Goal: Task Accomplishment & Management: Manage account settings

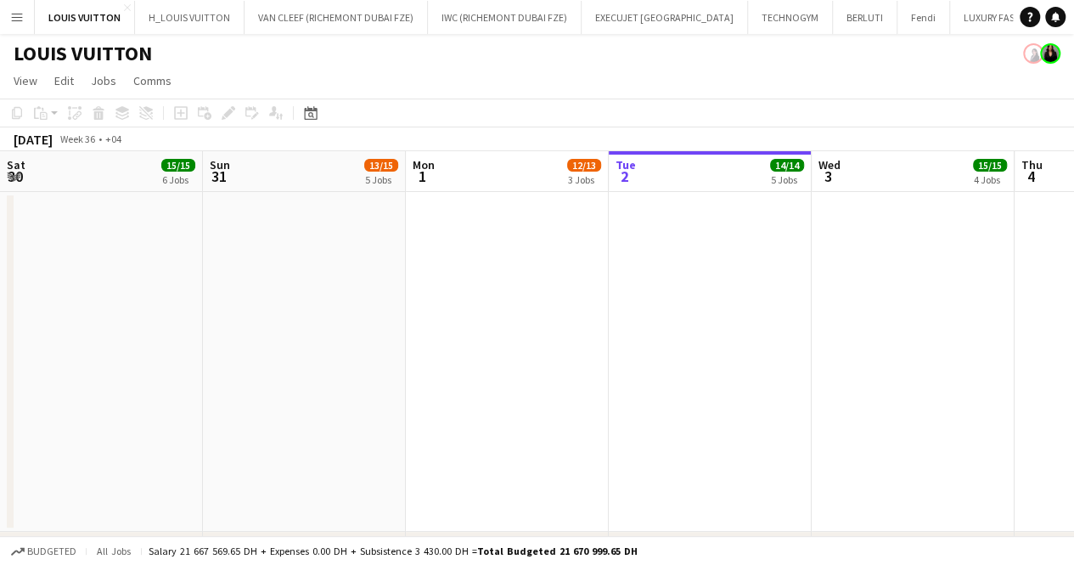
scroll to position [0, 406]
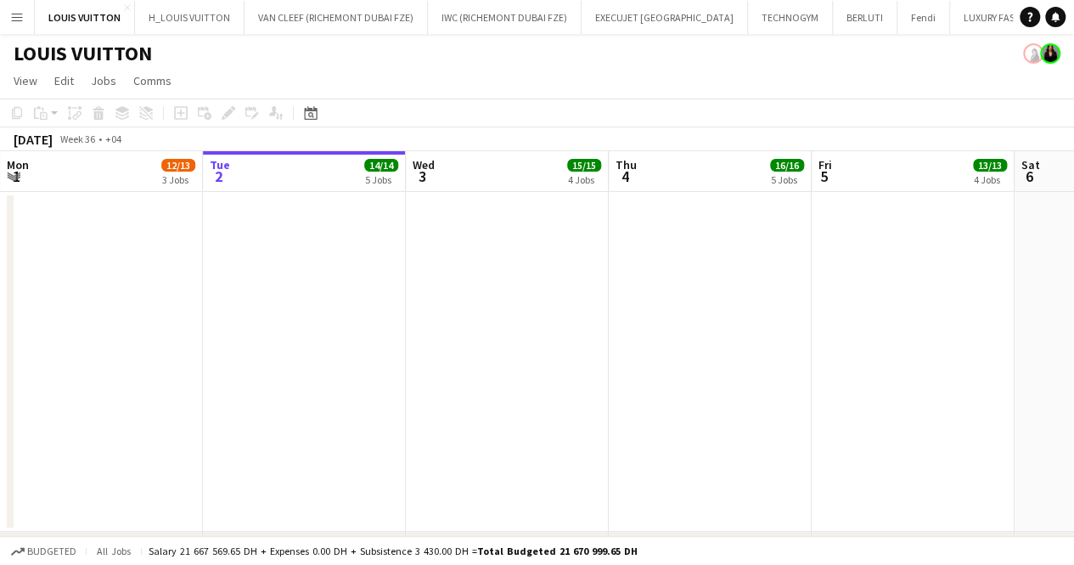
click at [27, 18] on button "Menu" at bounding box center [17, 17] width 34 height 34
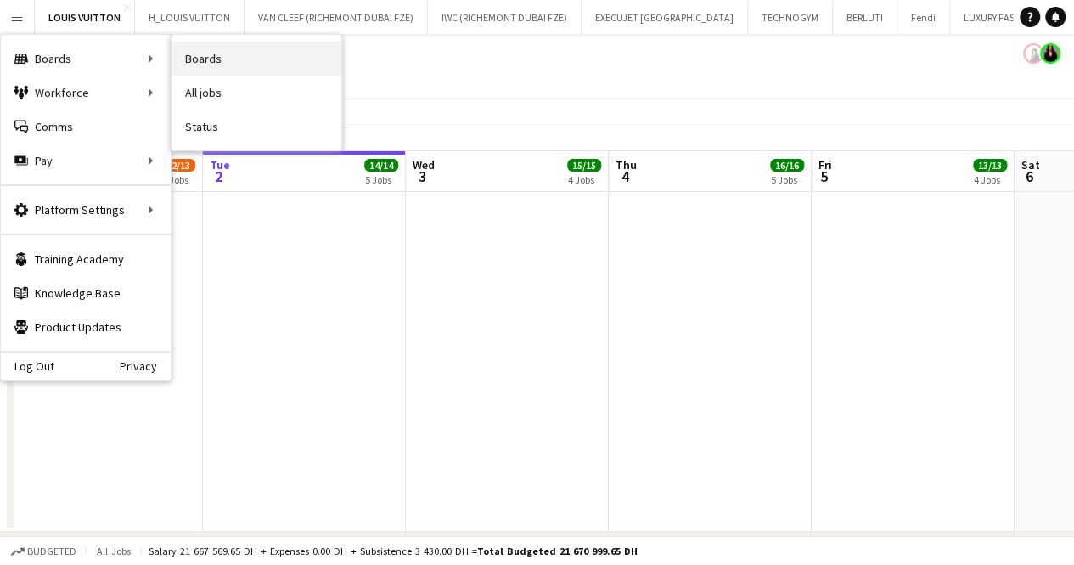
click at [194, 59] on link "Boards" at bounding box center [257, 59] width 170 height 34
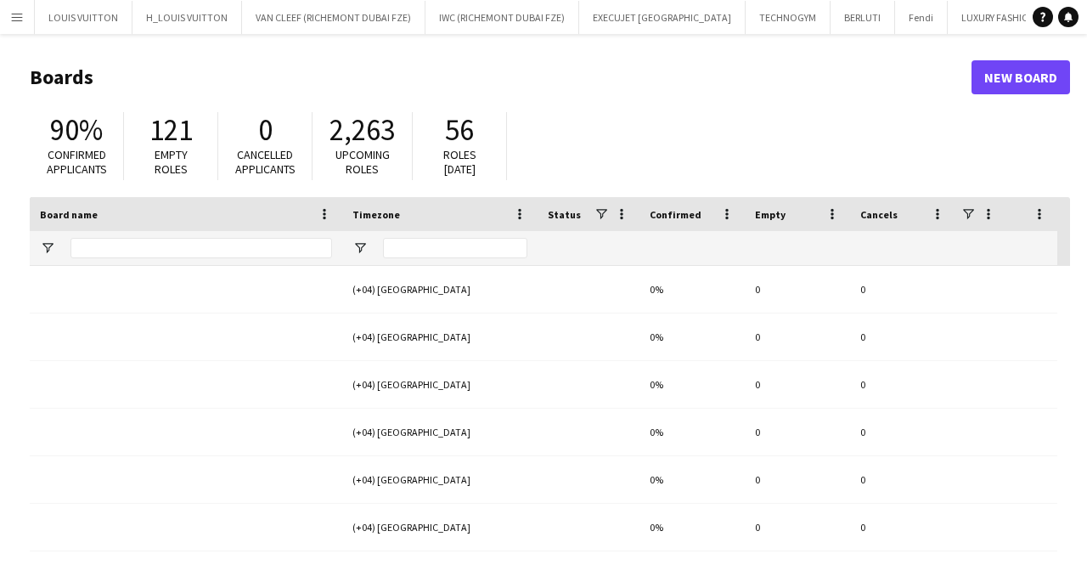
type input "*******"
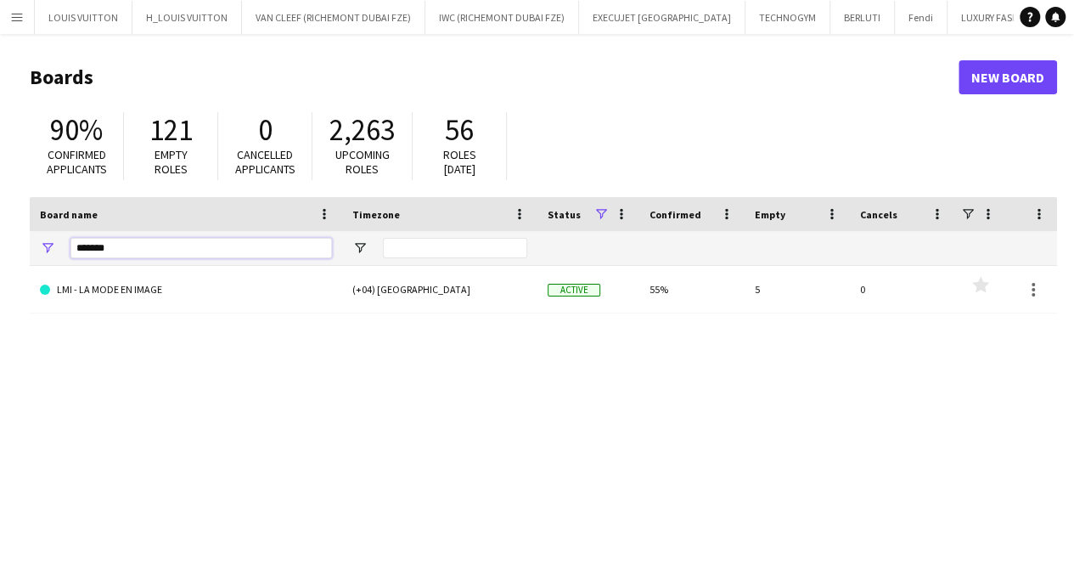
drag, startPoint x: 133, startPoint y: 246, endPoint x: -20, endPoint y: 240, distance: 152.9
click at [0, 240] on html "Menu Boards Boards Boards All jobs Status Workforce Workforce My Workforce Recr…" at bounding box center [537, 323] width 1074 height 647
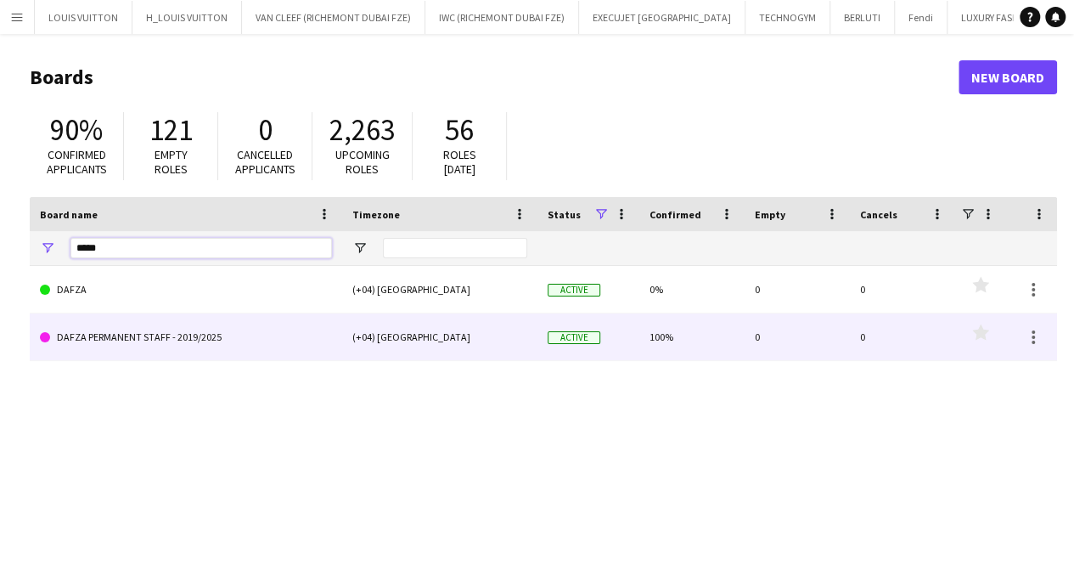
type input "*****"
click at [132, 340] on link "DAFZA PERMANENT STAFF - 2019/2025" at bounding box center [186, 337] width 292 height 48
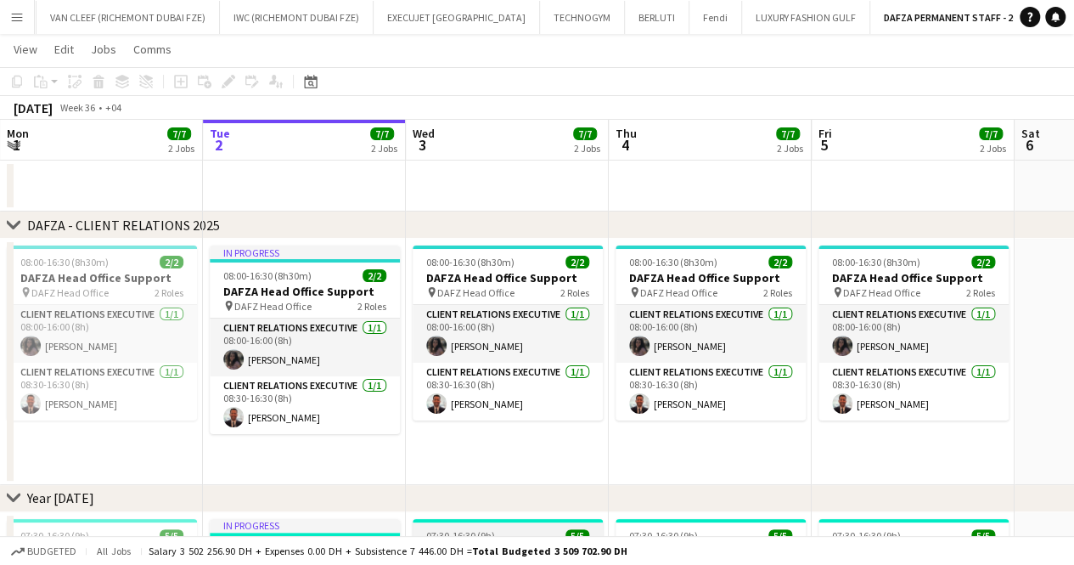
scroll to position [31, 0]
click at [27, 16] on button "Menu" at bounding box center [17, 17] width 34 height 34
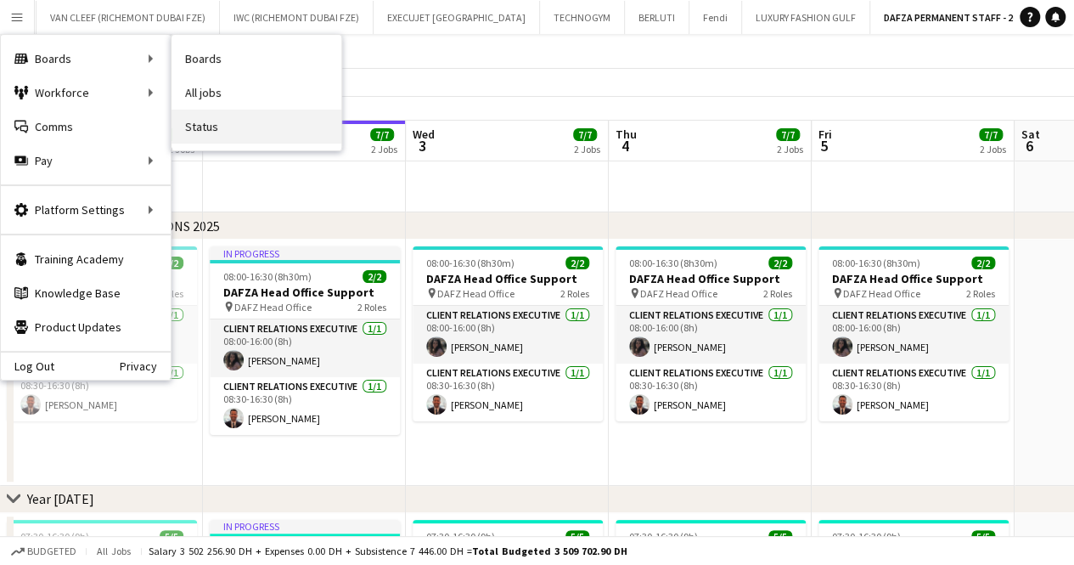
click at [188, 122] on link "Status" at bounding box center [257, 127] width 170 height 34
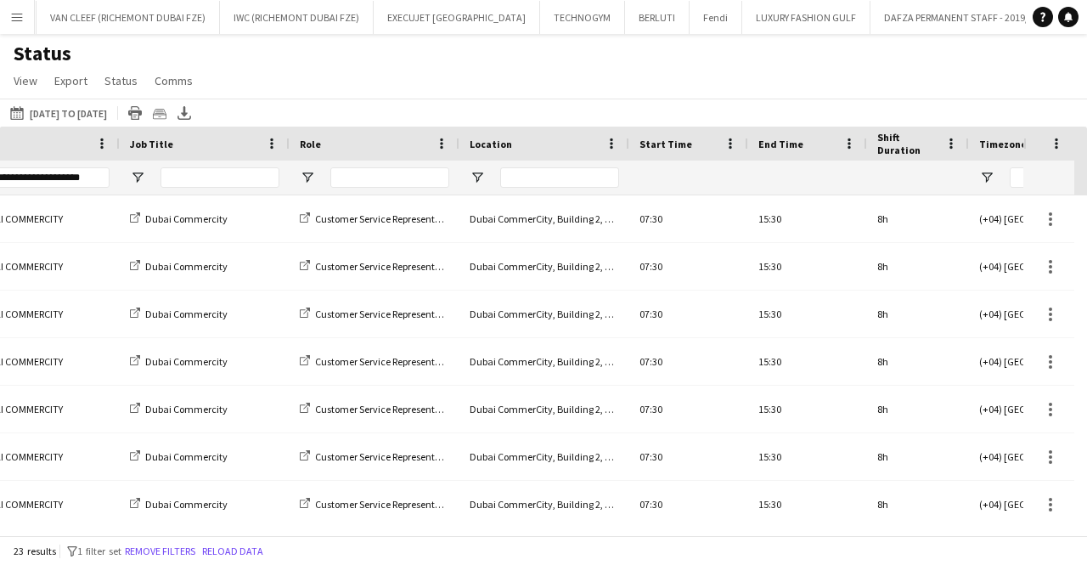
click at [12, 24] on button "Menu" at bounding box center [17, 17] width 34 height 34
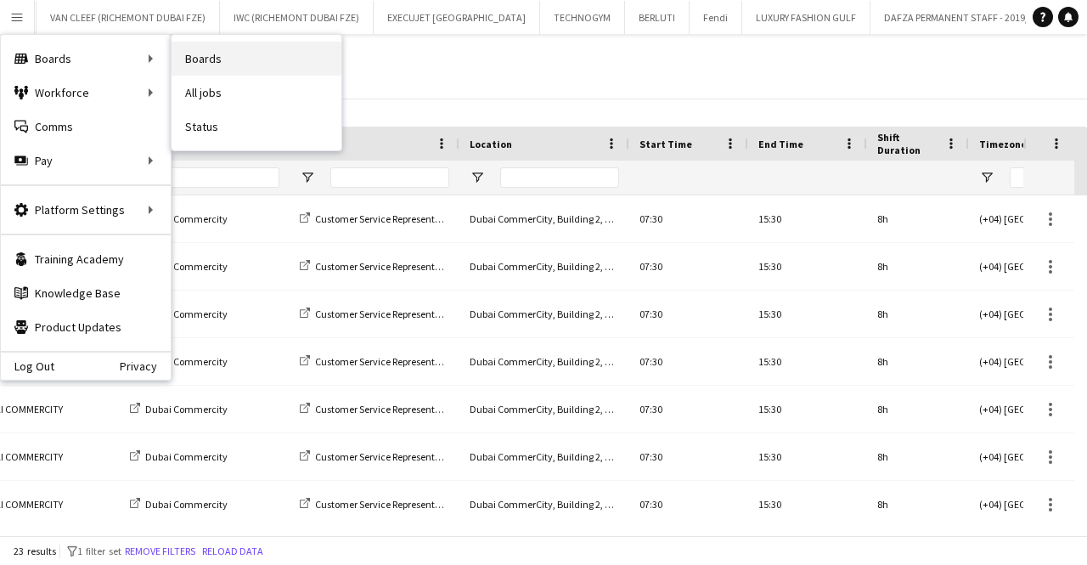
click at [198, 64] on link "Boards" at bounding box center [257, 59] width 170 height 34
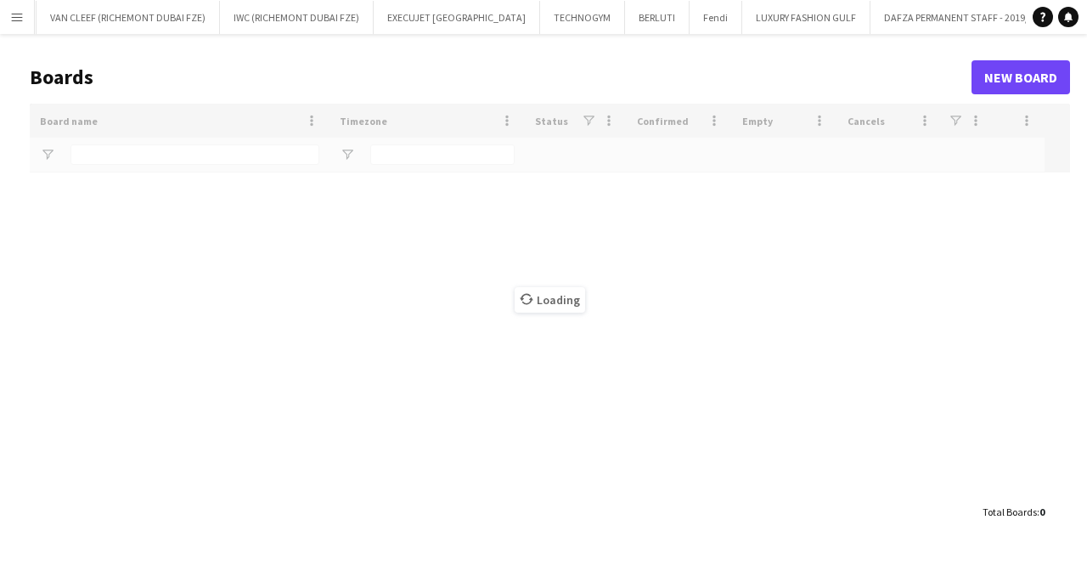
type input "*****"
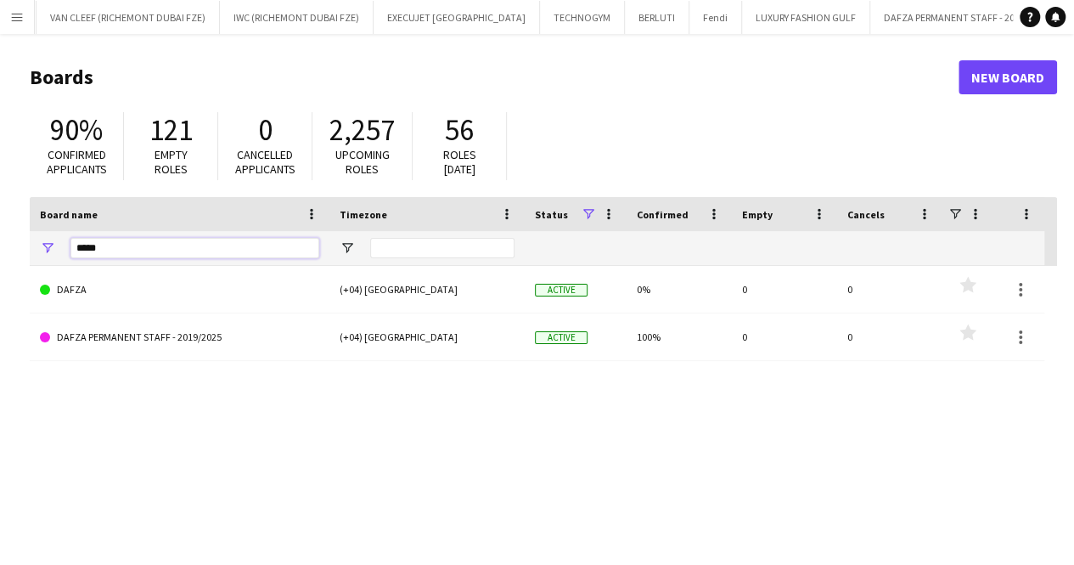
drag, startPoint x: 144, startPoint y: 244, endPoint x: -85, endPoint y: 238, distance: 229.3
click at [0, 238] on html "Menu Boards Boards Boards All jobs Status Workforce Workforce My Workforce Recr…" at bounding box center [537, 323] width 1074 height 647
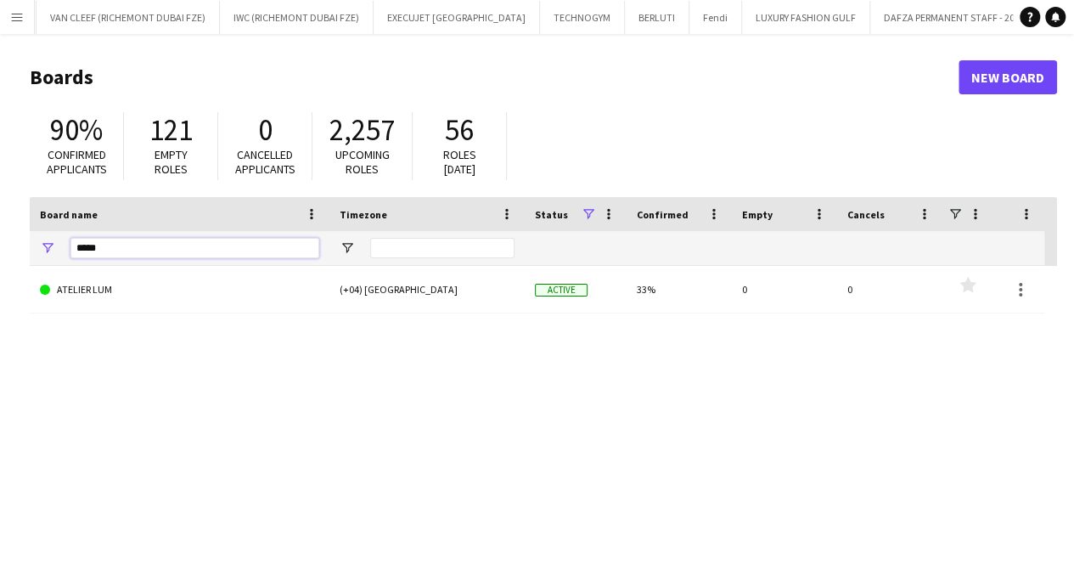
type input "*****"
click at [633, 314] on div "ATELIER LUM (+04) Dubai Active 33% 0 0 Favourites" at bounding box center [543, 427] width 1027 height 323
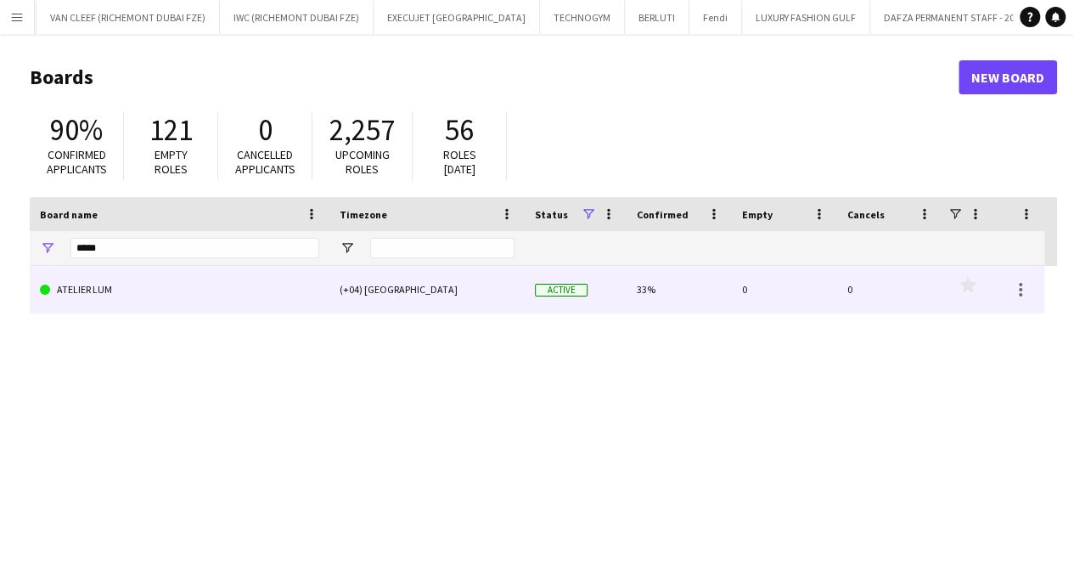
click at [648, 283] on div "33%" at bounding box center [679, 289] width 105 height 47
click at [449, 305] on div "(+04) [GEOGRAPHIC_DATA]" at bounding box center [426, 289] width 195 height 47
click at [101, 303] on link "ATELIER LUM" at bounding box center [179, 290] width 279 height 48
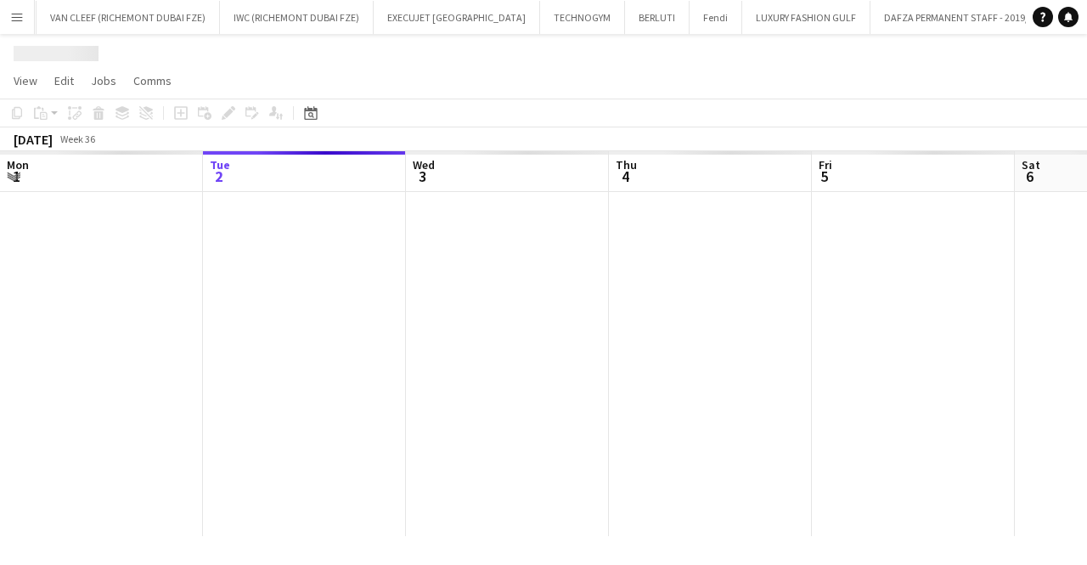
scroll to position [0, 806]
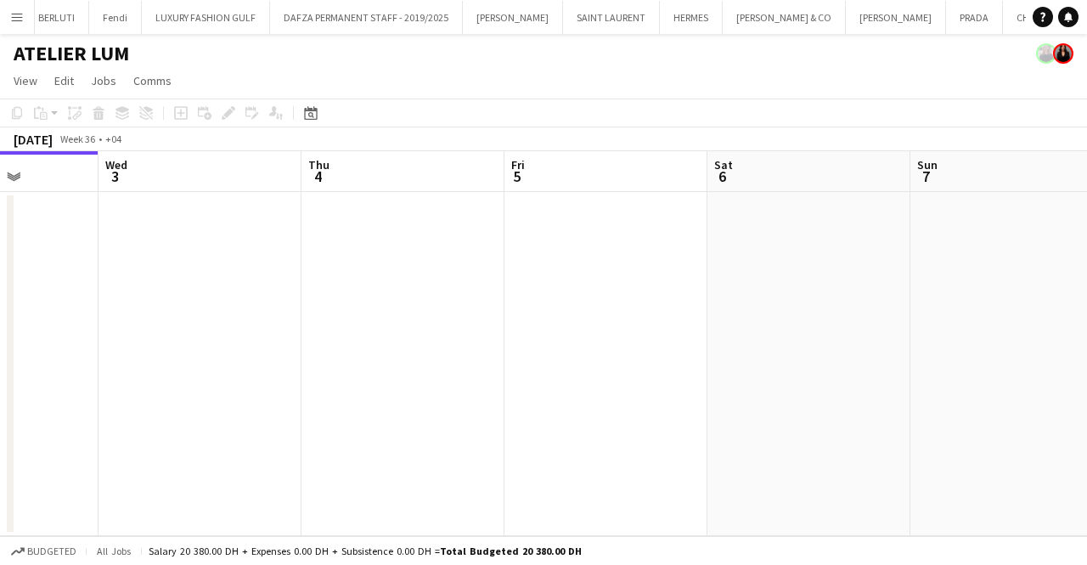
click at [408, 368] on app-calendar-viewport "Sat 30 Sun 31 Mon 1 Tue 2 Wed 3 Thu 4 Fri 5 Sat 6 Sun 7 Mon 8 Tue 9" at bounding box center [543, 343] width 1087 height 385
drag, startPoint x: 669, startPoint y: 376, endPoint x: 629, endPoint y: 383, distance: 40.5
click at [273, 340] on app-calendar-viewport "Sat 30 Sun 31 Mon 1 Tue 2 Wed 3 Thu 4 Fri 5 Sat 6 Sun 7 Mon 8 Tue 9" at bounding box center [543, 343] width 1087 height 385
drag, startPoint x: 600, startPoint y: 376, endPoint x: 475, endPoint y: 376, distance: 124.8
click at [483, 376] on app-calendar-viewport "Mon 1 Tue 2 Wed 3 Thu 4 Fri 5 Sat 6 Sun 7 Mon 8 Tue 9 Wed 10 1/3 1 Job Thu 11 1…" at bounding box center [543, 343] width 1087 height 385
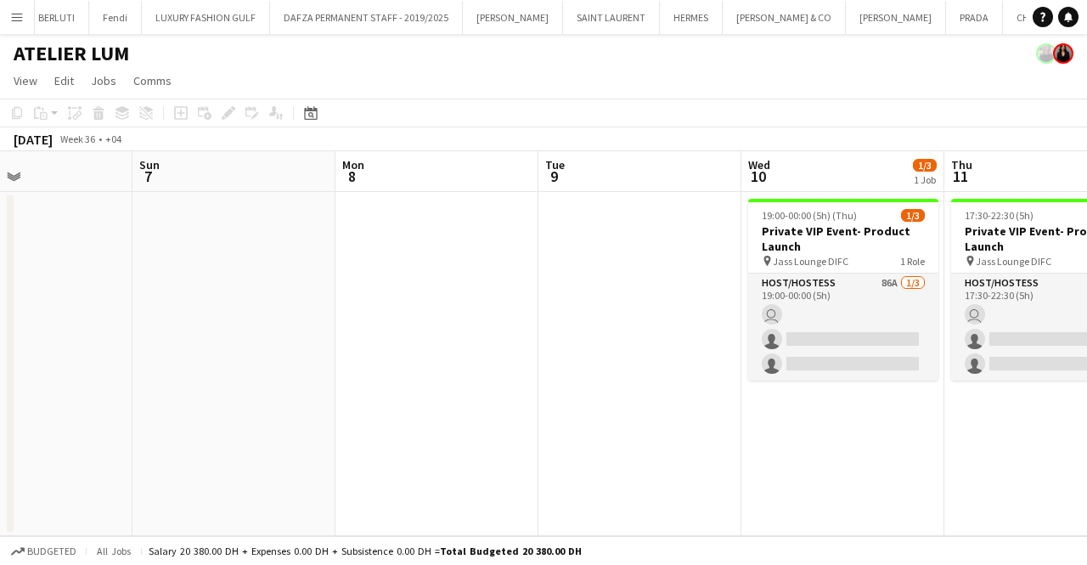
scroll to position [0, 716]
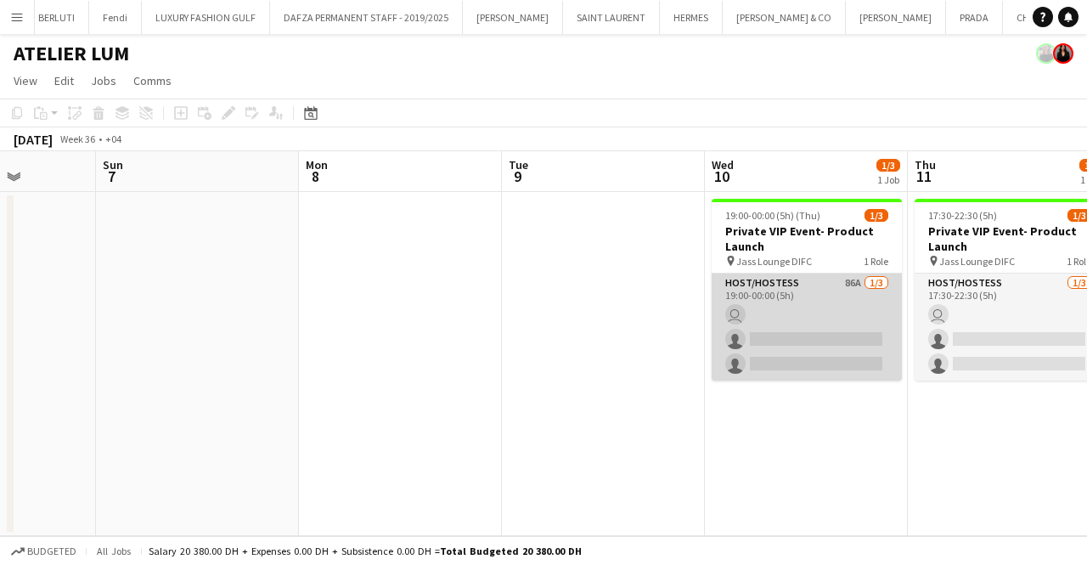
click at [847, 327] on app-card-role "Host/Hostess 86A 1/3 19:00-00:00 (5h) user single-neutral-actions single-neutra…" at bounding box center [807, 326] width 190 height 107
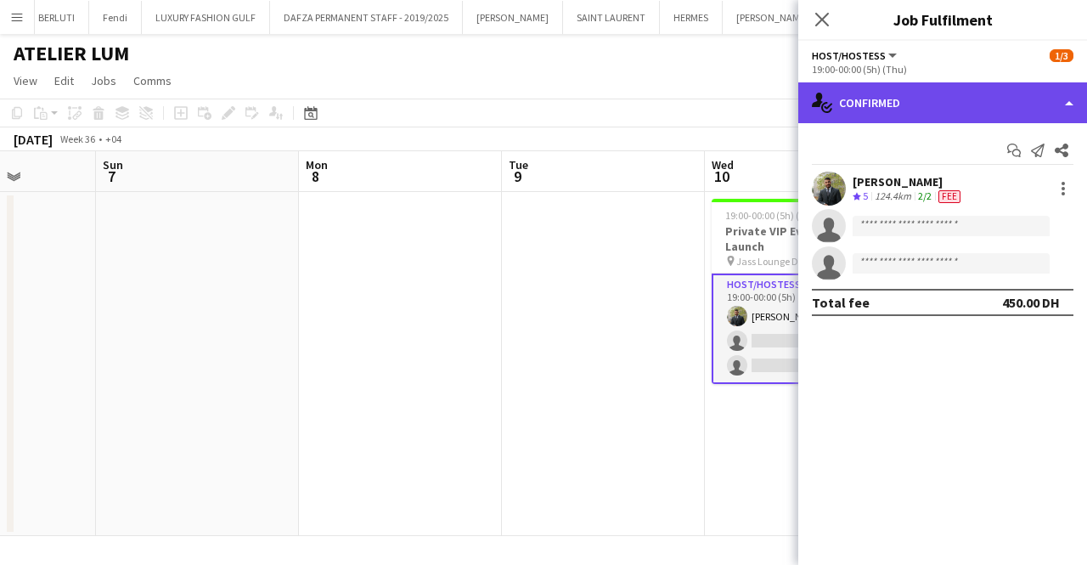
click at [912, 98] on div "single-neutral-actions-check-2 Confirmed" at bounding box center [942, 102] width 289 height 41
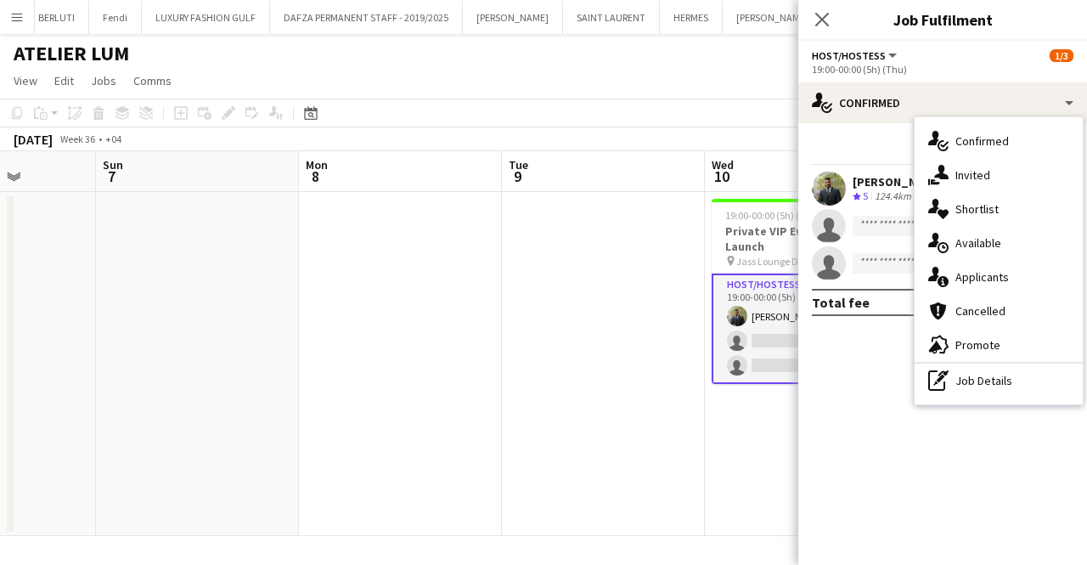
click at [1009, 278] on div "single-neutral-actions-information Applicants" at bounding box center [998, 277] width 168 height 34
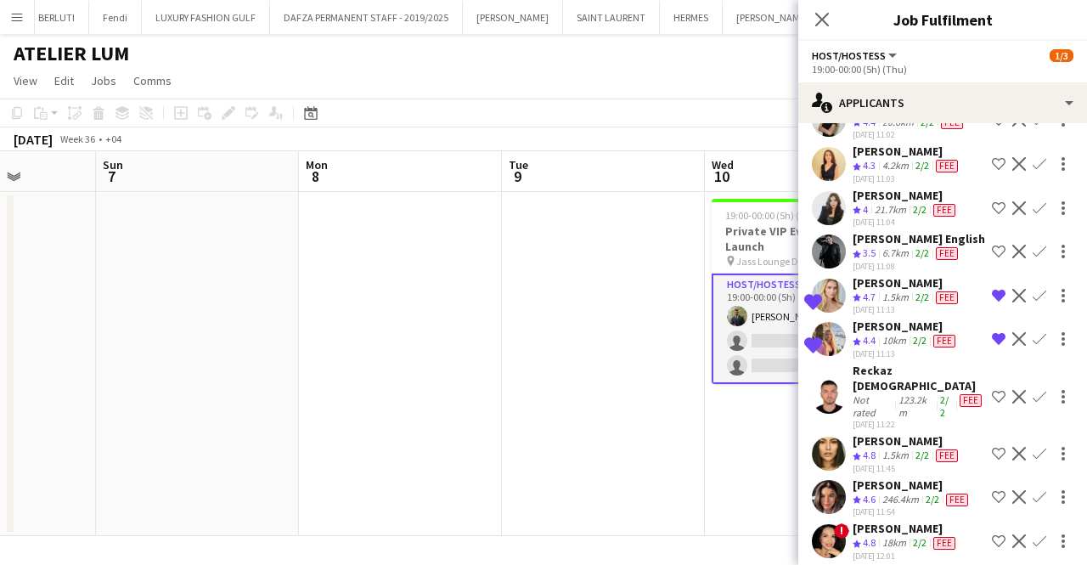
scroll to position [3714, 0]
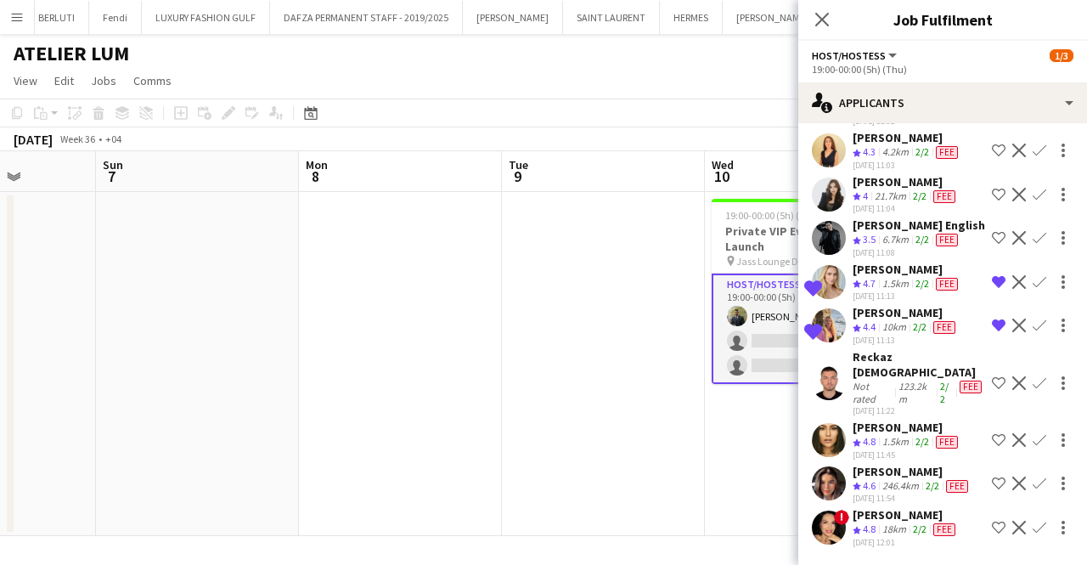
click at [900, 518] on div "[PERSON_NAME]" at bounding box center [905, 514] width 106 height 15
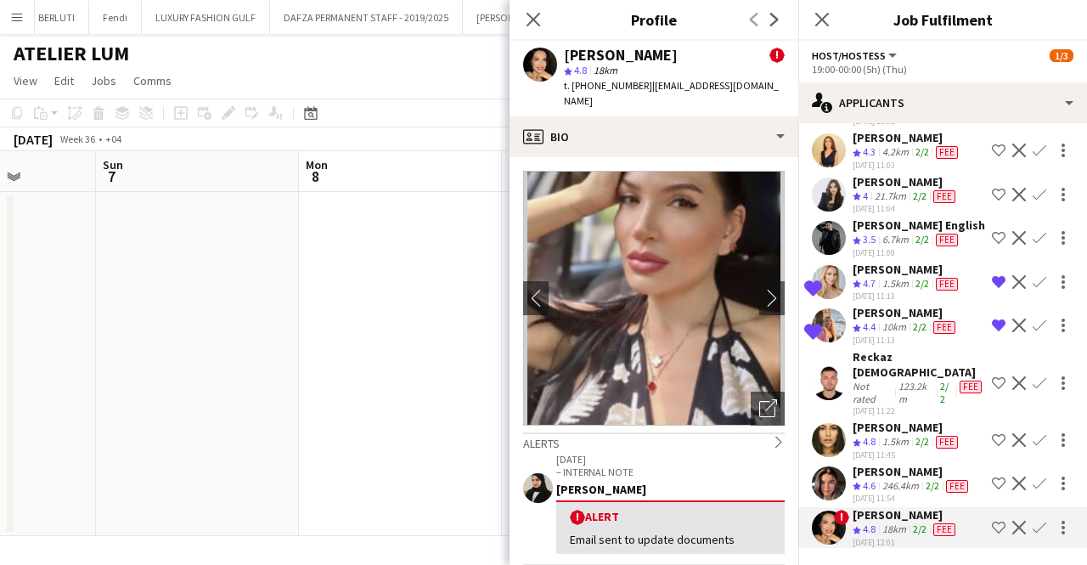
click at [896, 433] on div "[PERSON_NAME]" at bounding box center [906, 426] width 109 height 15
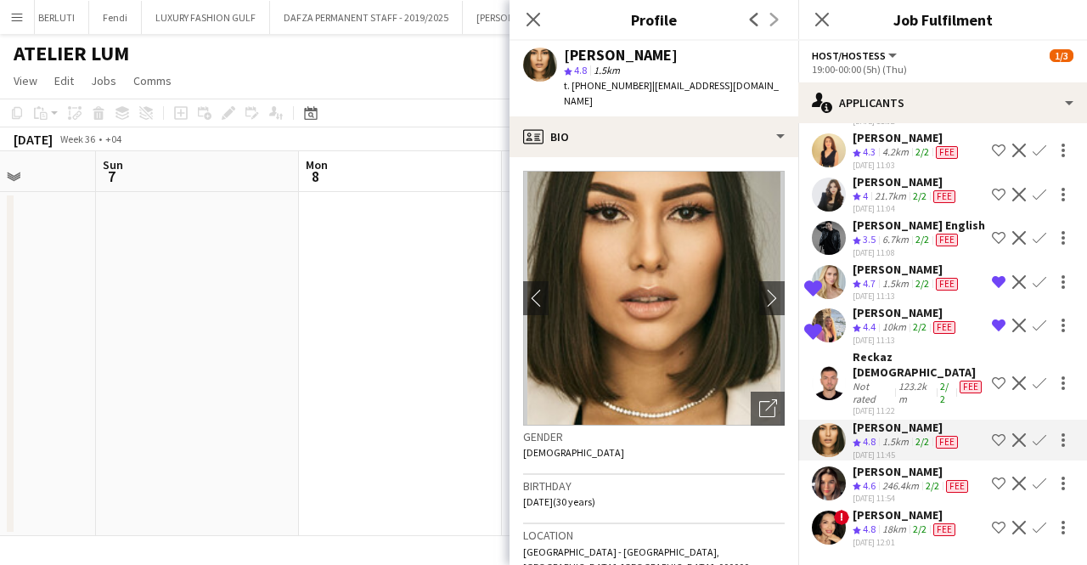
click at [992, 444] on app-icon "Shortlist crew" at bounding box center [999, 440] width 14 height 14
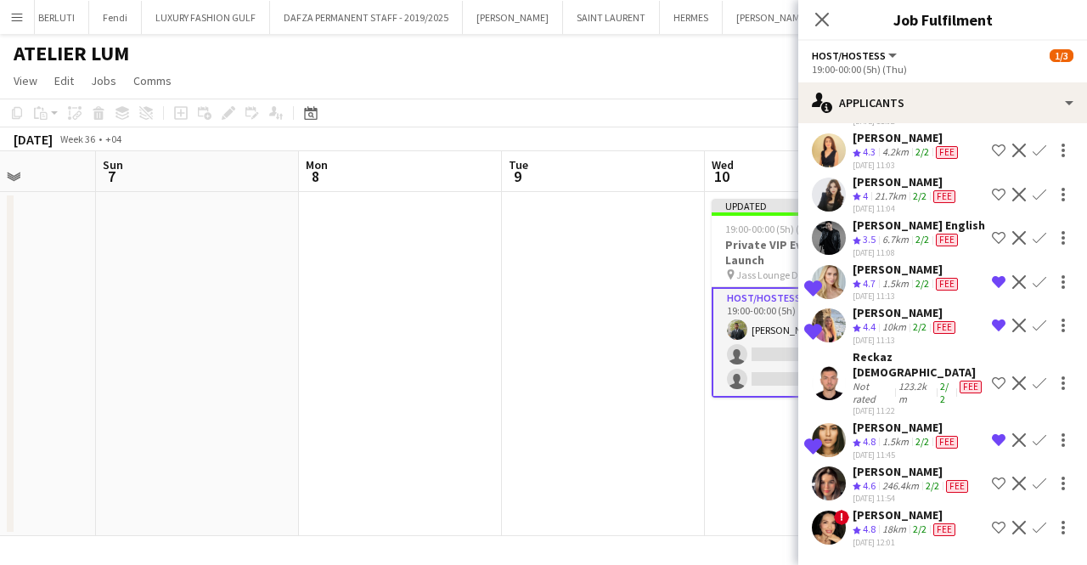
click at [992, 528] on app-icon "Shortlist crew" at bounding box center [999, 527] width 14 height 14
click at [706, 82] on app-page-menu "View Day view expanded Day view collapsed Month view Date picker Jump to [DATE]…" at bounding box center [543, 82] width 1087 height 32
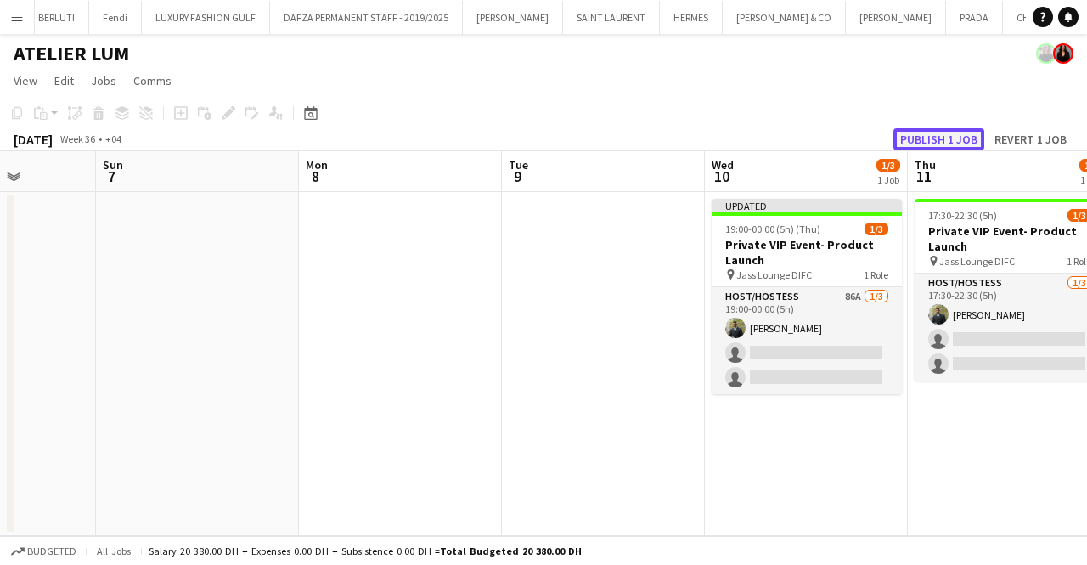
click at [961, 148] on button "Publish 1 job" at bounding box center [938, 139] width 91 height 22
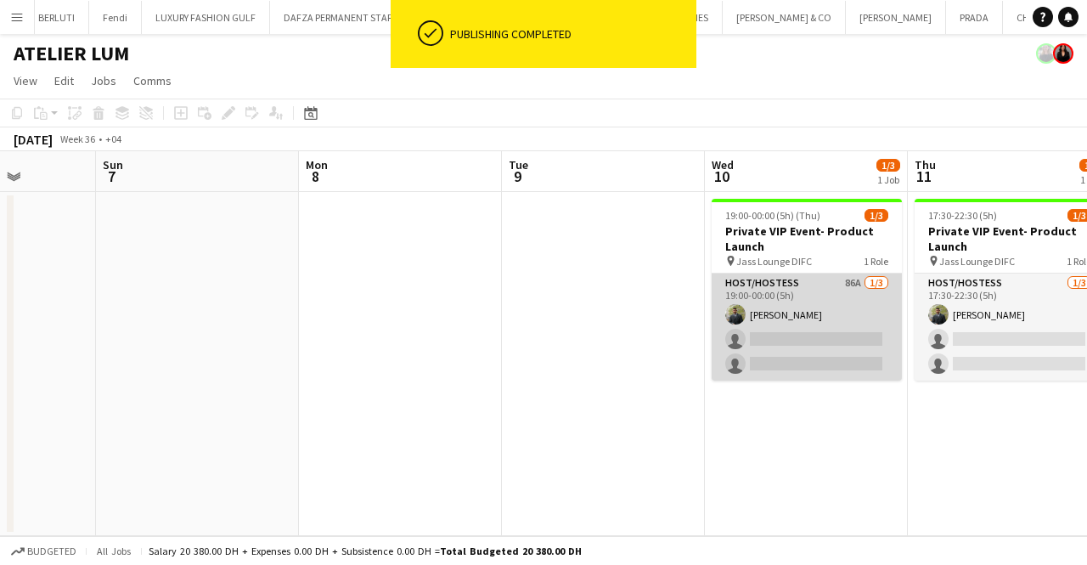
click at [842, 340] on app-card-role "Host/Hostess 86A 1/3 19:00-00:00 (5h) Abdulkader Habra single-neutral-actions s…" at bounding box center [807, 326] width 190 height 107
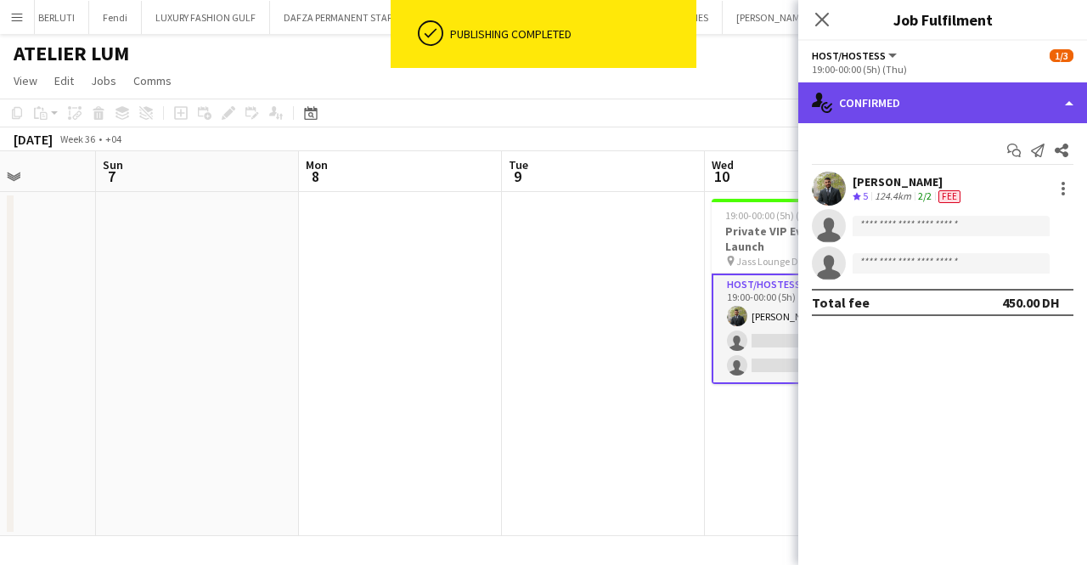
click at [1007, 96] on div "single-neutral-actions-check-2 Confirmed" at bounding box center [942, 102] width 289 height 41
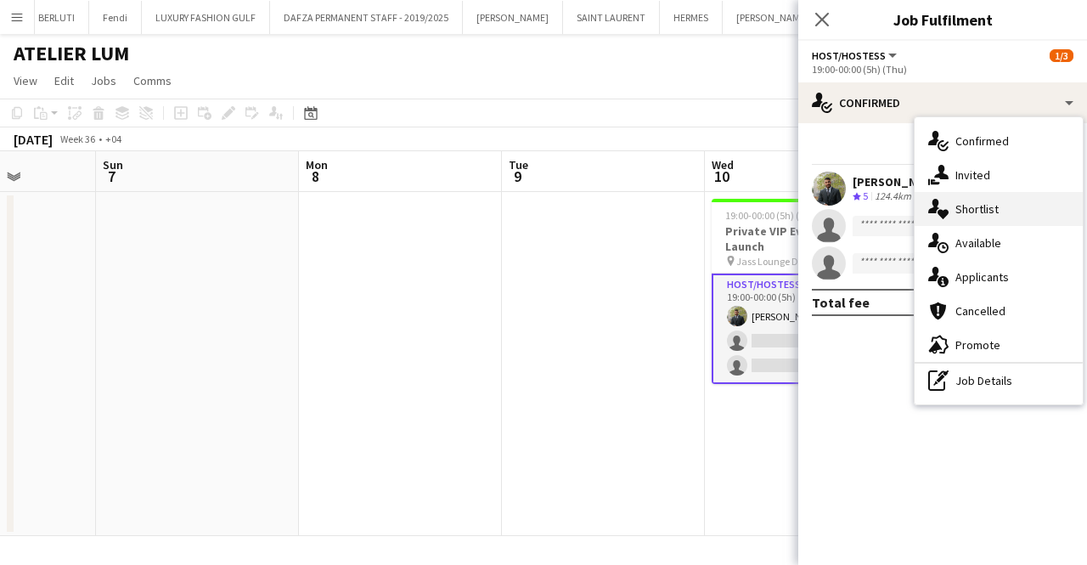
click at [1014, 220] on div "single-neutral-actions-heart Shortlist" at bounding box center [998, 209] width 168 height 34
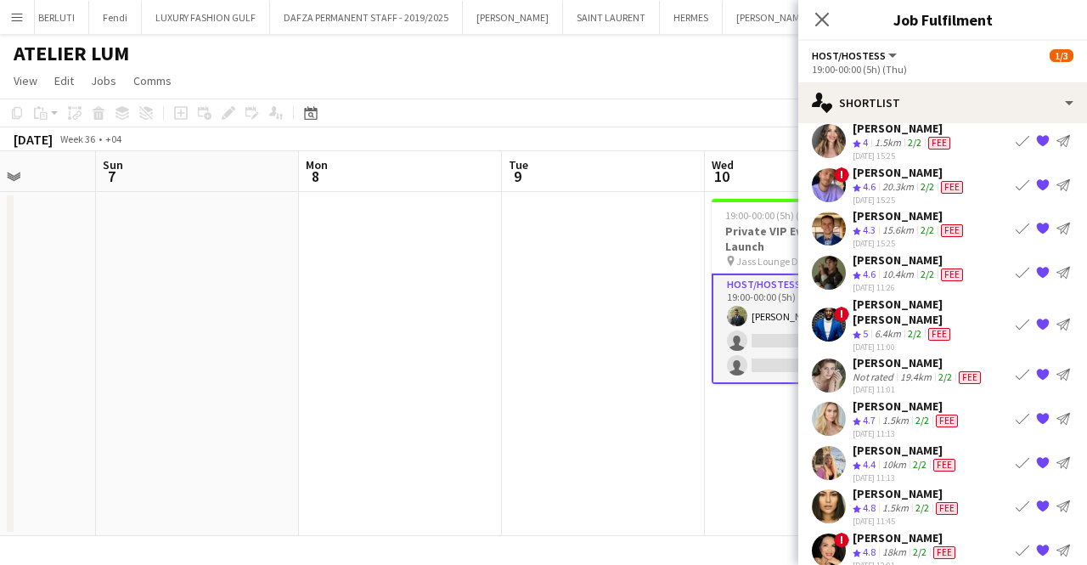
scroll to position [0, 0]
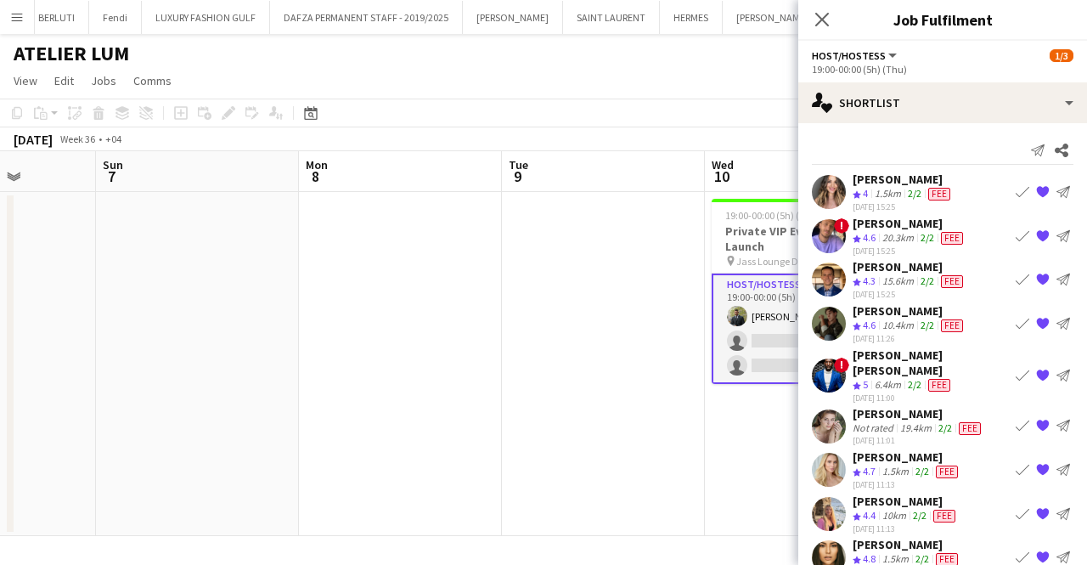
click at [1036, 186] on app-icon "{{ spriteTitle }}" at bounding box center [1043, 192] width 14 height 14
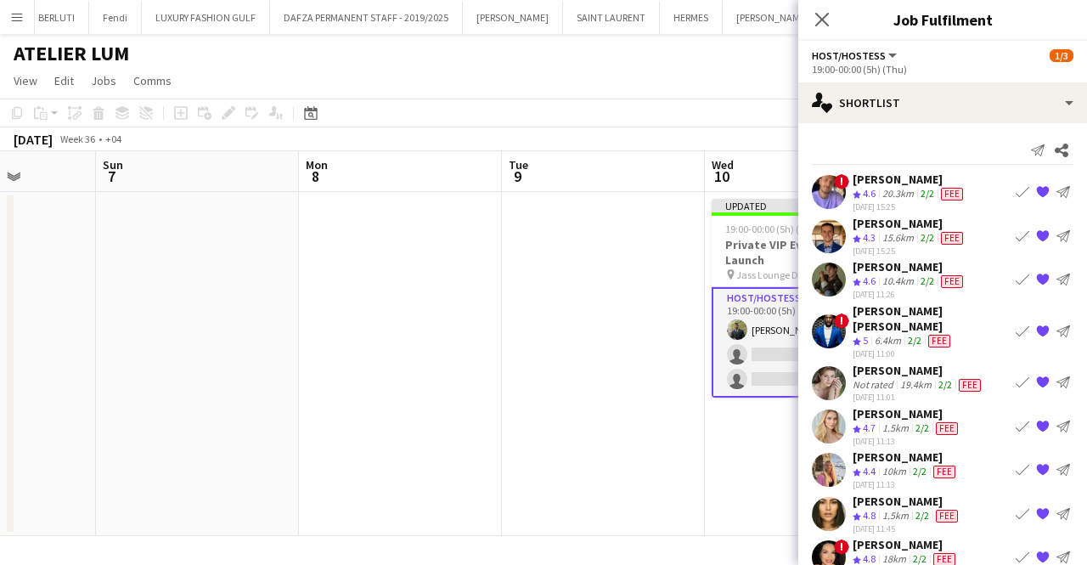
click at [1036, 193] on app-icon "{{ spriteTitle }}" at bounding box center [1043, 192] width 14 height 14
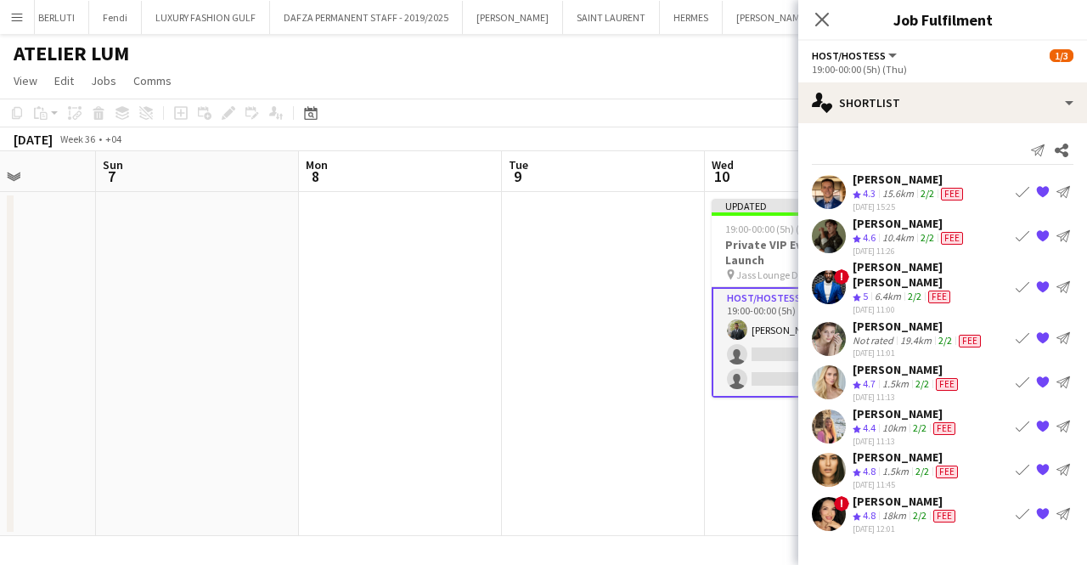
click at [1045, 193] on app-icon "{{ spriteTitle }}" at bounding box center [1043, 192] width 14 height 14
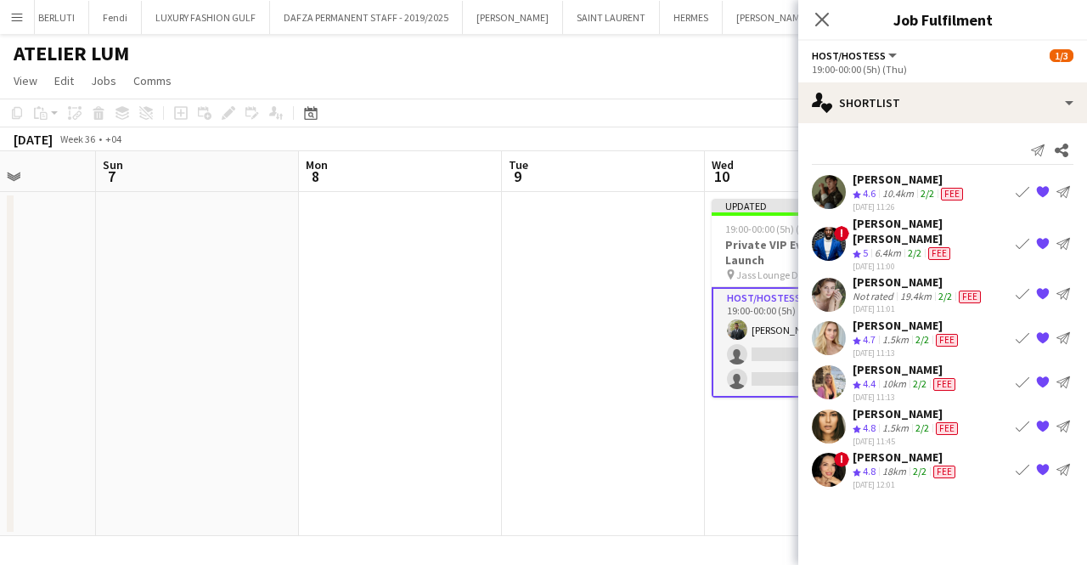
click at [1045, 193] on app-icon "{{ spriteTitle }}" at bounding box center [1043, 192] width 14 height 14
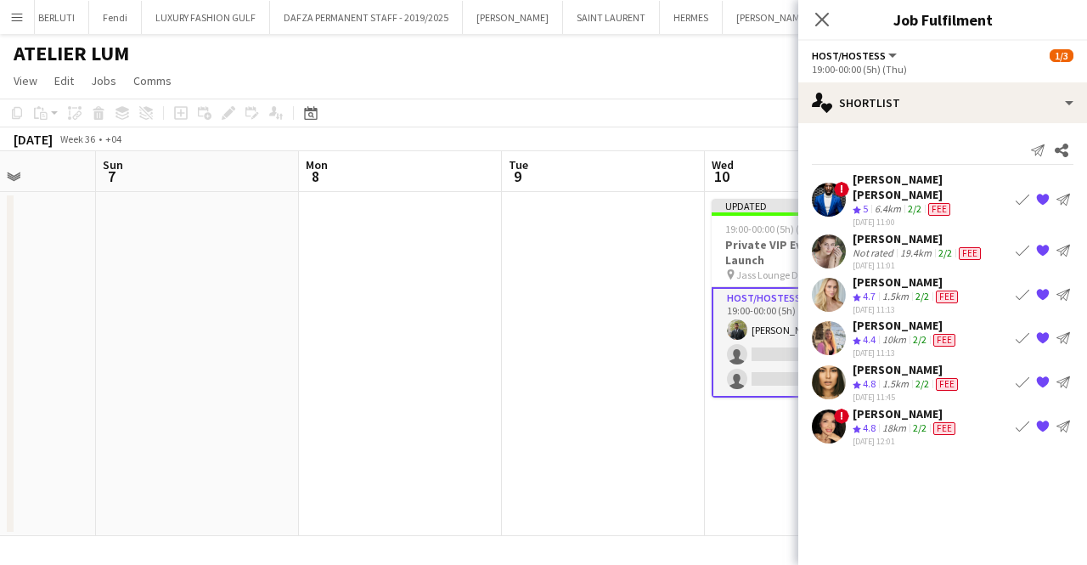
click at [708, 77] on app-page-menu "View Day view expanded Day view collapsed Month view Date picker Jump to [DATE]…" at bounding box center [543, 82] width 1087 height 32
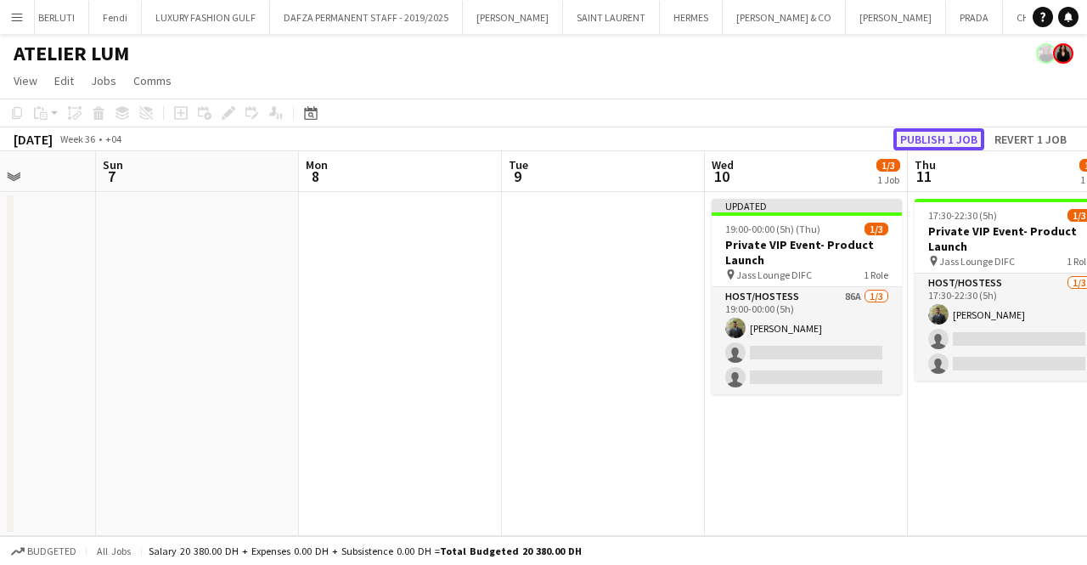
click at [946, 142] on button "Publish 1 job" at bounding box center [938, 139] width 91 height 22
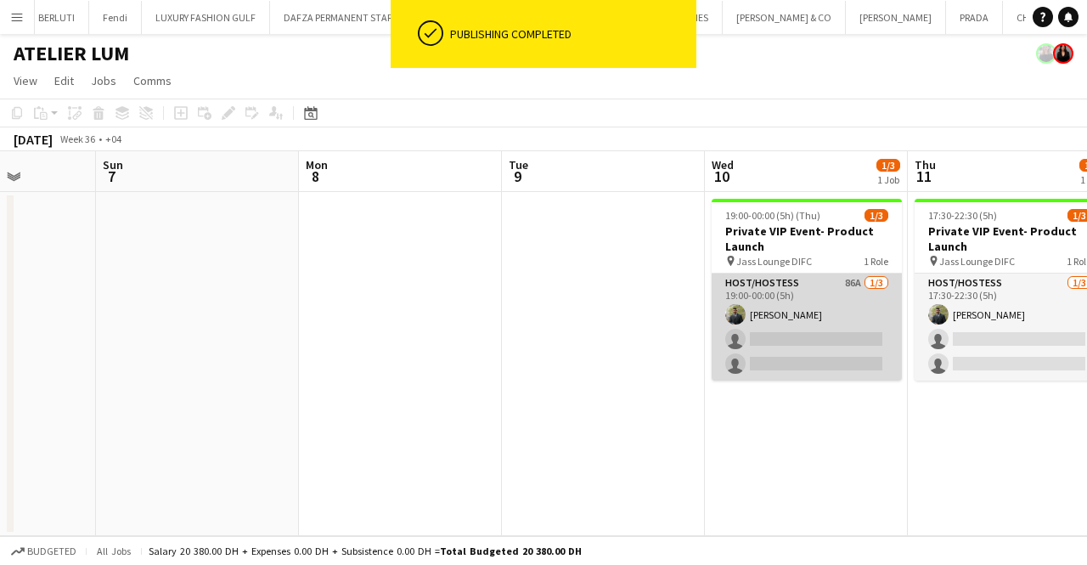
click at [842, 350] on app-card-role "Host/Hostess 86A 1/3 19:00-00:00 (5h) Abdulkader Habra single-neutral-actions s…" at bounding box center [807, 326] width 190 height 107
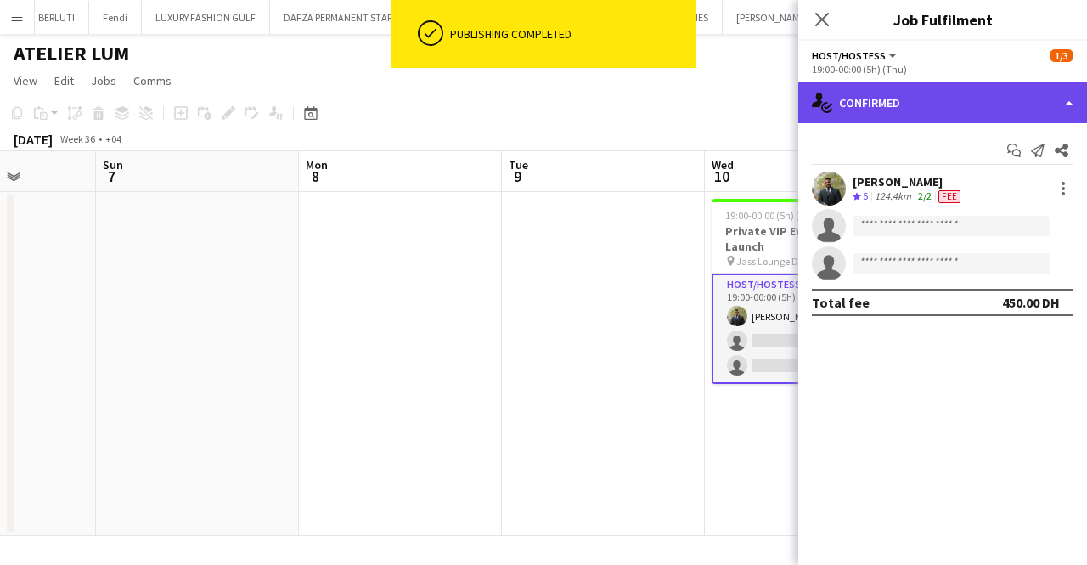
click at [930, 101] on div "single-neutral-actions-check-2 Confirmed" at bounding box center [942, 102] width 289 height 41
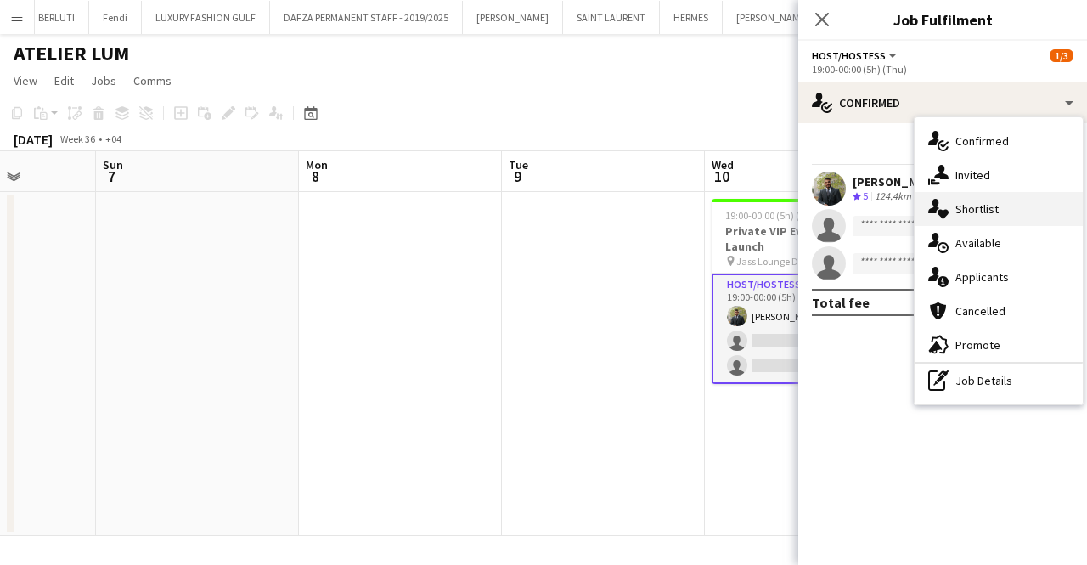
click at [981, 217] on div "single-neutral-actions-heart Shortlist" at bounding box center [998, 209] width 168 height 34
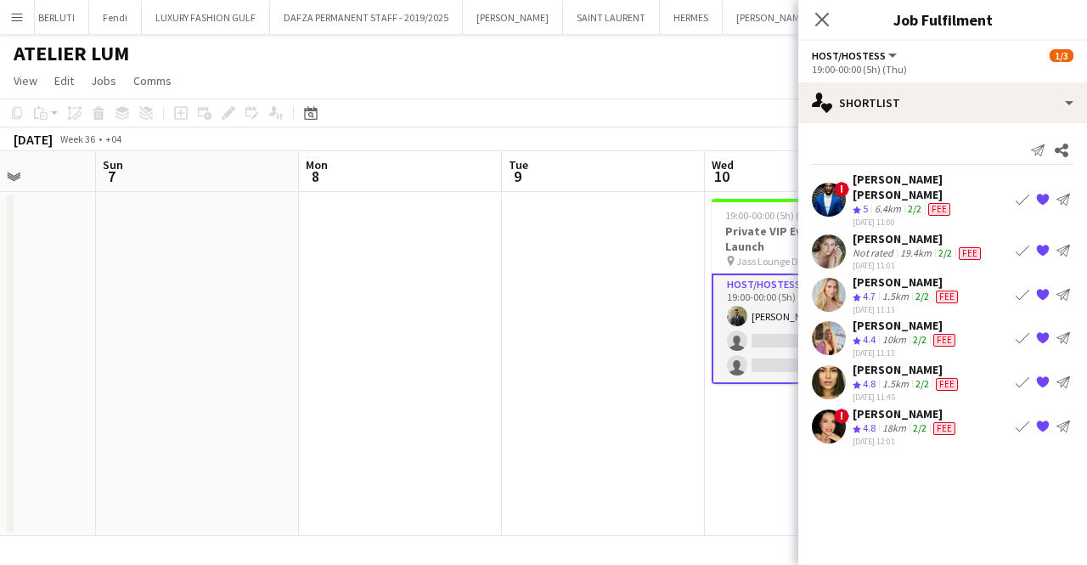
drag, startPoint x: 1060, startPoint y: 149, endPoint x: 1049, endPoint y: 130, distance: 21.3
click at [1060, 149] on icon at bounding box center [1062, 150] width 14 height 14
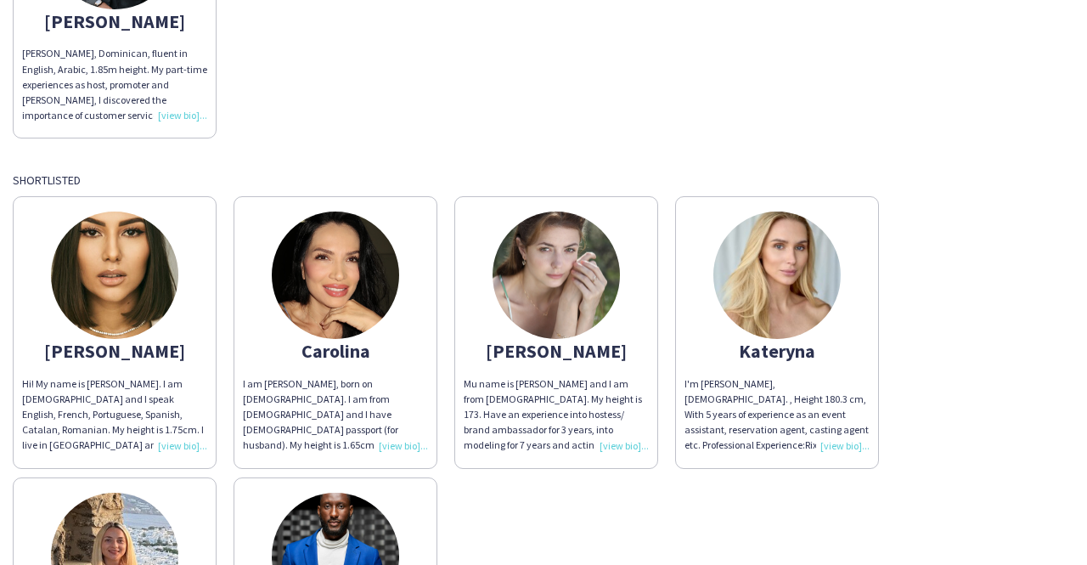
scroll to position [425, 0]
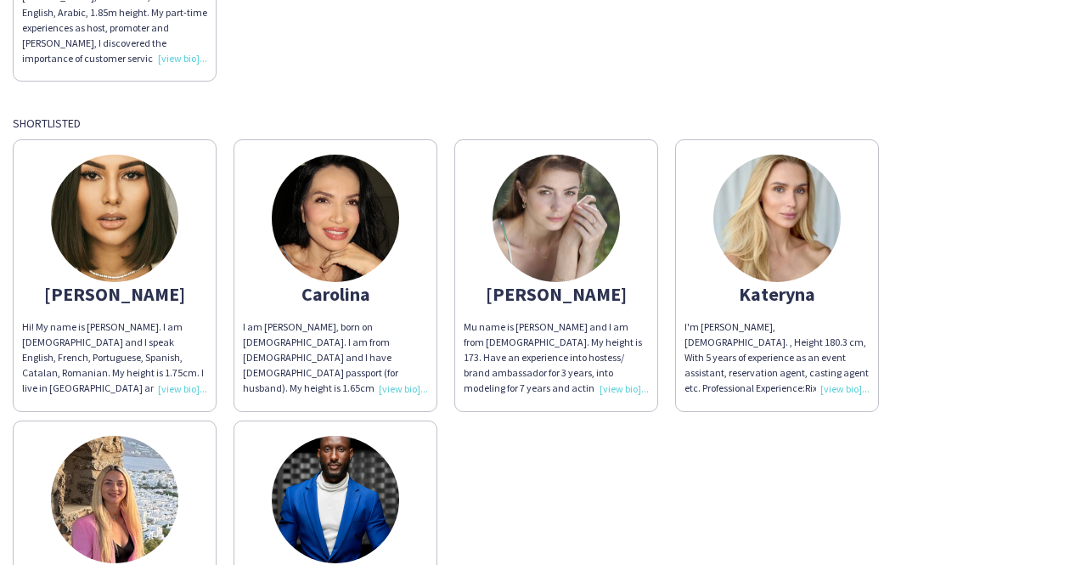
click at [415, 387] on div "I am Carolina Alvarez, born on 19th march 1987. I am from Colombia and I have B…" at bounding box center [335, 357] width 185 height 77
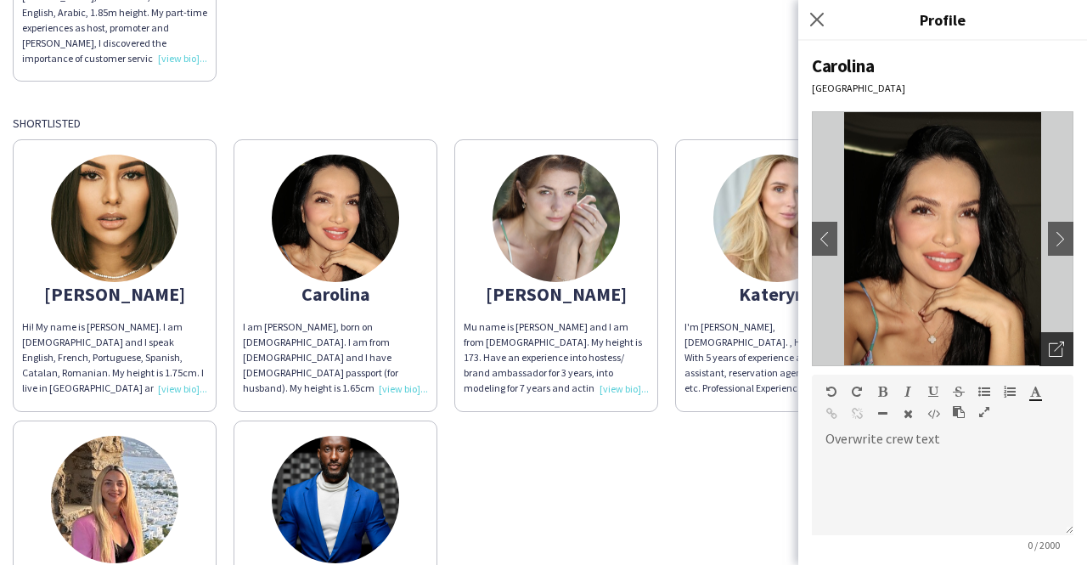
click at [1056, 340] on div "Open photos pop-in" at bounding box center [1056, 349] width 34 height 34
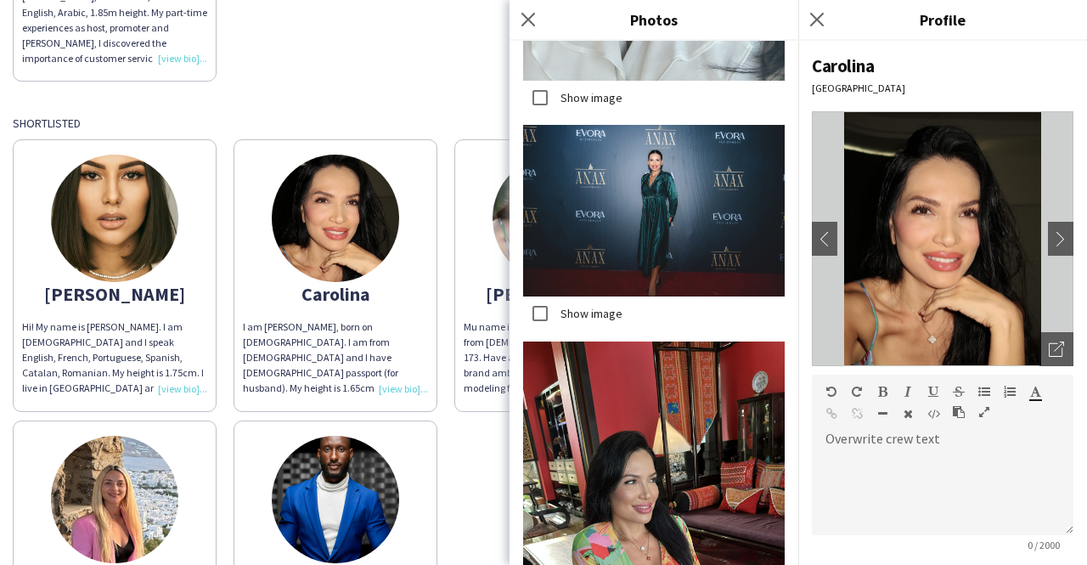
scroll to position [1528, 0]
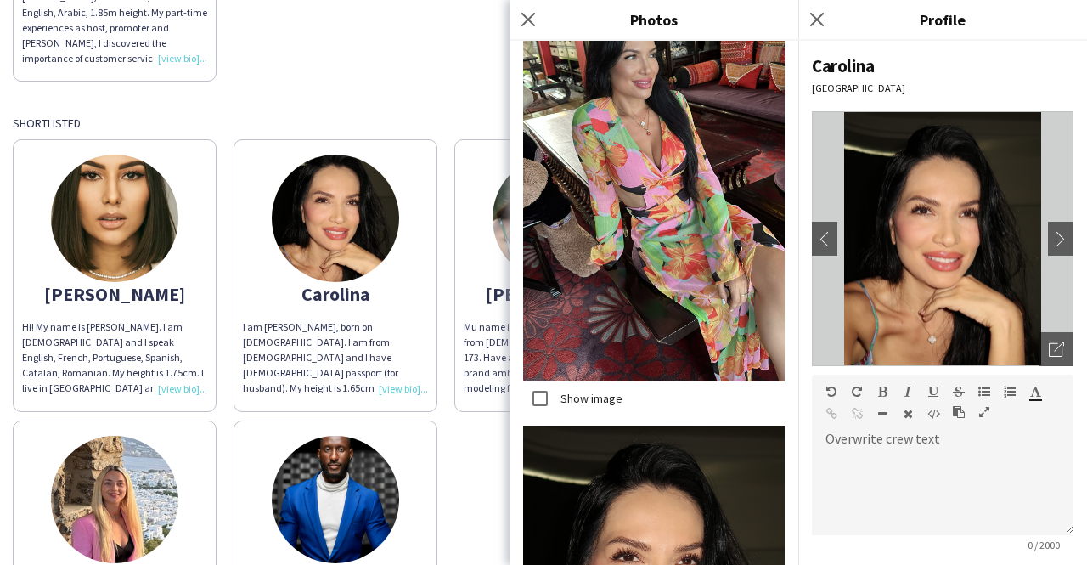
drag, startPoint x: 530, startPoint y: 14, endPoint x: 509, endPoint y: 3, distance: 23.6
click at [530, 14] on icon "Close pop-in" at bounding box center [528, 20] width 14 height 14
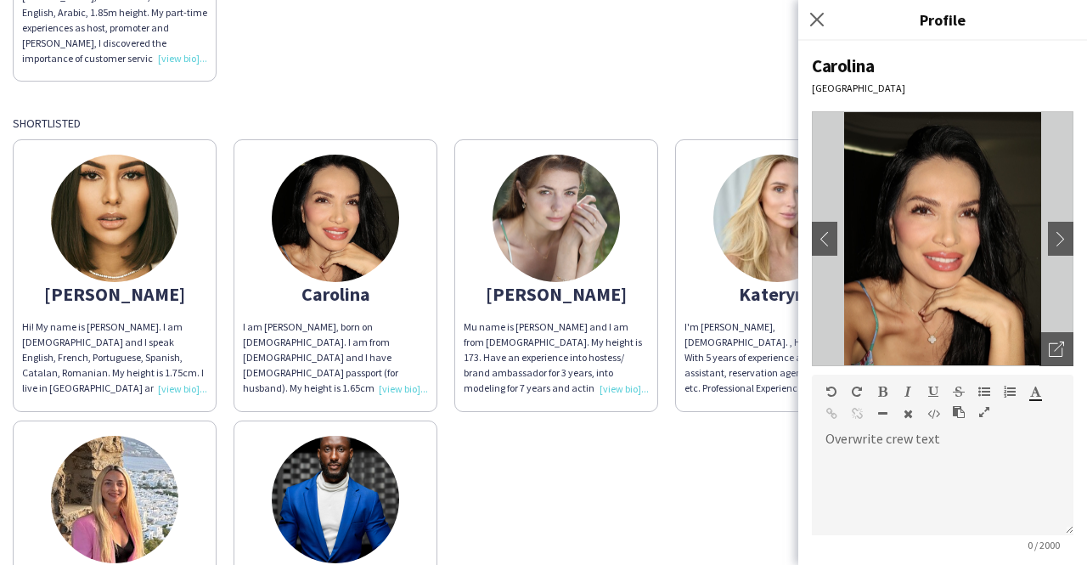
scroll to position [85, 0]
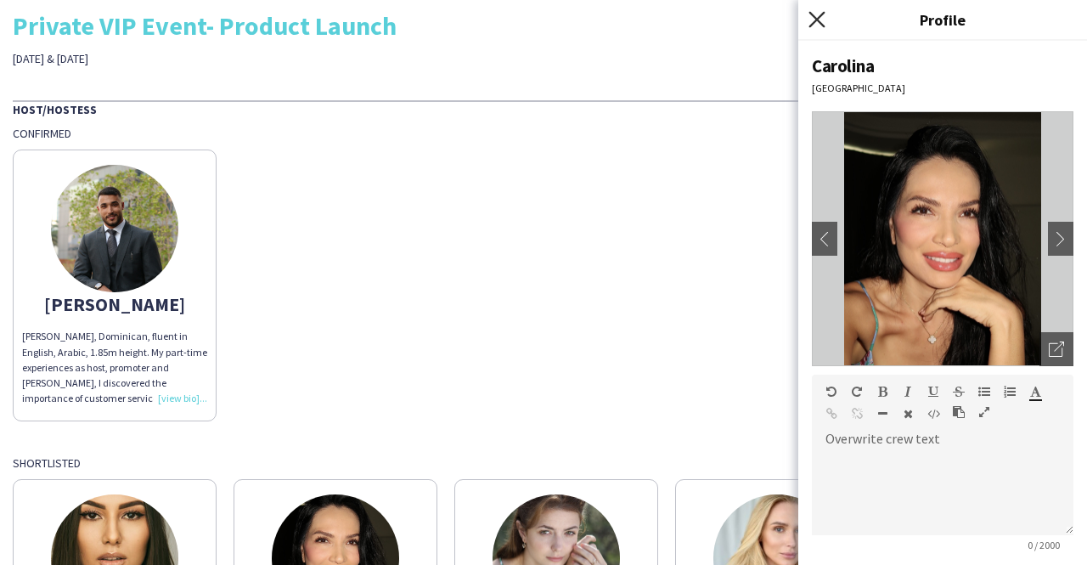
click at [817, 26] on icon "Close pop-in" at bounding box center [816, 19] width 16 height 16
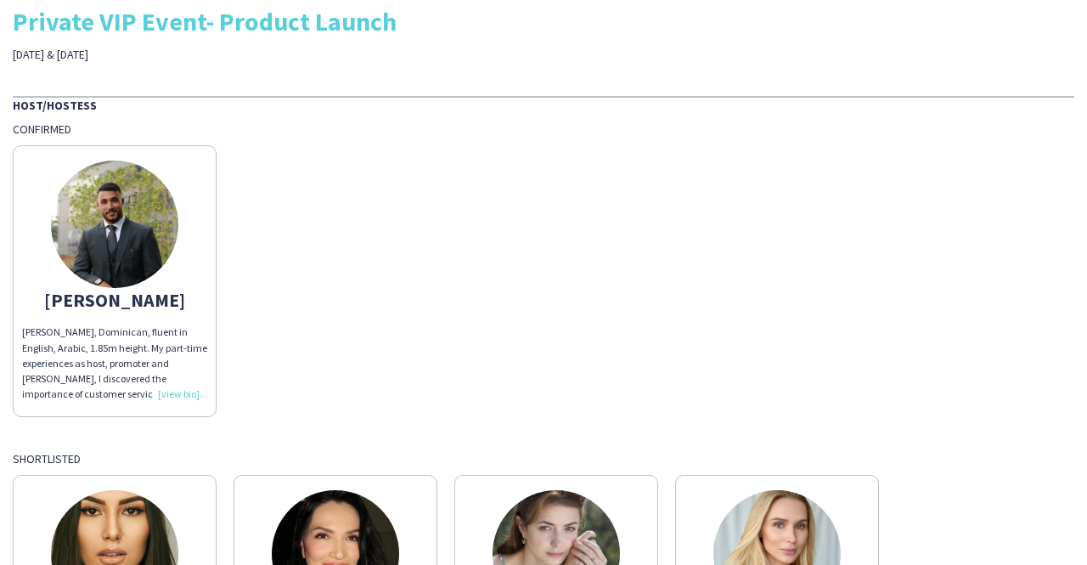
scroll to position [0, 0]
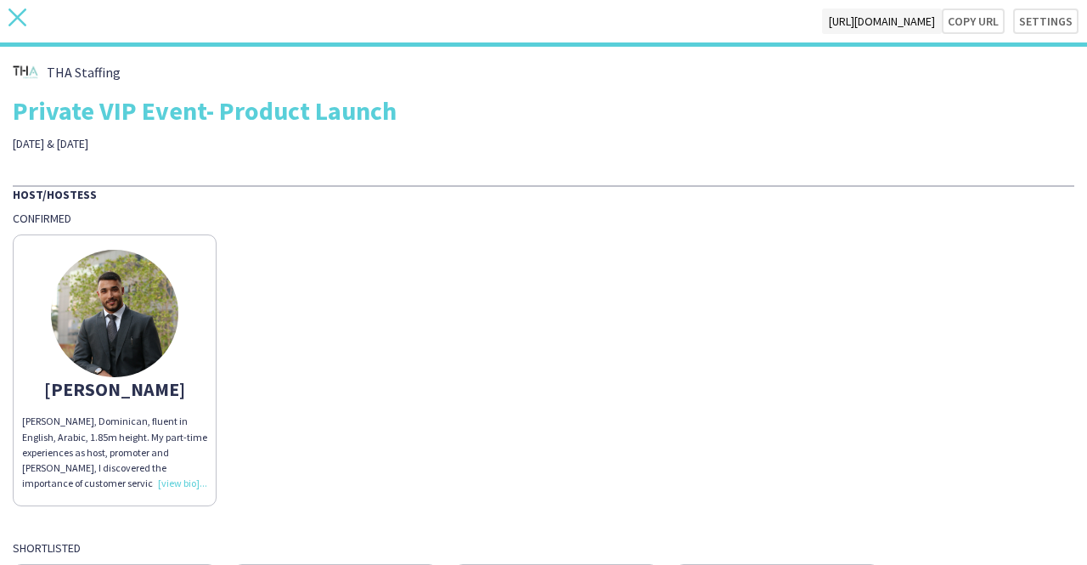
click at [21, 13] on icon at bounding box center [17, 17] width 18 height 18
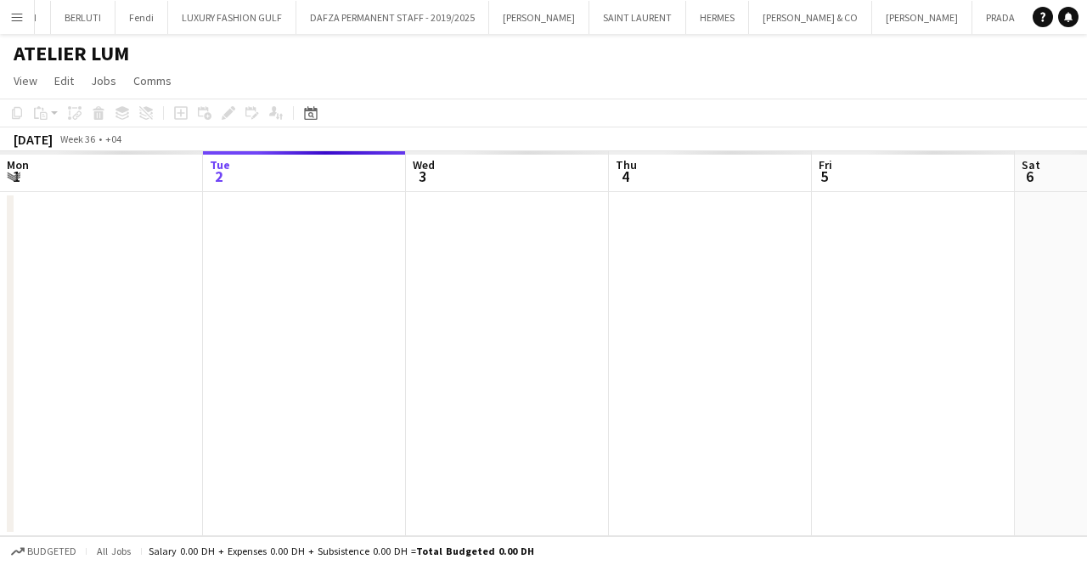
scroll to position [0, 785]
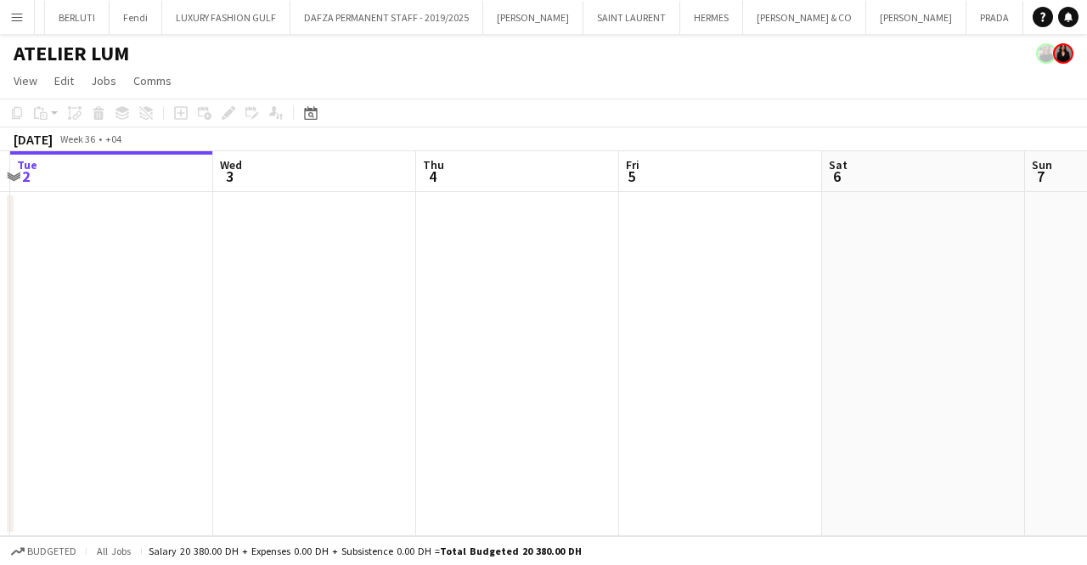
drag, startPoint x: 931, startPoint y: 366, endPoint x: 20, endPoint y: 344, distance: 911.3
click at [0, 342] on html "Menu Boards Boards Boards All jobs Status Workforce Workforce My Workforce Recr…" at bounding box center [543, 282] width 1087 height 565
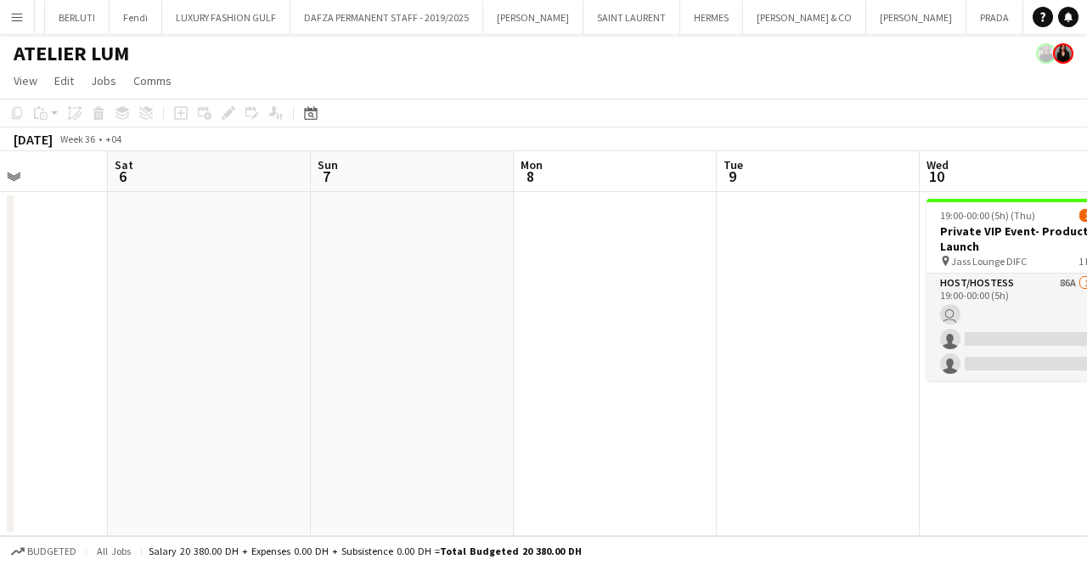
scroll to position [0, 591]
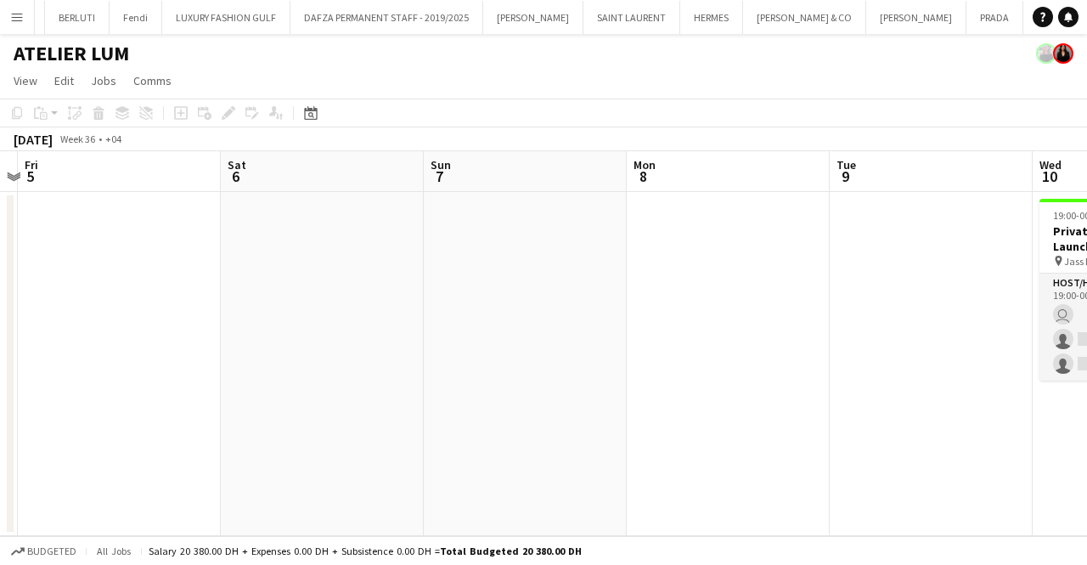
drag, startPoint x: 458, startPoint y: 359, endPoint x: -93, endPoint y: 361, distance: 551.1
click at [0, 361] on html "Menu Boards Boards Boards All jobs Status Workforce Workforce My Workforce Recr…" at bounding box center [543, 282] width 1087 height 565
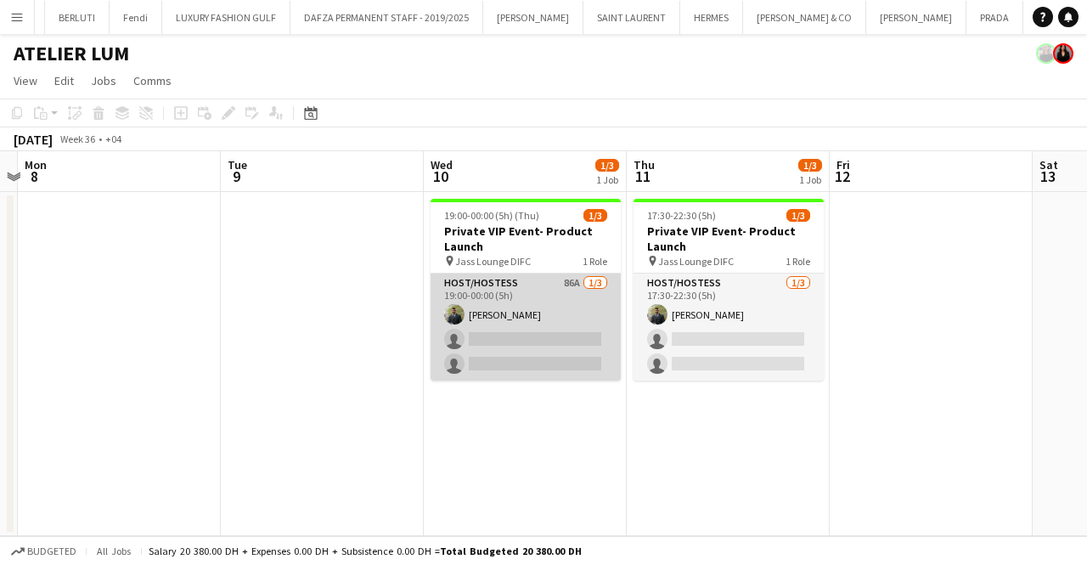
click at [528, 318] on app-card-role "Host/Hostess 86A 1/3 19:00-00:00 (5h) Abdulkader Habra single-neutral-actions s…" at bounding box center [525, 326] width 190 height 107
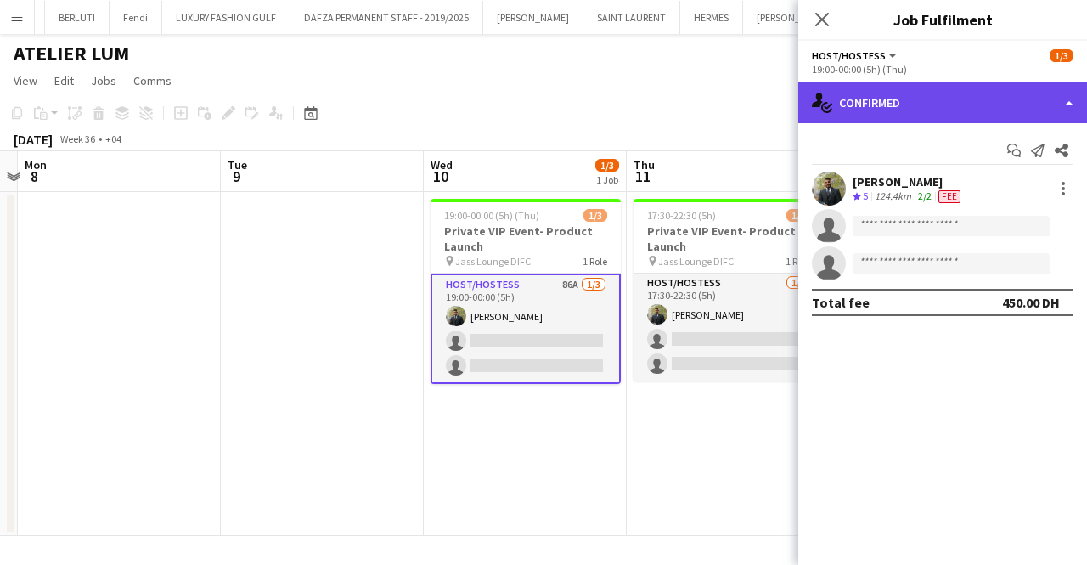
click at [921, 106] on div "single-neutral-actions-check-2 Confirmed" at bounding box center [942, 102] width 289 height 41
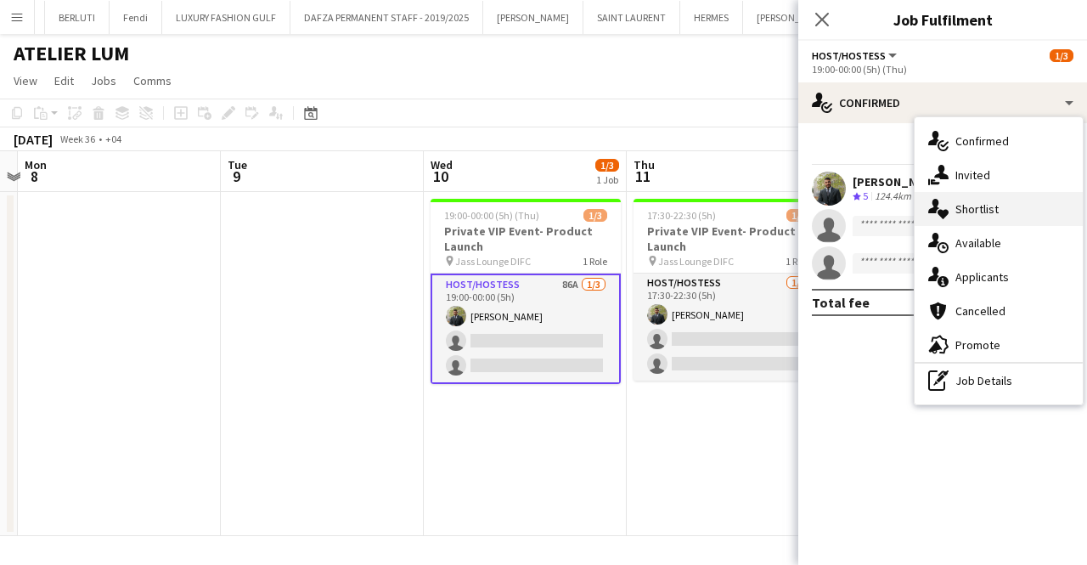
click at [987, 217] on div "single-neutral-actions-heart Shortlist" at bounding box center [998, 209] width 168 height 34
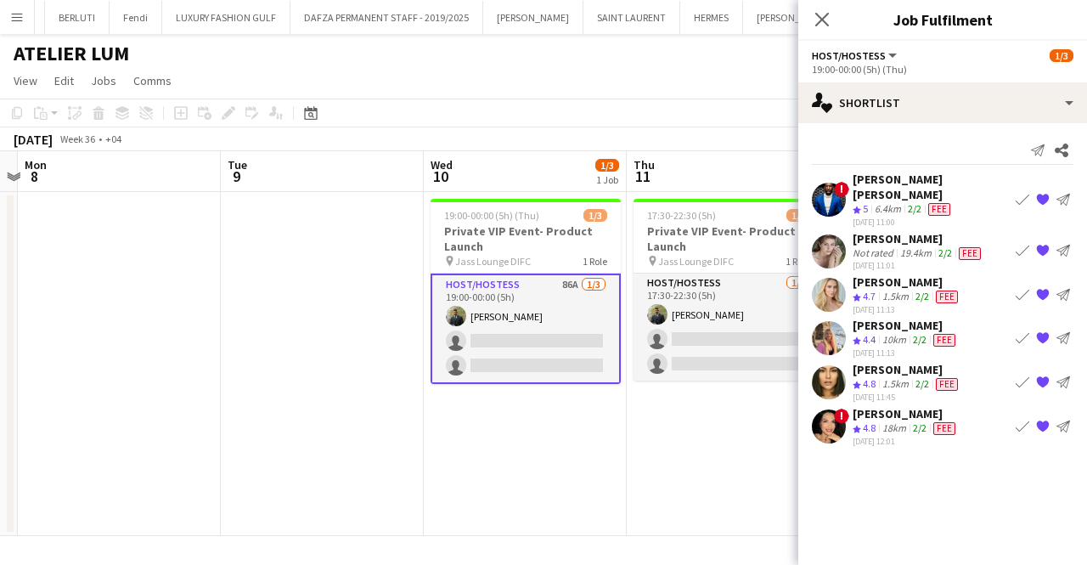
click at [1040, 419] on app-icon "{{ spriteTitle }}" at bounding box center [1043, 426] width 14 height 14
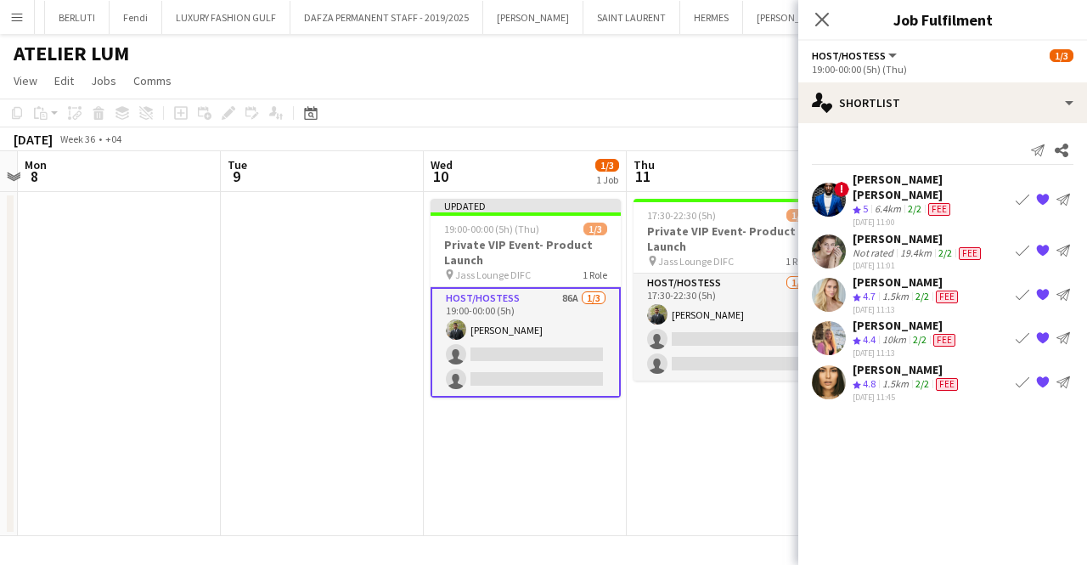
click at [693, 53] on div "ATELIER LUM" at bounding box center [543, 50] width 1087 height 32
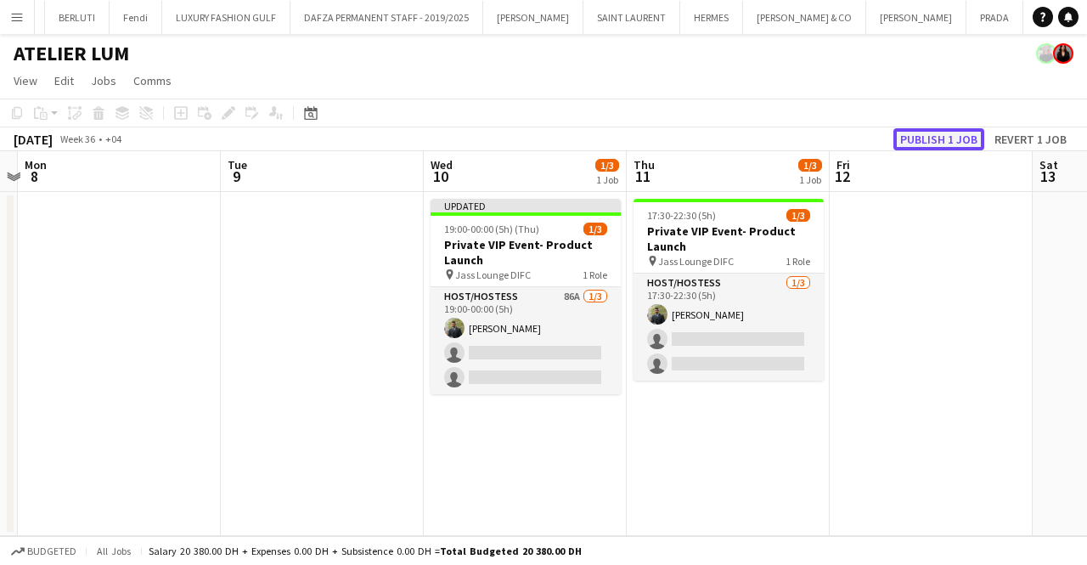
click at [932, 147] on button "Publish 1 job" at bounding box center [938, 139] width 91 height 22
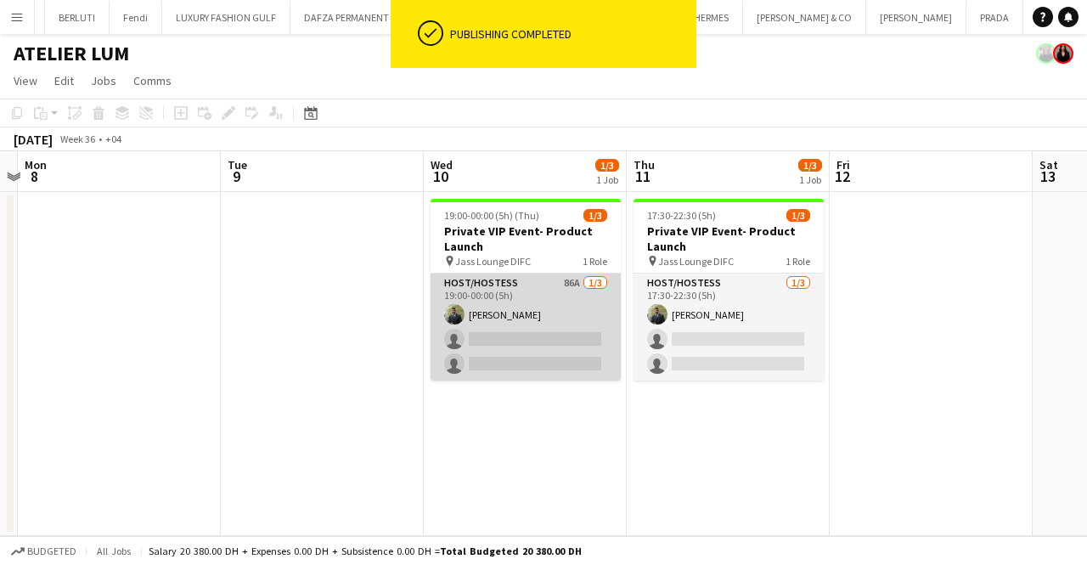
click at [544, 343] on app-card-role "Host/Hostess 86A 1/3 19:00-00:00 (5h) Abdulkader Habra single-neutral-actions s…" at bounding box center [525, 326] width 190 height 107
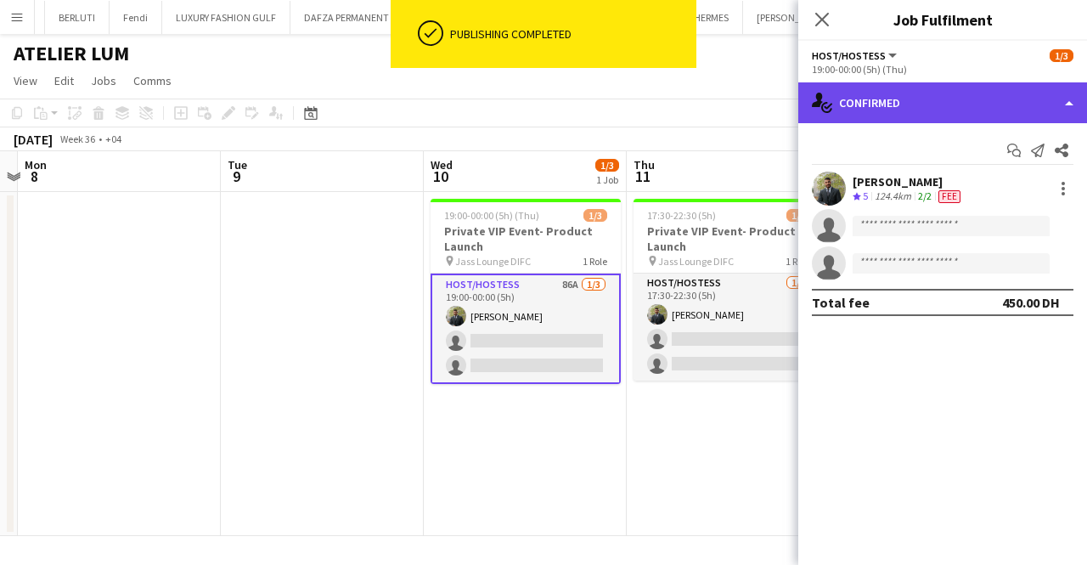
click at [884, 97] on div "single-neutral-actions-check-2 Confirmed" at bounding box center [942, 102] width 289 height 41
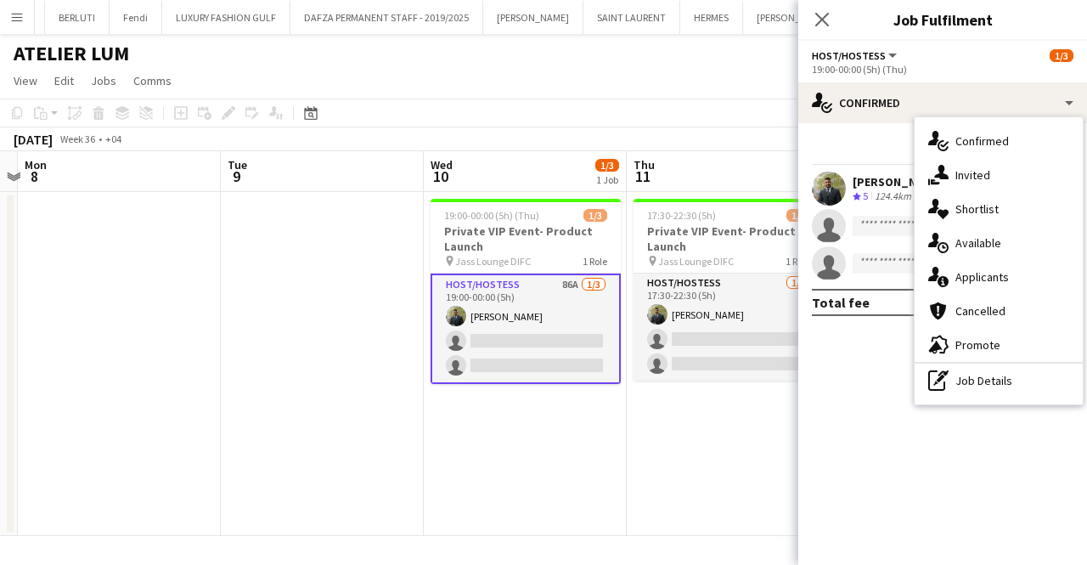
click at [971, 207] on span "Shortlist" at bounding box center [976, 208] width 43 height 15
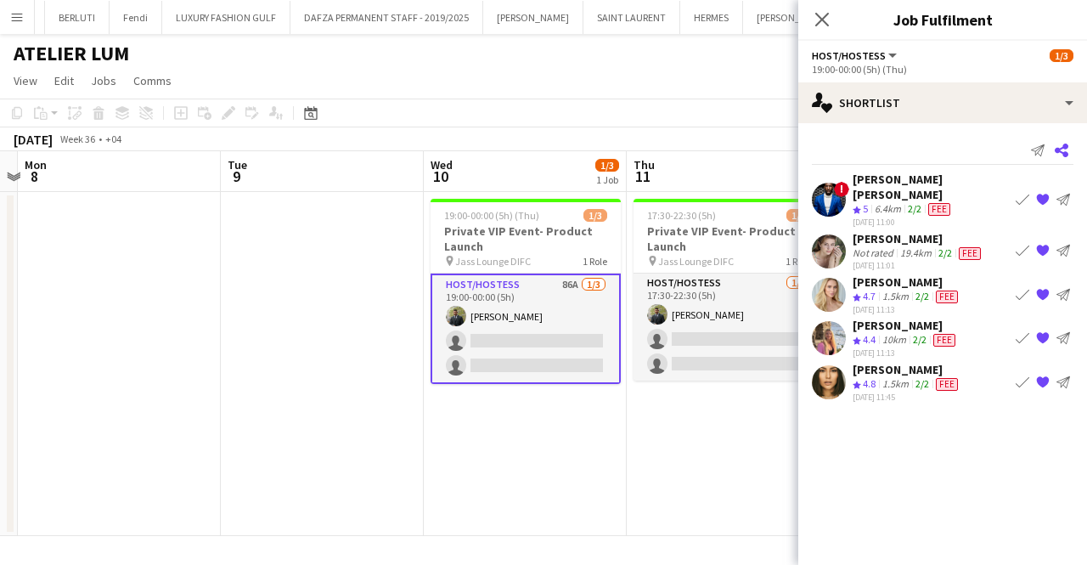
click at [1068, 149] on app-icon "Share" at bounding box center [1061, 150] width 24 height 24
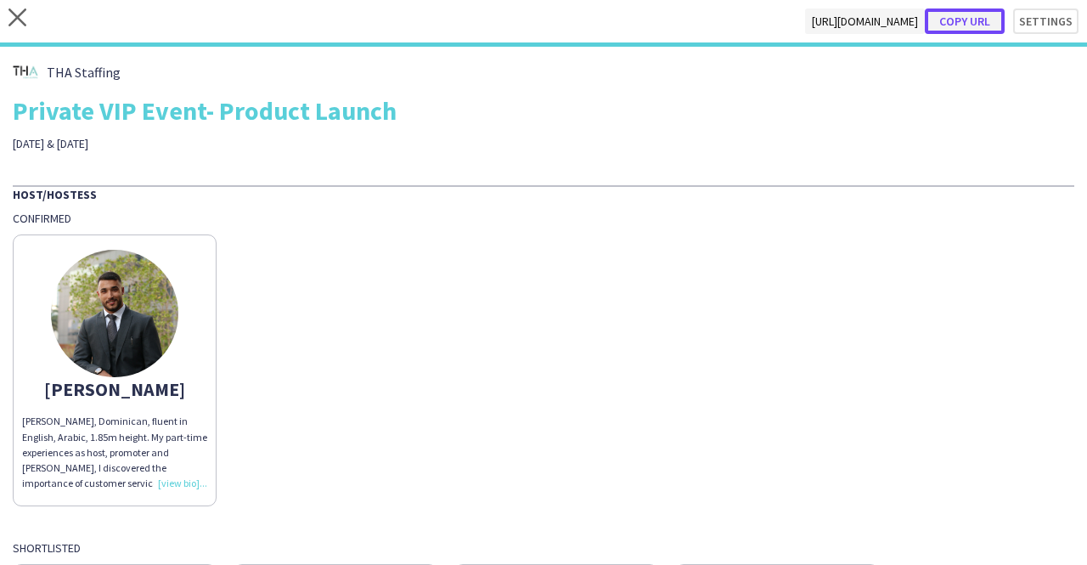
click at [954, 26] on button "Copy url" at bounding box center [965, 20] width 80 height 25
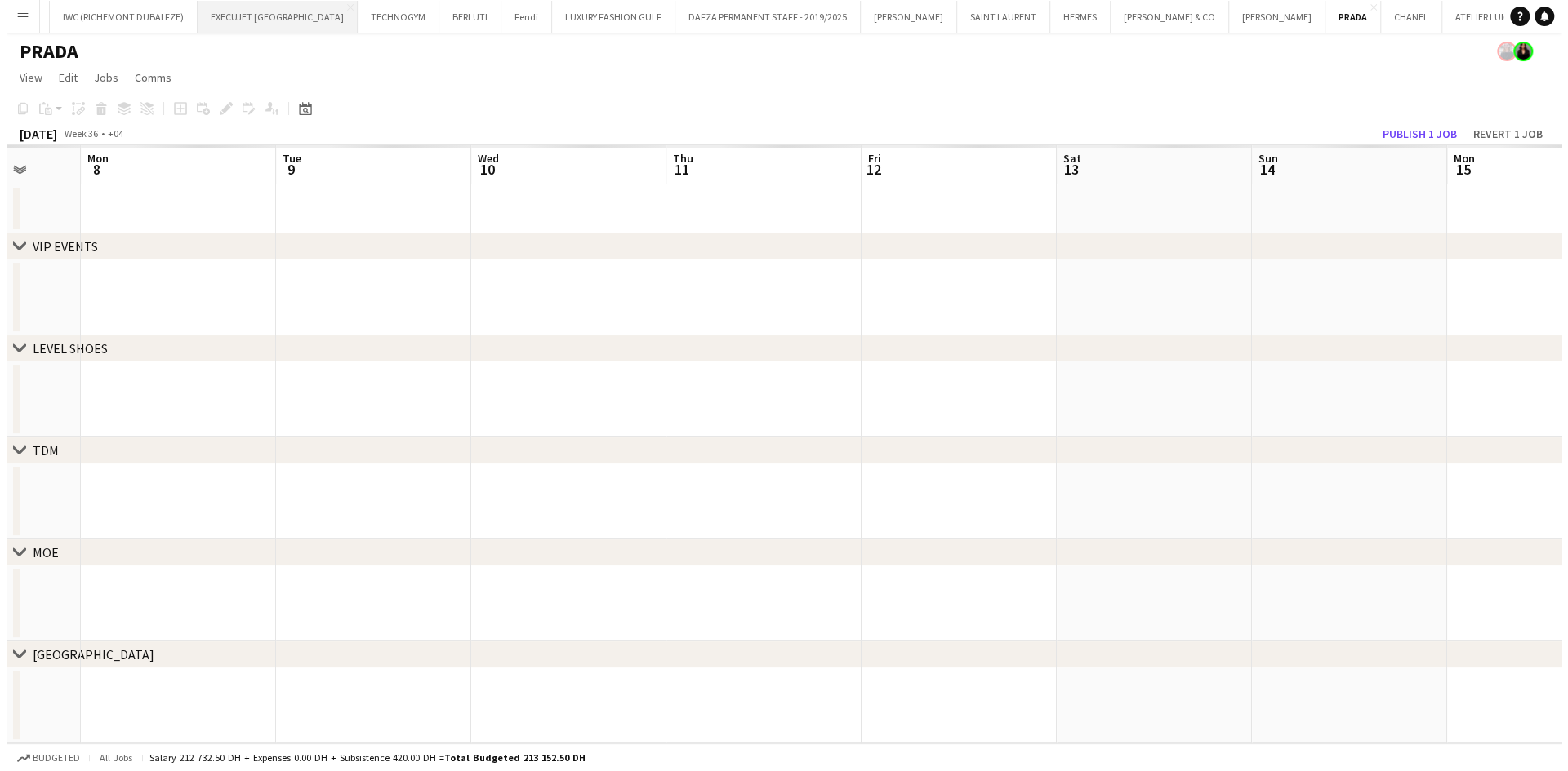
scroll to position [0, 512]
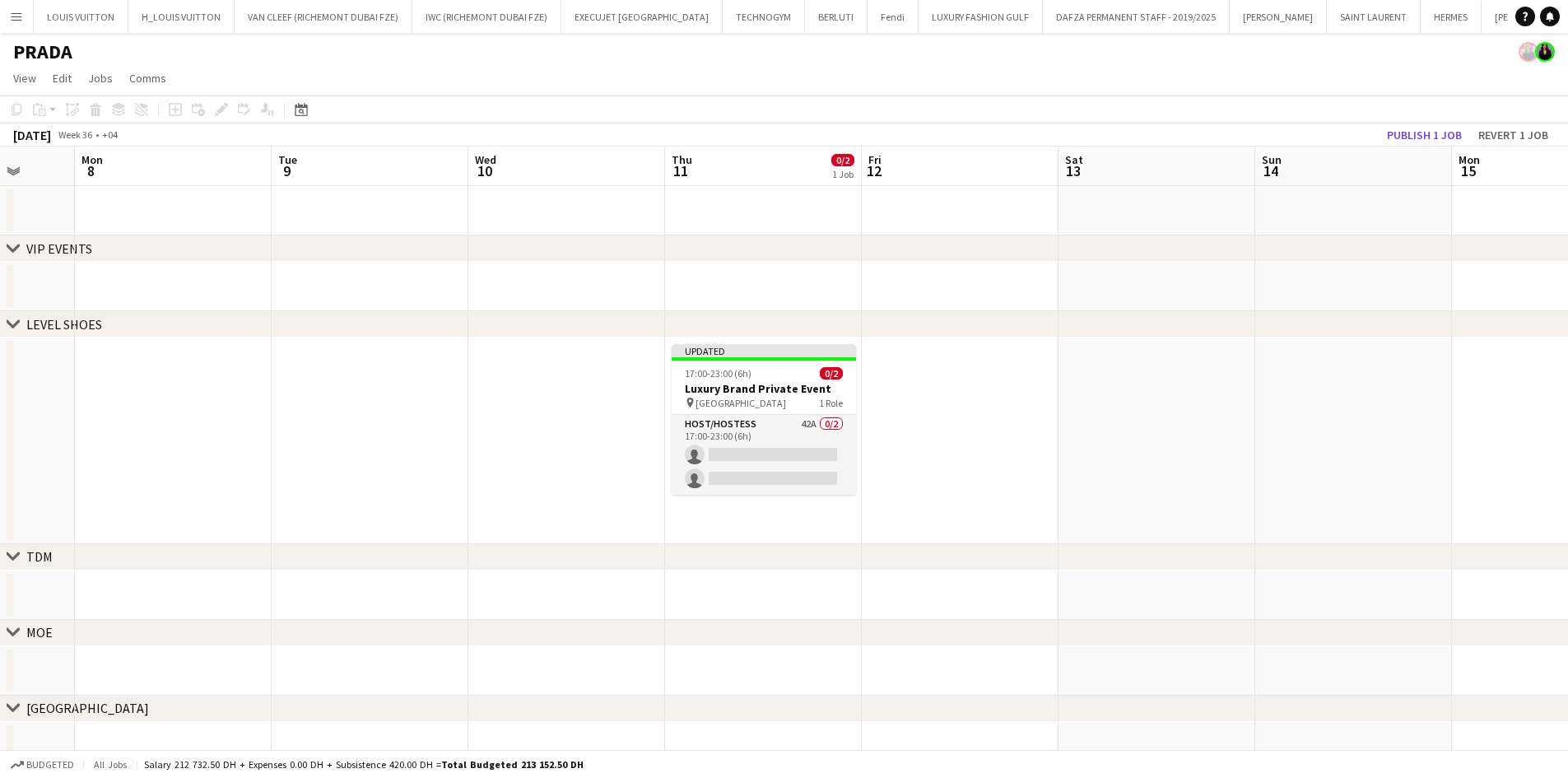
click at [17, 14] on app-icon "Menu" at bounding box center [16, 16] width 14 height 14
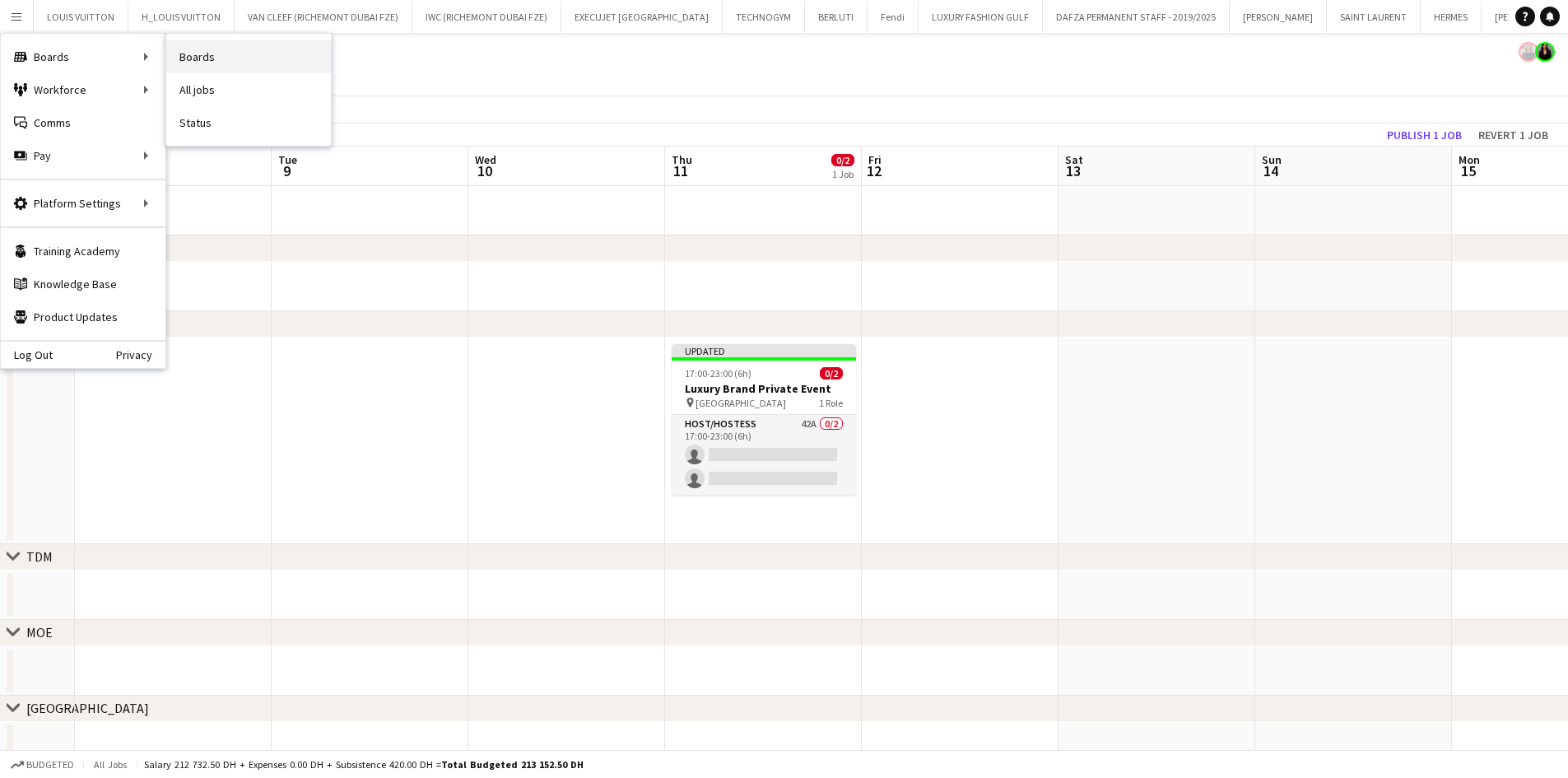
click at [238, 54] on link "Boards" at bounding box center [249, 57] width 165 height 33
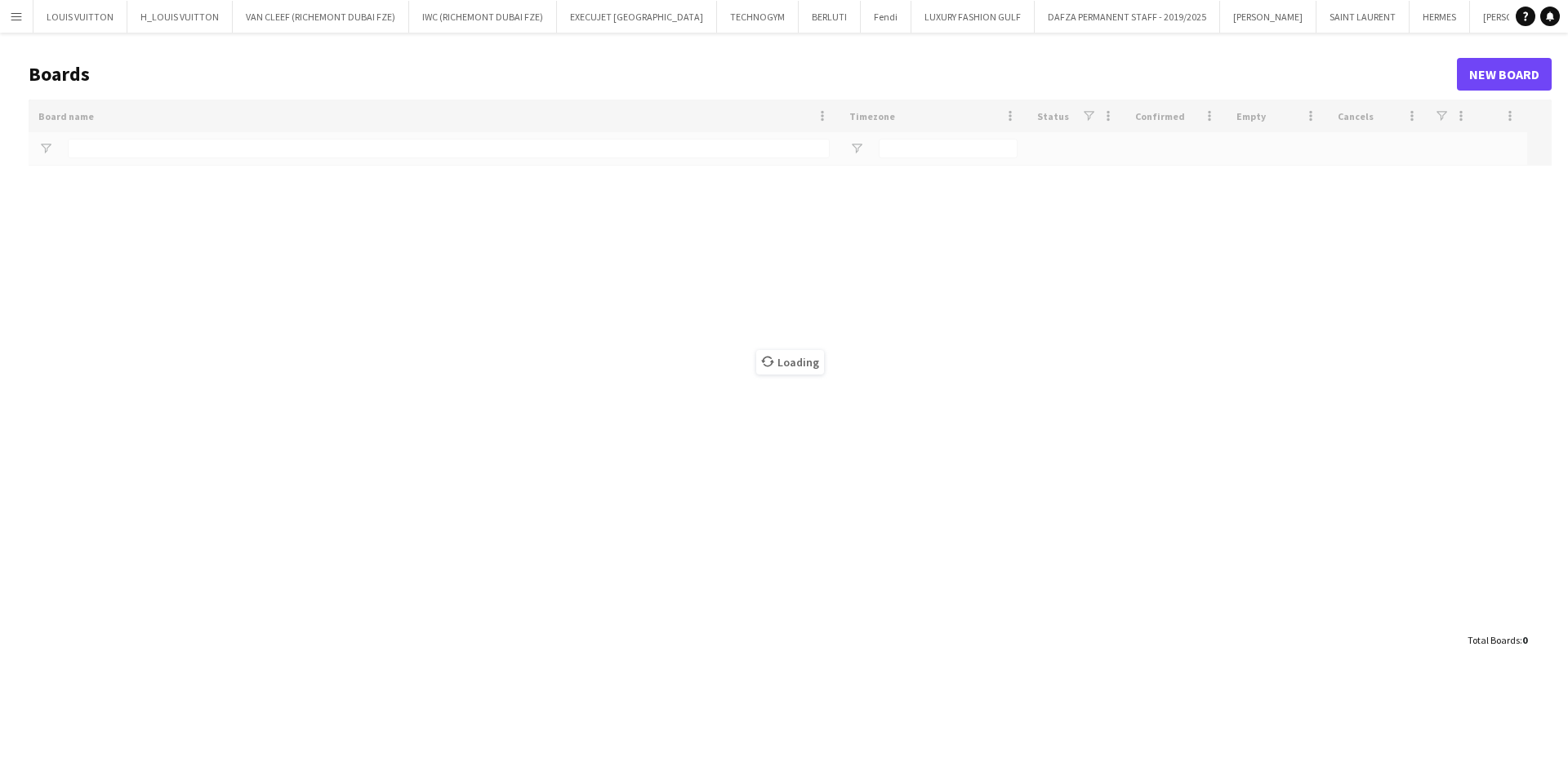
type input "*****"
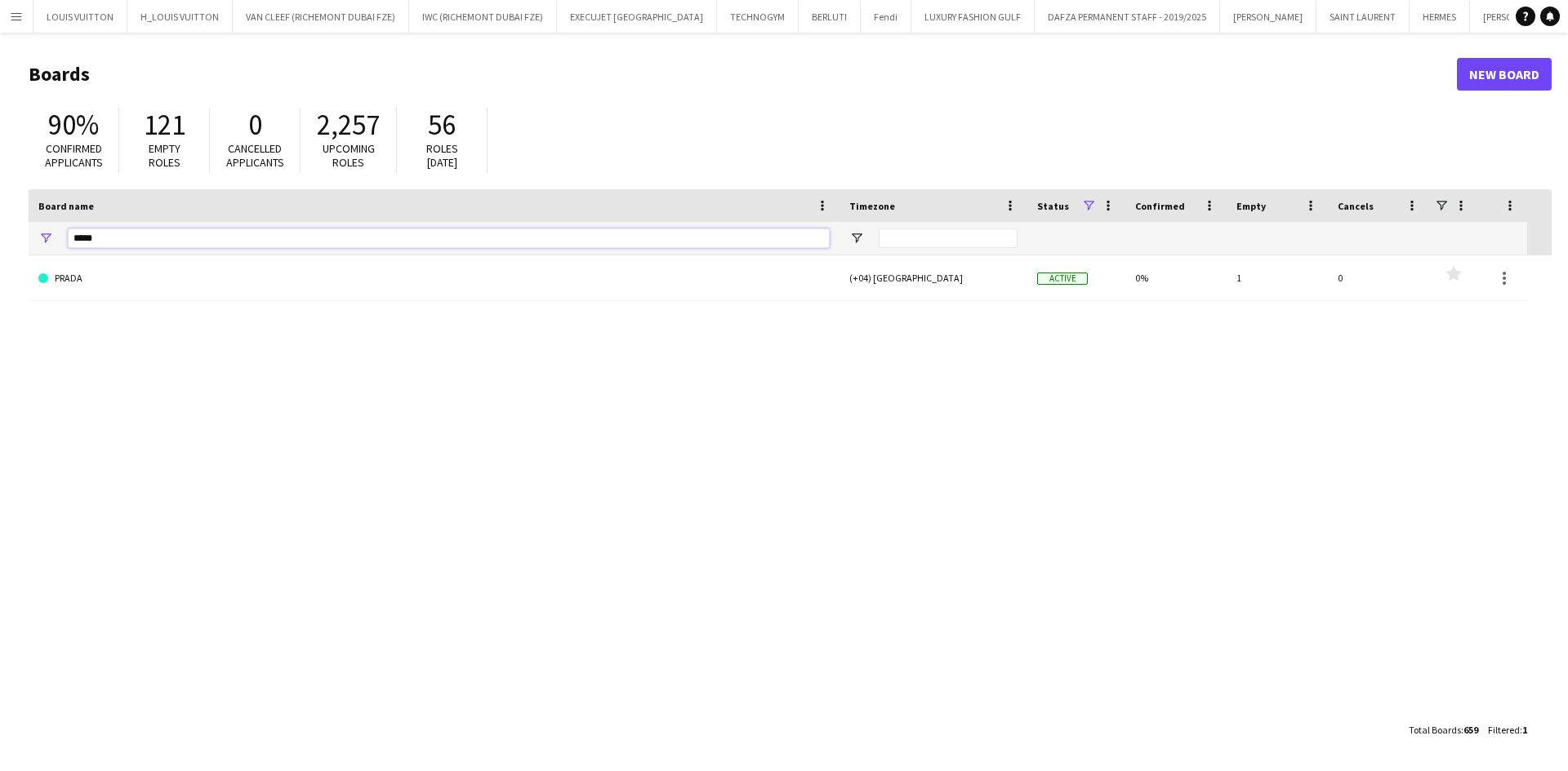
drag, startPoint x: 110, startPoint y: 240, endPoint x: 39, endPoint y: 230, distance: 71.7
click at [39, 230] on div "*****" at bounding box center [434, 238] width 811 height 33
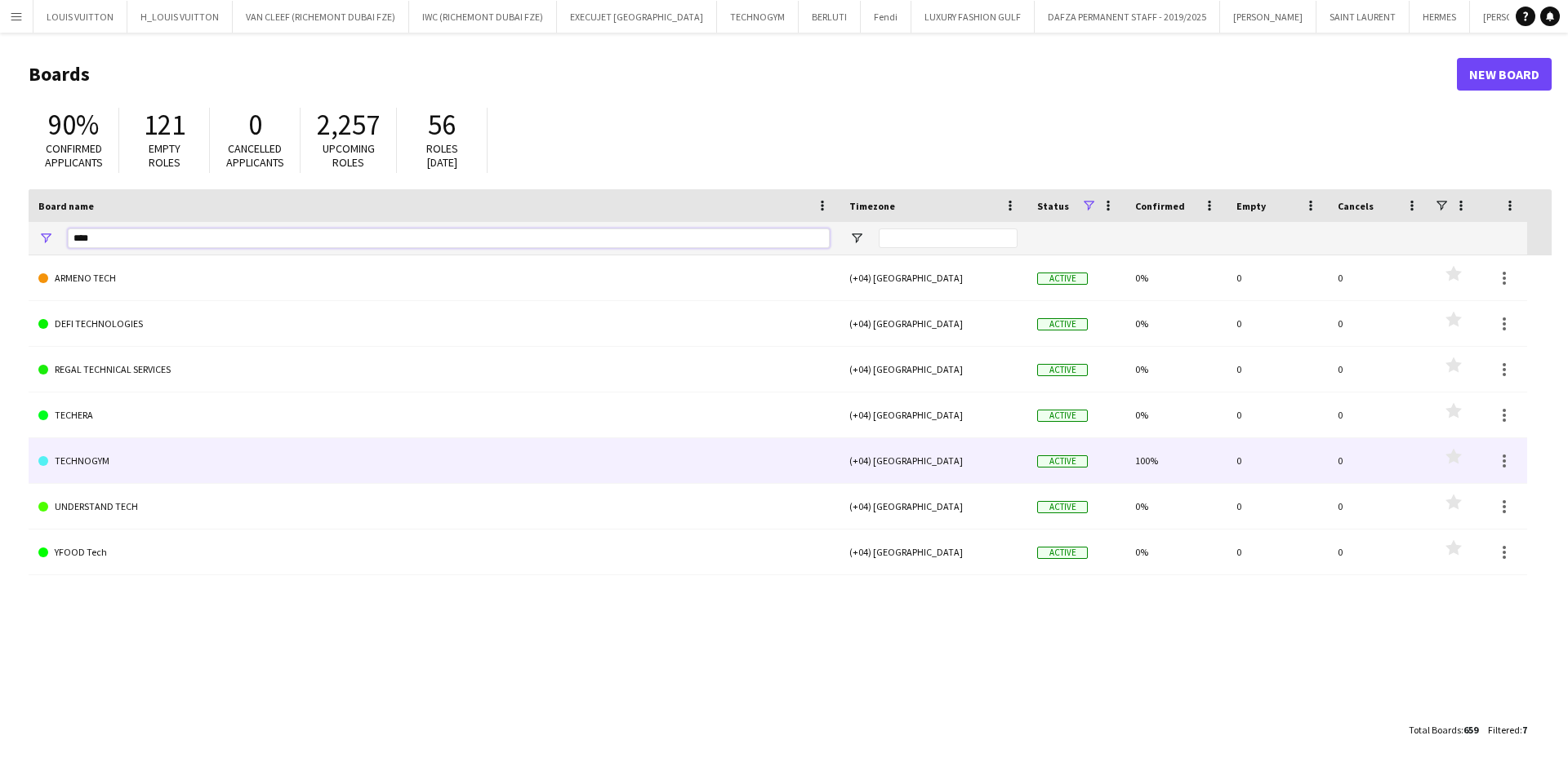
type input "****"
click at [91, 458] on link "TECHNOGYM" at bounding box center [434, 461] width 792 height 46
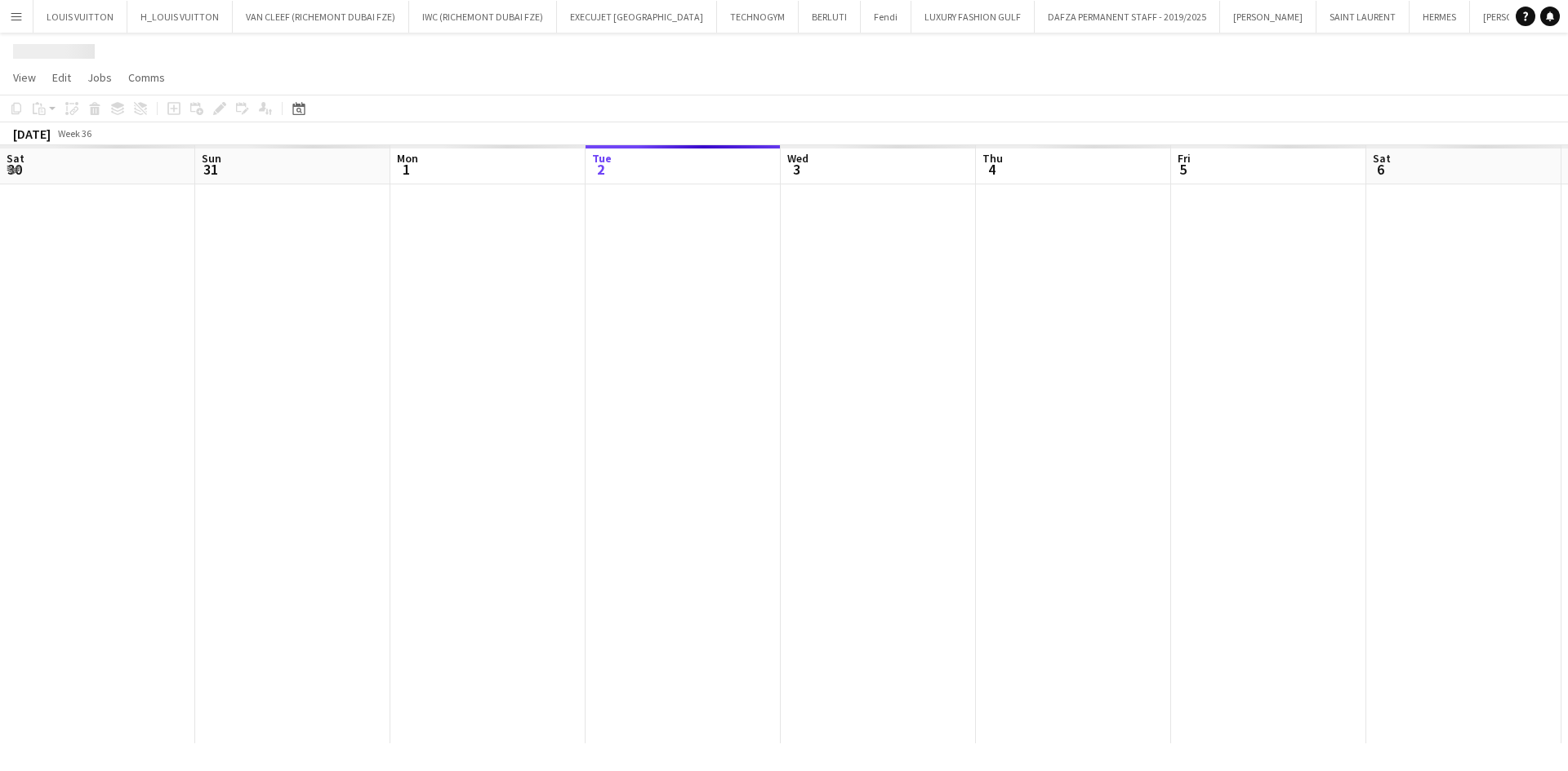
scroll to position [0, 391]
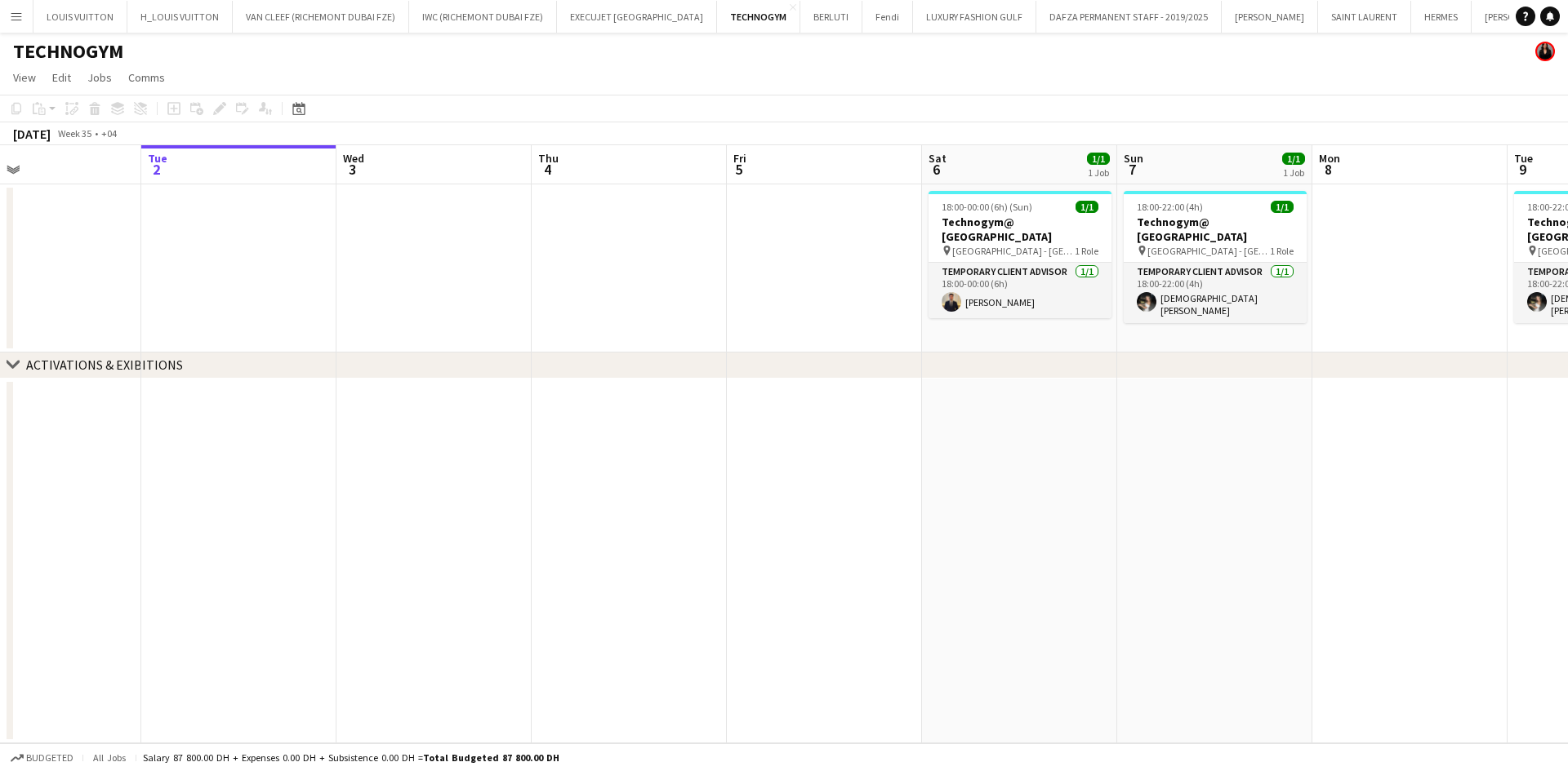
drag, startPoint x: 681, startPoint y: 301, endPoint x: 1030, endPoint y: 291, distance: 349.1
click at [1020, 292] on app-calendar-viewport "Sat 30 1/1 1 Job Sun 31 Mon 1 Tue 2 Wed 3 Thu 4 Fri 5 Sat 6 1/1 1 Job Sun 7 1/1…" at bounding box center [784, 444] width 1568 height 598
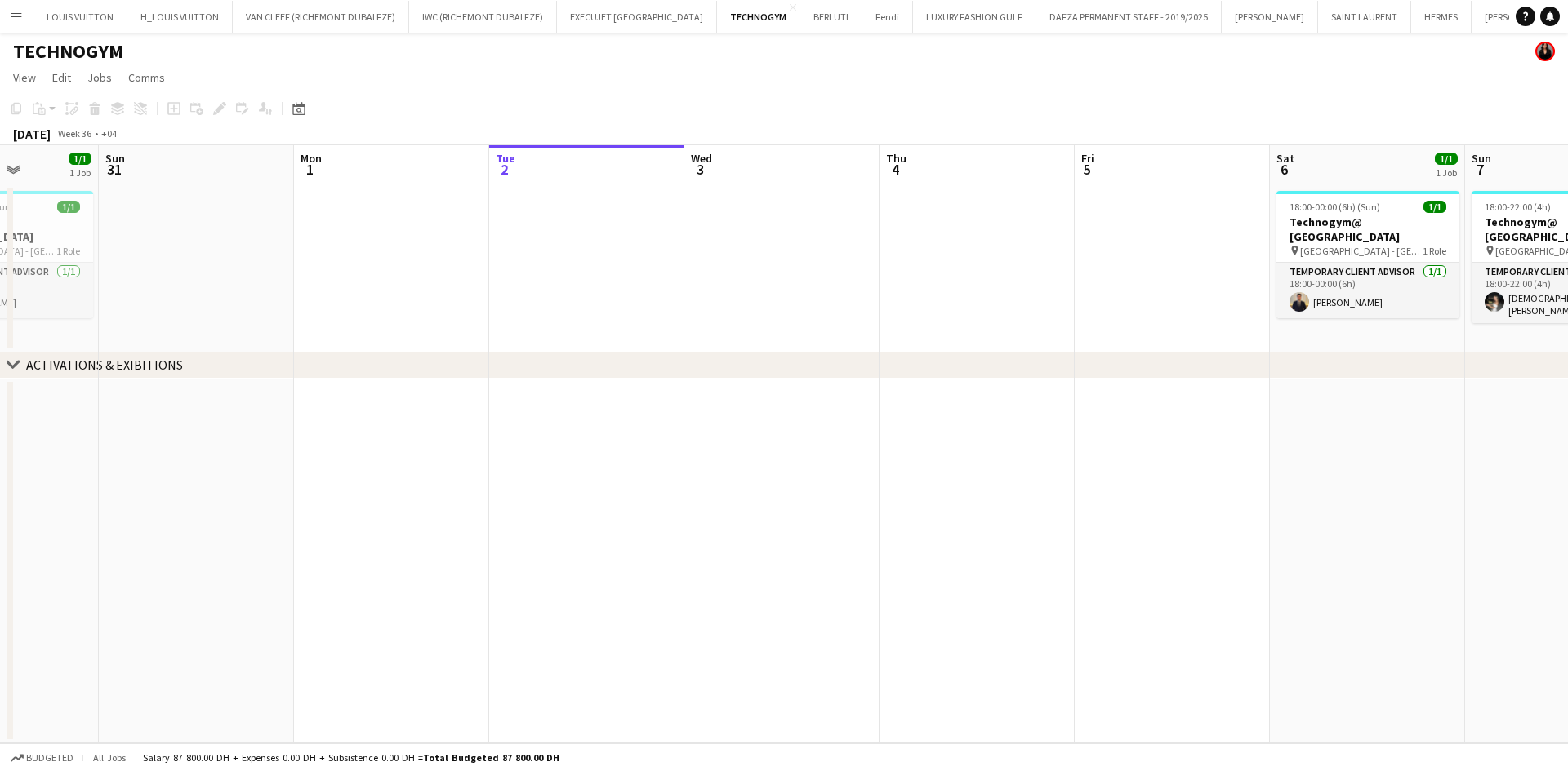
drag, startPoint x: 230, startPoint y: 234, endPoint x: 819, endPoint y: 211, distance: 589.4
click at [815, 211] on app-calendar-viewport "Thu 28 Fri 29 Sat 30 1/1 1 Job Sun 31 Mon 1 Tue 2 Wed 3 Thu 4 Fri 5 Sat 6 1/1 1…" at bounding box center [784, 444] width 1568 height 598
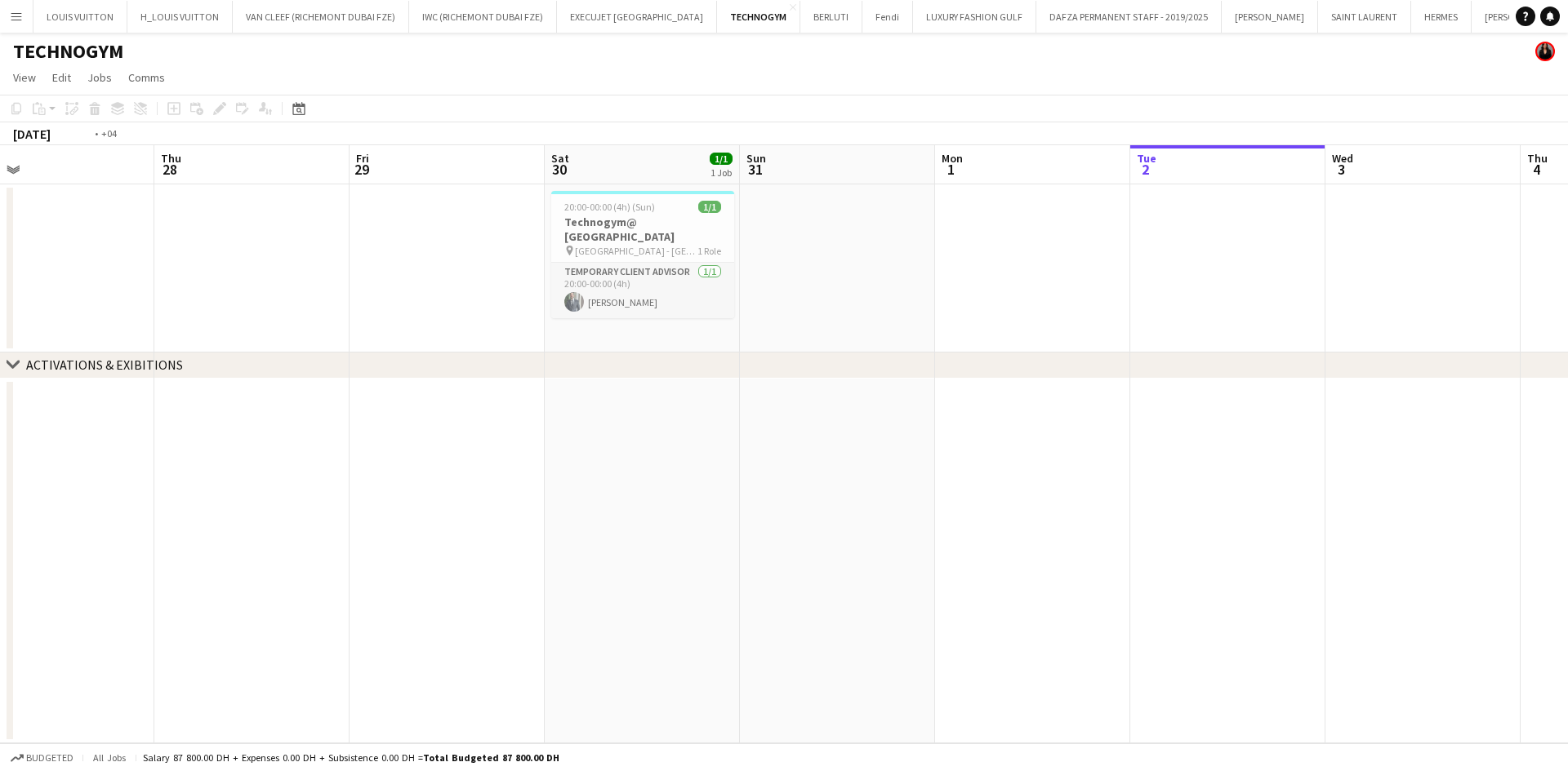
drag, startPoint x: 589, startPoint y: 209, endPoint x: 1302, endPoint y: 283, distance: 716.8
click at [1291, 283] on app-calendar-viewport "Mon 25 Tue 26 Wed 27 Thu 28 Fri 29 Sat 30 1/1 1 Job Sun 31 Mon 1 Tue 2 Wed 3 Th…" at bounding box center [784, 444] width 1568 height 598
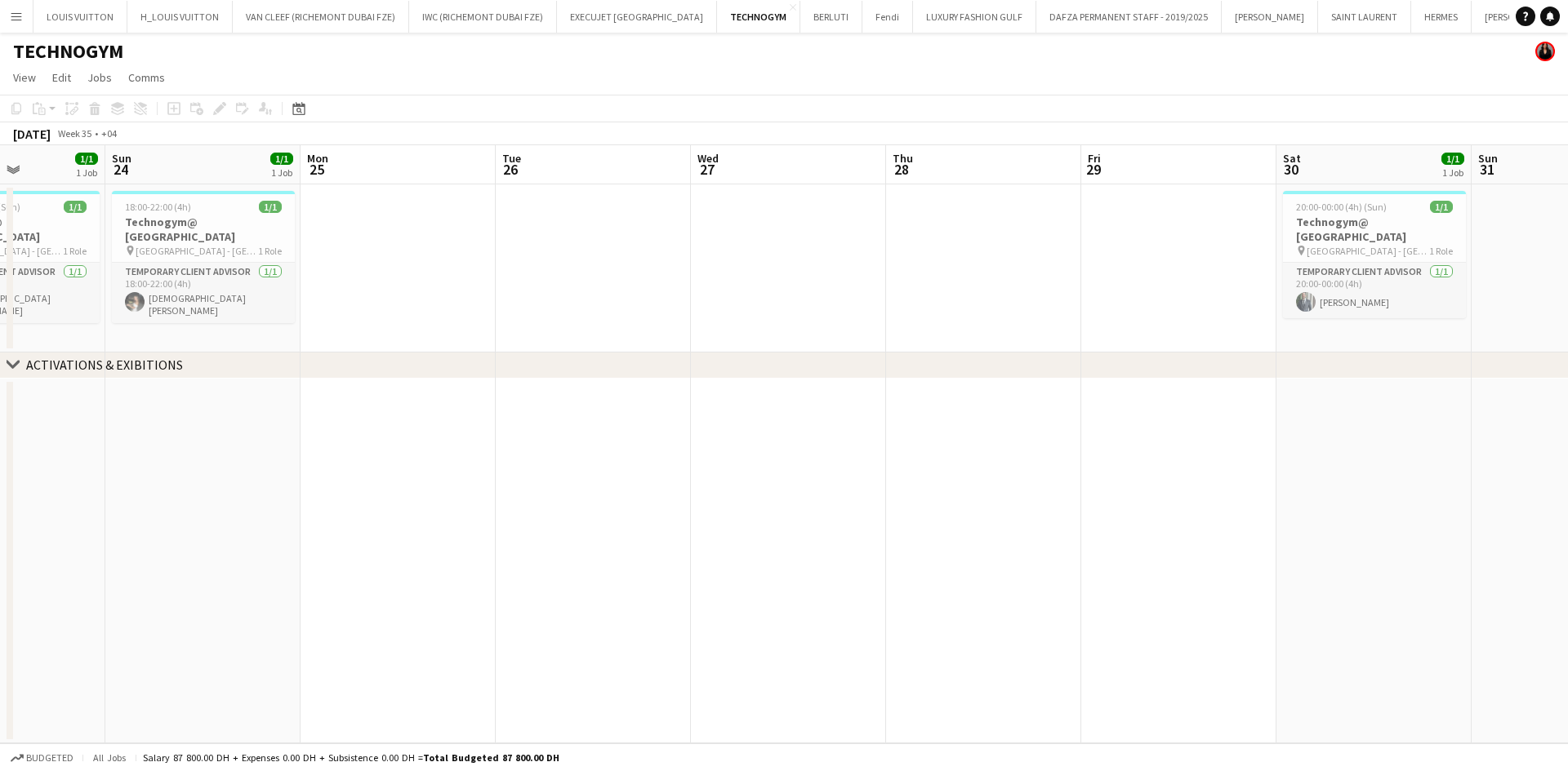
drag, startPoint x: 518, startPoint y: 238, endPoint x: 938, endPoint y: 295, distance: 423.9
click at [937, 295] on app-calendar-viewport "Thu 21 1/1 1 Job Fri 22 1/1 1 Job Sat 23 1/1 1 Job Sun 24 1/1 1 Job Mon 25 Tue …" at bounding box center [784, 444] width 1568 height 598
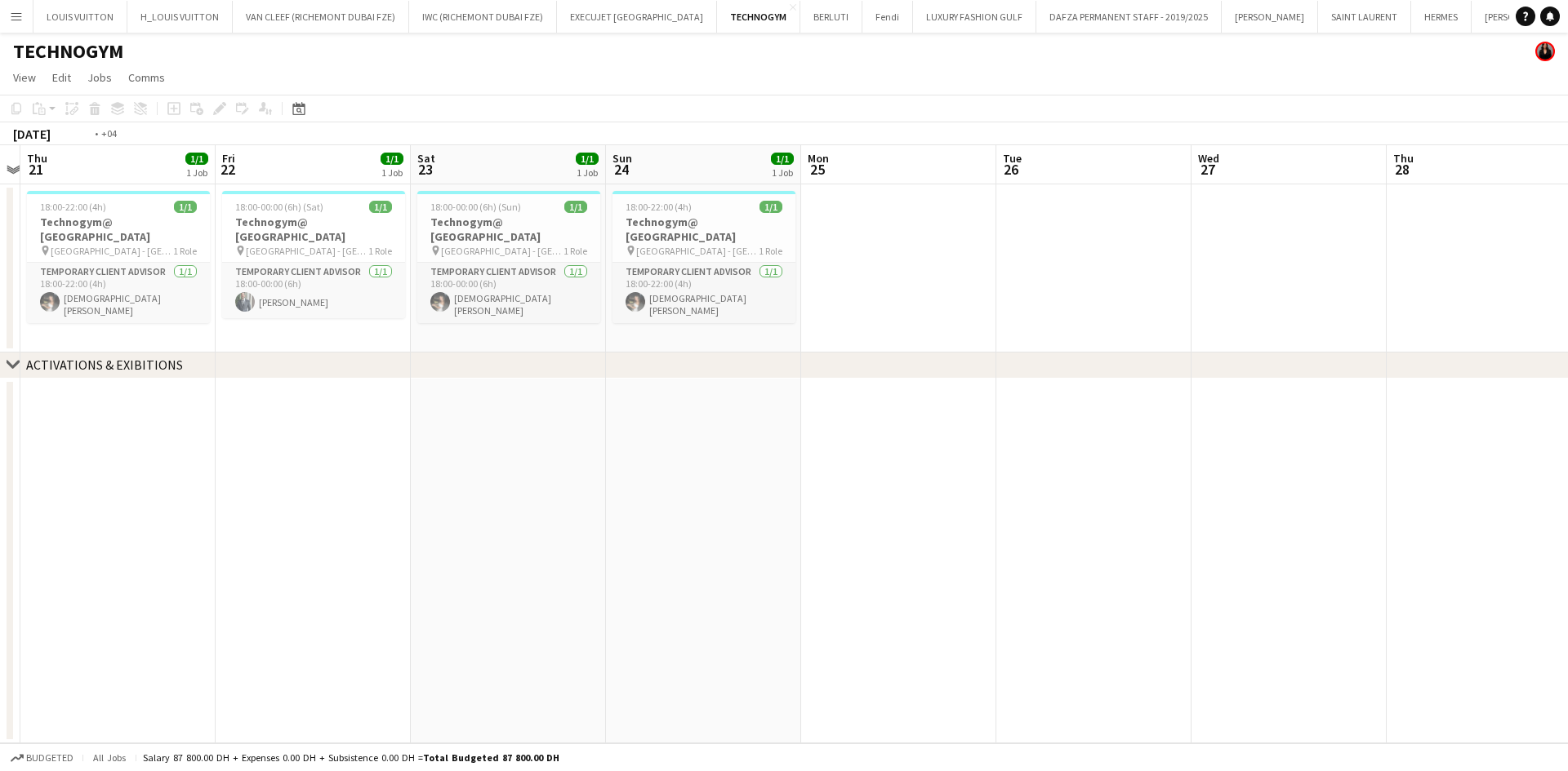
drag, startPoint x: 220, startPoint y: 279, endPoint x: 992, endPoint y: 284, distance: 772.0
click at [986, 284] on app-calendar-viewport "Tue 19 1/1 1 Job Wed 20 Thu 21 1/1 1 Job Fri 22 1/1 1 Job Sat 23 1/1 1 Job Sun …" at bounding box center [784, 444] width 1568 height 598
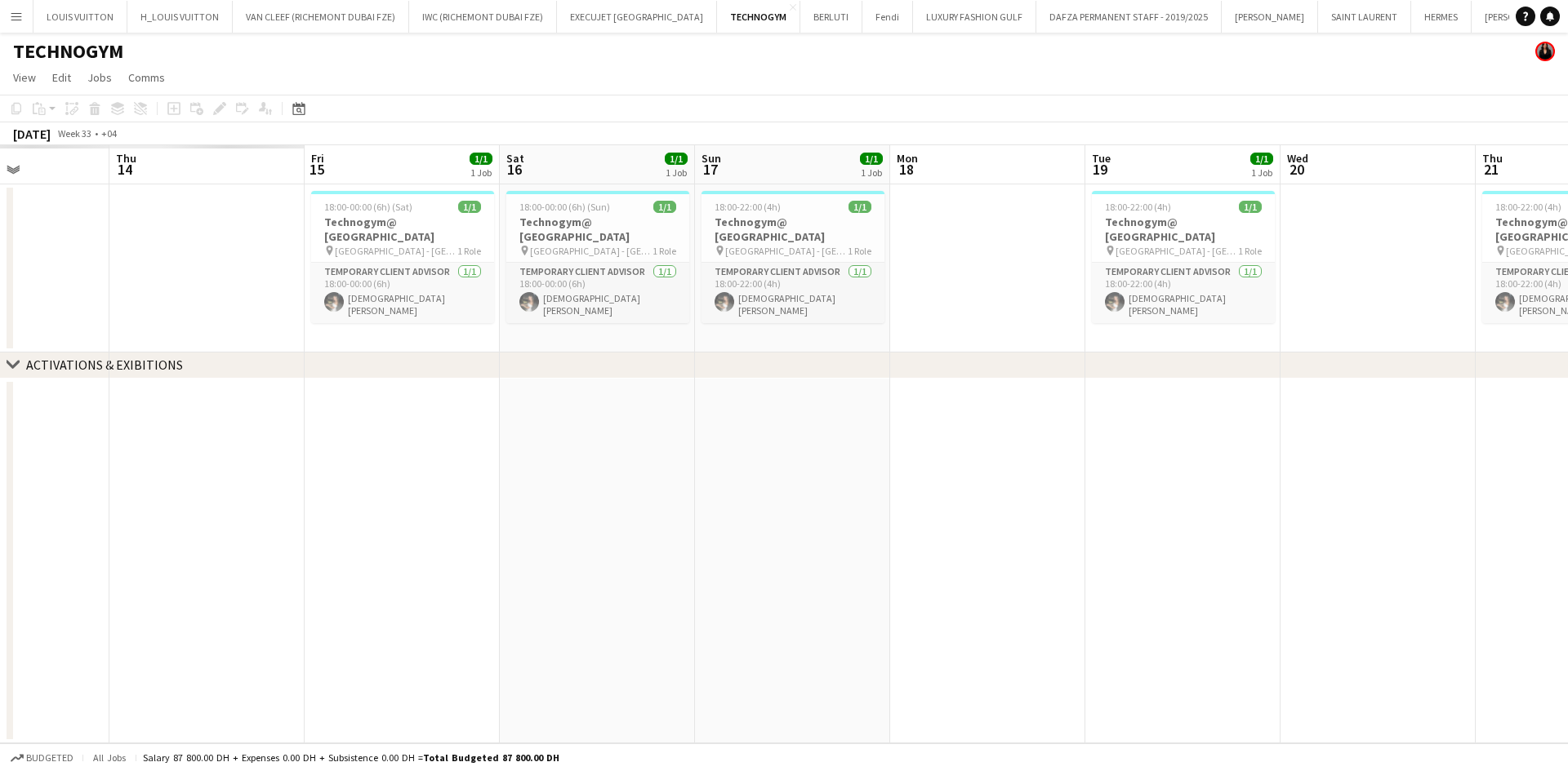
click at [1011, 330] on app-calendar-viewport "Mon 11 Tue 12 Wed 13 Thu 14 Fri 15 1/1 1 Job Sat 16 1/1 1 Job Sun 17 1/1 1 Job …" at bounding box center [784, 444] width 1568 height 598
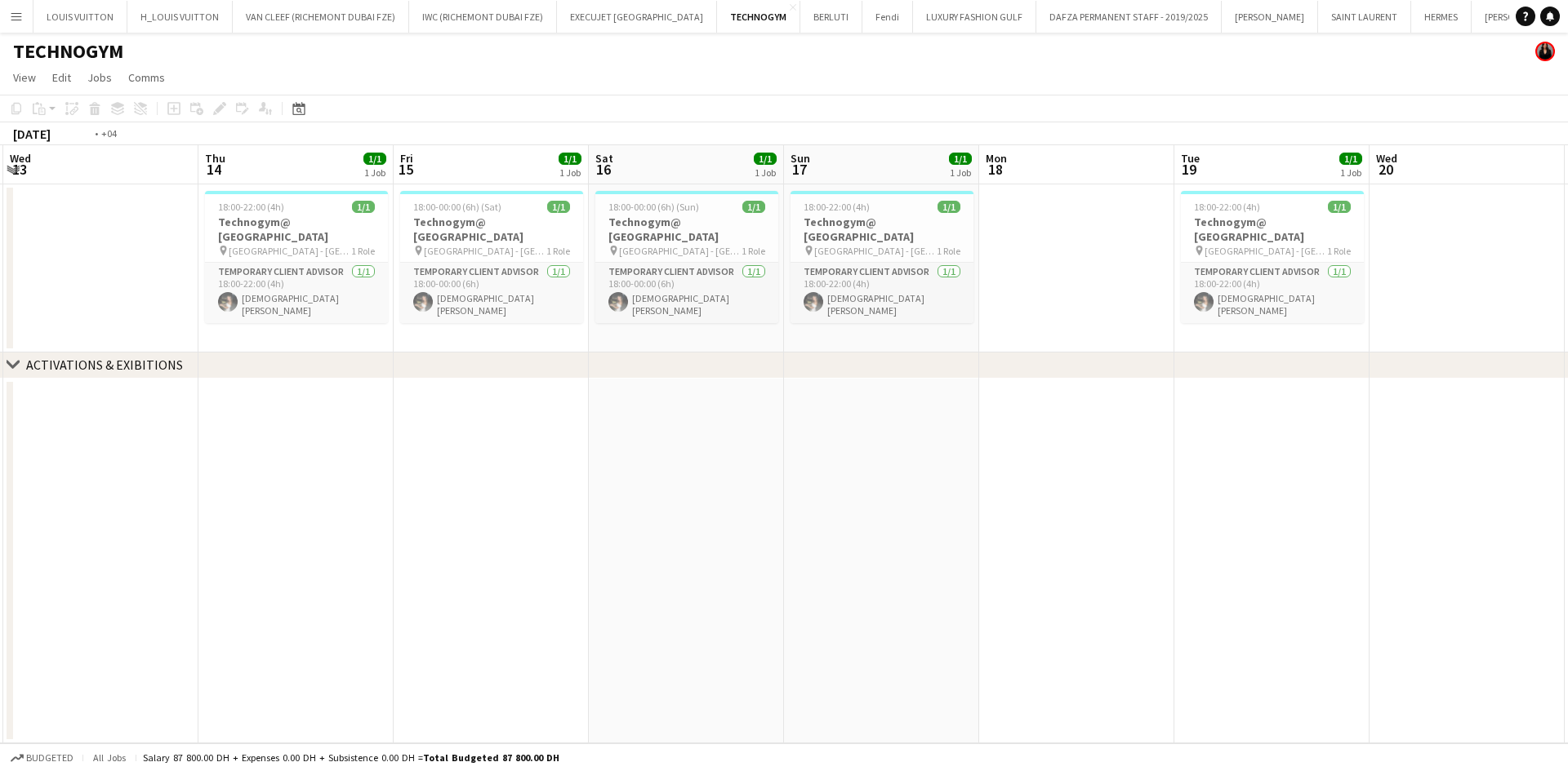
click at [875, 296] on app-calendar-viewport "Mon 11 Tue 12 Wed 13 Thu 14 1/1 1 Job Fri 15 1/1 1 Job Sat 16 1/1 1 Job Sun 17 …" at bounding box center [784, 444] width 1568 height 598
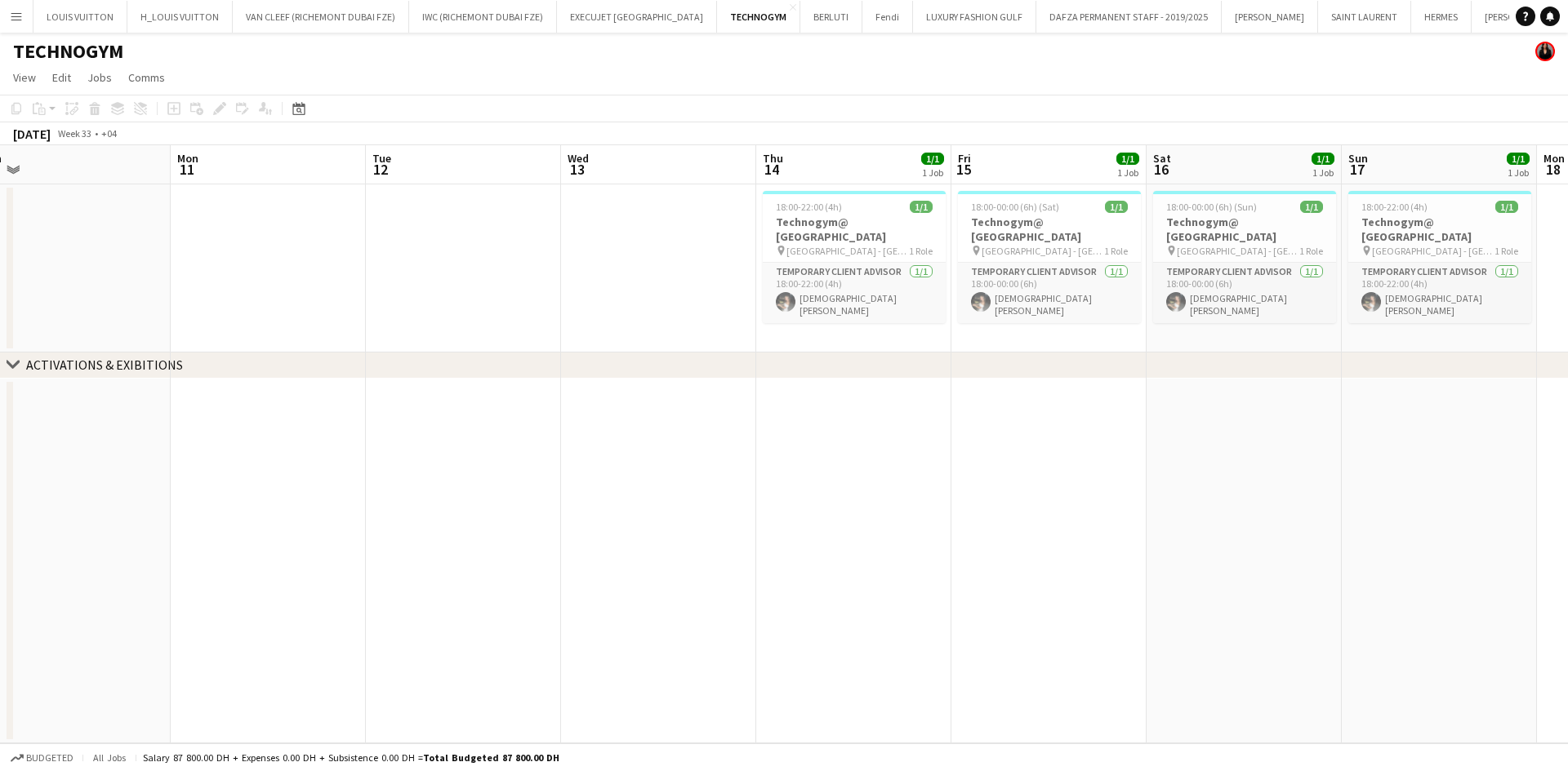
click at [740, 251] on app-calendar-viewport "Fri 8 1/1 1 Job Sat 9 1/1 1 Job Sun 10 Mon 11 Tue 12 Wed 13 Thu 14 1/1 1 Job Fr…" at bounding box center [784, 444] width 1568 height 598
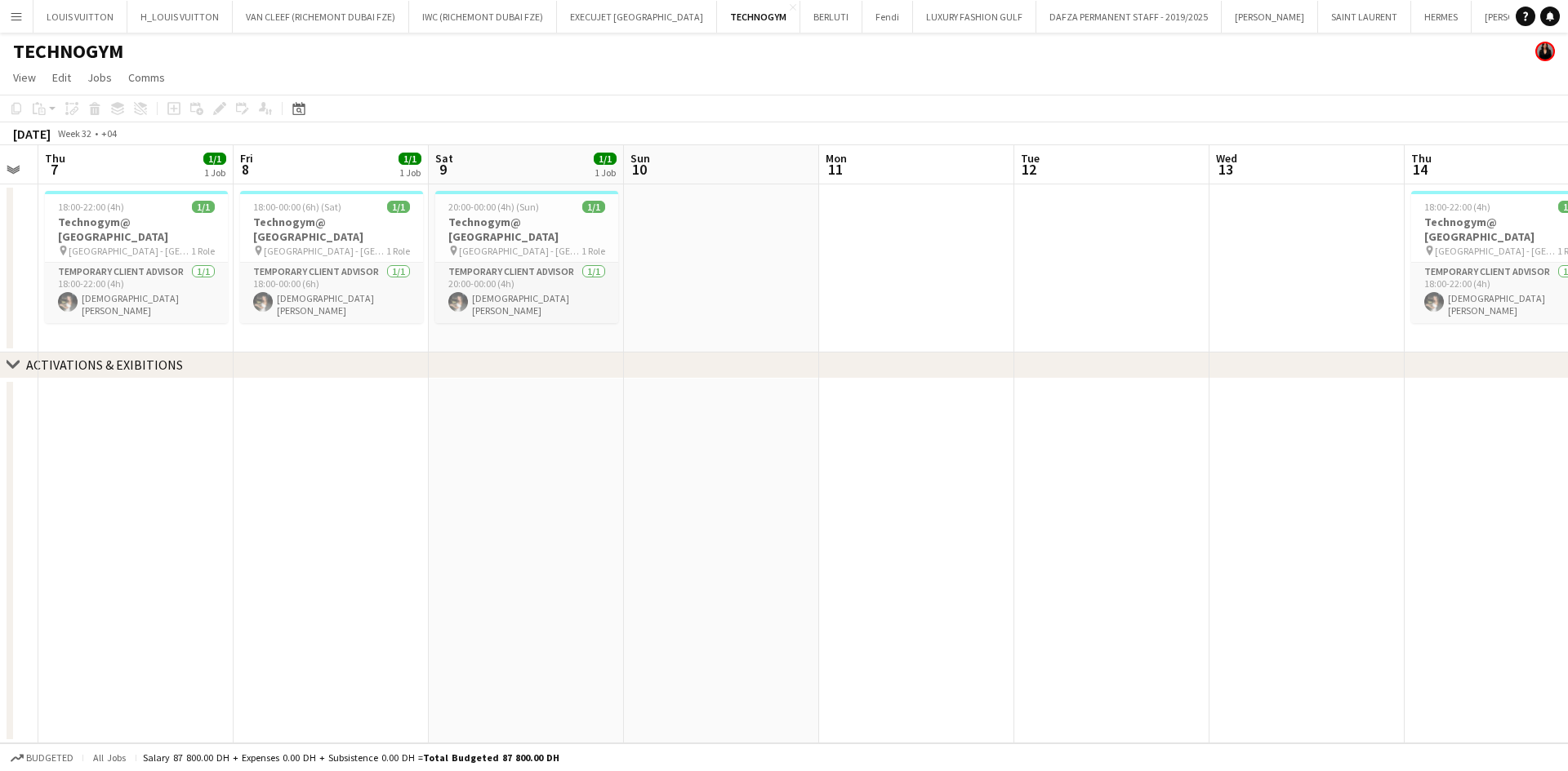
drag, startPoint x: 363, startPoint y: 258, endPoint x: 632, endPoint y: 280, distance: 269.9
click at [650, 280] on app-calendar-viewport "Tue 5 Wed 6 Thu 7 1/1 1 Job Fri 8 1/1 1 Job Sat 9 1/1 1 Job Sun 10 Mon 11 Tue 1…" at bounding box center [784, 444] width 1568 height 598
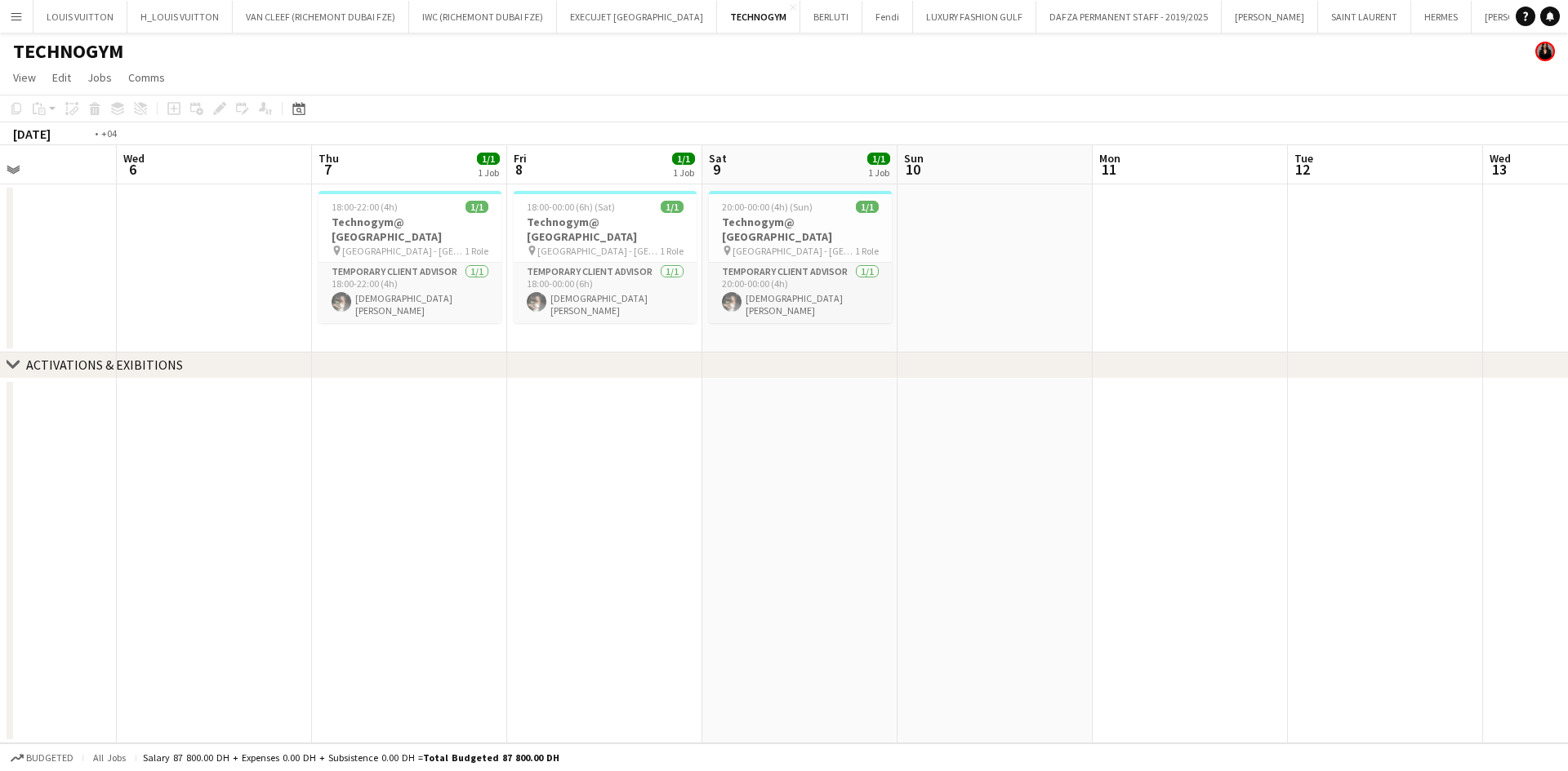
drag, startPoint x: 339, startPoint y: 278, endPoint x: 726, endPoint y: 300, distance: 387.6
click at [726, 300] on app-calendar-viewport "Sun 3 Mon 4 Tue 5 Wed 6 Thu 7 1/1 1 Job Fri 8 1/1 1 Job Sat 9 1/1 1 Job Sun 10 …" at bounding box center [784, 444] width 1568 height 598
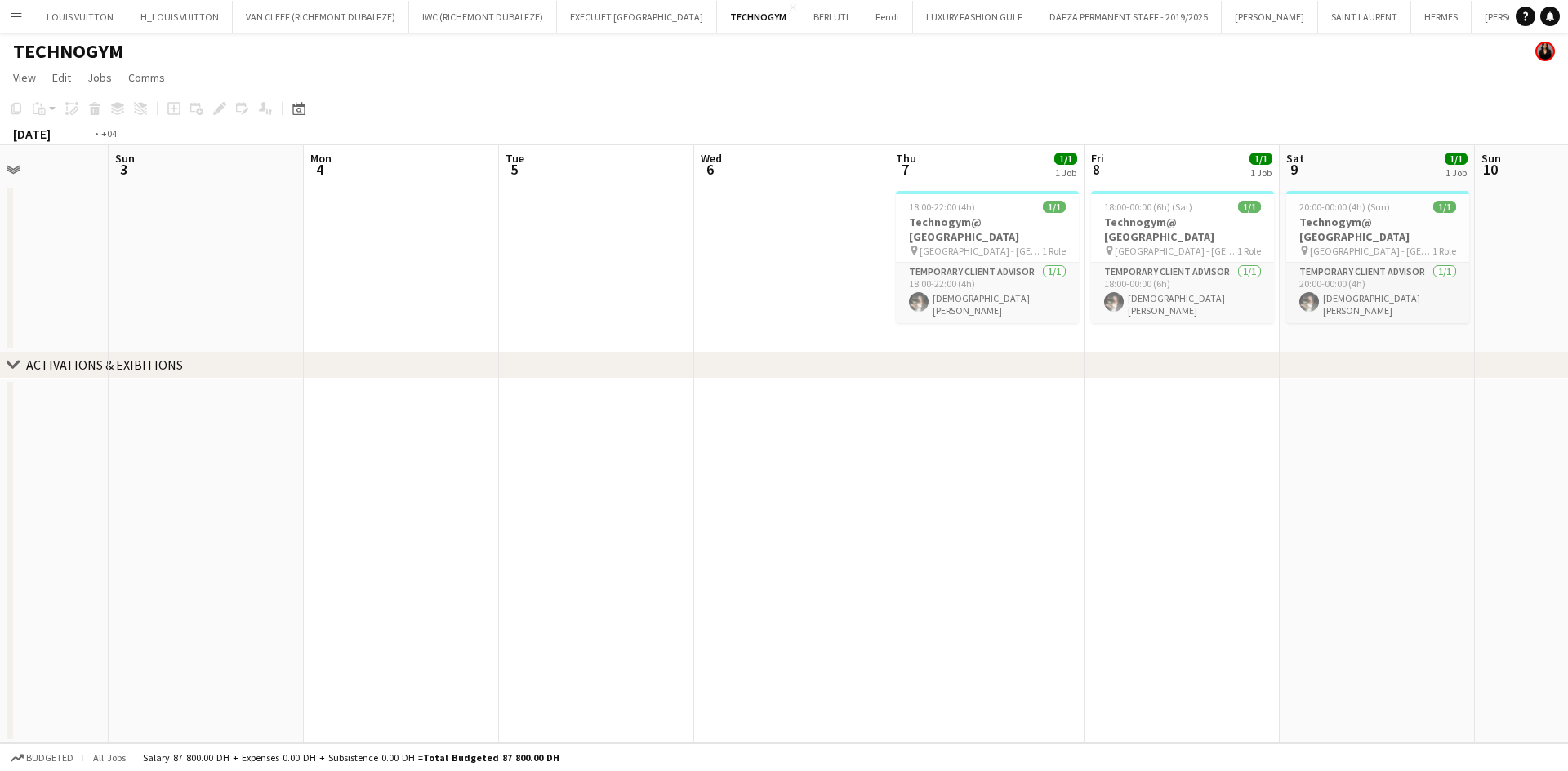
drag, startPoint x: 309, startPoint y: 303, endPoint x: 58, endPoint y: 281, distance: 252.0
click at [58, 281] on app-calendar-viewport "Thu 31 Fri 1 Sat 2 Sun 3 Mon 4 Tue 5 Wed 6 Thu 7 1/1 1 Job Fri 8 1/1 1 Job Sat …" at bounding box center [784, 444] width 1568 height 598
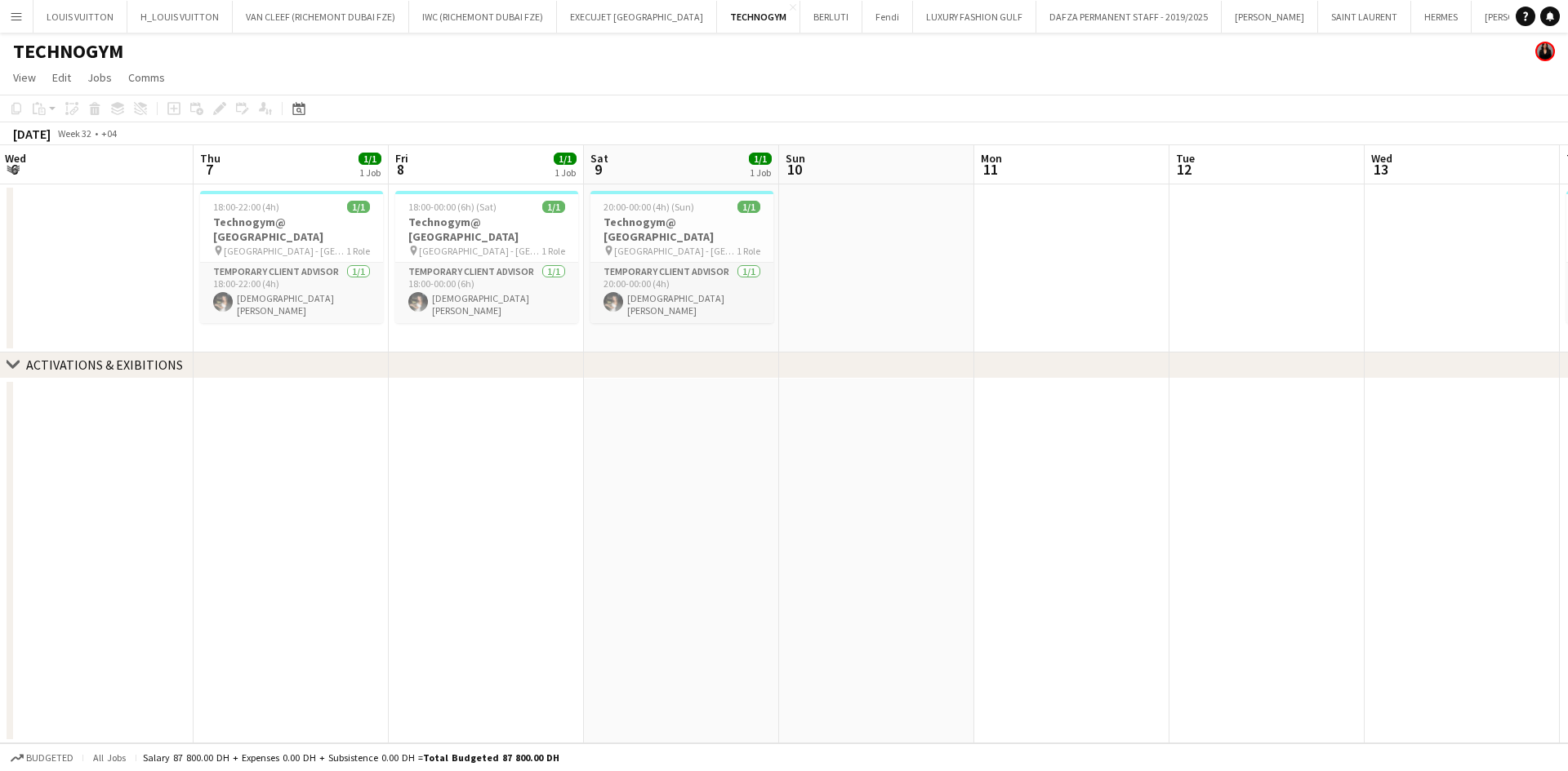
drag, startPoint x: 619, startPoint y: 296, endPoint x: 252, endPoint y: 274, distance: 367.7
click at [252, 274] on app-calendar-viewport "Sun 3 Mon 4 Tue 5 Wed 6 Thu 7 1/1 1 Job Fri 8 1/1 1 Job Sat 9 1/1 1 Job Sun 10 …" at bounding box center [784, 444] width 1568 height 598
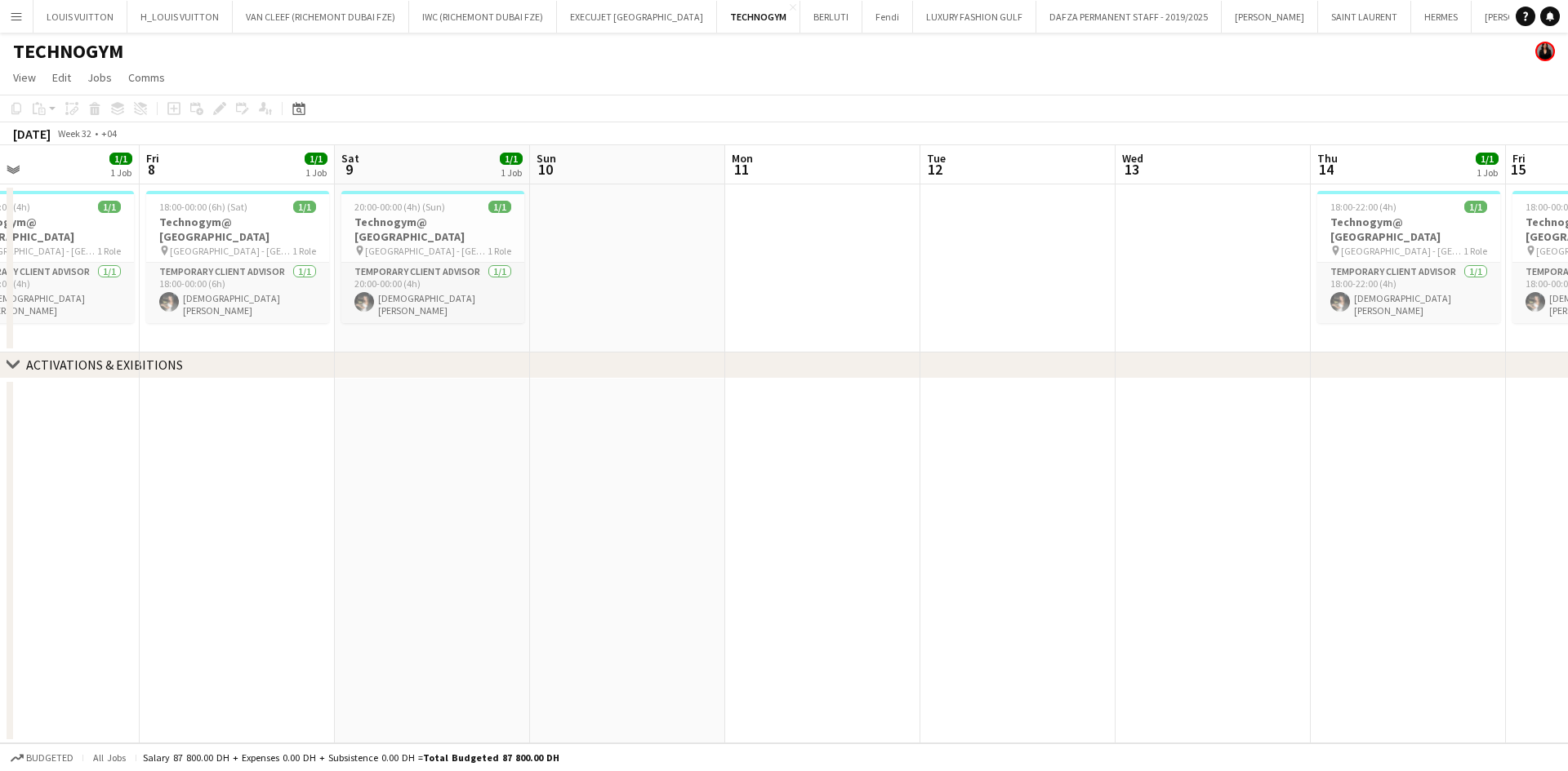
drag, startPoint x: 531, startPoint y: 262, endPoint x: 377, endPoint y: 256, distance: 154.1
click at [377, 256] on app-calendar-viewport "Mon 4 Tue 5 Wed 6 Thu 7 1/1 1 Job Fri 8 1/1 1 Job Sat 9 1/1 1 Job Sun 10 Mon 11…" at bounding box center [784, 444] width 1568 height 598
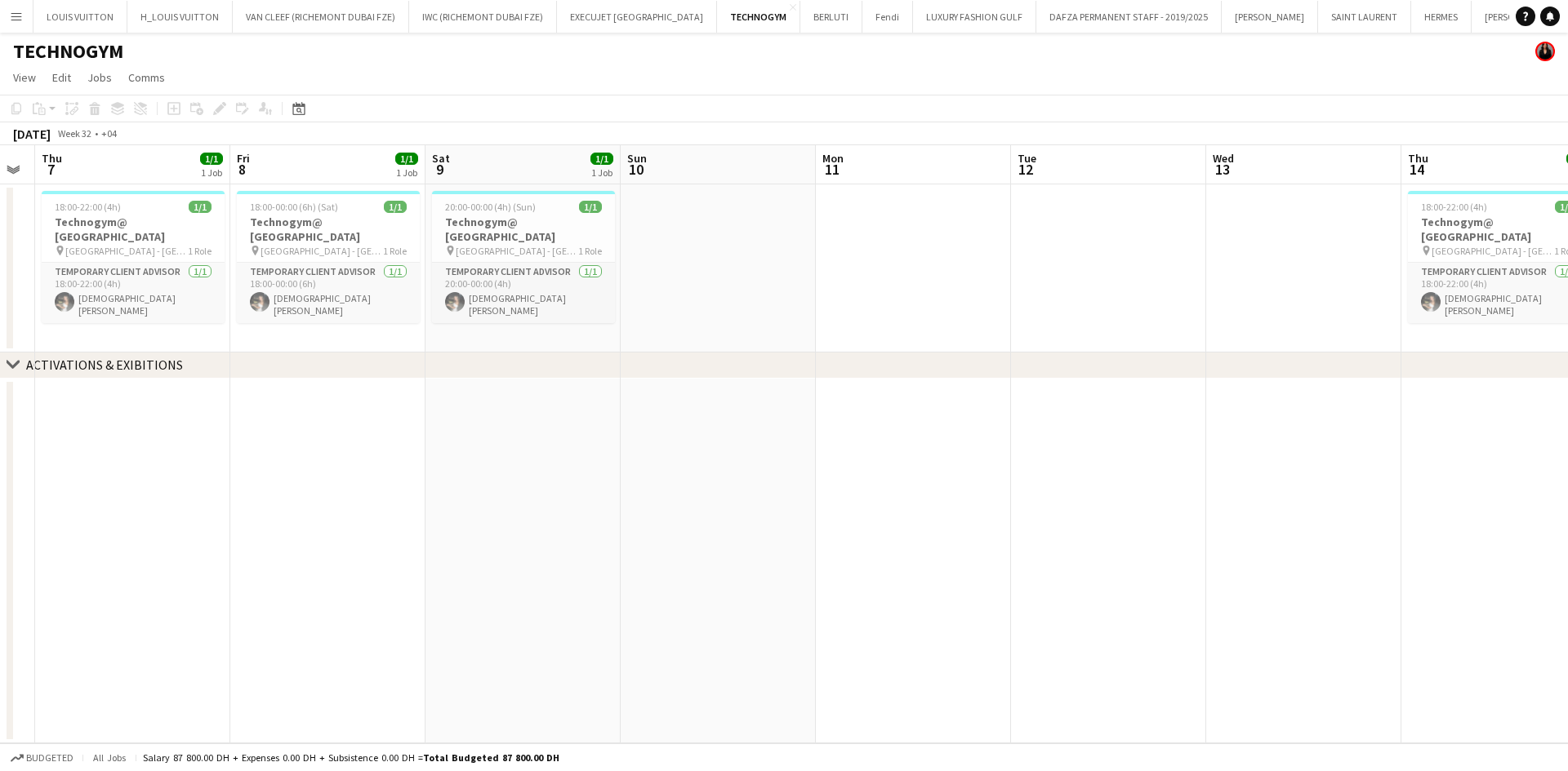
scroll to position [0, 537]
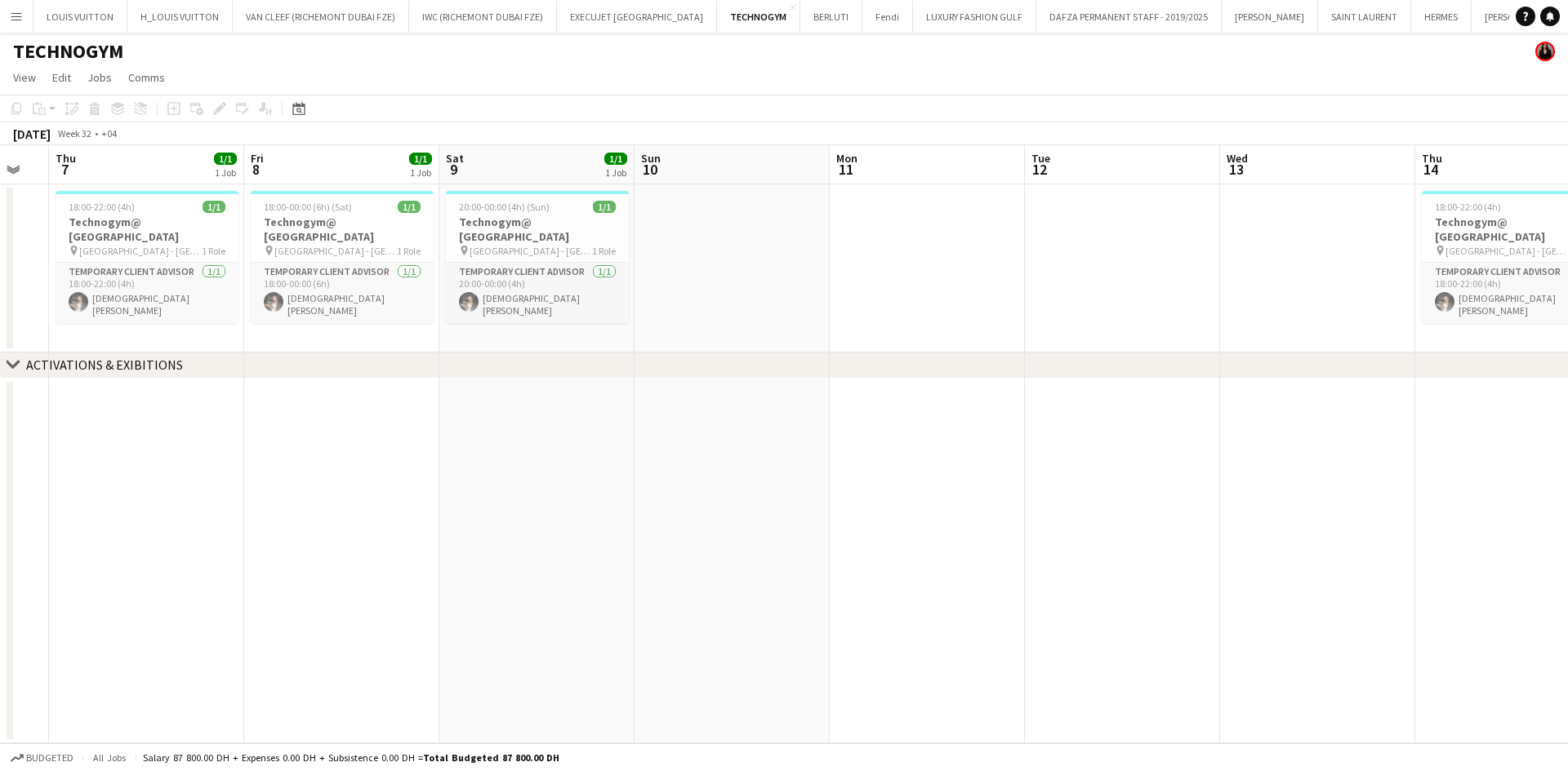
click at [491, 398] on app-date-cell at bounding box center [537, 561] width 195 height 365
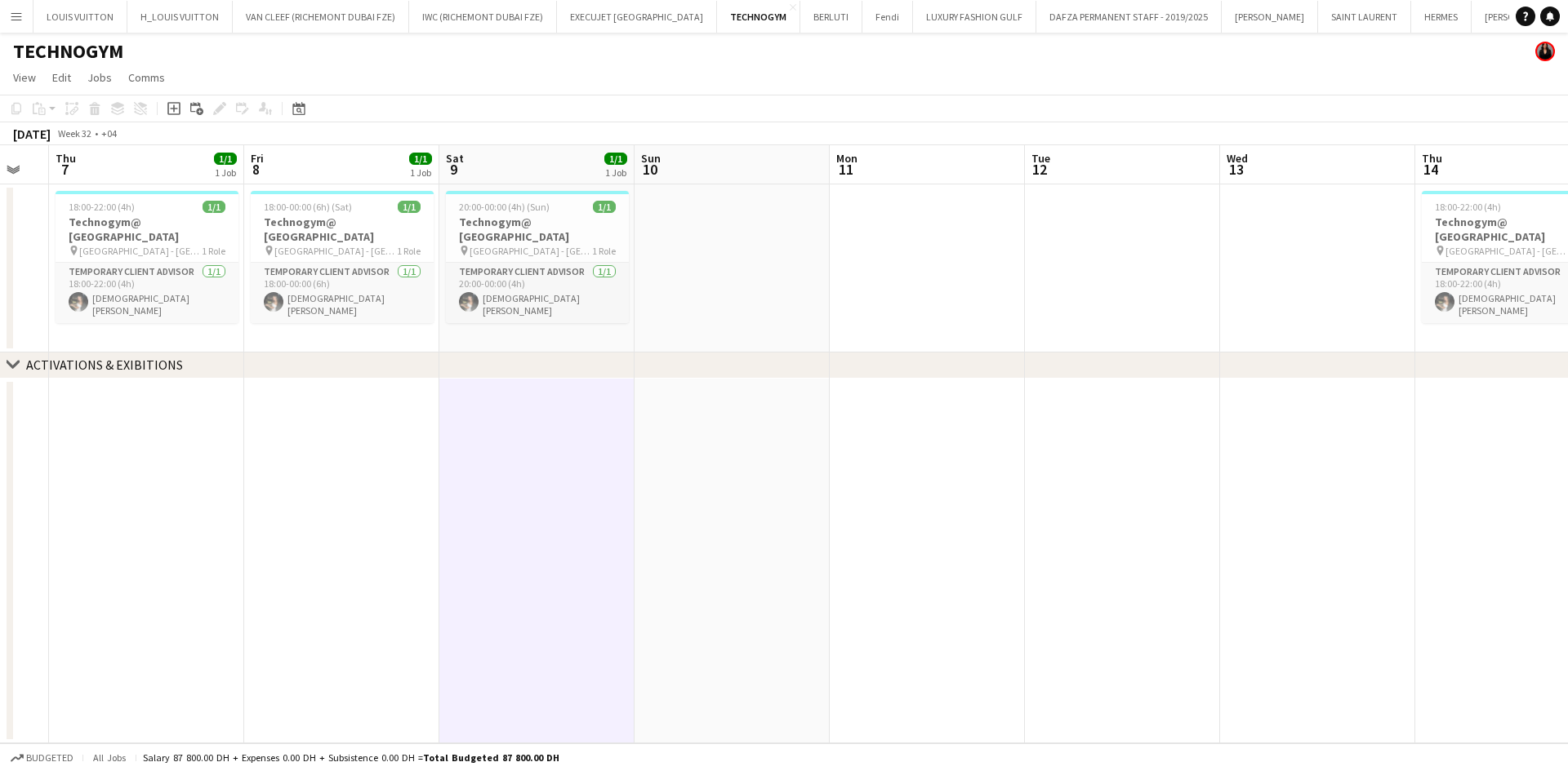
drag, startPoint x: 765, startPoint y: 393, endPoint x: 716, endPoint y: 389, distance: 49.2
click at [739, 394] on app-calendar-viewport "Mon 4 Tue 5 Wed 6 Thu 7 1/1 1 Job Fri 8 1/1 1 Job Sat 9 1/1 1 Job Sun 10 Mon 11…" at bounding box center [784, 444] width 1568 height 598
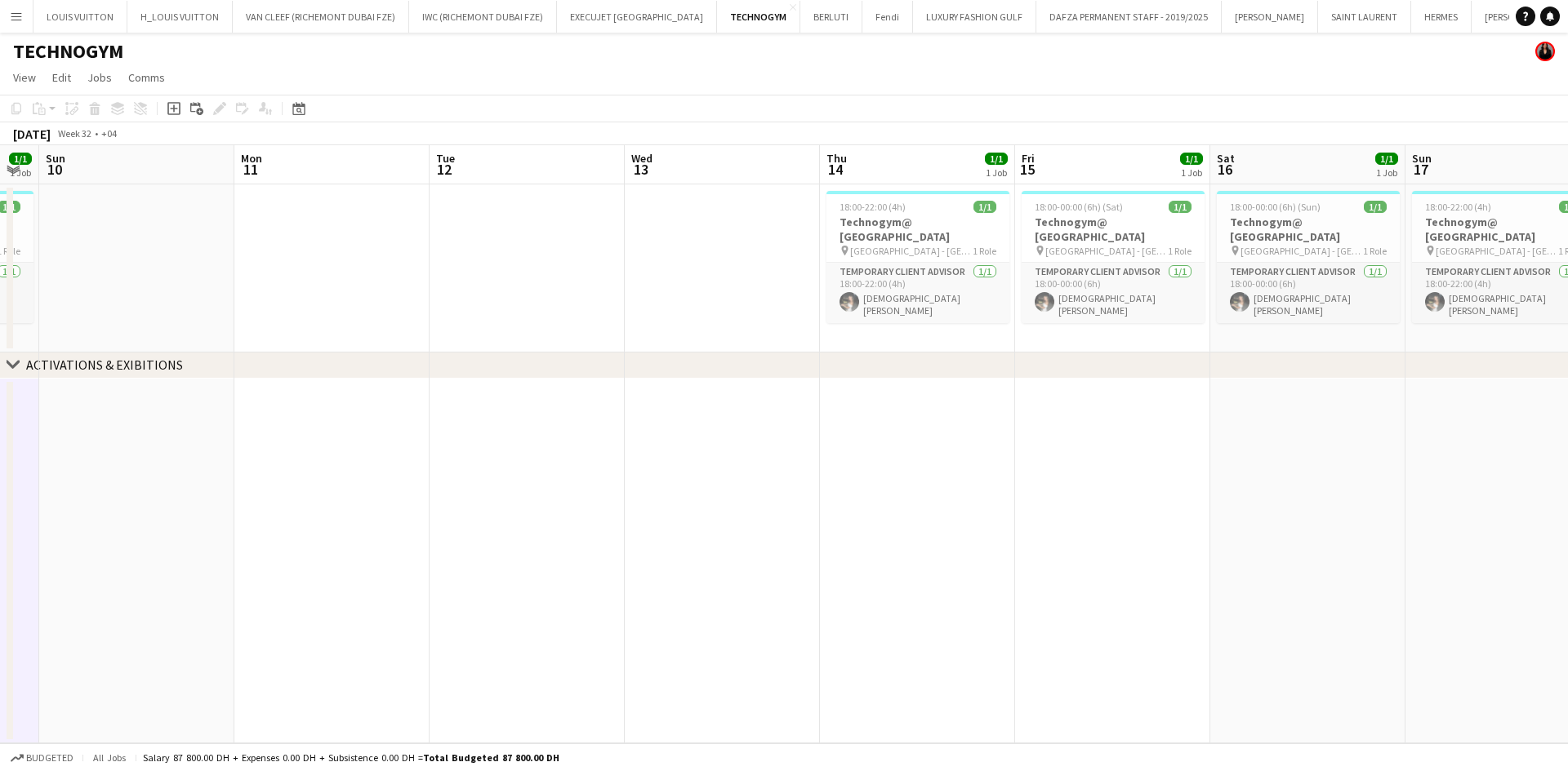
drag, startPoint x: 945, startPoint y: 267, endPoint x: 342, endPoint y: 296, distance: 603.7
click at [346, 296] on app-calendar-viewport "Thu 7 1/1 1 Job Fri 8 1/1 1 Job Sat 9 1/1 1 Job Sun 10 Mon 11 Tue 12 Wed 13 Thu…" at bounding box center [784, 444] width 1568 height 598
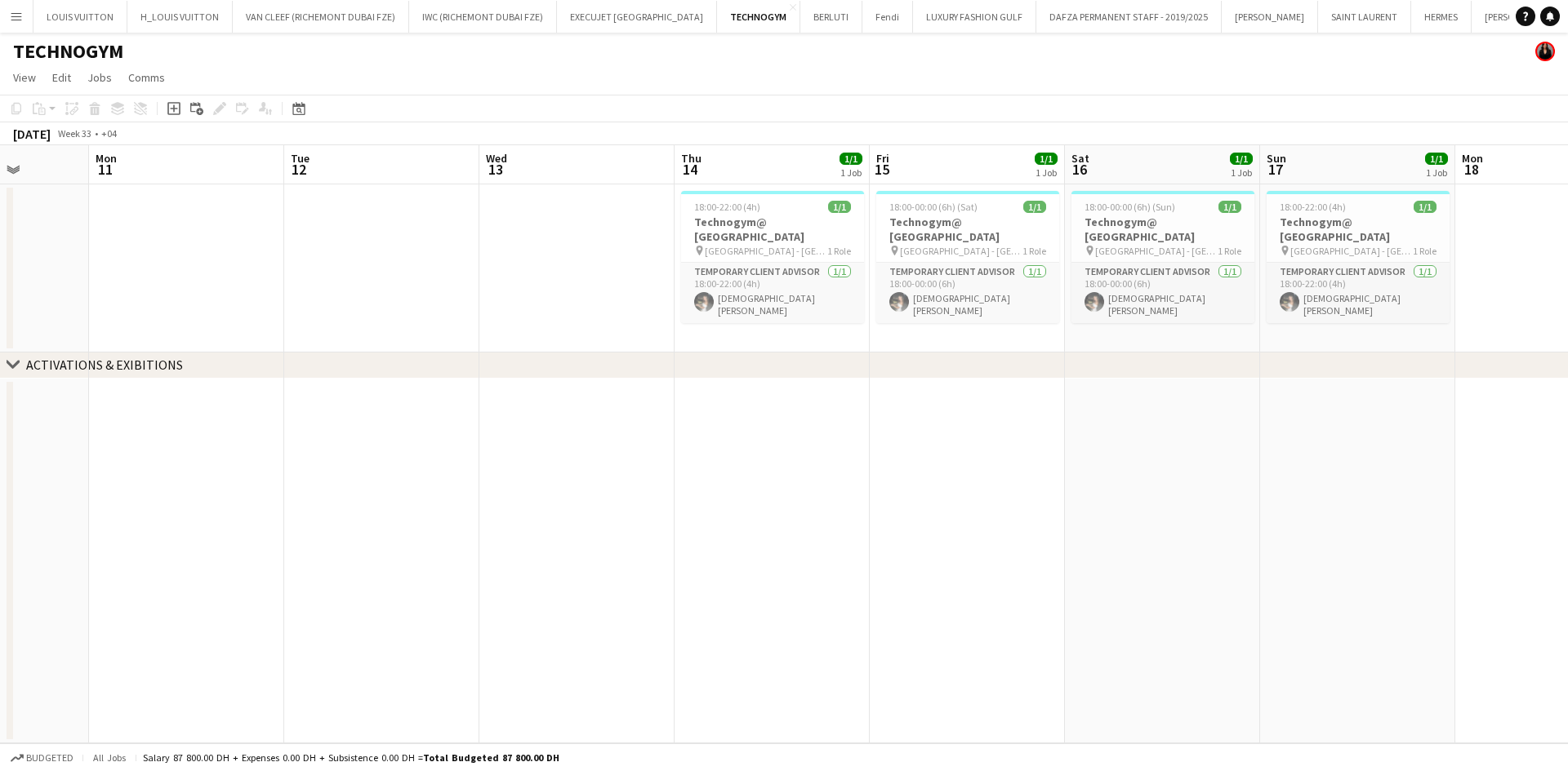
drag, startPoint x: 1151, startPoint y: 322, endPoint x: 966, endPoint y: 319, distance: 185.0
click at [869, 320] on app-calendar-viewport "Fri 8 1/1 1 Job Sat 9 1/1 1 Job Sun 10 Mon 11 Tue 12 Wed 13 Thu 14 1/1 1 Job Fr…" at bounding box center [784, 444] width 1568 height 598
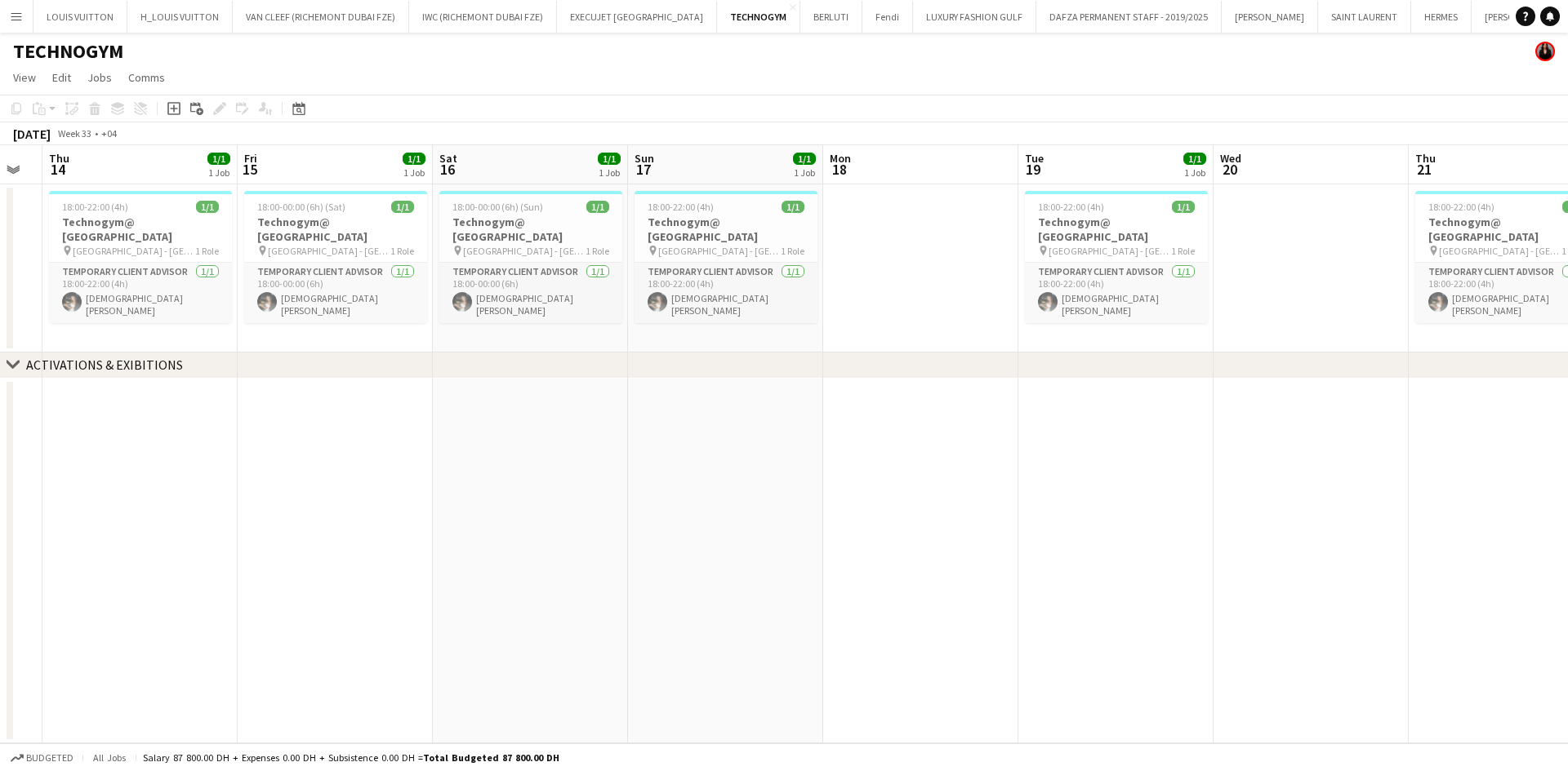
drag, startPoint x: 780, startPoint y: 325, endPoint x: 679, endPoint y: 325, distance: 101.0
click at [709, 325] on app-calendar-viewport "Mon 11 Tue 12 Wed 13 Thu 14 1/1 1 Job Fri 15 1/1 1 Job Sat 16 1/1 1 Job Sun 17 …" at bounding box center [784, 444] width 1568 height 598
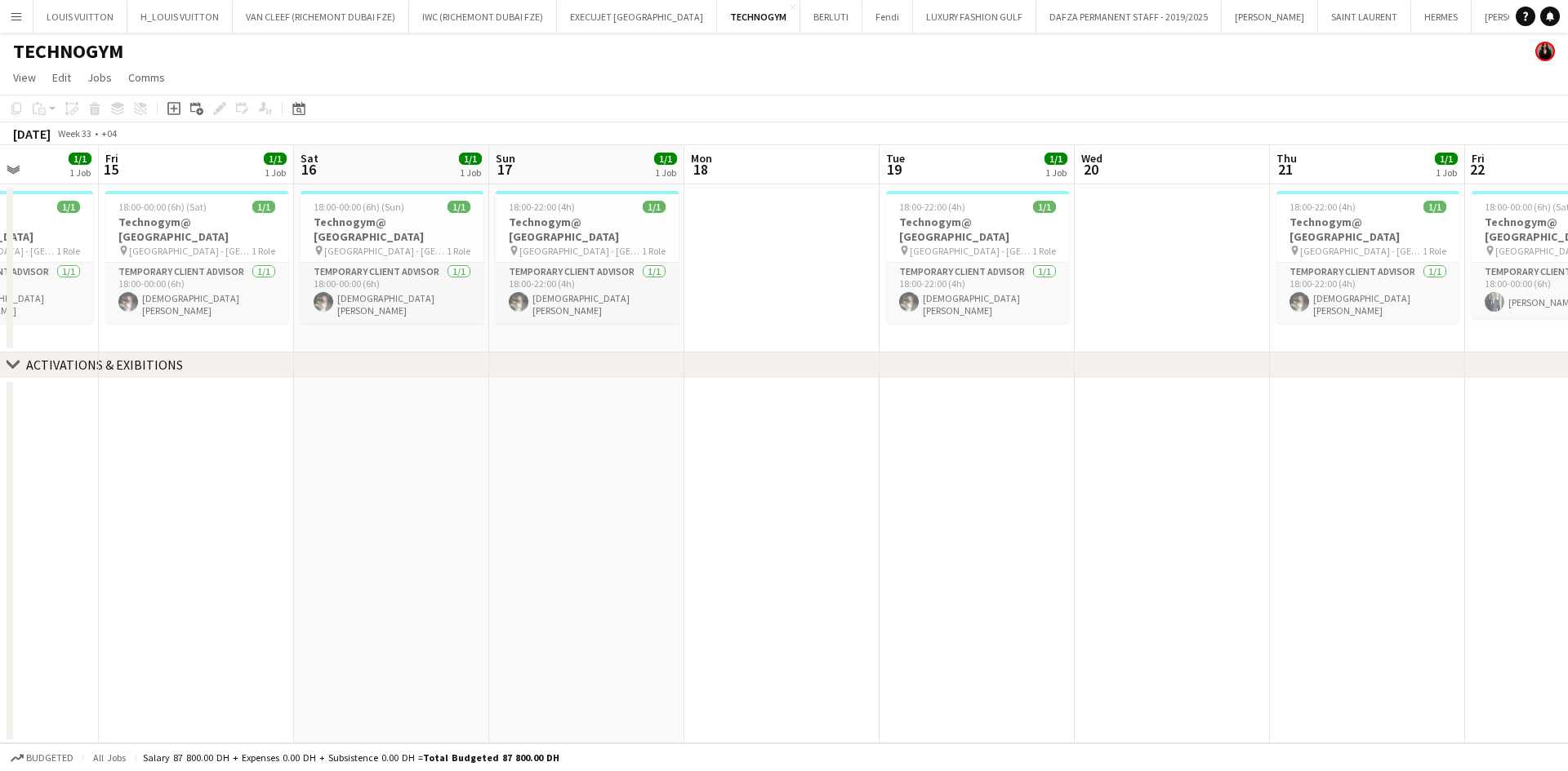
drag, startPoint x: 1218, startPoint y: 295, endPoint x: 890, endPoint y: 297, distance: 328.0
click at [861, 306] on app-calendar-viewport "Tue 12 Wed 13 Thu 14 1/1 1 Job Fri 15 1/1 1 Job Sat 16 1/1 1 Job Sun 17 1/1 1 J…" at bounding box center [784, 444] width 1568 height 598
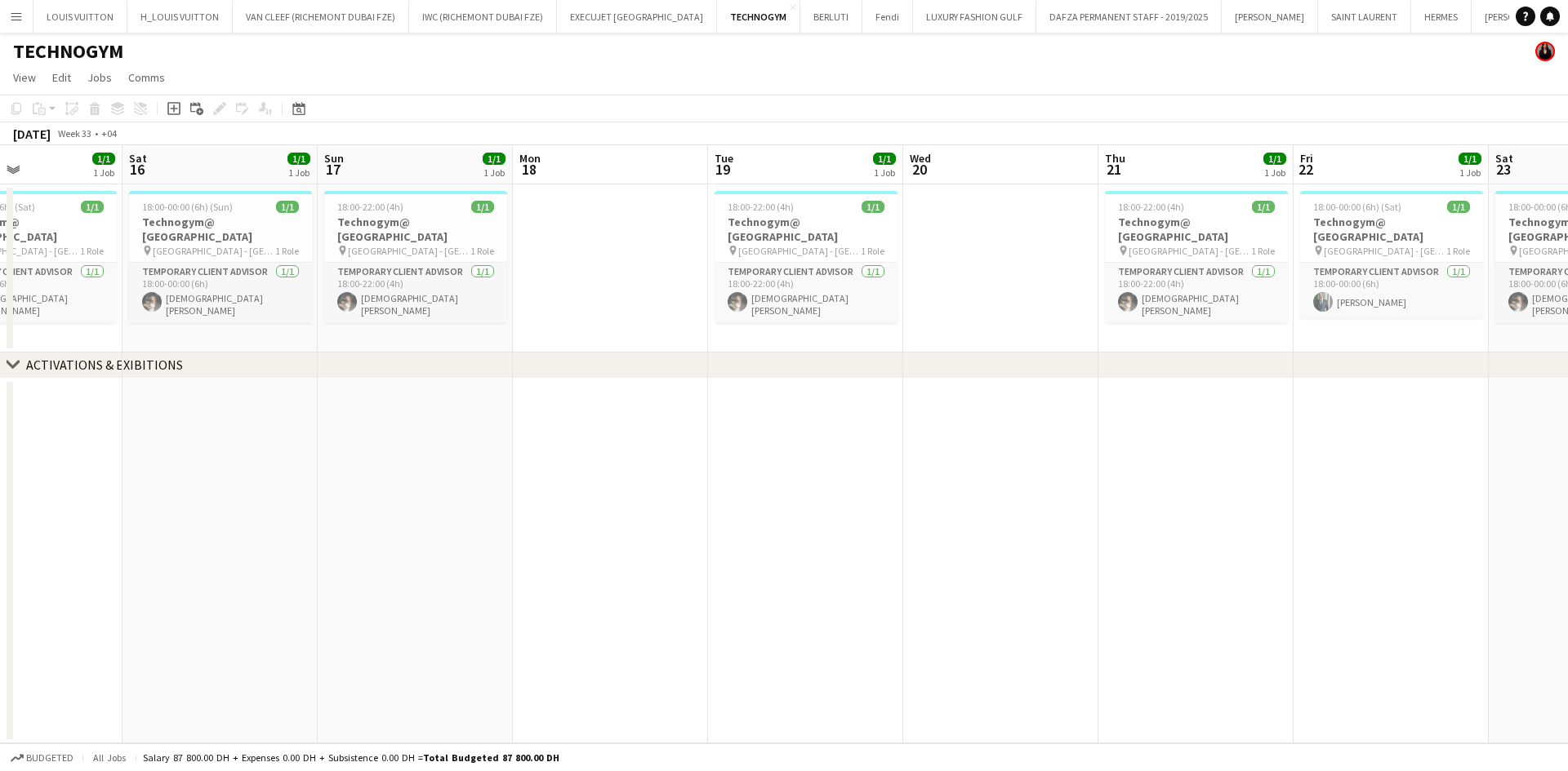
scroll to position [0, 511]
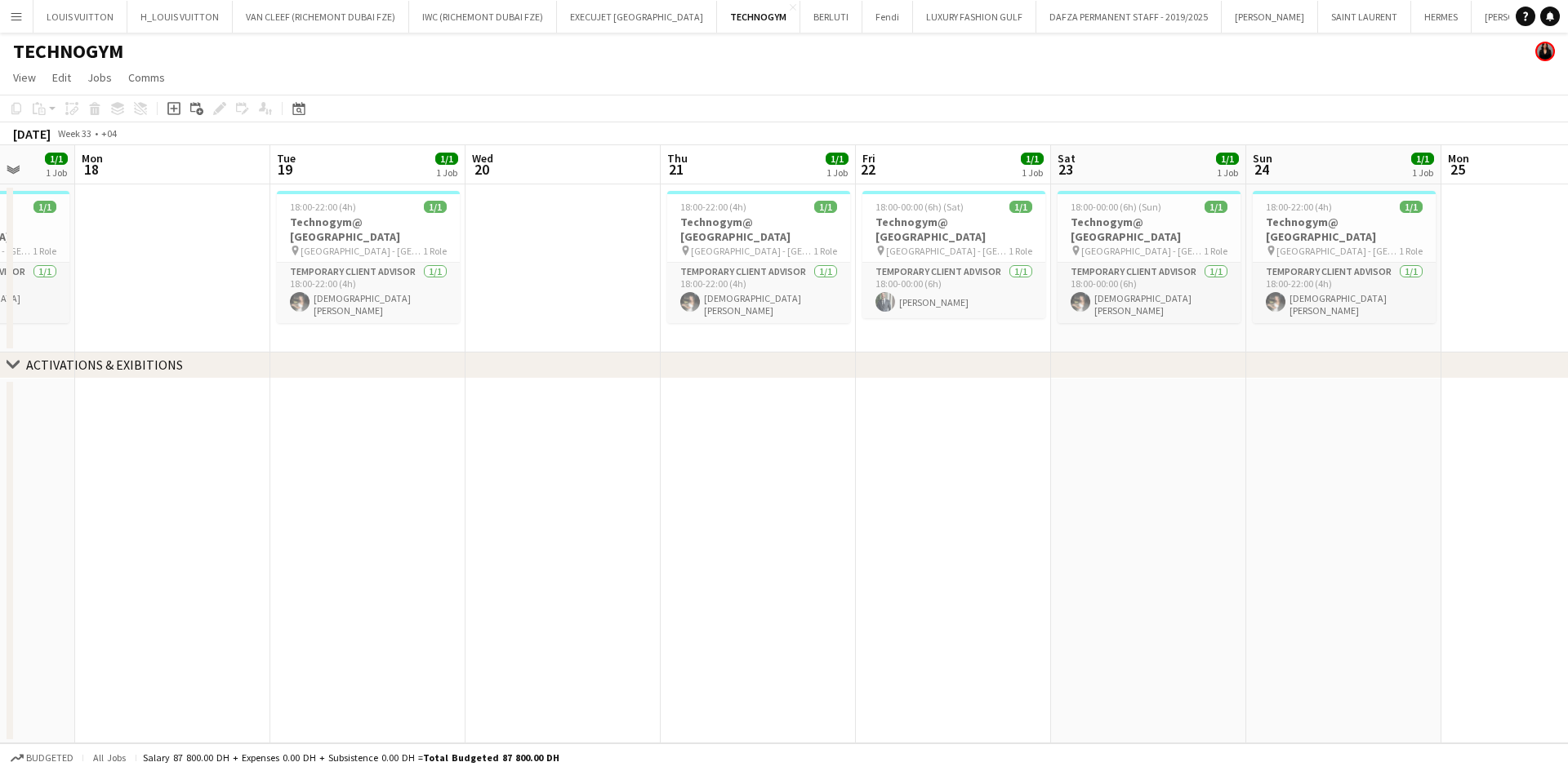
drag, startPoint x: 1268, startPoint y: 336, endPoint x: 993, endPoint y: 320, distance: 275.5
click at [993, 320] on app-calendar-viewport "Fri 15 1/1 1 Job Sat 16 1/1 1 Job Sun 17 1/1 1 Job Mon 18 Tue 19 1/1 1 Job Wed …" at bounding box center [784, 444] width 1568 height 598
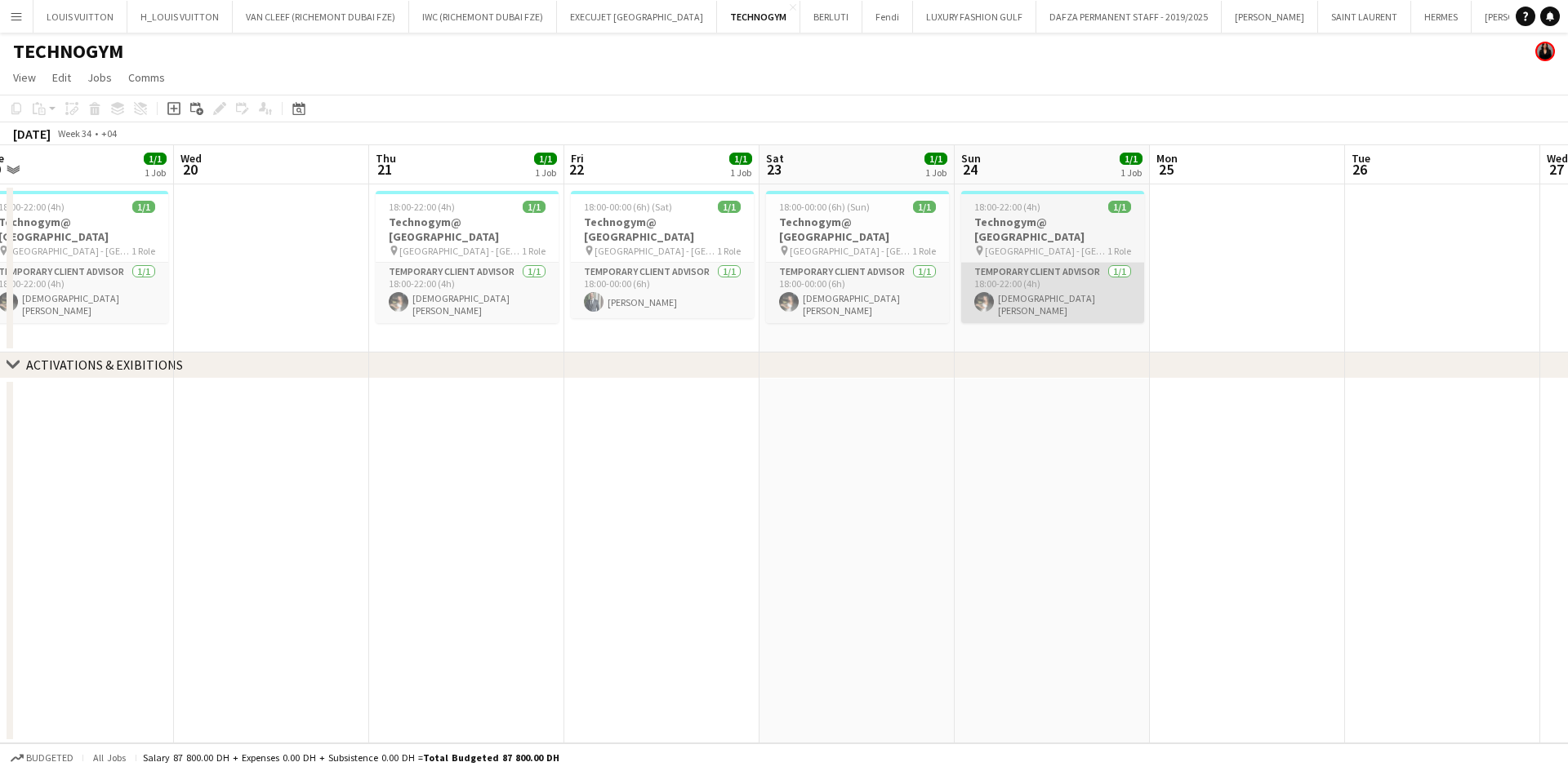
drag, startPoint x: 1100, startPoint y: 324, endPoint x: 988, endPoint y: 281, distance: 120.0
click at [878, 285] on app-calendar-viewport "Sat 16 1/1 1 Job Sun 17 1/1 1 Job Mon 18 Tue 19 1/1 1 Job Wed 20 Thu 21 1/1 1 J…" at bounding box center [784, 444] width 1568 height 598
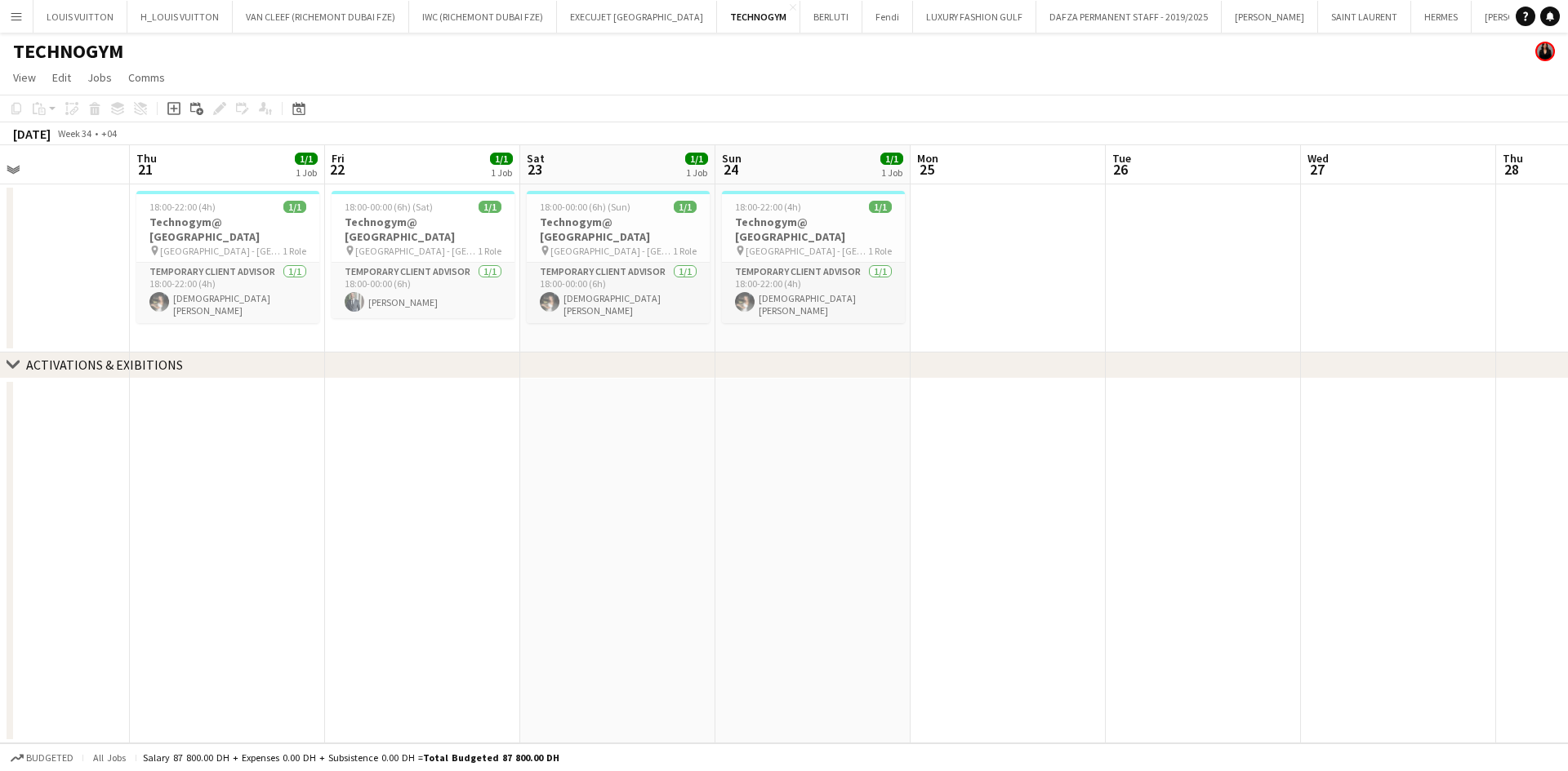
drag, startPoint x: 1142, startPoint y: 289, endPoint x: 789, endPoint y: 289, distance: 353.0
click at [797, 289] on app-calendar-viewport "Sun 17 1/1 1 Job Mon 18 Tue 19 1/1 1 Job Wed 20 Thu 21 1/1 1 Job Fri 22 1/1 1 J…" at bounding box center [784, 444] width 1568 height 598
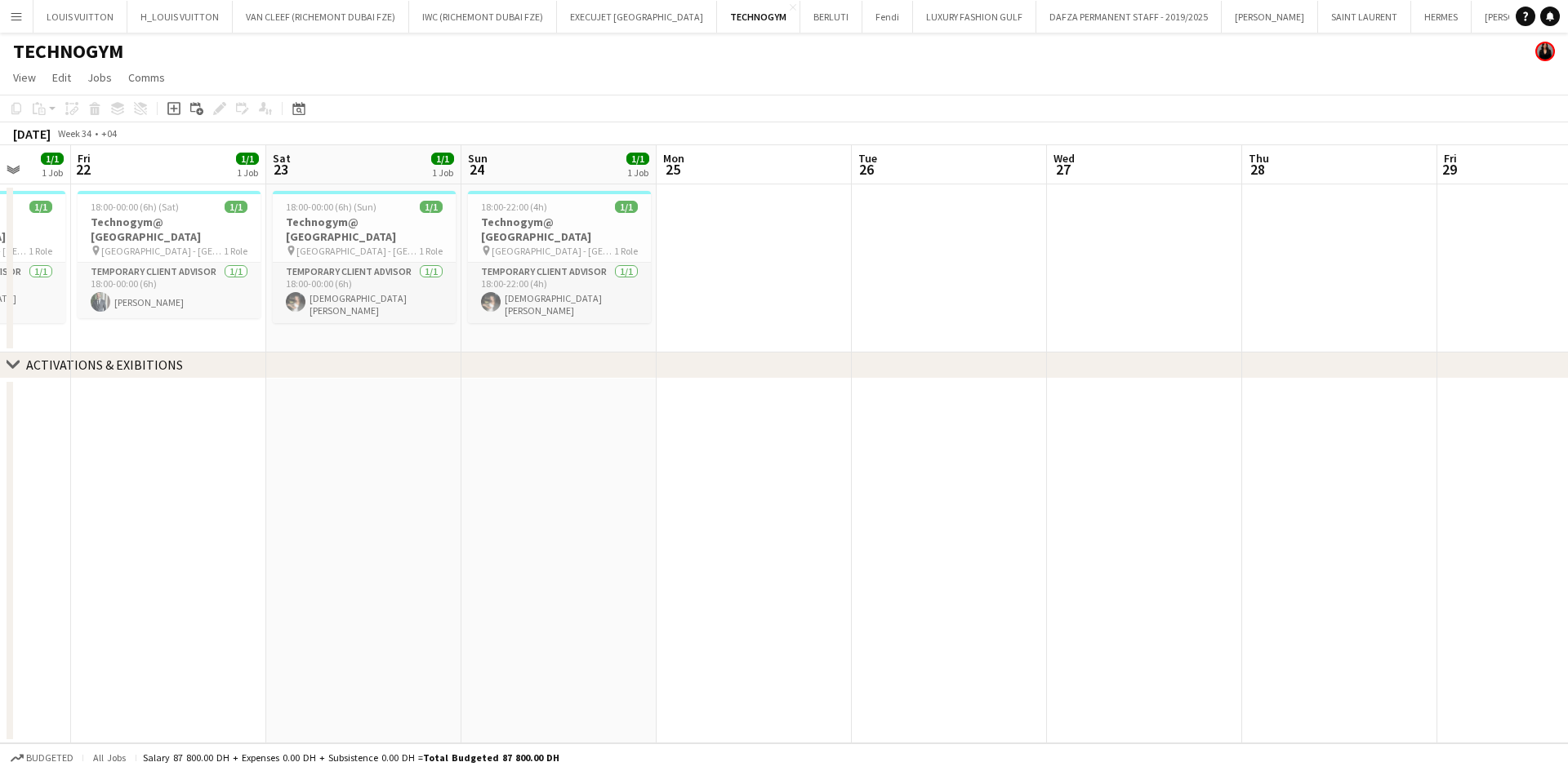
drag, startPoint x: 1065, startPoint y: 289, endPoint x: 815, endPoint y: 284, distance: 250.0
click at [809, 286] on app-calendar-viewport "Tue 19 1/1 1 Job Wed 20 Thu 21 1/1 1 Job Fri 22 1/1 1 Job Sat 23 1/1 1 Job Sun …" at bounding box center [784, 444] width 1568 height 598
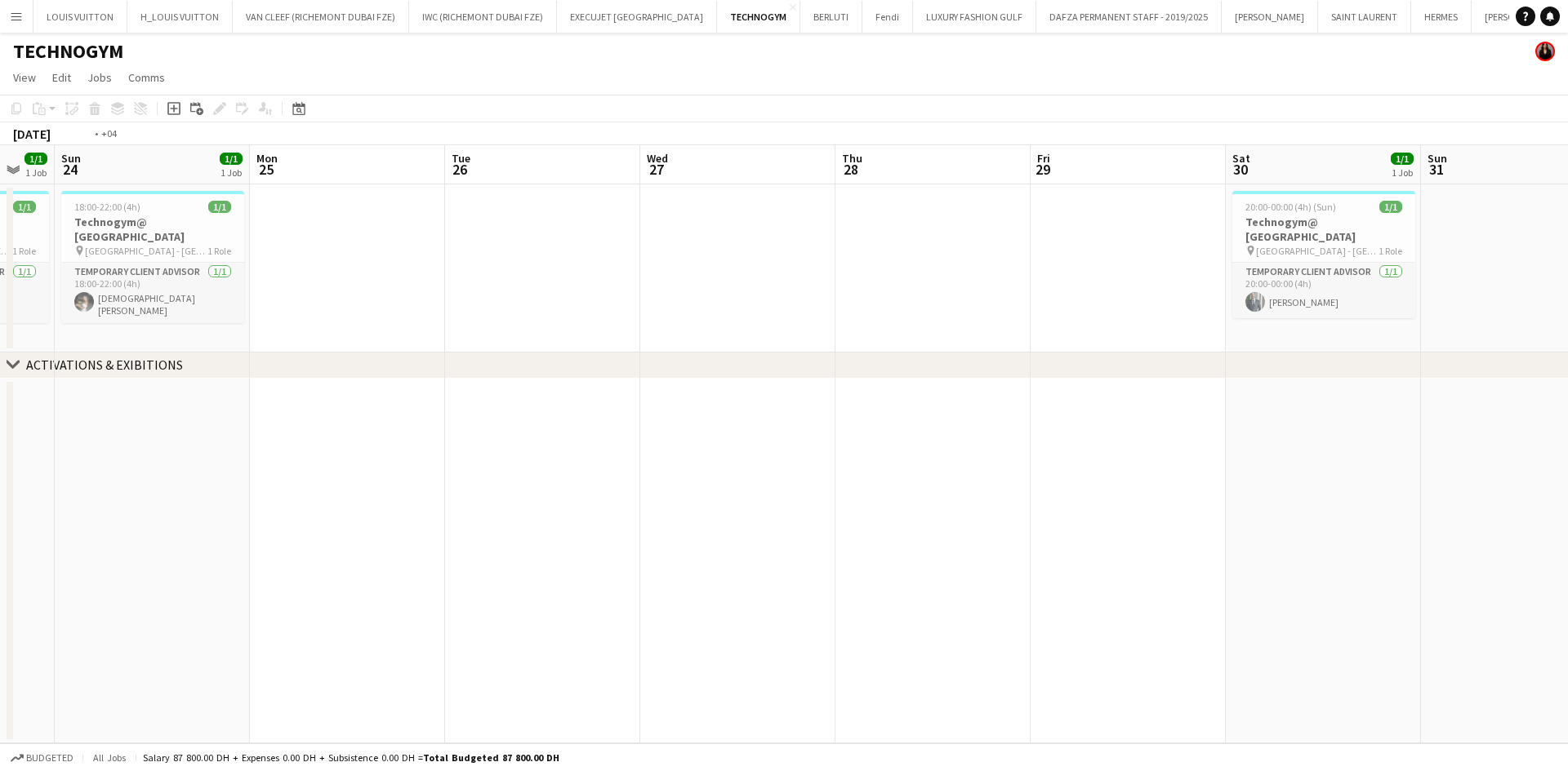
scroll to position [0, 594]
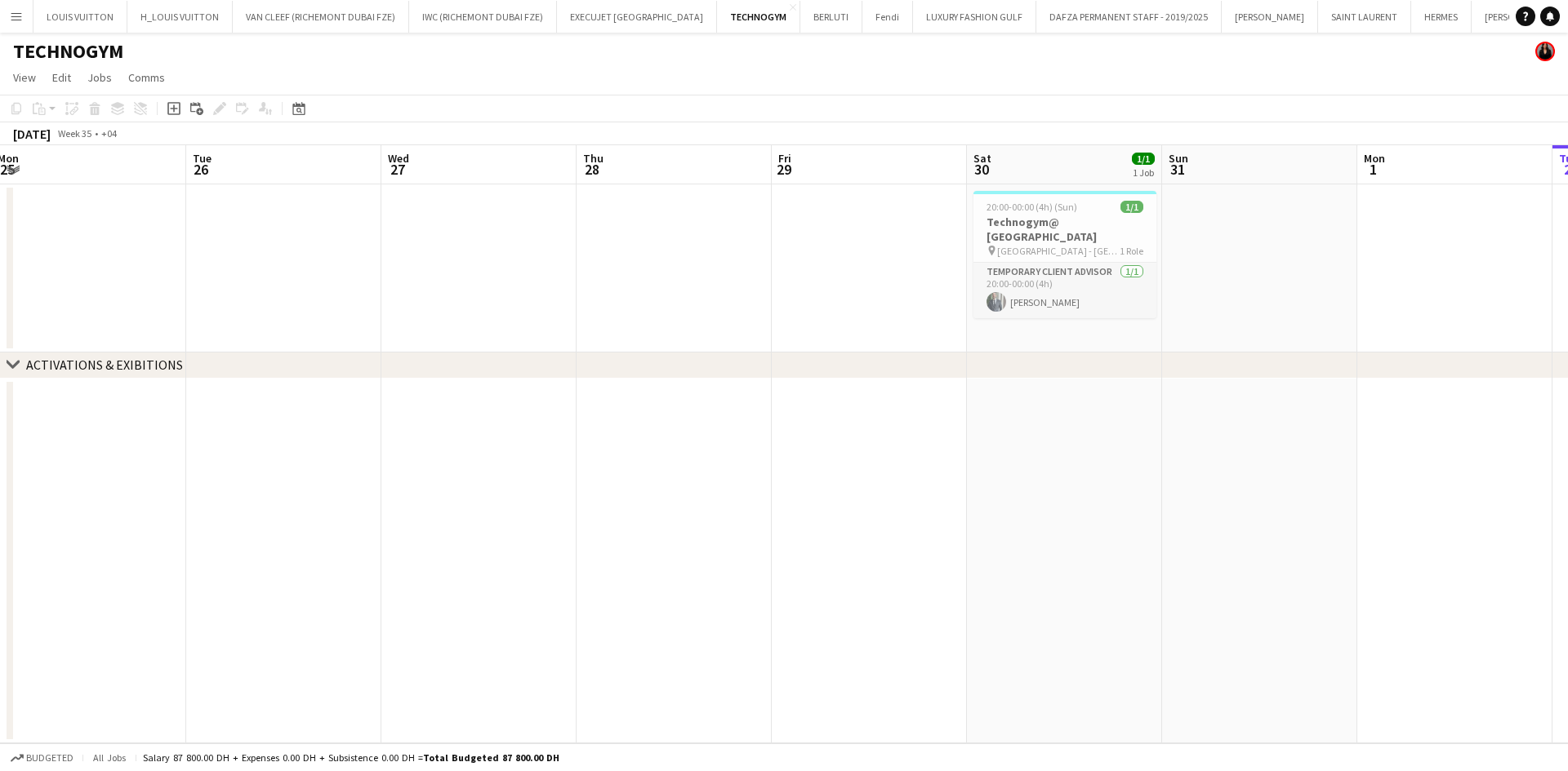
drag, startPoint x: 1221, startPoint y: 311, endPoint x: 915, endPoint y: 311, distance: 306.0
click at [915, 311] on app-calendar-viewport "Fri 22 1/1 1 Job Sat 23 1/1 1 Job Sun 24 1/1 1 Job Mon 25 Tue 26 Wed 27 Thu 28 …" at bounding box center [784, 444] width 1568 height 598
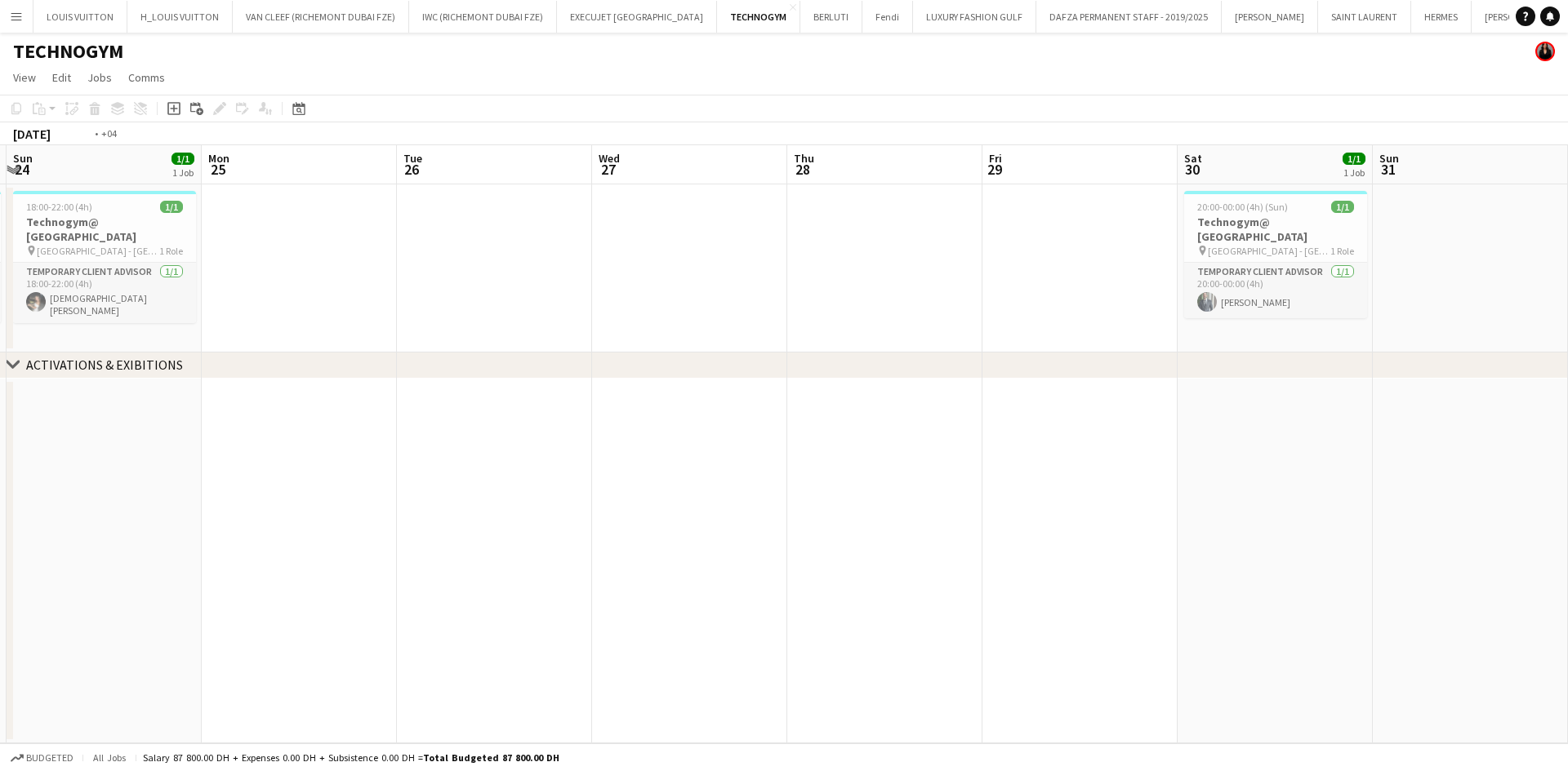
drag, startPoint x: 578, startPoint y: 272, endPoint x: 1223, endPoint y: 354, distance: 650.2
click at [1223, 354] on div "chevron-right ACTIVATIONS & EXIBITIONS Fri 22 1/1 1 Job Sat 23 1/1 1 Job Sun 24…" at bounding box center [784, 444] width 1568 height 598
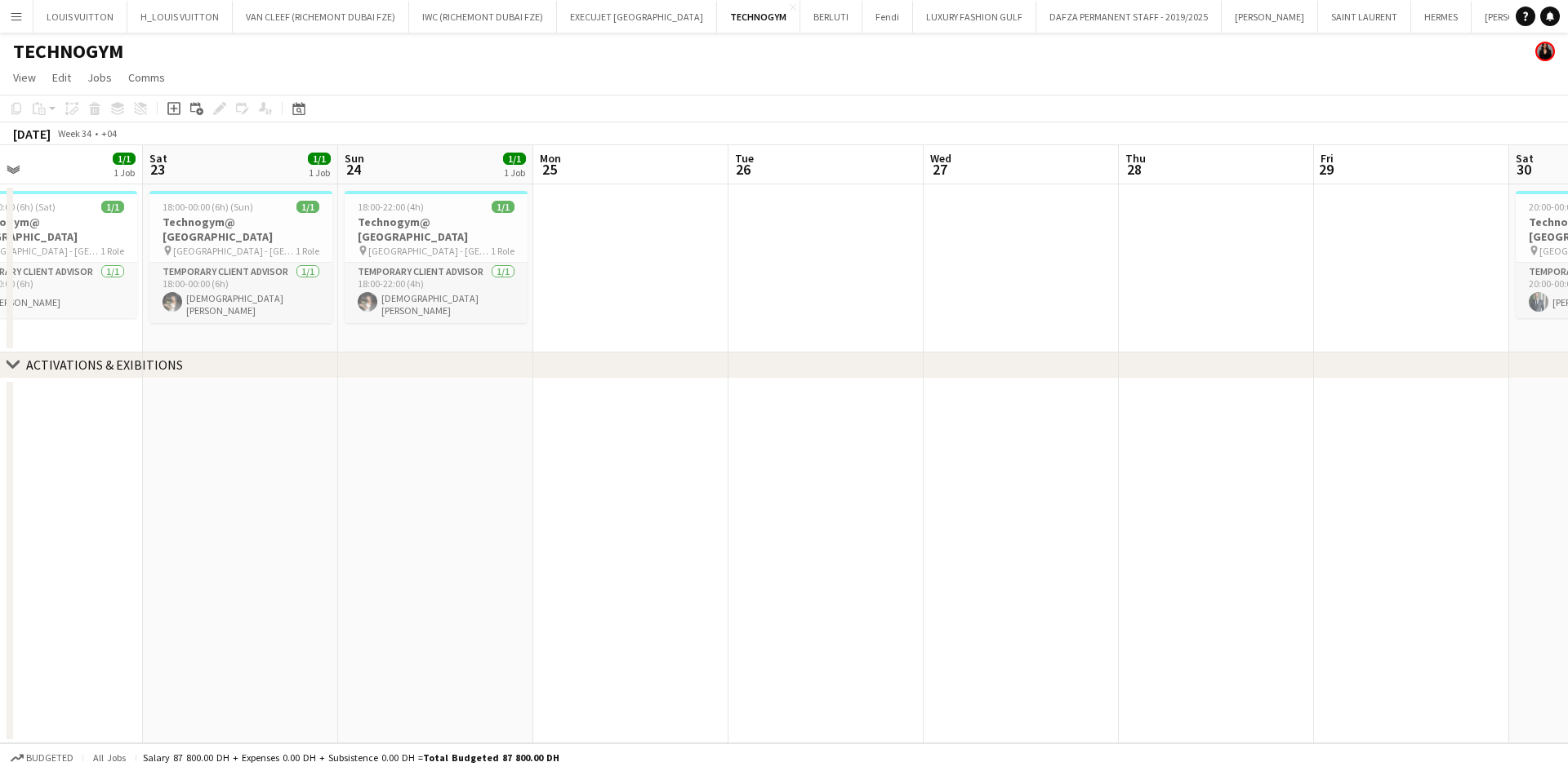
drag, startPoint x: 736, startPoint y: 311, endPoint x: 950, endPoint y: 302, distance: 214.2
click at [950, 302] on app-calendar-viewport "Wed 20 Thu 21 1/1 1 Job Fri 22 1/1 1 Job Sat 23 1/1 1 Job Sun 24 1/1 1 Job Mon …" at bounding box center [784, 444] width 1568 height 598
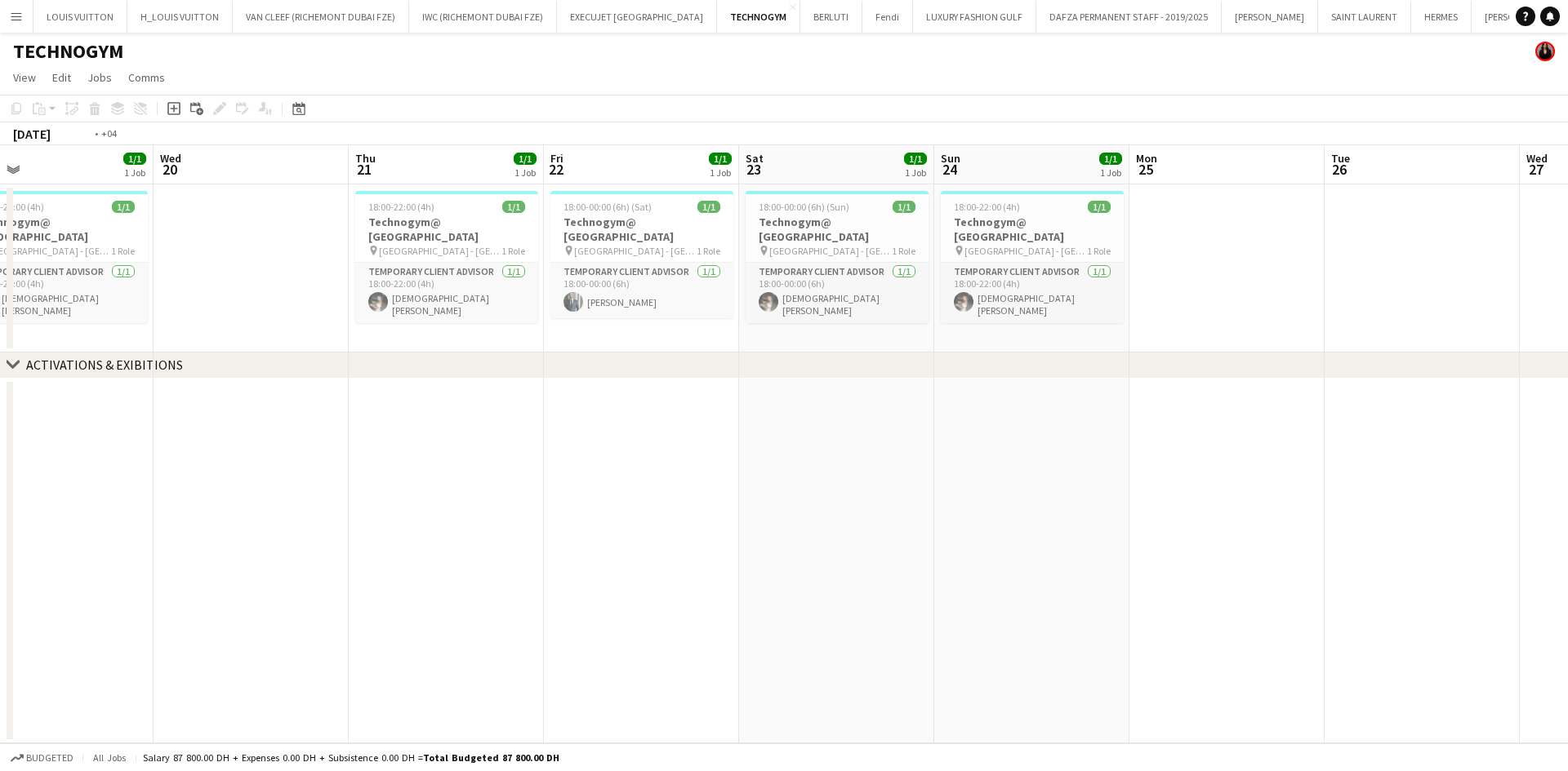
drag, startPoint x: 279, startPoint y: 238, endPoint x: 991, endPoint y: 263, distance: 712.4
click at [991, 263] on app-calendar-viewport "Sun 17 1/1 1 Job Mon 18 Tue 19 1/1 1 Job Wed 20 Thu 21 1/1 1 Job Fri 22 1/1 1 J…" at bounding box center [784, 444] width 1568 height 598
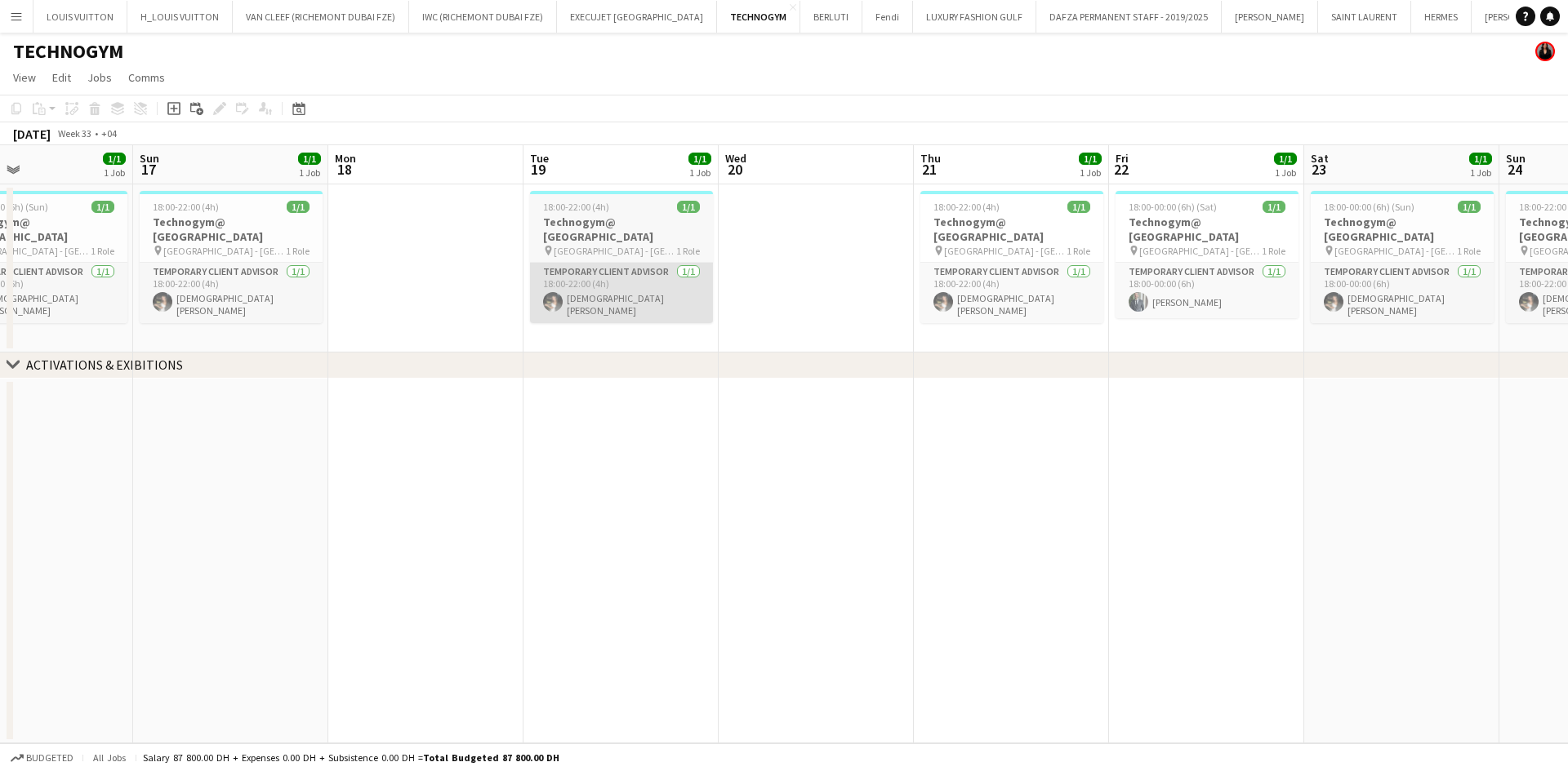
scroll to position [0, 338]
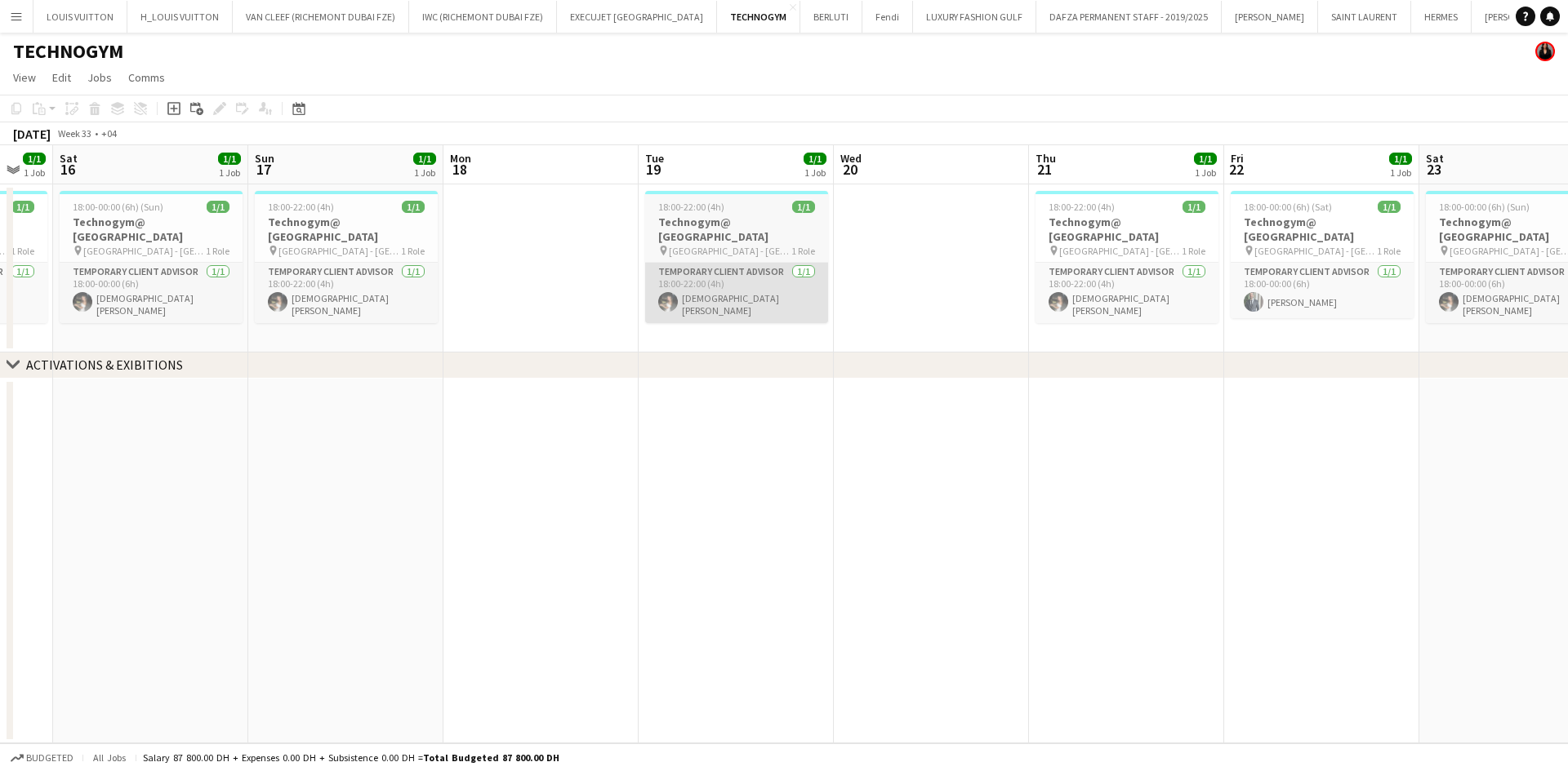
drag, startPoint x: 561, startPoint y: 280, endPoint x: 960, endPoint y: 292, distance: 399.2
click at [989, 296] on app-calendar-viewport "Thu 14 1/1 1 Job Fri 15 1/1 1 Job Sat 16 1/1 1 Job Sun 17 1/1 1 Job Mon 18 Tue …" at bounding box center [784, 444] width 1568 height 598
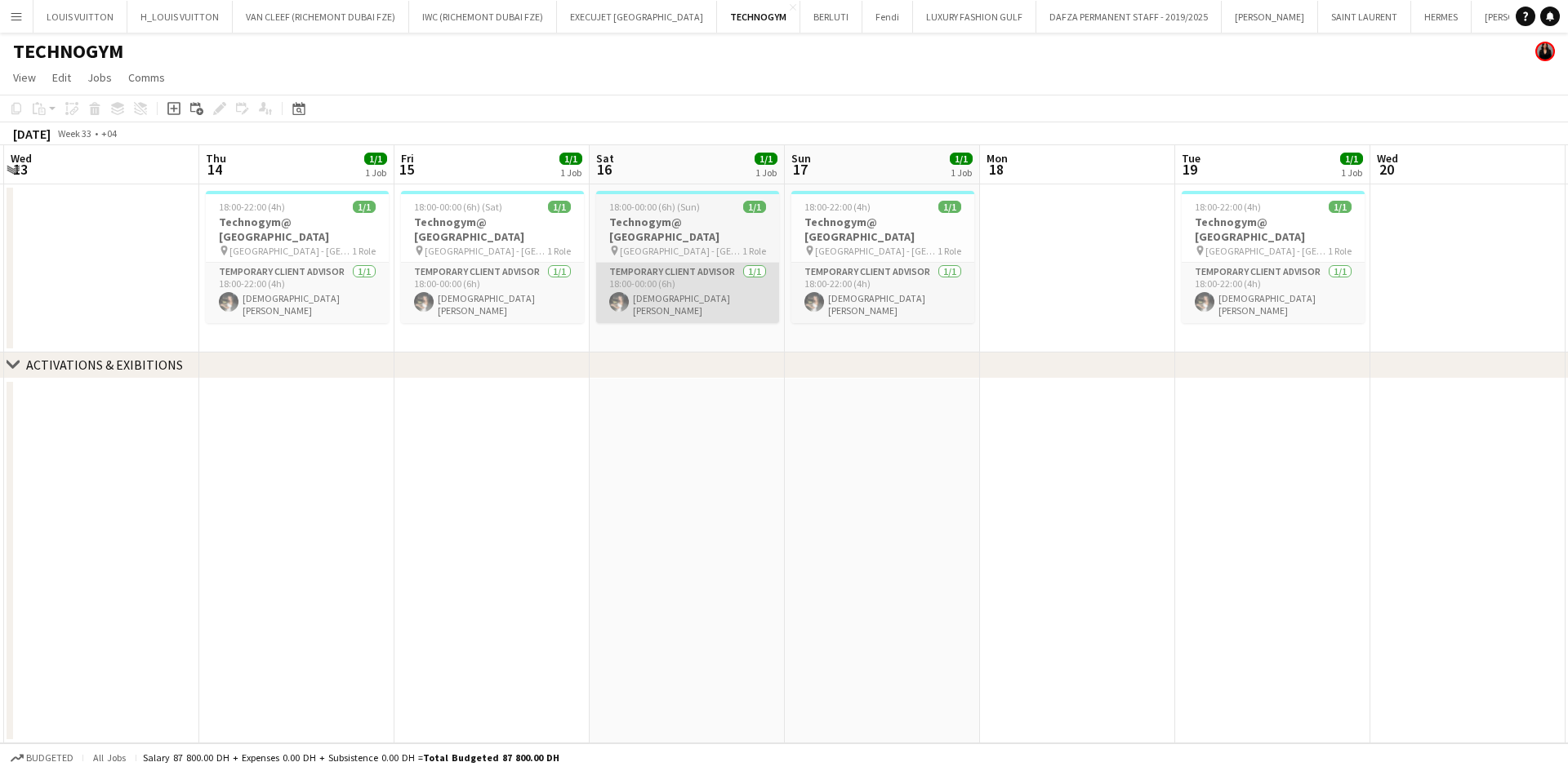
drag, startPoint x: 420, startPoint y: 262, endPoint x: 712, endPoint y: 265, distance: 292.0
click at [713, 265] on app-calendar-viewport "Mon 11 Tue 12 Wed 13 Thu 14 1/1 1 Job Fri 15 1/1 1 Job Sat 16 1/1 1 Job Sun 17 …" at bounding box center [784, 444] width 1568 height 598
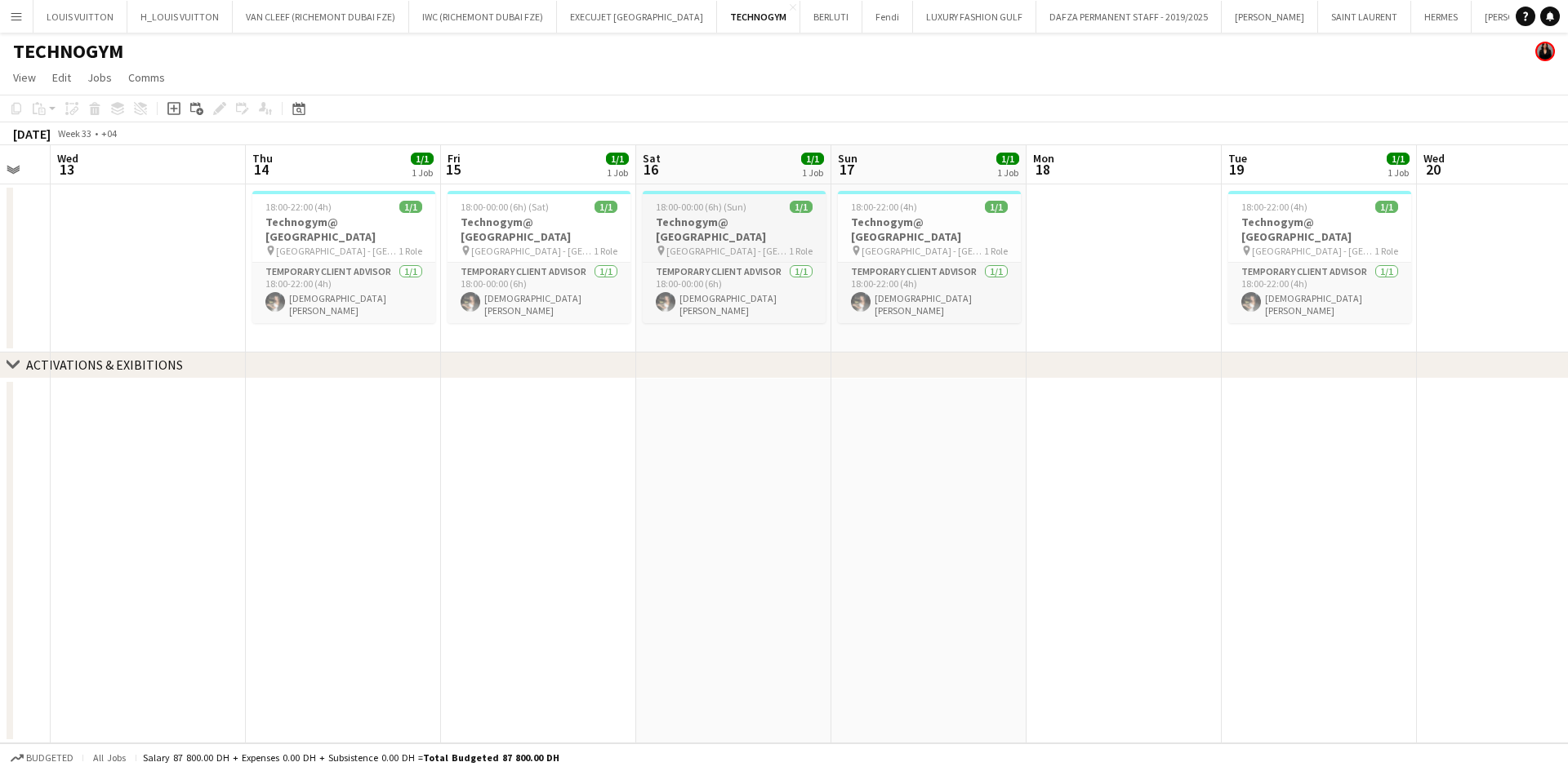
click at [834, 240] on app-calendar-viewport "Mon 11 Tue 12 Wed 13 Thu 14 1/1 1 Job Fri 15 1/1 1 Job Sat 16 1/1 1 Job Sun 17 …" at bounding box center [784, 444] width 1568 height 598
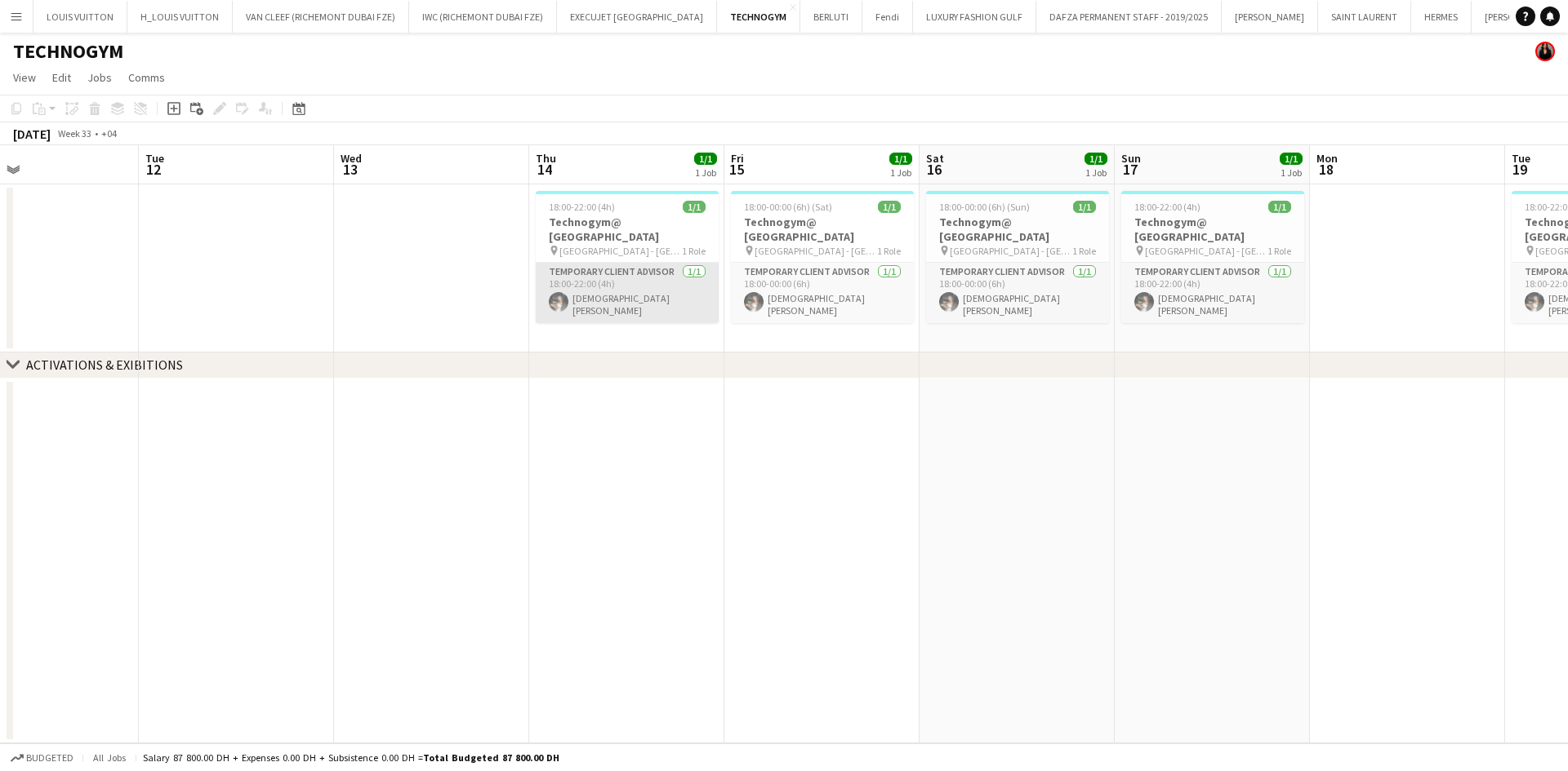
click at [669, 268] on app-card-role "Temporary Client Advisor [DATE] 18:00-22:00 (4h) [PERSON_NAME]" at bounding box center [627, 292] width 183 height 61
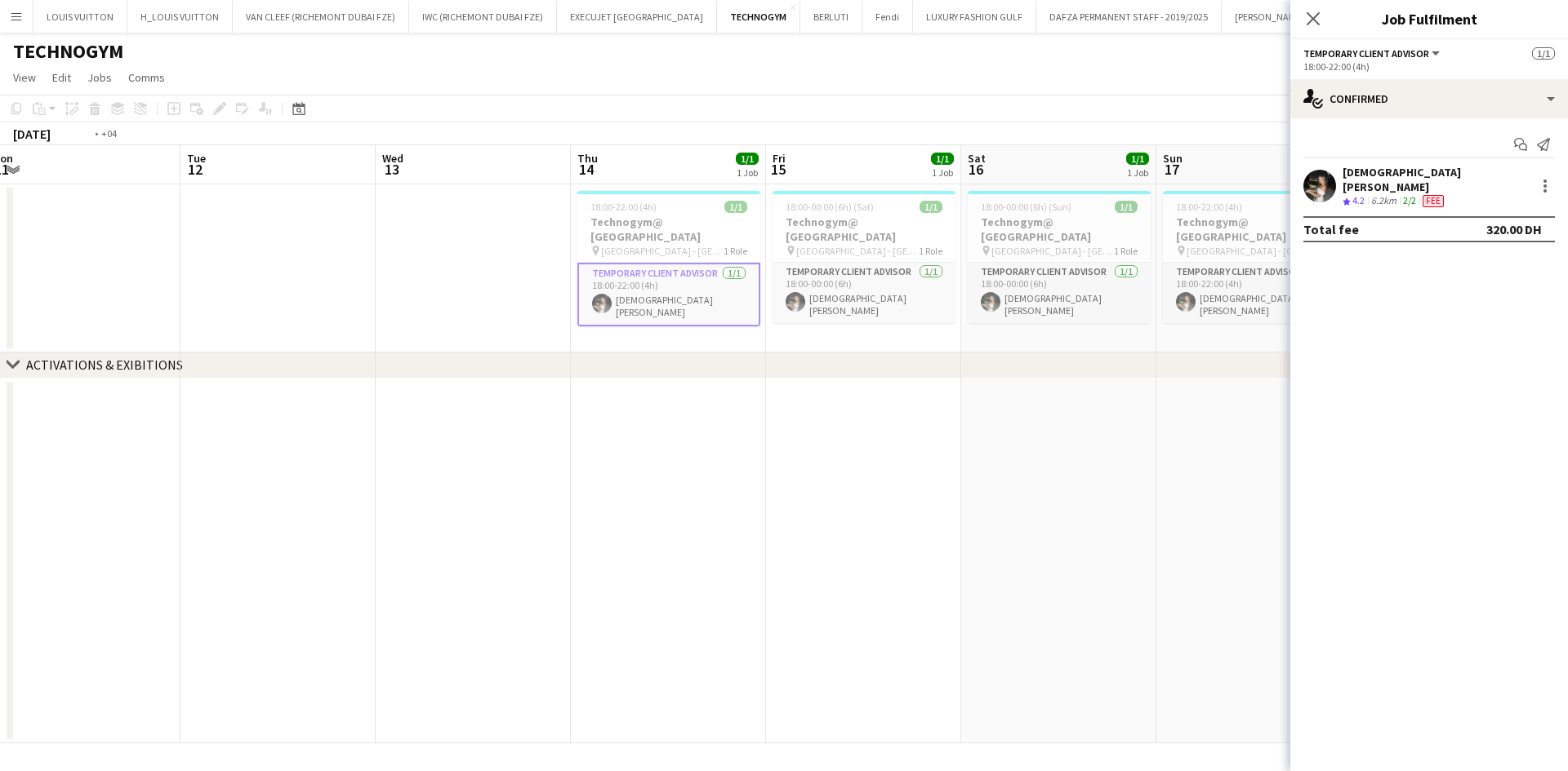
drag, startPoint x: 378, startPoint y: 281, endPoint x: 833, endPoint y: 274, distance: 455.1
click at [699, 274] on app-calendar-viewport "Sat 9 1/1 1 Job Sun 10 Mon 11 Tue 12 Wed 13 Thu 14 1/1 1 Job Fri 15 1/1 1 Job S…" at bounding box center [784, 444] width 1568 height 598
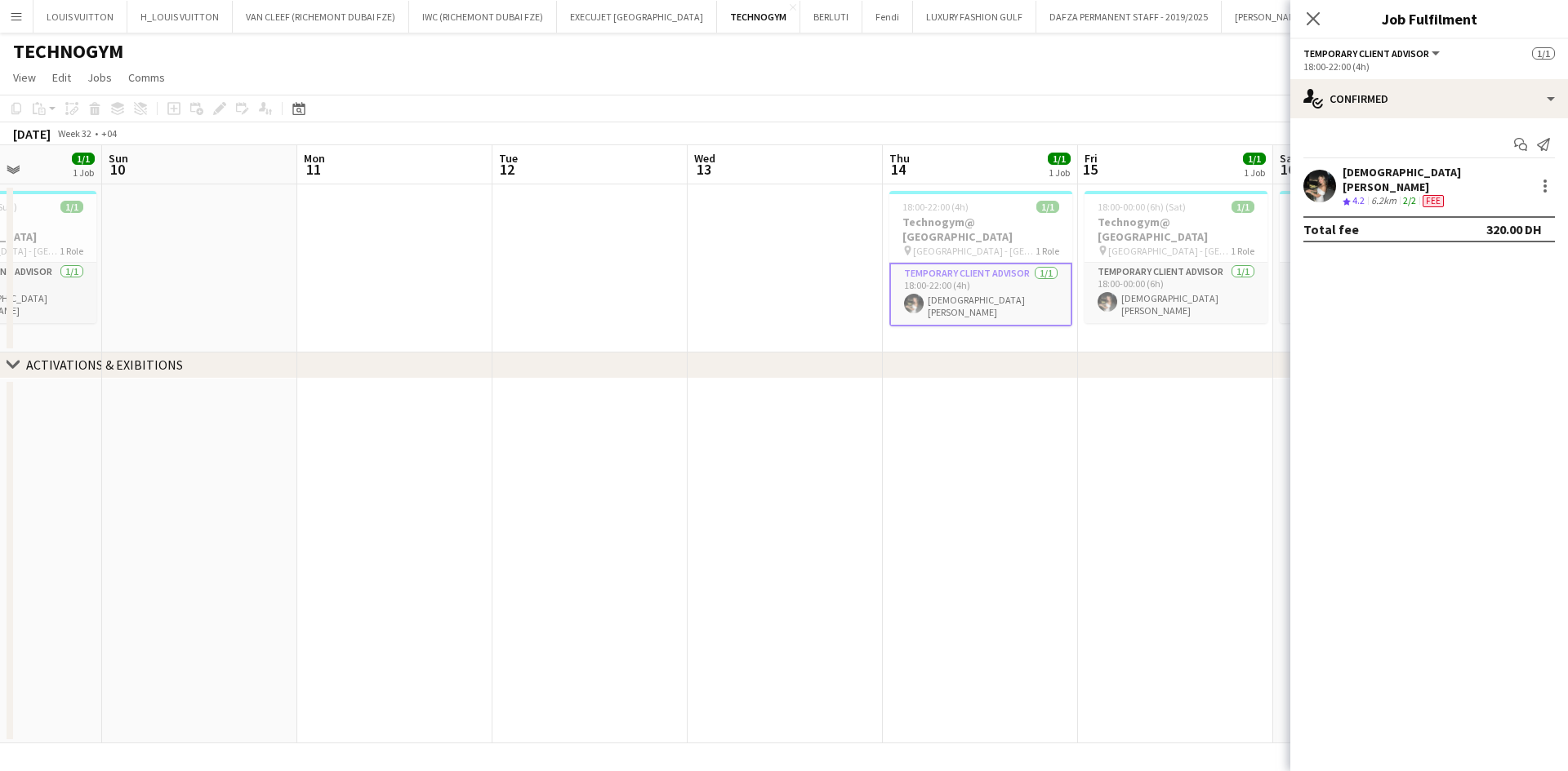
drag, startPoint x: 558, startPoint y: 266, endPoint x: 1045, endPoint y: 279, distance: 487.2
click at [981, 266] on app-calendar-viewport "Thu 7 1/1 1 Job Fri 8 1/1 1 Job Sat 9 1/1 1 Job Sun 10 Mon 11 Tue 12 Wed 13 Thu…" at bounding box center [784, 444] width 1568 height 598
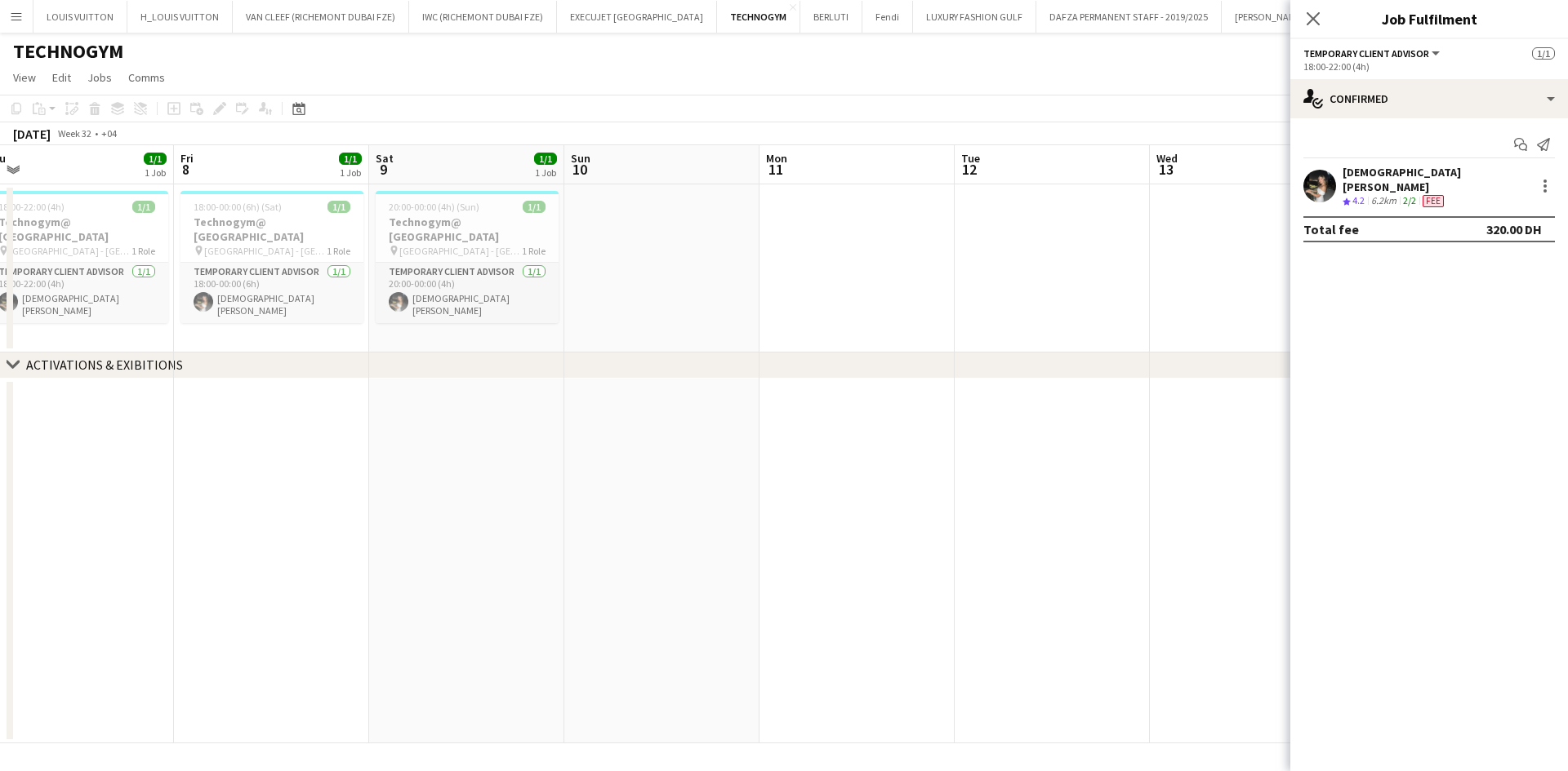
drag, startPoint x: 670, startPoint y: 311, endPoint x: 979, endPoint y: 310, distance: 309.0
click at [961, 307] on app-calendar-viewport "Tue 5 Wed 6 Thu 7 1/1 1 Job Fri 8 1/1 1 Job Sat 9 1/1 1 Job Sun 10 Mon 11 Tue 1…" at bounding box center [784, 444] width 1568 height 598
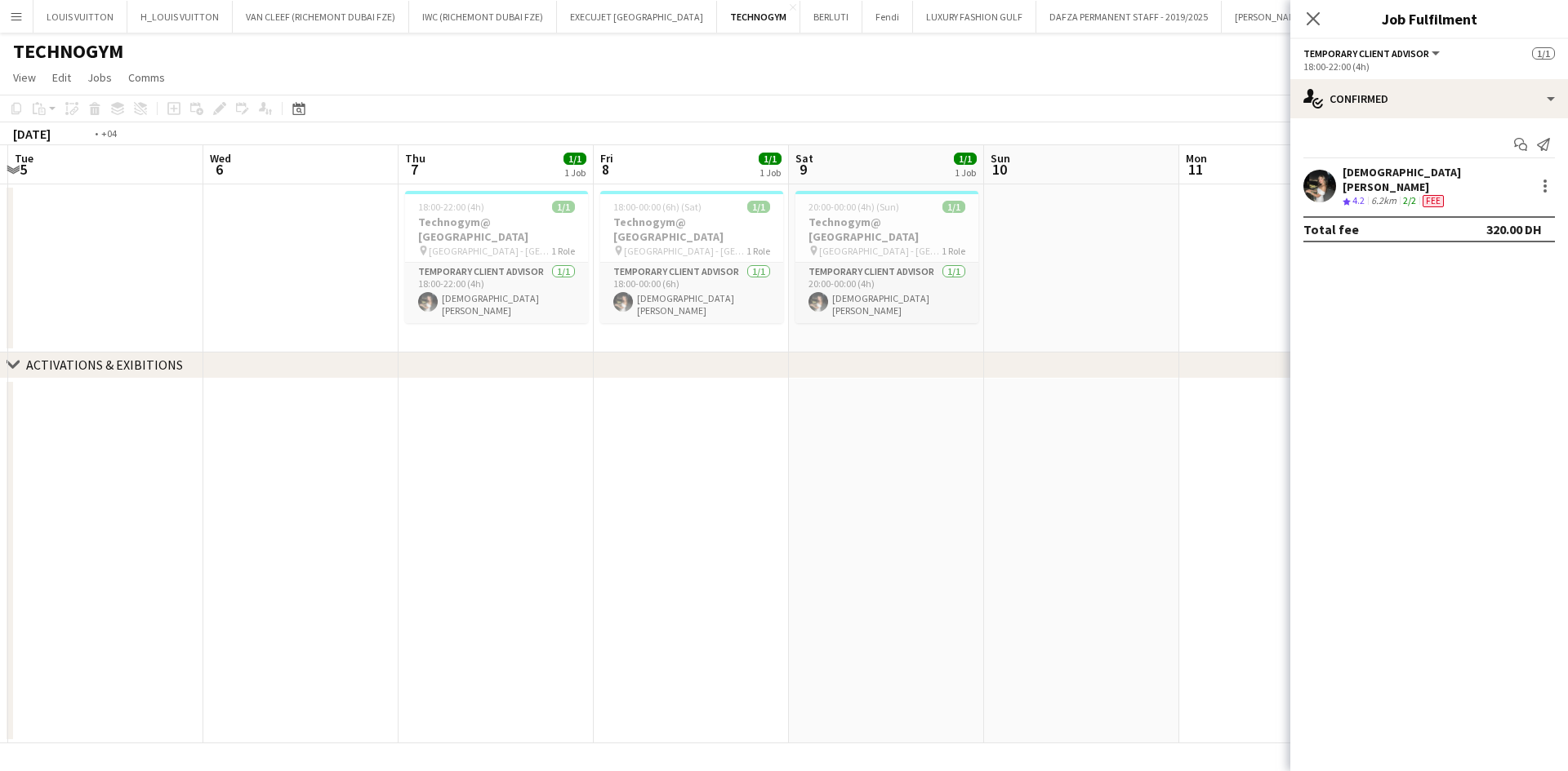
drag, startPoint x: 315, startPoint y: 246, endPoint x: 930, endPoint y: 290, distance: 616.6
click at [863, 289] on app-calendar-viewport "Sun 3 Mon 4 Tue 5 Wed 6 Thu 7 1/1 1 Job Fri 8 1/1 1 Job Sat 9 1/1 1 Job Sun 10 …" at bounding box center [784, 444] width 1568 height 598
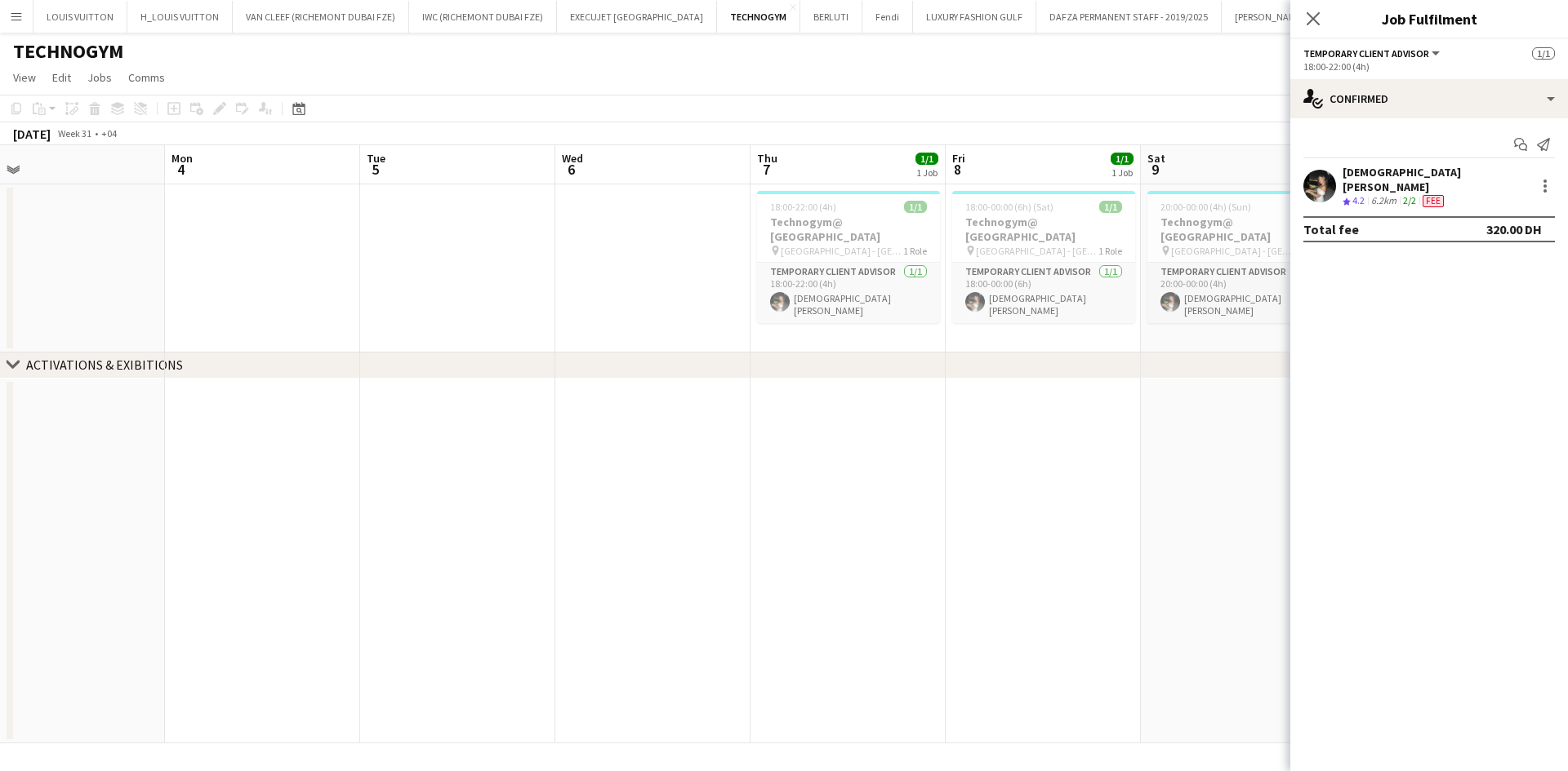
drag
click at [1020, 310] on app-calendar-viewport "Fri 1 Sat 2 Sun 3 Mon 4 Tue 5 Wed 6 Thu 7 1/1 1 Job Fri 8 1/1 1 Job Sat 9 1/1 1…" at bounding box center [784, 444] width 1568 height 598
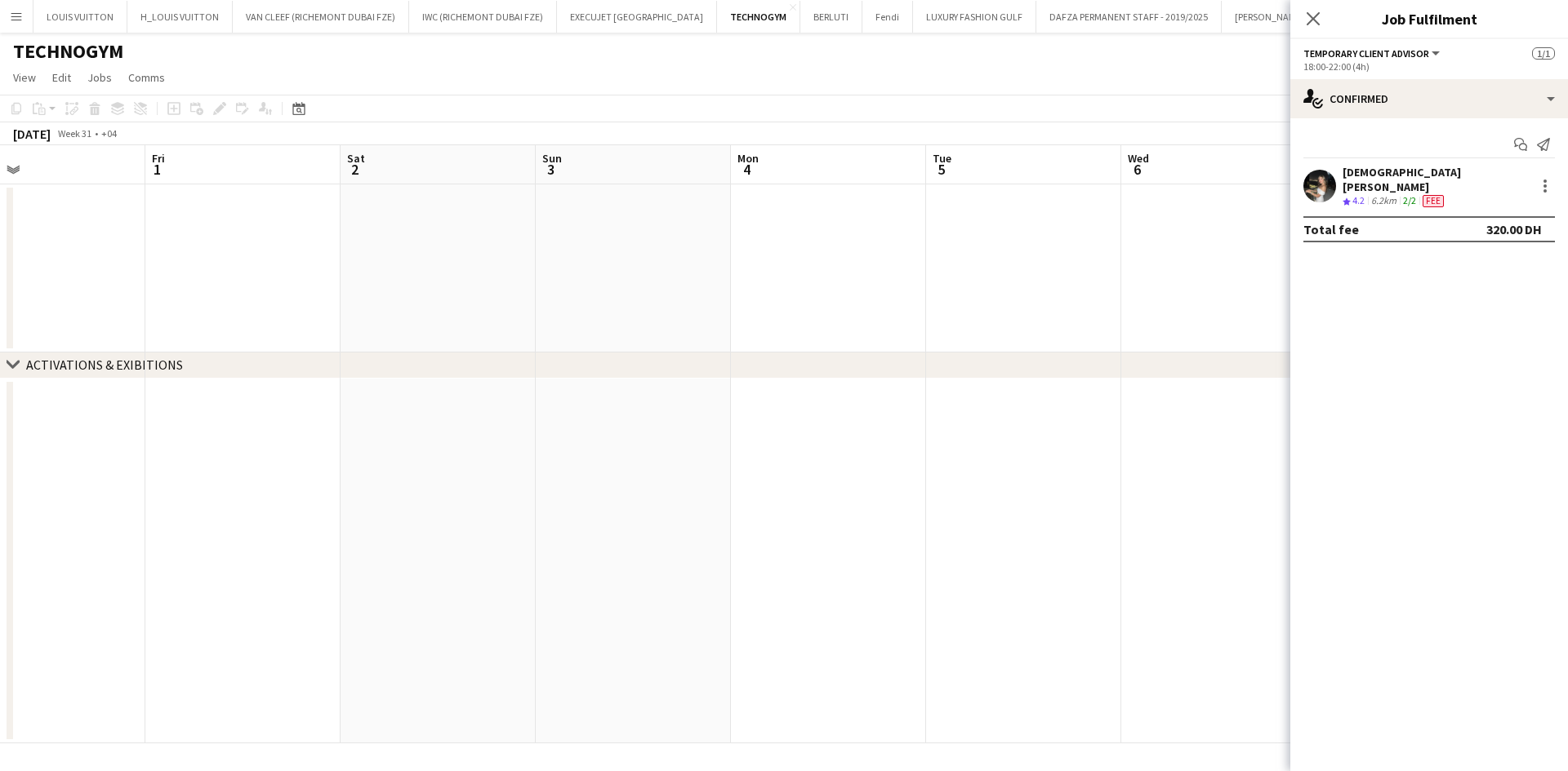
drag, startPoint x: 376, startPoint y: 220, endPoint x: 839, endPoint y: 241, distance: 463.5
click at [839, 241] on app-calendar-viewport "Tue 29 Wed 30 1/1 1 Job Thu 31 Fri 1 Sat 2 Sun 3 Mon 4 Tue 5 Wed 6 Thu 7 1/1 1 …" at bounding box center [784, 444] width 1568 height 598
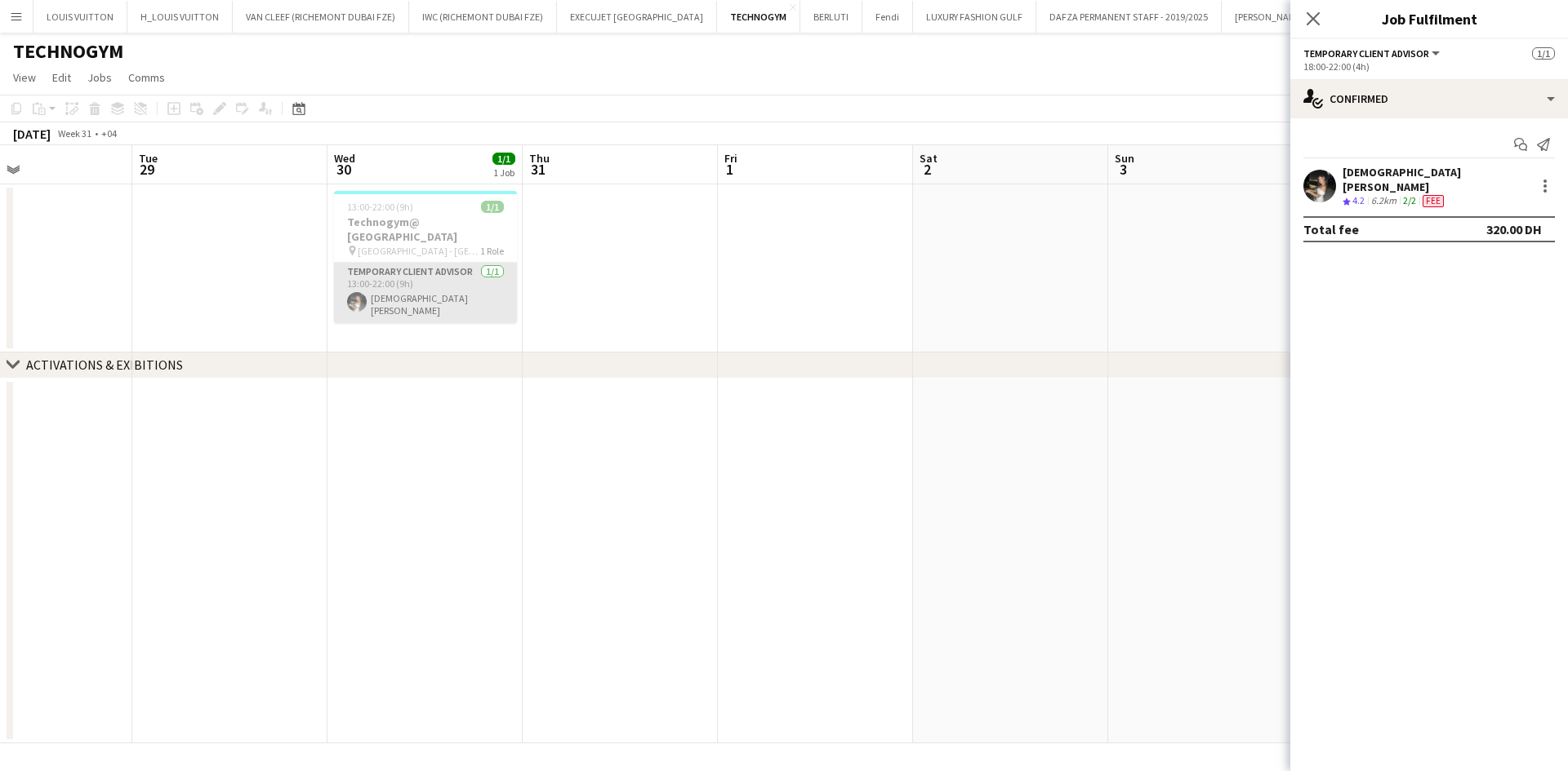
click at [339, 272] on app-card-role "Temporary Client Advisor [DATE] 13:00-22:00 (9h) [PERSON_NAME]" at bounding box center [425, 292] width 183 height 61
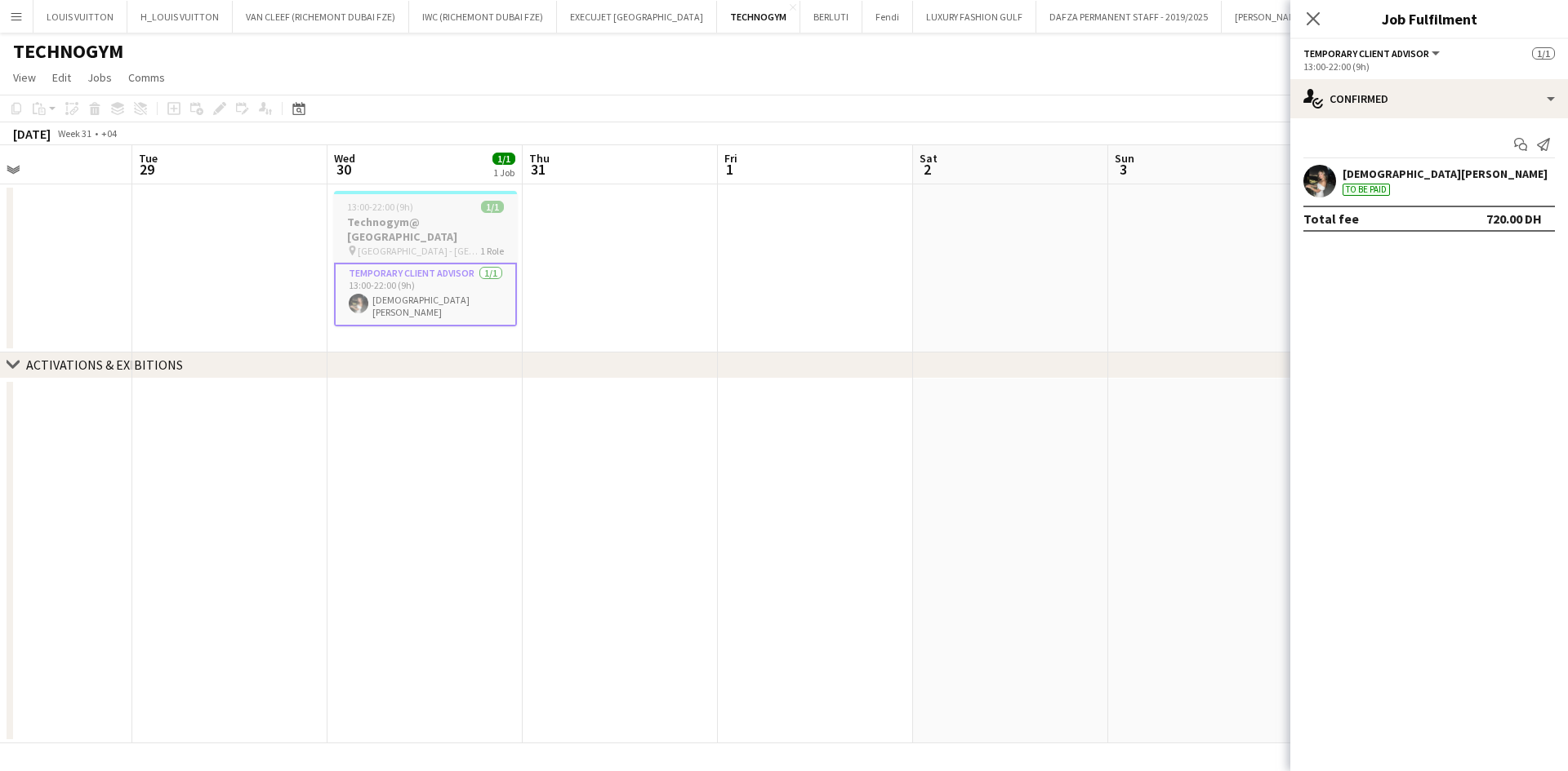
click at [398, 213] on app-job-card "13:00-22:00 (9h) 1/1 Technogym@ [GEOGRAPHIC_DATA] pin [GEOGRAPHIC_DATA] - [GEOG…" at bounding box center [425, 259] width 183 height 136
click at [214, 117] on div "Edit" at bounding box center [219, 109] width 19 height 19
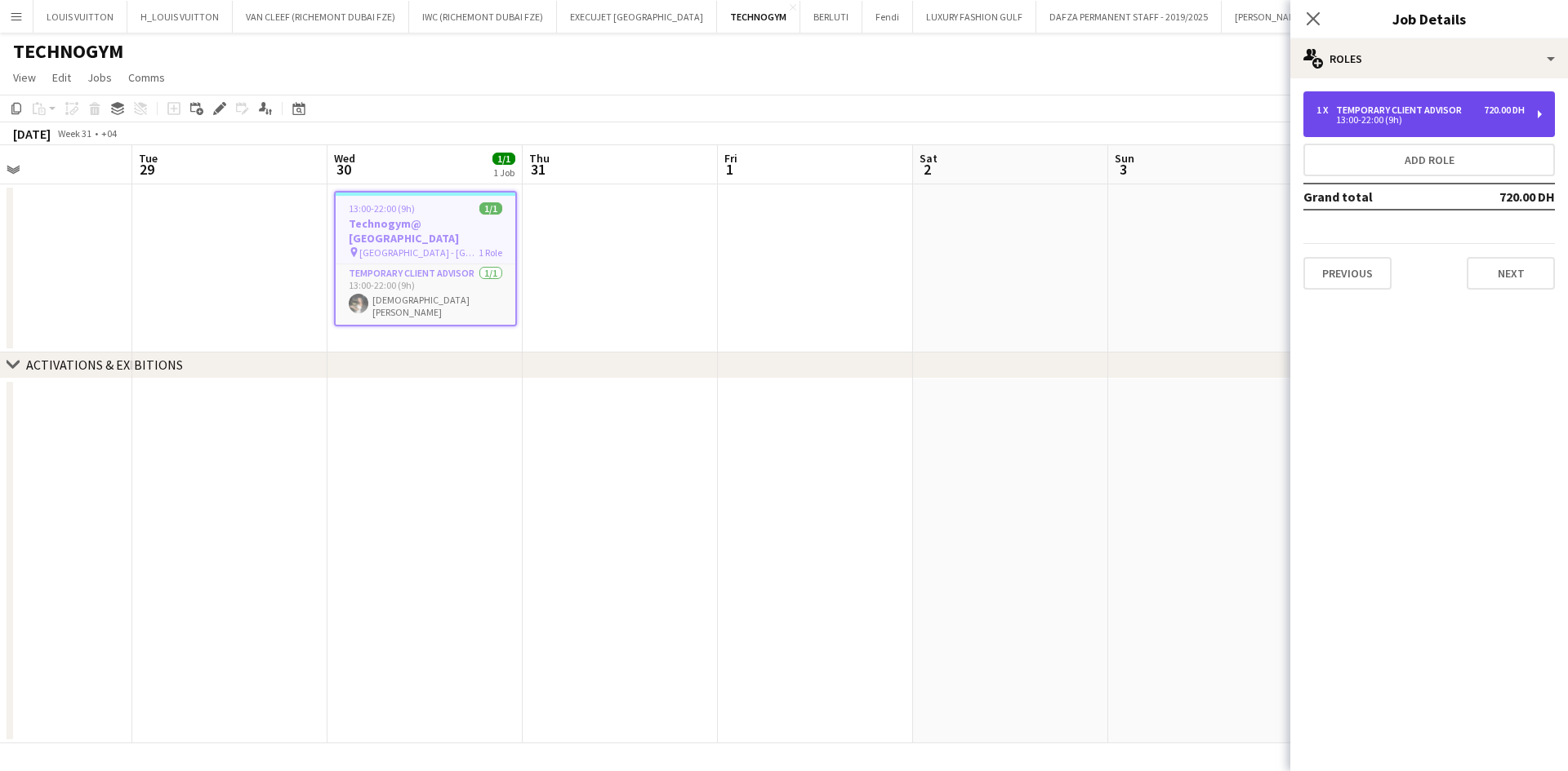
click at [1388, 100] on div "1 x Temporary Client Advisor 720.00 DH 13:00-22:00 (9h)" at bounding box center [1429, 114] width 252 height 46
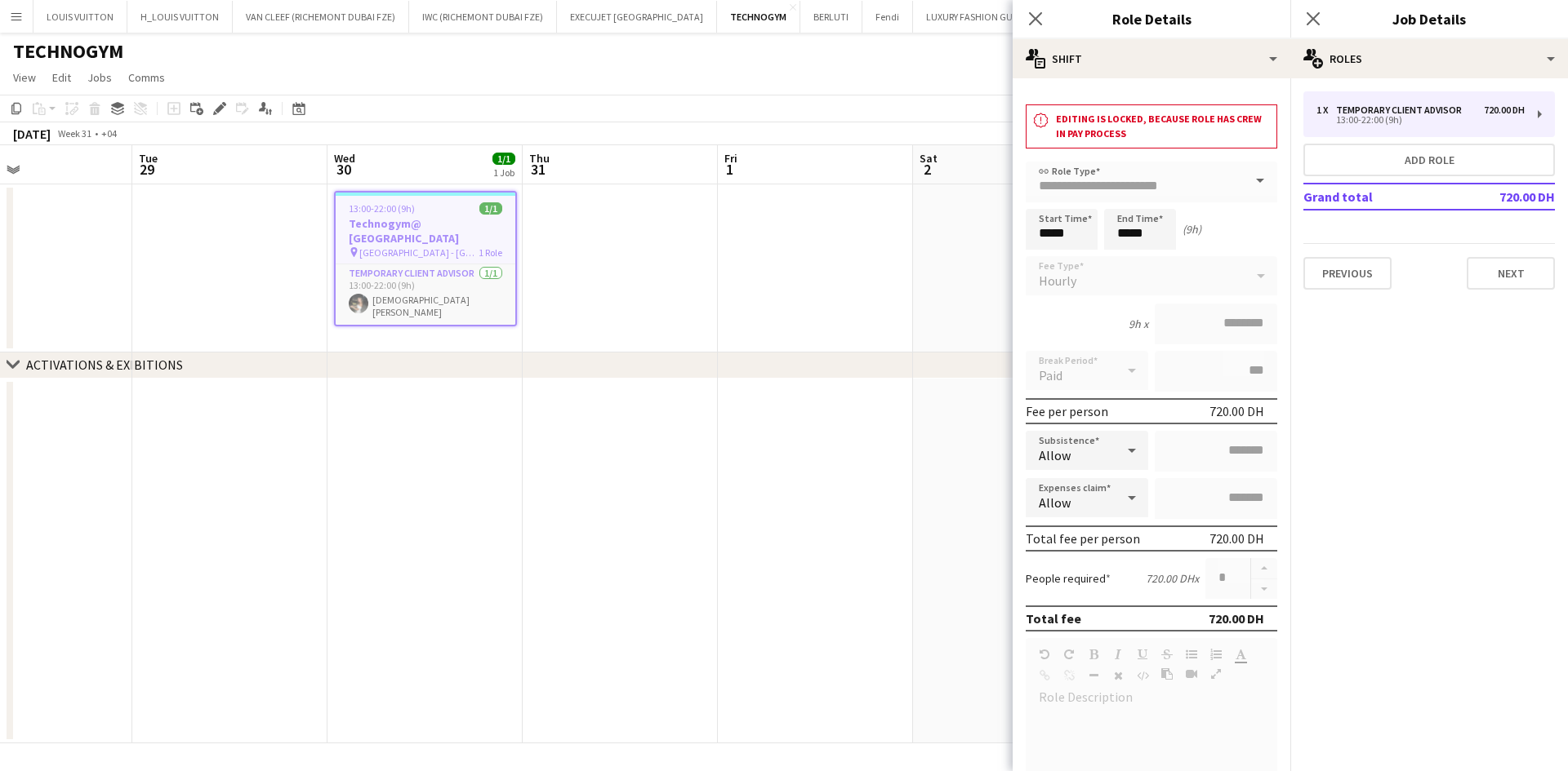
click at [17, 10] on app-icon "Menu" at bounding box center [16, 16] width 13 height 13
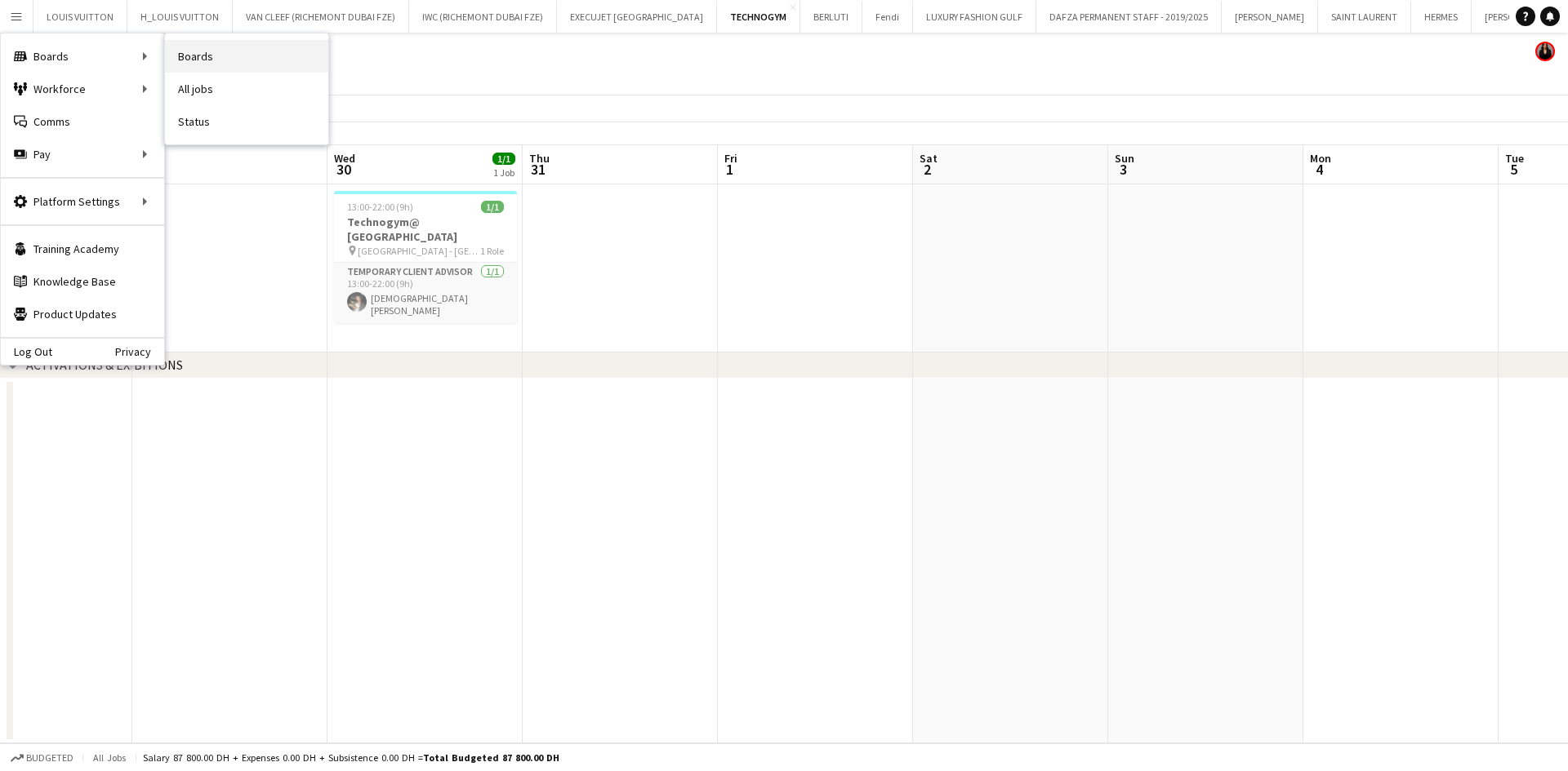
click at [178, 51] on link "Boards" at bounding box center [247, 57] width 164 height 33
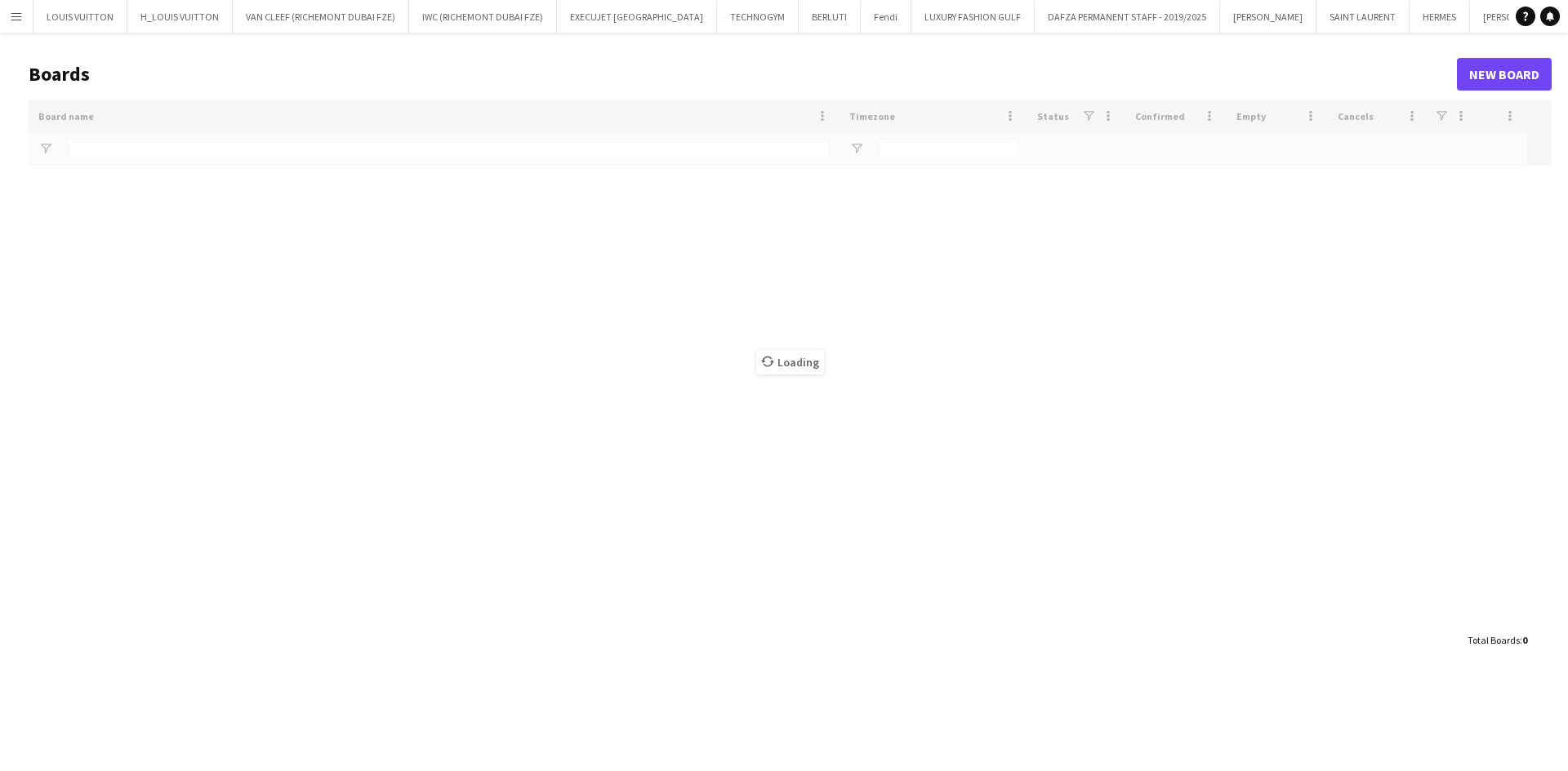
type input "****"
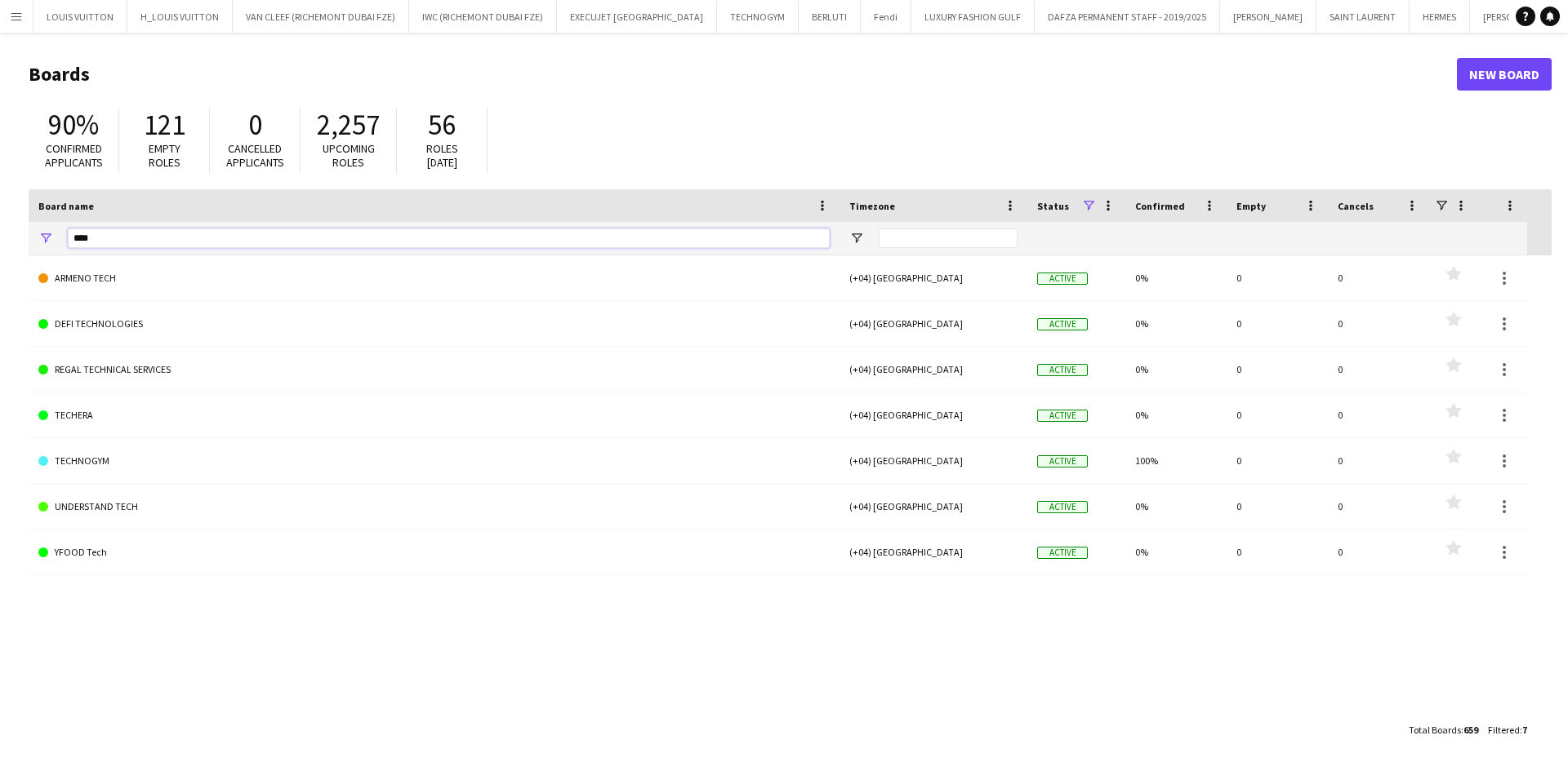
drag, startPoint x: 106, startPoint y: 240, endPoint x: 1, endPoint y: 248, distance: 105.3
click at [1, 248] on main "Boards New Board 90% Confirmed applicants 121 Empty roles 0 Cancelled applicant…" at bounding box center [784, 402] width 1568 height 738
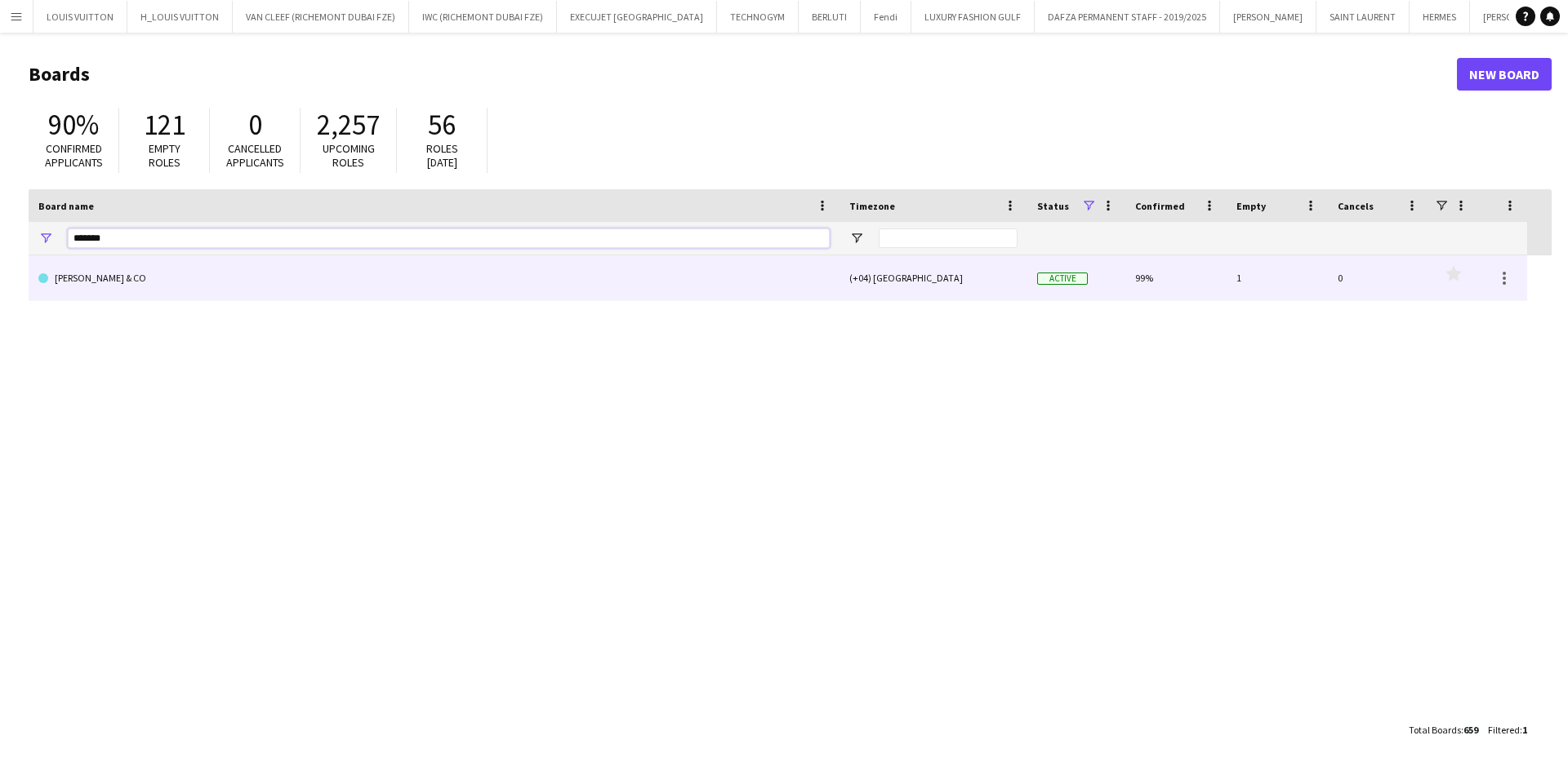
type input "*******"
click at [127, 291] on link "[PERSON_NAME] & CO" at bounding box center [434, 279] width 792 height 46
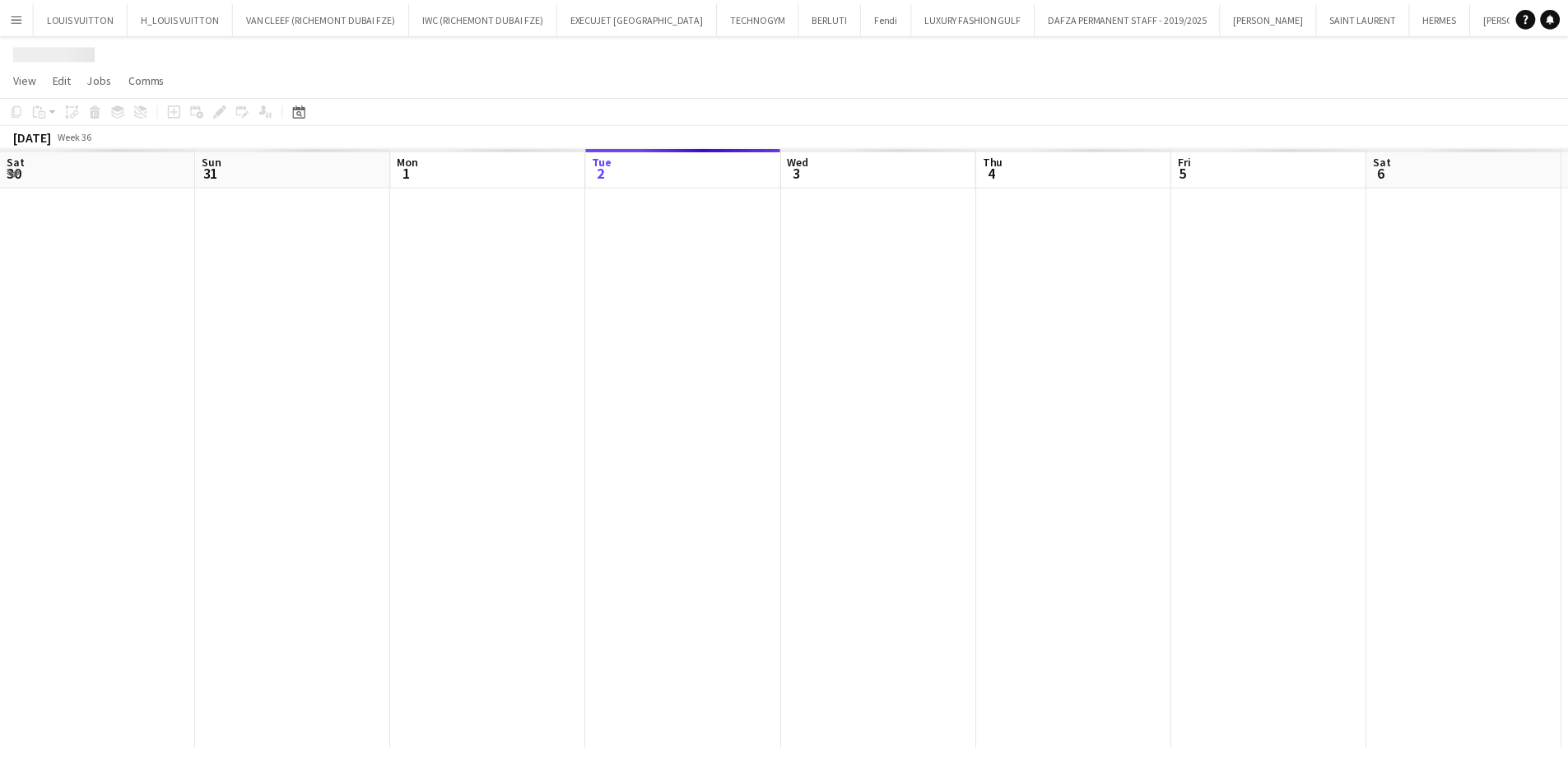
scroll to position [0, 394]
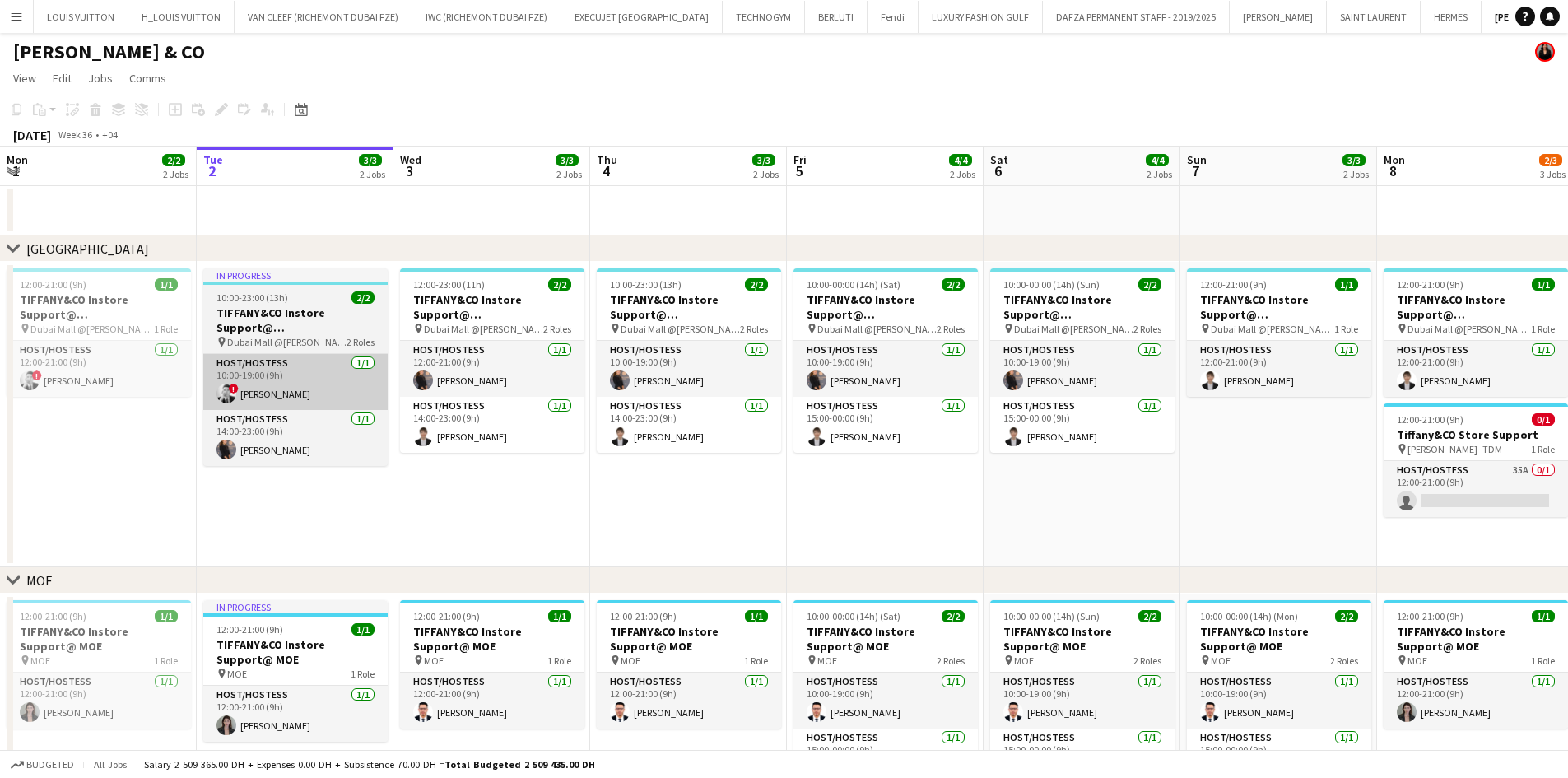
drag, startPoint x: 318, startPoint y: 380, endPoint x: 426, endPoint y: 376, distance: 108.1
click at [420, 380] on app-calendar-viewport "Sat 30 5/5 2 Jobs Sun 31 4/4 2 Jobs Mon 1 2/2 2 Jobs Tue 2 3/3 2 Jobs Wed 3 3/3…" at bounding box center [784, 521] width 1568 height 749
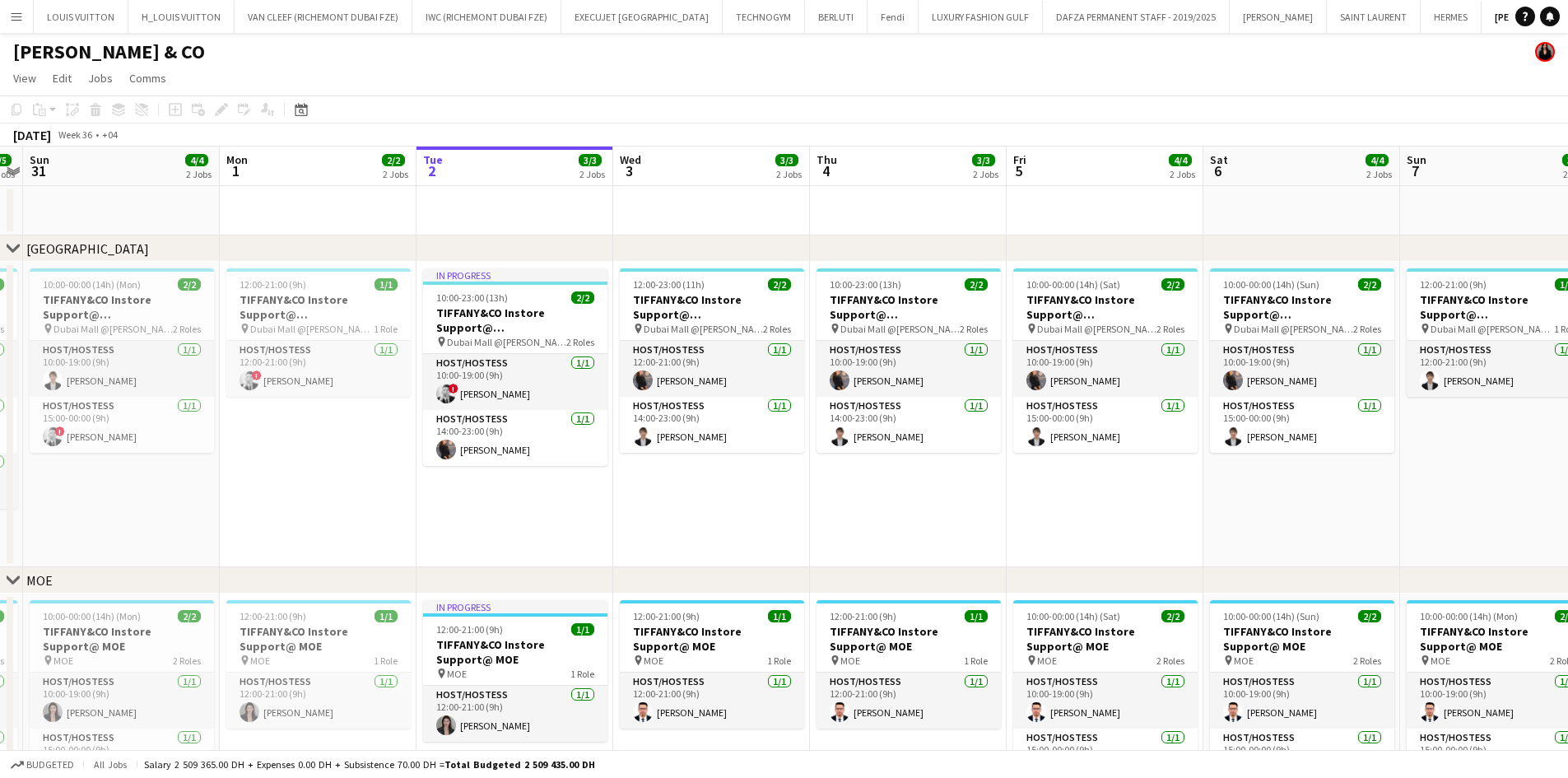
drag, startPoint x: 552, startPoint y: 373, endPoint x: 1009, endPoint y: 326, distance: 459.4
click at [982, 330] on app-calendar-viewport "Fri 29 Sat 30 5/5 2 Jobs Sun 31 4/4 2 Jobs Mon 1 2/2 2 Jobs Tue 2 3/3 2 Jobs We…" at bounding box center [784, 521] width 1568 height 749
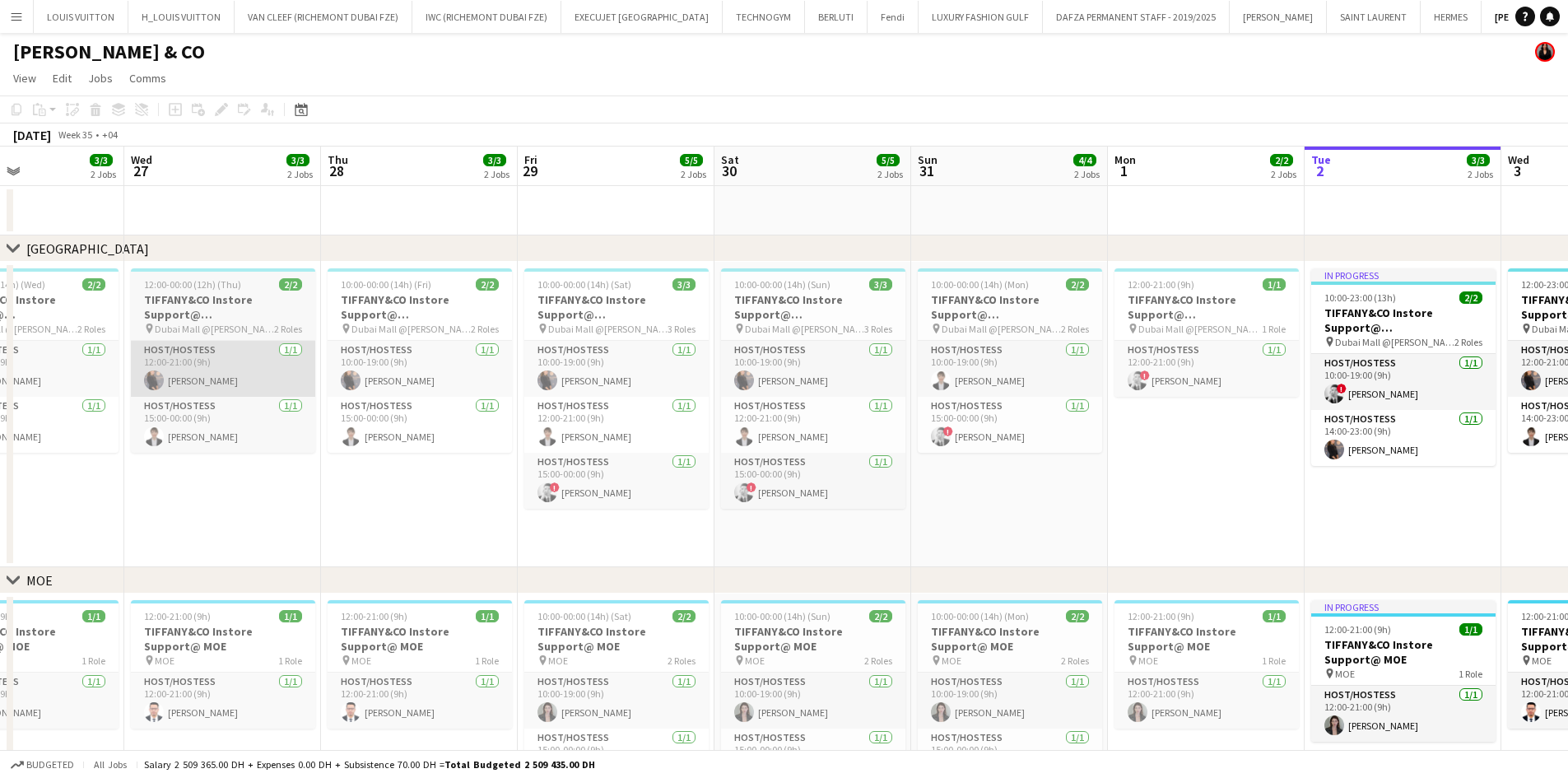
click at [757, 325] on app-calendar-viewport "Sun 24 4/4 2 Jobs Mon 25 2/2 2 Jobs Tue 26 3/3 2 Jobs Wed 27 3/3 2 Jobs Thu 28 …" at bounding box center [784, 521] width 1568 height 749
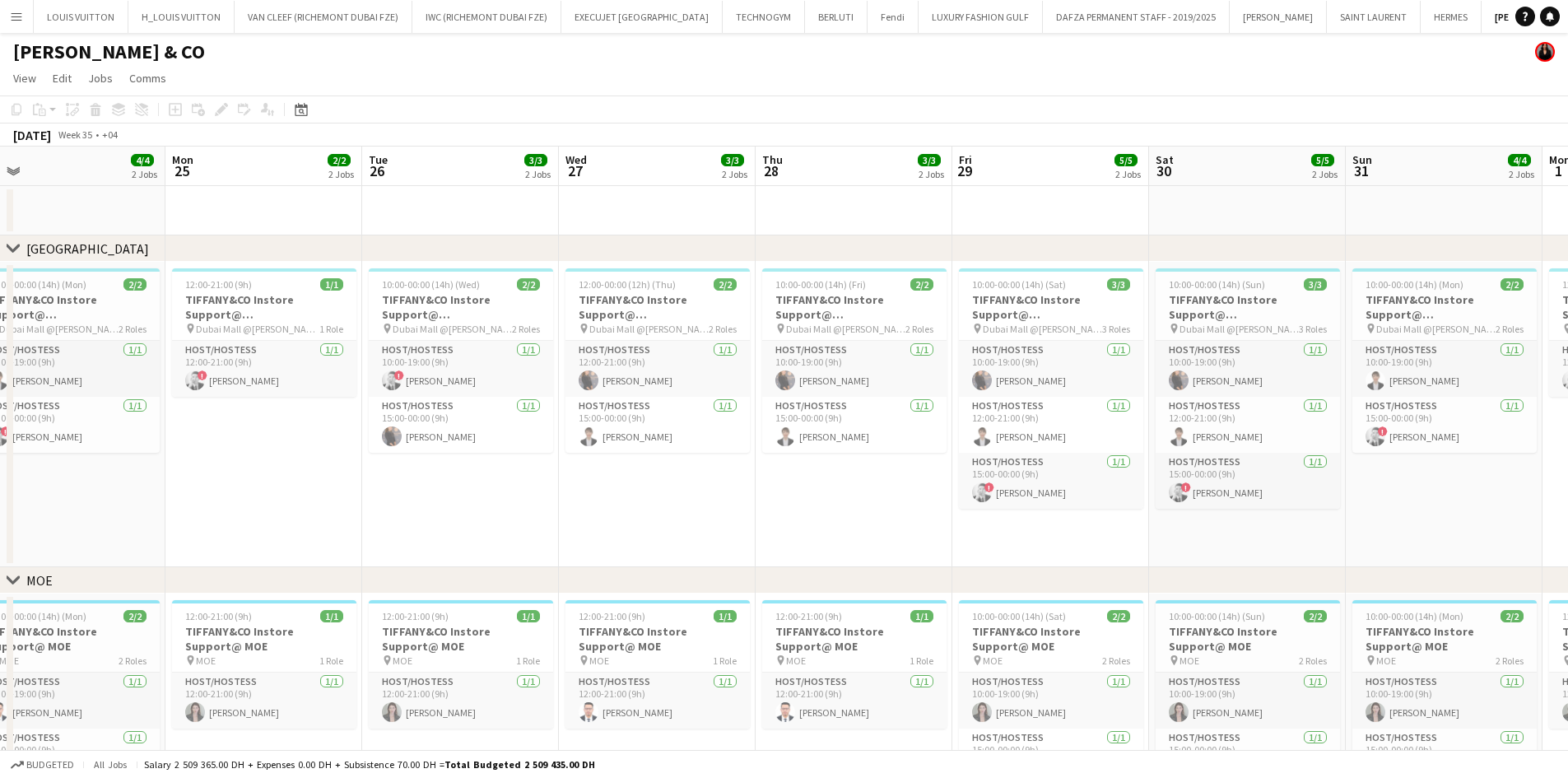
drag, startPoint x: 313, startPoint y: 374, endPoint x: 681, endPoint y: 369, distance: 368.0
click at [669, 369] on app-calendar-viewport "Fri 22 5/5 2 Jobs Sat 23 5/5 2 Jobs Sun 24 4/4 2 Jobs Mon 25 2/2 2 Jobs Tue 26 …" at bounding box center [784, 521] width 1568 height 749
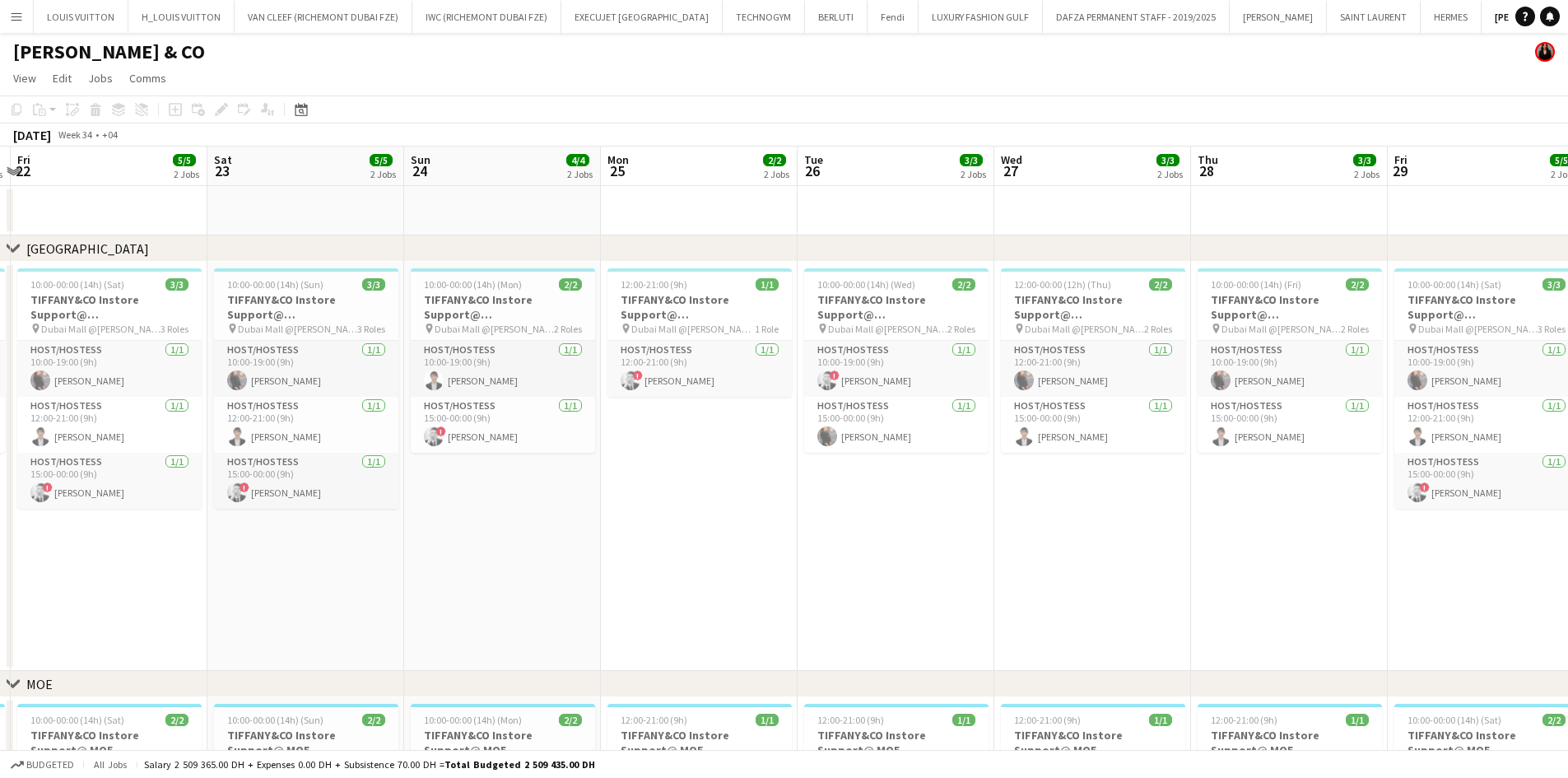
drag, startPoint x: 415, startPoint y: 386, endPoint x: 377, endPoint y: 404, distance: 42.0
click at [858, 417] on app-calendar-viewport "Tue 19 Wed 20 6/6 3 Jobs Thu 21 3/3 2 Jobs Fri 22 5/5 2 Jobs Sat 23 5/5 2 Jobs …" at bounding box center [784, 572] width 1568 height 853
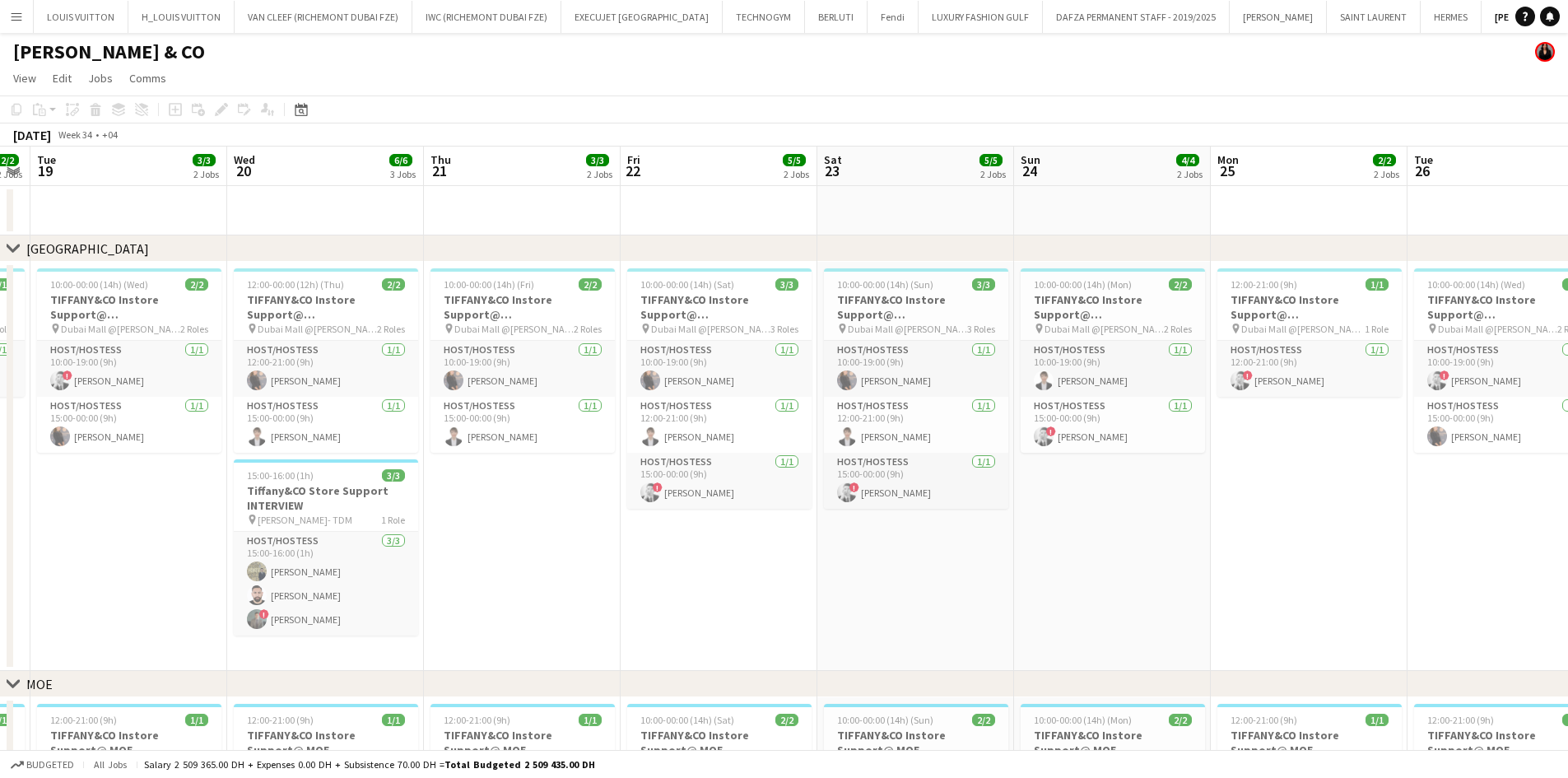
drag, startPoint x: 388, startPoint y: 403, endPoint x: 752, endPoint y: 405, distance: 364.0
click at [752, 405] on app-calendar-viewport "Sat 16 5/5 2 Jobs Sun 17 3/4 2 Jobs Mon 18 2/2 2 Jobs Tue 19 3/3 2 Jobs Wed 20 …" at bounding box center [784, 572] width 1568 height 853
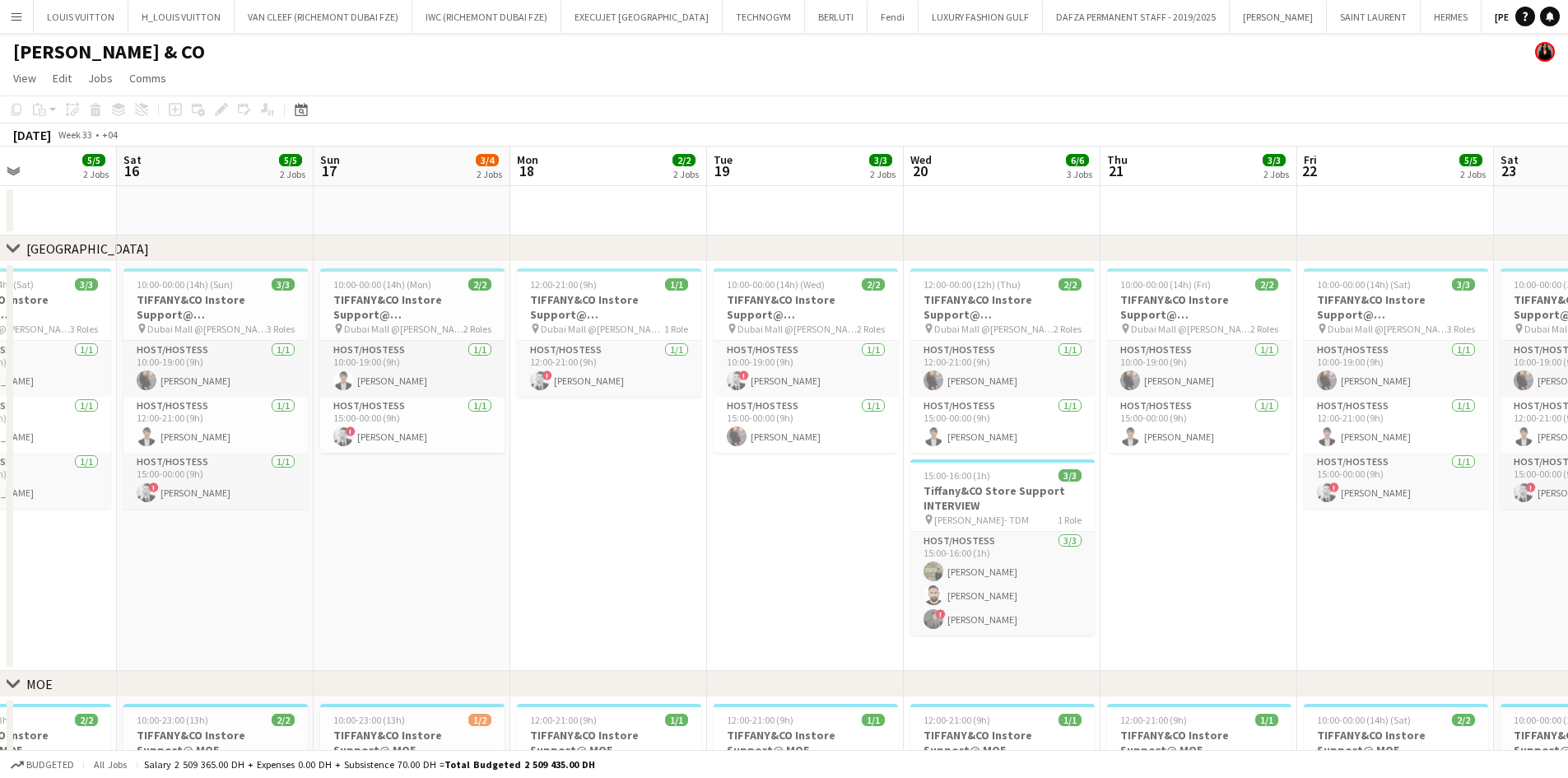
drag, startPoint x: 269, startPoint y: 373, endPoint x: 826, endPoint y: 372, distance: 557.0
click at [826, 372] on app-calendar-viewport "Wed 13 3/3 2 Jobs Thu 14 3/3 2 Jobs Fri 15 5/5 2 Jobs Sat 16 5/5 2 Jobs Sun 17 …" at bounding box center [784, 572] width 1568 height 853
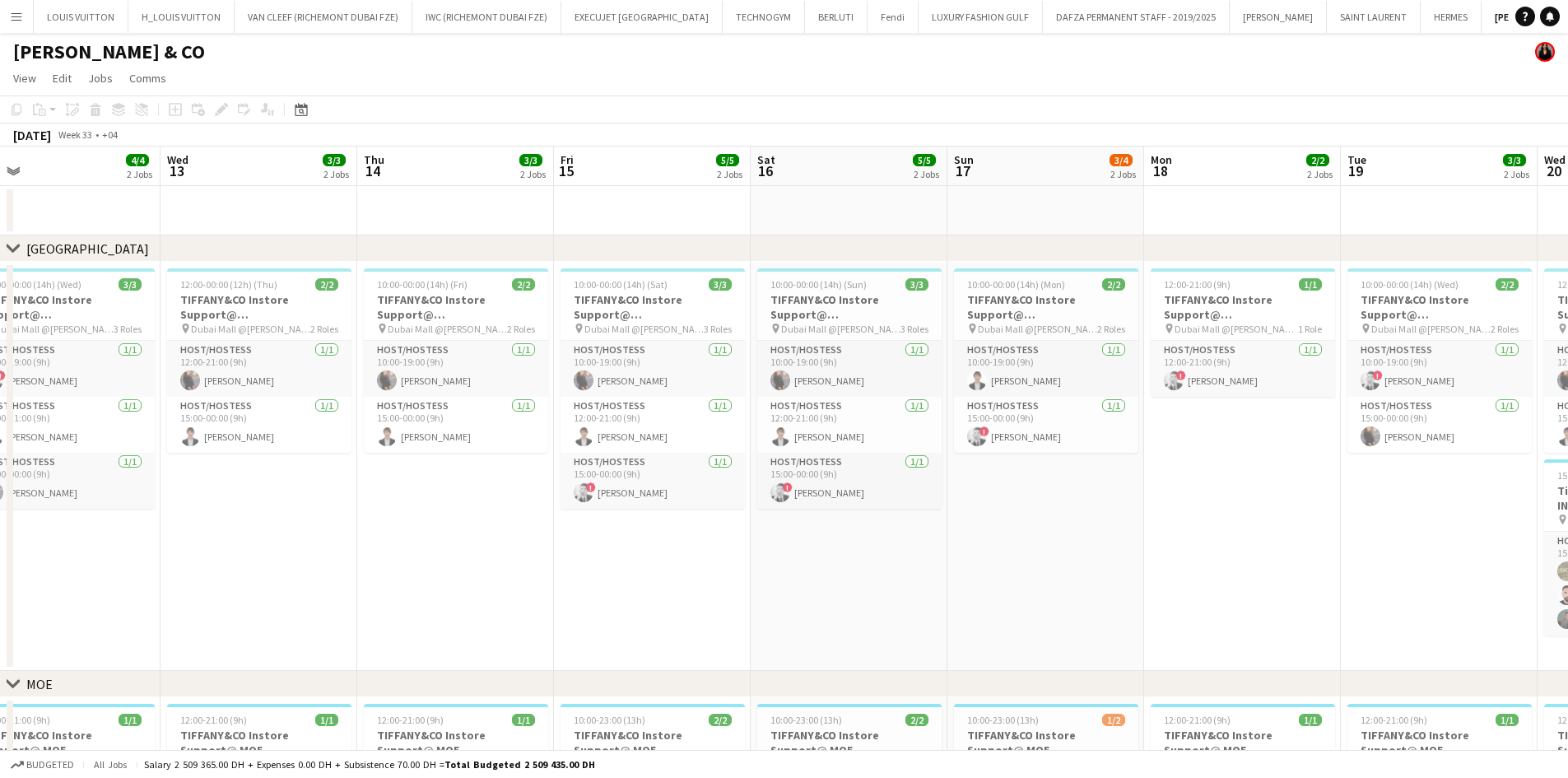
drag, startPoint x: 329, startPoint y: 346, endPoint x: 922, endPoint y: 363, distance: 593.2
click at [949, 374] on app-calendar-viewport "Sun 10 3/3 2 Jobs Mon 11 2/2 2 Jobs Tue 12 4/4 2 Jobs Wed 13 3/3 2 Jobs Thu 14 …" at bounding box center [784, 572] width 1568 height 853
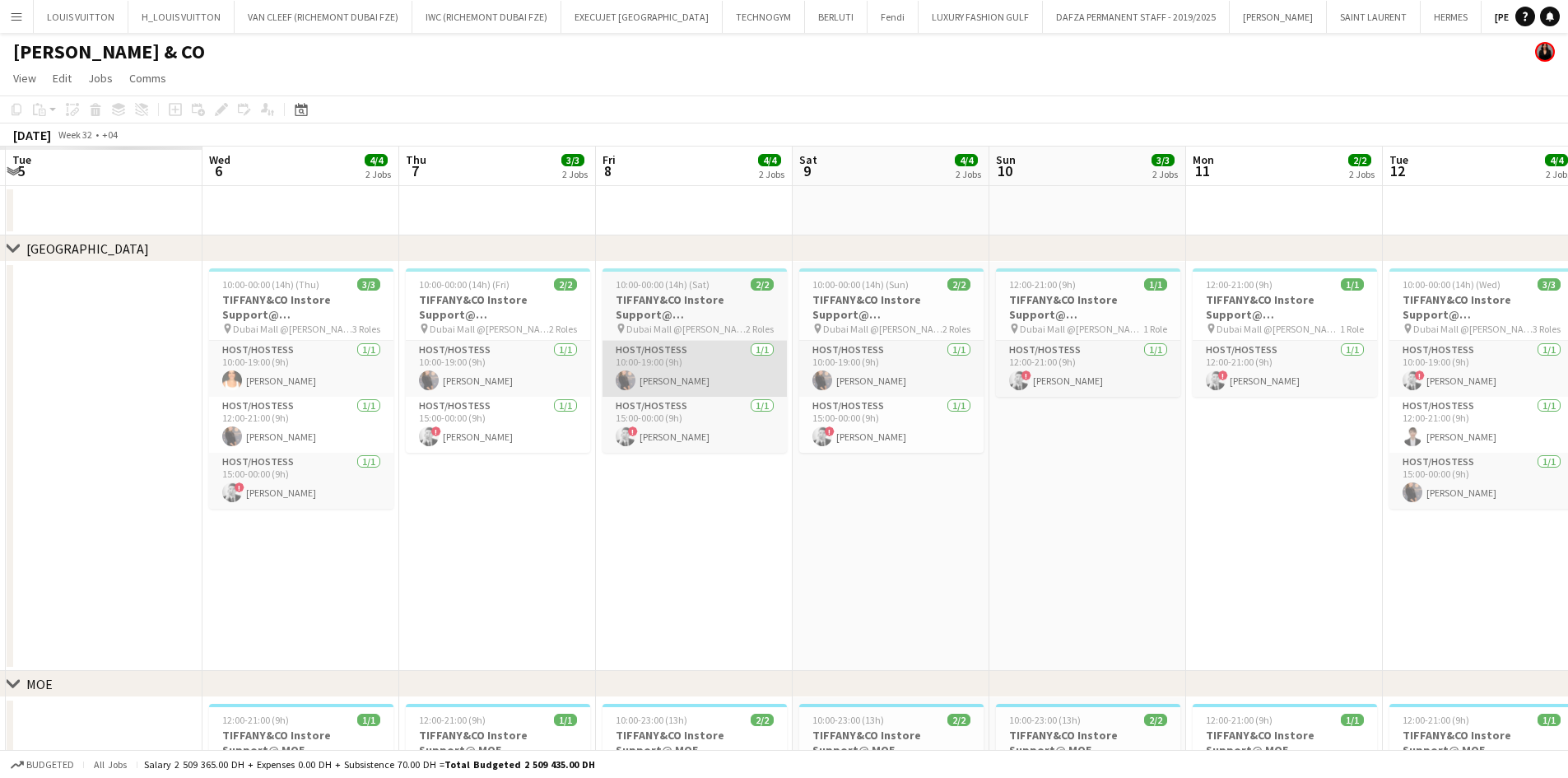
drag, startPoint x: 630, startPoint y: 370, endPoint x: 688, endPoint y: 364, distance: 58.3
click at [1020, 386] on app-calendar-viewport "Sun 3 Mon 4 Tue 5 Wed 6 4/4 2 Jobs Thu 7 3/3 2 Jobs Fri 8 4/4 2 Jobs Sat 9 4/4 …" at bounding box center [784, 572] width 1568 height 853
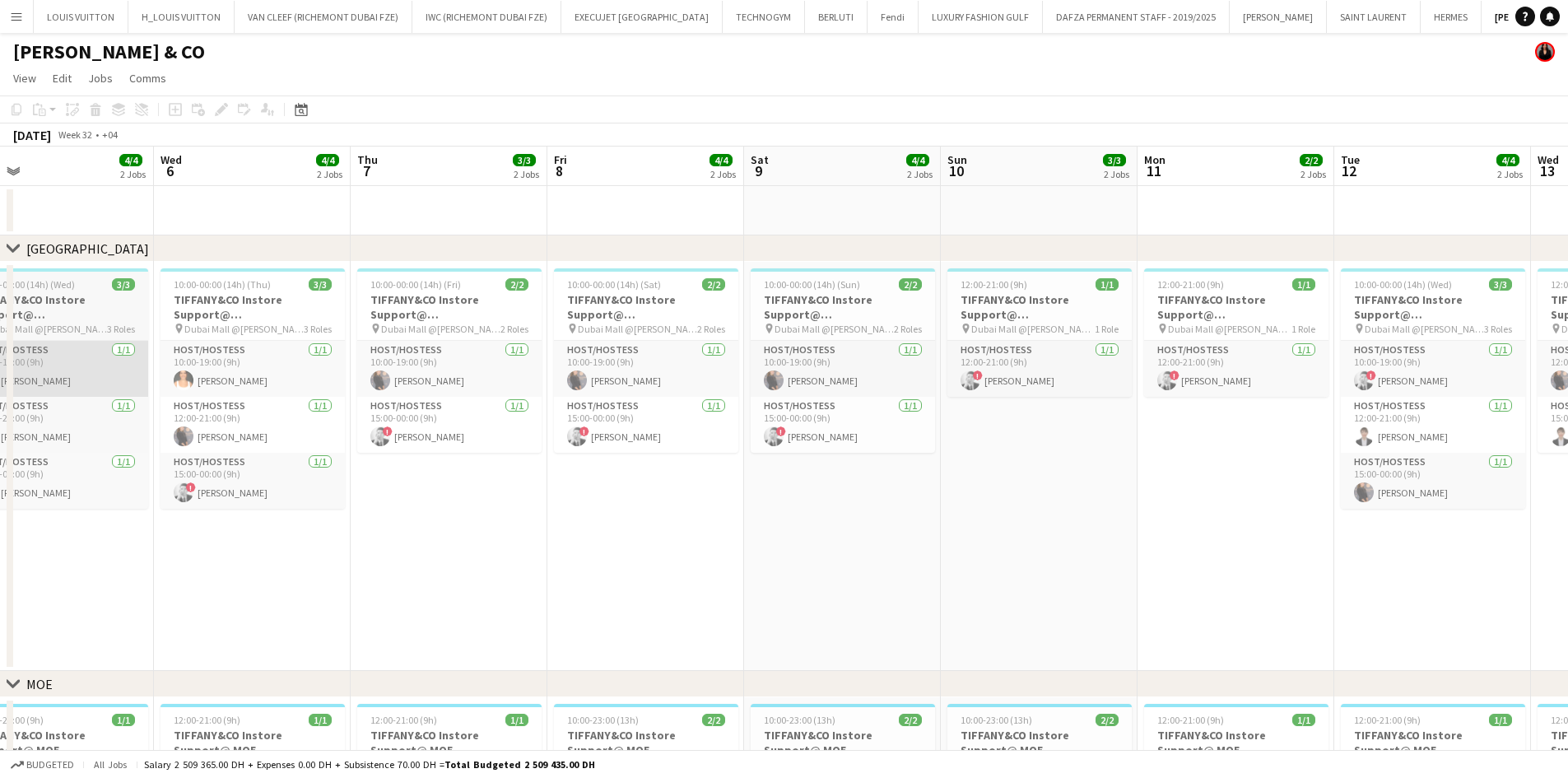
drag, startPoint x: 643, startPoint y: 384, endPoint x: 635, endPoint y: 386, distance: 8.2
click at [706, 386] on app-calendar-viewport "Sun 3 4/4 2 Jobs Mon 4 3/3 2 Jobs Tue 5 4/4 2 Jobs Wed 6 4/4 2 Jobs Thu 7 3/3 2…" at bounding box center [784, 572] width 1568 height 853
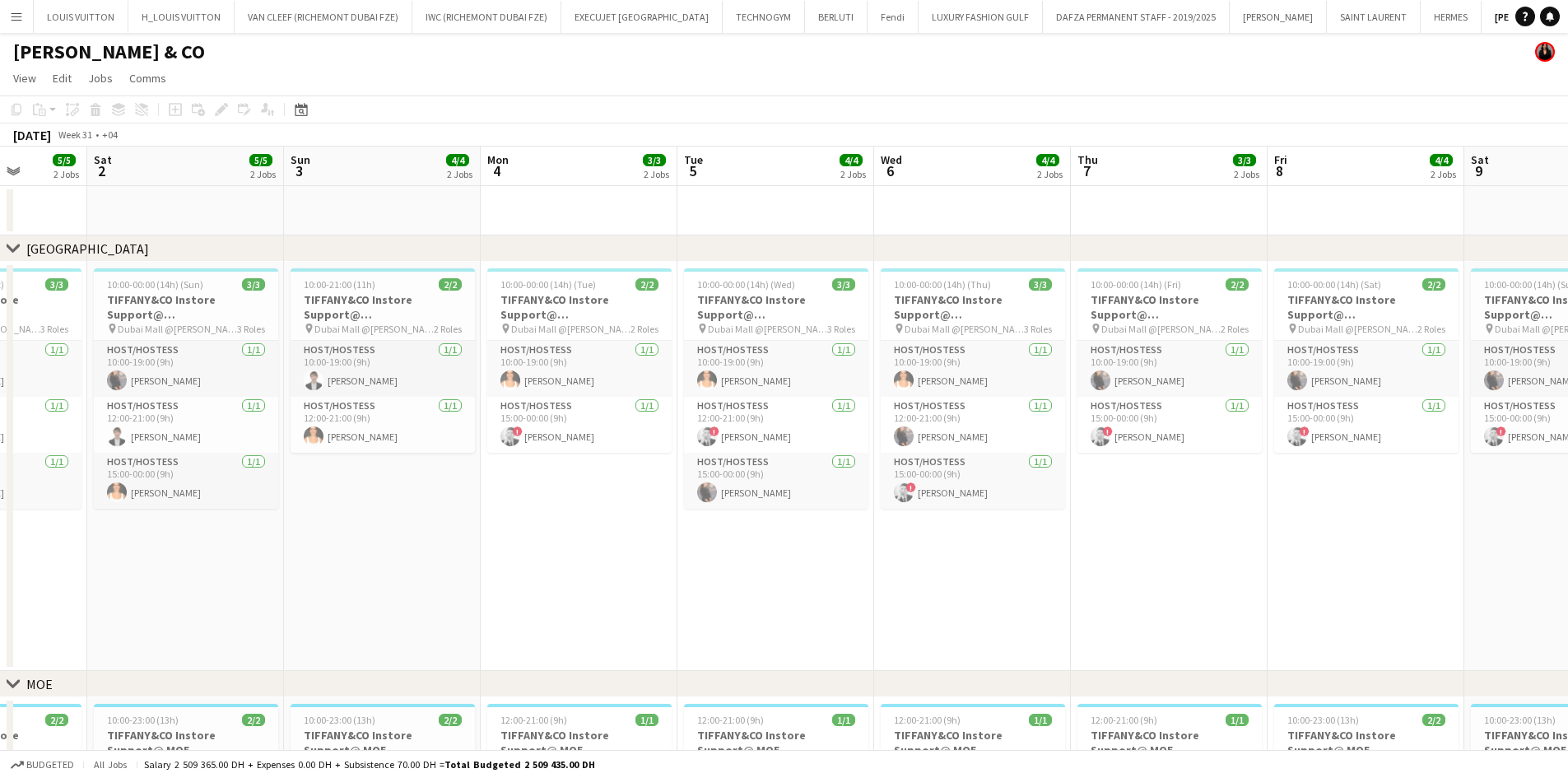
drag, startPoint x: 217, startPoint y: 367, endPoint x: 570, endPoint y: 404, distance: 354.9
click at [570, 404] on app-calendar-viewport "Thu 31 5/5 2 Jobs Fri 1 5/5 2 Jobs Sat 2 5/5 2 Jobs Sun 3 4/4 2 Jobs Mon 4 3/3 …" at bounding box center [784, 572] width 1568 height 853
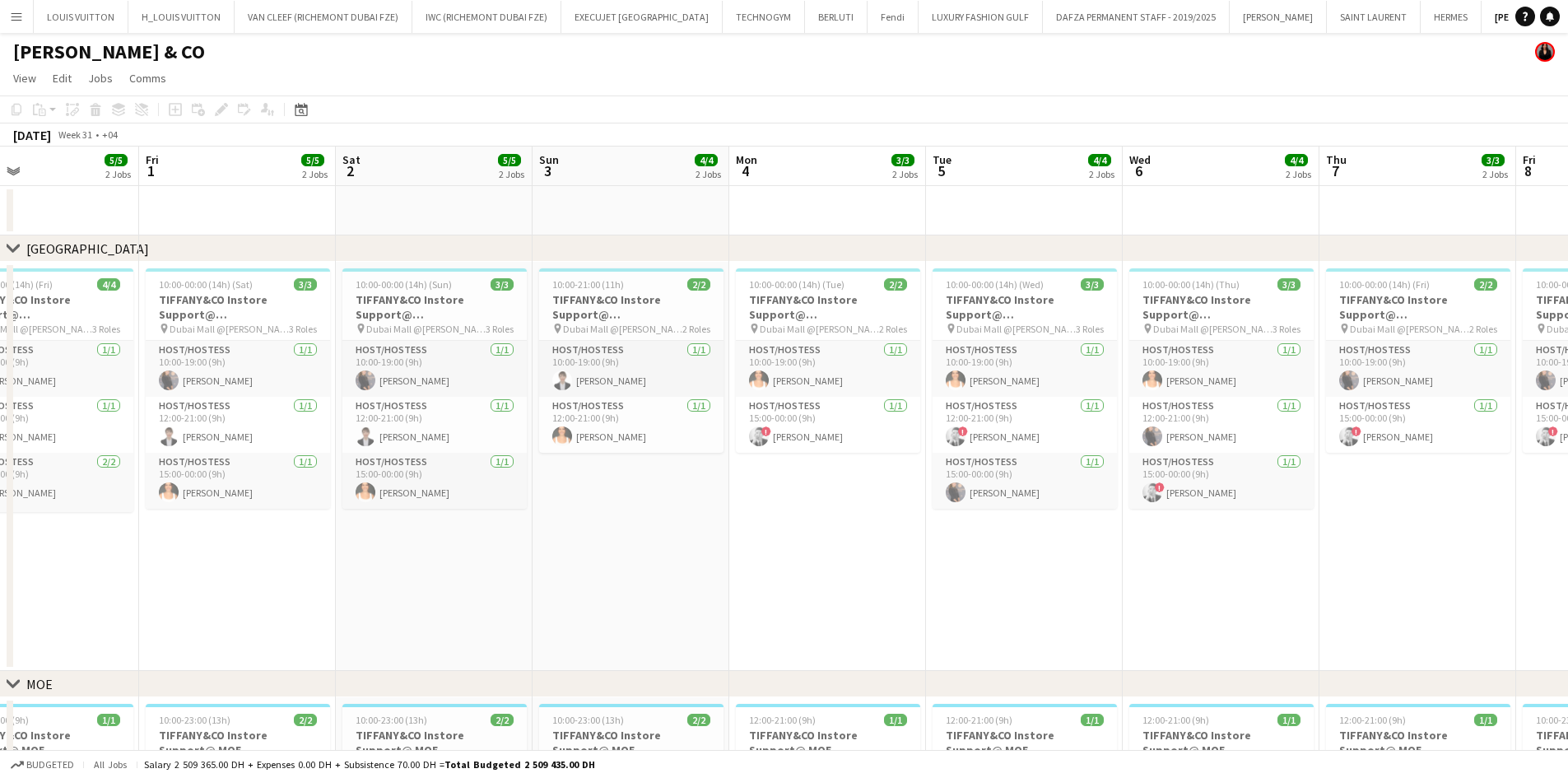
scroll to position [0, 558]
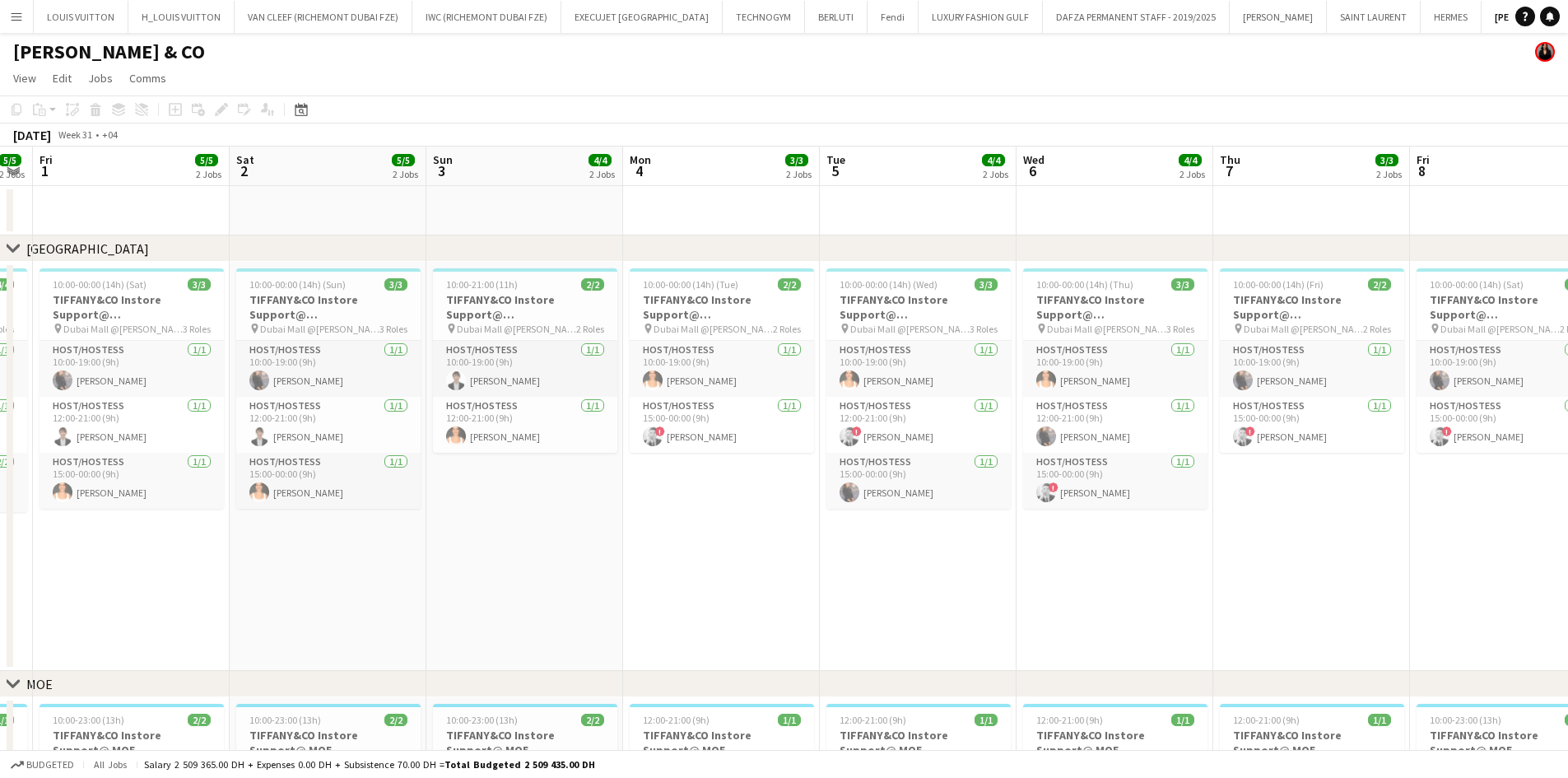
drag, startPoint x: 423, startPoint y: 394, endPoint x: 363, endPoint y: 393, distance: 60.0
click at [363, 393] on app-calendar-viewport "Tue 29 3/3 2 Jobs Wed 30 4/4 2 Jobs Thu 31 5/5 2 Jobs Fri 1 5/5 2 Jobs Sat 2 5/…" at bounding box center [784, 572] width 1568 height 853
click at [133, 379] on app-card-role "Host/Hostess [DATE] 10:00-19:00 (9h) [PERSON_NAME]" at bounding box center [132, 370] width 184 height 56
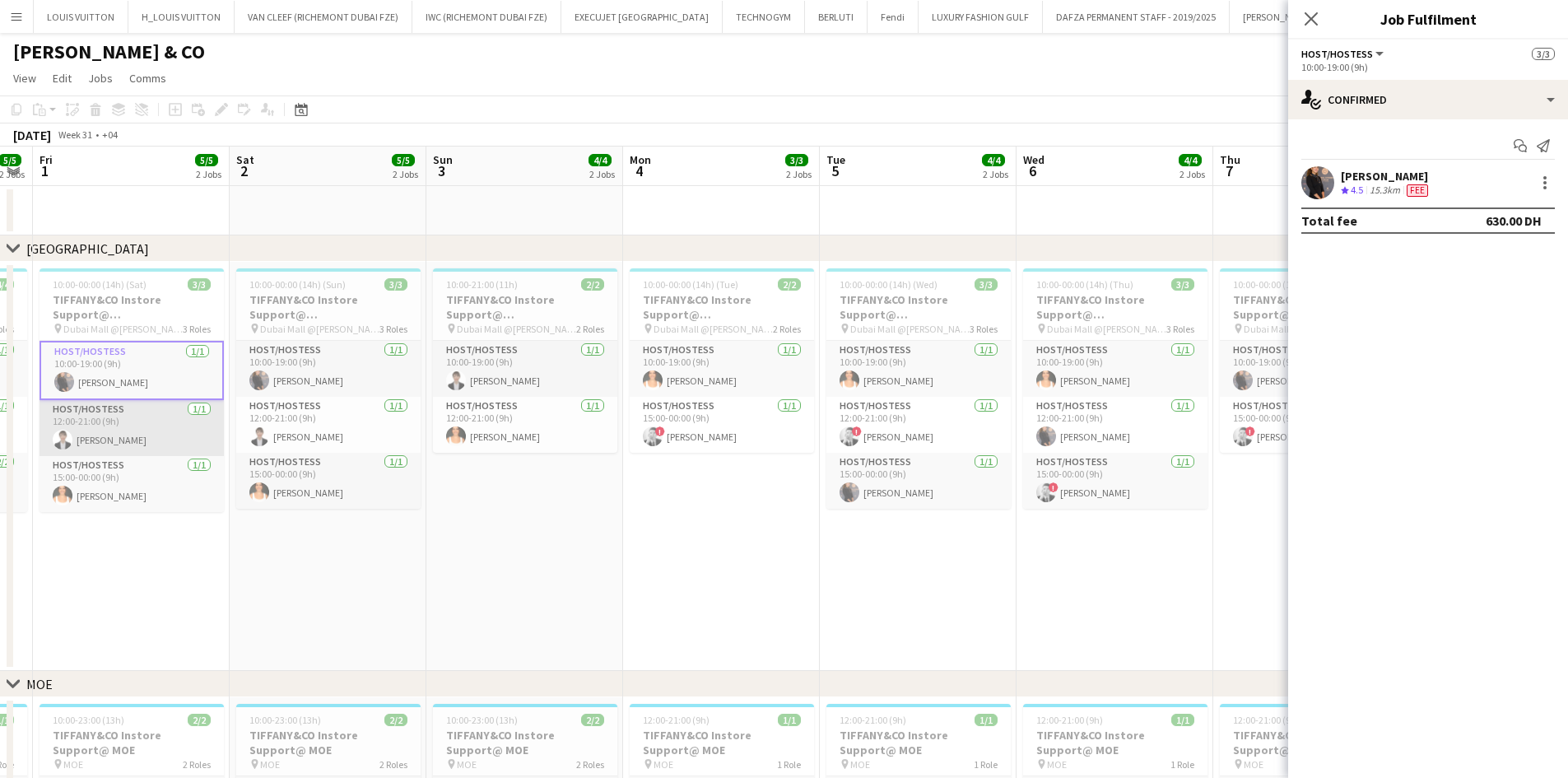
click at [117, 406] on app-card-role "Host/Hostess [DATE] 12:00-21:00 (9h) [PERSON_NAME]" at bounding box center [132, 429] width 184 height 56
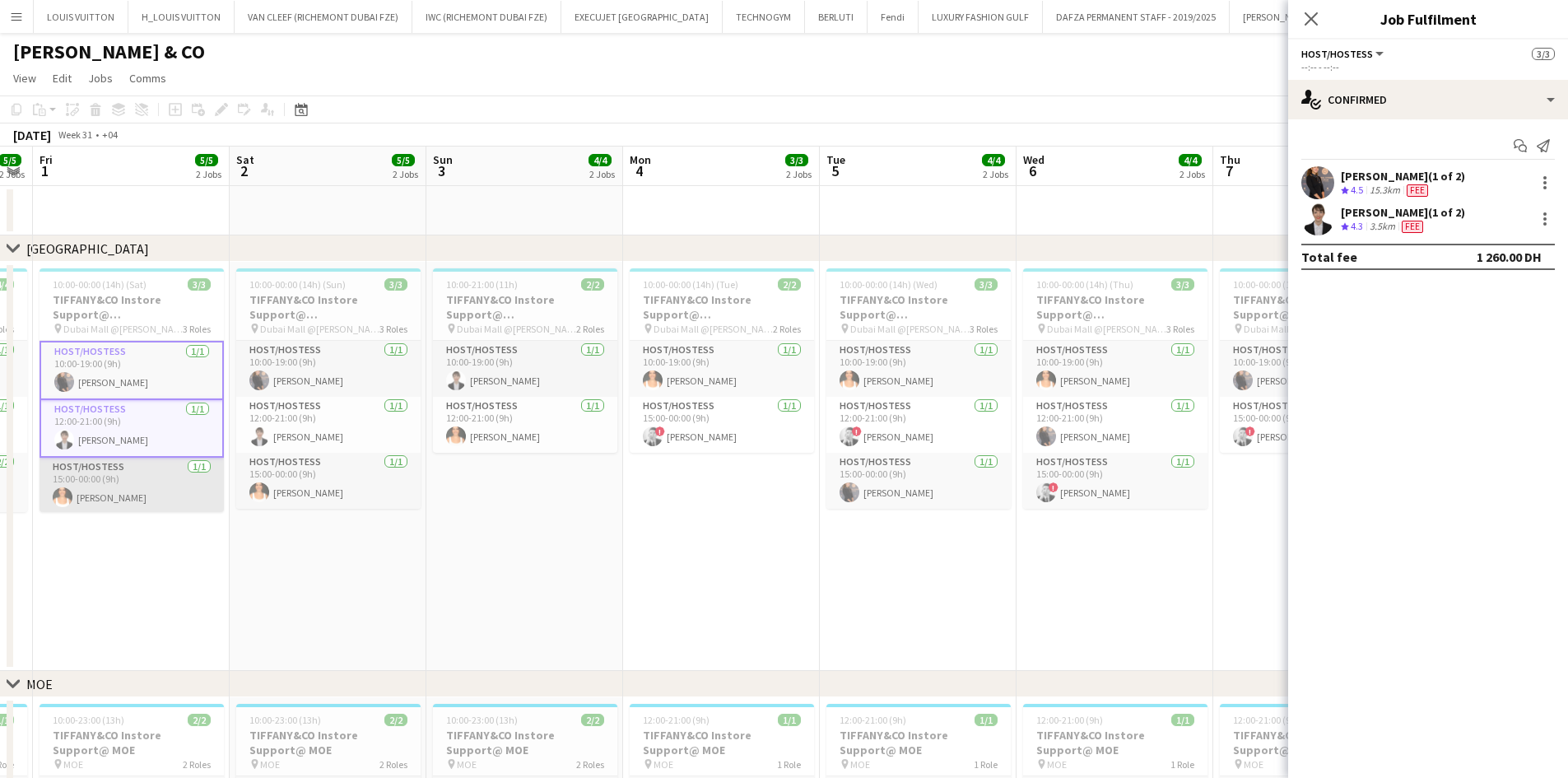
click at [143, 473] on app-card-role "Host/Hostess [DATE] 15:00-00:00 (9h) [PERSON_NAME]" at bounding box center [132, 486] width 184 height 56
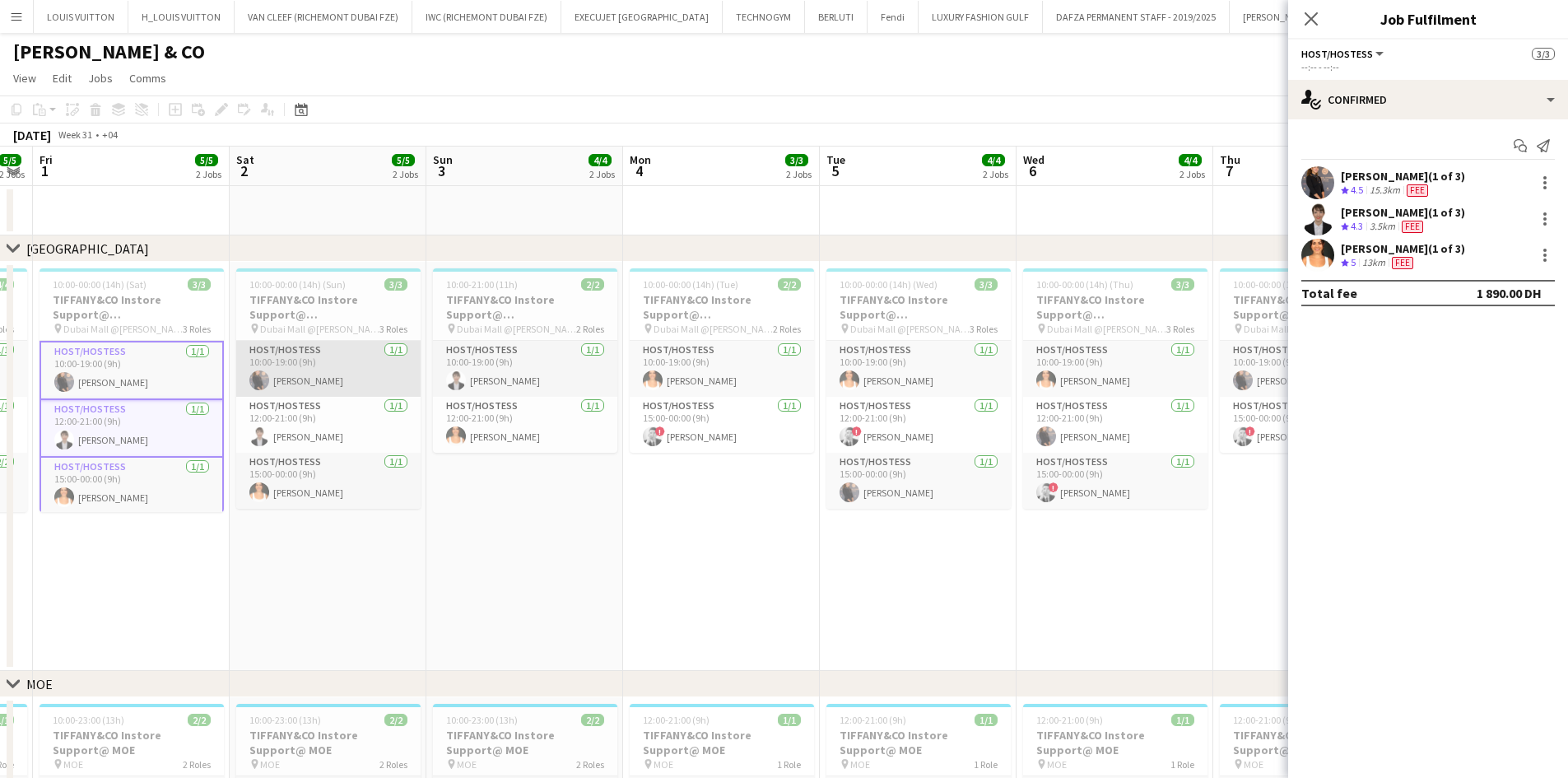
click at [326, 358] on app-card-role "Host/Hostess [DATE] 10:00-19:00 (9h) [PERSON_NAME]" at bounding box center [329, 370] width 184 height 56
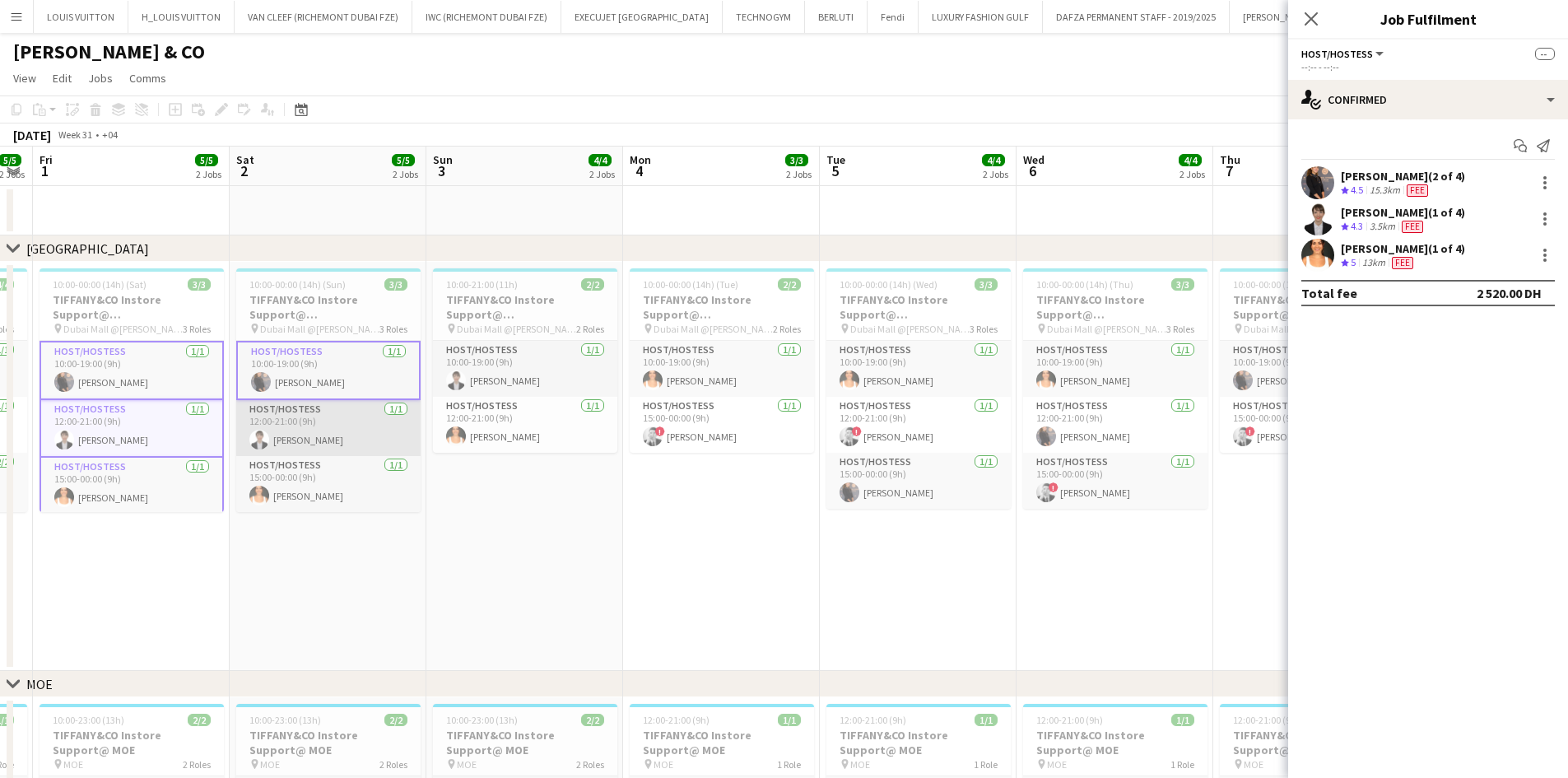
click at [331, 424] on app-card-role "Host/Hostess [DATE] 12:00-21:00 (9h) [PERSON_NAME]" at bounding box center [329, 429] width 184 height 56
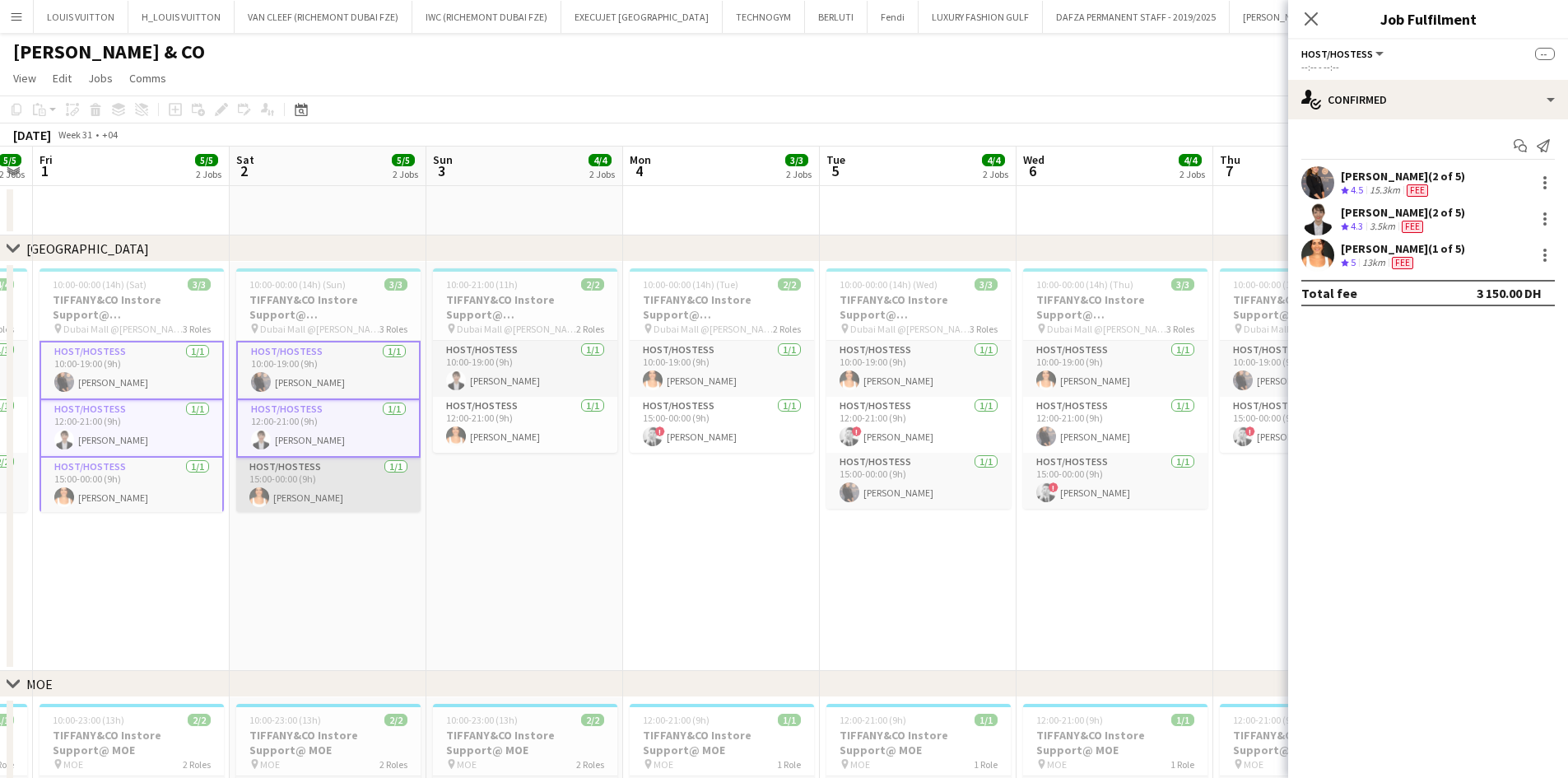
click at [334, 464] on app-card-role "Host/Hostess [DATE] 15:00-00:00 (9h) [PERSON_NAME]" at bounding box center [329, 486] width 184 height 56
click at [504, 323] on span "Dubai Mall @[PERSON_NAME]" at bounding box center [516, 329] width 119 height 13
click at [516, 303] on h3 "TIFFANY&CO Instore Support@ [GEOGRAPHIC_DATA]" at bounding box center [526, 307] width 184 height 30
click at [660, 308] on h3 "TIFFANY&CO Instore Support@ [GEOGRAPHIC_DATA]" at bounding box center [722, 307] width 184 height 30
click at [544, 303] on h3 "TIFFANY&CO Instore Support@ [GEOGRAPHIC_DATA]" at bounding box center [526, 307] width 184 height 30
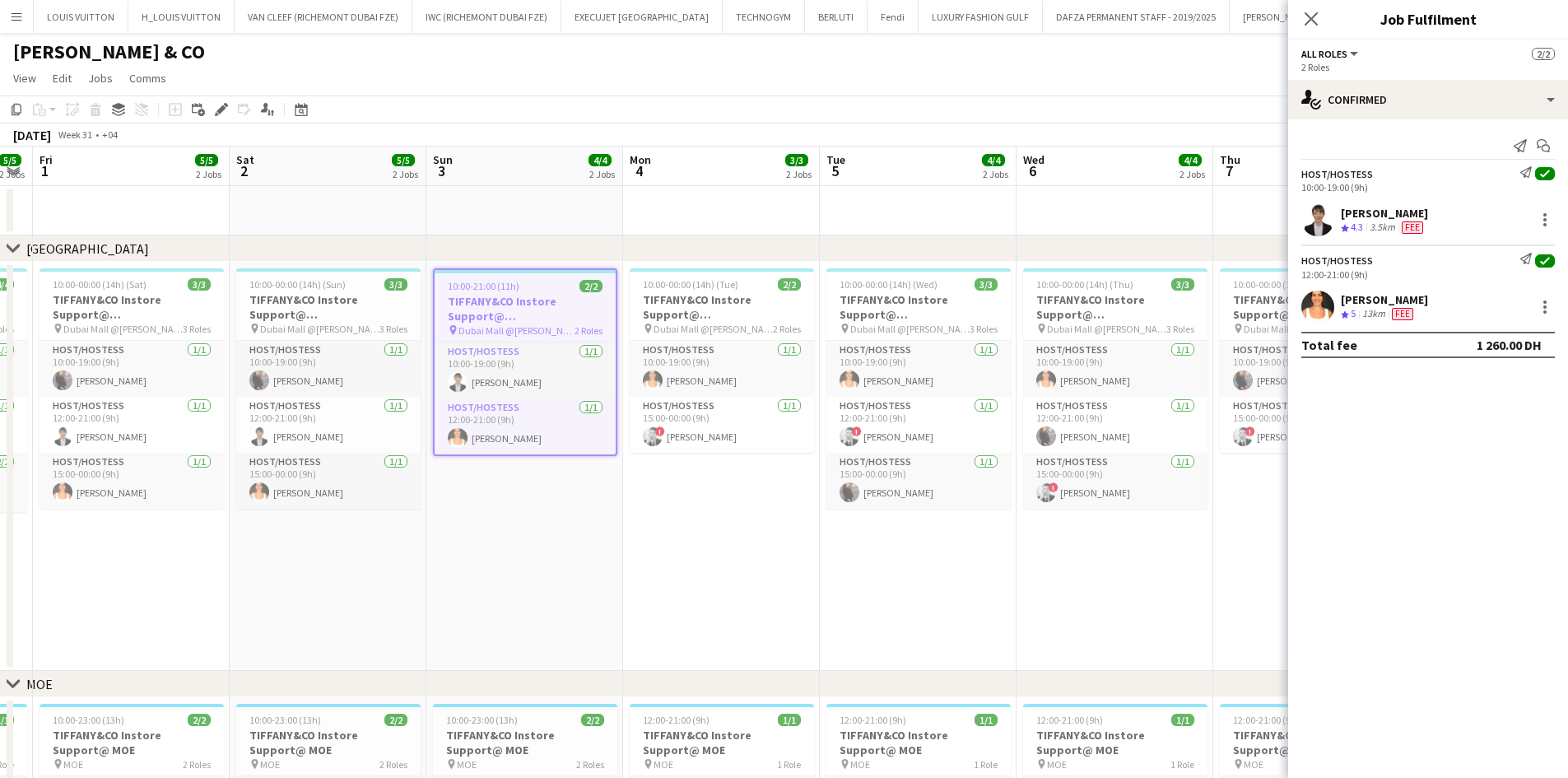
click at [80, 315] on app-calendar-viewport "Tue 29 3/3 2 Jobs Wed 30 4/4 2 Jobs Thu 31 5/5 2 Jobs Fri 1 5/5 2 Jobs Sat 2 5/…" at bounding box center [784, 572] width 1568 height 853
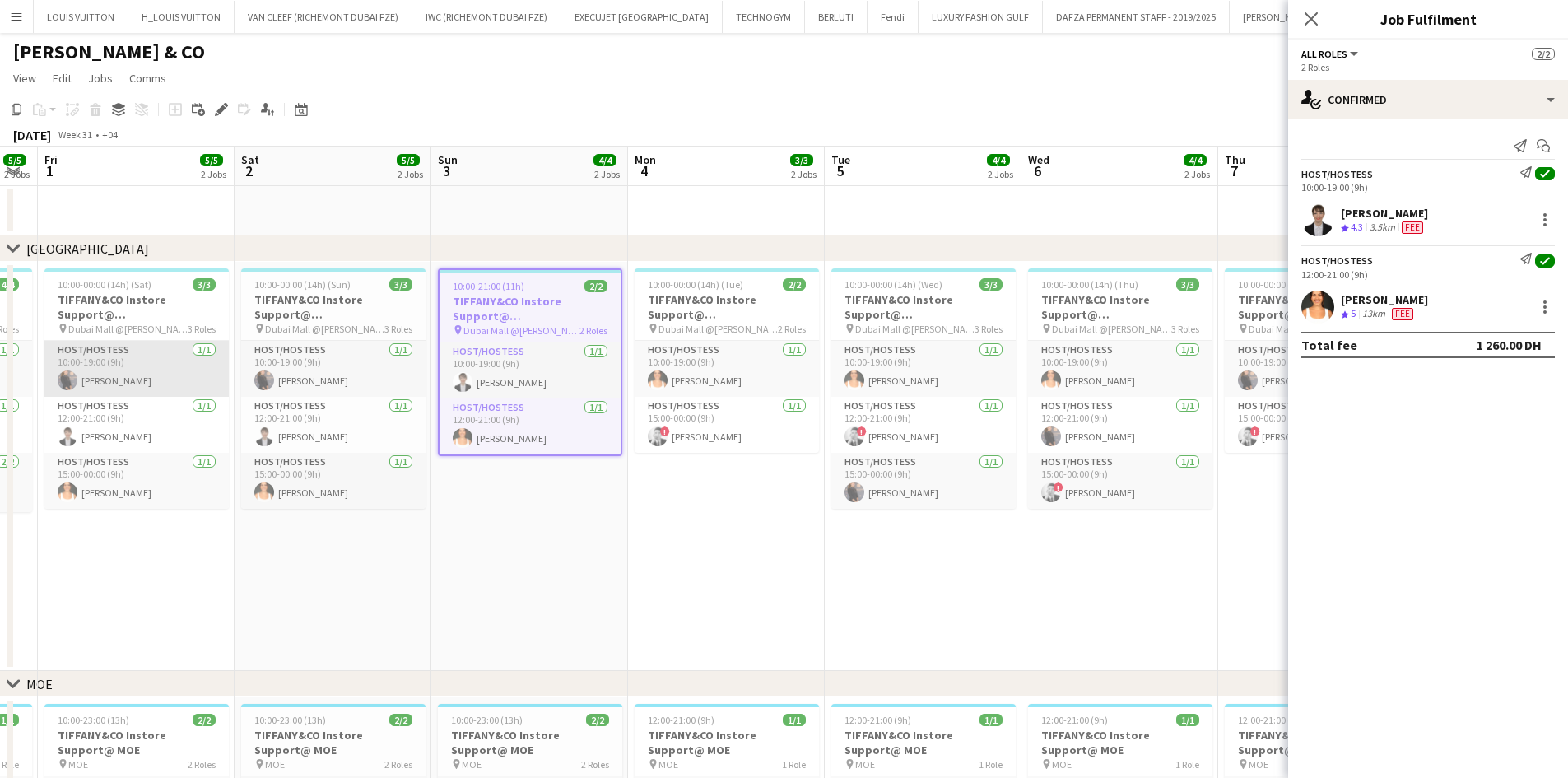
click at [131, 373] on app-card-role "Host/Hostess [DATE] 10:00-19:00 (9h) [PERSON_NAME]" at bounding box center [137, 370] width 184 height 56
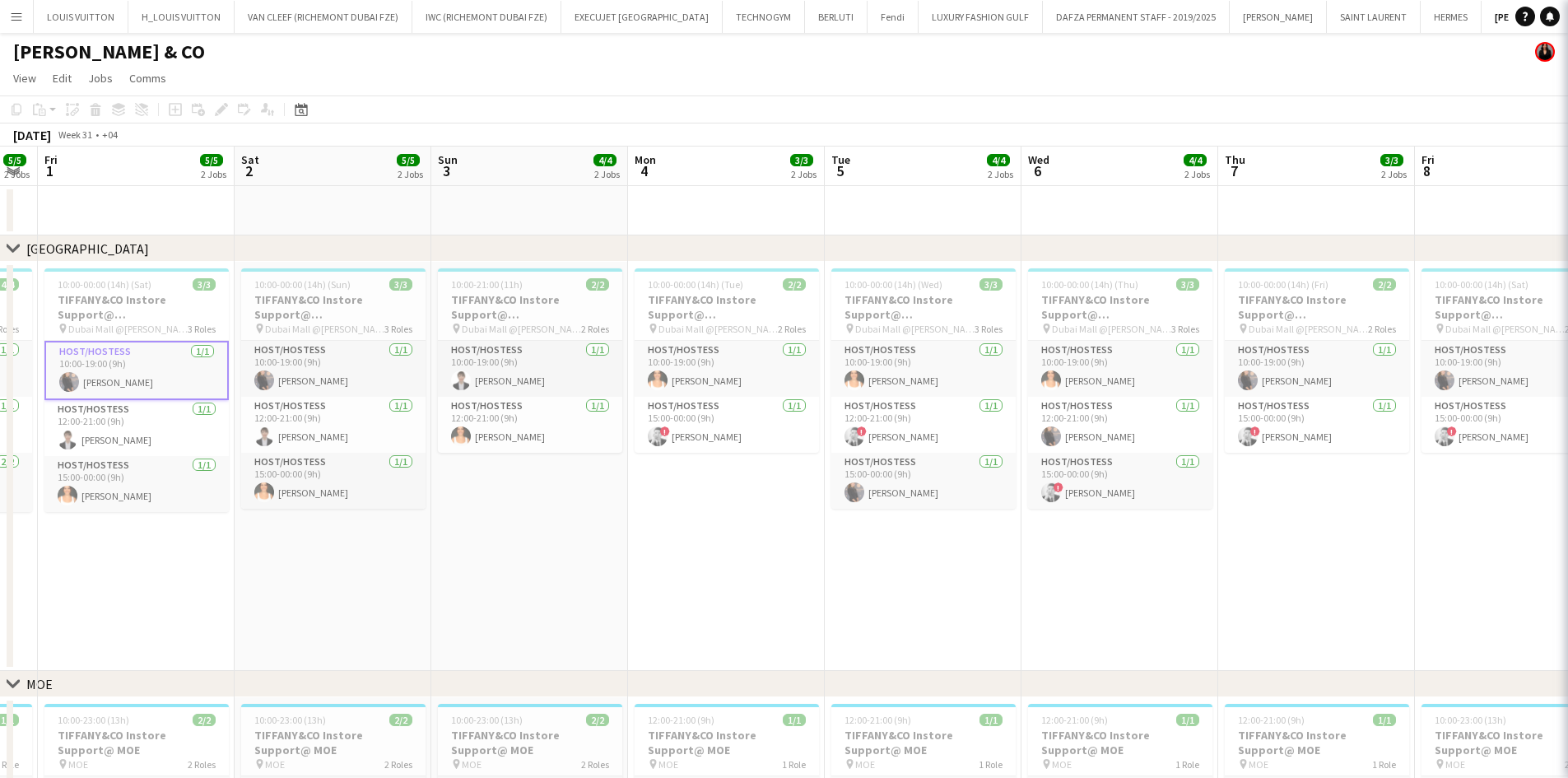
scroll to position [0, 555]
click at [120, 303] on h3 "TIFFANY&CO Instore Support@ [GEOGRAPHIC_DATA]" at bounding box center [134, 307] width 184 height 30
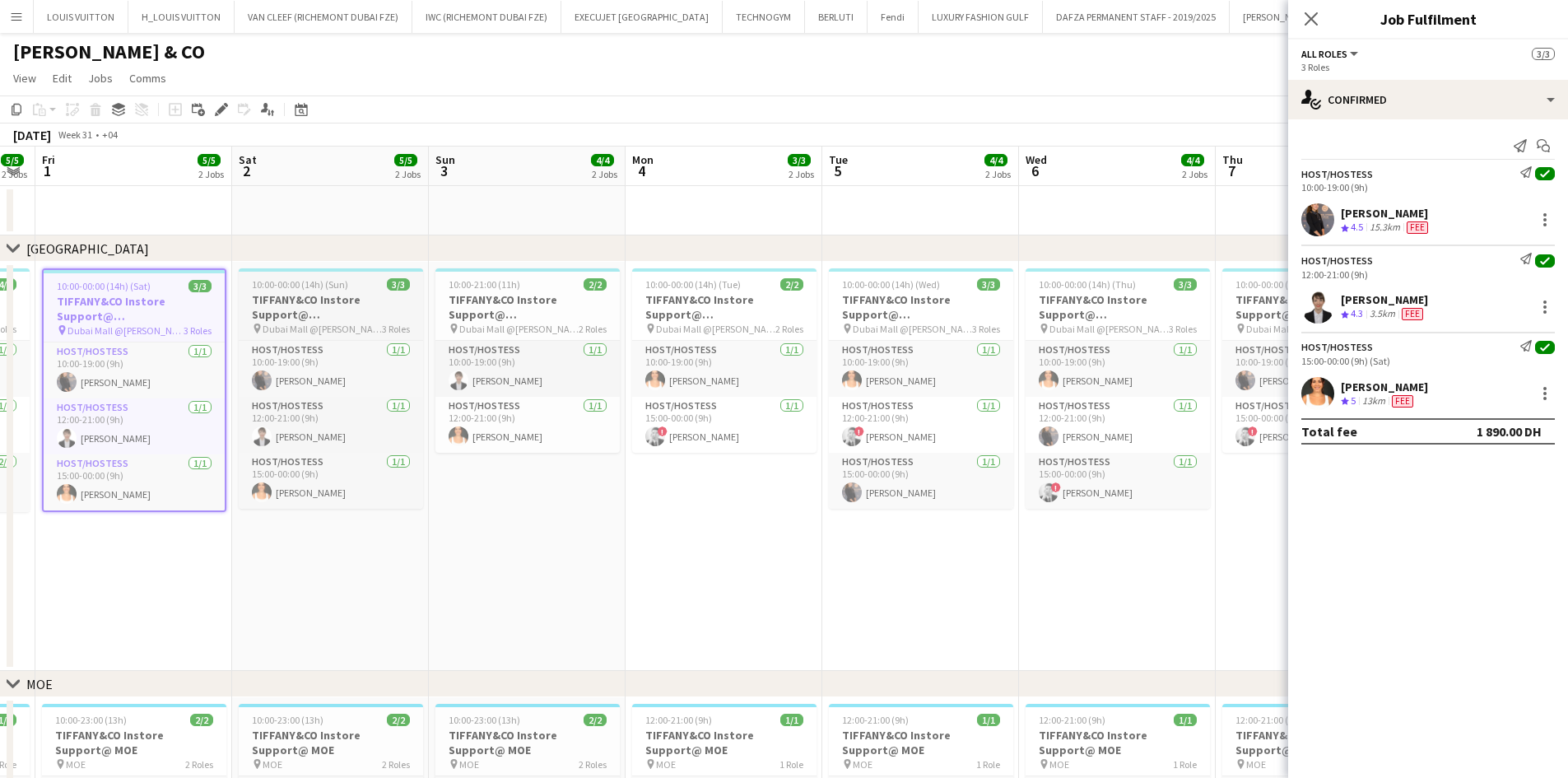
click at [270, 311] on h3 "TIFFANY&CO Instore Support@ [GEOGRAPHIC_DATA]" at bounding box center [331, 307] width 184 height 30
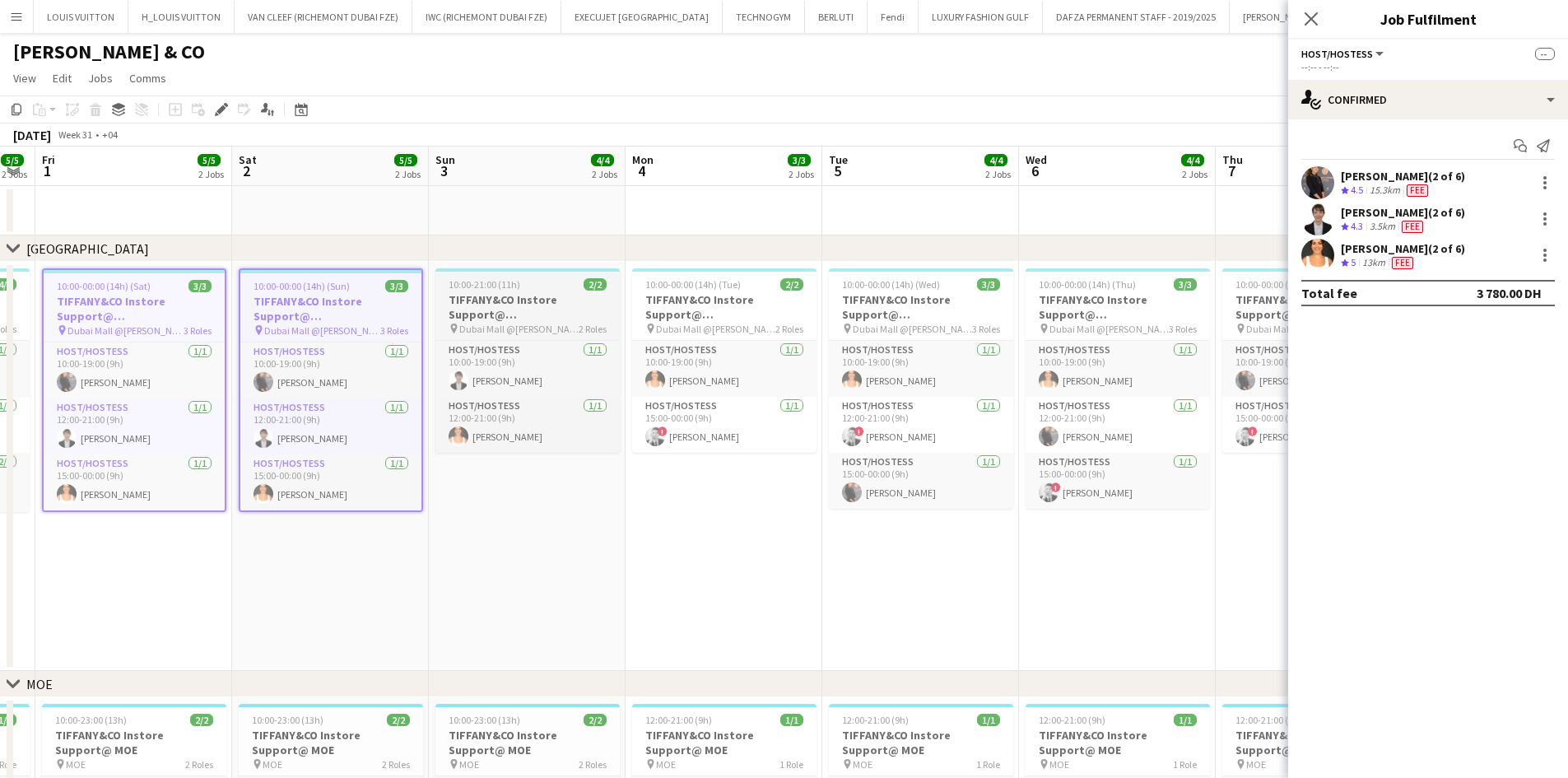
click at [472, 310] on h3 "TIFFANY&CO Instore Support@ [GEOGRAPHIC_DATA]" at bounding box center [528, 307] width 184 height 30
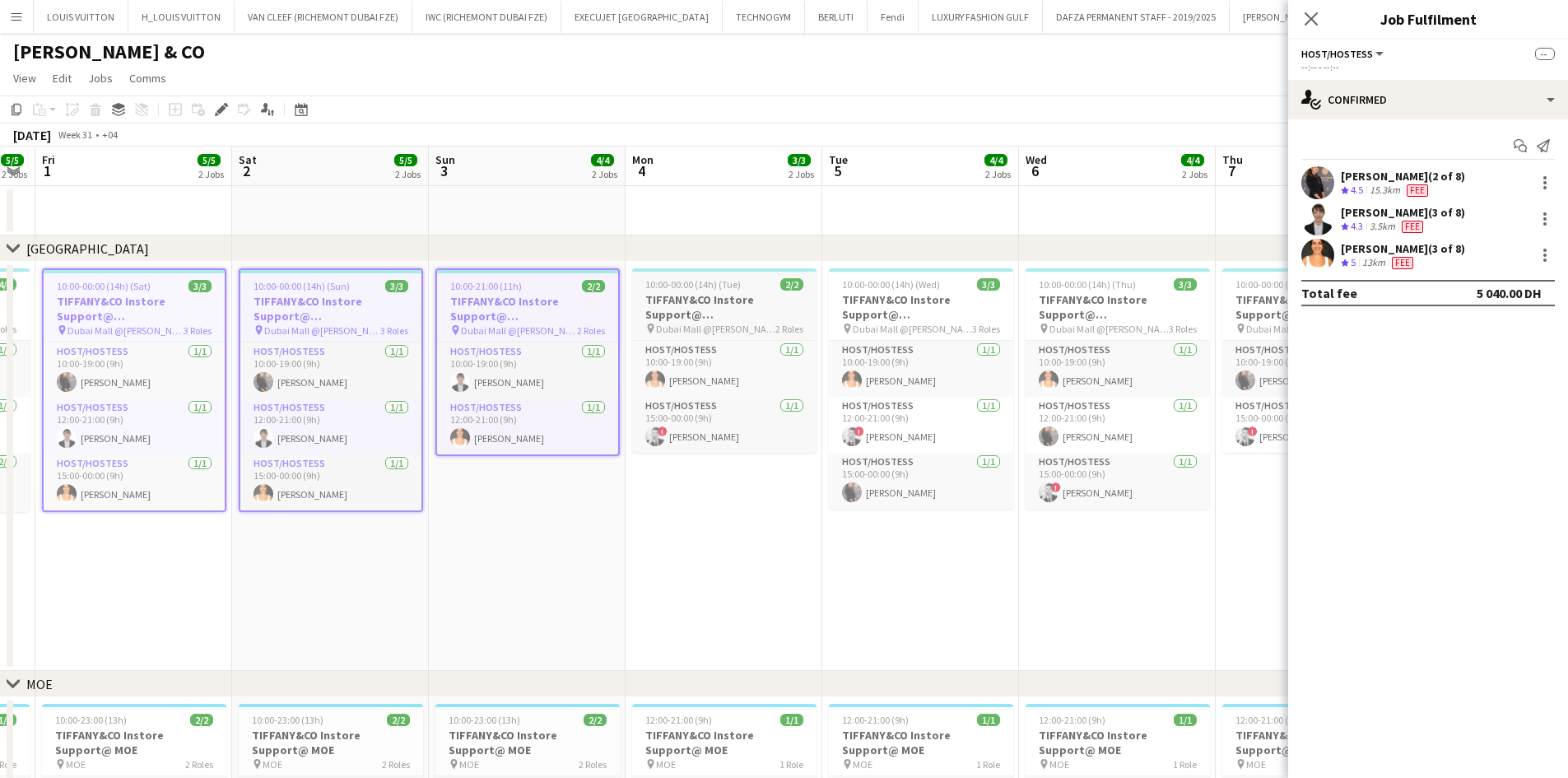
click at [711, 321] on h3 "TIFFANY&CO Instore Support@ [GEOGRAPHIC_DATA]" at bounding box center [724, 307] width 184 height 30
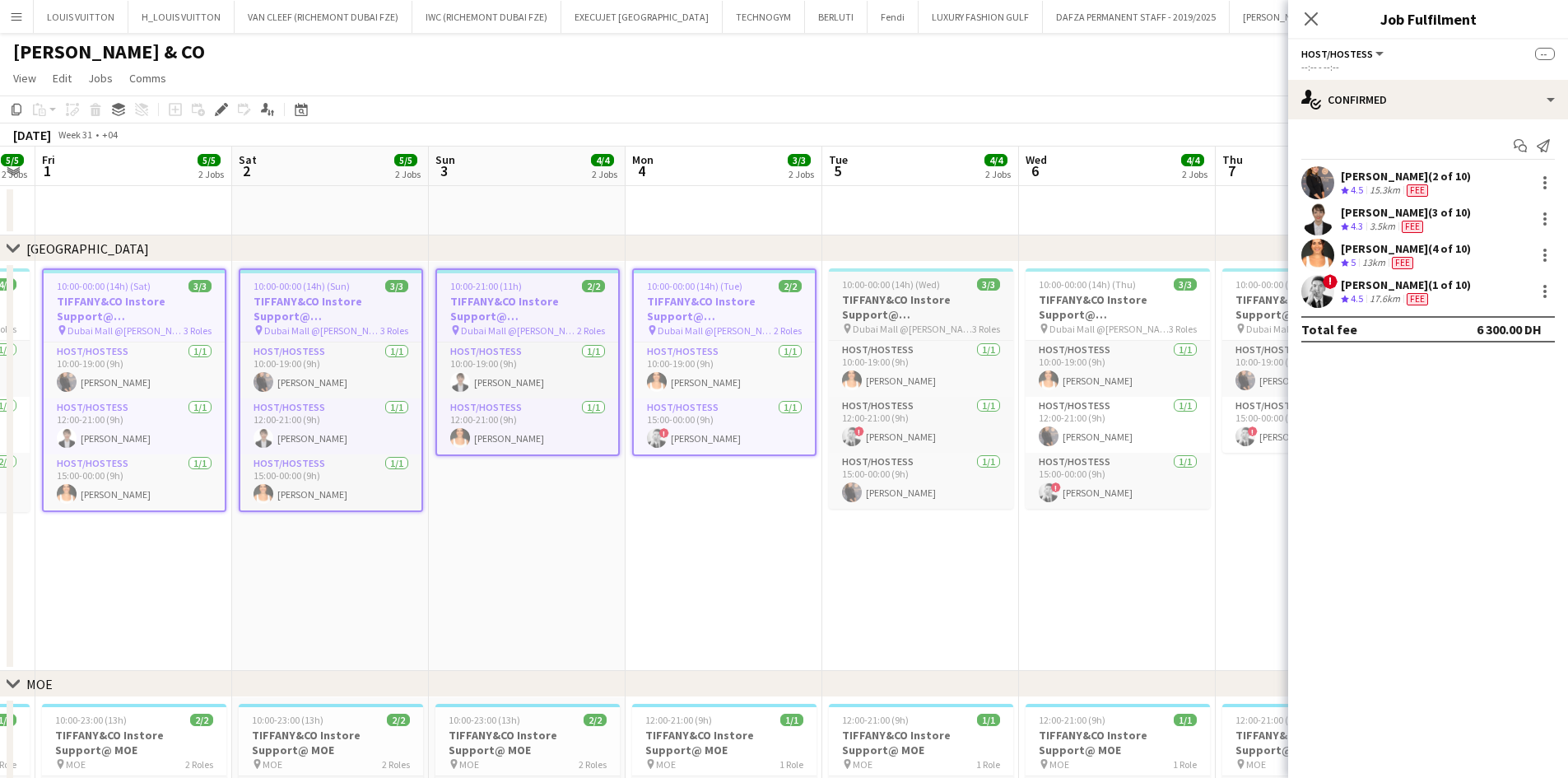
click at [860, 310] on h3 "TIFFANY&CO Instore Support@ [GEOGRAPHIC_DATA]" at bounding box center [921, 307] width 184 height 30
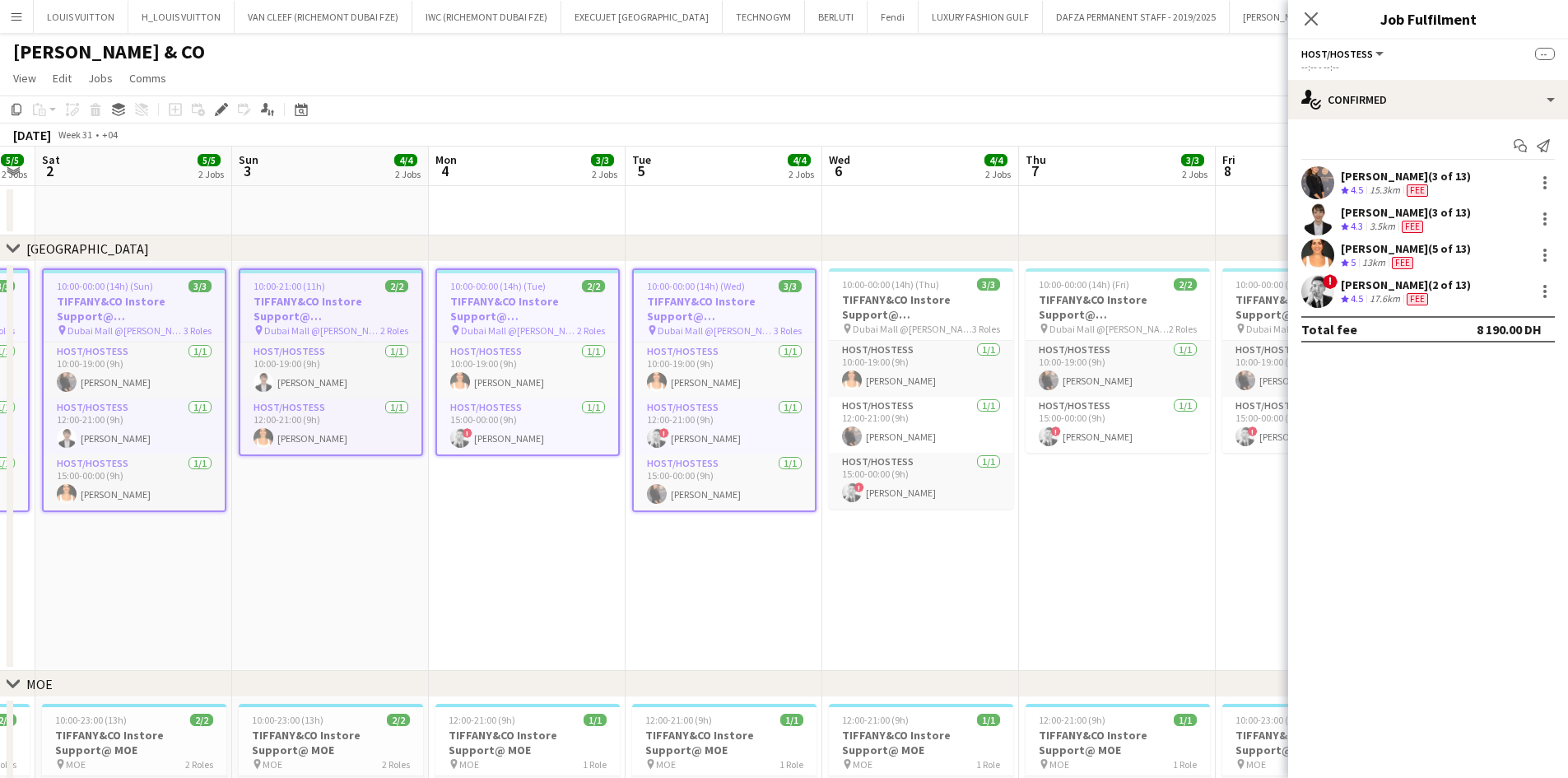
scroll to position [0, 486]
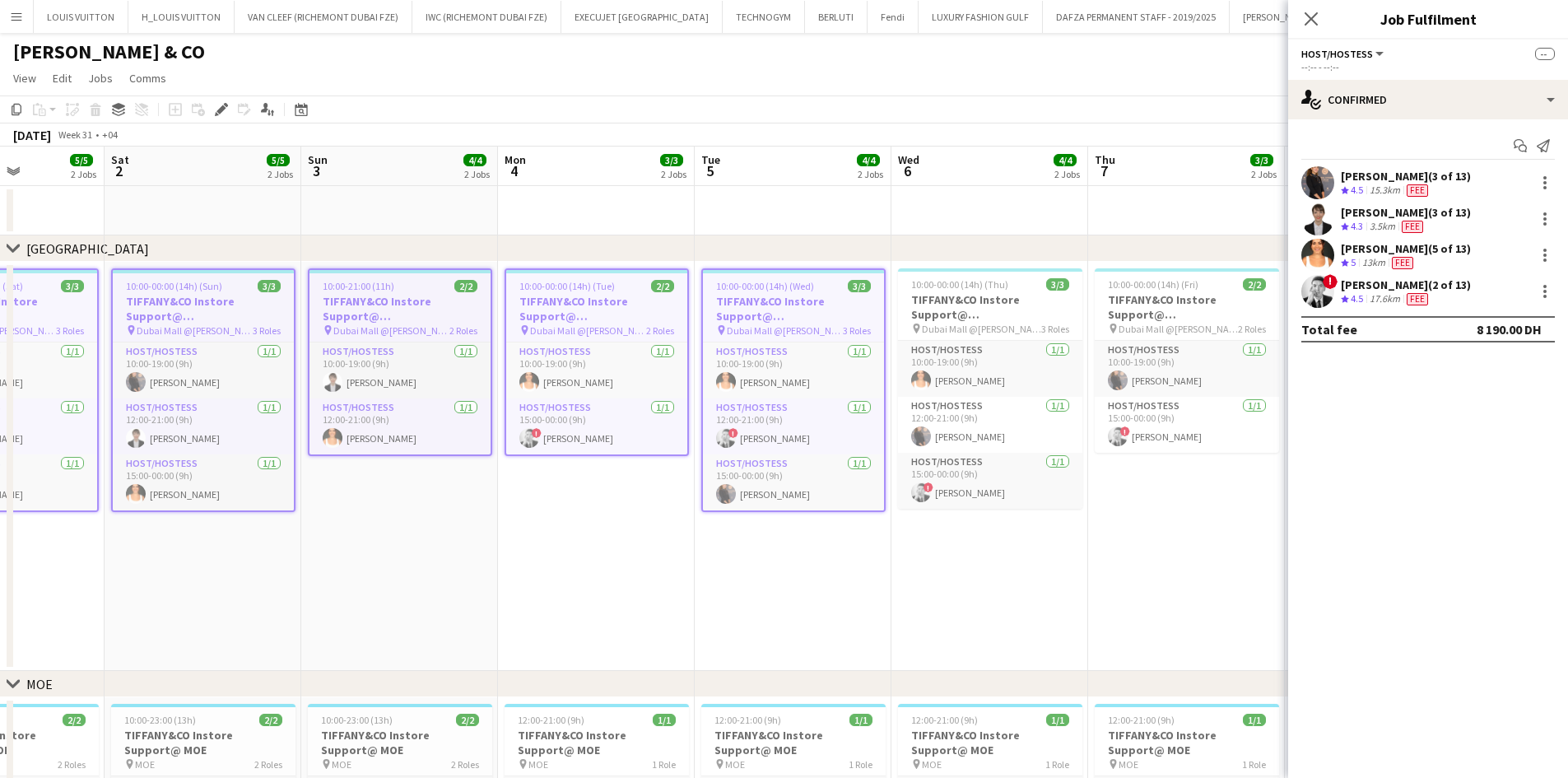
drag, startPoint x: 823, startPoint y: 450, endPoint x: 695, endPoint y: 472, distance: 129.9
click at [695, 472] on app-calendar-viewport "Wed 30 4/4 2 Jobs Thu 31 5/5 2 Jobs Fri 1 5/5 2 Jobs Sat 2 5/5 2 Jobs Sun 3 4/4…" at bounding box center [784, 572] width 1568 height 853
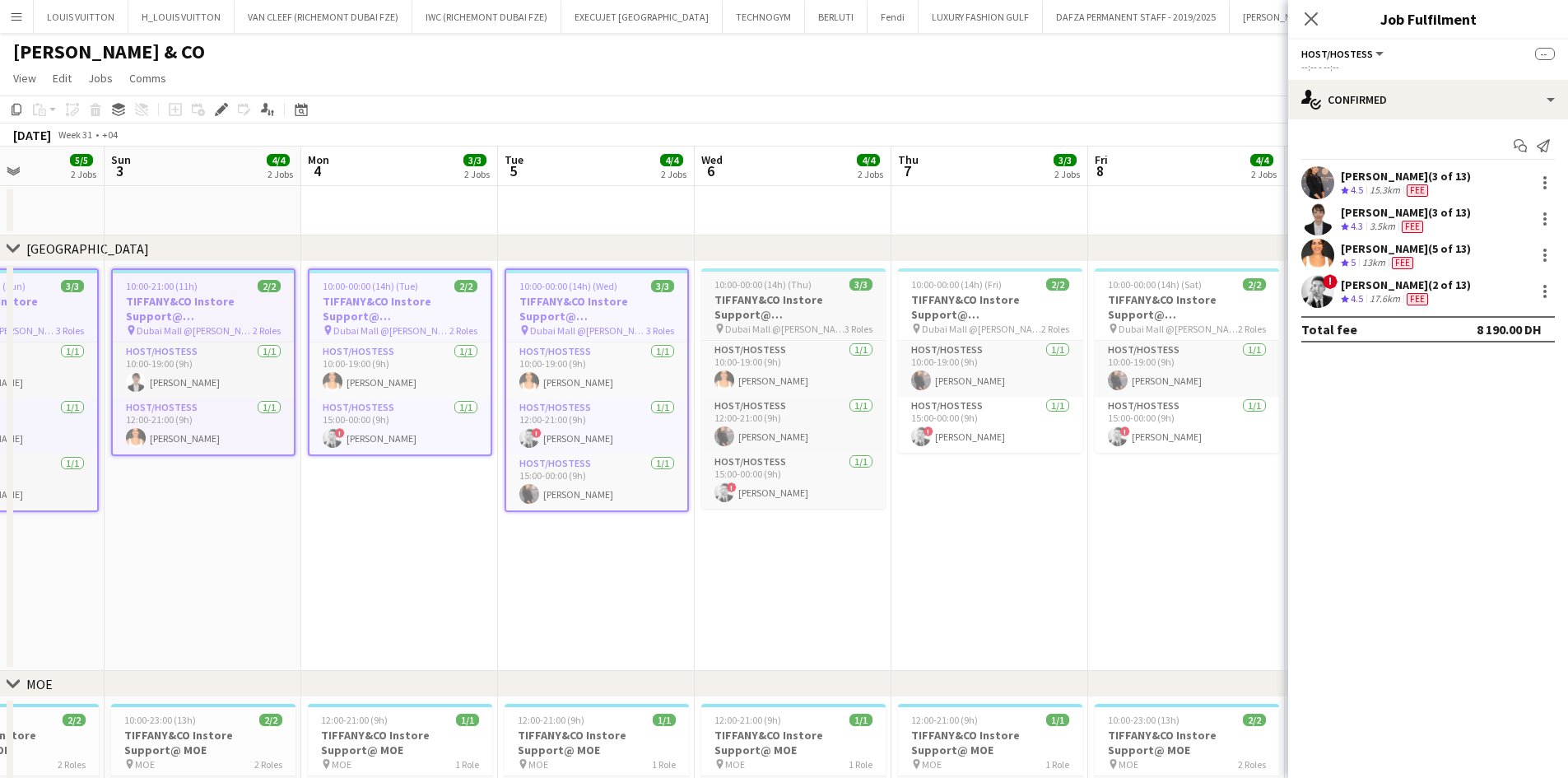
click at [773, 289] on span "10:00-00:00 (14h) (Thu)" at bounding box center [763, 284] width 97 height 13
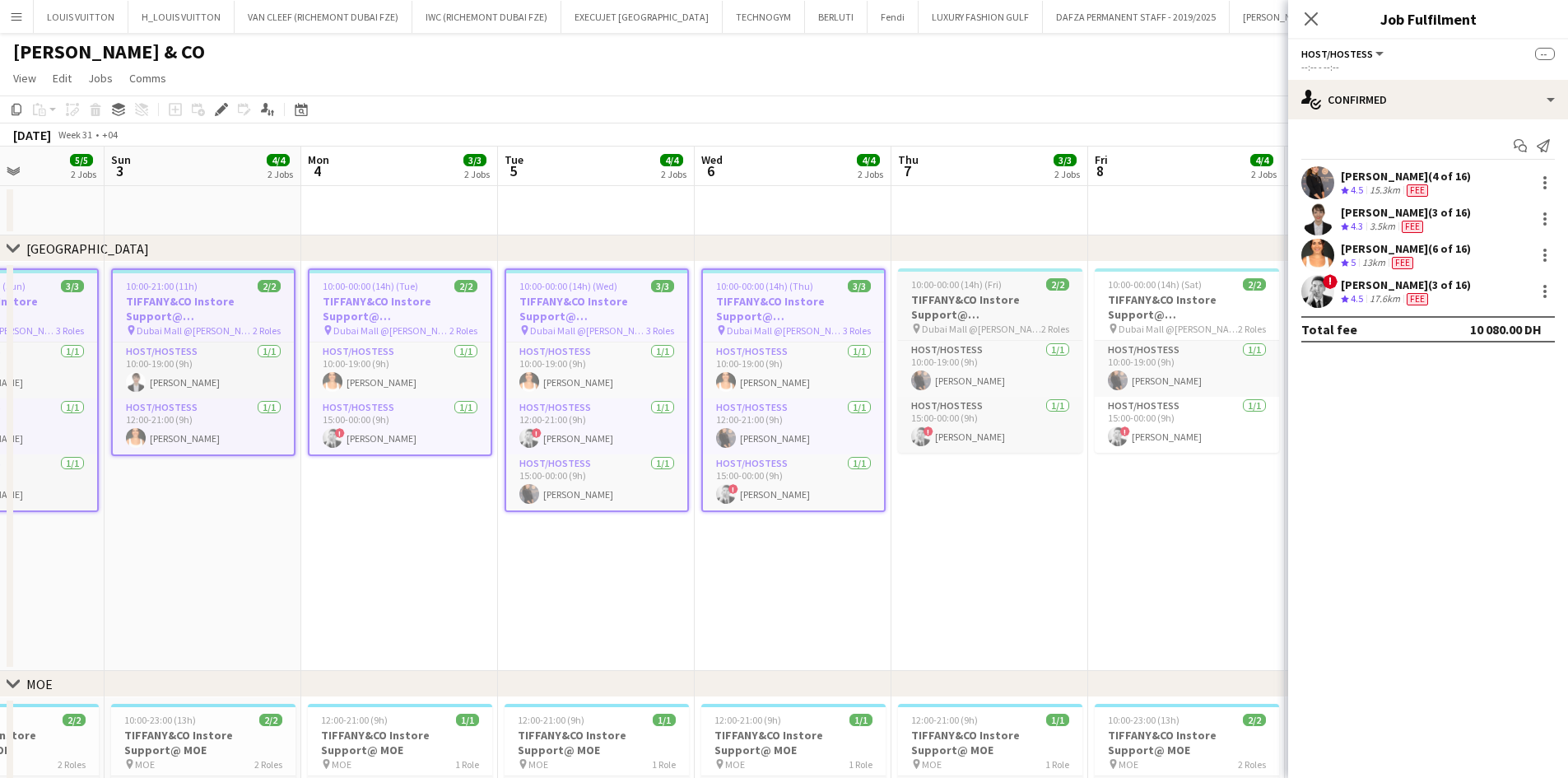
click at [972, 303] on h3 "TIFFANY&CO Instore Support@ [GEOGRAPHIC_DATA]" at bounding box center [990, 307] width 184 height 30
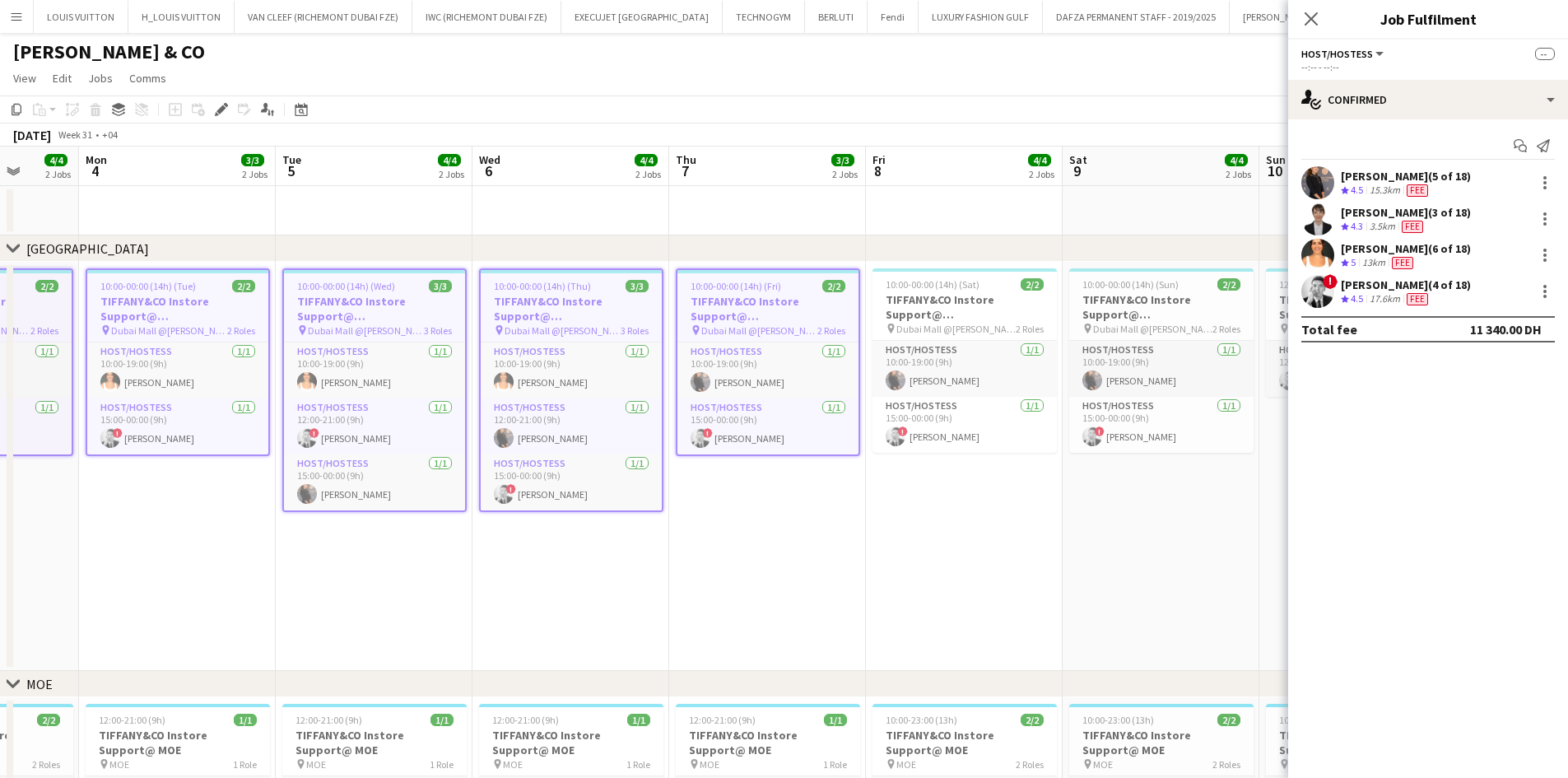
drag, startPoint x: 1022, startPoint y: 370, endPoint x: 589, endPoint y: 433, distance: 437.6
click at [589, 433] on app-calendar-viewport "Fri 1 5/5 2 Jobs Sat 2 5/5 2 Jobs Sun 3 4/4 2 Jobs Mon 4 3/3 2 Jobs Tue 5 4/4 2…" at bounding box center [784, 572] width 1568 height 853
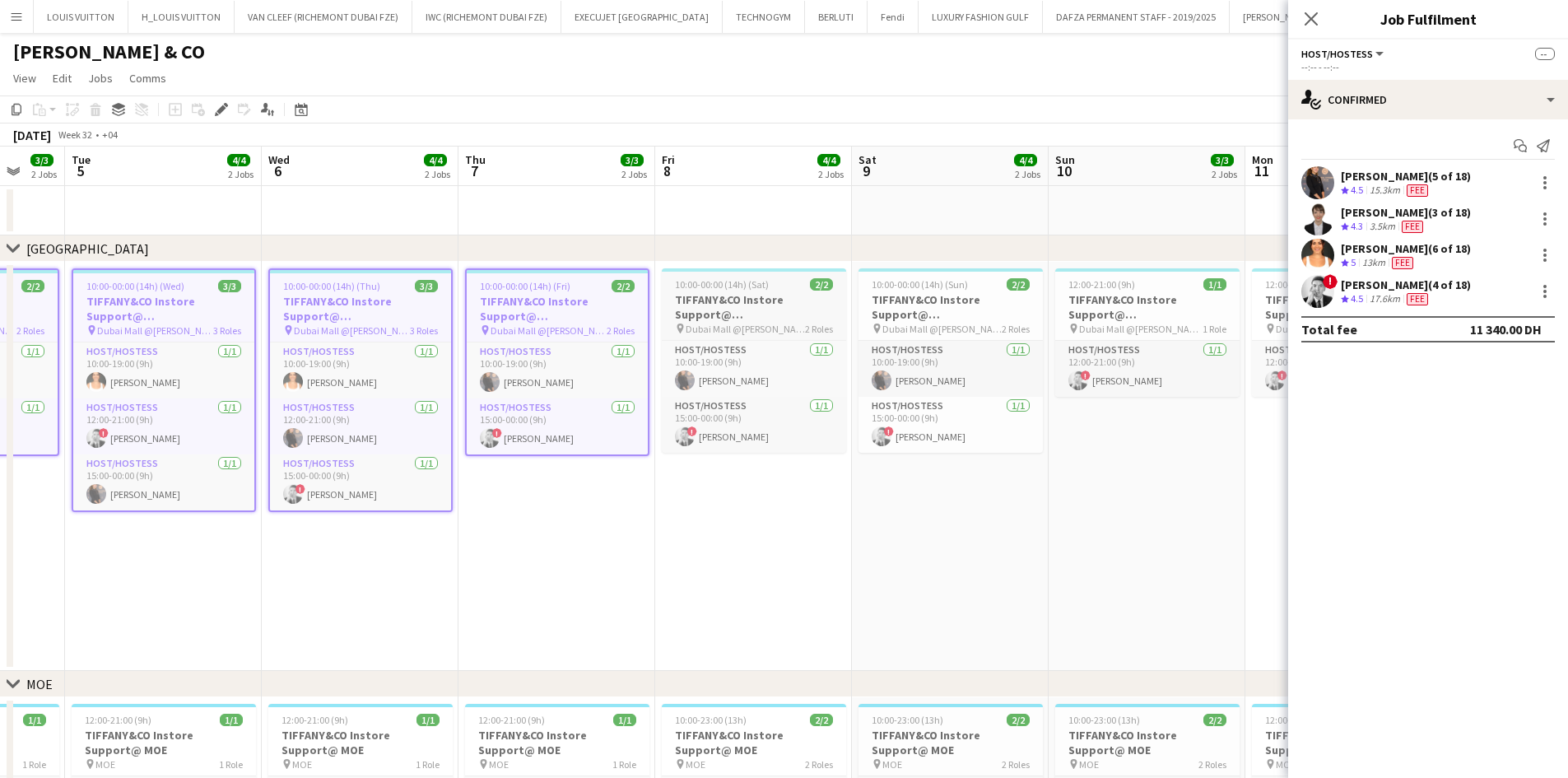
click at [745, 300] on h3 "TIFFANY&CO Instore Support@ [GEOGRAPHIC_DATA]" at bounding box center [754, 307] width 184 height 30
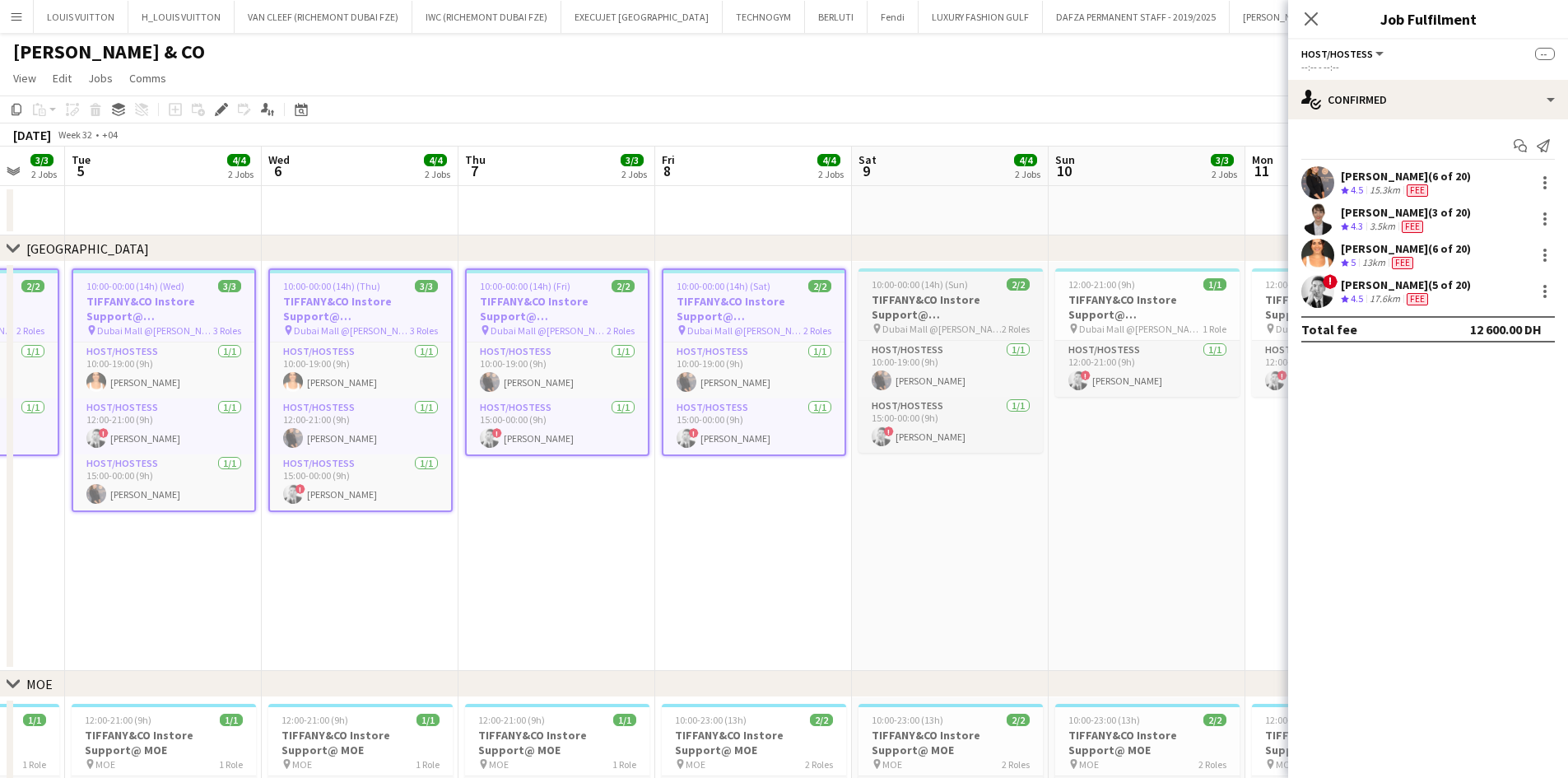
click at [949, 298] on h3 "TIFFANY&CO Instore Support@ [GEOGRAPHIC_DATA]" at bounding box center [951, 307] width 184 height 30
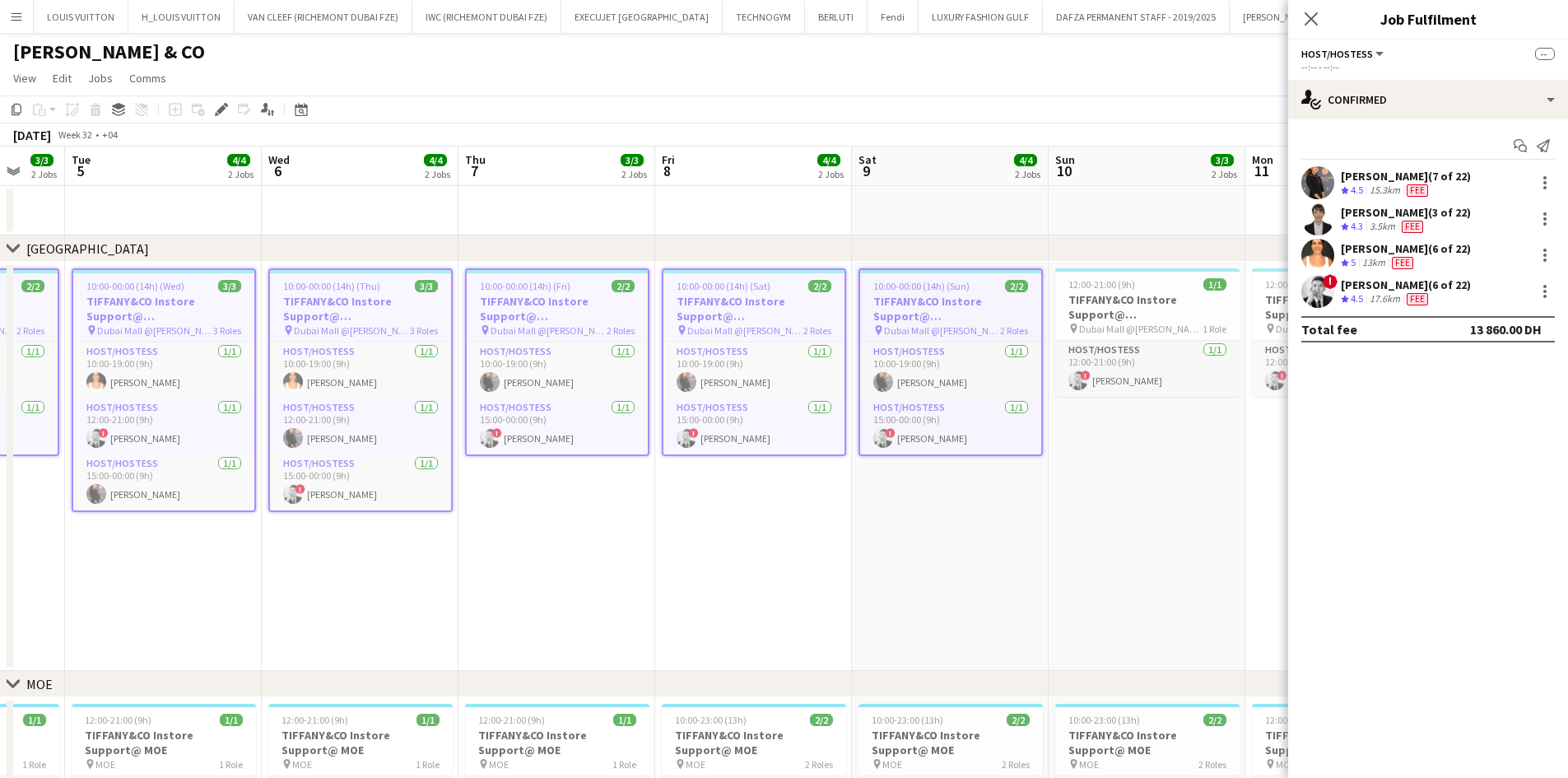
scroll to position [0, 568]
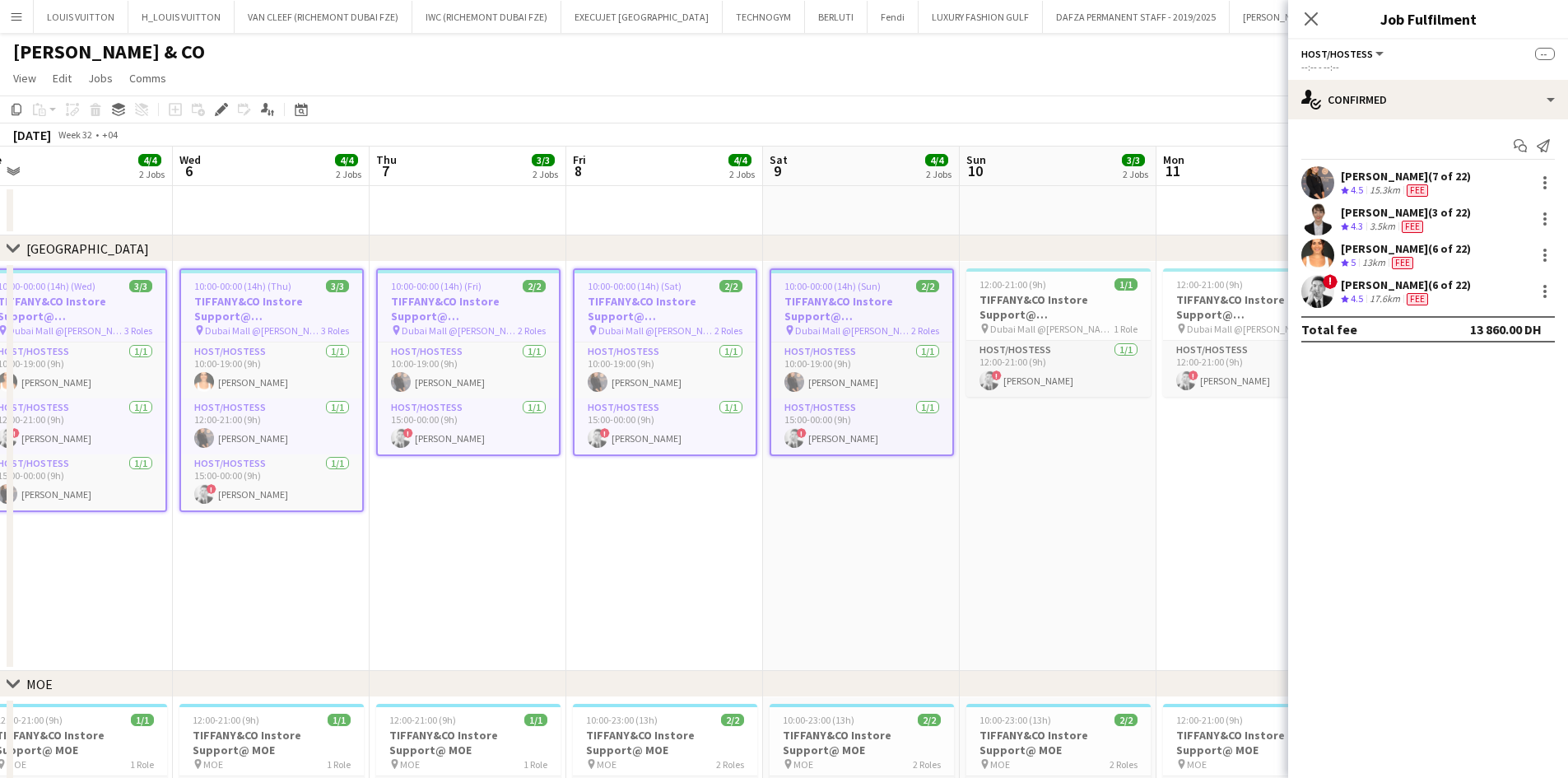
drag, startPoint x: 930, startPoint y: 373, endPoint x: 608, endPoint y: 429, distance: 326.8
click at [608, 429] on app-calendar-viewport "Sat 2 5/5 2 Jobs Sun 3 4/4 2 Jobs Mon 4 3/3 2 Jobs Tue 5 4/4 2 Jobs Wed 6 4/4 2…" at bounding box center [784, 572] width 1568 height 853
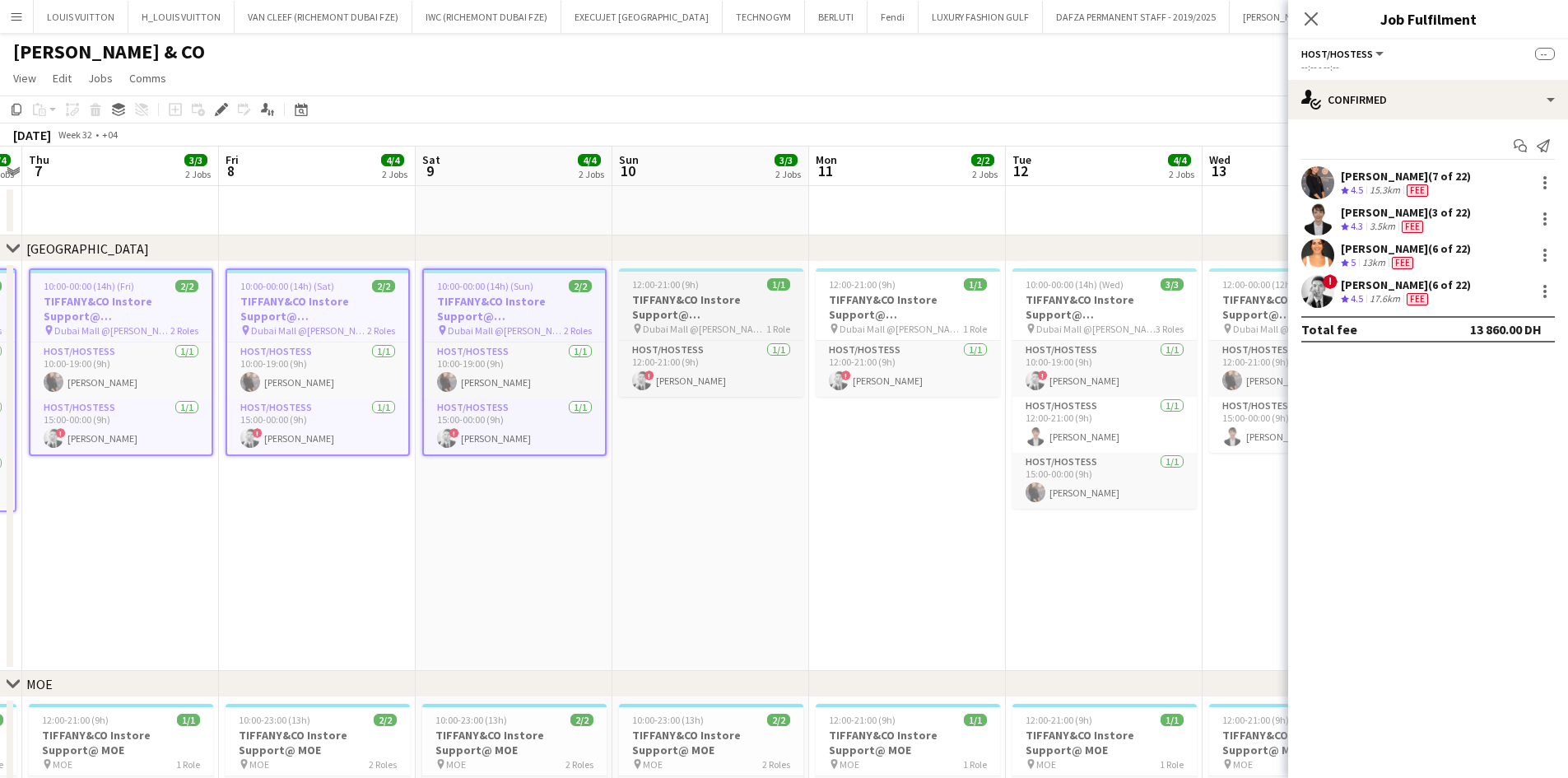
click at [674, 301] on h3 "TIFFANY&CO Instore Support@ [GEOGRAPHIC_DATA]" at bounding box center [712, 307] width 184 height 30
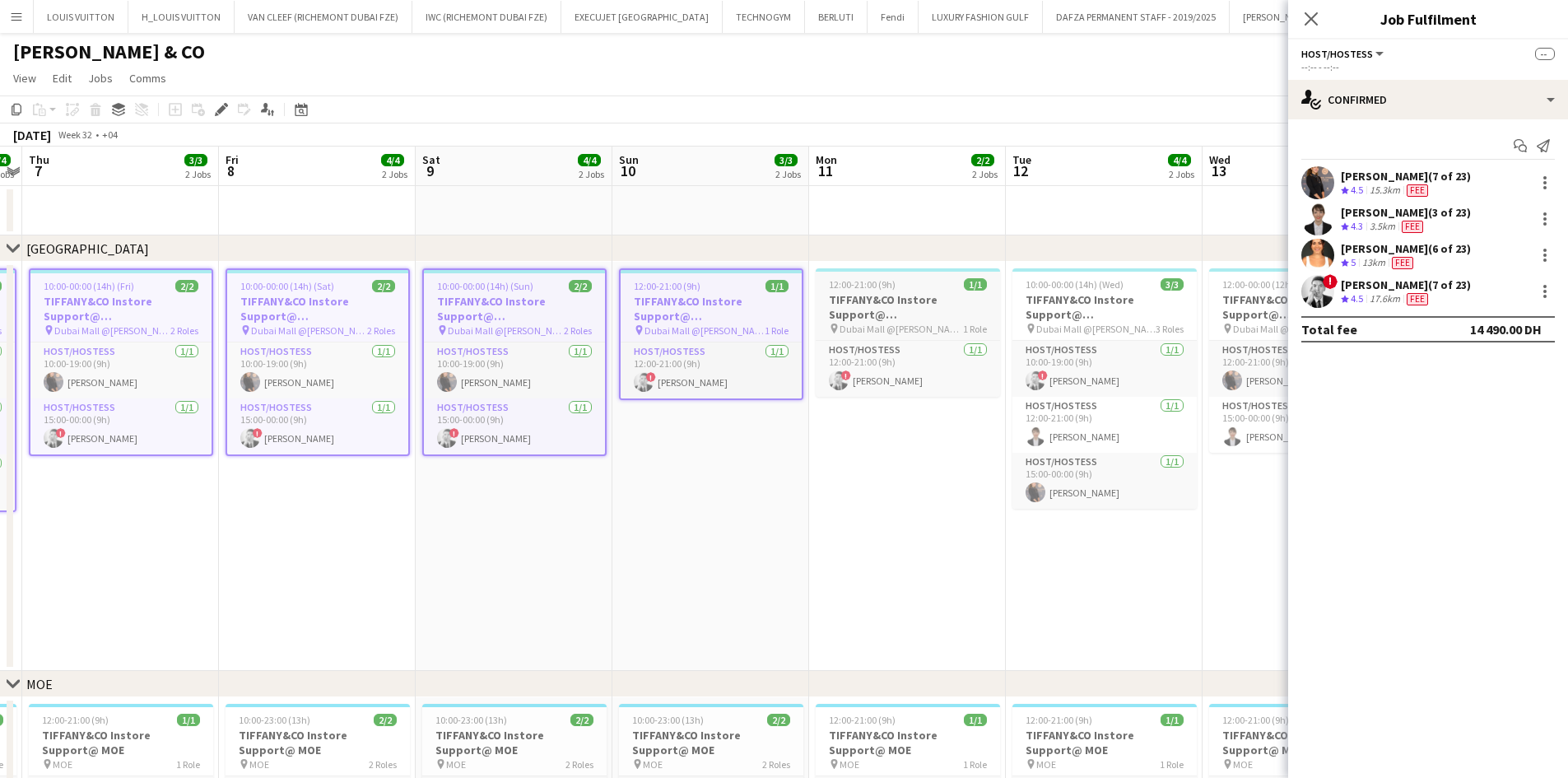
click at [854, 286] on app-calendar-viewport "Mon 4 3/3 2 Jobs Tue 5 4/4 2 Jobs Wed 6 4/4 2 Jobs Thu 7 3/3 2 Jobs Fri 8 4/4 2…" at bounding box center [784, 572] width 1568 height 853
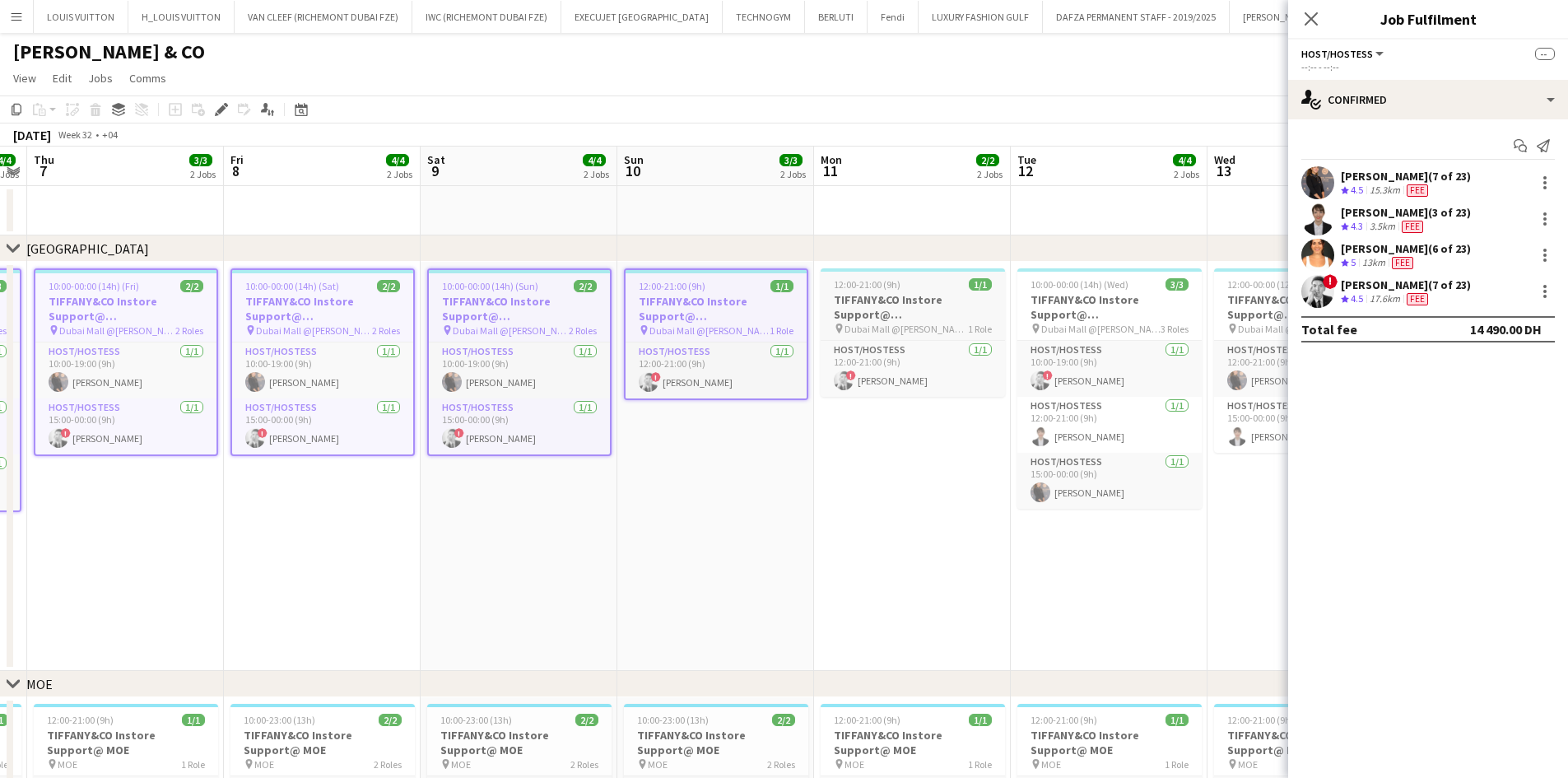
click at [965, 308] on h3 "TIFFANY&CO Instore Support@ [GEOGRAPHIC_DATA]" at bounding box center [913, 307] width 184 height 30
click at [1072, 298] on h3 "TIFFANY&CO Instore Support@ [GEOGRAPHIC_DATA]" at bounding box center [1109, 307] width 184 height 30
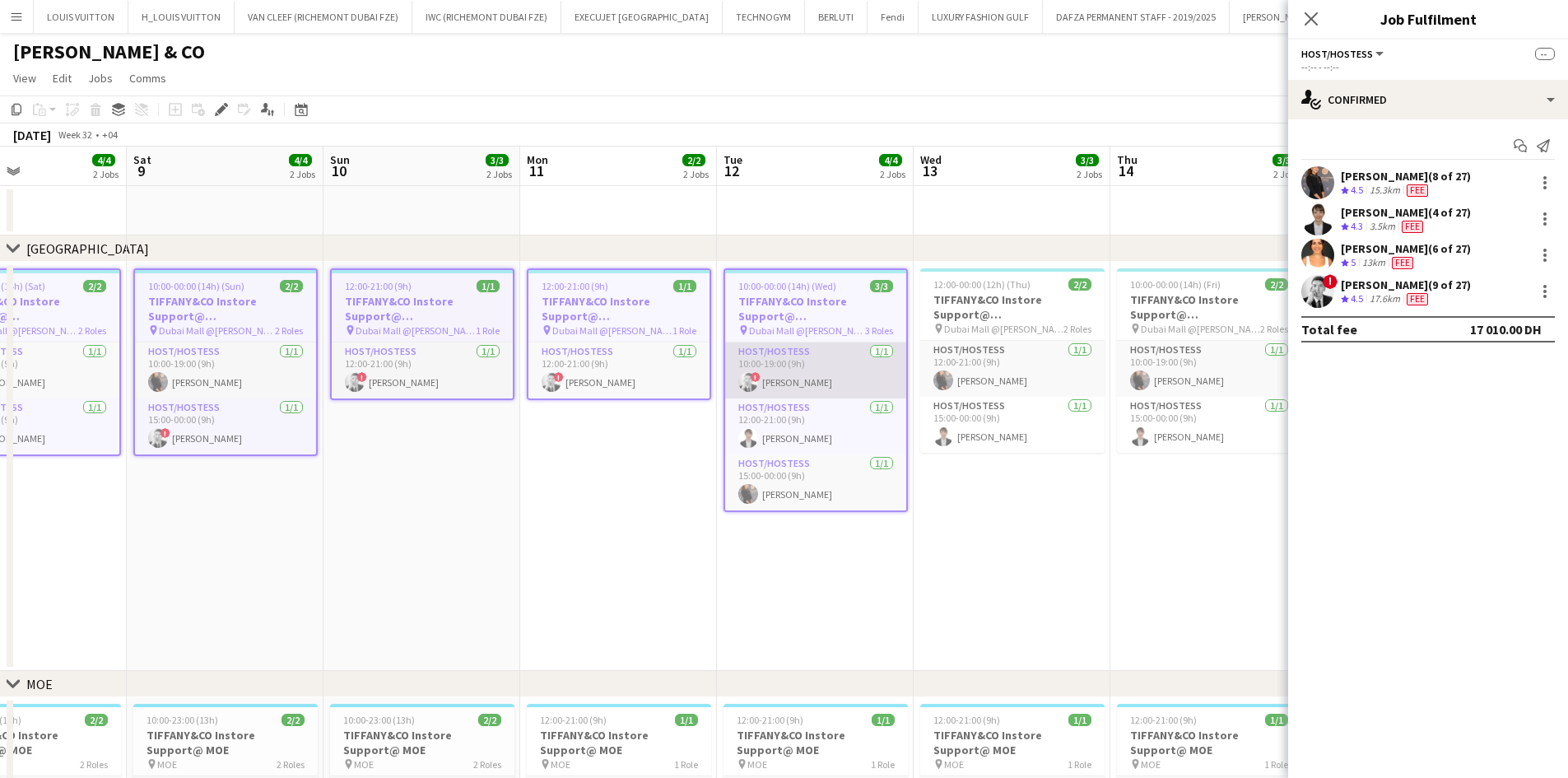
drag, startPoint x: 1135, startPoint y: 339, endPoint x: 674, endPoint y: 377, distance: 462.6
click at [646, 389] on app-calendar-viewport "Wed 6 4/4 2 Jobs Thu 7 3/3 2 Jobs Fri 8 4/4 2 Jobs Sat 9 4/4 2 Jobs Sun 10 3/3 …" at bounding box center [784, 572] width 1568 height 853
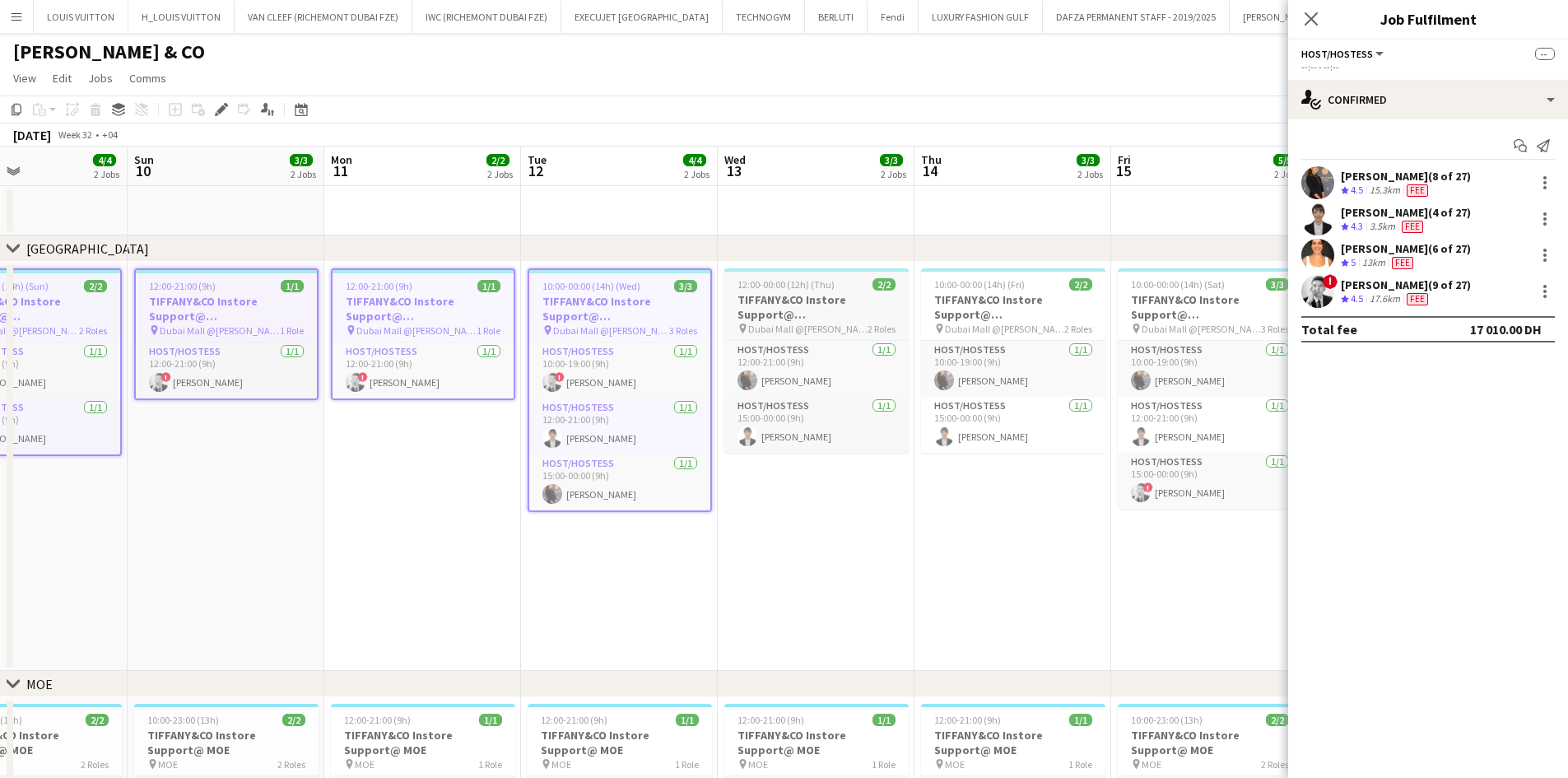
click at [797, 313] on h3 "TIFFANY&CO Instore Support@ [GEOGRAPHIC_DATA]" at bounding box center [816, 307] width 184 height 30
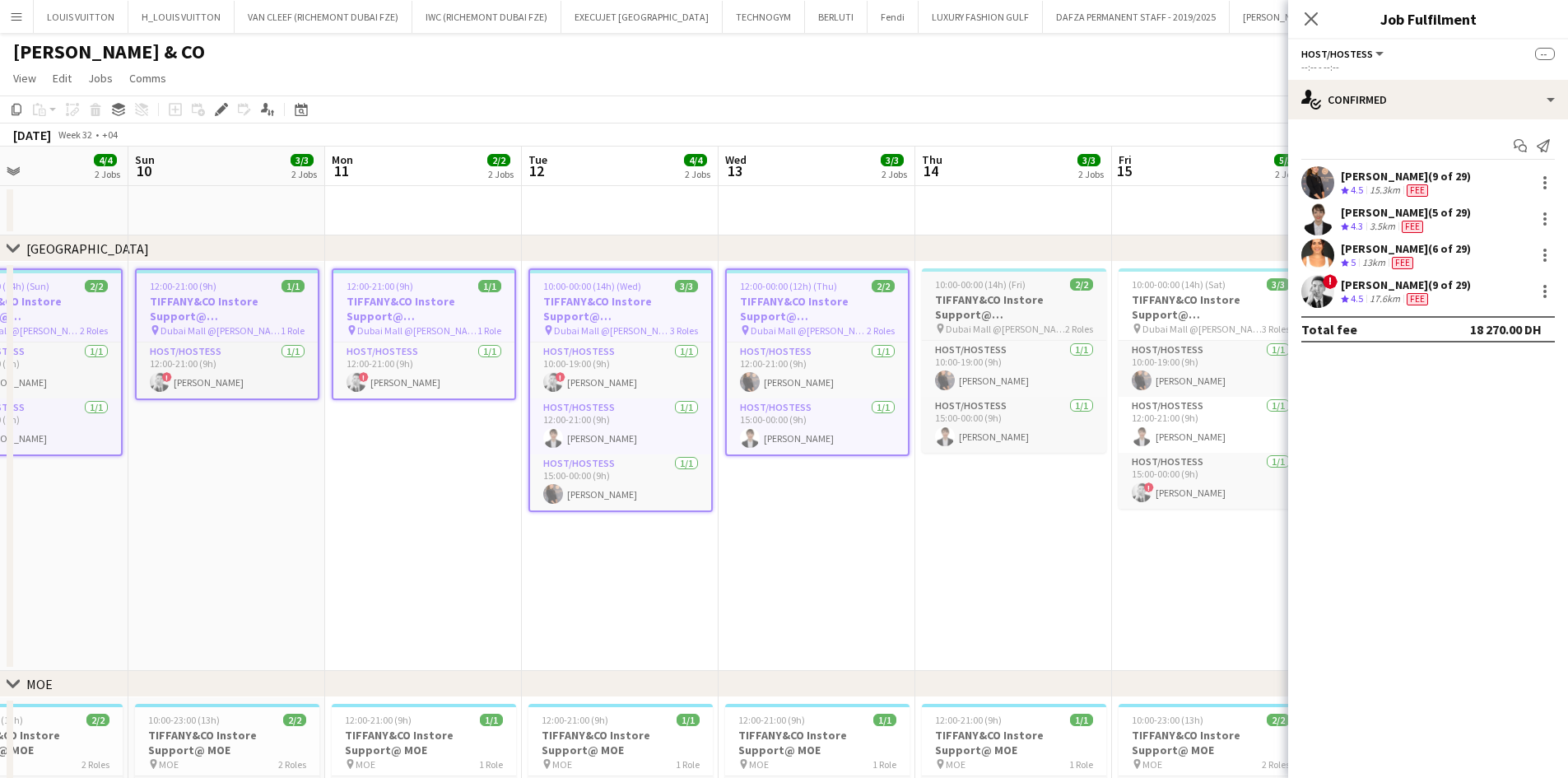
click at [1011, 310] on h3 "TIFFANY&CO Instore Support@ [GEOGRAPHIC_DATA]" at bounding box center [1014, 307] width 184 height 30
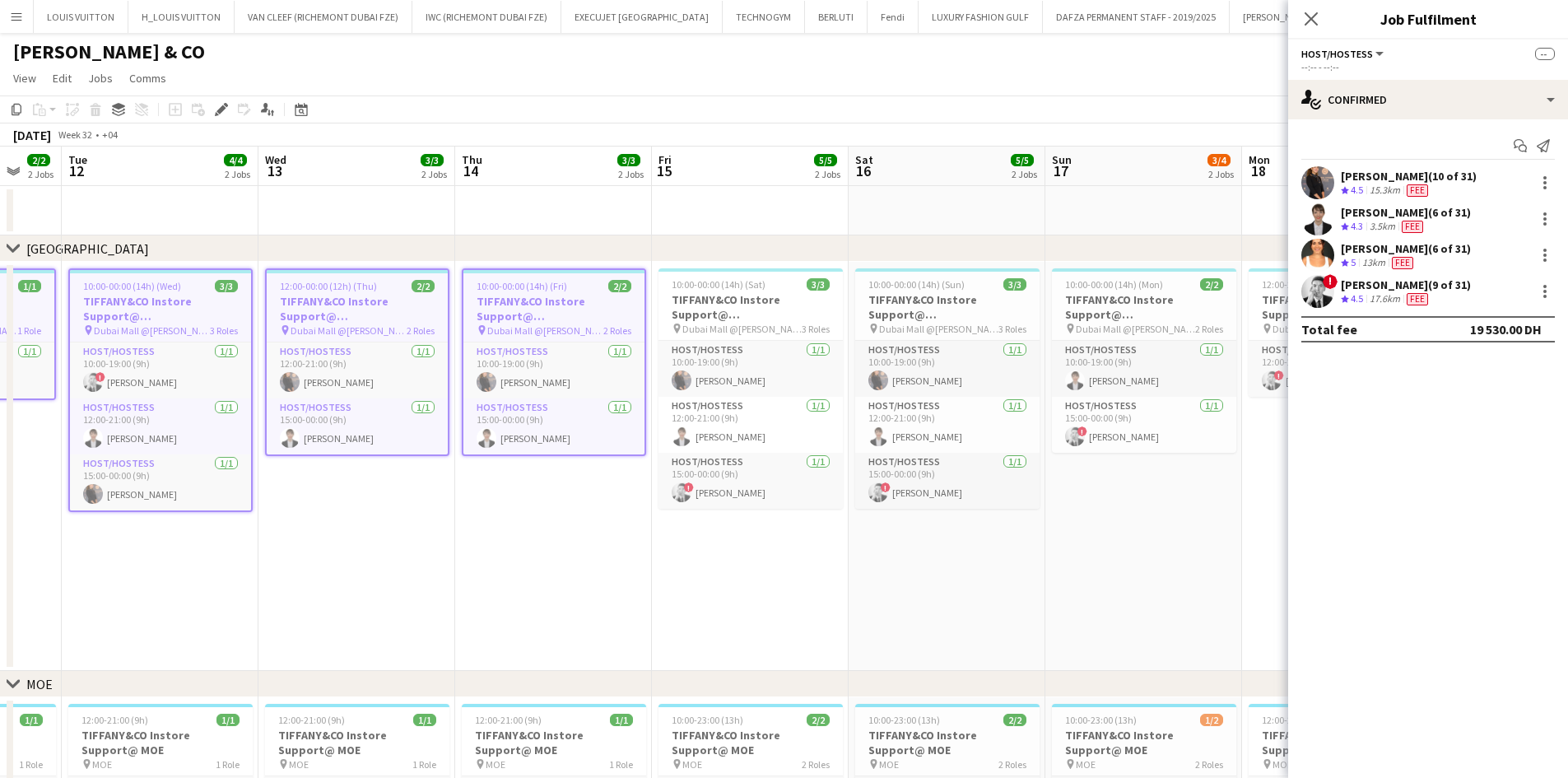
drag, startPoint x: 1001, startPoint y: 347, endPoint x: 551, endPoint y: 420, distance: 455.9
click at [552, 420] on app-calendar-viewport "Sat 9 4/4 2 Jobs Sun 10 3/3 2 Jobs Mon 11 2/2 2 Jobs Tue 12 4/4 2 Jobs Wed 13 3…" at bounding box center [784, 572] width 1568 height 853
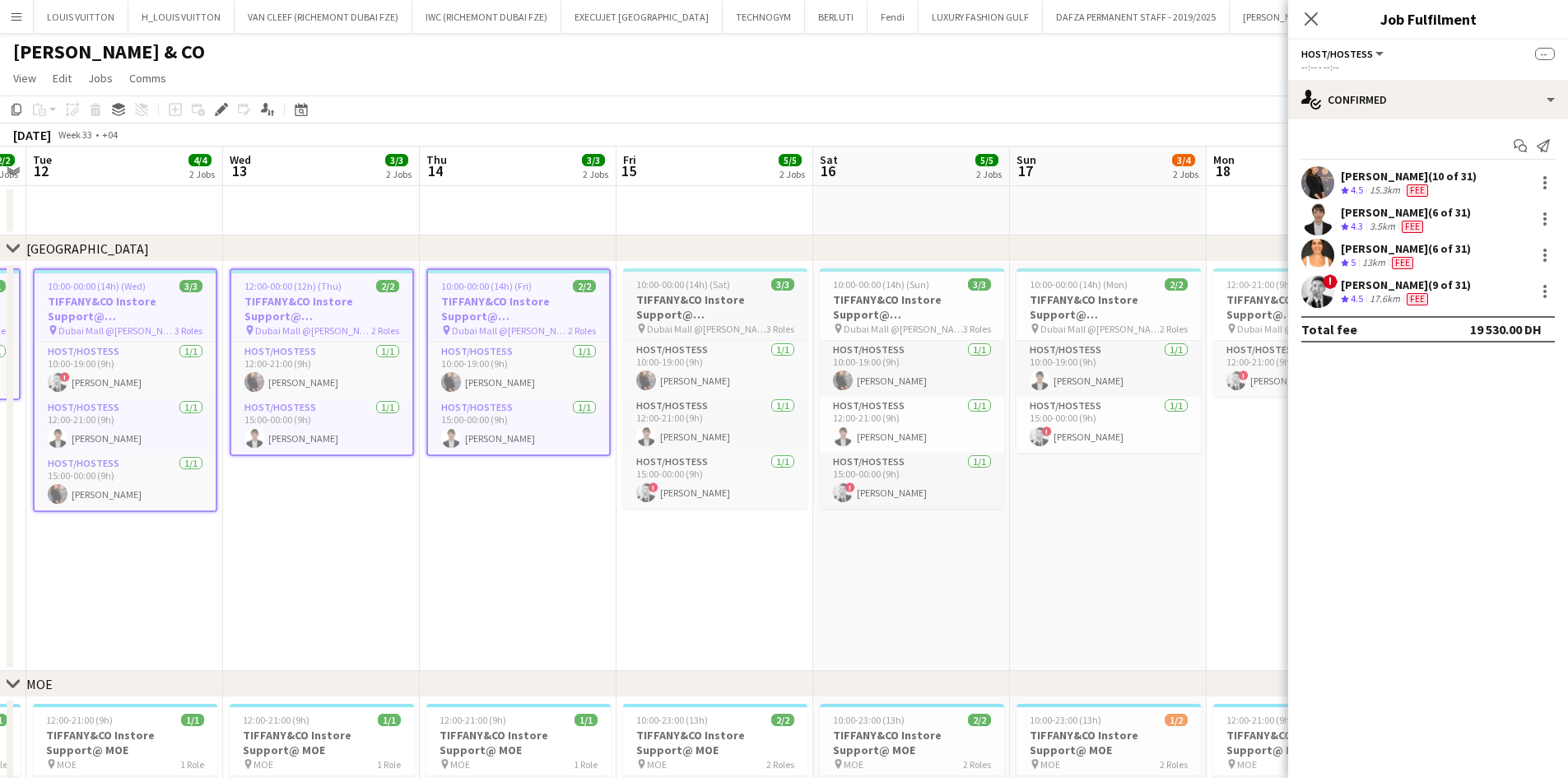
click at [681, 315] on h3 "TIFFANY&CO Instore Support@ [GEOGRAPHIC_DATA]" at bounding box center [716, 307] width 184 height 30
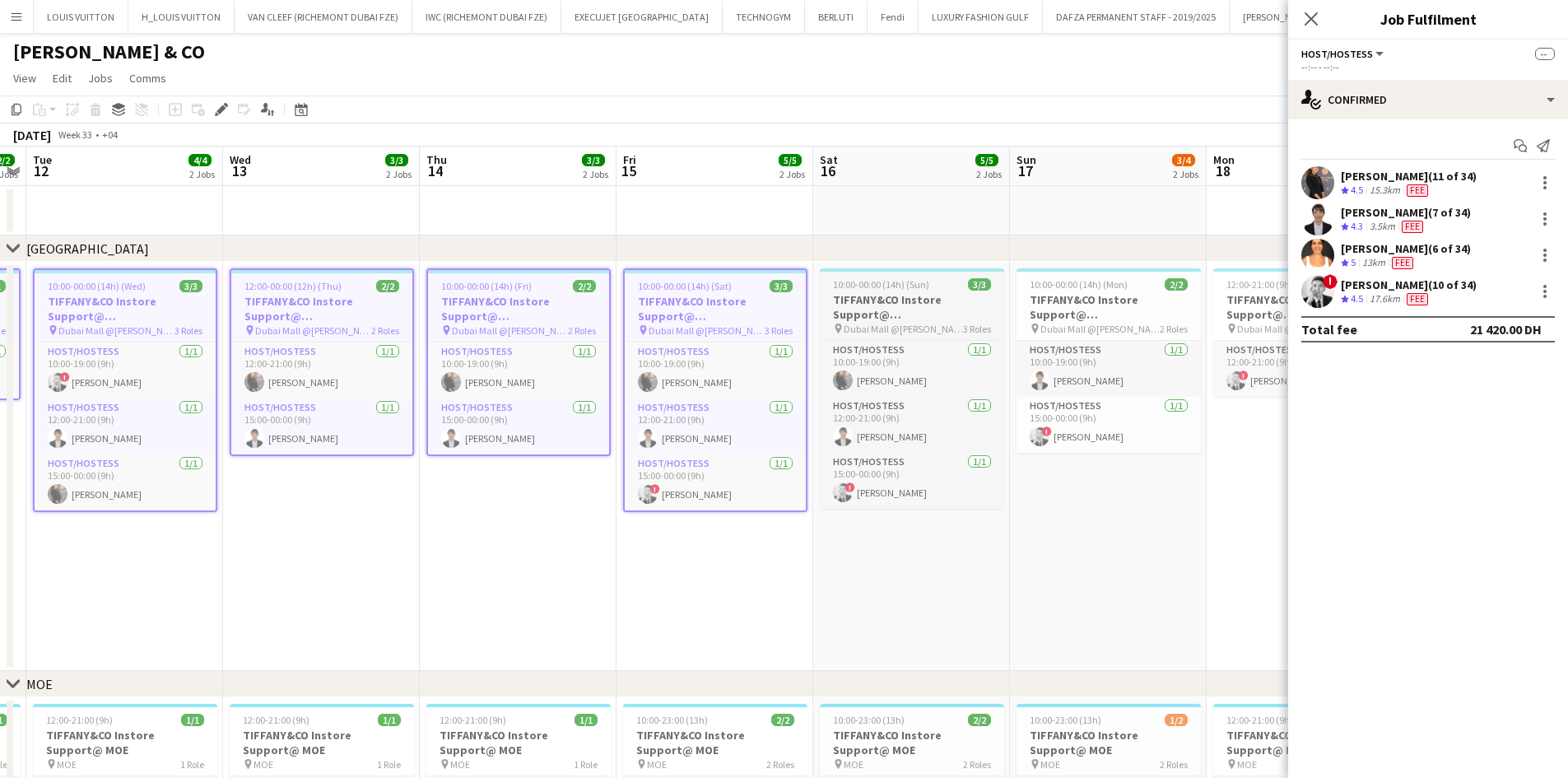
click at [926, 291] on app-job-card "10:00-00:00 (14h) (Sun) 3/3 TIFFANY&CO Instore Support@ [GEOGRAPHIC_DATA] pin D…" at bounding box center [912, 389] width 184 height 241
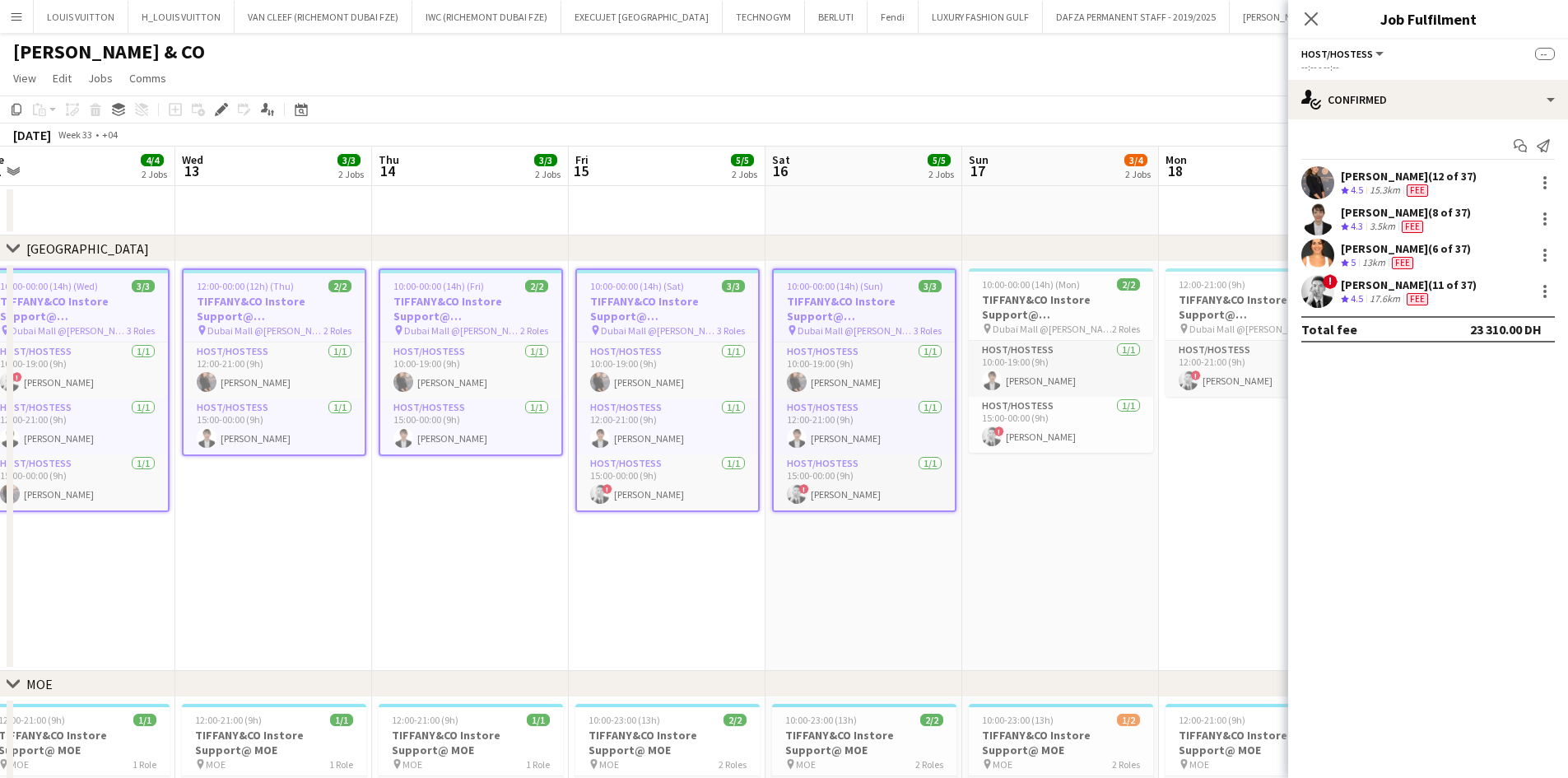
drag, startPoint x: 816, startPoint y: 393, endPoint x: 679, endPoint y: 412, distance: 138.3
click at [679, 412] on app-calendar-viewport "Sat 9 4/4 2 Jobs Sun 10 3/3 2 Jobs Mon 11 2/2 2 Jobs Tue 12 4/4 2 Jobs Wed 13 3…" at bounding box center [784, 572] width 1568 height 853
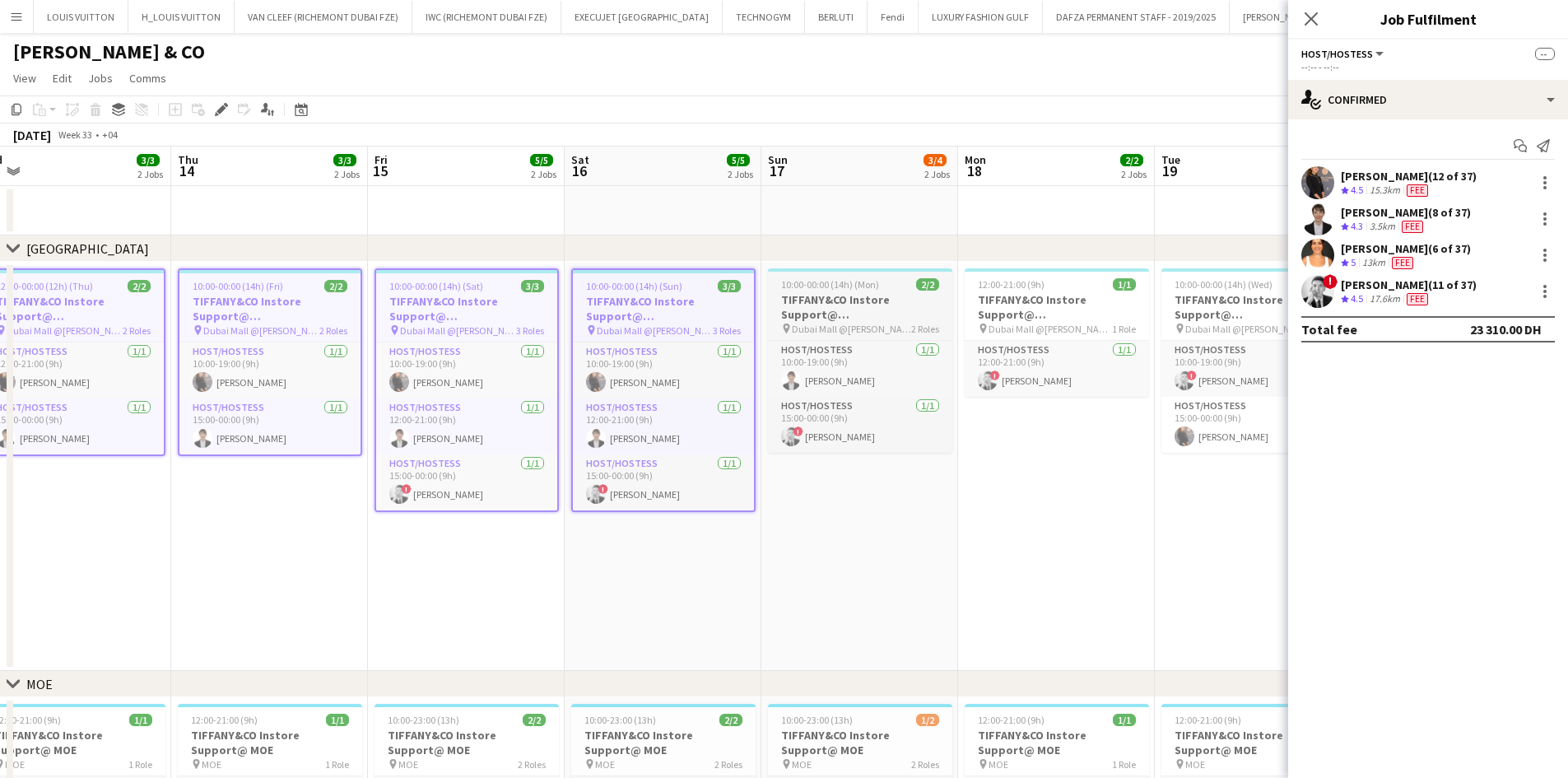
drag, startPoint x: 801, startPoint y: 308, endPoint x: 826, endPoint y: 302, distance: 25.7
click at [804, 308] on app-calendar-viewport "Sun 10 3/3 2 Jobs Mon 11 2/2 2 Jobs Tue 12 4/4 2 Jobs Wed 13 3/3 2 Jobs Thu 14 …" at bounding box center [784, 572] width 1568 height 853
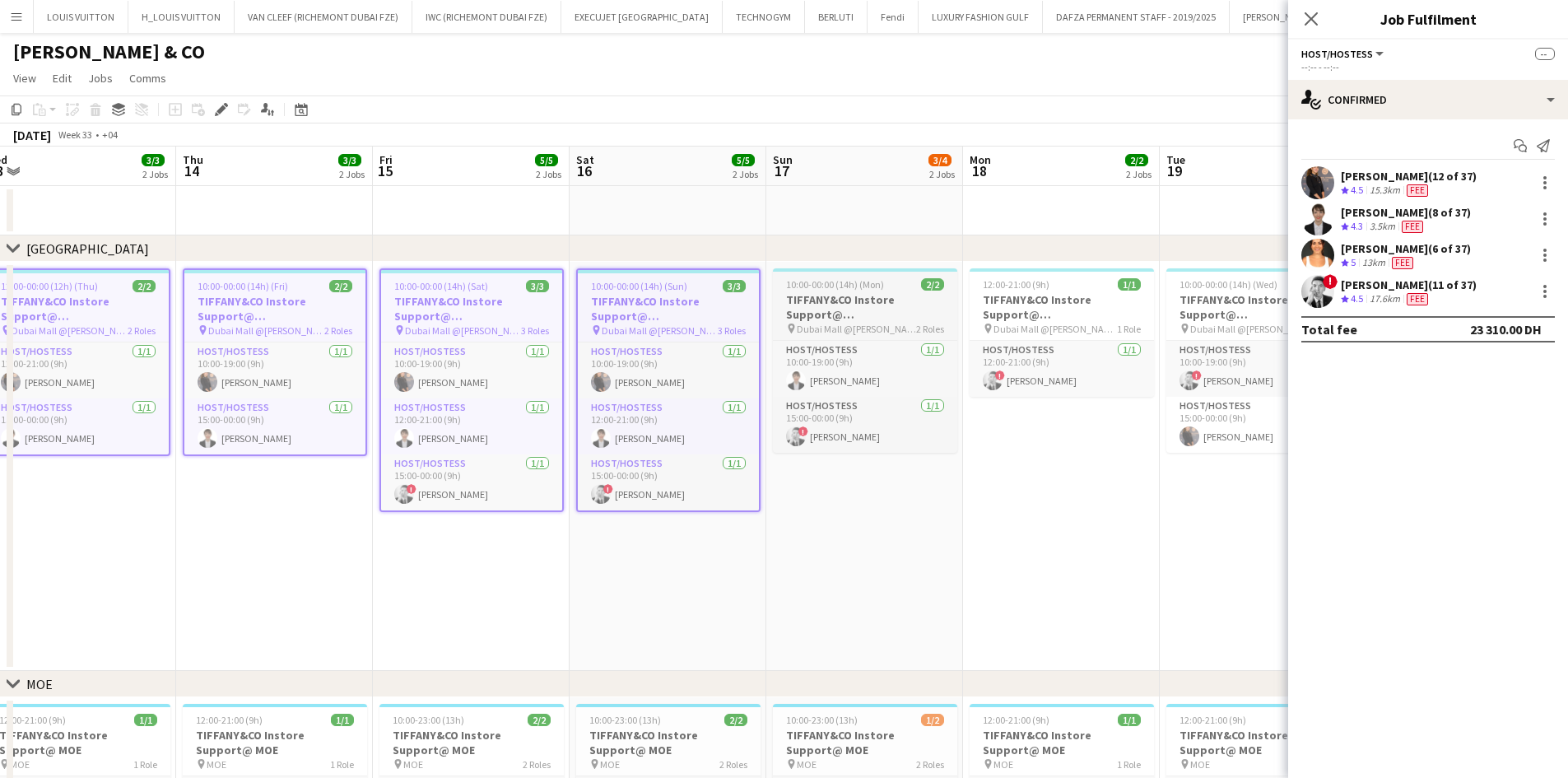
click at [886, 317] on h3 "TIFFANY&CO Instore Support@ [GEOGRAPHIC_DATA]" at bounding box center [865, 307] width 184 height 30
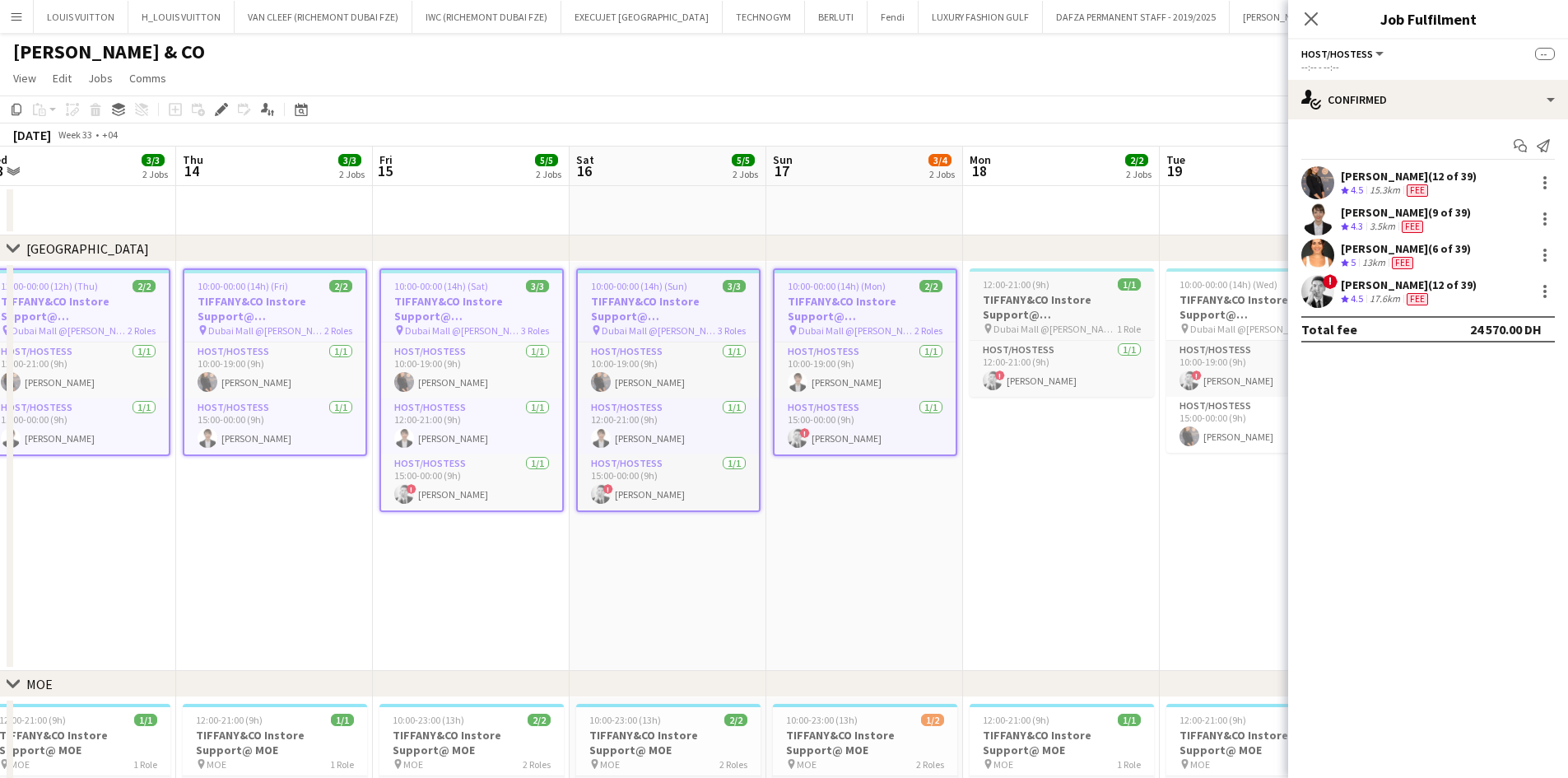
click at [1041, 311] on h3 "TIFFANY&CO Instore Support@ [GEOGRAPHIC_DATA]" at bounding box center [1062, 307] width 184 height 30
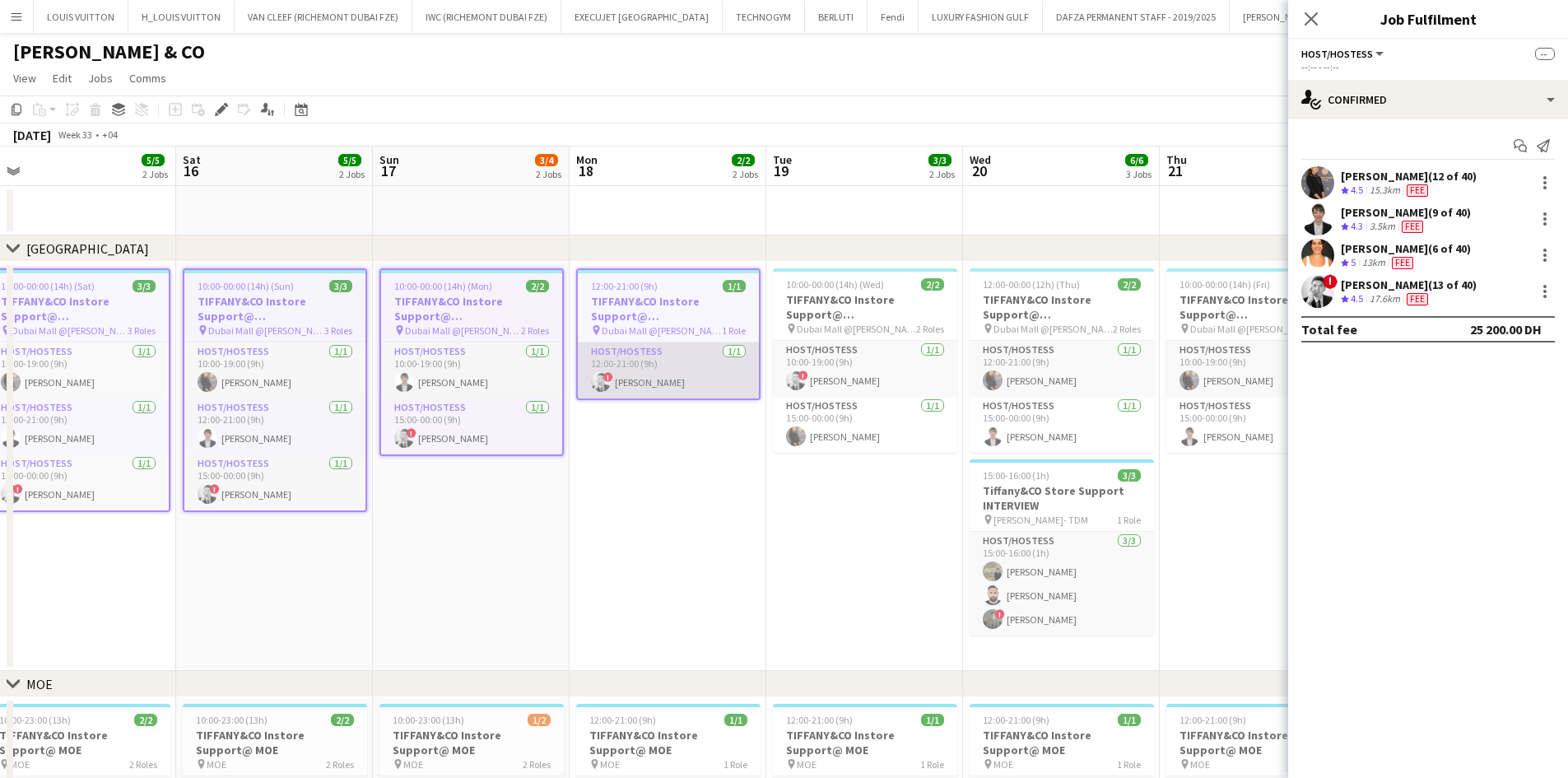
scroll to position [0, 465]
drag, startPoint x: 1074, startPoint y: 338, endPoint x: 676, endPoint y: 386, distance: 400.9
click at [630, 403] on app-calendar-viewport "Tue 12 4/4 2 Jobs Wed 13 3/3 2 Jobs Thu 14 3/3 2 Jobs Fri 15 5/5 2 Jobs Sat 16 …" at bounding box center [784, 572] width 1568 height 853
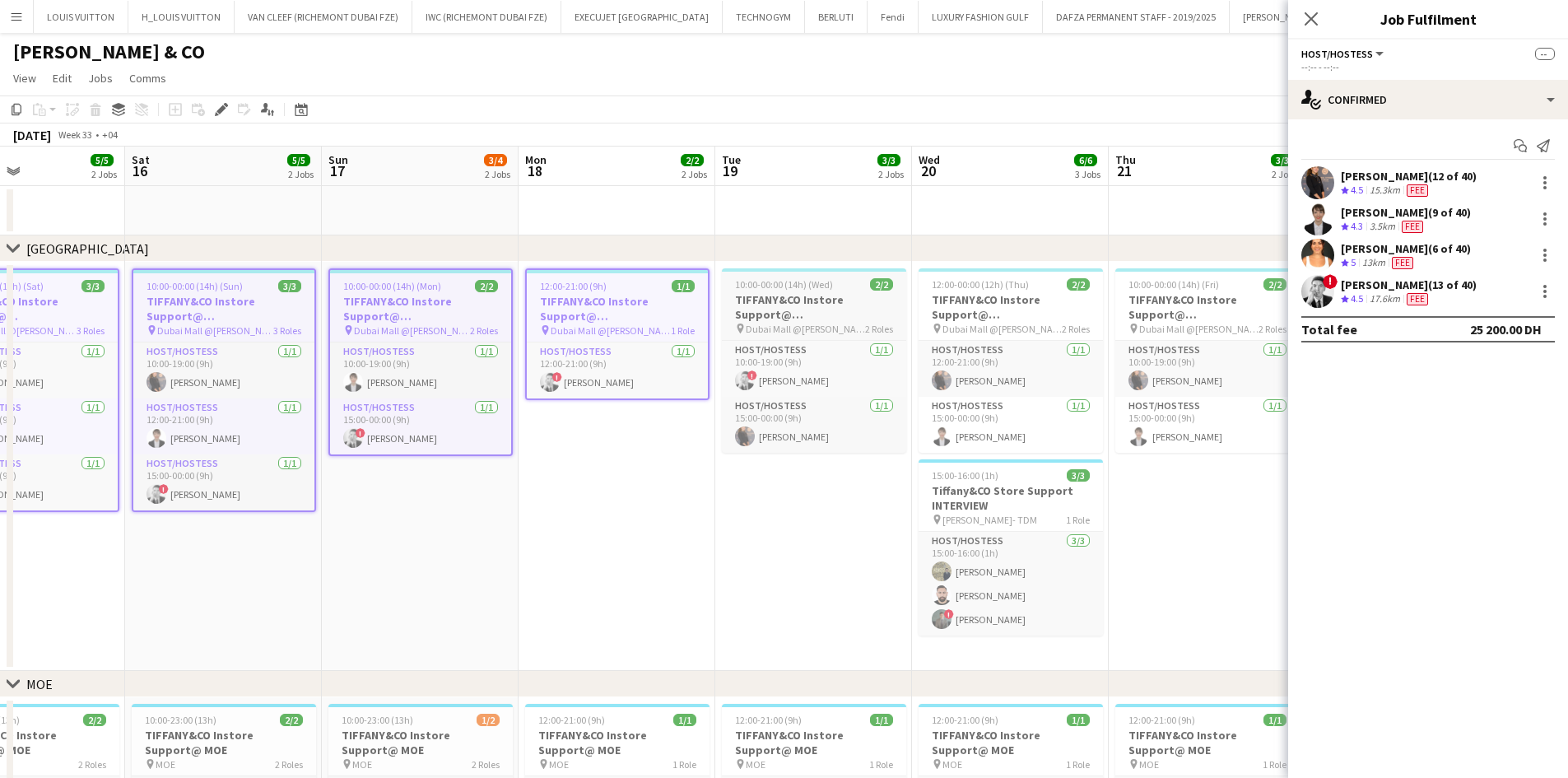
click at [793, 308] on h3 "TIFFANY&CO Instore Support@ [GEOGRAPHIC_DATA]" at bounding box center [815, 307] width 184 height 30
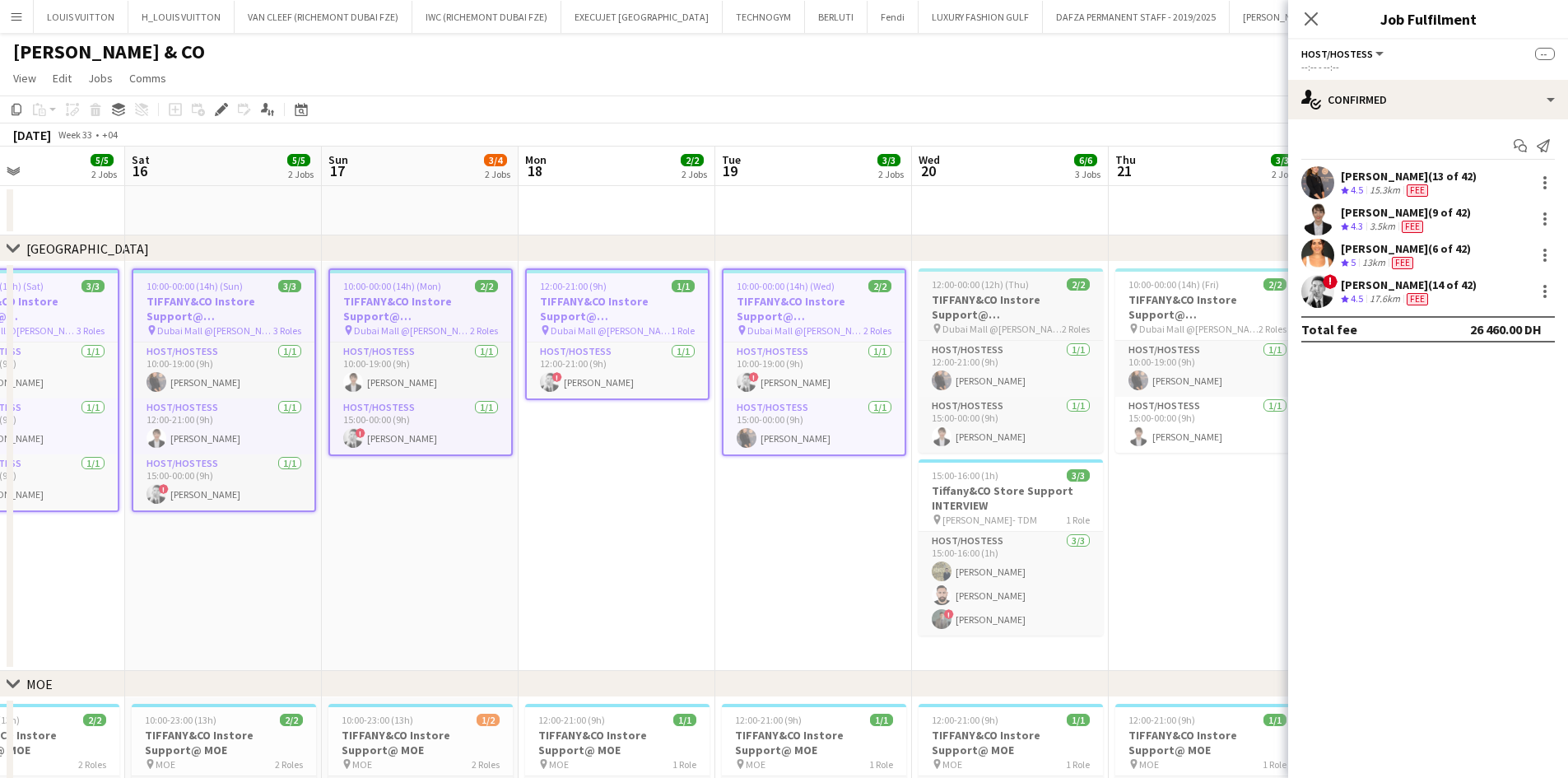
click at [958, 305] on h3 "TIFFANY&CO Instore Support@ [GEOGRAPHIC_DATA]" at bounding box center [1011, 307] width 184 height 30
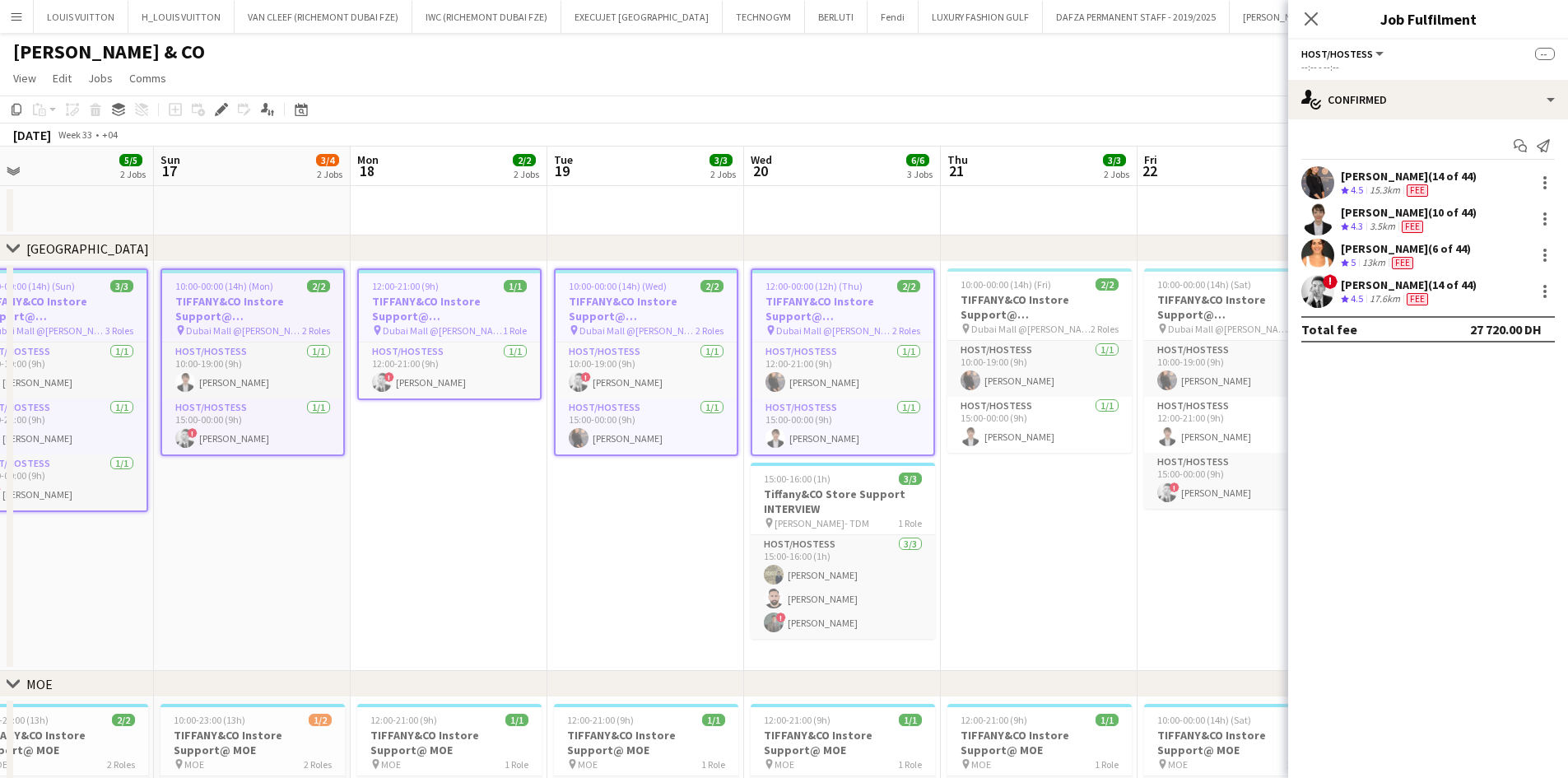
scroll to position [0, 562]
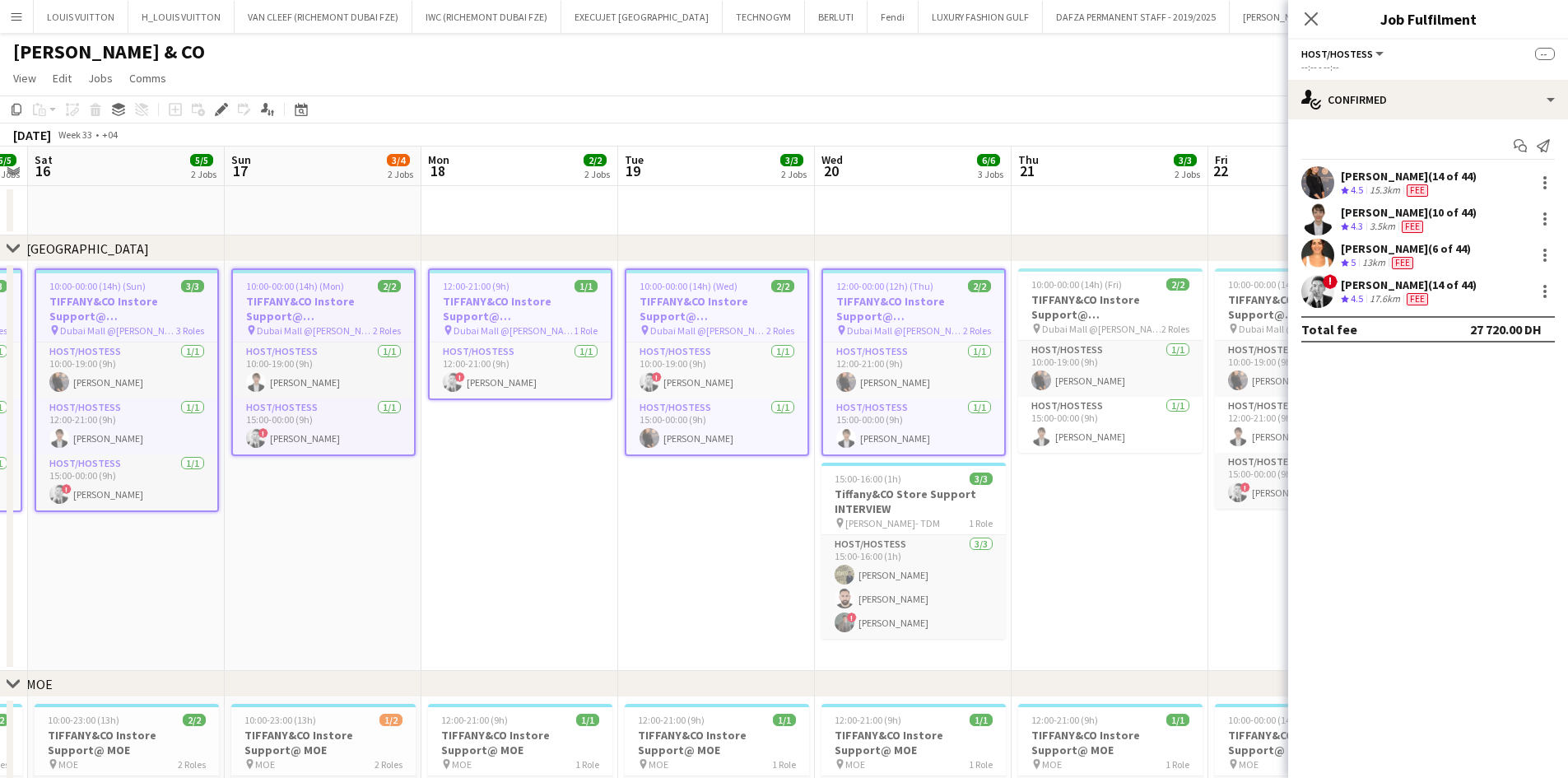
drag, startPoint x: 1094, startPoint y: 383, endPoint x: 603, endPoint y: 438, distance: 494.1
click at [603, 438] on app-calendar-viewport "Wed 13 3/3 2 Jobs Thu 14 3/3 2 Jobs Fri 15 5/5 2 Jobs Sat 16 5/5 2 Jobs Sun 17 …" at bounding box center [784, 572] width 1568 height 853
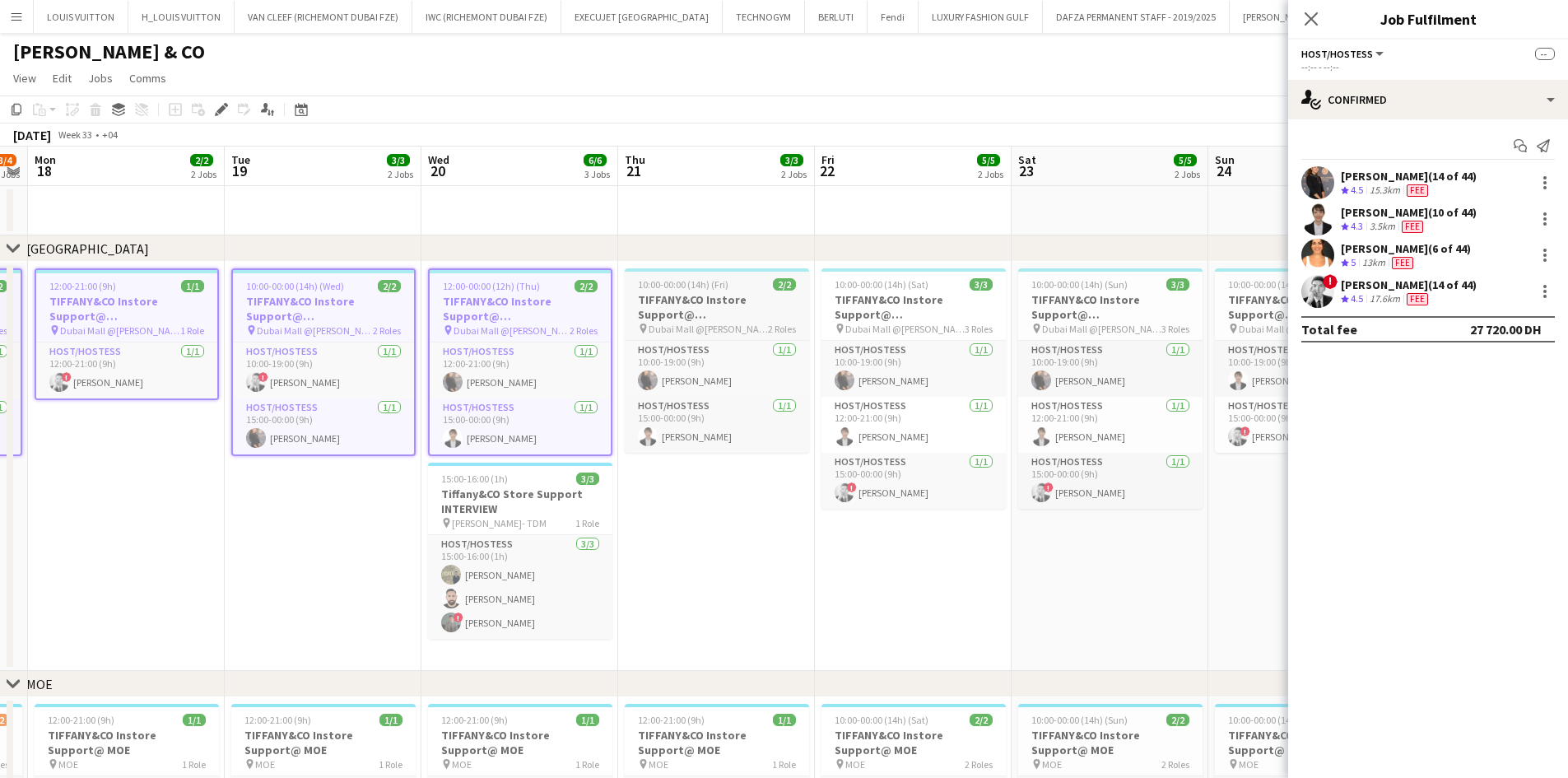
click at [667, 303] on h3 "TIFFANY&CO Instore Support@ [GEOGRAPHIC_DATA]" at bounding box center [717, 307] width 184 height 30
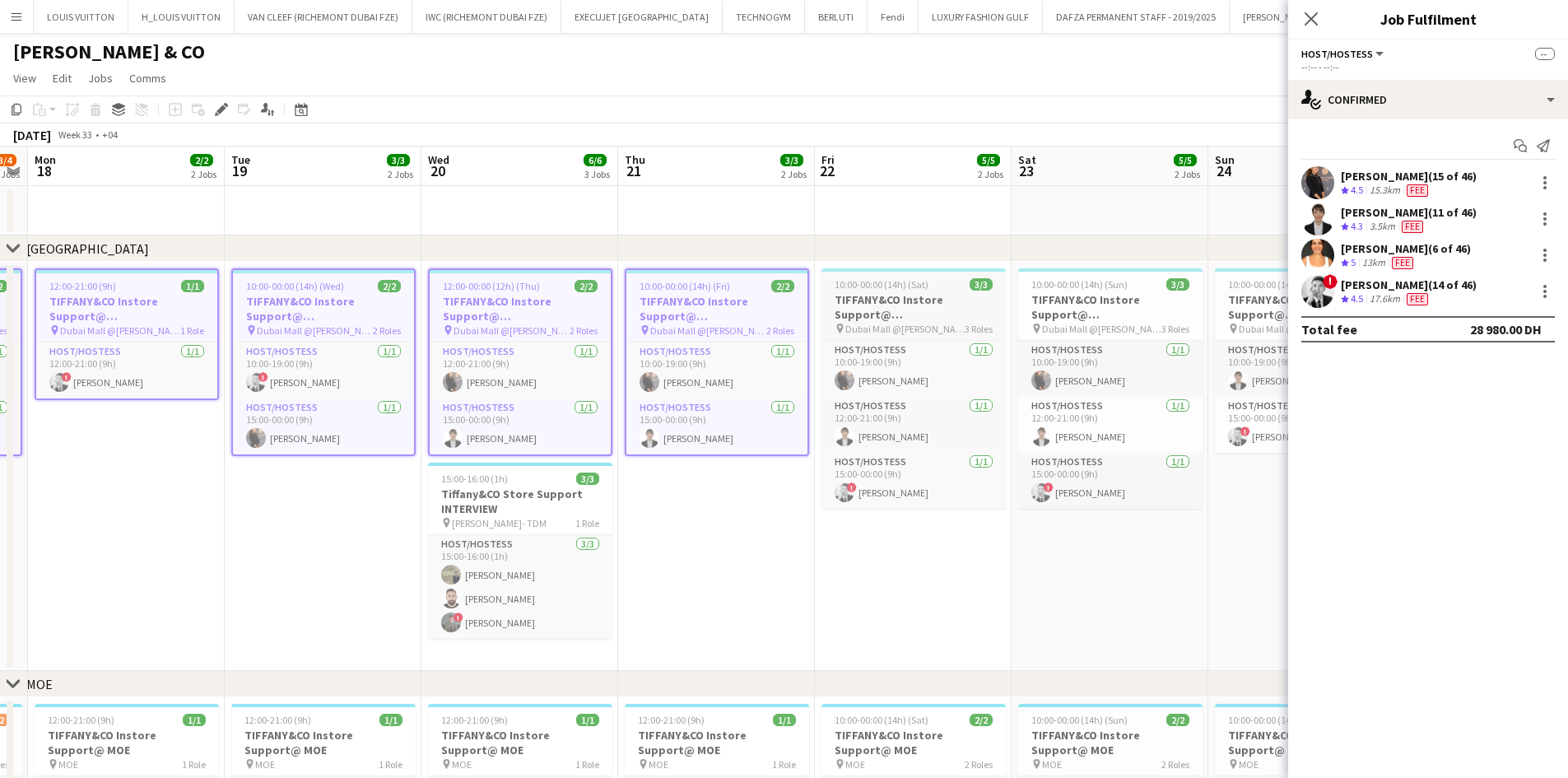
click at [880, 298] on h3 "TIFFANY&CO Instore Support@ [GEOGRAPHIC_DATA]" at bounding box center [913, 307] width 184 height 30
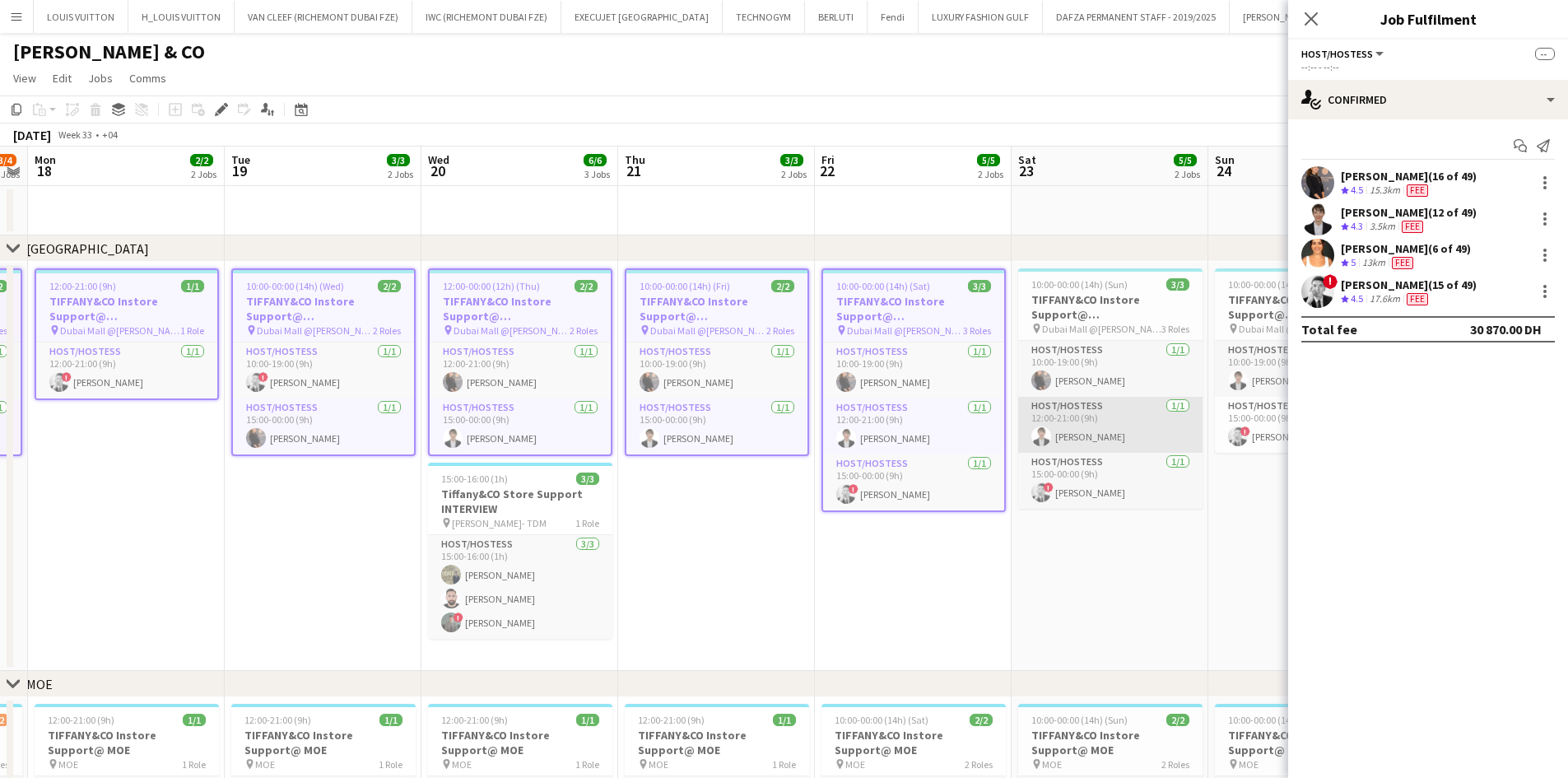
drag, startPoint x: 1042, startPoint y: 345, endPoint x: 599, endPoint y: 419, distance: 449.1
click at [623, 414] on app-calendar-viewport "Fri 15 5/5 2 Jobs Sat 16 5/5 2 Jobs Sun 17 3/4 2 Jobs Mon 18 2/2 2 Jobs Tue 19 …" at bounding box center [784, 572] width 1568 height 853
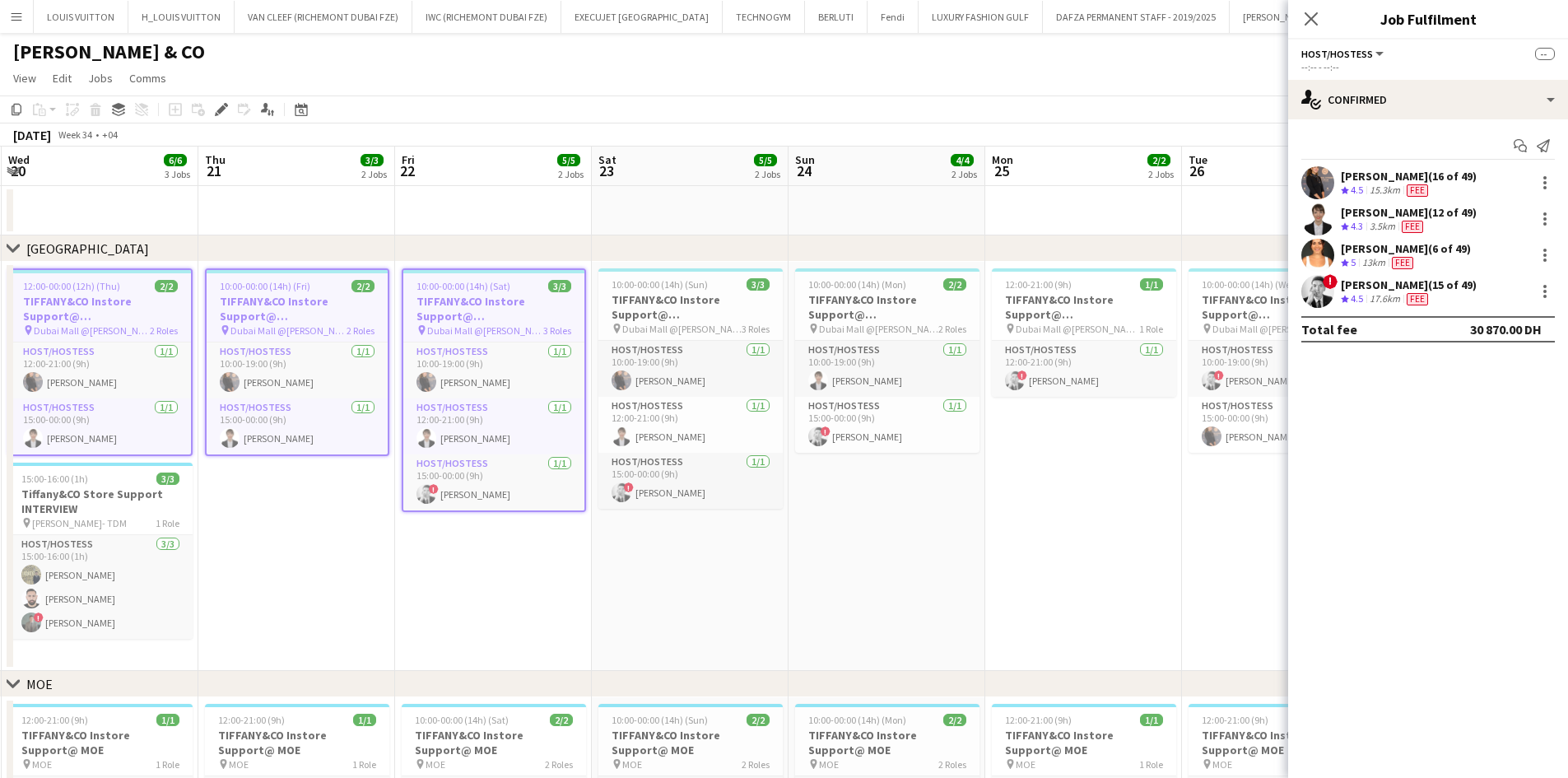
click at [647, 298] on app-calendar-viewport "Sun 17 3/4 2 Jobs Mon 18 2/2 2 Jobs Tue 19 3/3 2 Jobs Wed 20 6/6 3 Jobs Thu 21 …" at bounding box center [784, 572] width 1568 height 853
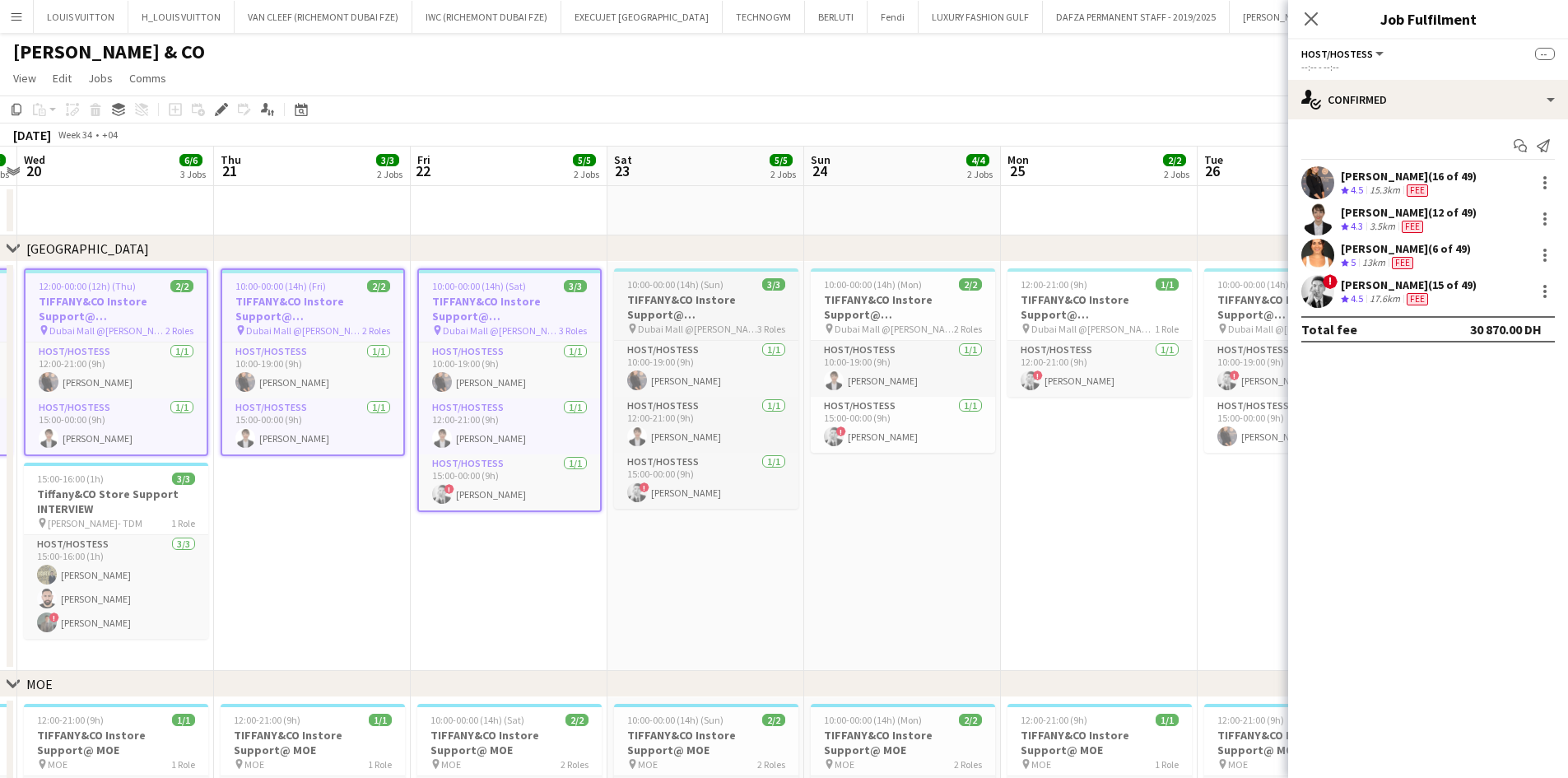
click at [672, 323] on span "Dubai Mall @[PERSON_NAME]" at bounding box center [697, 329] width 119 height 13
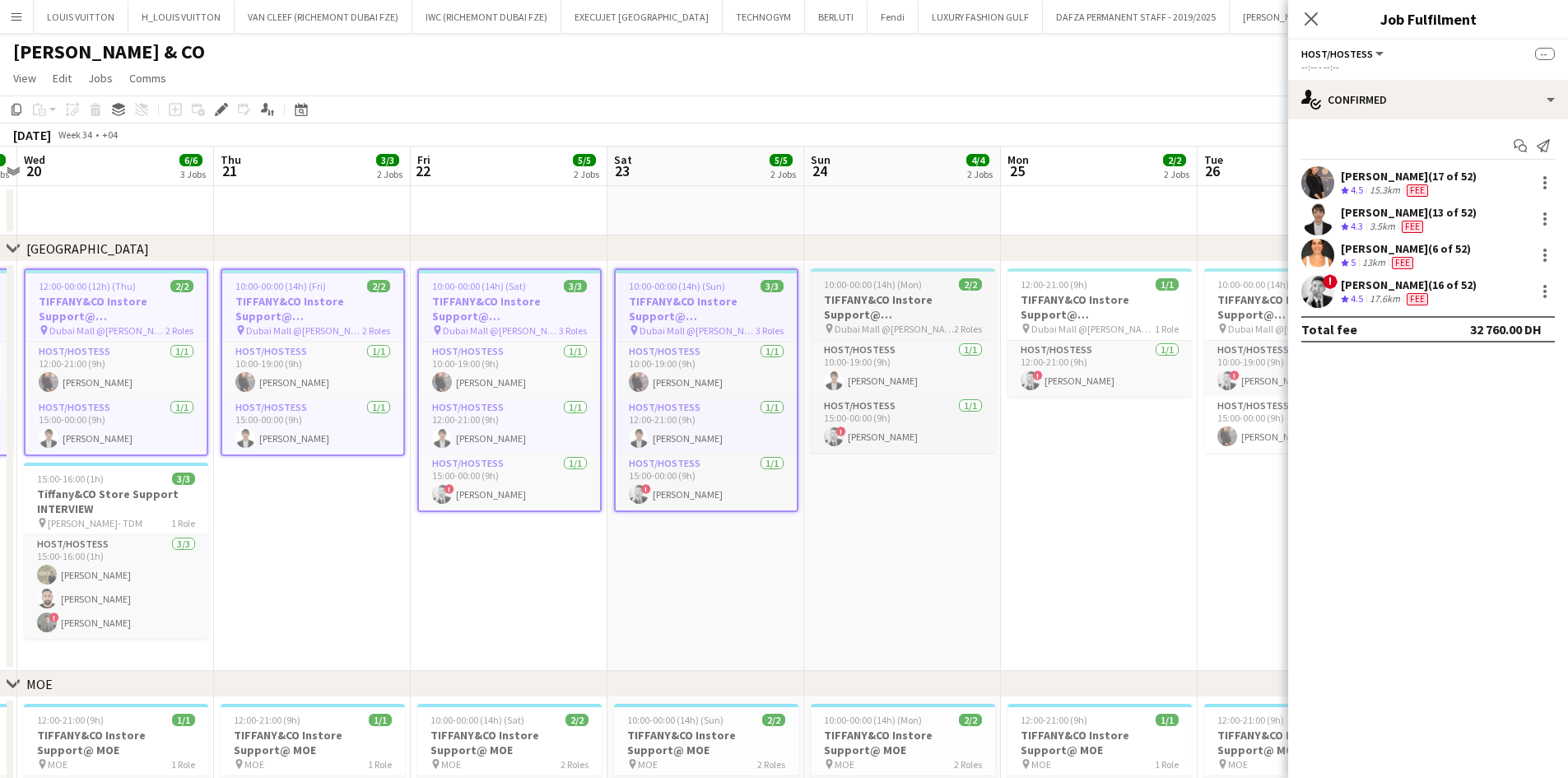
click at [891, 285] on span "10:00-00:00 (14h) (Mon)" at bounding box center [873, 284] width 98 height 13
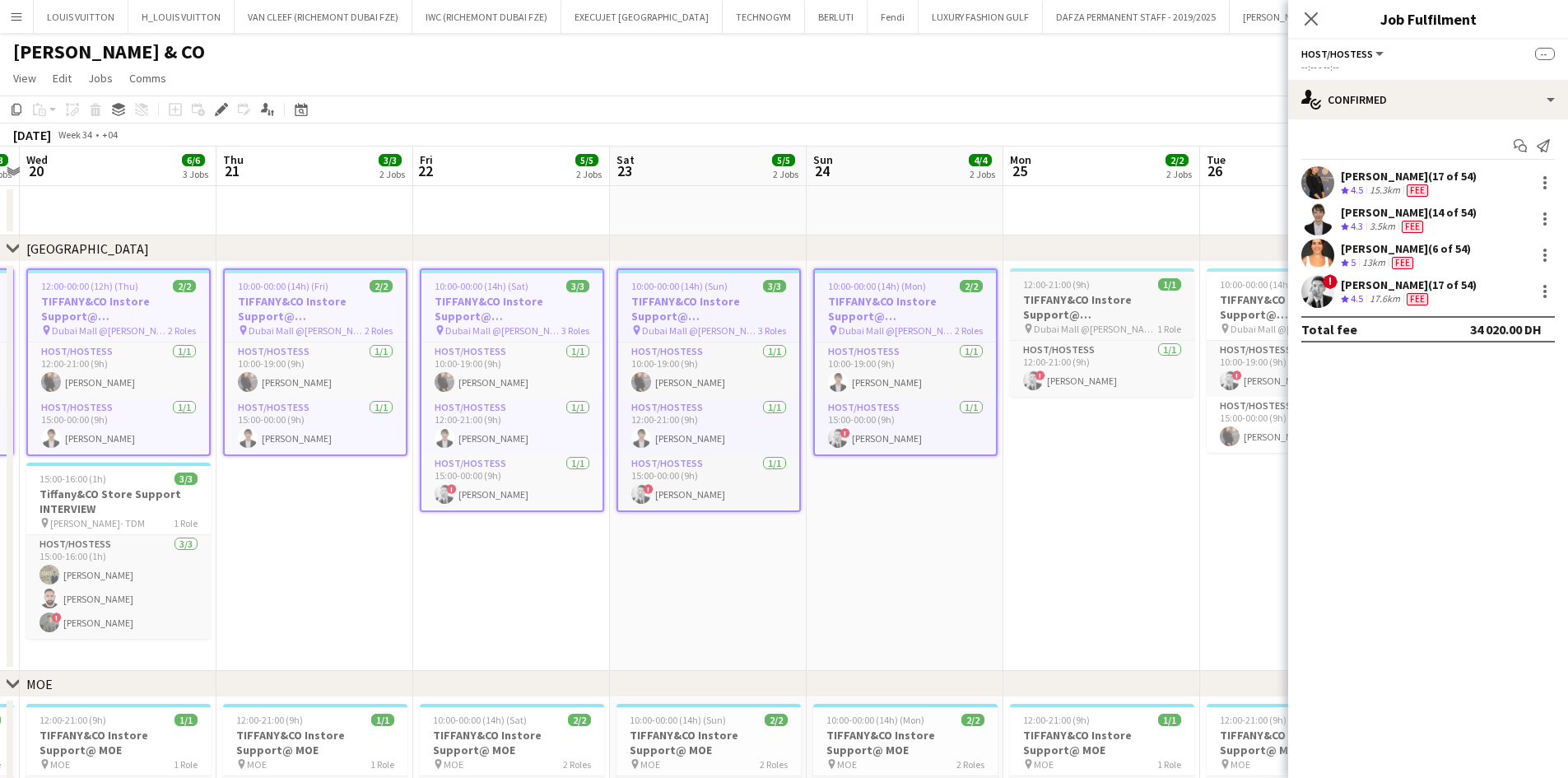
click at [1054, 323] on span "Dubai Mall @[PERSON_NAME]" at bounding box center [1095, 329] width 123 height 13
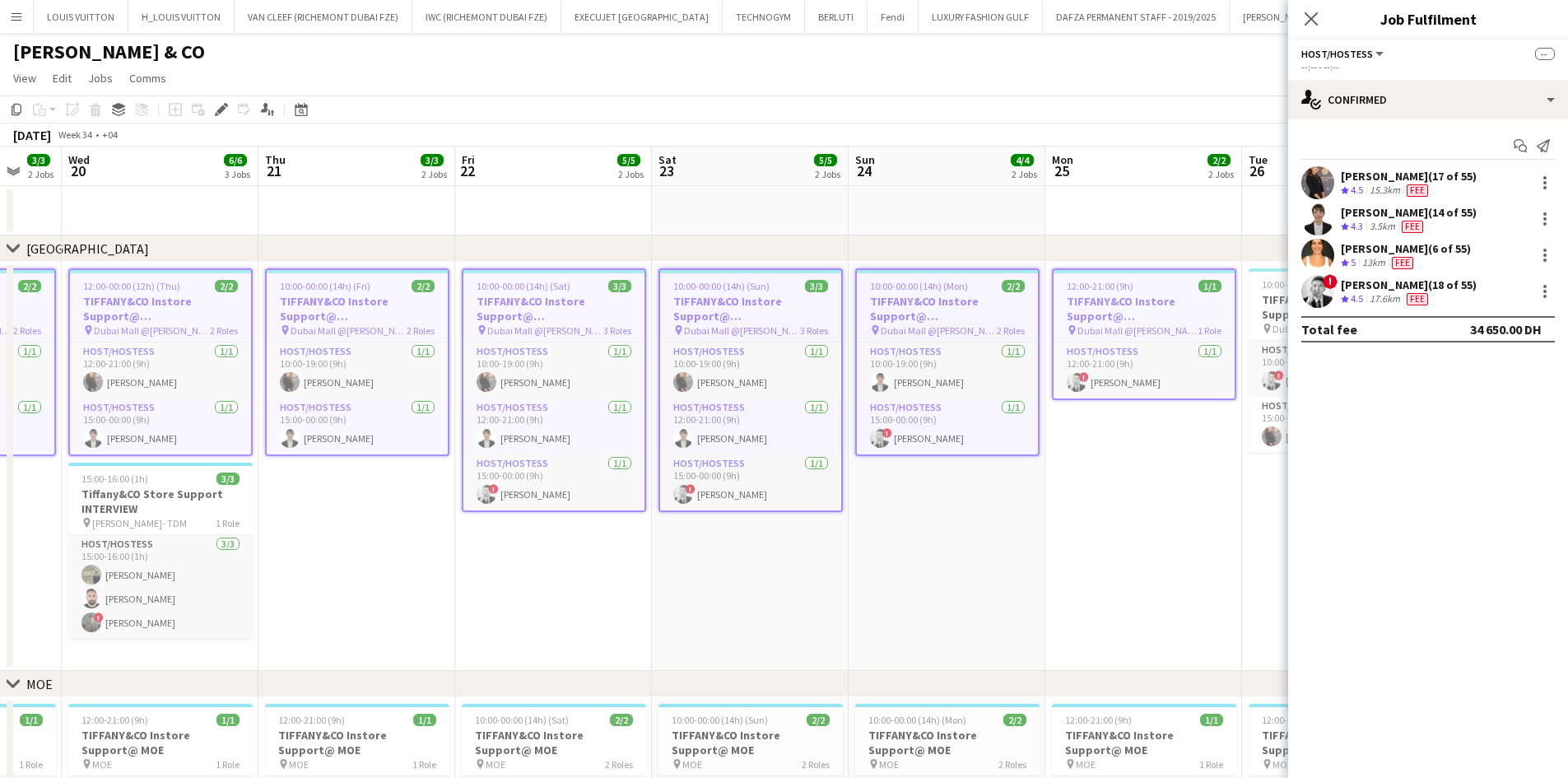
drag, startPoint x: 1015, startPoint y: 345, endPoint x: 269, endPoint y: 431, distance: 750.9
click at [270, 430] on app-calendar-viewport "Sun 17 3/4 2 Jobs Mon 18 2/2 2 Jobs Tue 19 3/3 2 Jobs Wed 20 6/6 3 Jobs Thu 21 …" at bounding box center [784, 572] width 1568 height 853
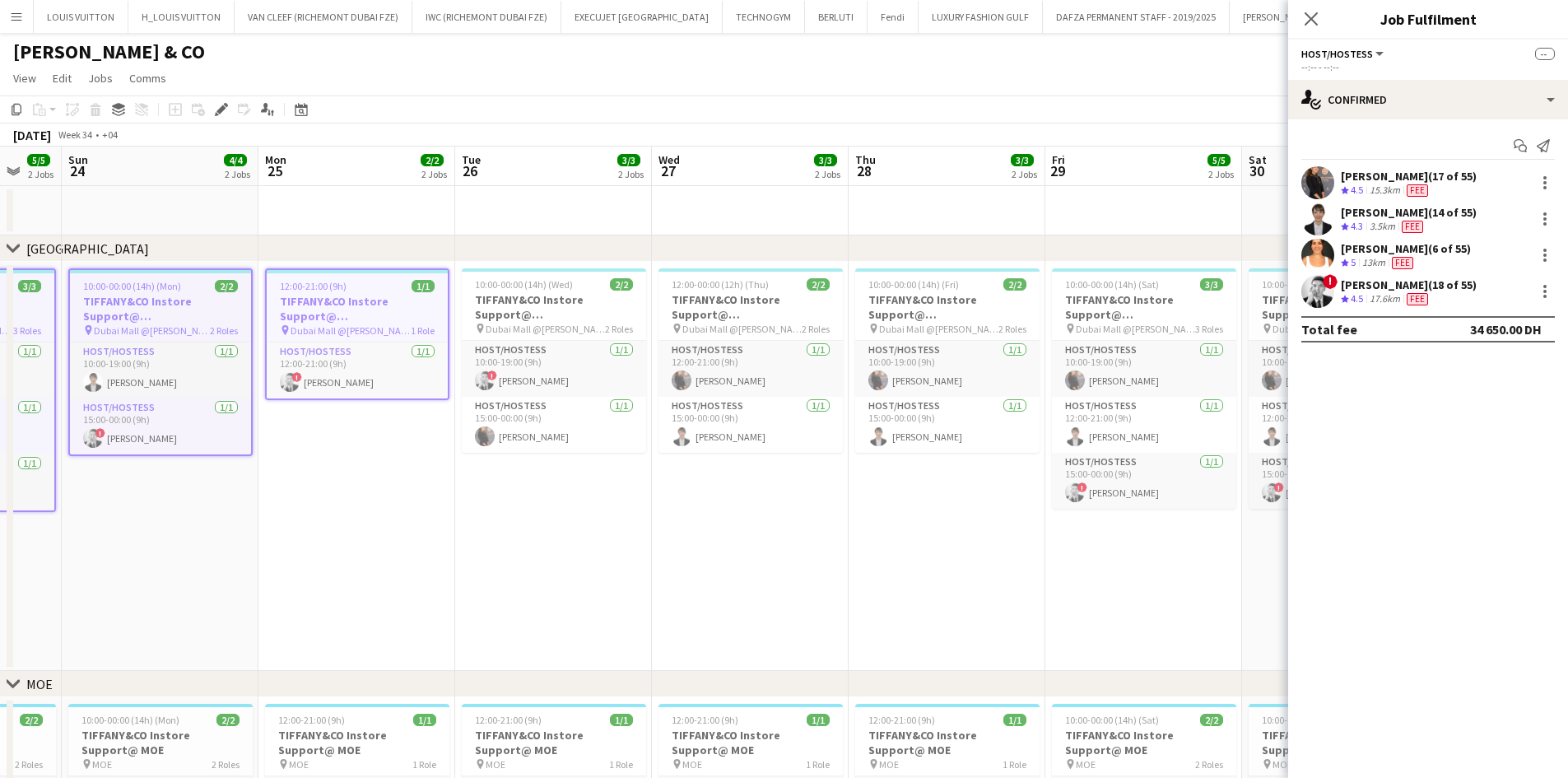
scroll to position [0, 531]
drag, startPoint x: 587, startPoint y: 294, endPoint x: 568, endPoint y: 297, distance: 19.2
click at [570, 296] on app-calendar-viewport "Thu 21 3/3 2 Jobs Fri 22 5/5 2 Jobs Sat 23 5/5 2 Jobs Sun 24 4/4 2 Jobs Mon 25 …" at bounding box center [784, 572] width 1568 height 853
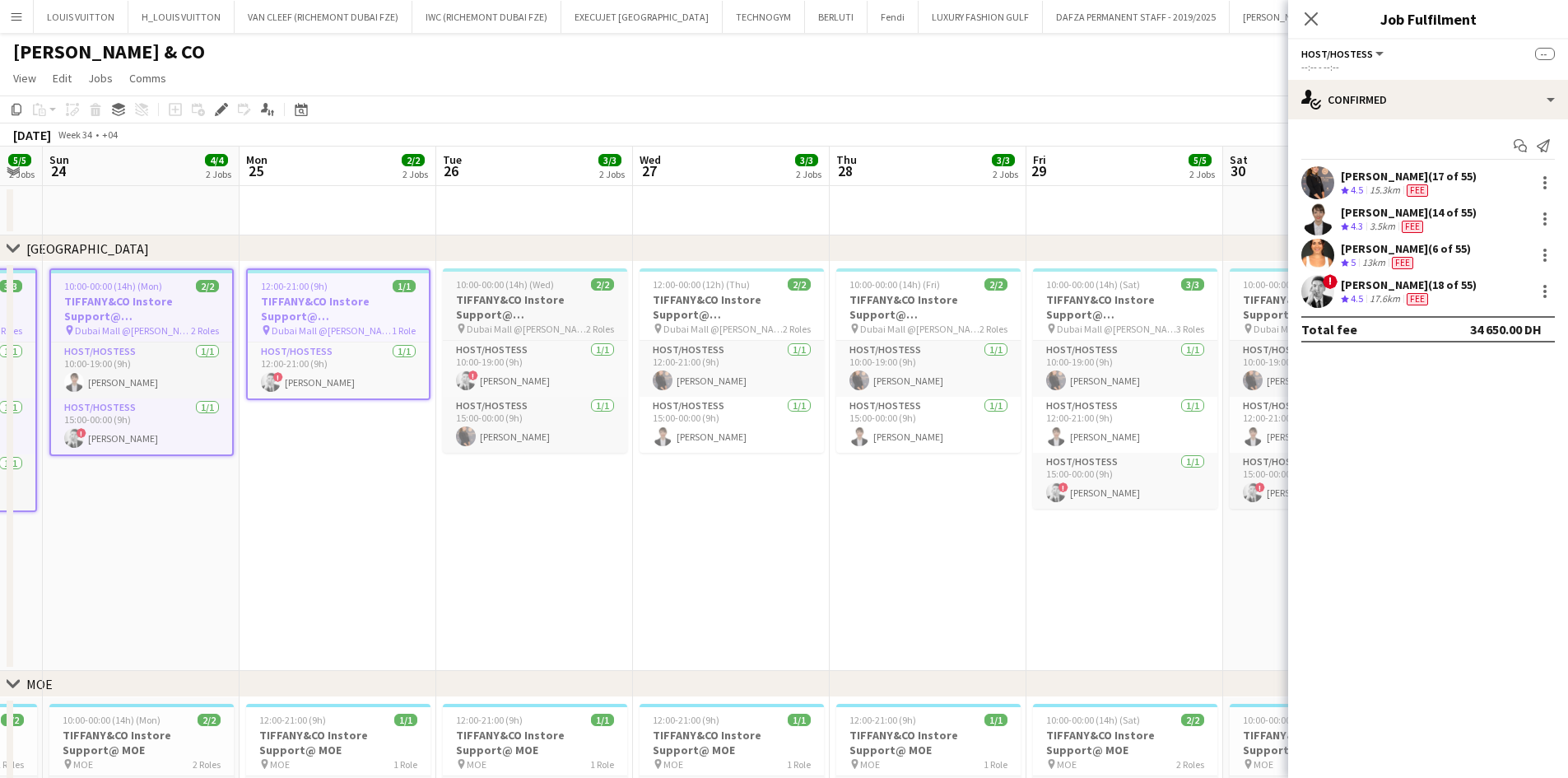
click at [489, 308] on h3 "TIFFANY&CO Instore Support@ [GEOGRAPHIC_DATA]" at bounding box center [535, 307] width 184 height 30
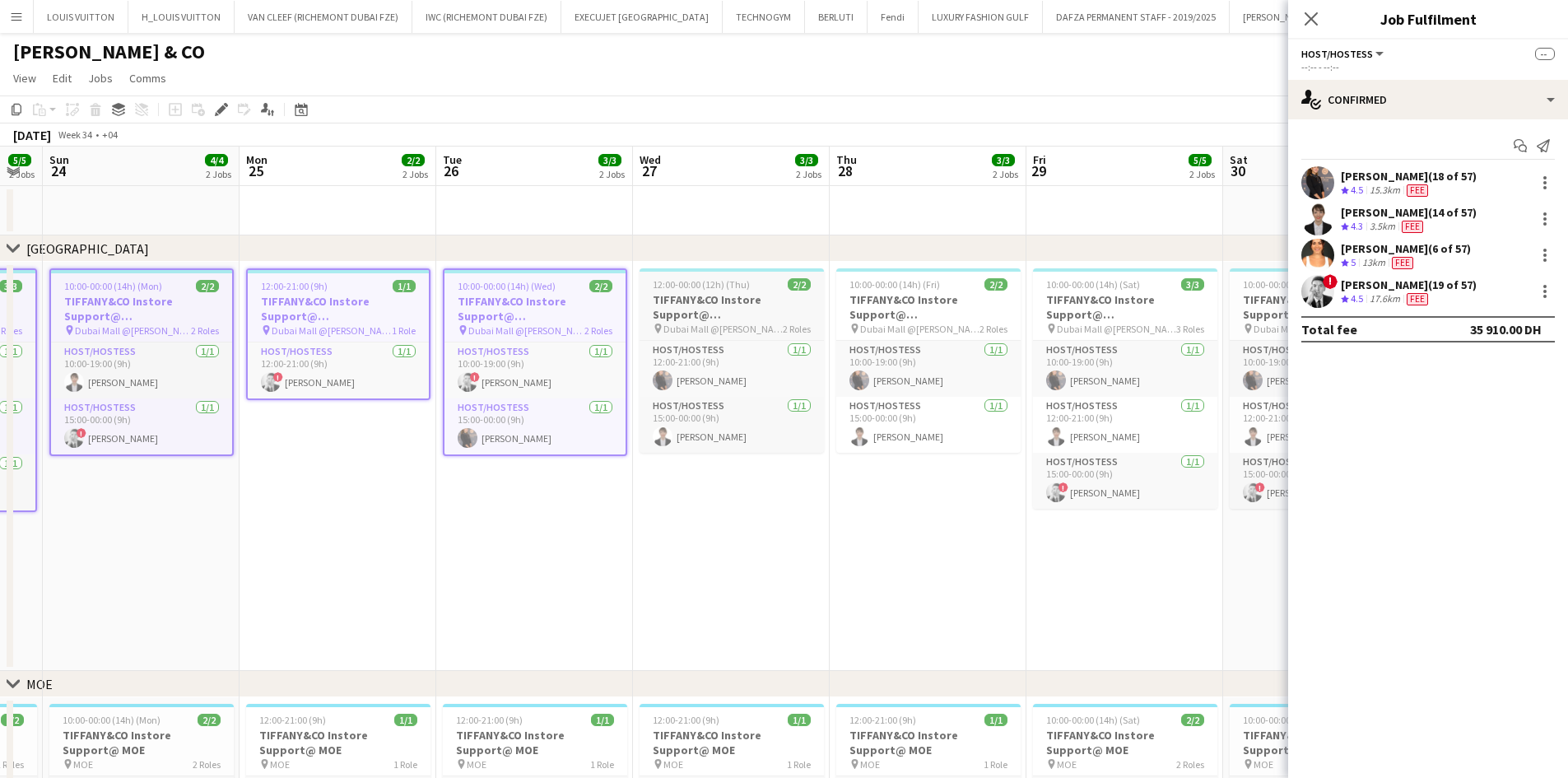
click at [743, 318] on h3 "TIFFANY&CO Instore Support@ [GEOGRAPHIC_DATA]" at bounding box center [732, 307] width 184 height 30
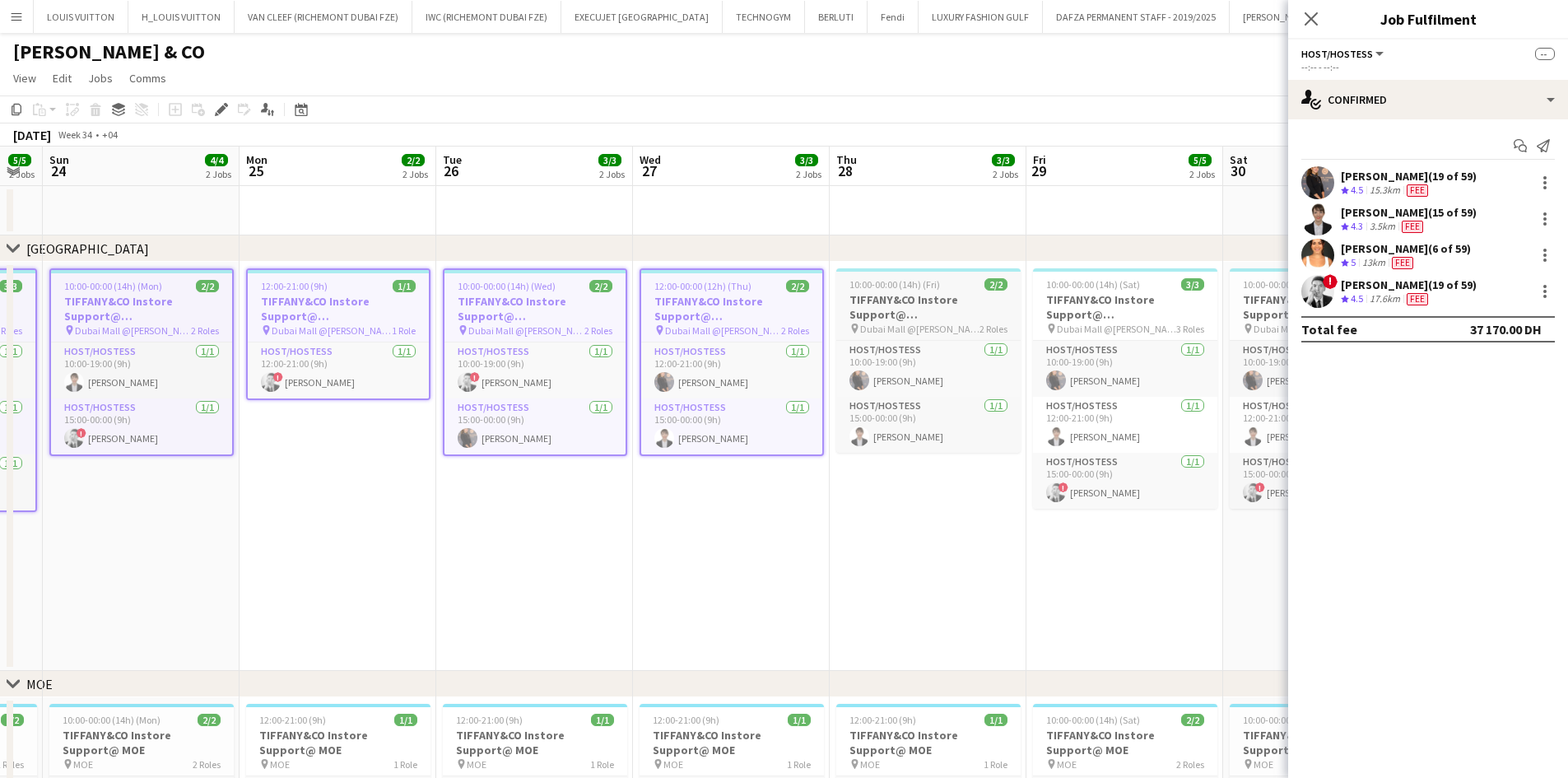
click at [903, 323] on span "Dubai Mall @[PERSON_NAME]" at bounding box center [919, 329] width 119 height 13
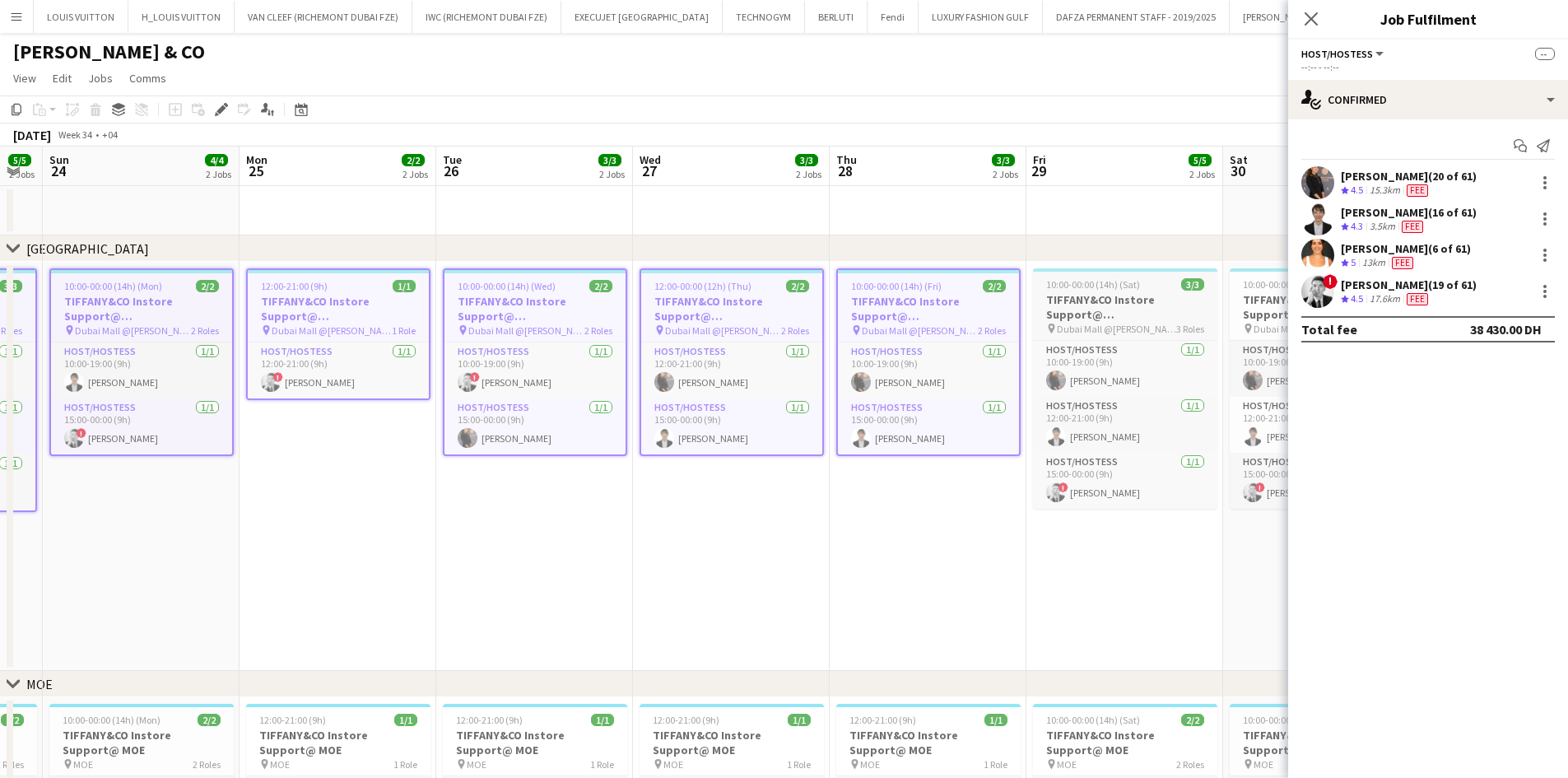
click at [1122, 285] on span "10:00-00:00 (14h) (Sat)" at bounding box center [1093, 284] width 94 height 13
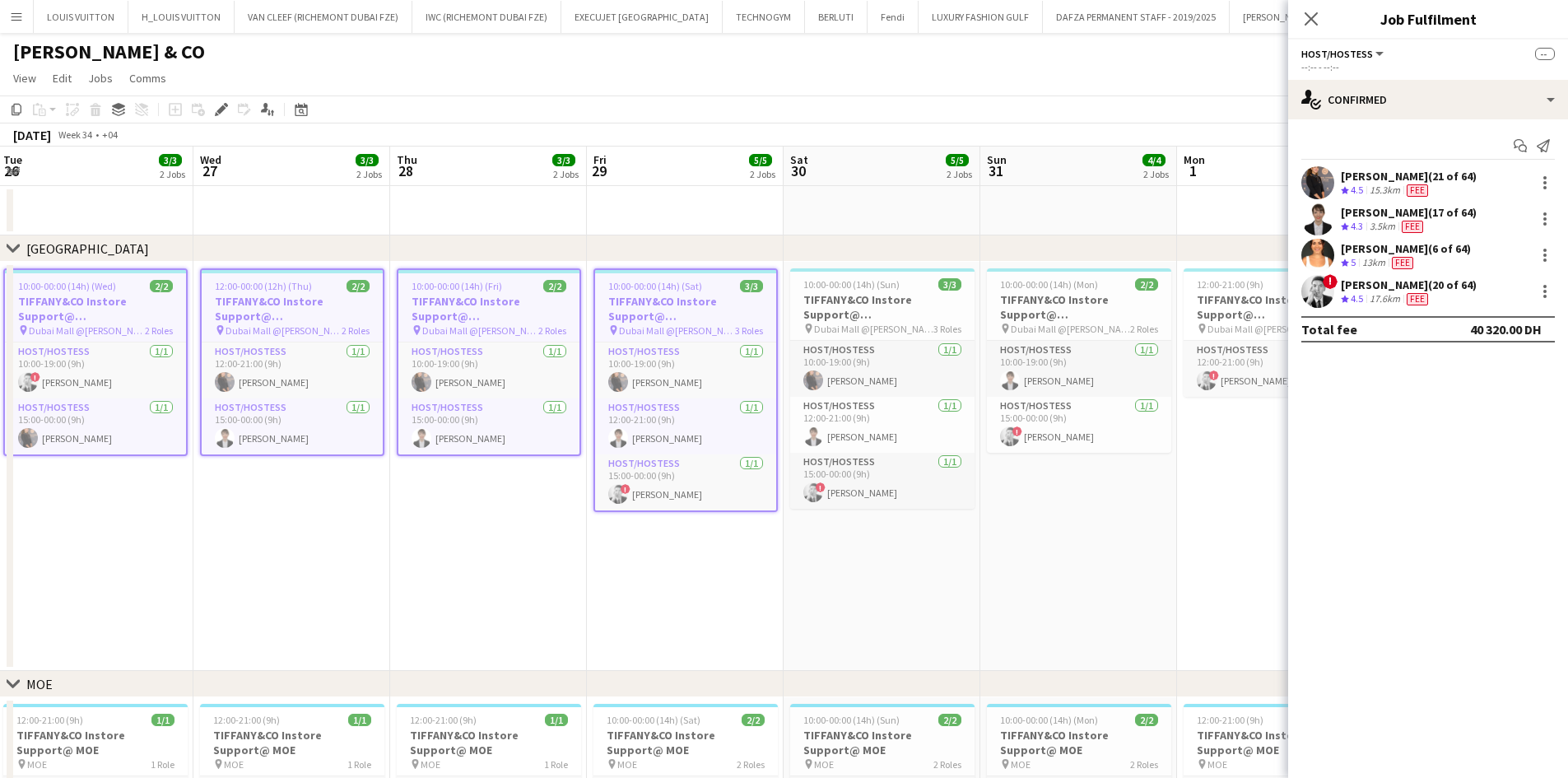
scroll to position [0, 624]
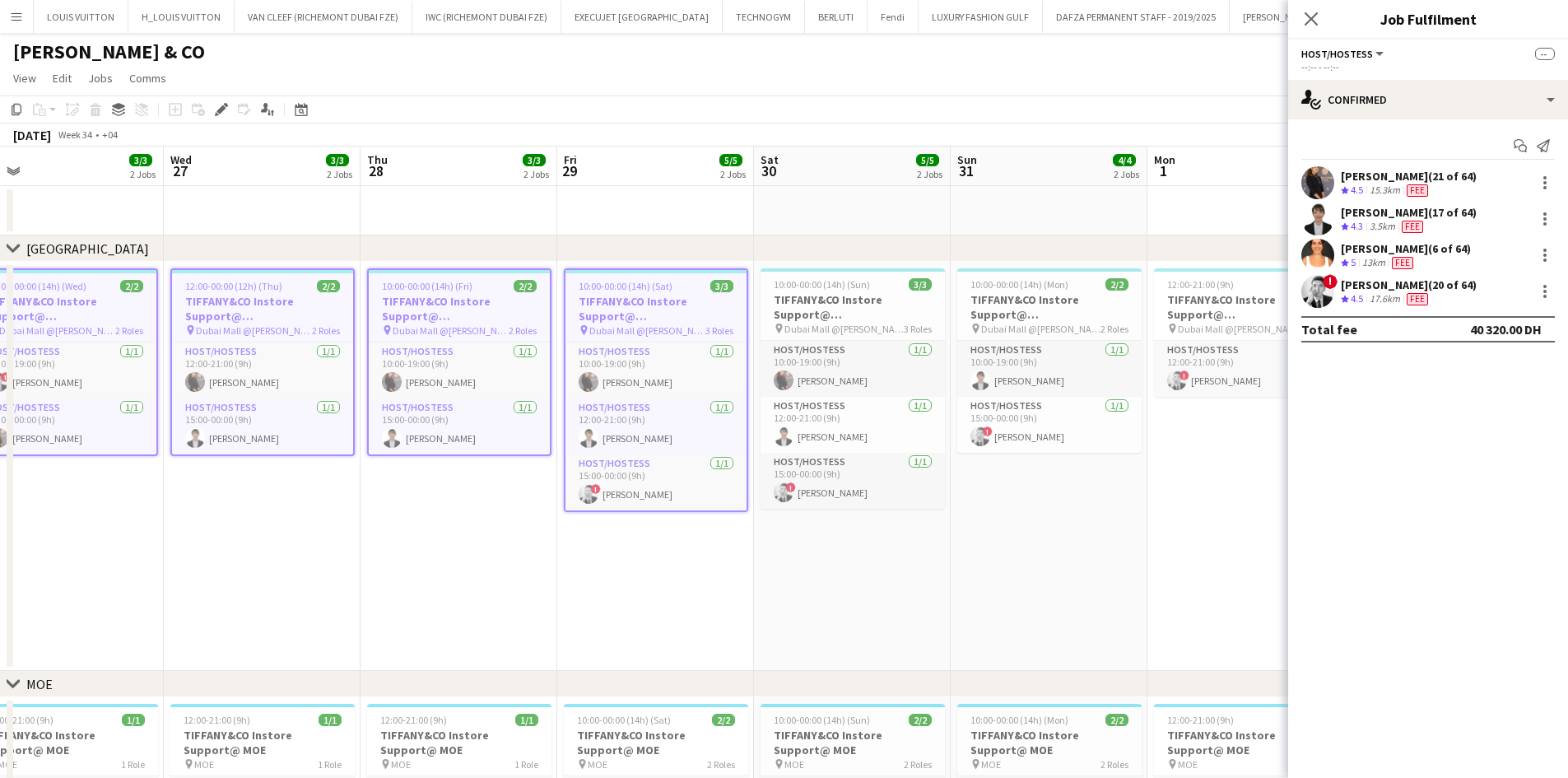
drag, startPoint x: 674, startPoint y: 432, endPoint x: 650, endPoint y: 435, distance: 24.2
click at [650, 435] on app-calendar-viewport "Sat 23 5/5 2 Jobs Sun 24 4/4 2 Jobs Mon 25 2/2 2 Jobs Tue 26 3/3 2 Jobs Wed 27 …" at bounding box center [784, 572] width 1568 height 853
click at [802, 308] on h3 "TIFFANY&CO Instore Support@ [GEOGRAPHIC_DATA]" at bounding box center [853, 307] width 184 height 30
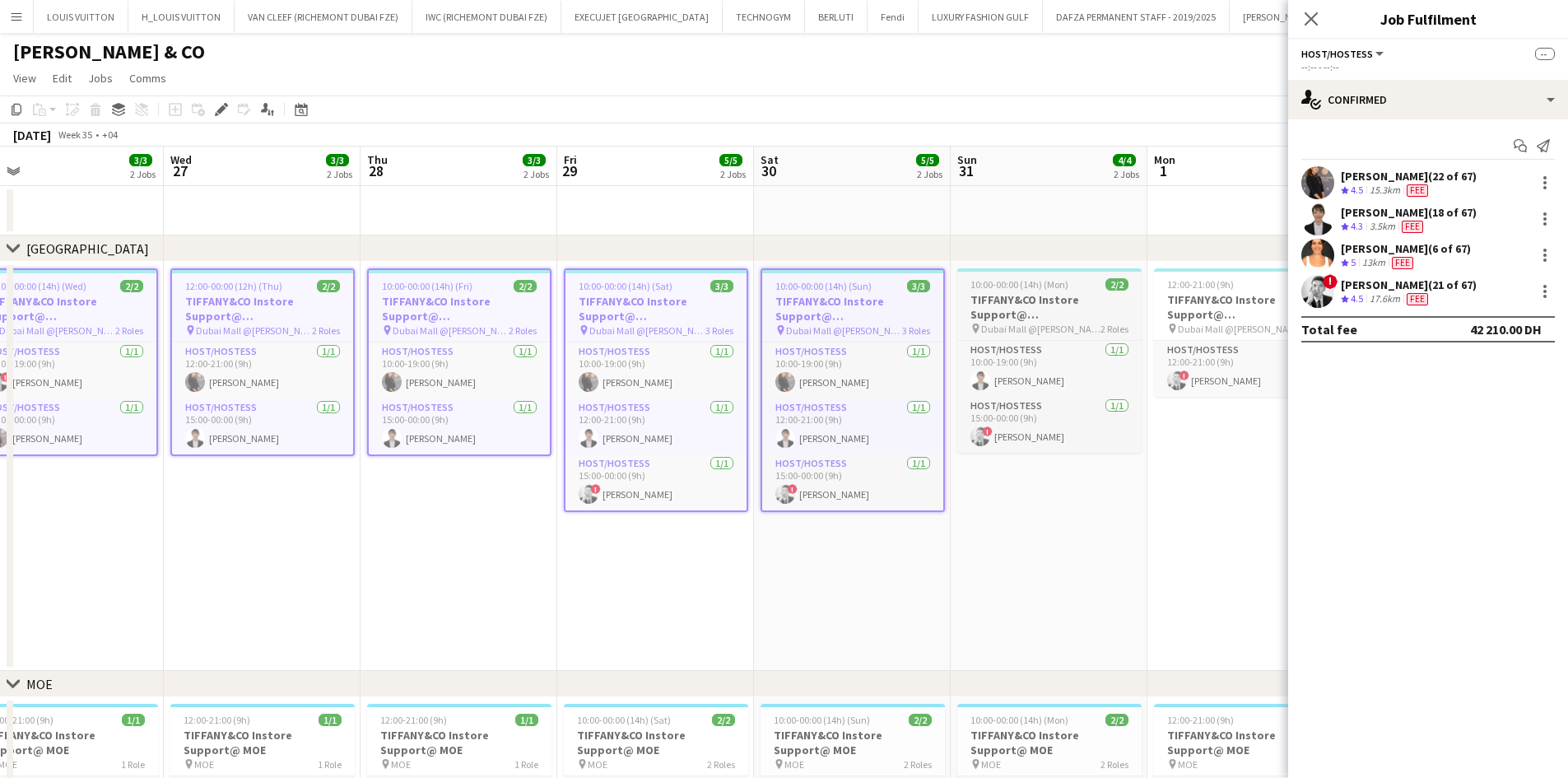
click at [1058, 280] on span "10:00-00:00 (14h) (Mon)" at bounding box center [1019, 284] width 98 height 13
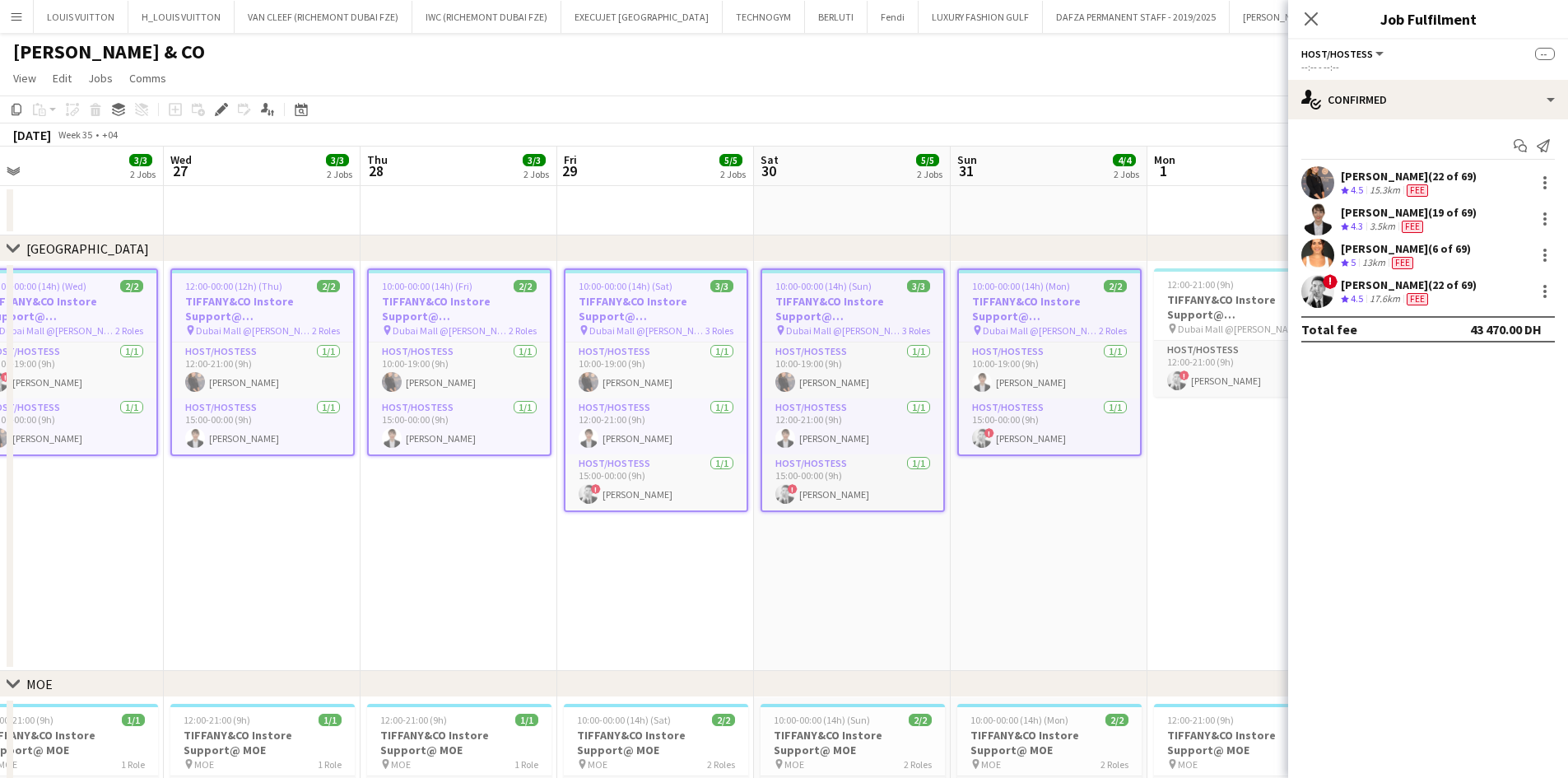
click at [1349, 251] on div "[PERSON_NAME] (6 of 69)" at bounding box center [1406, 248] width 130 height 15
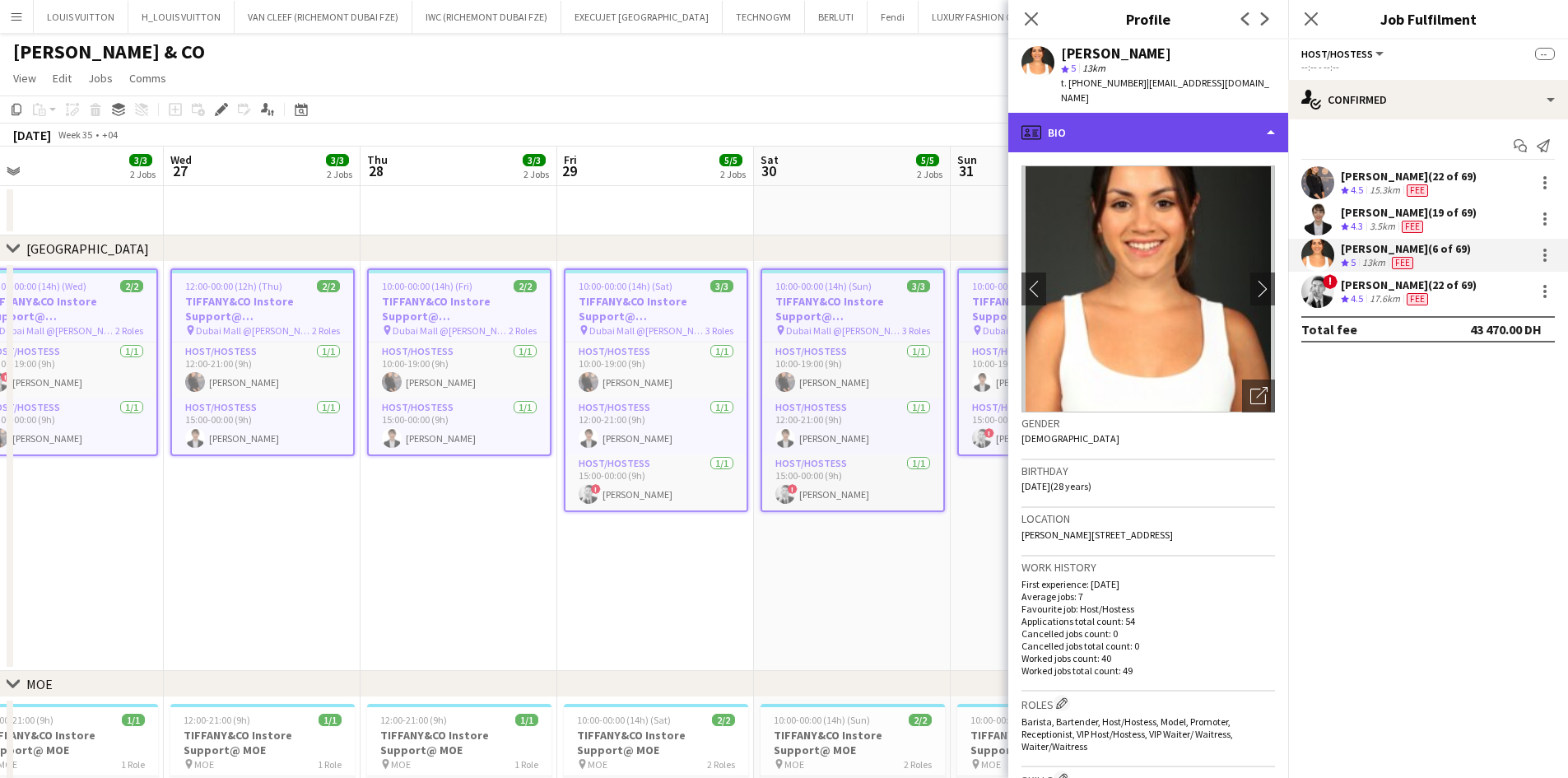
click at [1128, 128] on div "profile Bio" at bounding box center [1148, 132] width 280 height 40
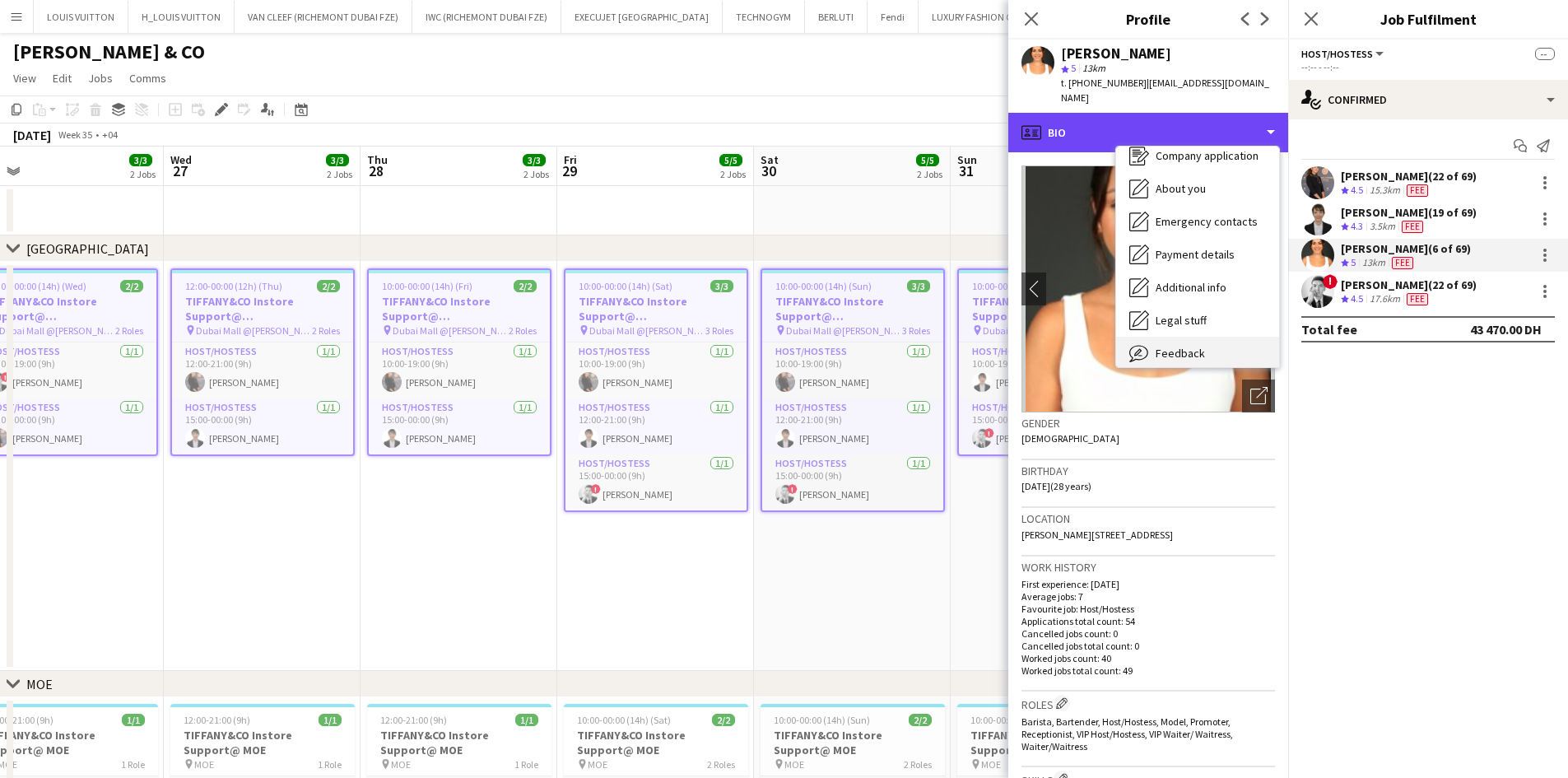
scroll to position [89, 0]
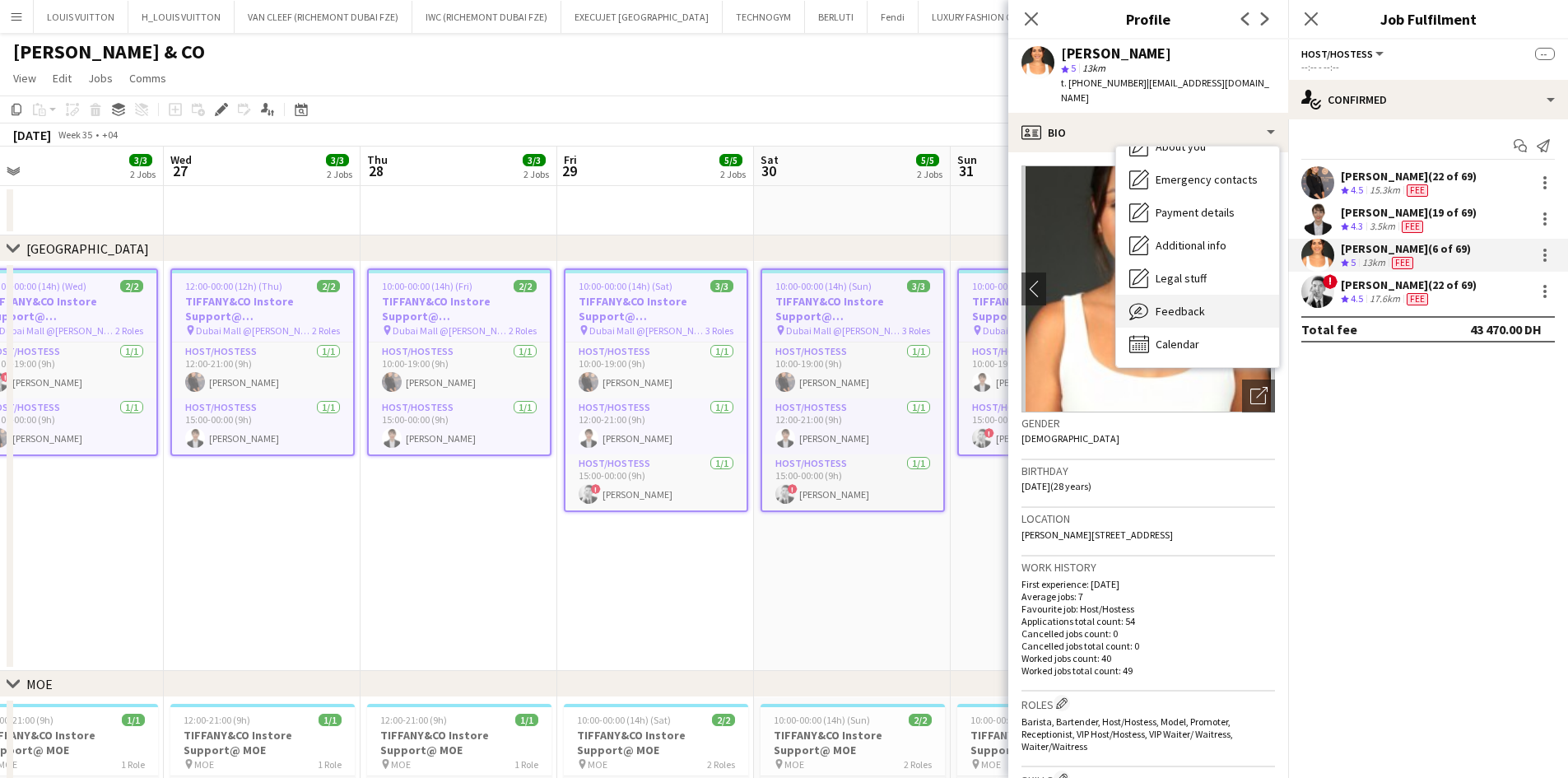
click at [1181, 304] on span "Feedback" at bounding box center [1180, 310] width 49 height 15
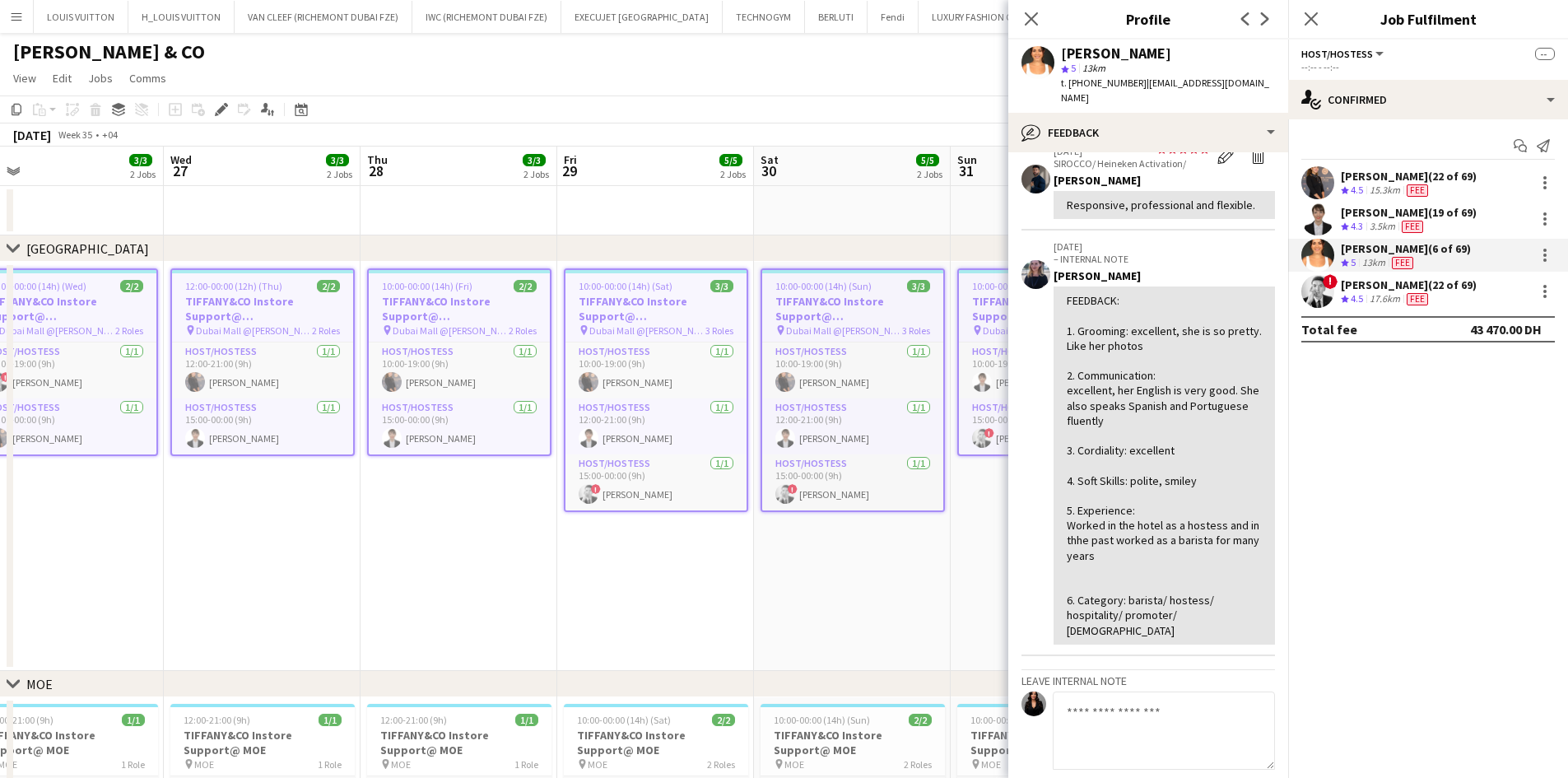
scroll to position [0, 0]
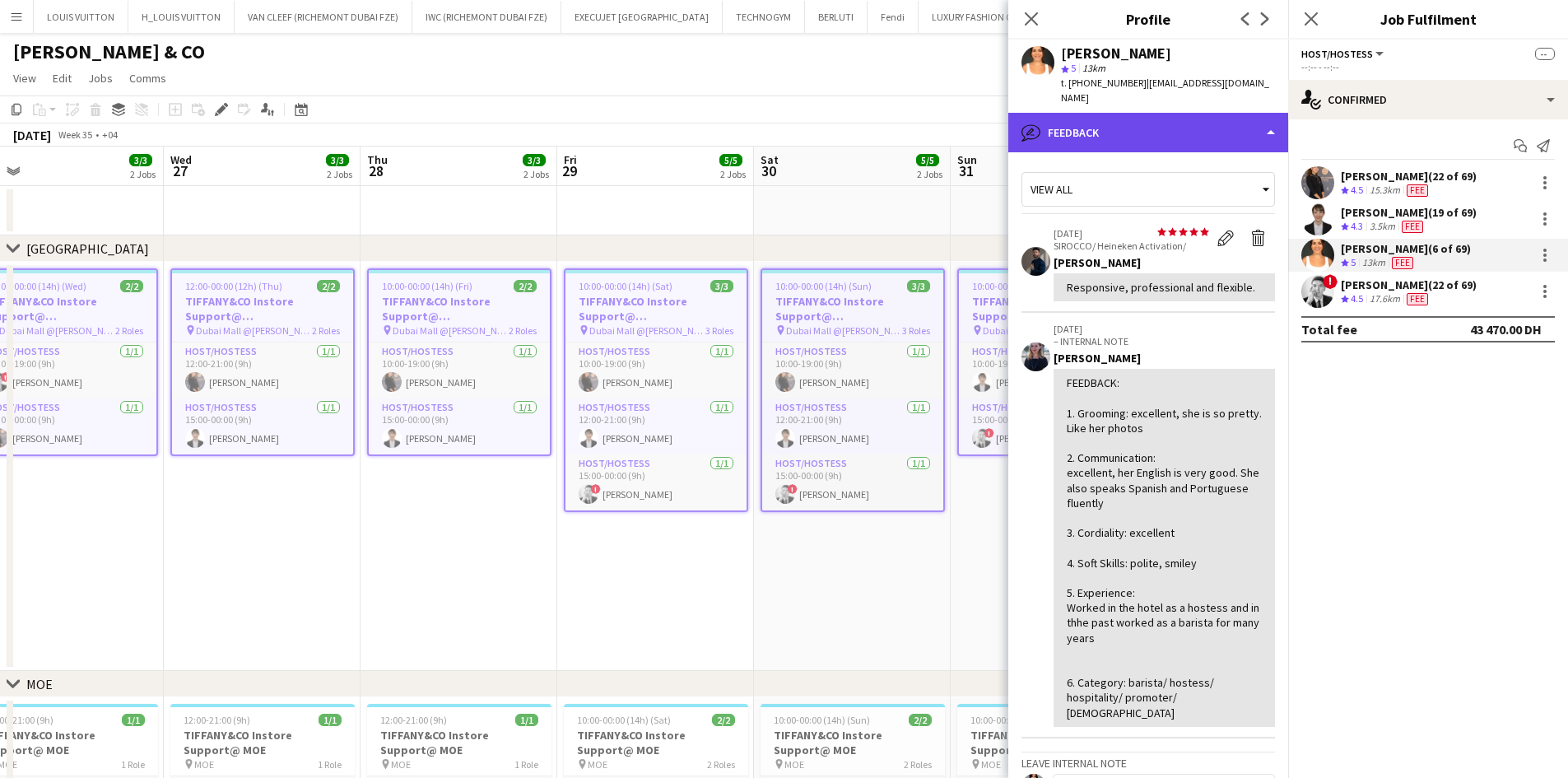
click at [1157, 118] on div "bubble-pencil Feedback" at bounding box center [1148, 132] width 280 height 40
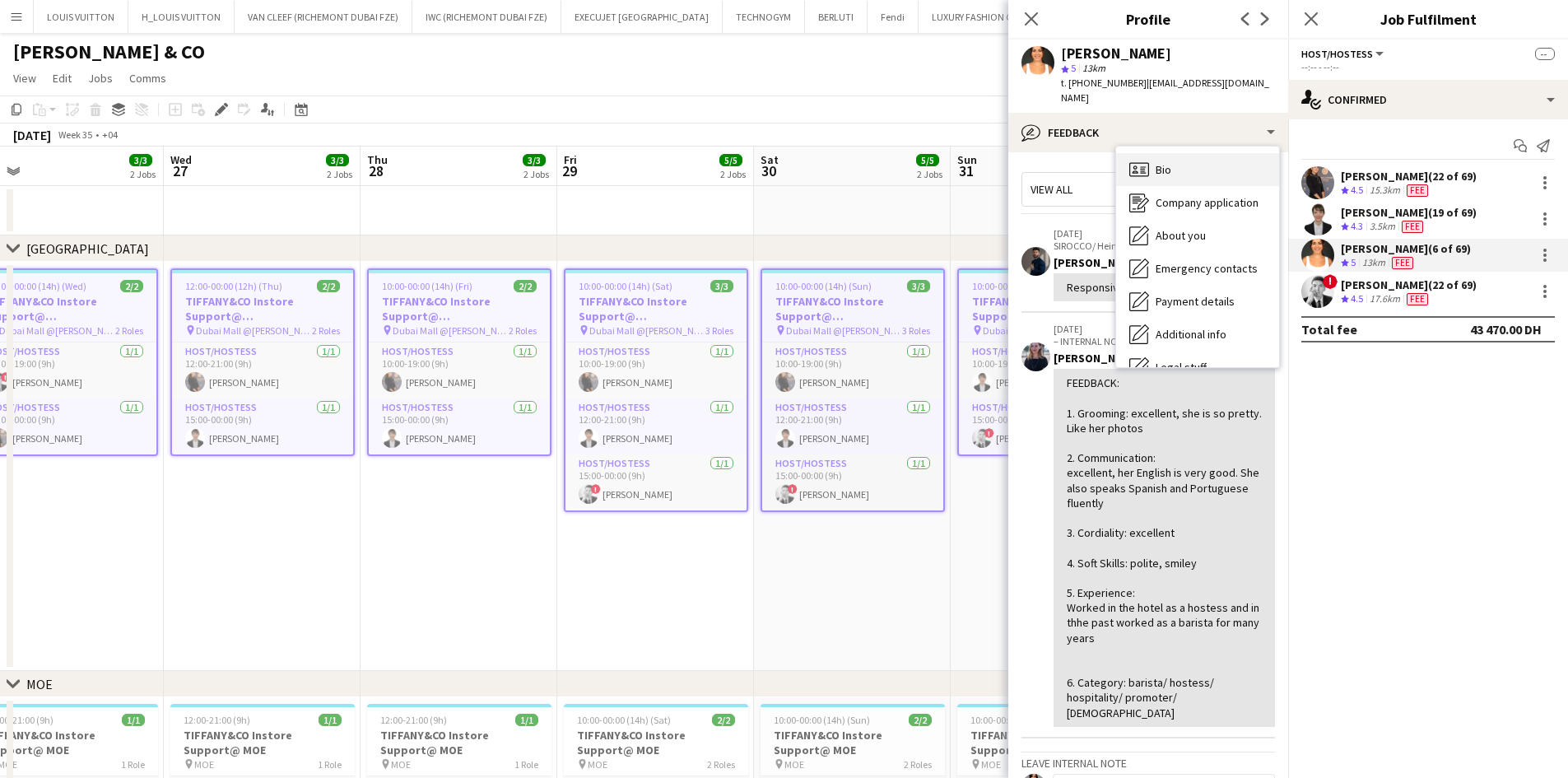
click at [1187, 153] on div "Bio Bio" at bounding box center [1198, 170] width 163 height 33
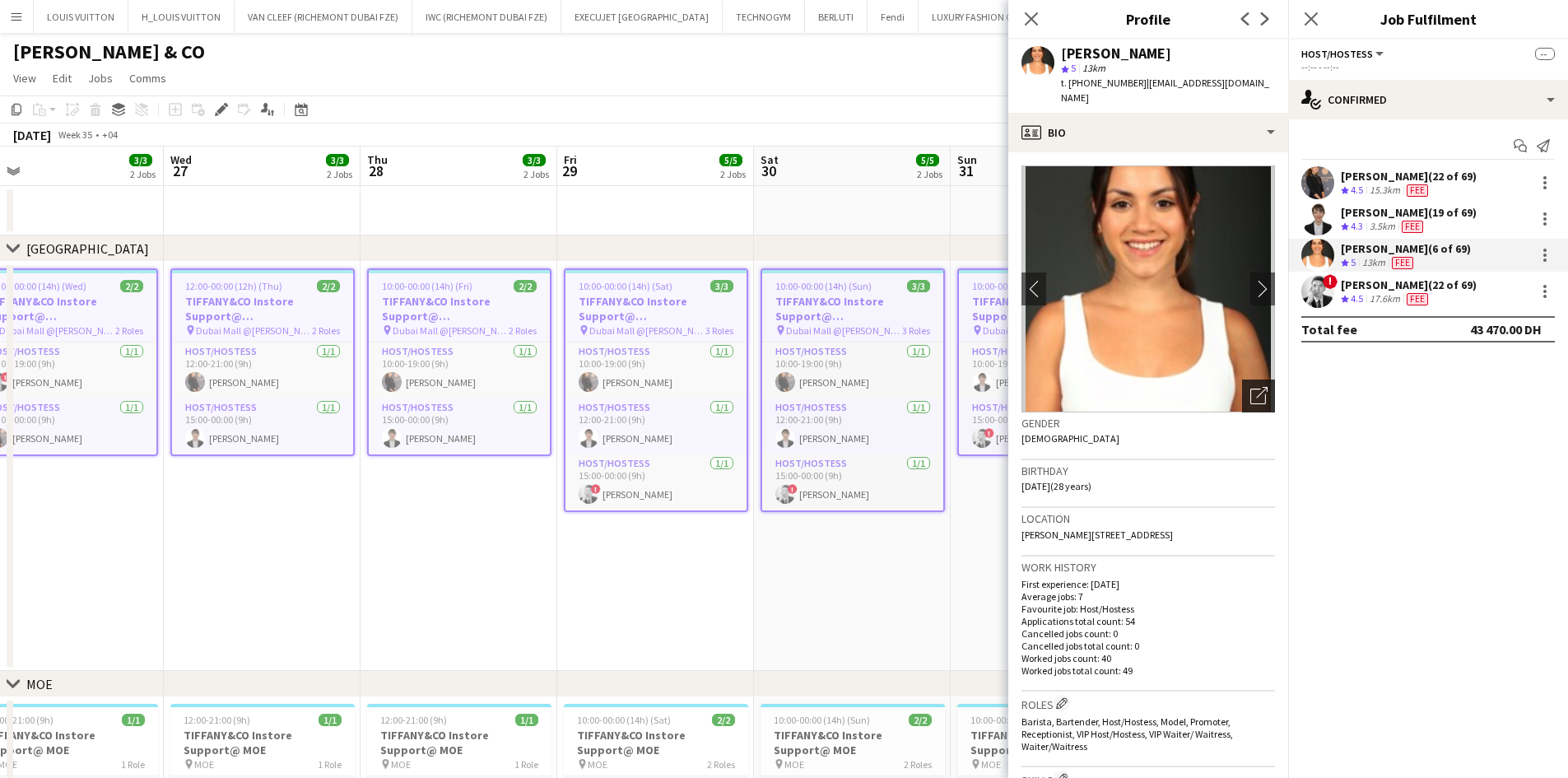
click at [1253, 396] on div "Open photos pop-in" at bounding box center [1259, 396] width 33 height 33
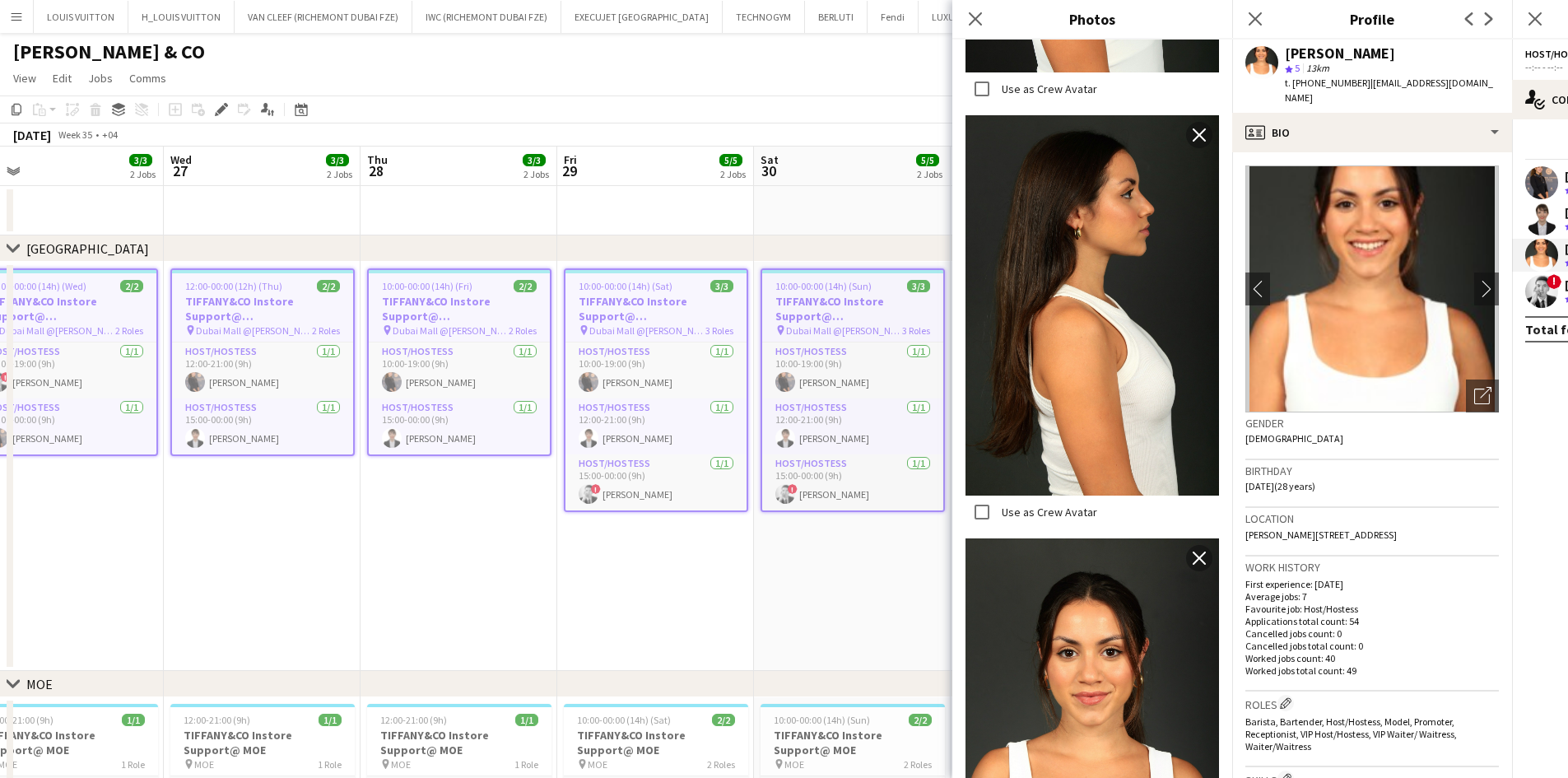
scroll to position [2932, 0]
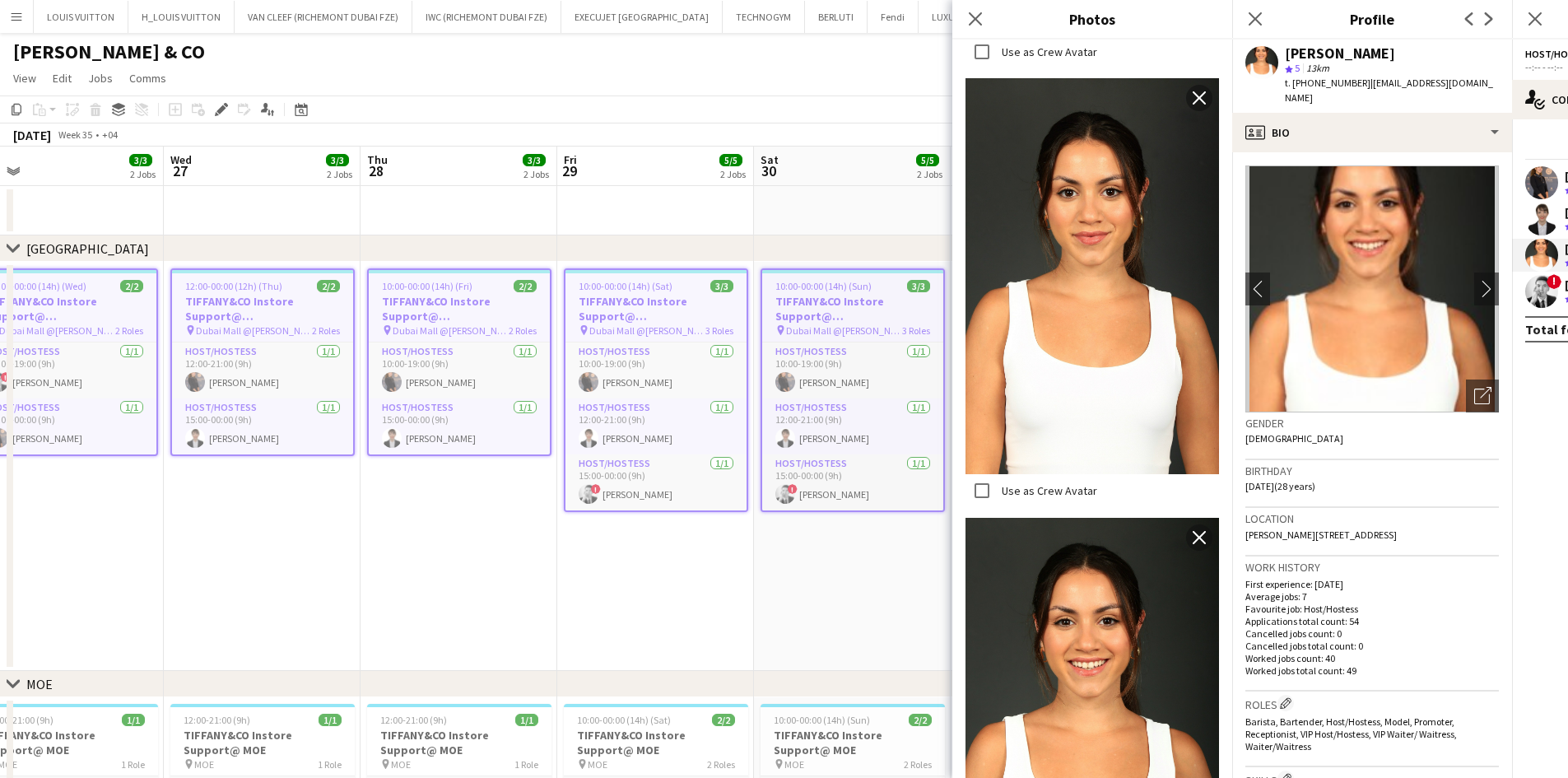
click at [742, 94] on app-page-menu "View Day view expanded Day view collapsed Month view Date picker Jump to [DATE]…" at bounding box center [784, 80] width 1568 height 31
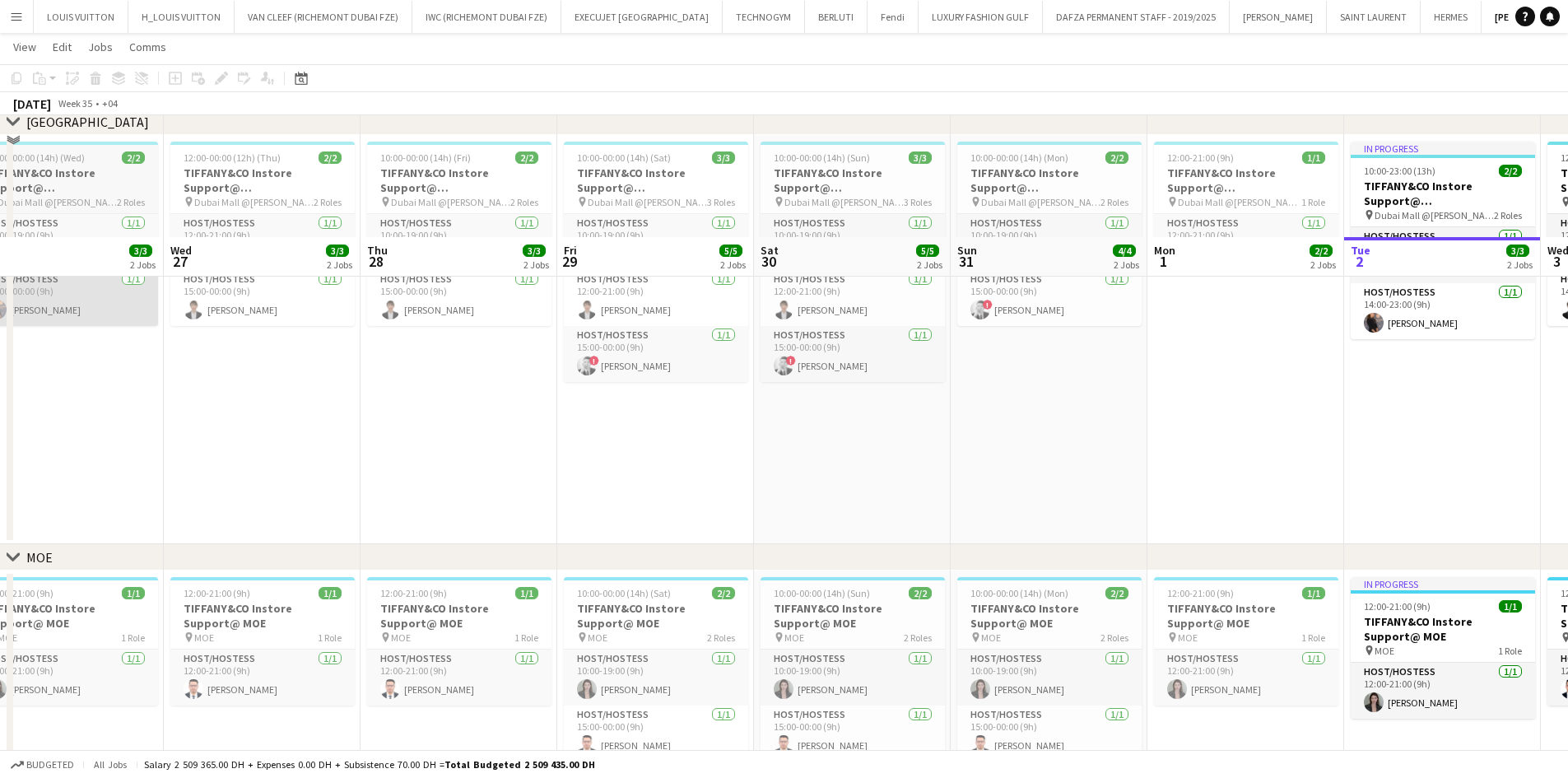
scroll to position [247, 0]
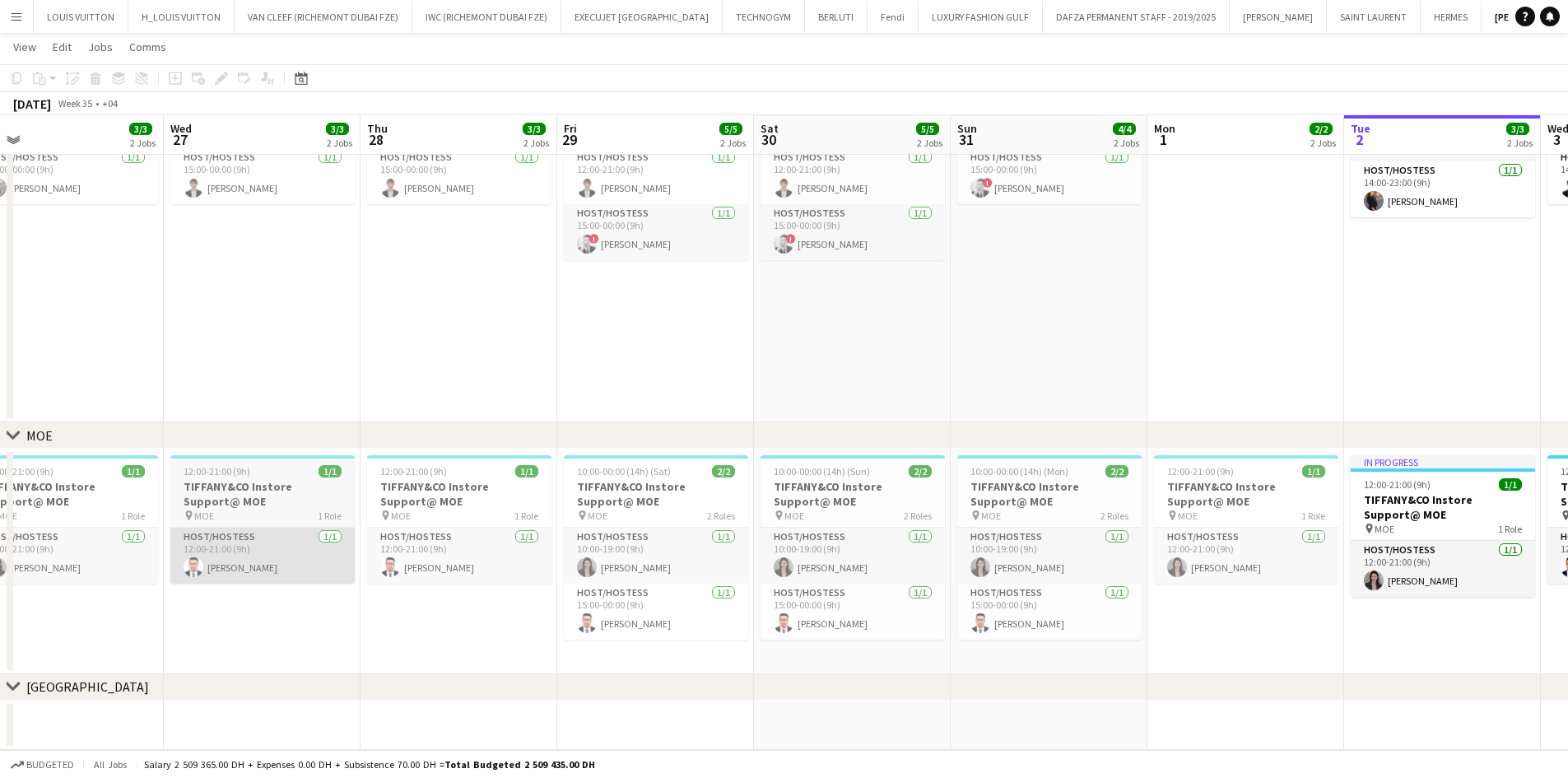
drag, startPoint x: 123, startPoint y: 562, endPoint x: 590, endPoint y: 536, distance: 467.7
click at [433, 542] on app-calendar-viewport "Sat 23 5/5 2 Jobs Sun 24 4/4 2 Jobs Mon 25 2/2 2 Jobs Tue 26 3/3 2 Jobs Wed 27 …" at bounding box center [784, 284] width 1568 height 933
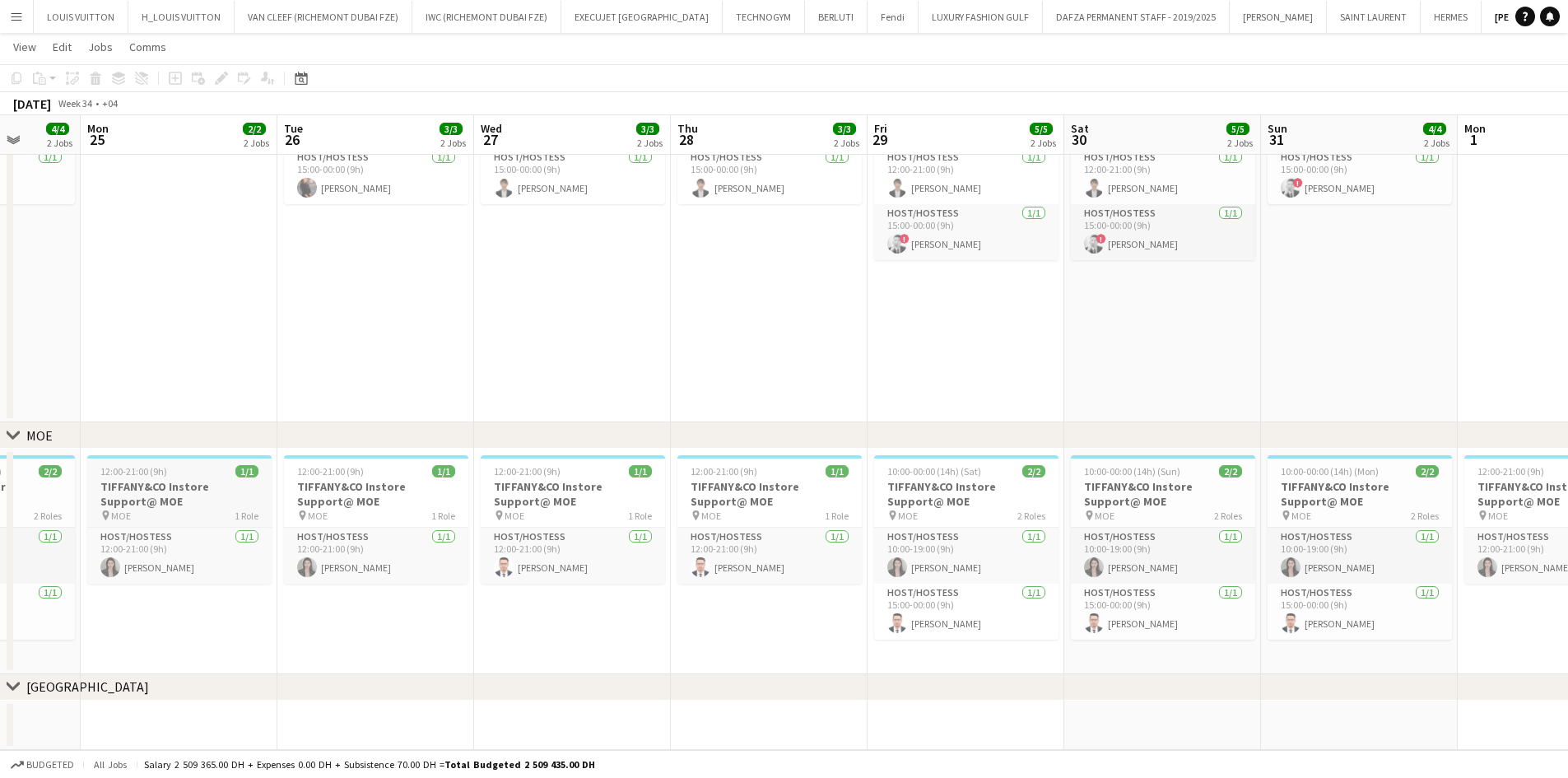
drag, startPoint x: 855, startPoint y: 526, endPoint x: 884, endPoint y: 525, distance: 29.0
click at [962, 525] on app-calendar-viewport "Fri 22 5/5 2 Jobs Sat 23 5/5 2 Jobs Sun 24 4/4 2 Jobs Mon 25 2/2 2 Jobs Tue 26 …" at bounding box center [784, 284] width 1568 height 933
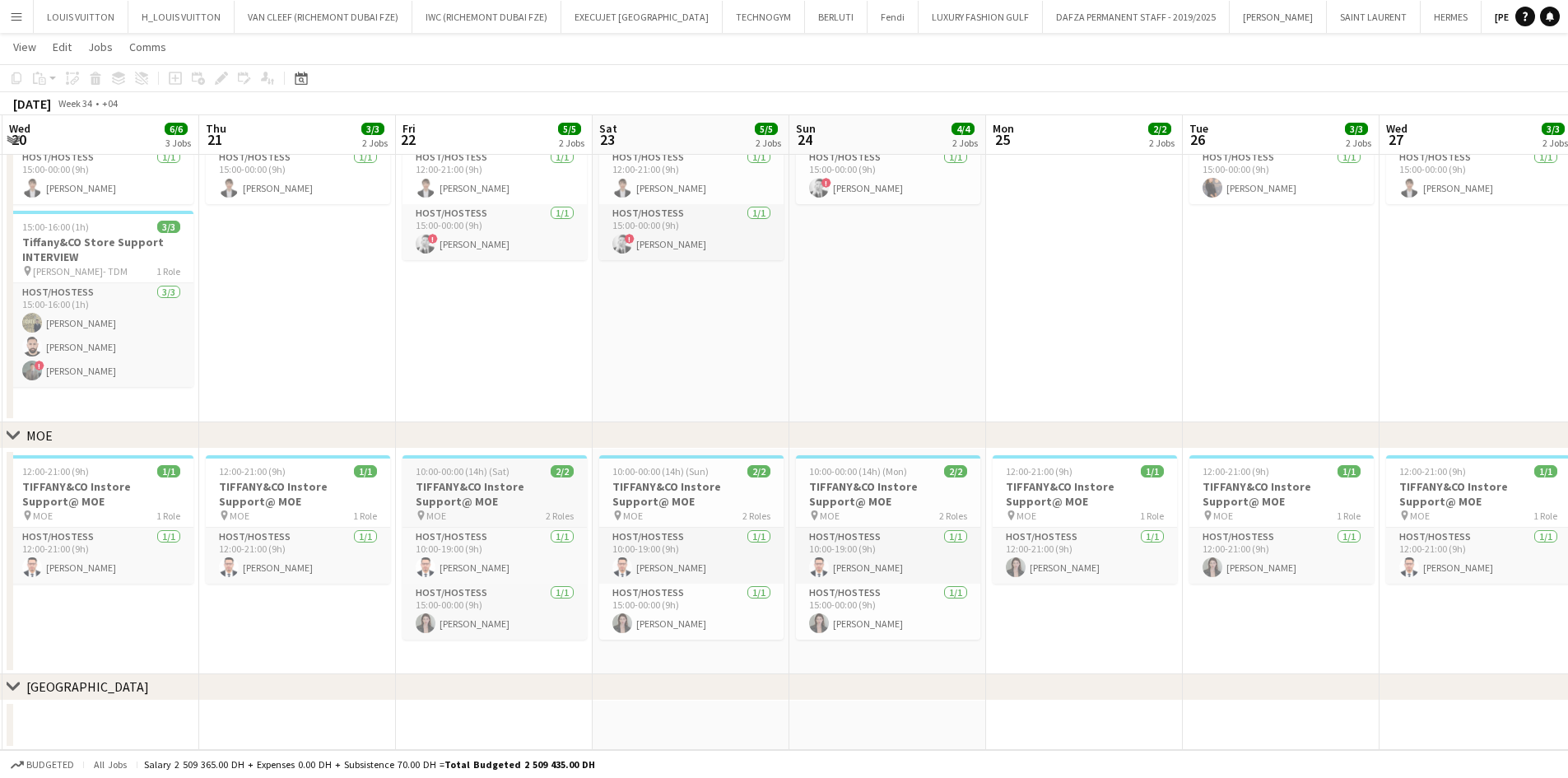
drag, startPoint x: 318, startPoint y: 471, endPoint x: 546, endPoint y: 491, distance: 228.9
click at [582, 482] on app-calendar-viewport "Mon 18 2/2 2 Jobs Tue 19 3/3 2 Jobs Wed 20 6/6 3 Jobs Thu 21 3/3 2 Jobs Fri 22 …" at bounding box center [784, 284] width 1568 height 933
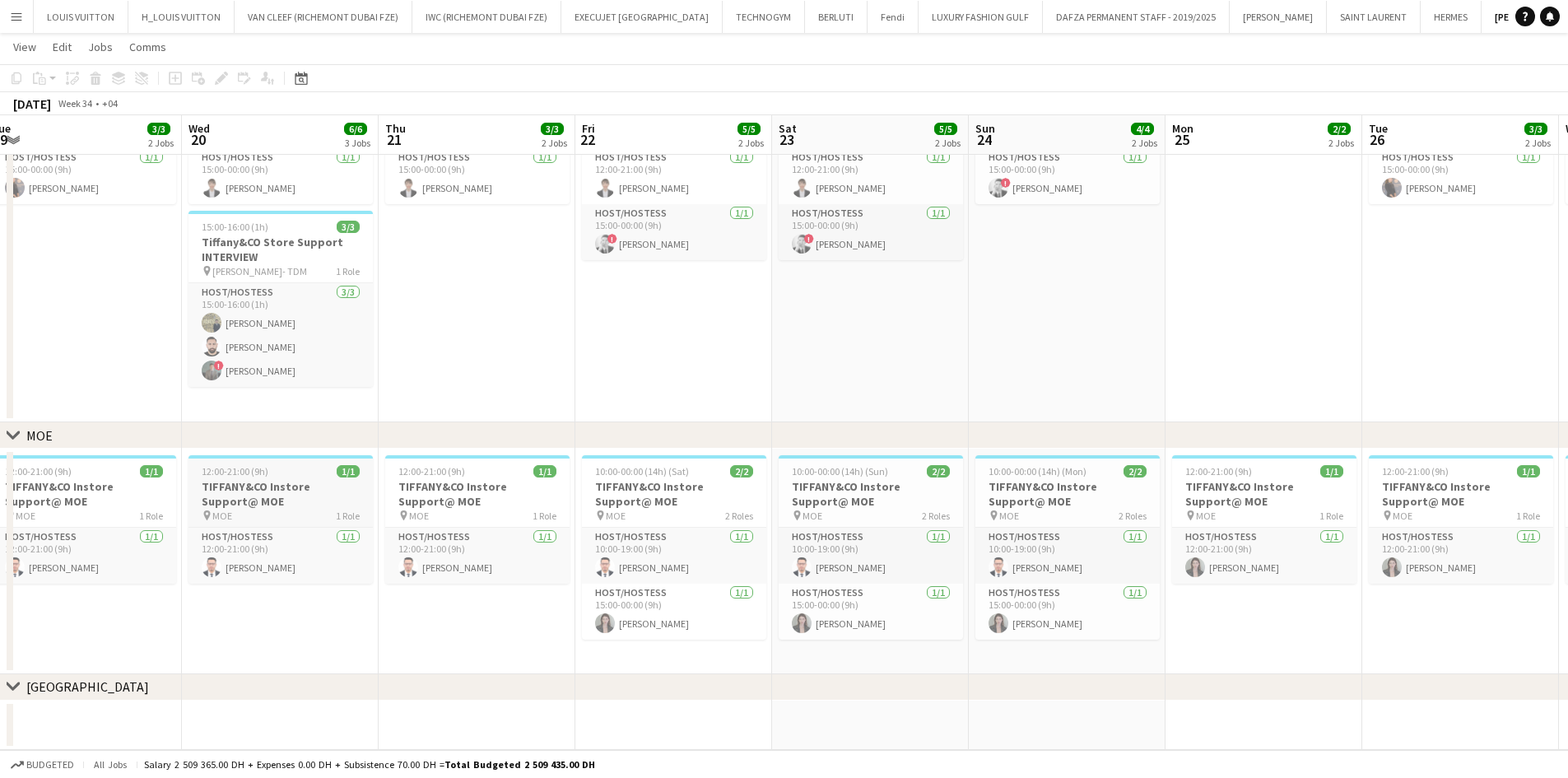
drag, startPoint x: 245, startPoint y: 493, endPoint x: 713, endPoint y: 520, distance: 468.8
click at [712, 510] on app-calendar-viewport "Sun 17 3/4 2 Jobs Mon 18 2/2 2 Jobs Tue 19 3/3 2 Jobs Wed 20 6/6 3 Jobs Thu 21 …" at bounding box center [784, 284] width 1568 height 933
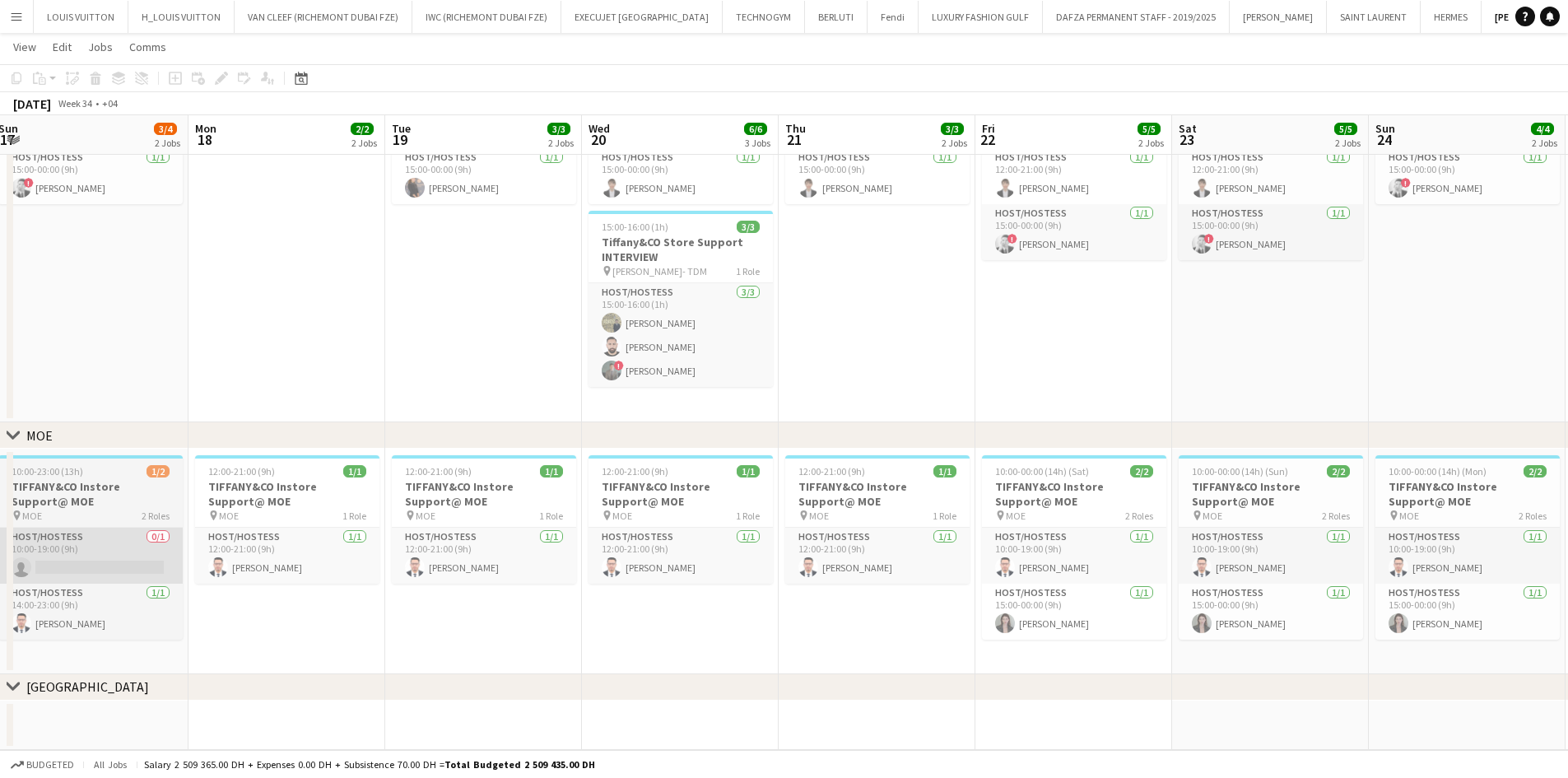
drag, startPoint x: 198, startPoint y: 511, endPoint x: 747, endPoint y: 548, distance: 550.2
click at [766, 548] on app-calendar-viewport "Fri 15 5/5 2 Jobs Sat 16 5/5 2 Jobs Sun 17 3/4 2 Jobs Mon 18 2/2 2 Jobs Tue 19 …" at bounding box center [784, 284] width 1568 height 933
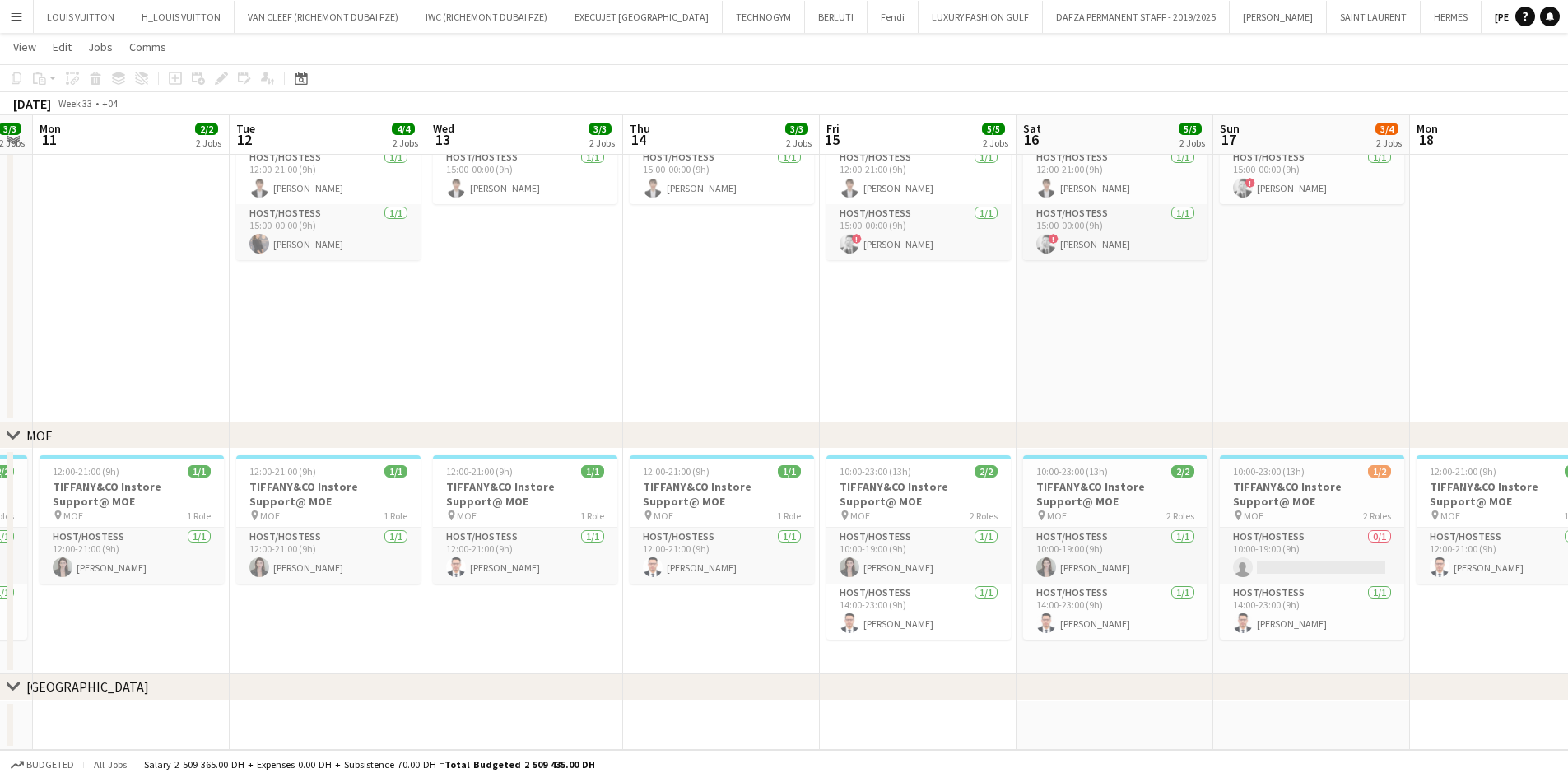
drag, startPoint x: 78, startPoint y: 463, endPoint x: 707, endPoint y: 535, distance: 633.1
click at [707, 534] on app-calendar-viewport "Sat 9 4/4 2 Jobs Sun 10 3/3 2 Jobs Mon 11 2/2 2 Jobs Tue 12 4/4 2 Jobs Wed 13 3…" at bounding box center [784, 284] width 1568 height 933
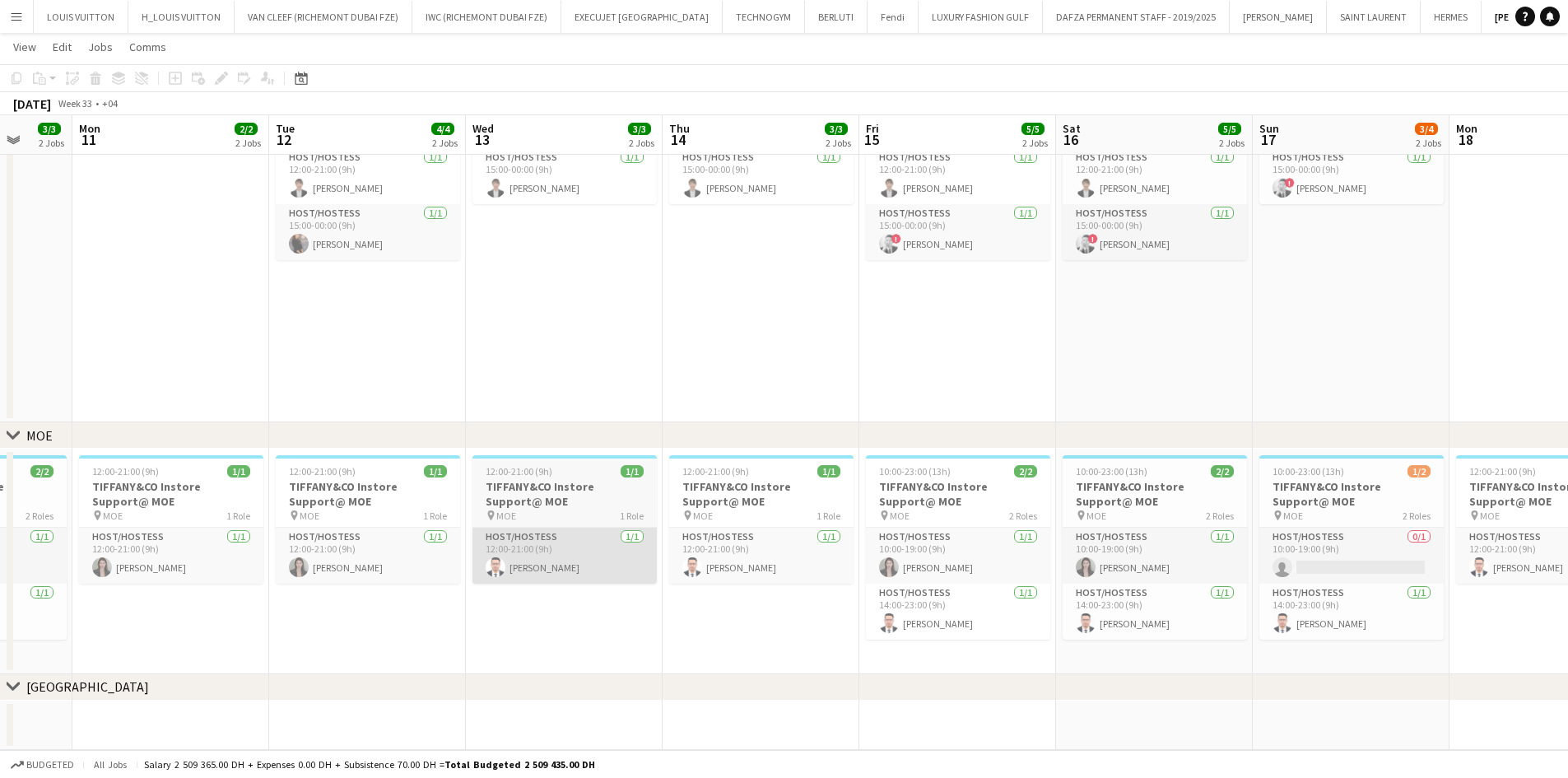
drag, startPoint x: 13, startPoint y: 512, endPoint x: 618, endPoint y: 542, distance: 605.7
click at [615, 542] on div "chevron-right [GEOGRAPHIC_DATA] chevron-right MOE chevron-right [GEOGRAPHIC_DAT…" at bounding box center [784, 284] width 1568 height 933
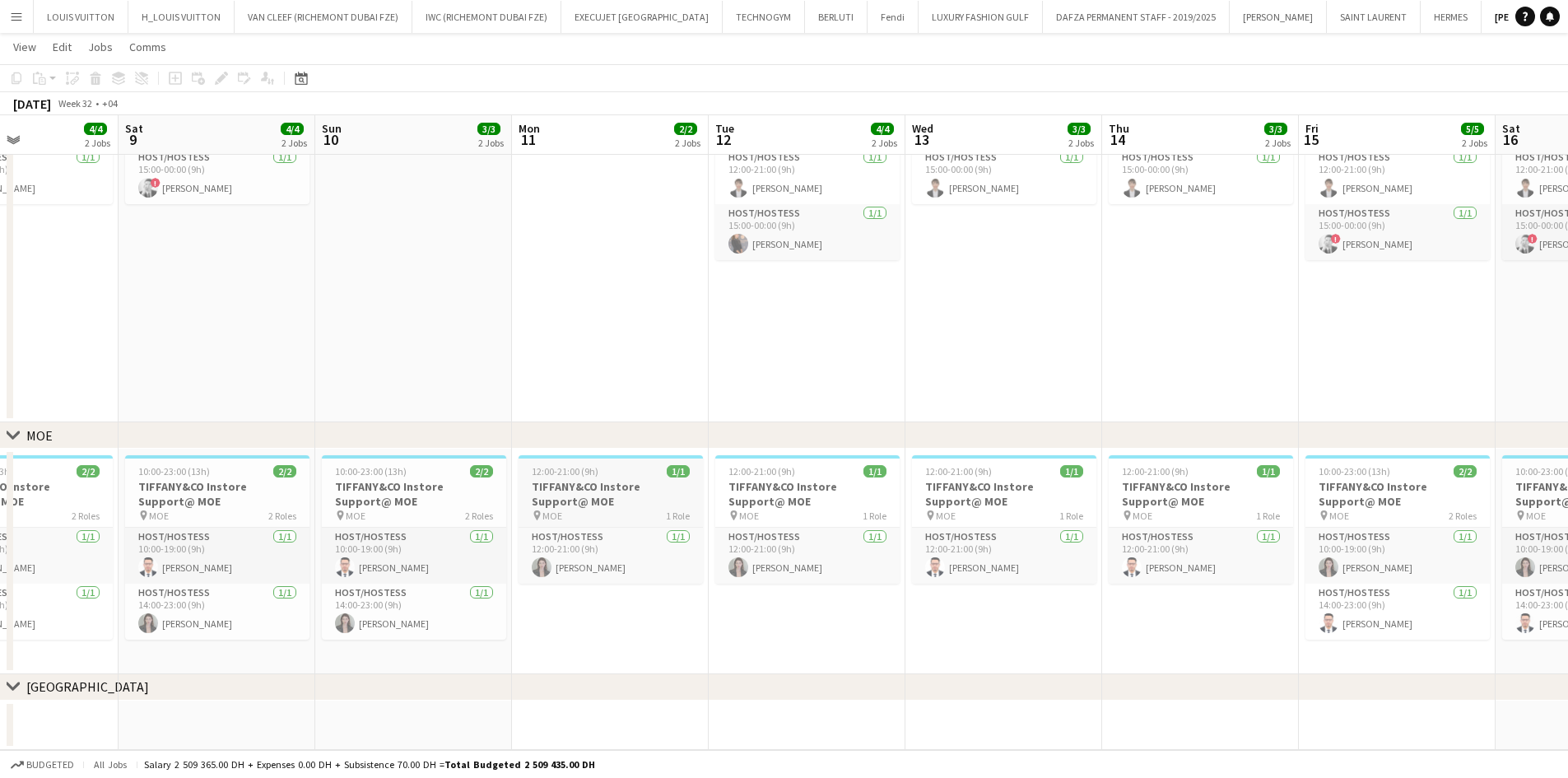
drag, startPoint x: 333, startPoint y: 520, endPoint x: 699, endPoint y: 527, distance: 366.1
click at [702, 520] on app-calendar-viewport "Wed 6 4/4 2 Jobs Thu 7 3/3 2 Jobs Fri 8 4/4 2 Jobs Sat 9 4/4 2 Jobs Sun 10 3/3 …" at bounding box center [784, 284] width 1568 height 933
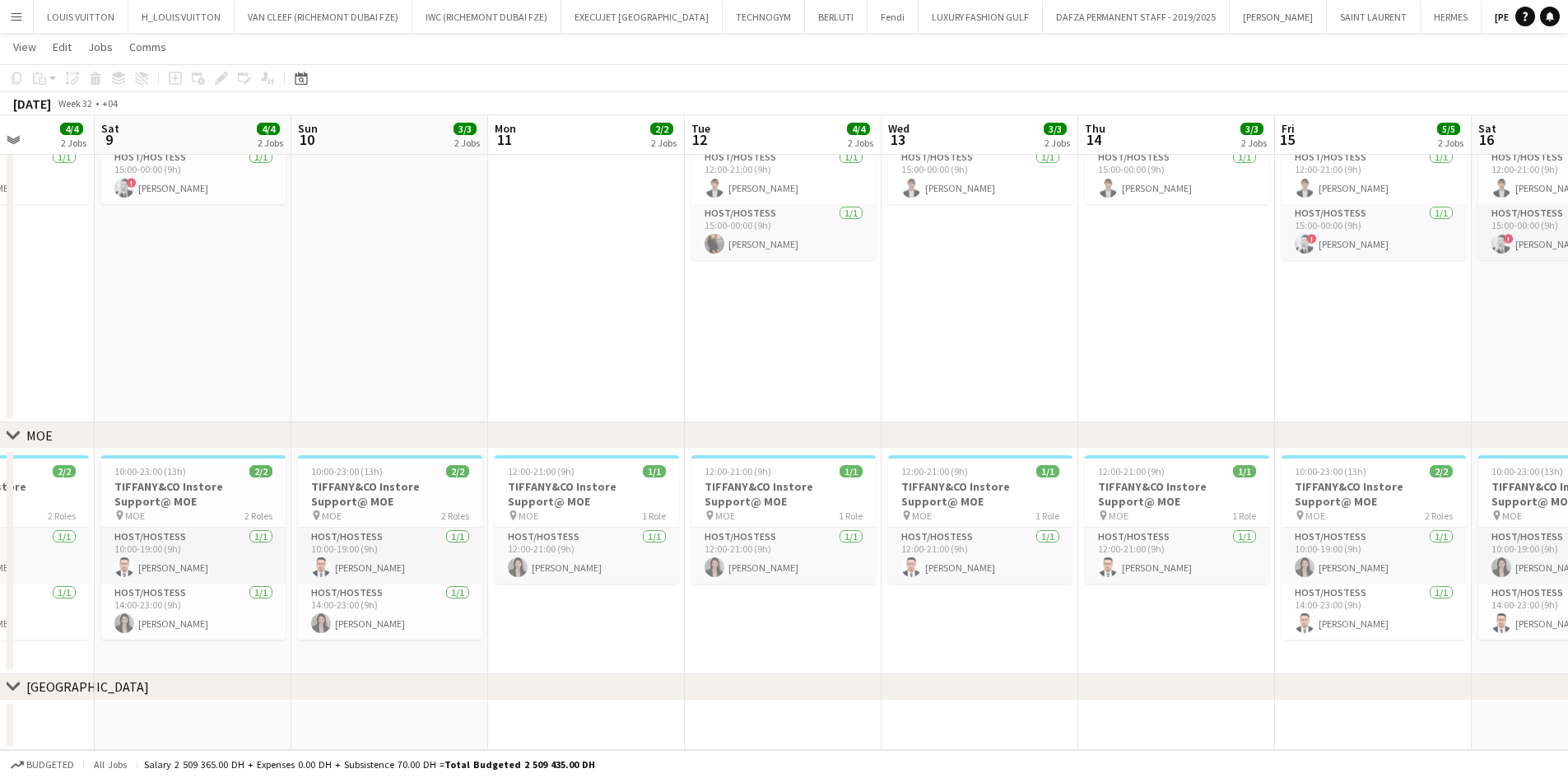
drag, startPoint x: 560, startPoint y: 527, endPoint x: 627, endPoint y: 528, distance: 67.0
click at [626, 527] on app-calendar-viewport "Wed 6 4/4 2 Jobs Thu 7 3/3 2 Jobs Fri 8 4/4 2 Jobs Sat 9 4/4 2 Jobs Sun 10 3/3 …" at bounding box center [784, 284] width 1568 height 933
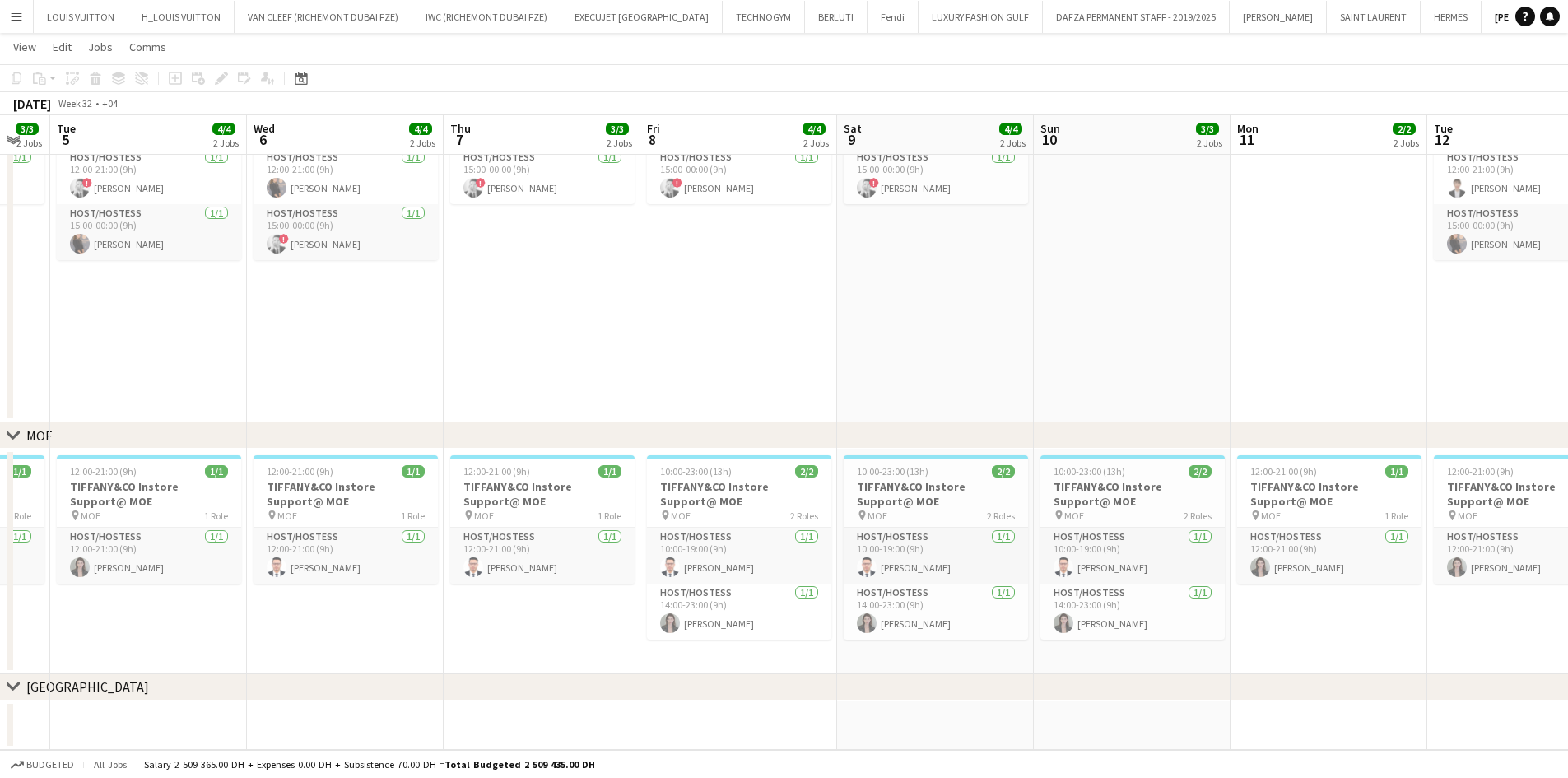
drag, startPoint x: 292, startPoint y: 520, endPoint x: 653, endPoint y: 520, distance: 361.0
click at [653, 520] on app-calendar-viewport "Sun 3 4/4 2 Jobs Mon 4 3/3 2 Jobs Tue 5 4/4 2 Jobs Wed 6 4/4 2 Jobs Thu 7 3/3 2…" at bounding box center [784, 284] width 1568 height 933
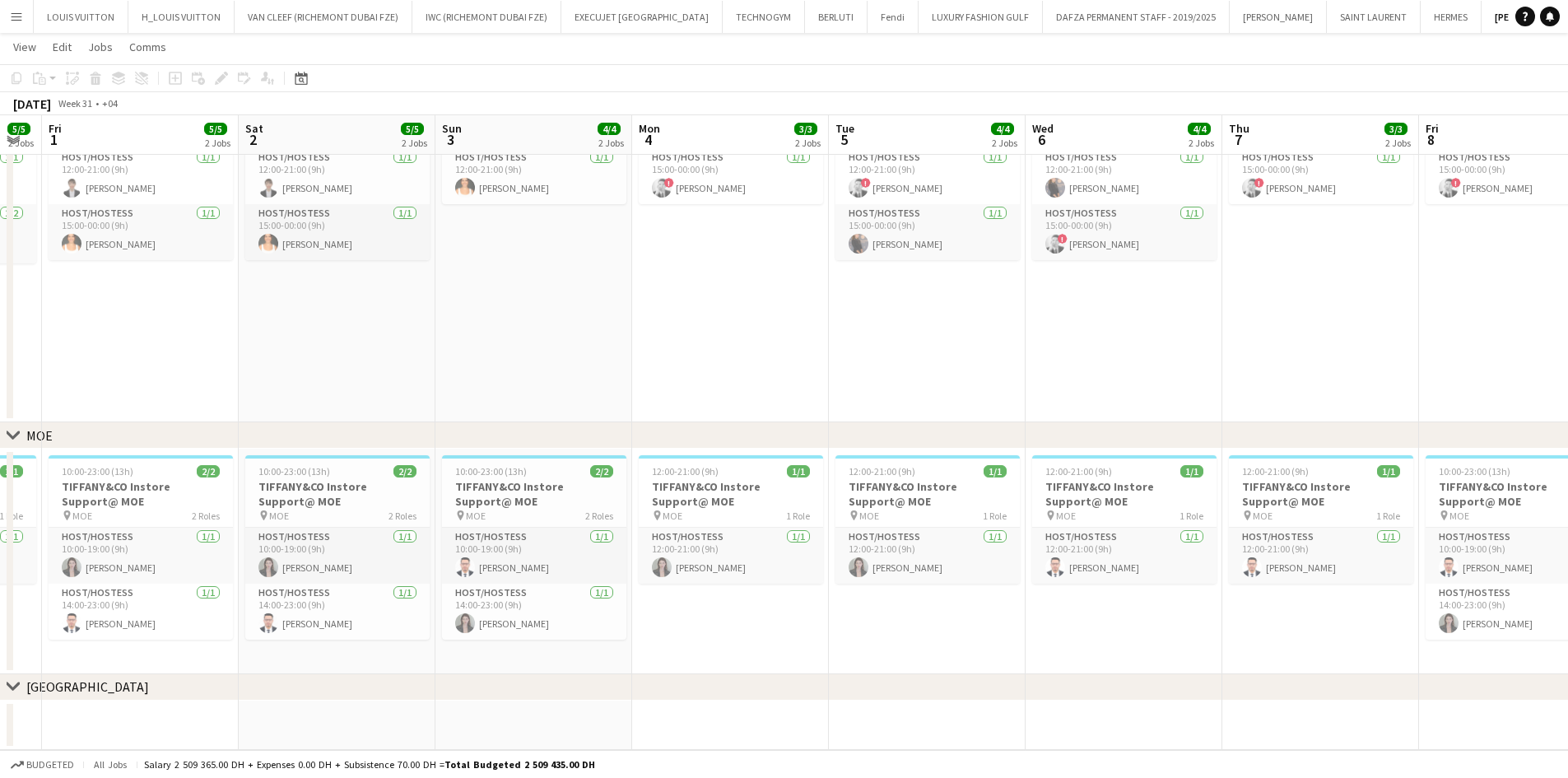
scroll to position [0, 552]
drag, startPoint x: 370, startPoint y: 505, endPoint x: 743, endPoint y: 514, distance: 373.1
click at [743, 514] on app-calendar-viewport "Tue 29 3/3 2 Jobs Wed 30 4/4 2 Jobs Thu 31 5/5 2 Jobs Fri 1 5/5 2 Jobs Sat 2 5/…" at bounding box center [784, 284] width 1568 height 933
click at [120, 497] on h3 "TIFFANY&CO Instore Support@ MOE" at bounding box center [138, 494] width 184 height 30
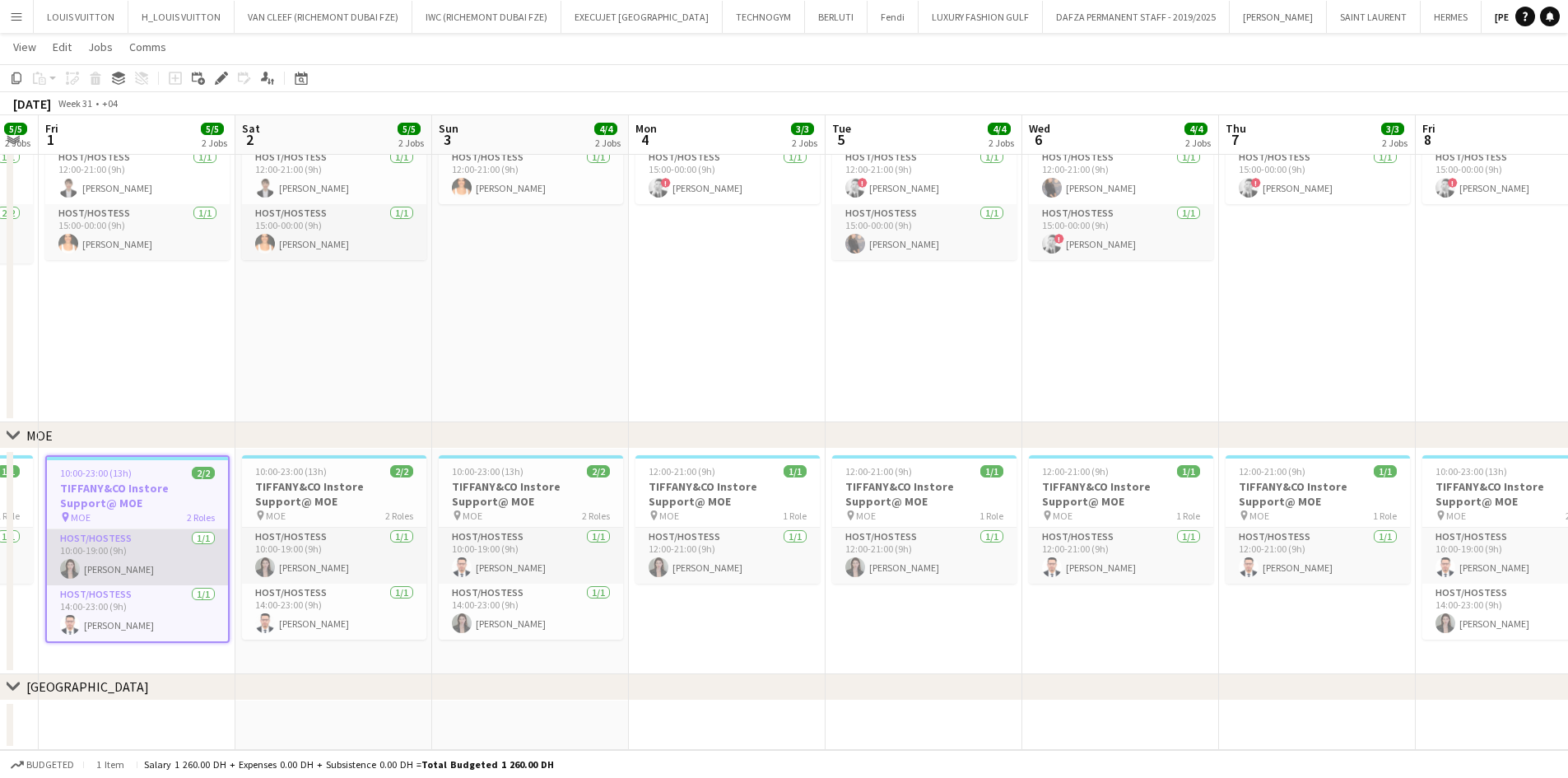
click at [165, 551] on app-card-role "Host/Hostess [DATE] 10:00-19:00 (9h) [PERSON_NAME]" at bounding box center [137, 558] width 181 height 56
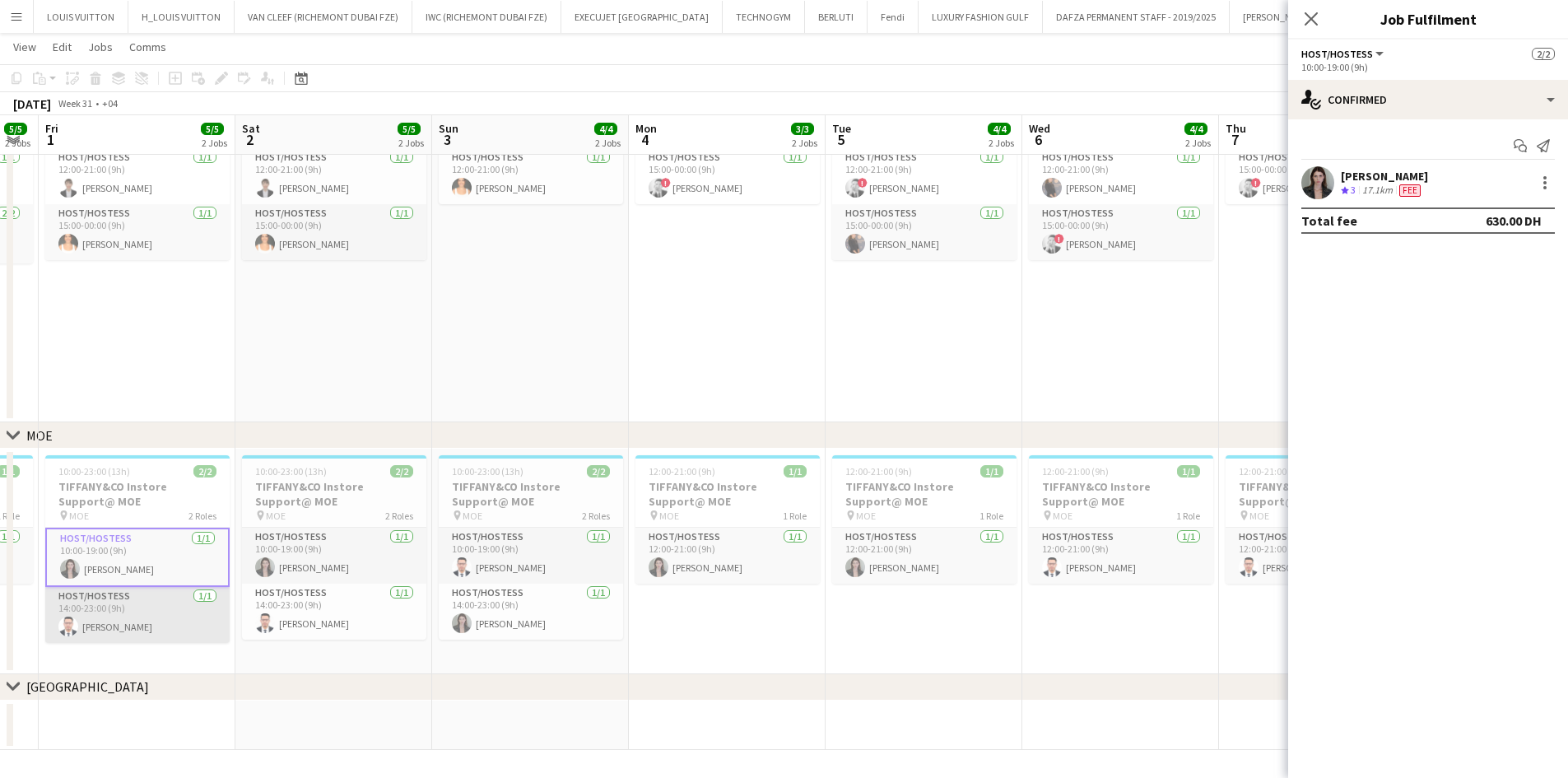
click at [150, 609] on app-card-role "Host/Hostess [DATE] 14:00-23:00 (9h) [PERSON_NAME]" at bounding box center [138, 615] width 184 height 56
click at [140, 486] on h3 "TIFFANY&CO Instore Support@ MOE" at bounding box center [138, 494] width 184 height 30
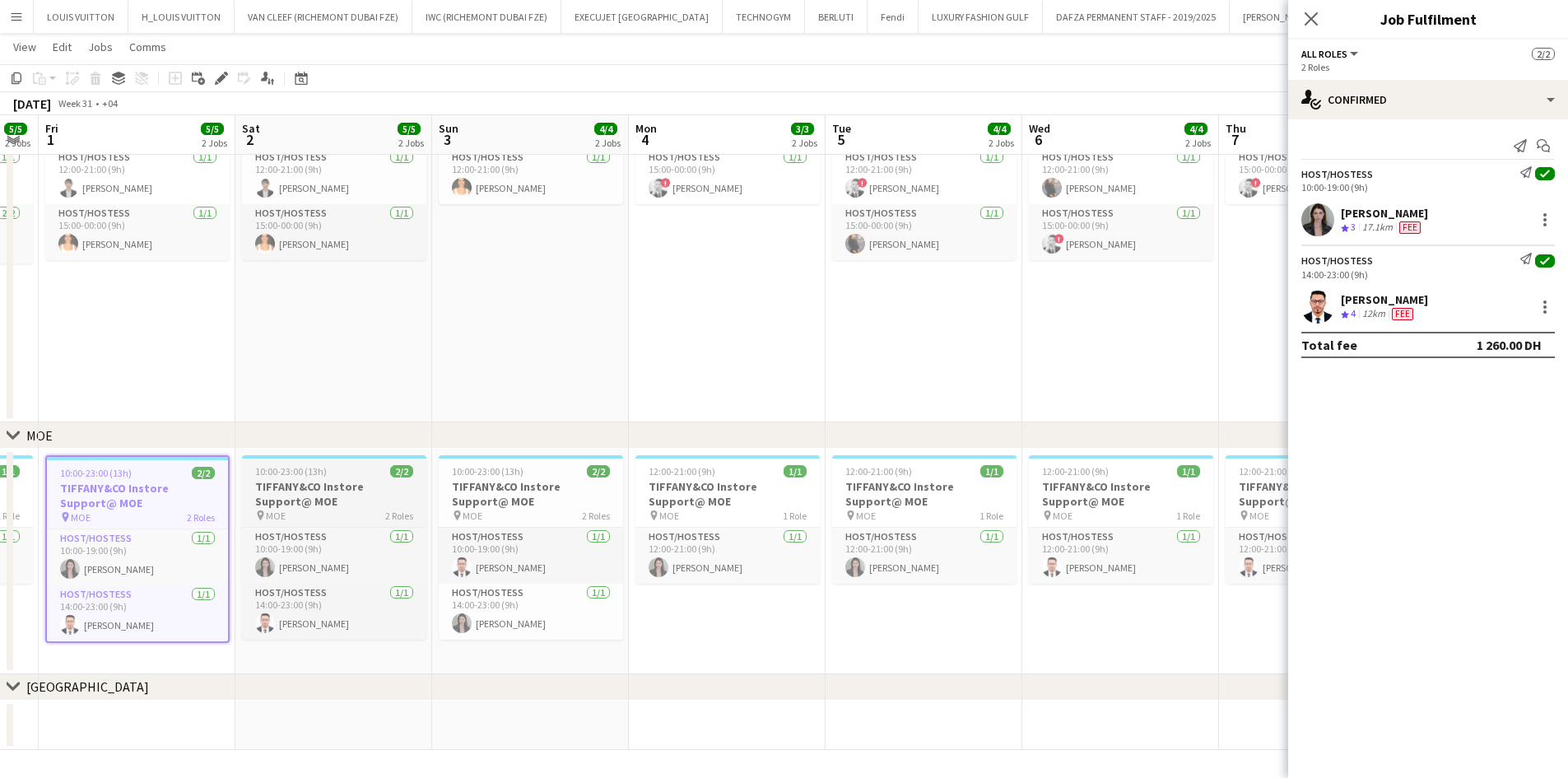
click at [341, 474] on div "10:00-23:00 (13h) 2/2" at bounding box center [335, 471] width 184 height 13
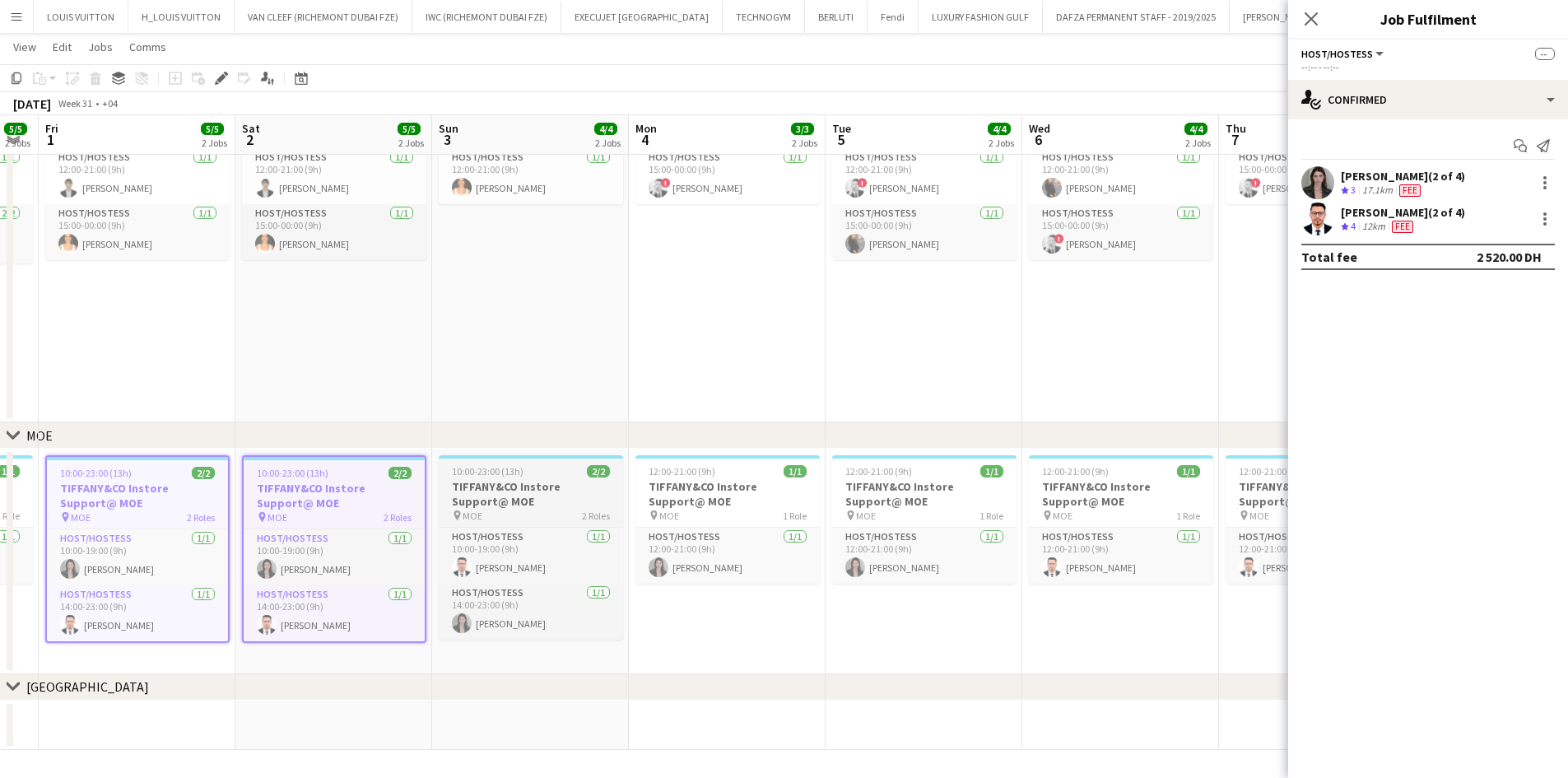
click at [534, 473] on div "10:00-23:00 (13h) 2/2" at bounding box center [531, 471] width 184 height 13
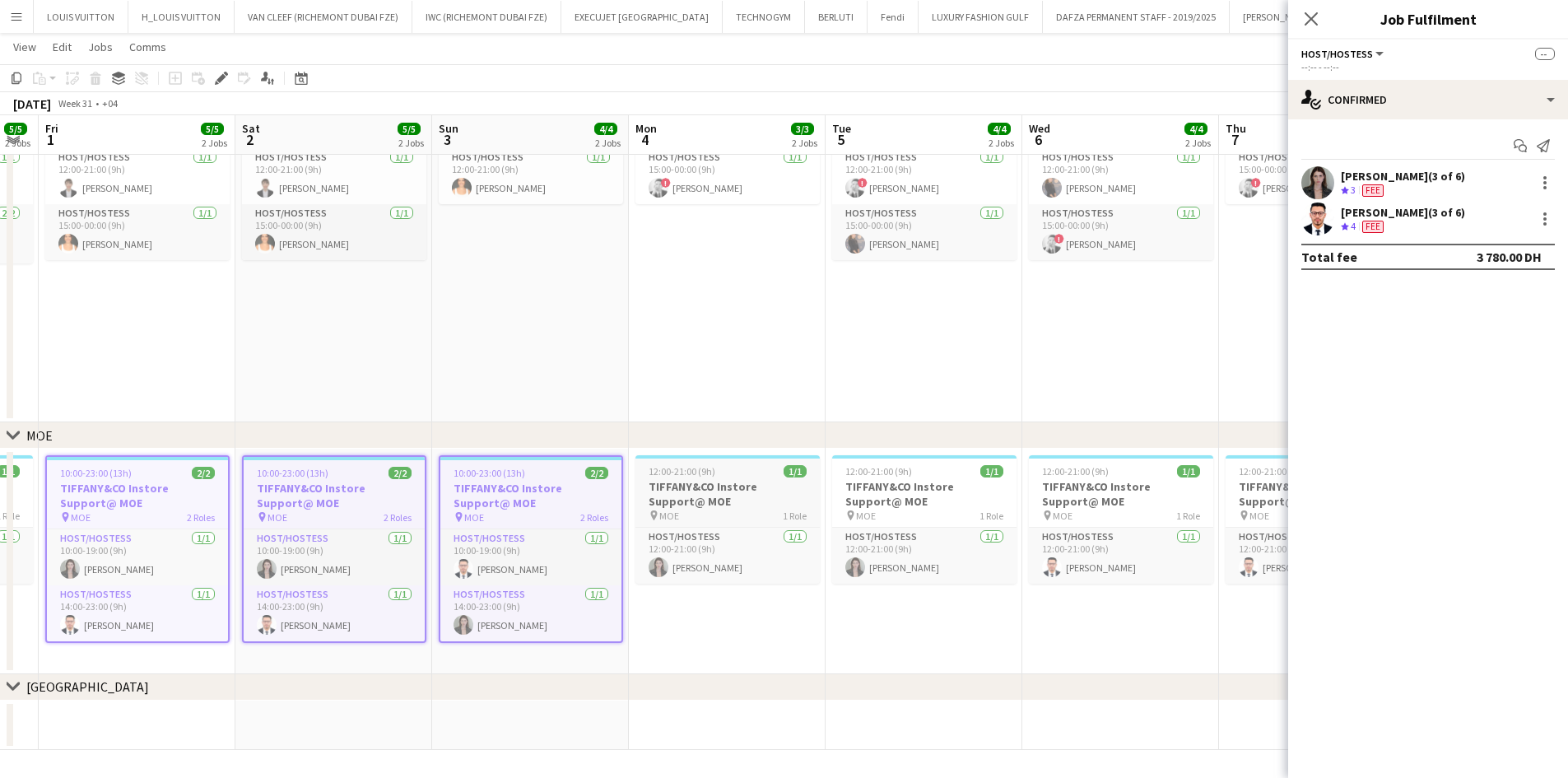
click at [766, 512] on div "pin MOE 1 Role" at bounding box center [727, 516] width 184 height 14
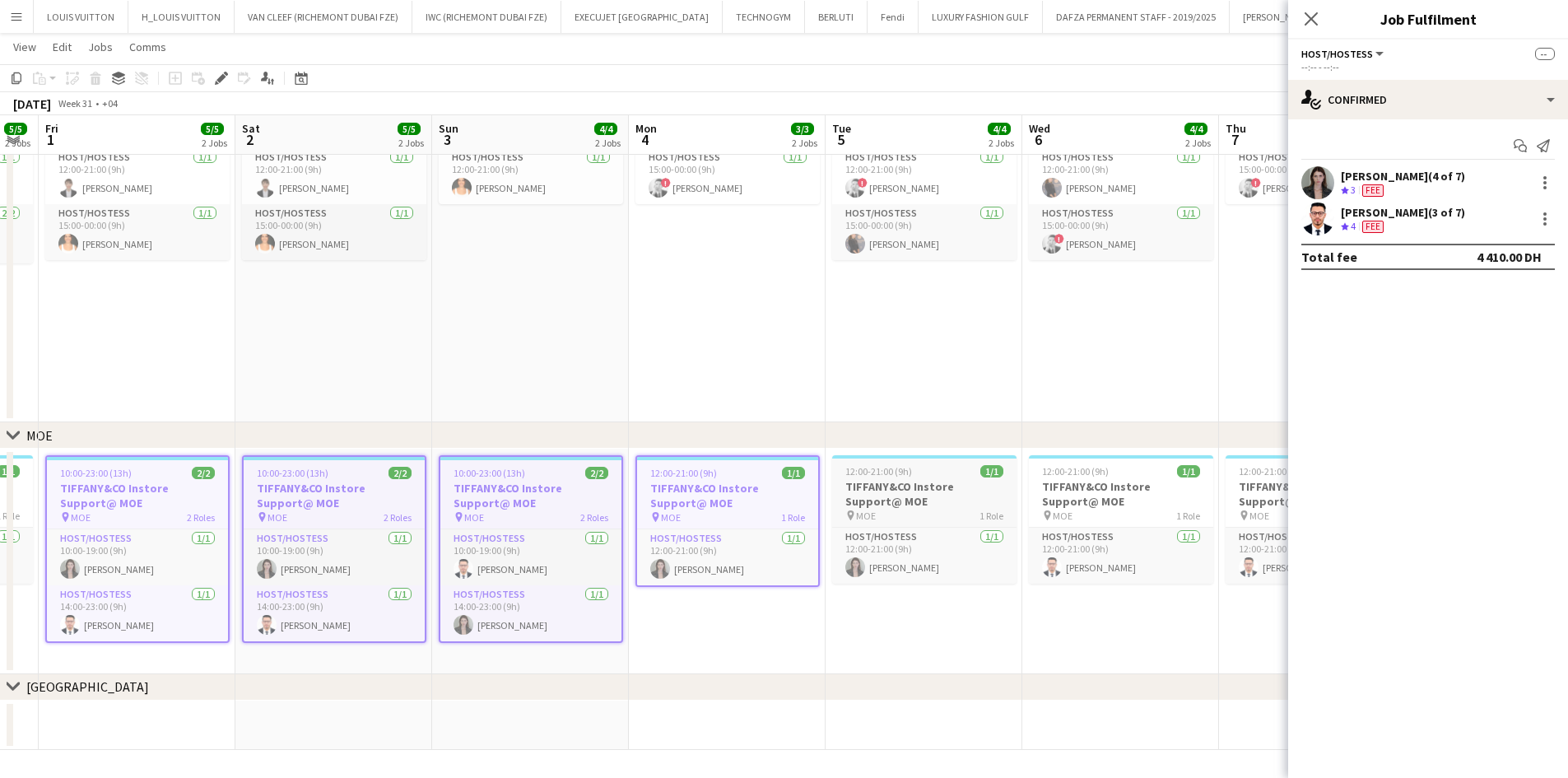
click at [854, 484] on h3 "TIFFANY&CO Instore Support@ MOE" at bounding box center [924, 494] width 184 height 30
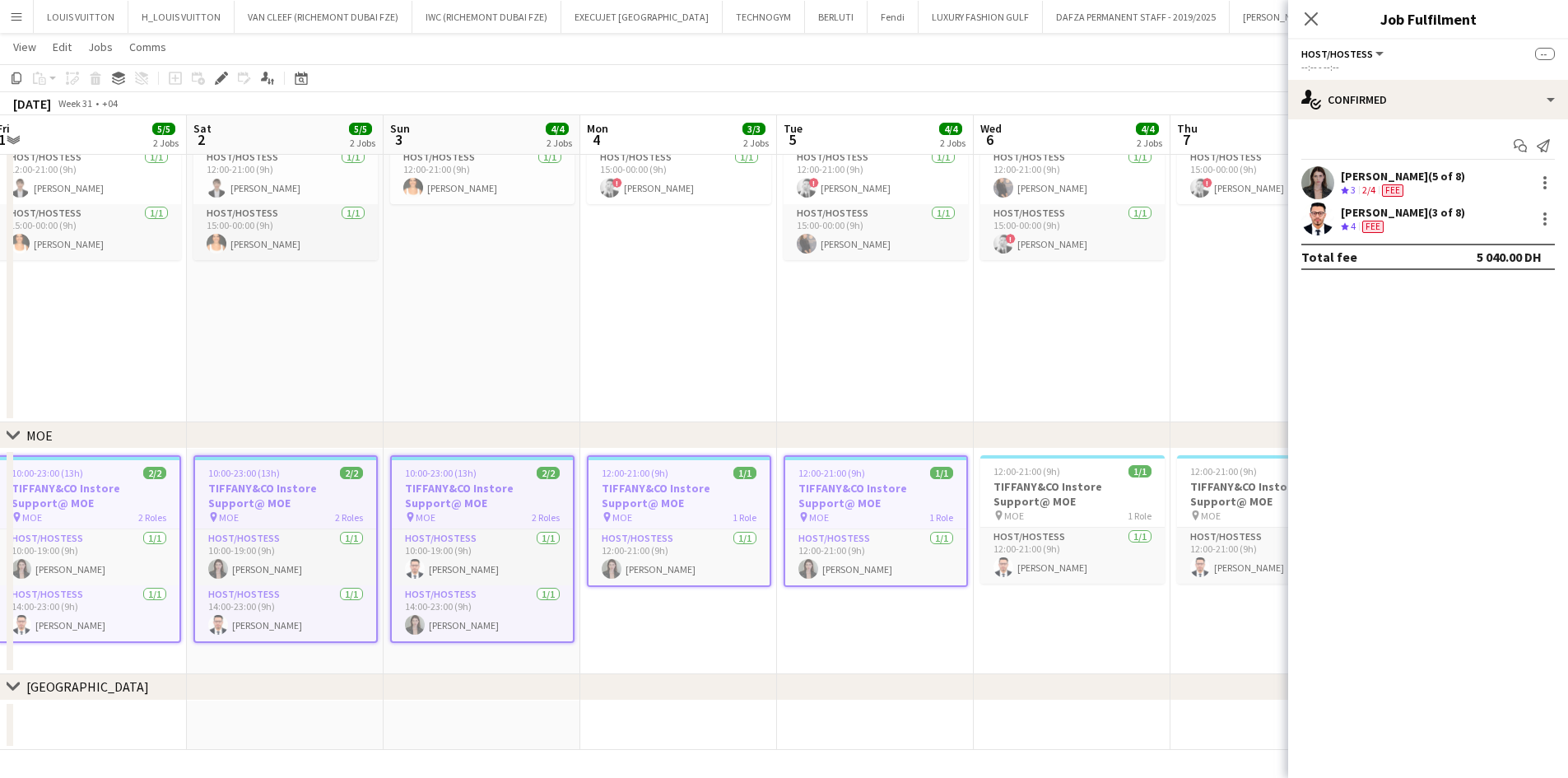
drag, startPoint x: 1017, startPoint y: 503, endPoint x: 423, endPoint y: 560, distance: 596.7
click at [423, 560] on app-calendar-viewport "Tue 29 3/3 2 Jobs Wed 30 4/4 2 Jobs Thu 31 5/5 2 Jobs Fri 1 5/5 2 Jobs Sat 2 5/…" at bounding box center [784, 284] width 1568 height 933
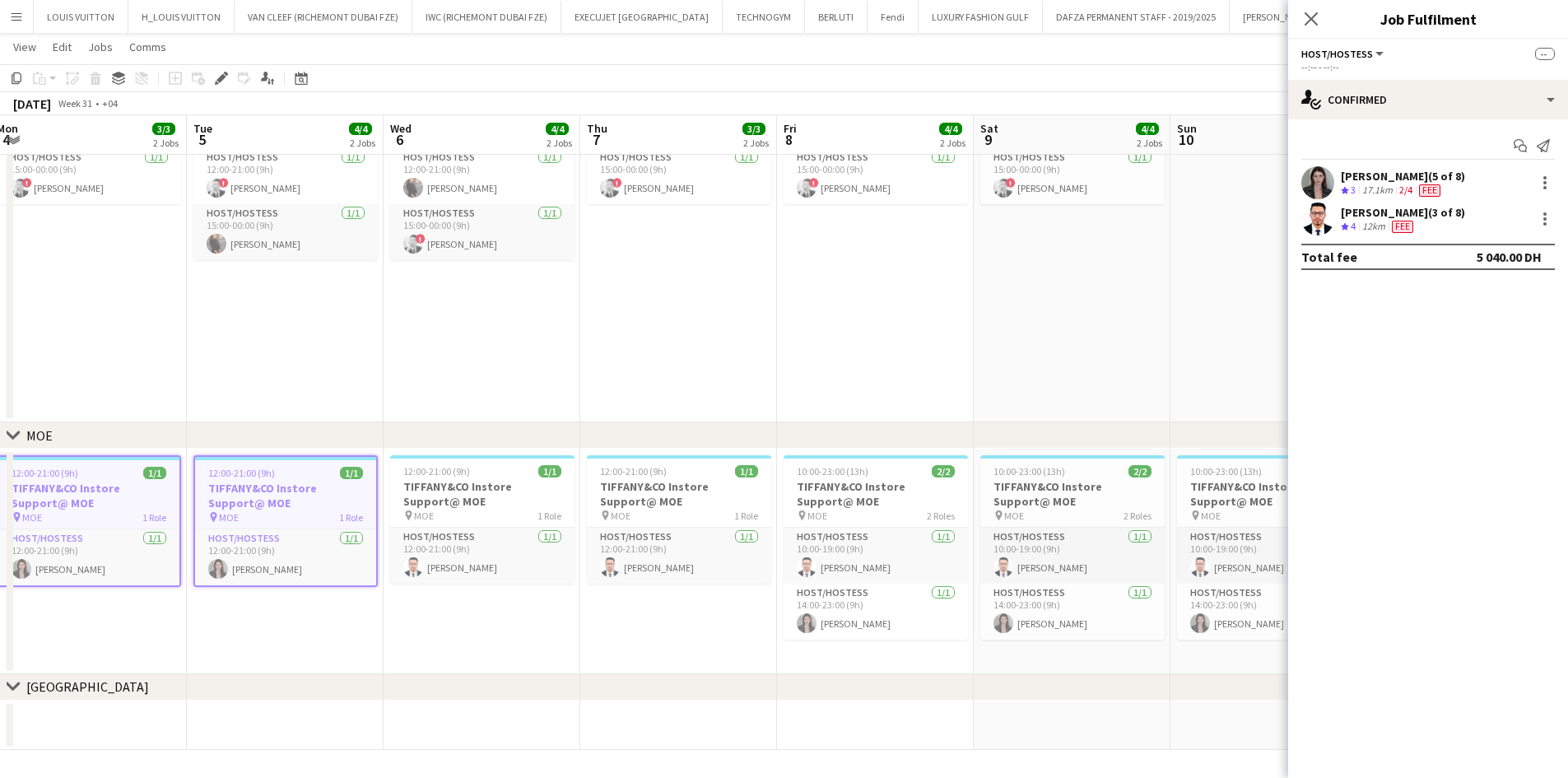
scroll to position [0, 556]
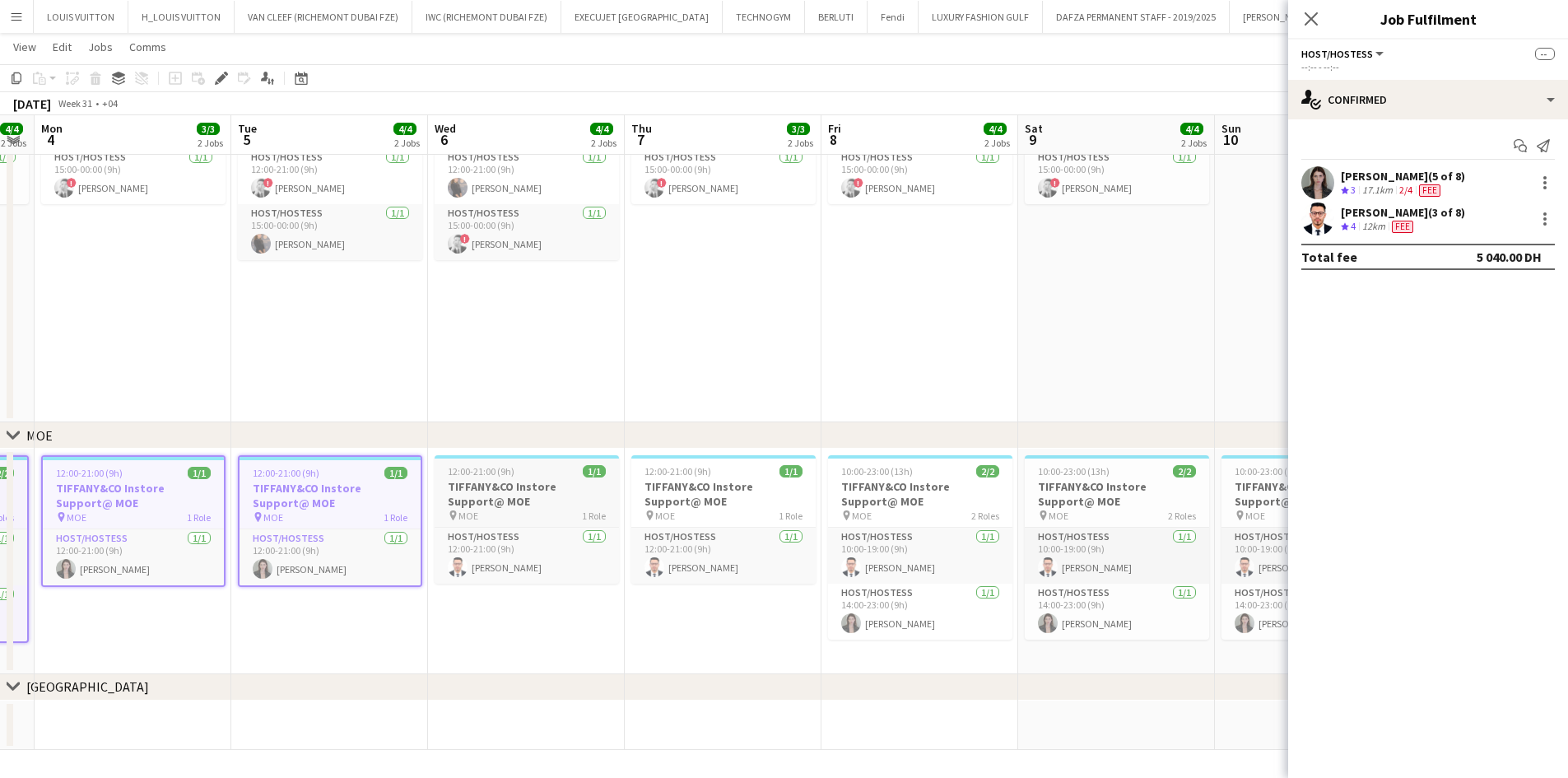
click at [496, 495] on h3 "TIFFANY&CO Instore Support@ MOE" at bounding box center [527, 494] width 184 height 30
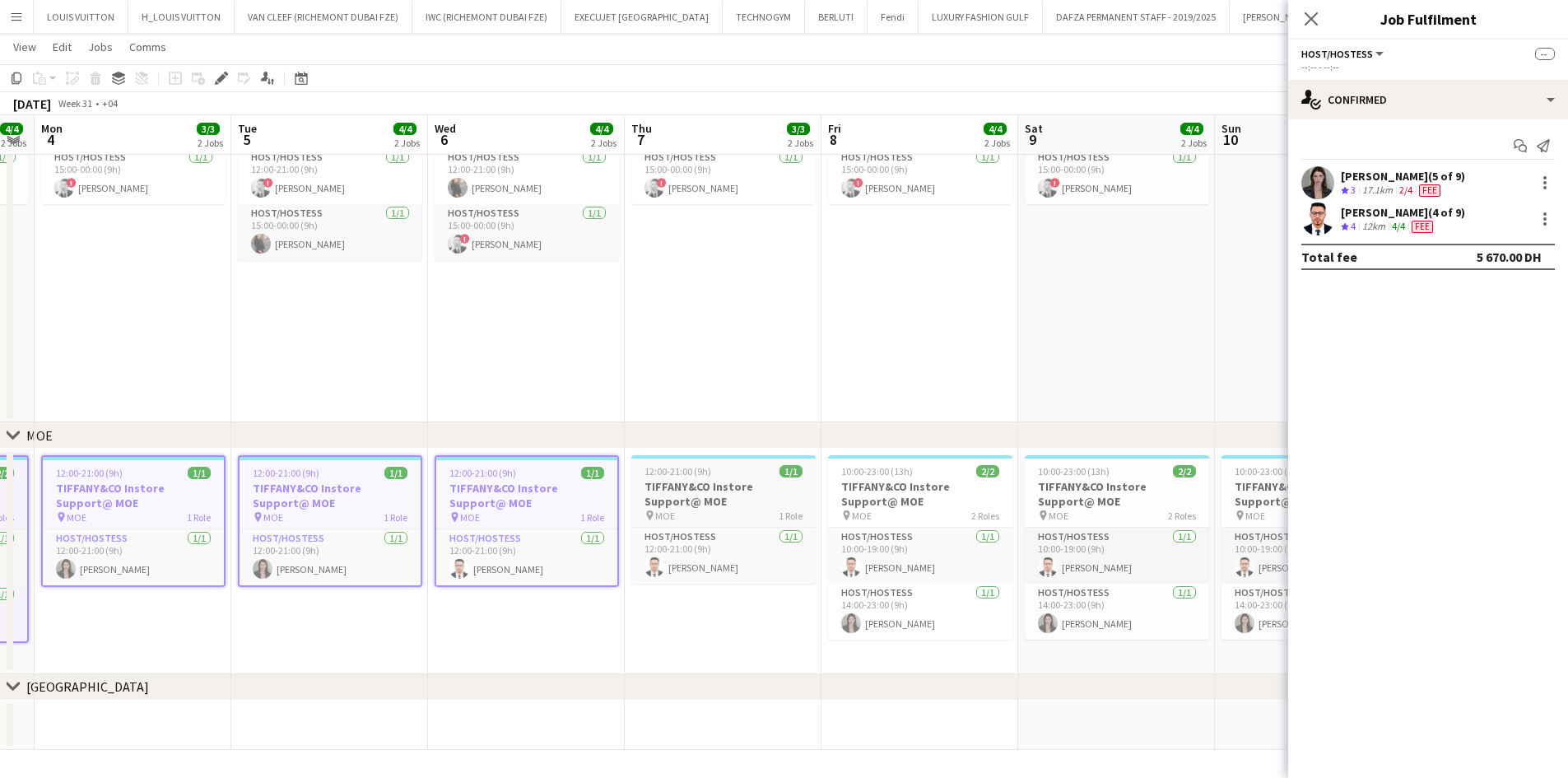
click at [812, 483] on h3 "TIFFANY&CO Instore Support@ MOE" at bounding box center [723, 494] width 184 height 30
click at [901, 477] on app-job-card "10:00-23:00 (13h) 2/2 TIFFANY&CO Instore Support@ MOE pin MOE 2 Roles Host/Host…" at bounding box center [920, 548] width 184 height 184
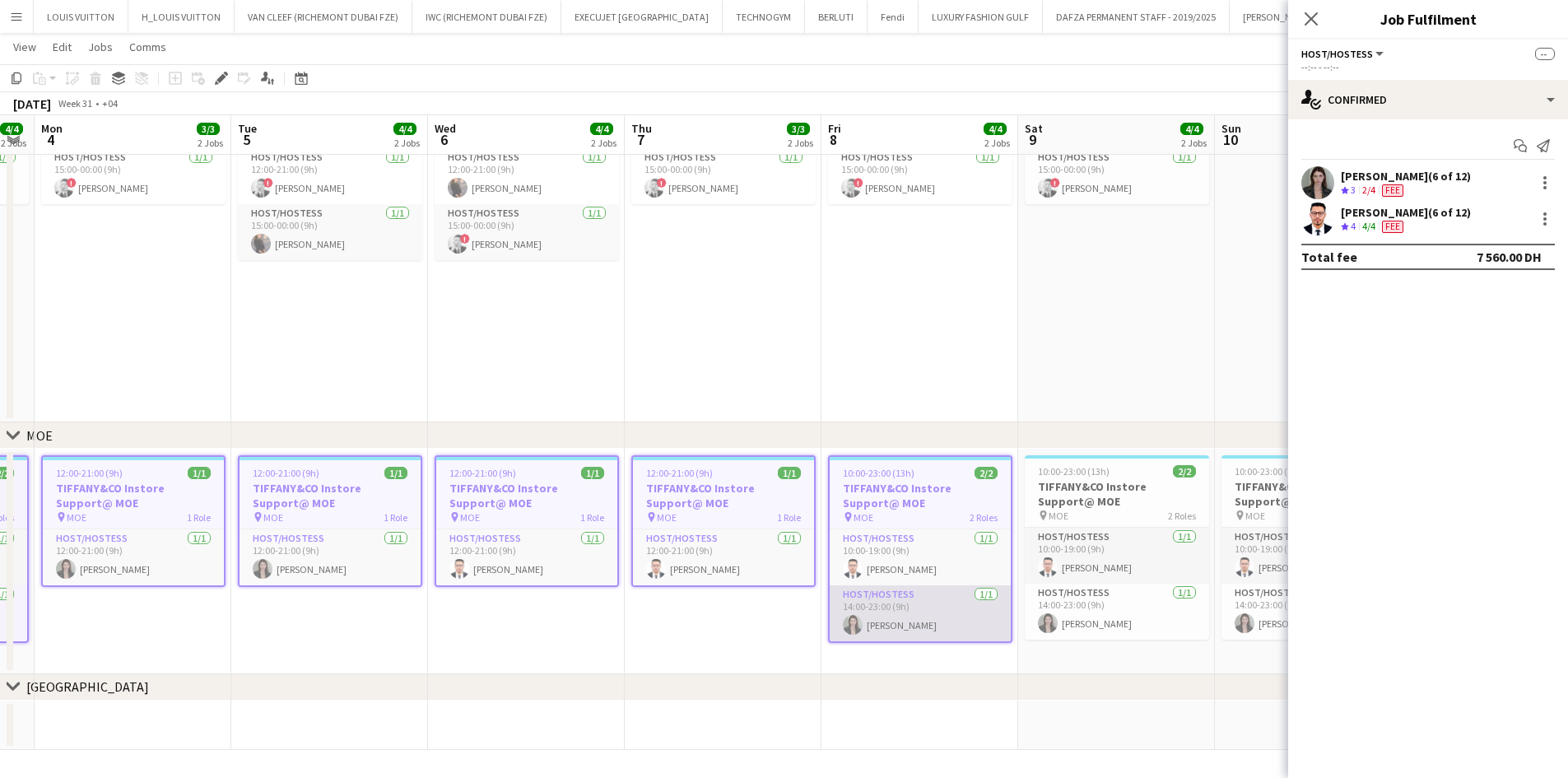
scroll to position [0, 525]
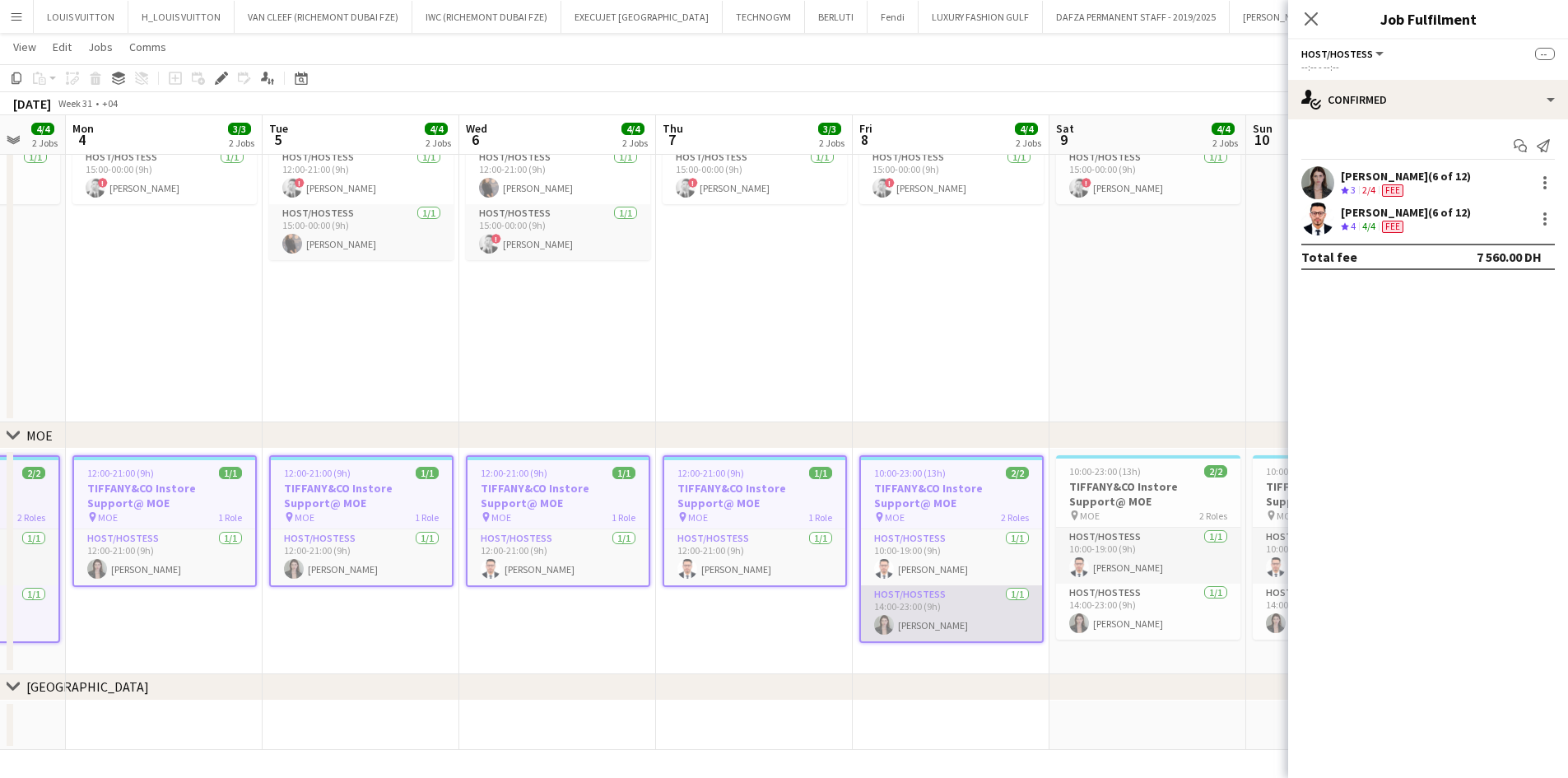
drag, startPoint x: 944, startPoint y: 549, endPoint x: 413, endPoint y: 590, distance: 532.6
click at [413, 590] on app-calendar-viewport "Fri 1 5/5 2 Jobs Sat 2 5/5 2 Jobs Sun 3 4/4 2 Jobs Mon 4 3/3 2 Jobs Tue 5 4/4 2…" at bounding box center [784, 284] width 1568 height 933
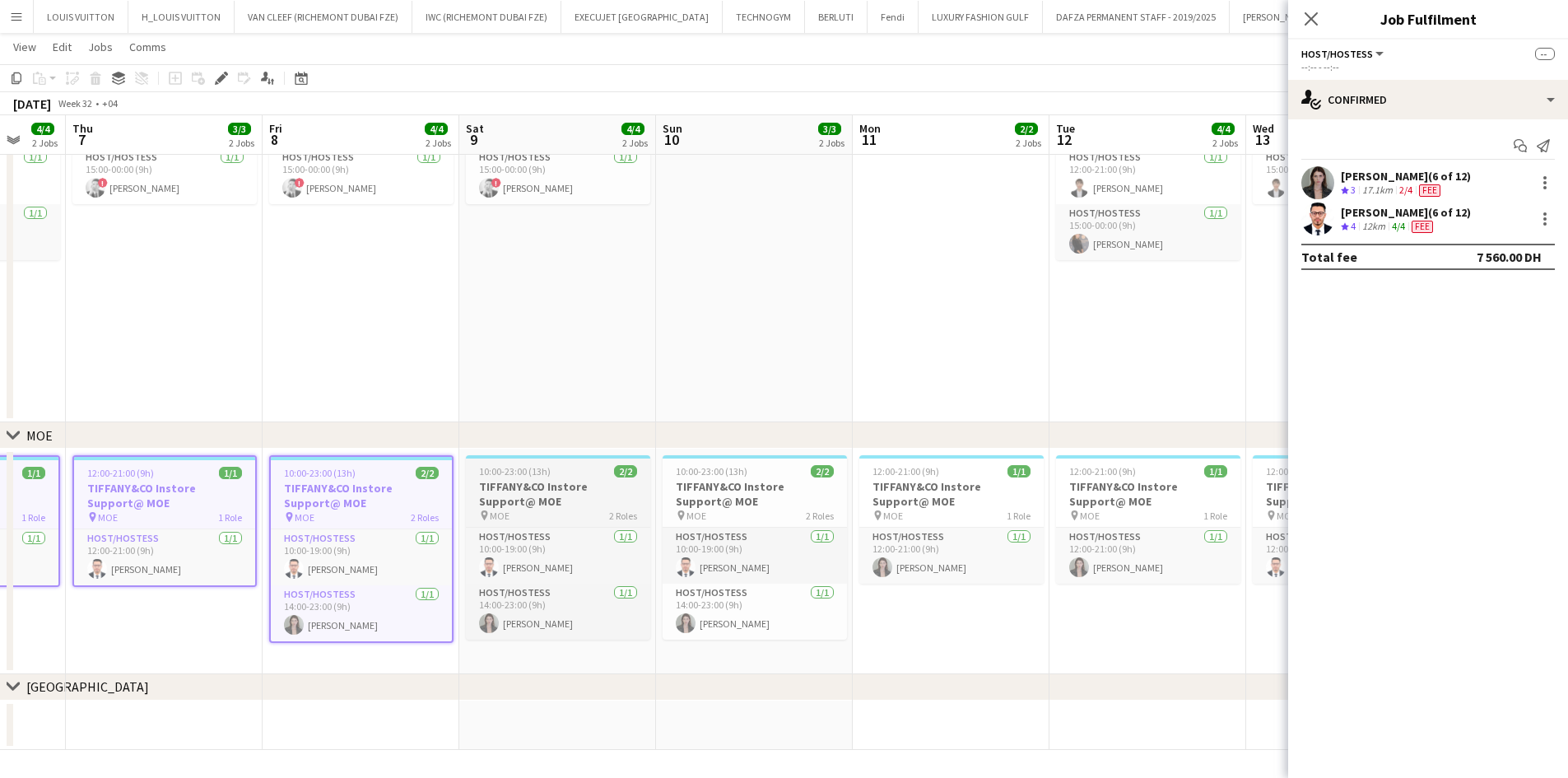
click at [511, 475] on span "10:00-23:00 (13h)" at bounding box center [515, 471] width 72 height 13
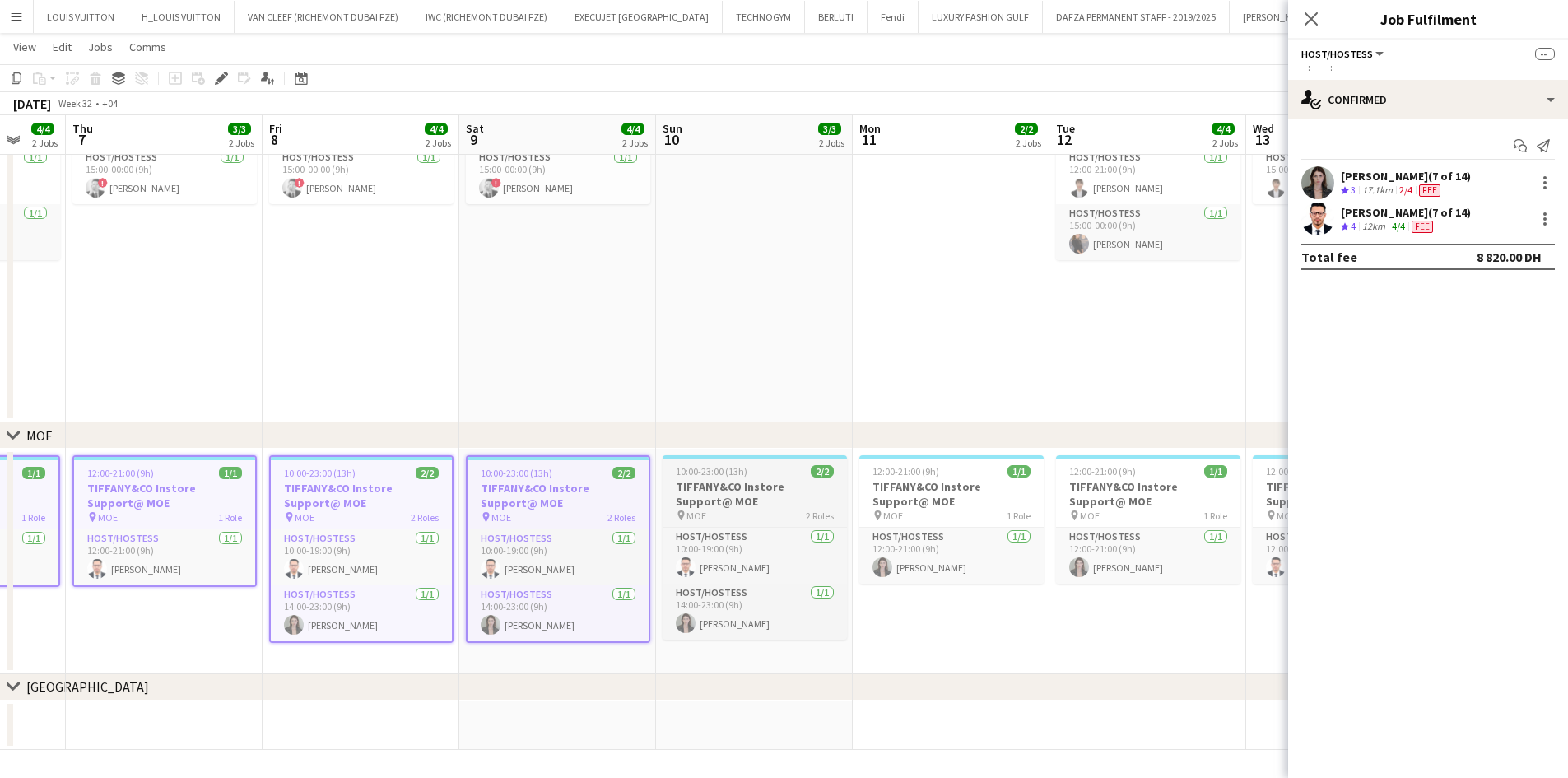
click at [671, 495] on h3 "TIFFANY&CO Instore Support@ MOE" at bounding box center [755, 494] width 184 height 30
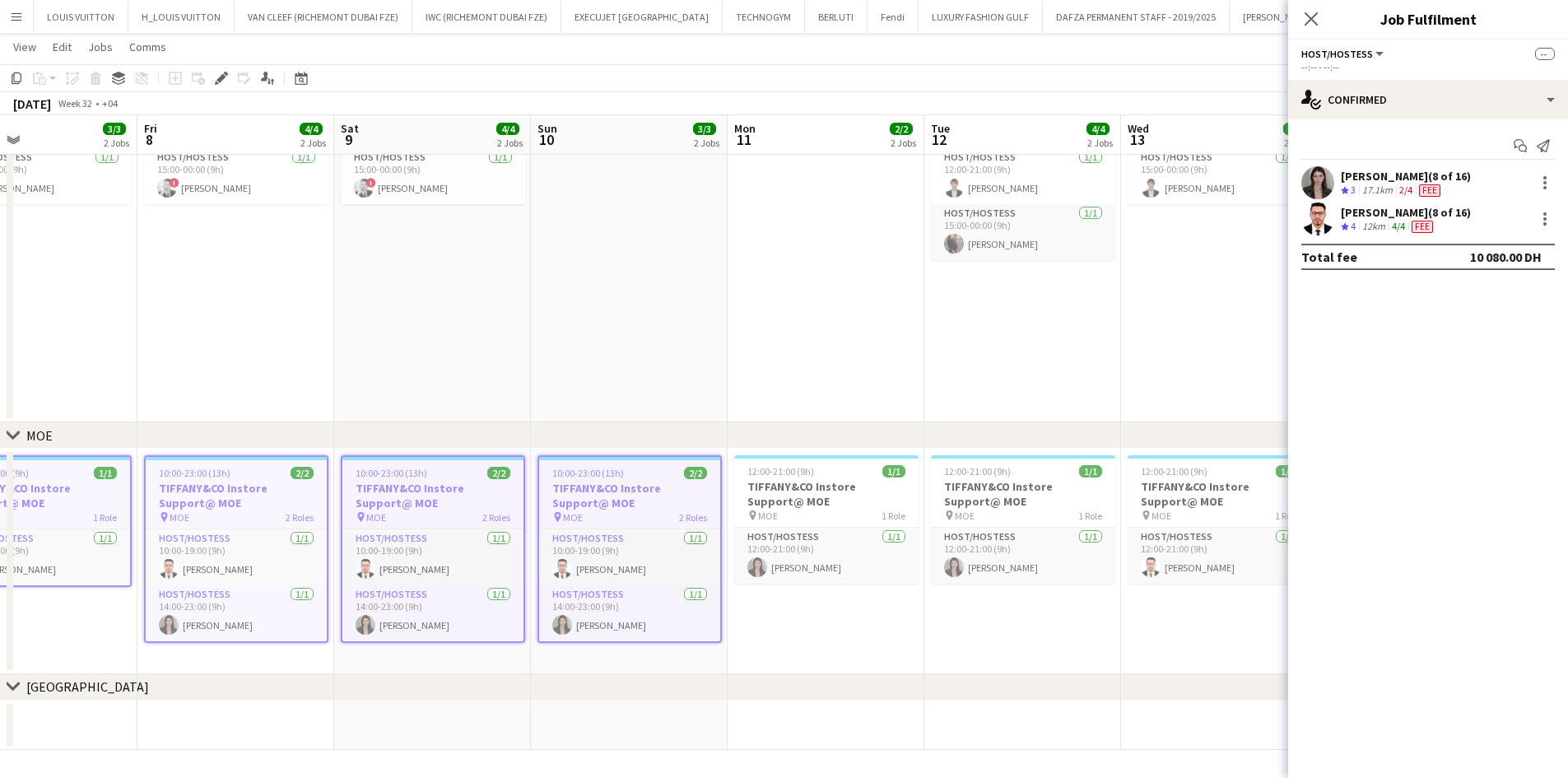
drag, startPoint x: 819, startPoint y: 547, endPoint x: 456, endPoint y: 586, distance: 365.1
click at [456, 586] on app-calendar-viewport "Mon 4 3/3 2 Jobs Tue 5 4/4 2 Jobs Wed 6 4/4 2 Jobs Thu 7 3/3 2 Jobs Fri 8 4/4 2…" at bounding box center [784, 284] width 1568 height 933
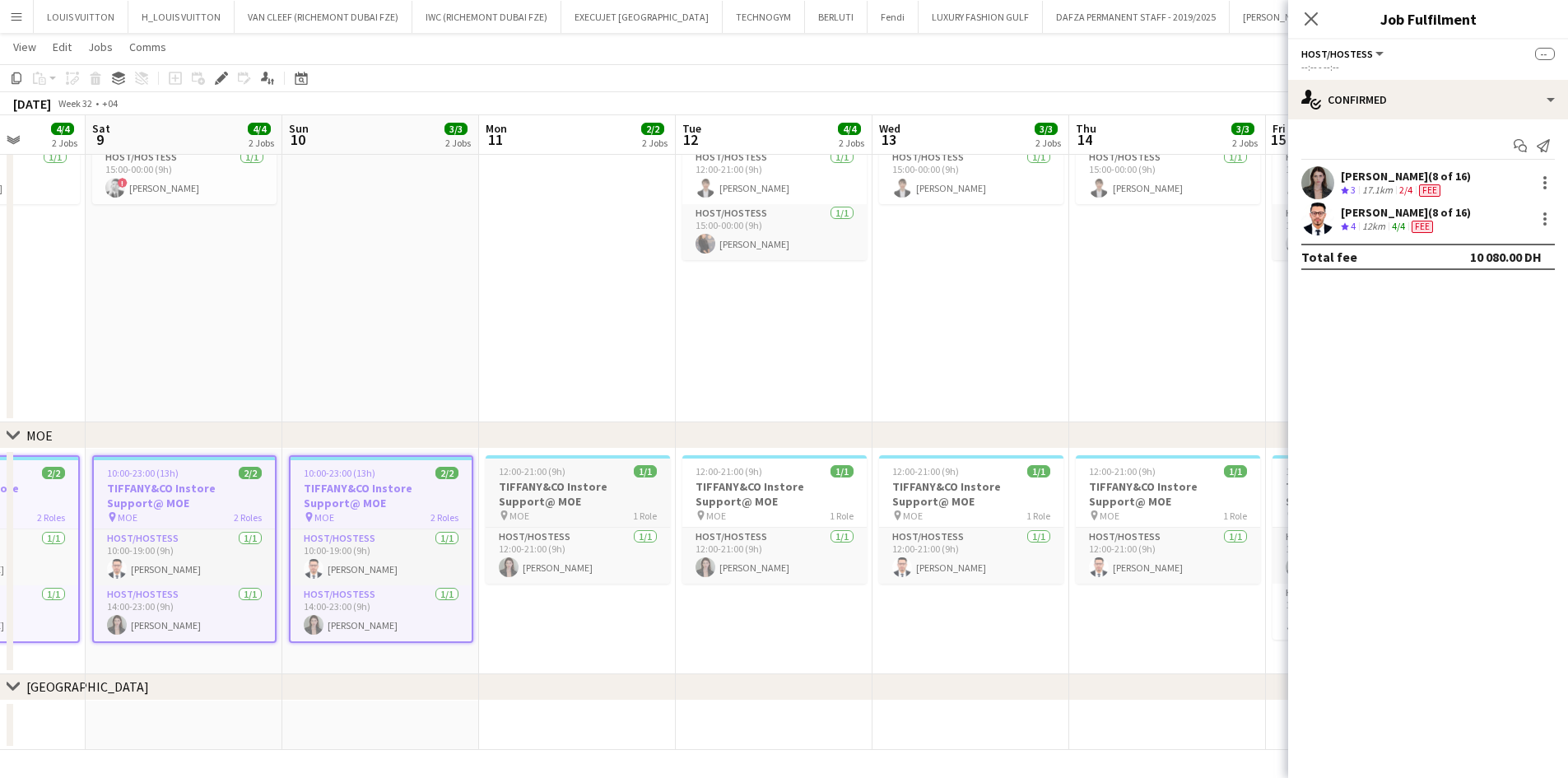
click at [548, 498] on h3 "TIFFANY&CO Instore Support@ MOE" at bounding box center [578, 494] width 184 height 30
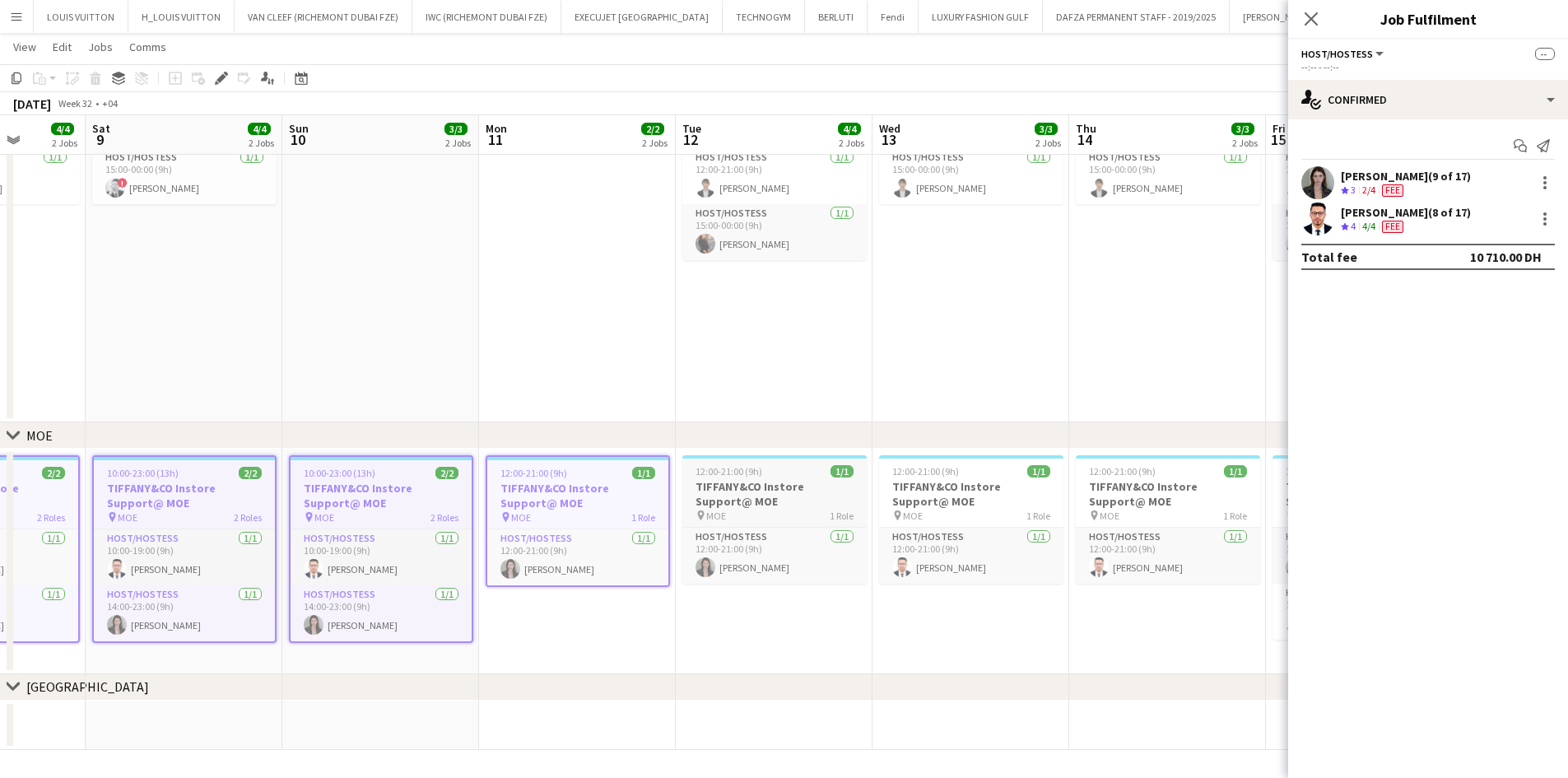
click at [745, 504] on h3 "TIFFANY&CO Instore Support@ MOE" at bounding box center [775, 494] width 184 height 30
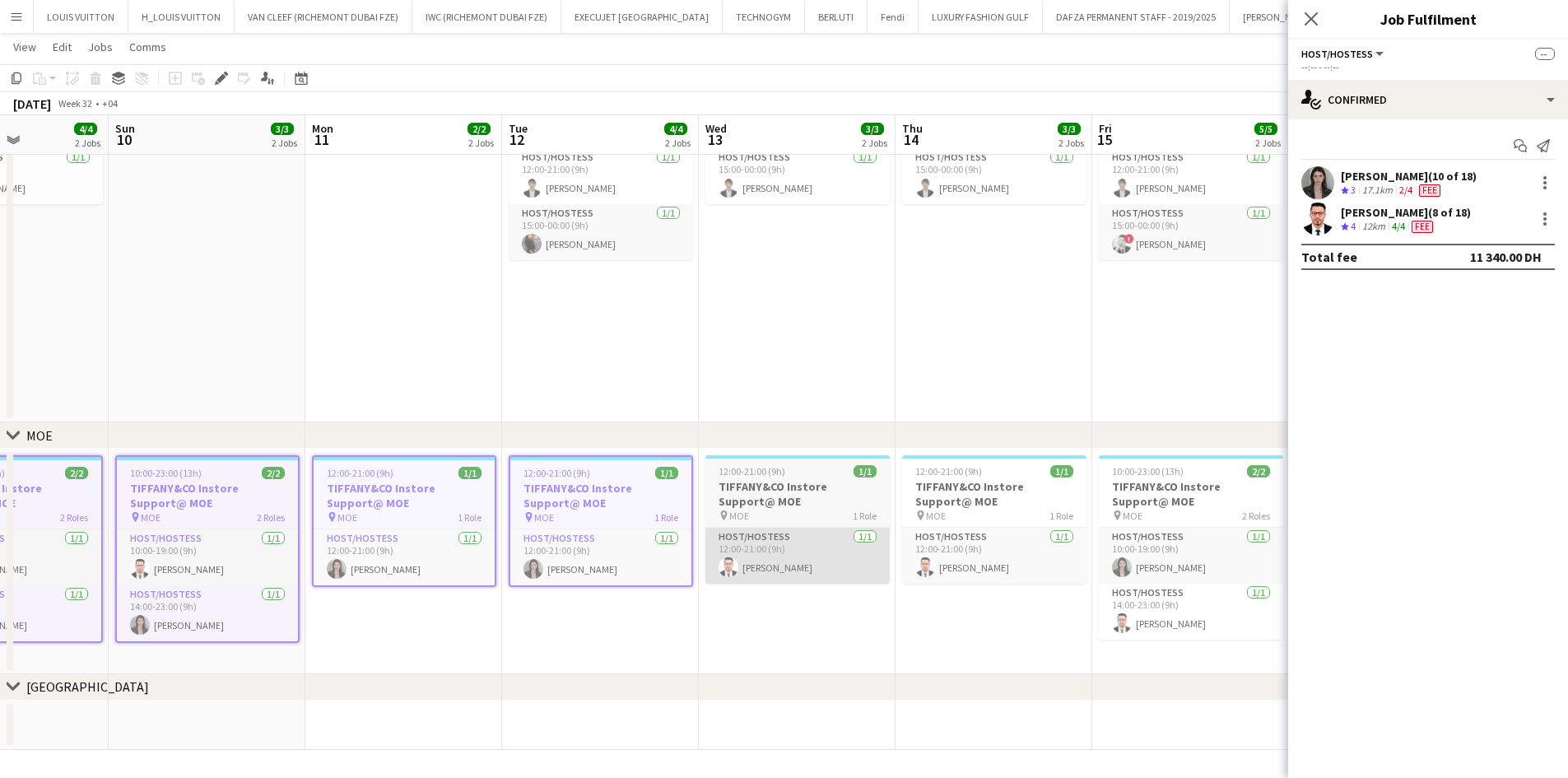
drag, startPoint x: 811, startPoint y: 526, endPoint x: 322, endPoint y: 539, distance: 489.2
click at [237, 572] on app-calendar-viewport "Thu 7 3/3 2 Jobs Fri 8 4/4 2 Jobs Sat 9 4/4 2 Jobs Sun 10 3/3 2 Jobs Mon 11 2/2…" at bounding box center [784, 284] width 1568 height 933
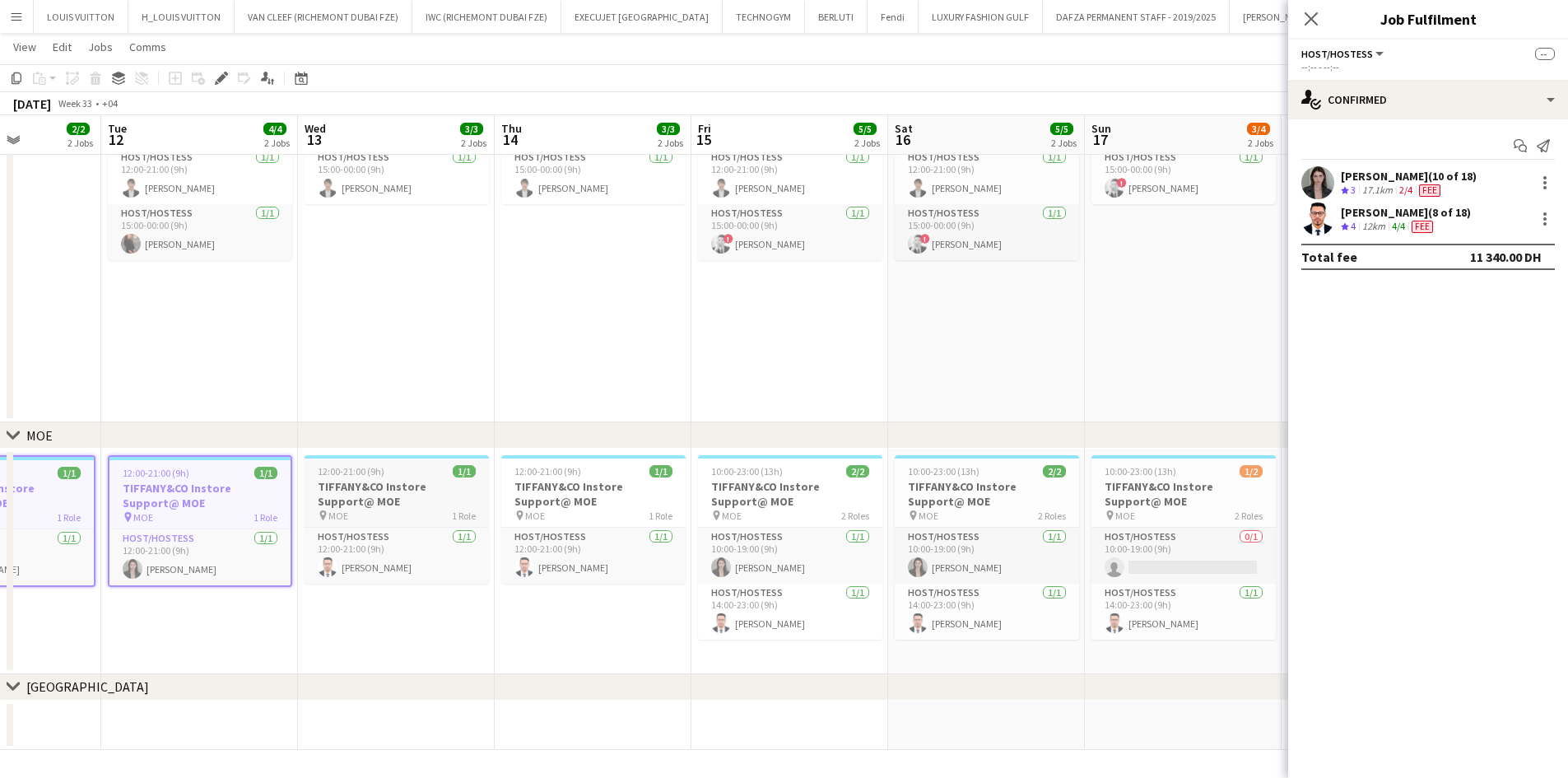
click at [400, 487] on h3 "TIFFANY&CO Instore Support@ MOE" at bounding box center [397, 494] width 184 height 30
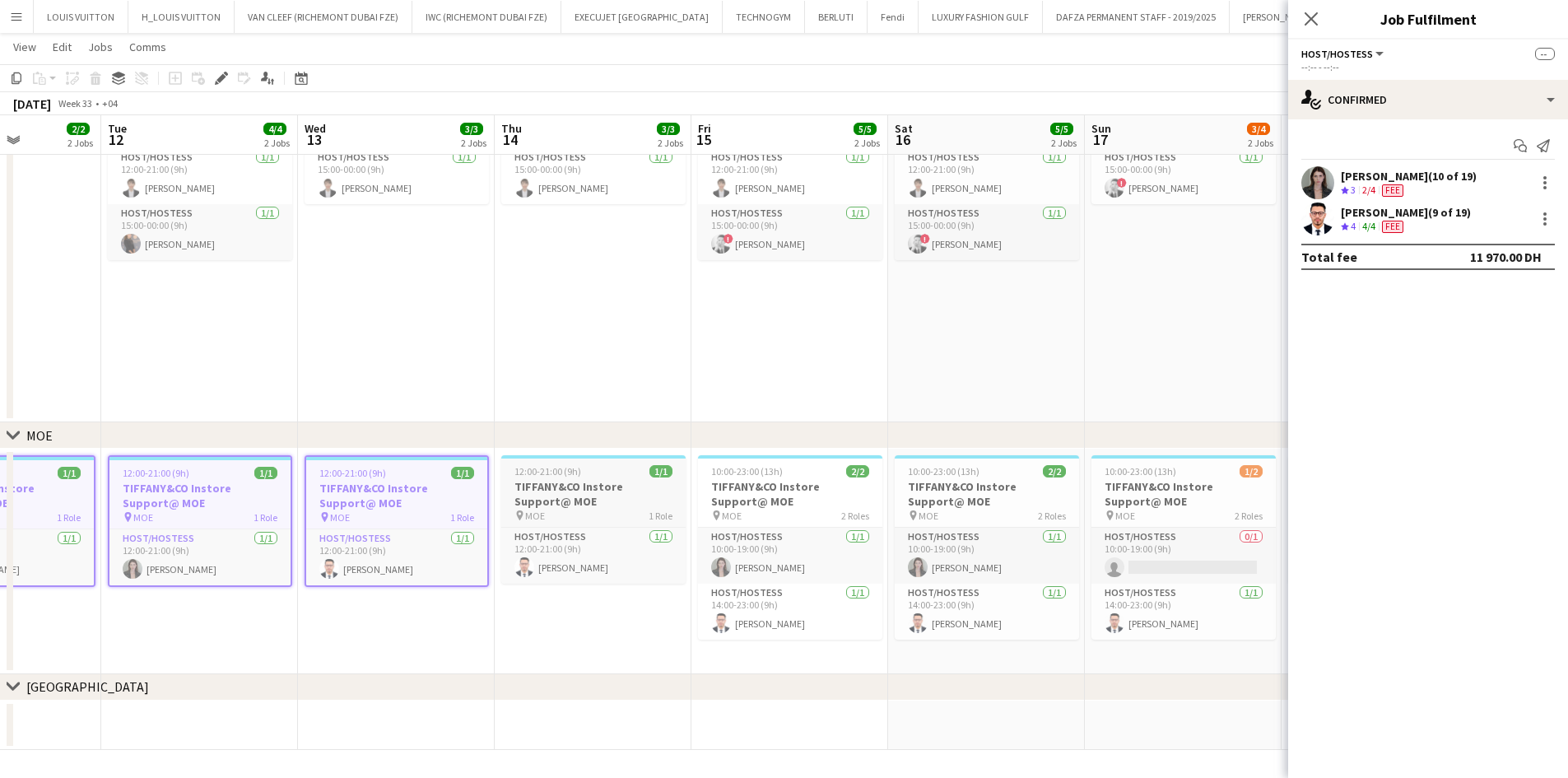
click at [529, 497] on h3 "TIFFANY&CO Instore Support@ MOE" at bounding box center [593, 494] width 184 height 30
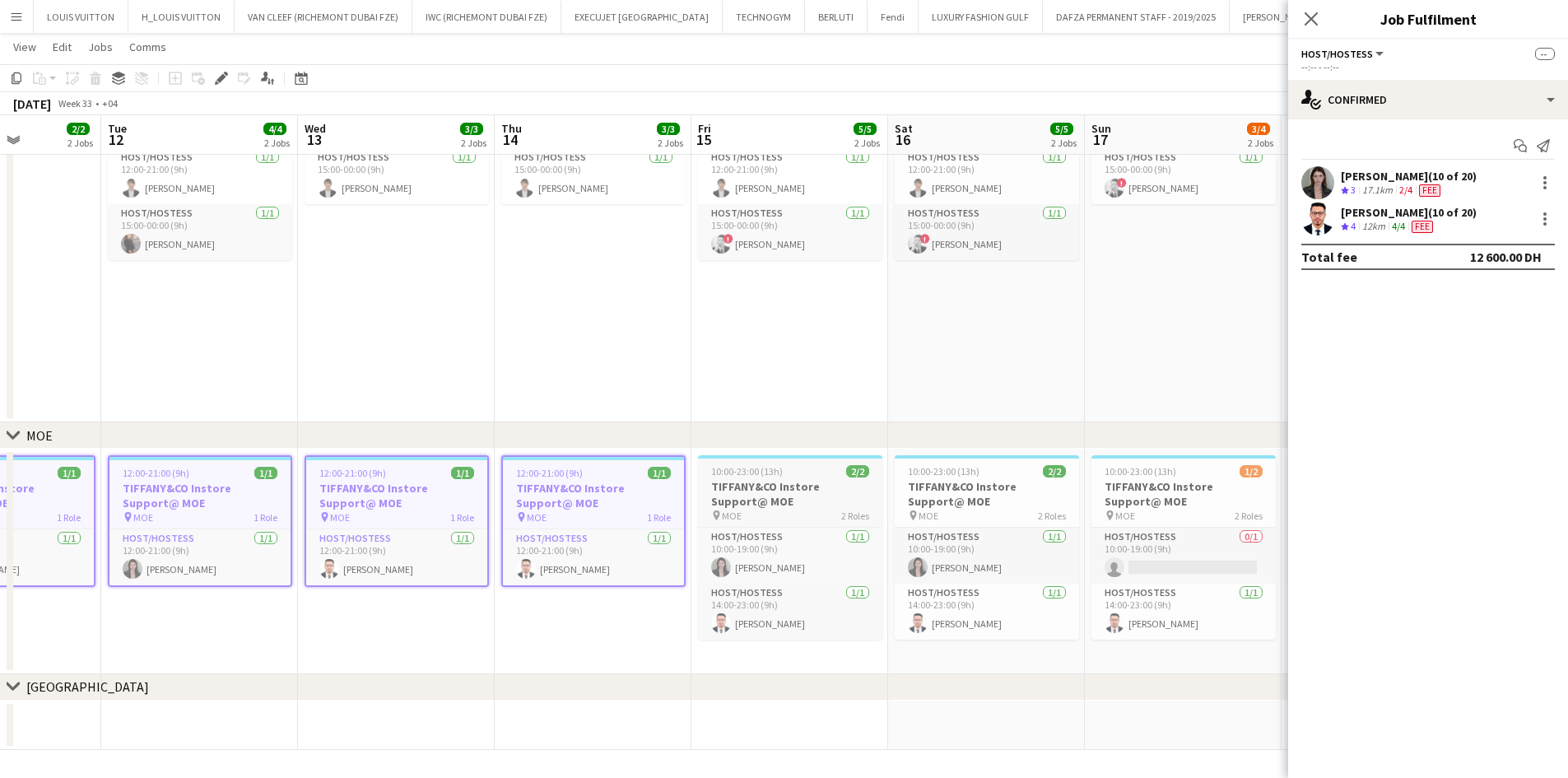
click at [808, 488] on h3 "TIFFANY&CO Instore Support@ MOE" at bounding box center [790, 494] width 184 height 30
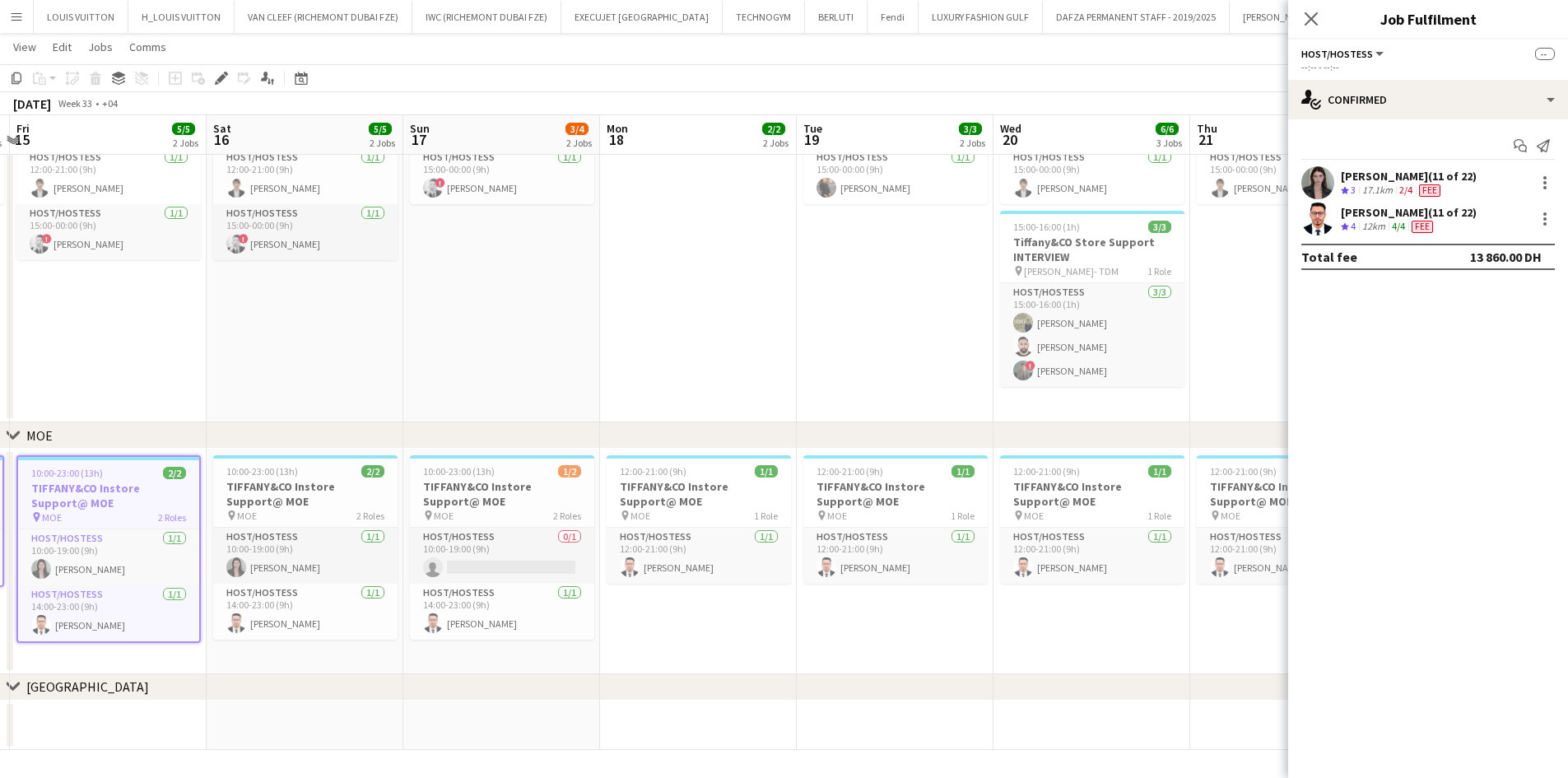
drag, startPoint x: 799, startPoint y: 570, endPoint x: 299, endPoint y: 503, distance: 504.5
click at [156, 598] on app-calendar-viewport "Tue 12 4/4 2 Jobs Wed 13 3/3 2 Jobs Thu 14 3/3 2 Jobs Fri 15 5/5 2 Jobs Sat 16 …" at bounding box center [784, 284] width 1568 height 933
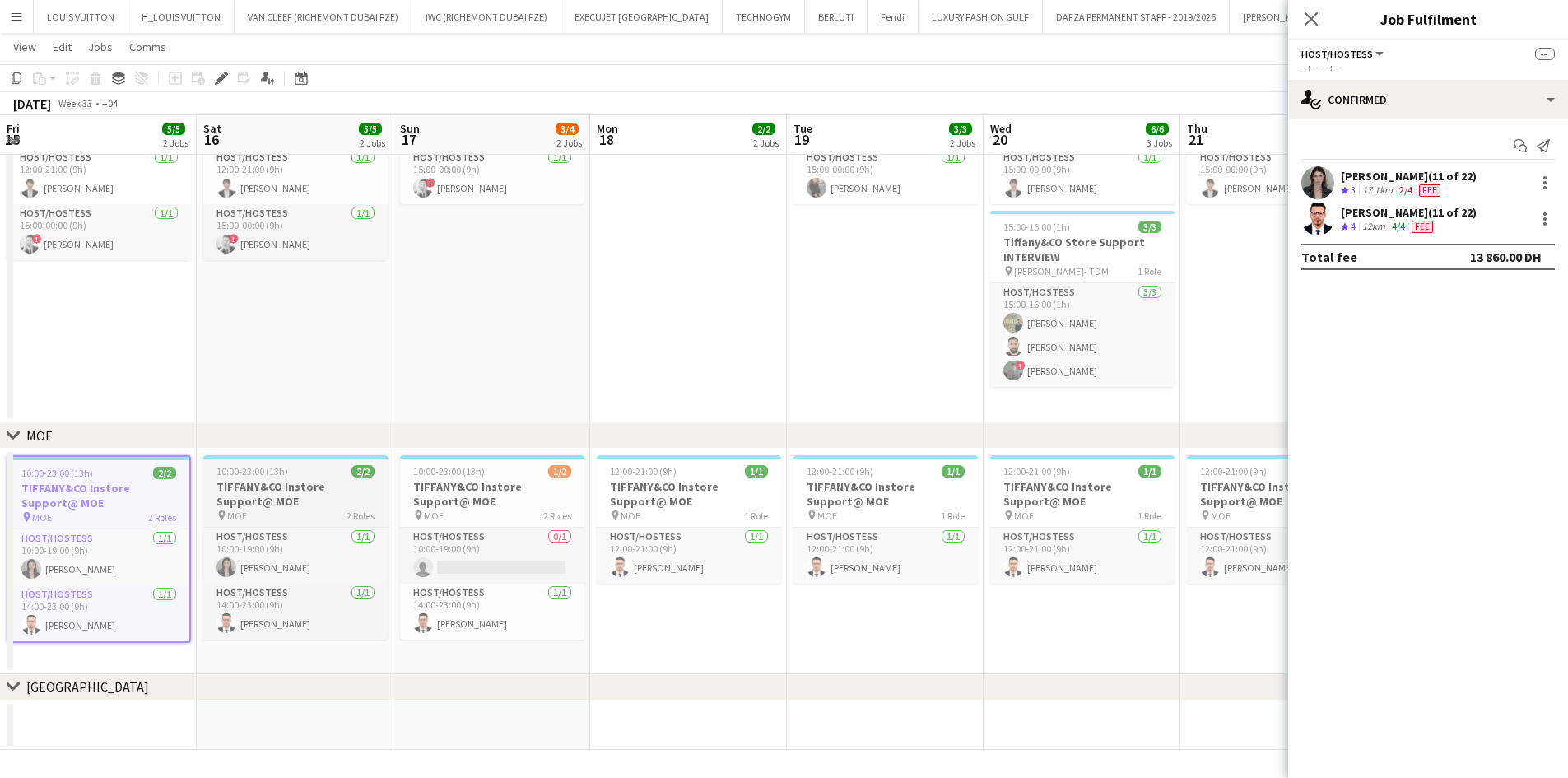
click at [353, 480] on h3 "TIFFANY&CO Instore Support@ MOE" at bounding box center [296, 494] width 184 height 30
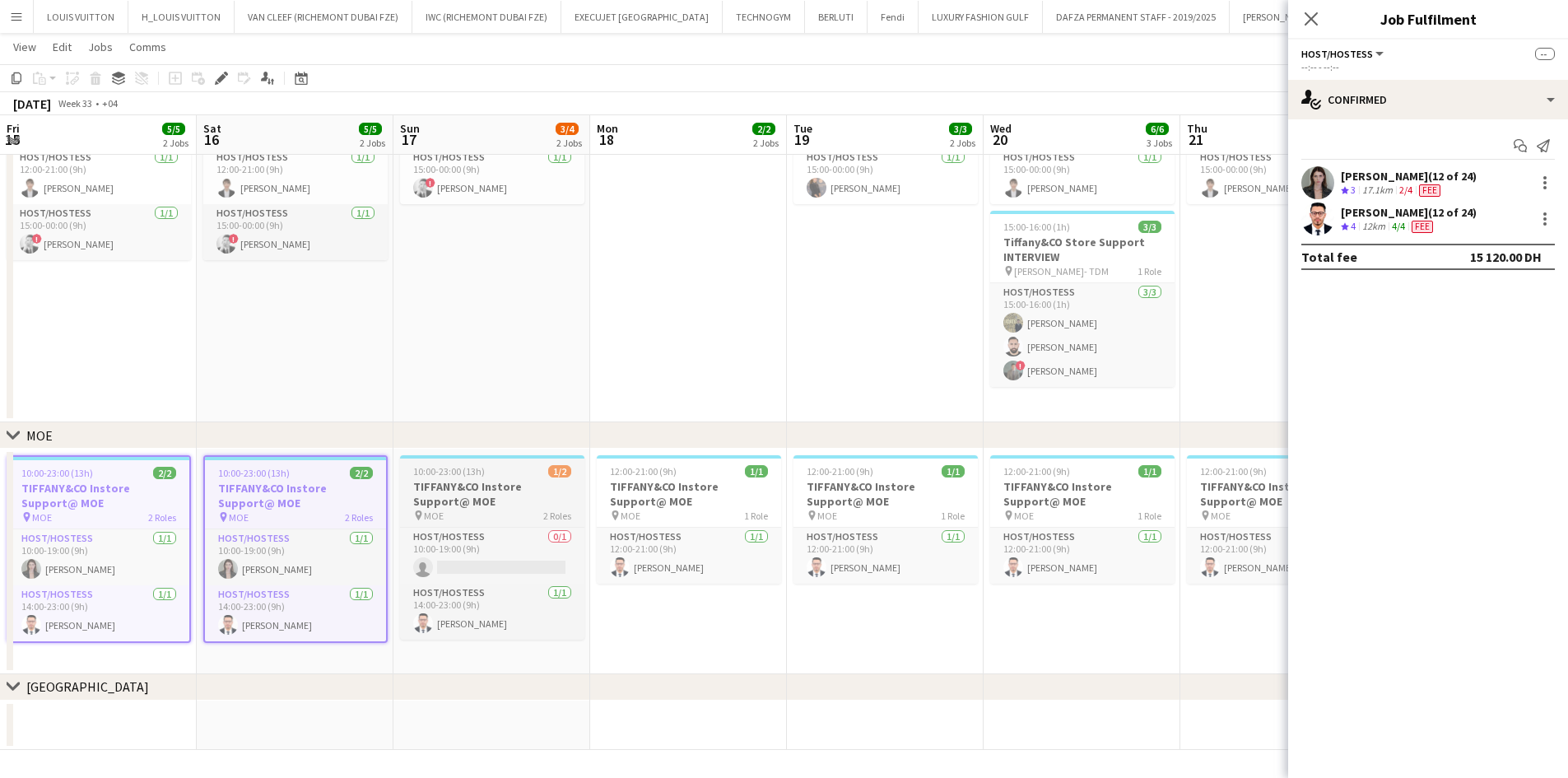
click at [510, 478] on app-job-card "10:00-23:00 (13h) 1/2 TIFFANY&CO Instore Support@ MOE pin MOE 2 Roles Host/Host…" at bounding box center [493, 548] width 184 height 184
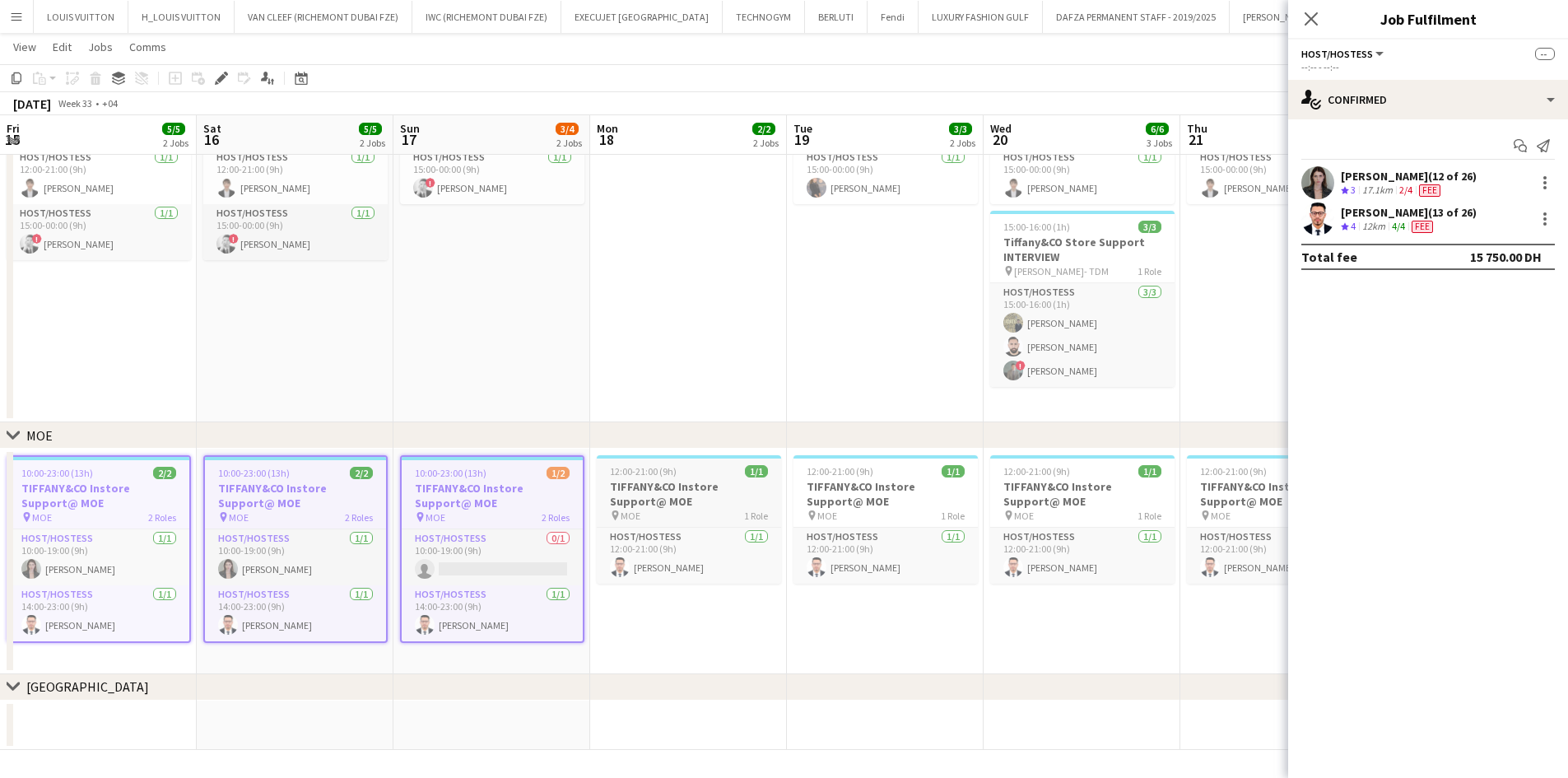
click at [671, 484] on h3 "TIFFANY&CO Instore Support@ MOE" at bounding box center [689, 494] width 184 height 30
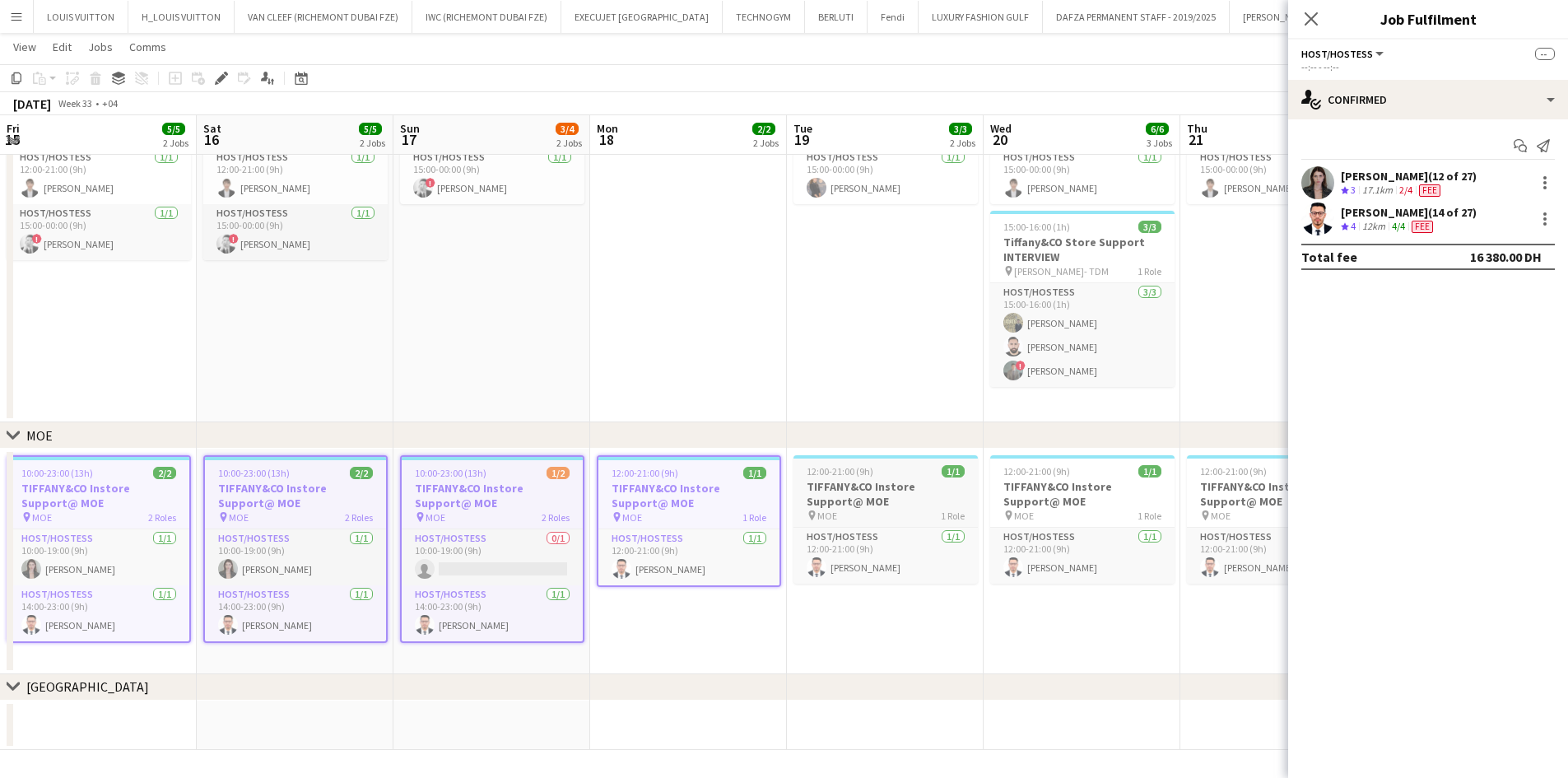
click at [891, 461] on app-job-card "12:00-21:00 (9h) 1/1 TIFFANY&CO Instore Support@ MOE pin MOE 1 Role Host/Hostes…" at bounding box center [886, 520] width 184 height 128
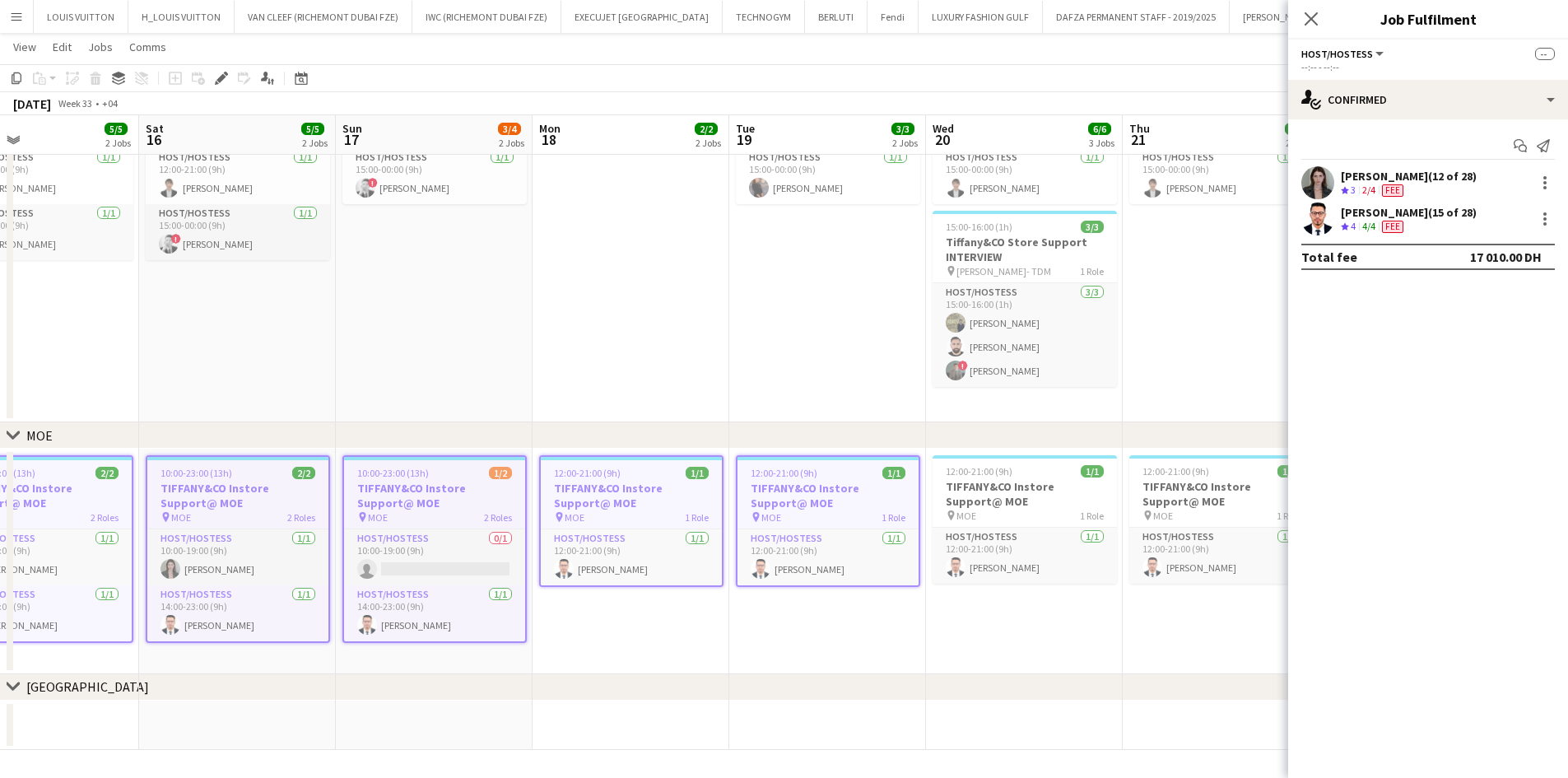
drag, startPoint x: 810, startPoint y: 548, endPoint x: 590, endPoint y: 592, distance: 224.4
click at [592, 592] on app-calendar-viewport "Tue 12 4/4 2 Jobs Wed 13 3/3 2 Jobs Thu 14 3/3 2 Jobs Fri 15 5/5 2 Jobs Sat 16 …" at bounding box center [784, 284] width 1568 height 933
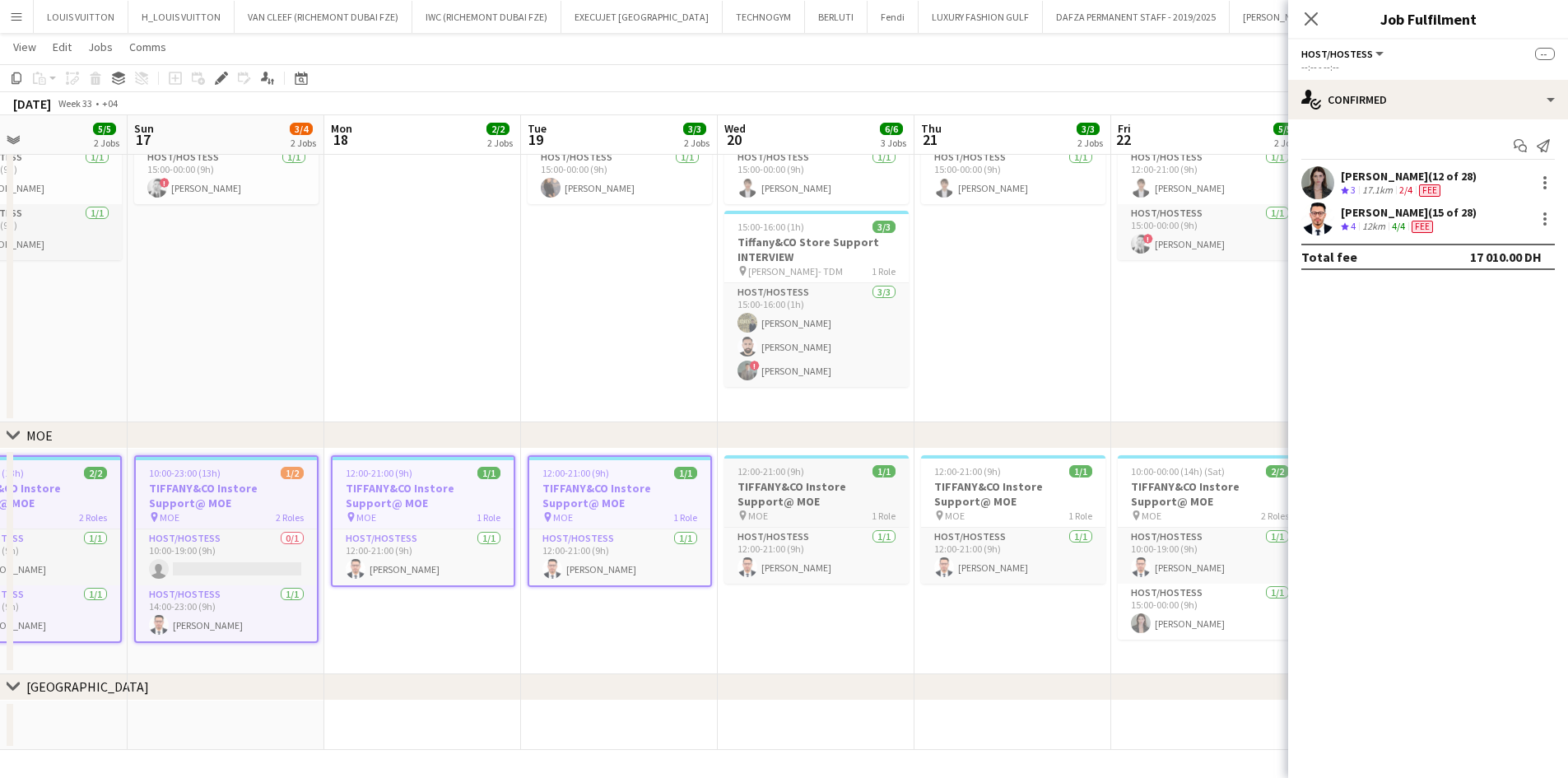
click at [755, 473] on span "12:00-21:00 (9h)" at bounding box center [771, 471] width 67 height 13
click at [949, 494] on h3 "TIFFANY&CO Instore Support@ MOE" at bounding box center [1014, 494] width 184 height 30
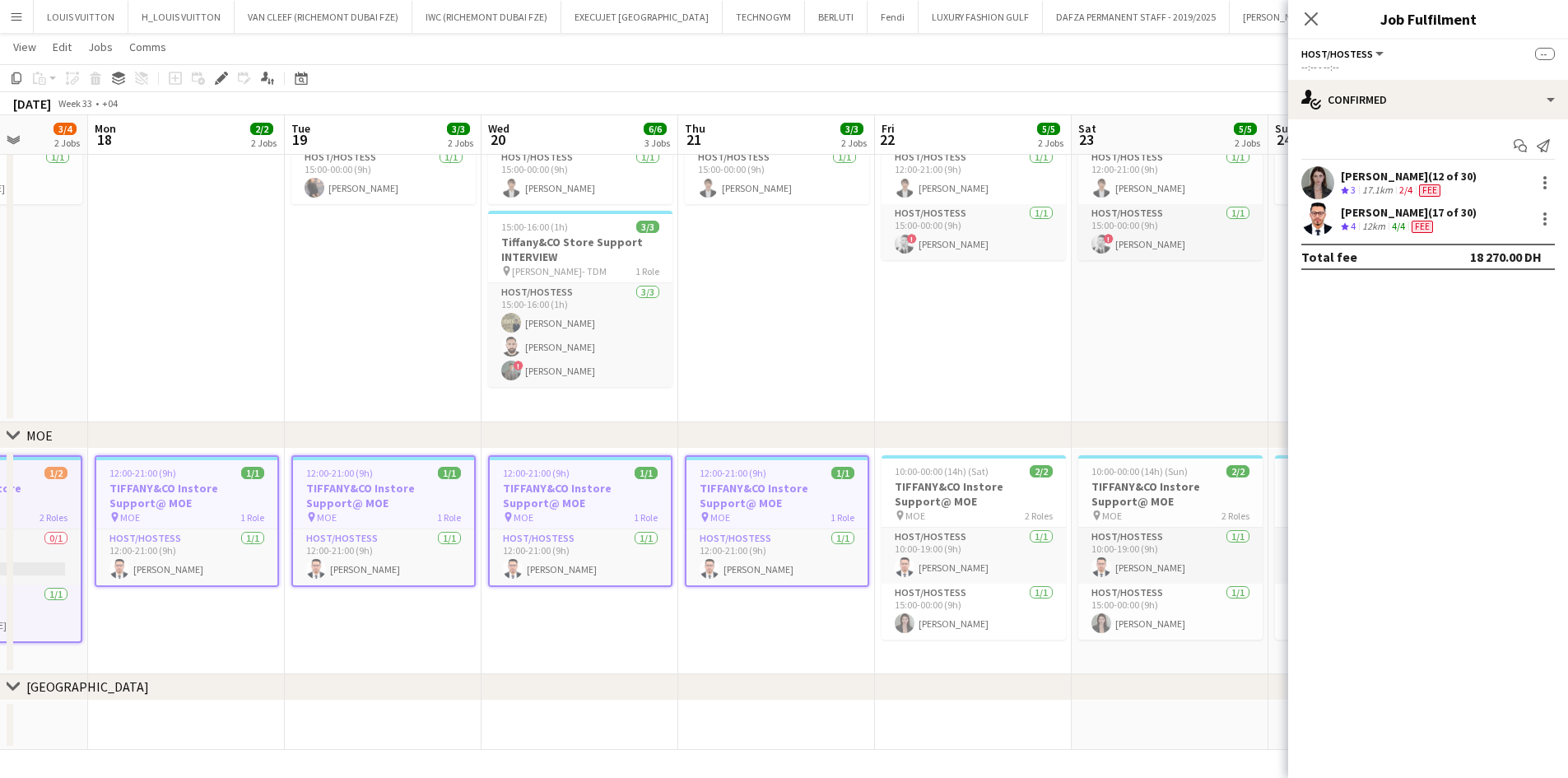
drag, startPoint x: 1010, startPoint y: 546, endPoint x: 429, endPoint y: 581, distance: 582.1
click at [329, 604] on app-calendar-viewport "Fri 15 5/5 2 Jobs Sat 16 5/5 2 Jobs Sun 17 3/4 2 Jobs Mon 18 2/2 2 Jobs Tue 19 …" at bounding box center [784, 284] width 1568 height 933
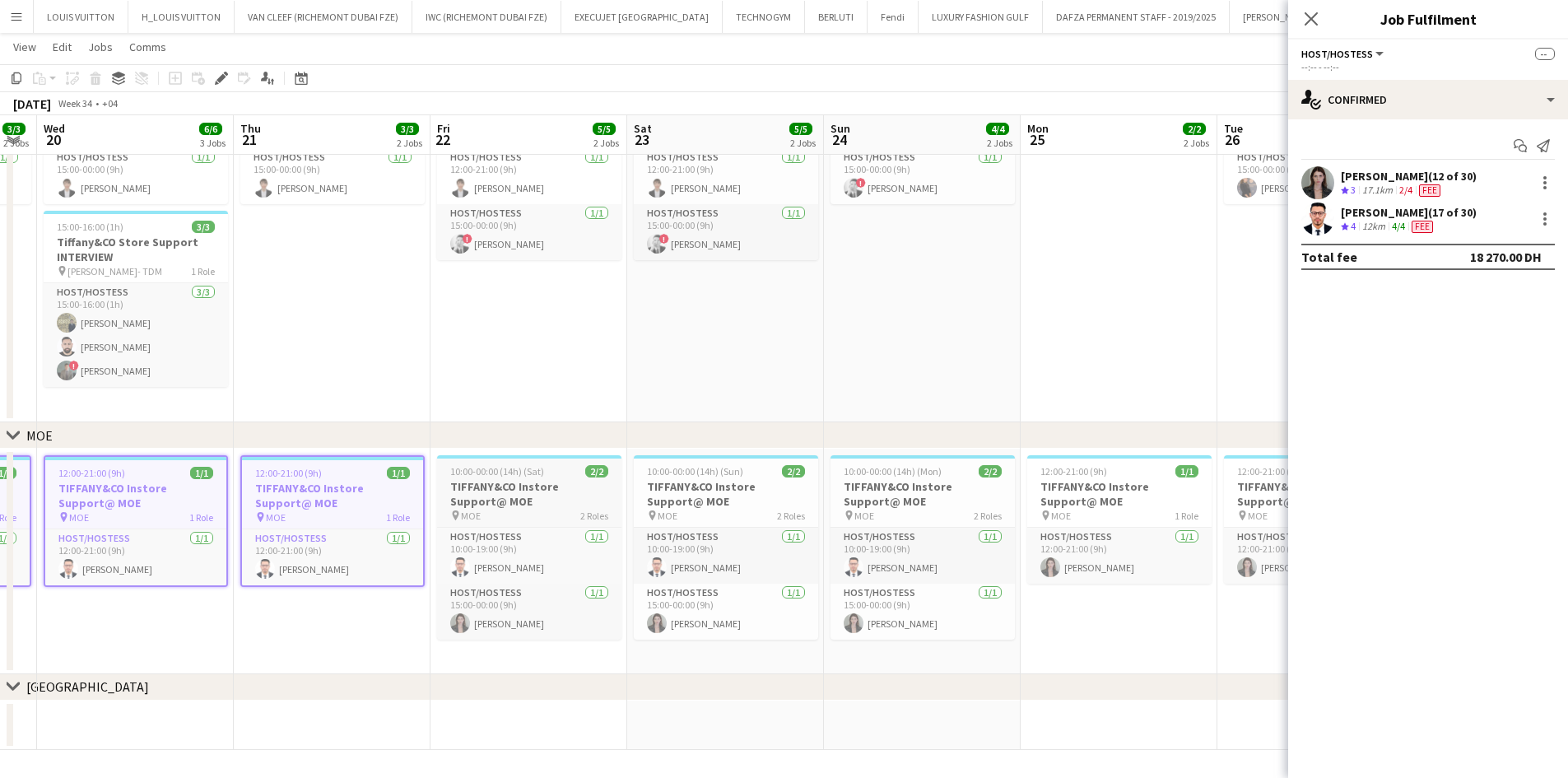
click at [538, 492] on h3 "TIFFANY&CO Instore Support@ MOE" at bounding box center [529, 494] width 184 height 30
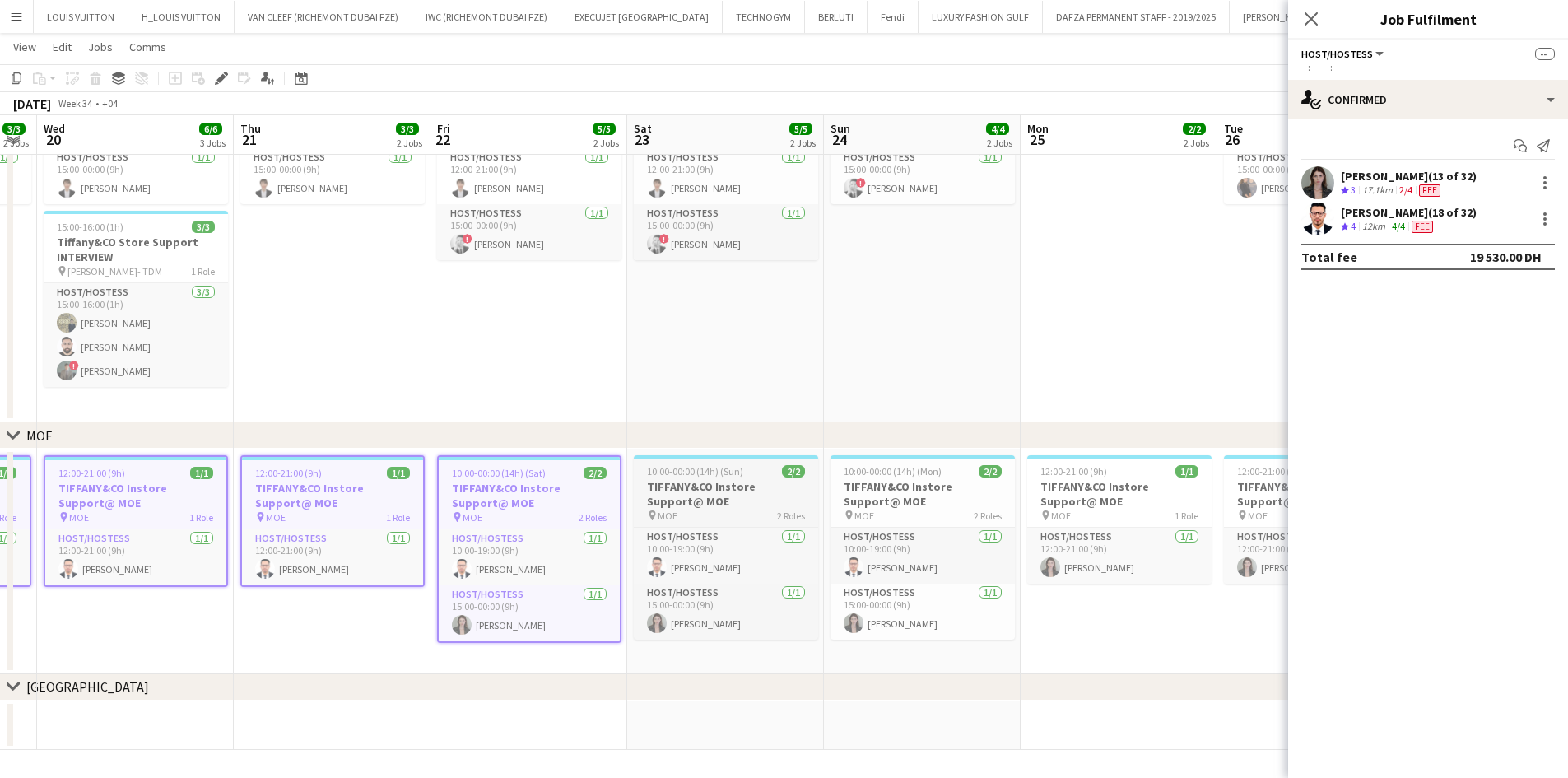
drag, startPoint x: 649, startPoint y: 504, endPoint x: 739, endPoint y: 496, distance: 90.4
click at [652, 504] on h3 "TIFFANY&CO Instore Support@ MOE" at bounding box center [726, 494] width 184 height 30
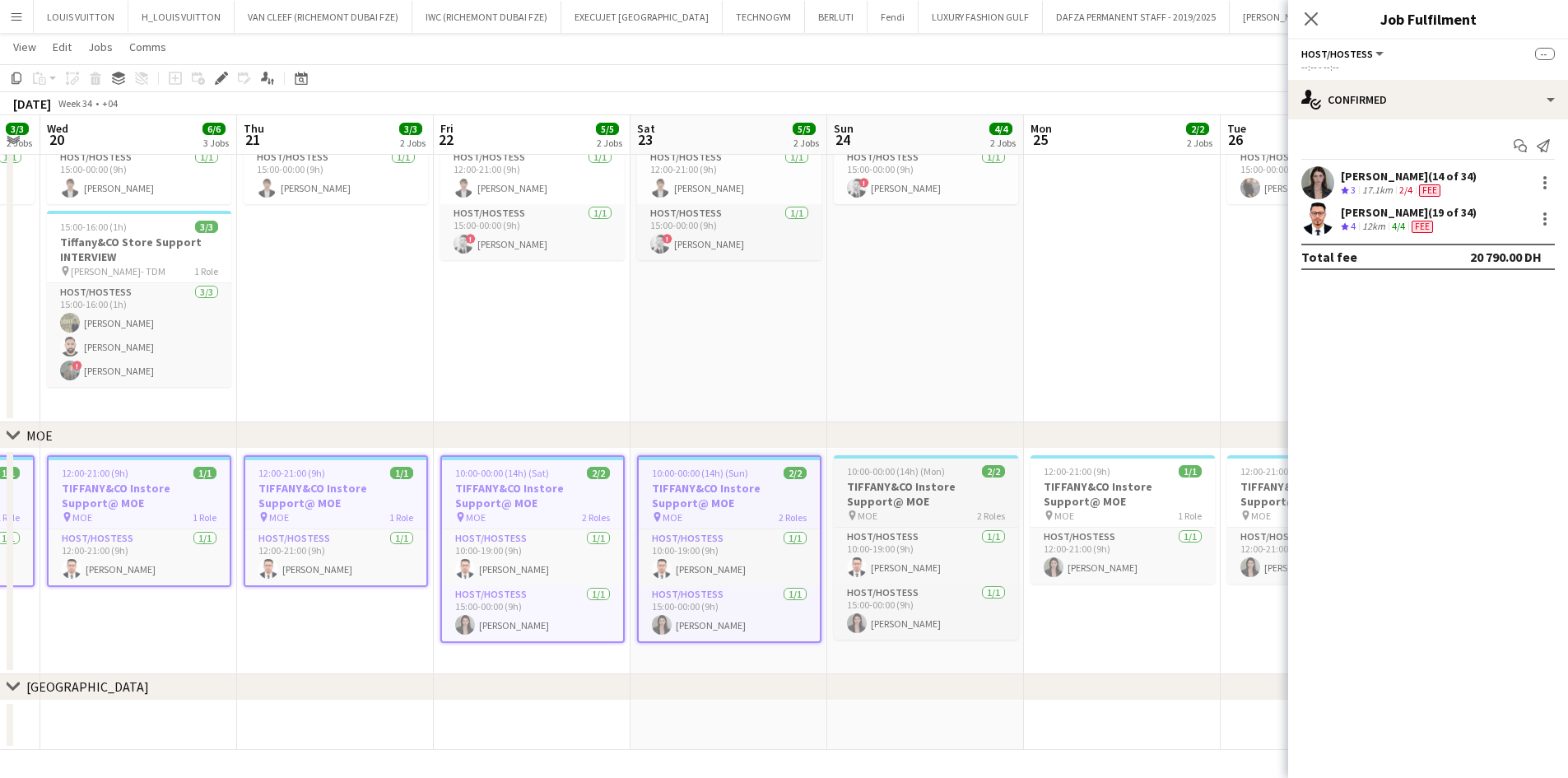
click at [876, 496] on h3 "TIFFANY&CO Instore Support@ MOE" at bounding box center [926, 494] width 184 height 30
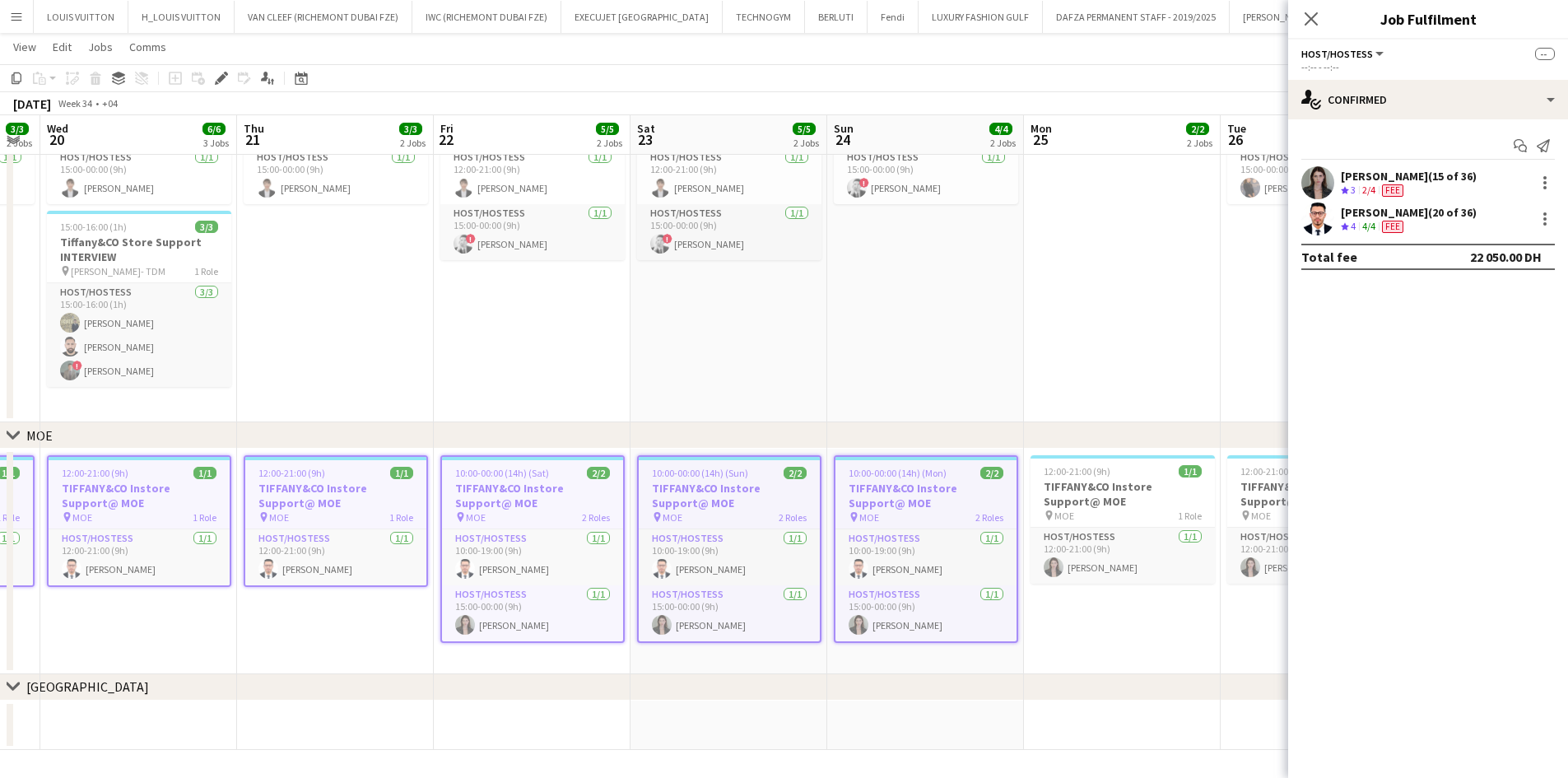
scroll to position [0, 490]
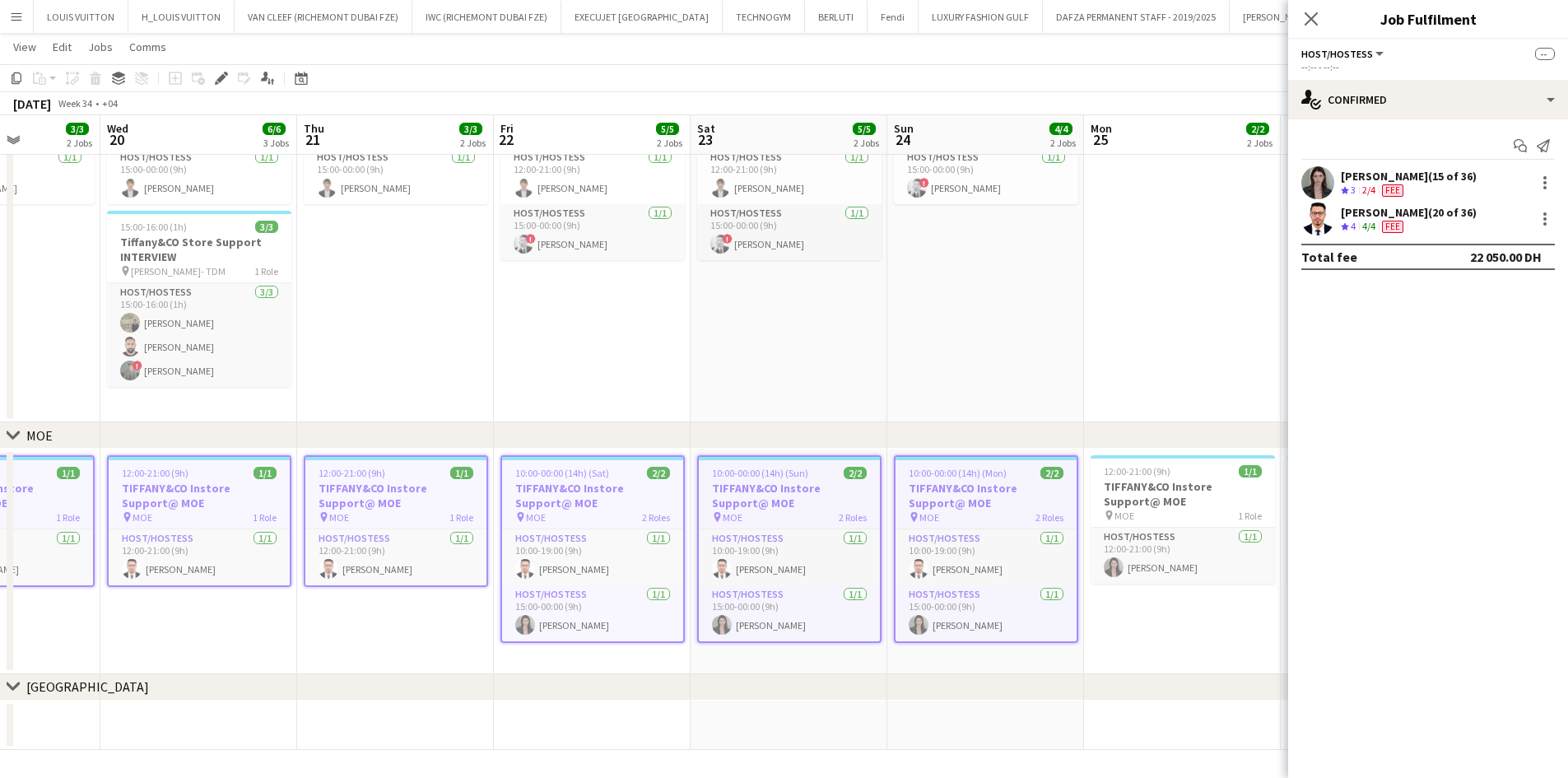
drag, startPoint x: 911, startPoint y: 520, endPoint x: 183, endPoint y: 594, distance: 731.8
click at [183, 594] on app-calendar-viewport "Sun 17 3/4 2 Jobs Mon 18 2/2 2 Jobs Tue 19 3/3 2 Jobs Wed 20 6/6 3 Jobs Thu 21 …" at bounding box center [784, 284] width 1568 height 933
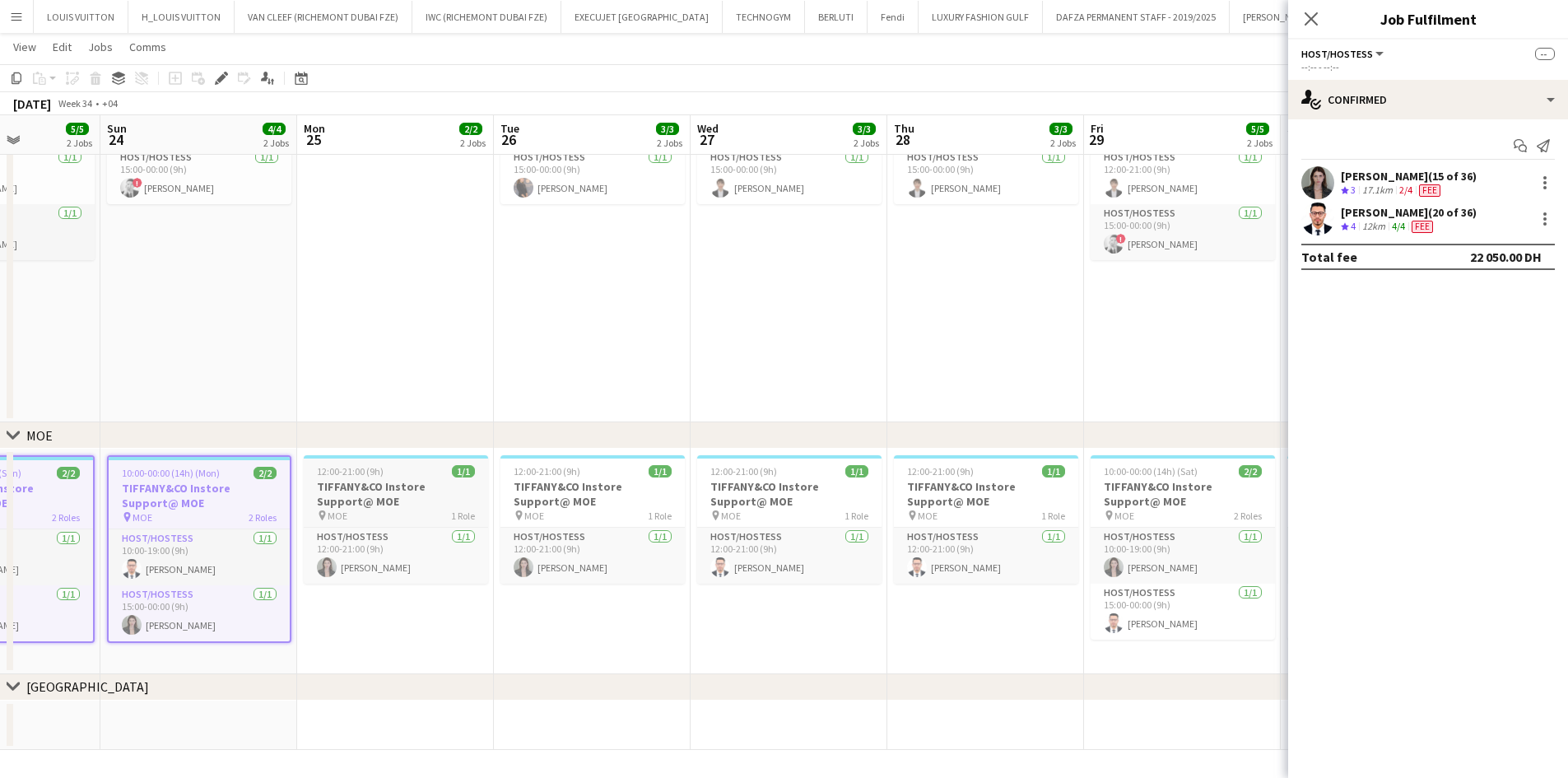
click at [417, 500] on h3 "TIFFANY&CO Instore Support@ MOE" at bounding box center [396, 494] width 184 height 30
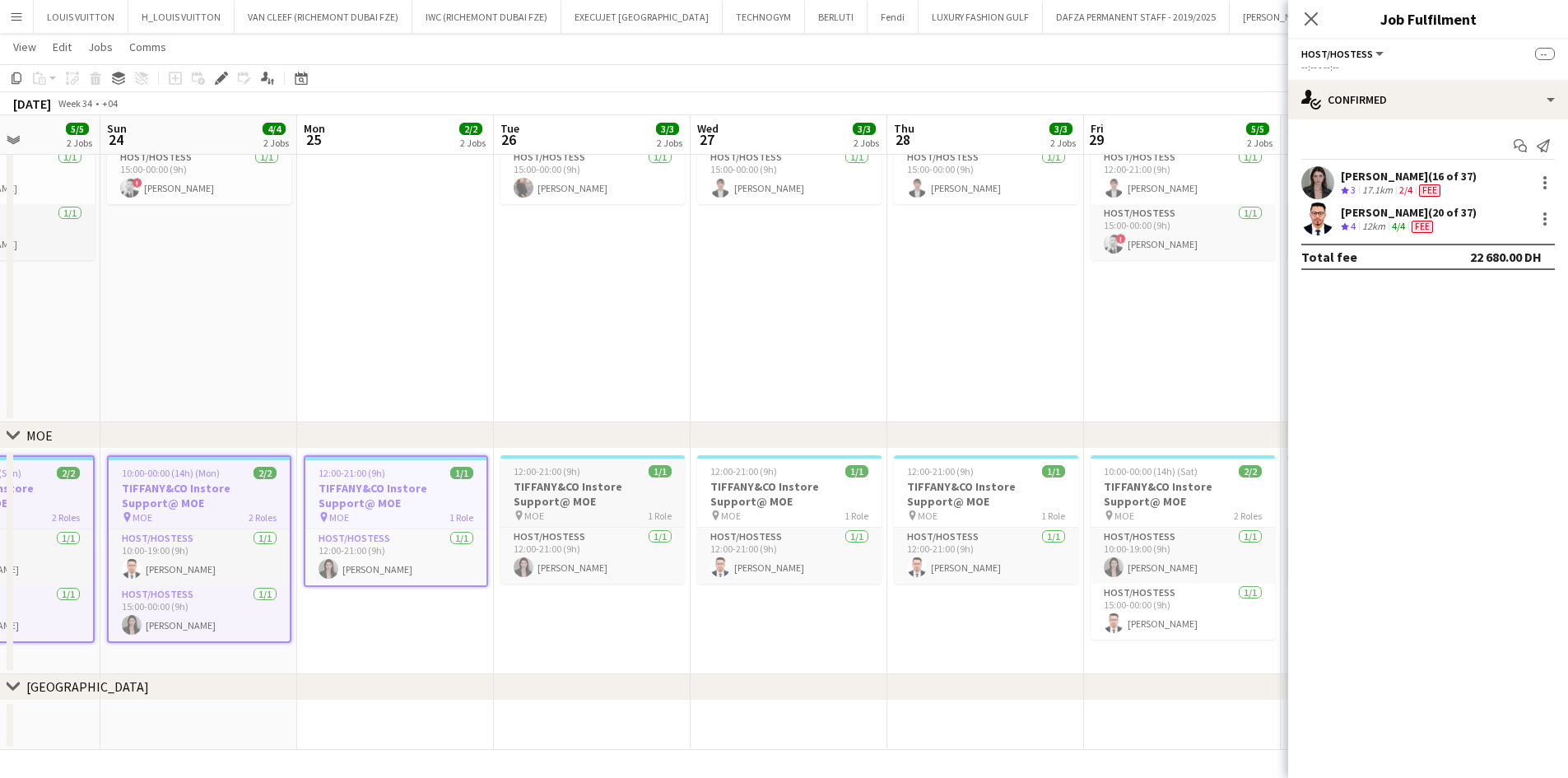
click at [576, 521] on div "pin MOE 1 Role" at bounding box center [592, 516] width 184 height 14
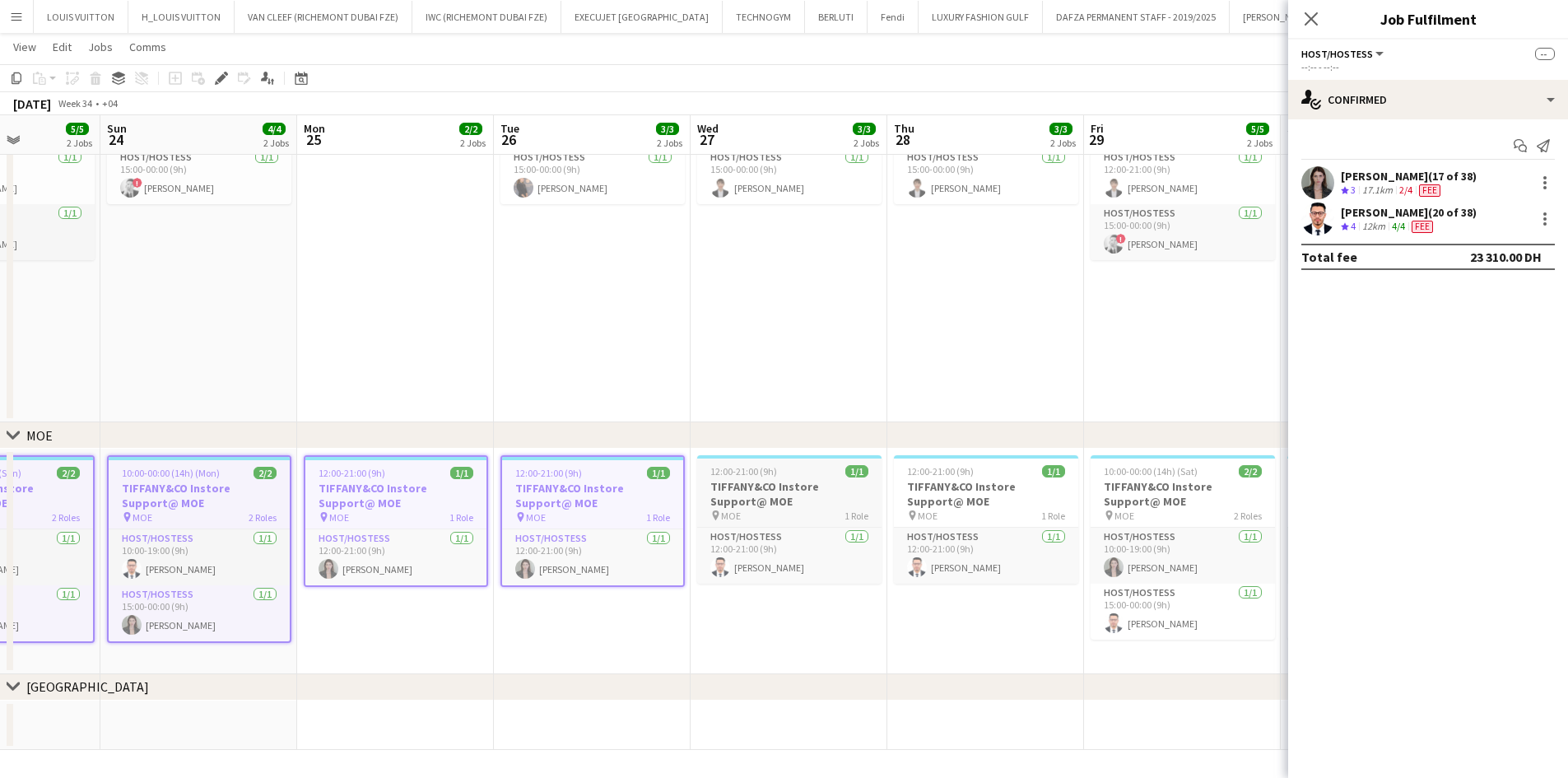
click at [734, 501] on h3 "TIFFANY&CO Instore Support@ MOE" at bounding box center [789, 494] width 184 height 30
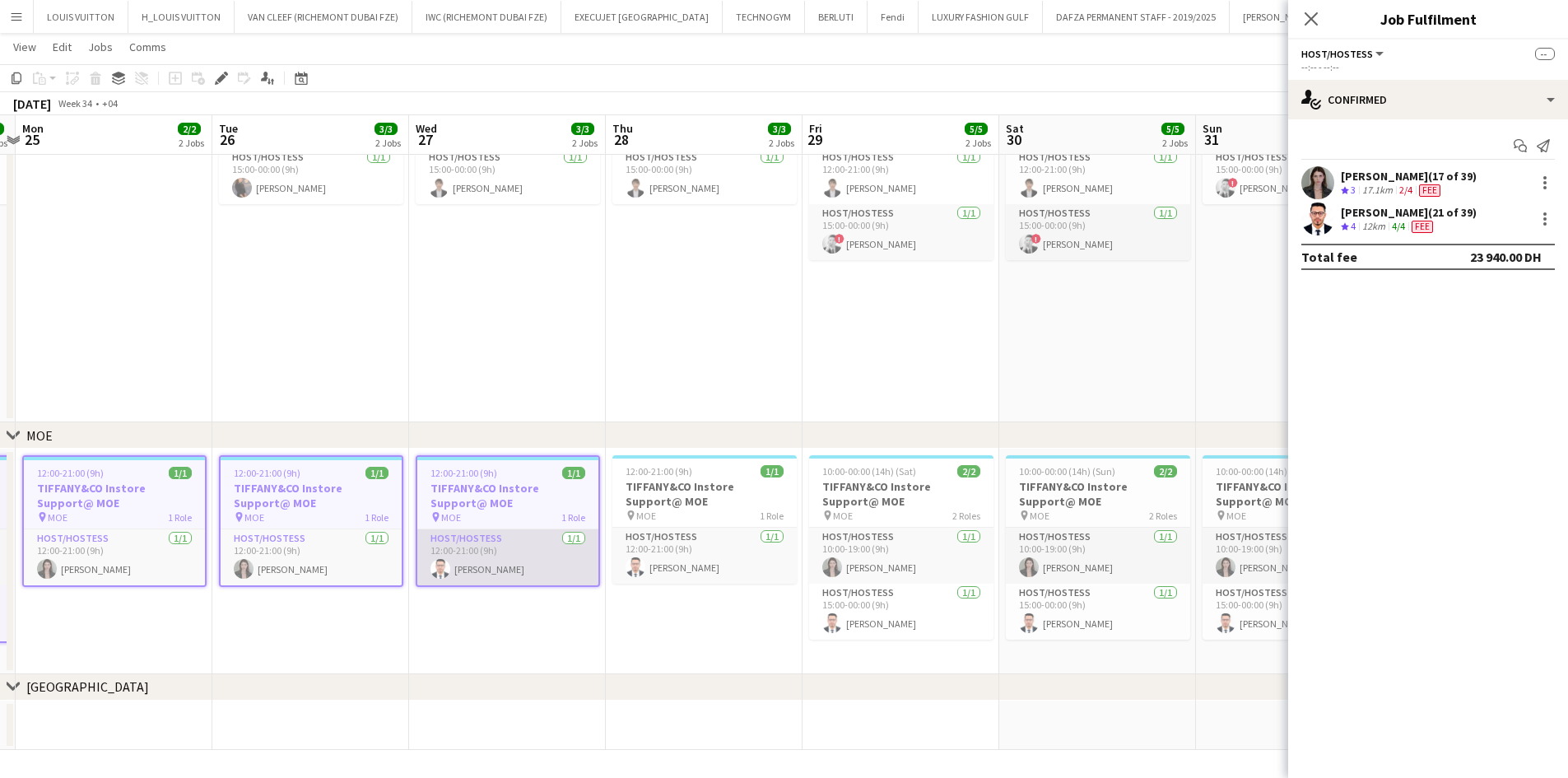
drag, startPoint x: 862, startPoint y: 515, endPoint x: 596, endPoint y: 537, distance: 266.9
click at [581, 537] on app-calendar-viewport "Fri 22 5/5 2 Jobs Sat 23 5/5 2 Jobs Sun 24 4/4 2 Jobs Mon 25 2/2 2 Jobs Tue 26 …" at bounding box center [784, 284] width 1568 height 933
click at [751, 483] on h3 "TIFFANY&CO Instore Support@ MOE" at bounding box center [705, 494] width 184 height 30
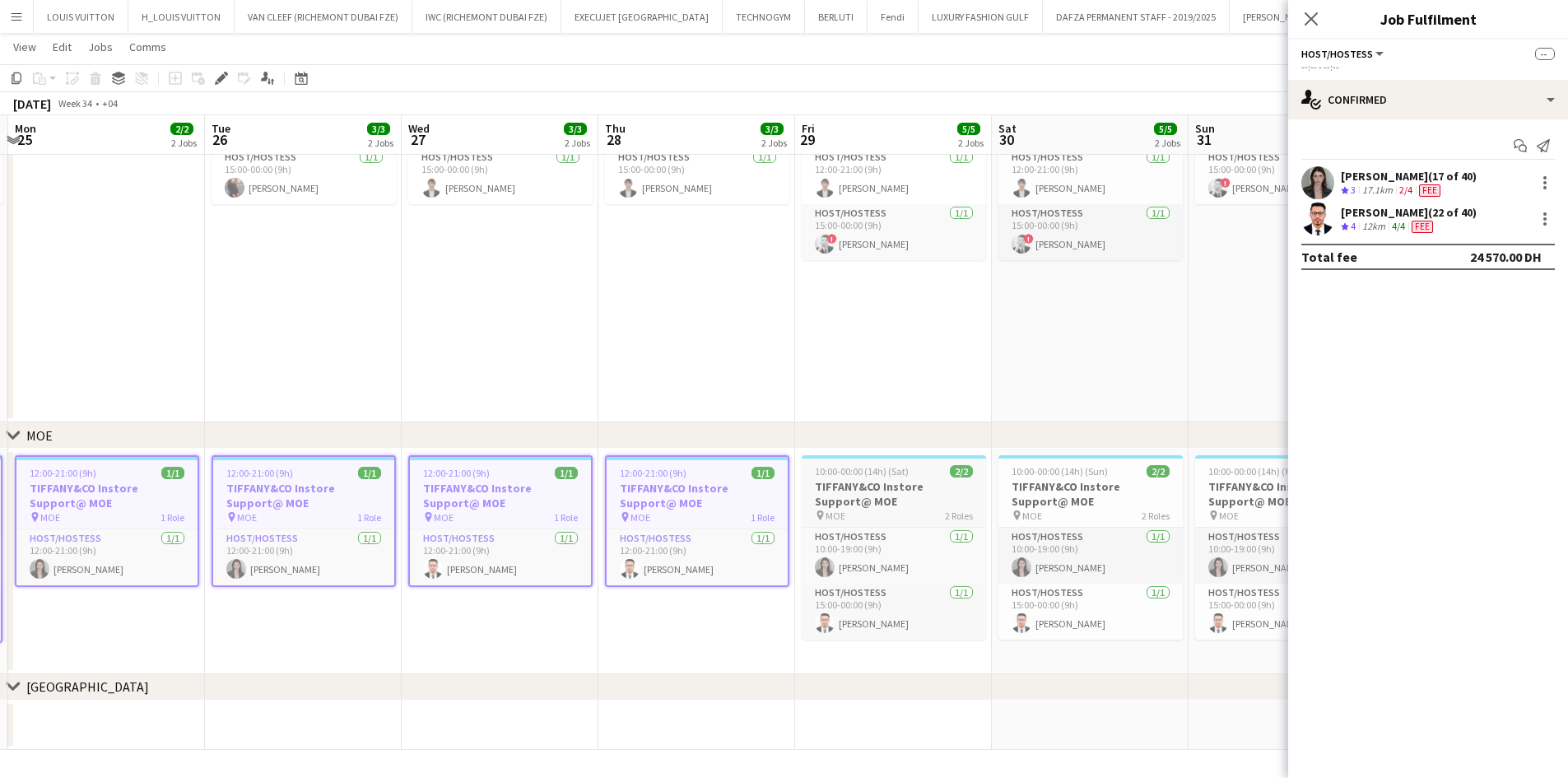
click at [980, 511] on app-calendar-viewport "Fri 22 5/5 2 Jobs Sat 23 5/5 2 Jobs Sun 24 4/4 2 Jobs Mon 25 2/2 2 Jobs Tue 26 …" at bounding box center [784, 284] width 1568 height 933
click at [910, 498] on h3 "TIFFANY&CO Instore Support@ MOE" at bounding box center [893, 494] width 184 height 30
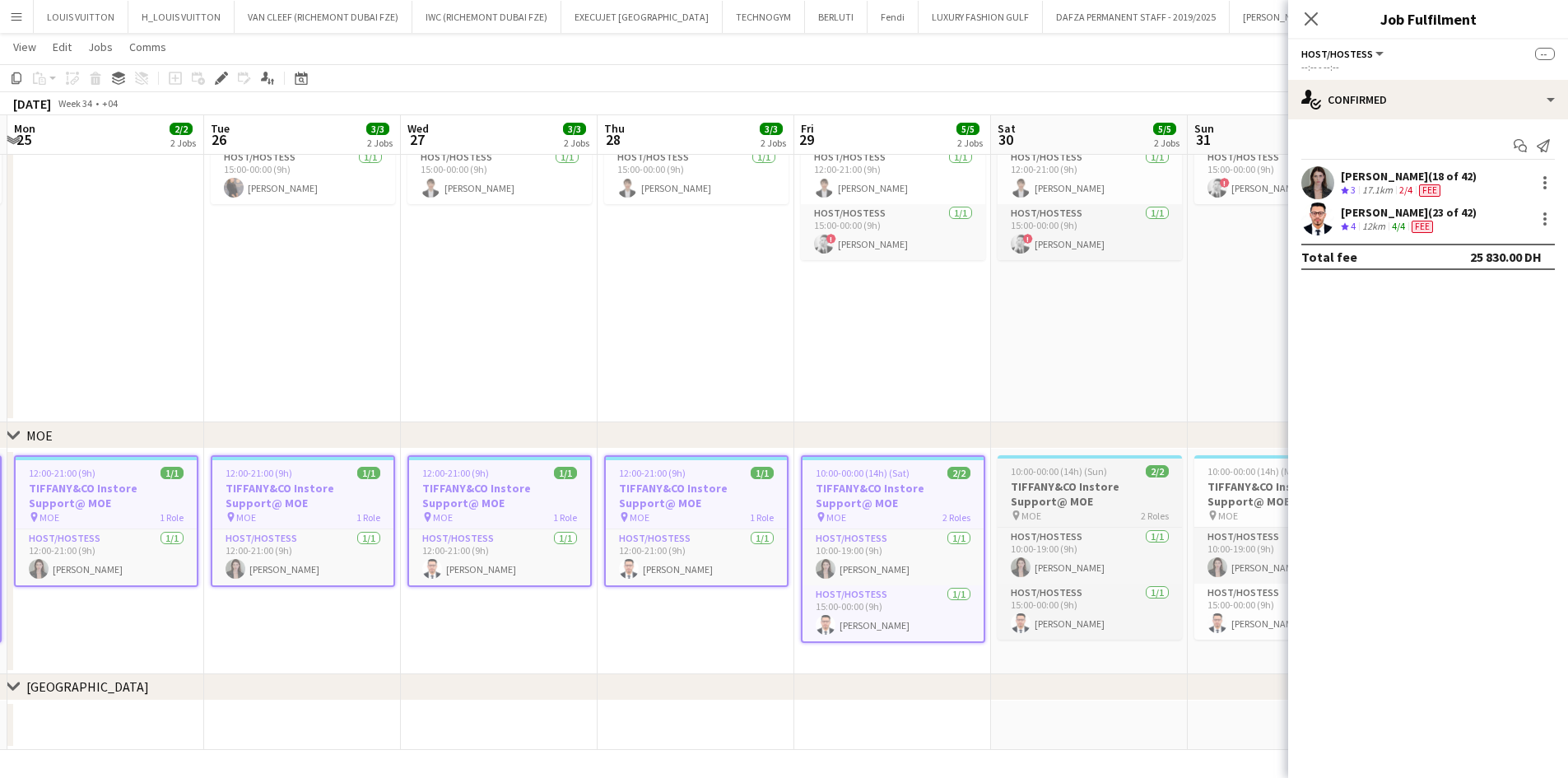
click at [1085, 504] on h3 "TIFFANY&CO Instore Support@ MOE" at bounding box center [1090, 494] width 184 height 30
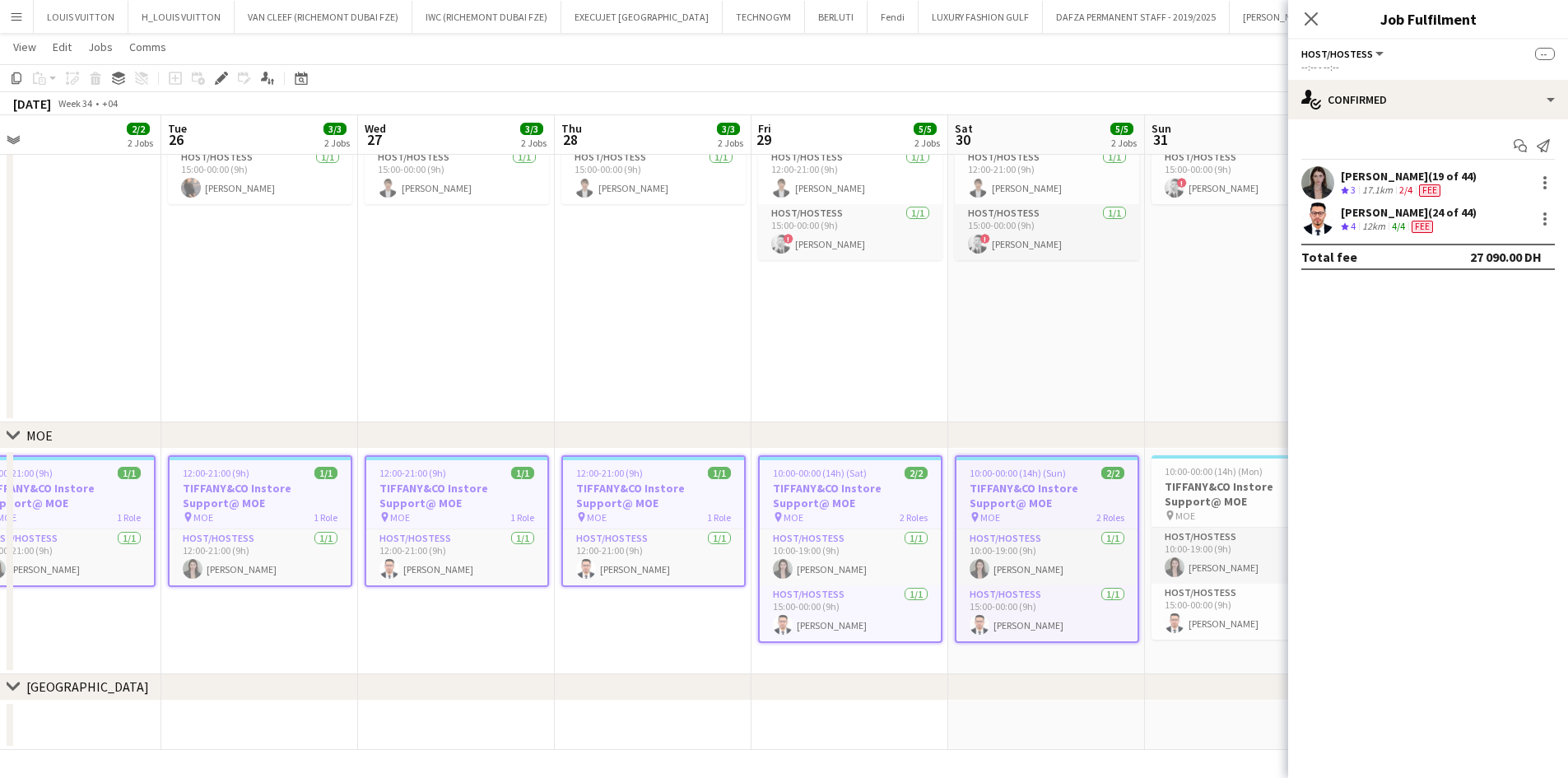
drag, startPoint x: 1112, startPoint y: 543, endPoint x: 739, endPoint y: 580, distance: 374.8
click at [739, 580] on app-calendar-viewport "Fri 22 5/5 2 Jobs Sat 23 5/5 2 Jobs Sun 24 4/4 2 Jobs Mon 25 2/2 2 Jobs Tue 26 …" at bounding box center [784, 284] width 1568 height 933
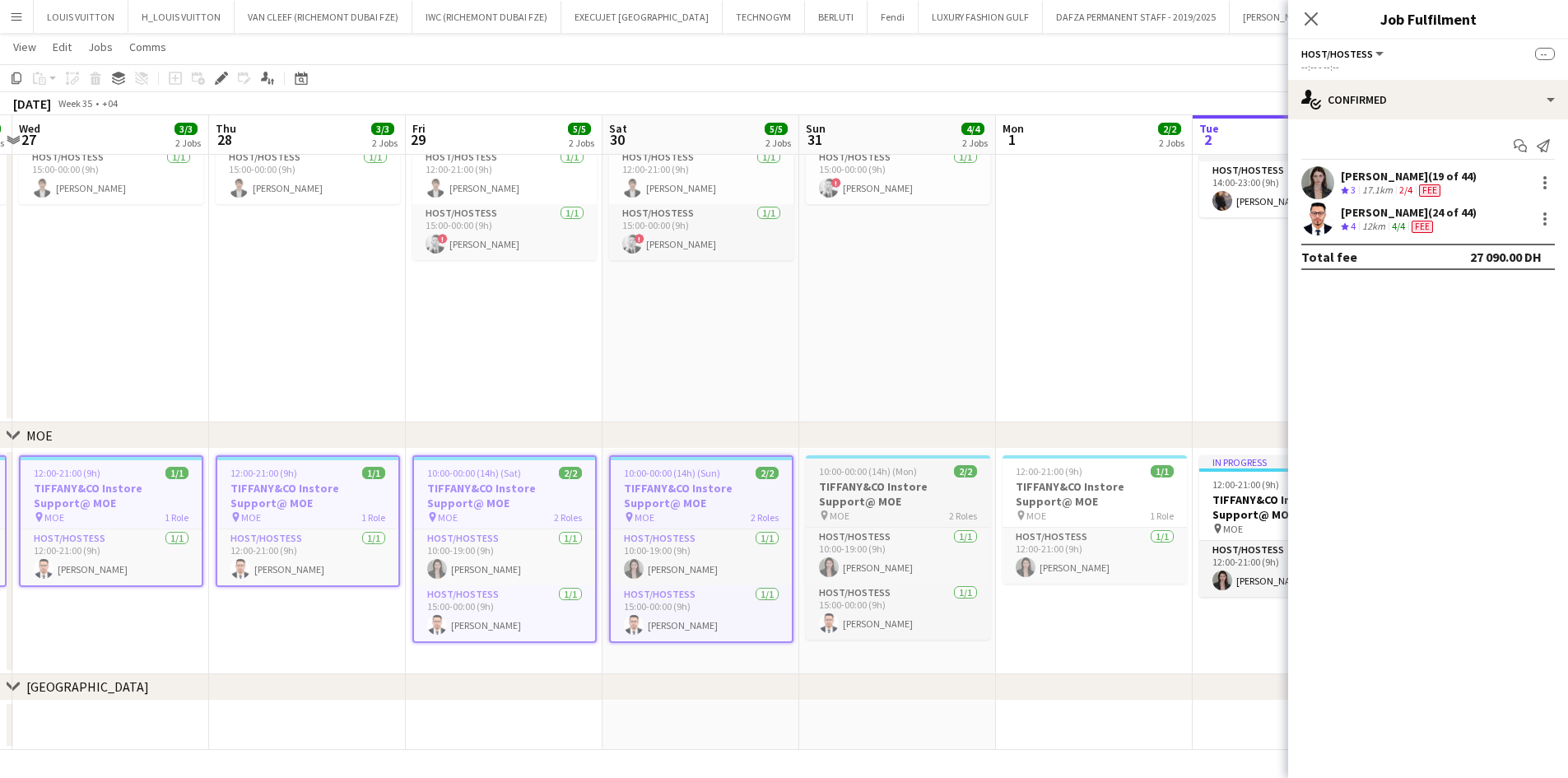
click at [881, 510] on div "pin MOE 2 Roles" at bounding box center [898, 516] width 184 height 14
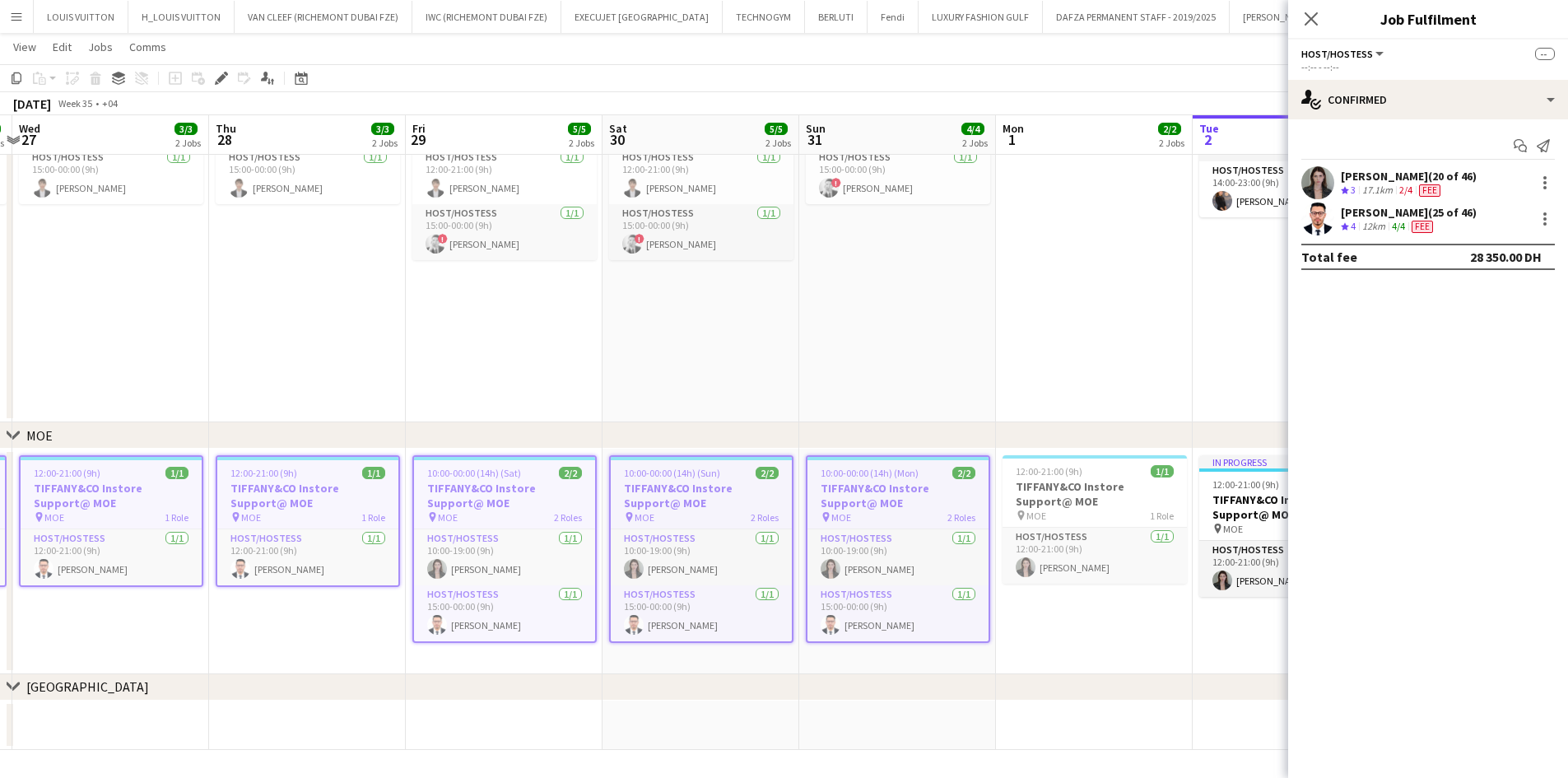
click at [990, 380] on app-date-cell "10:00-00:00 (14h) (Mon) 2/2 TIFFANY&CO Instore Support@ [GEOGRAPHIC_DATA] pin D…" at bounding box center [897, 218] width 197 height 409
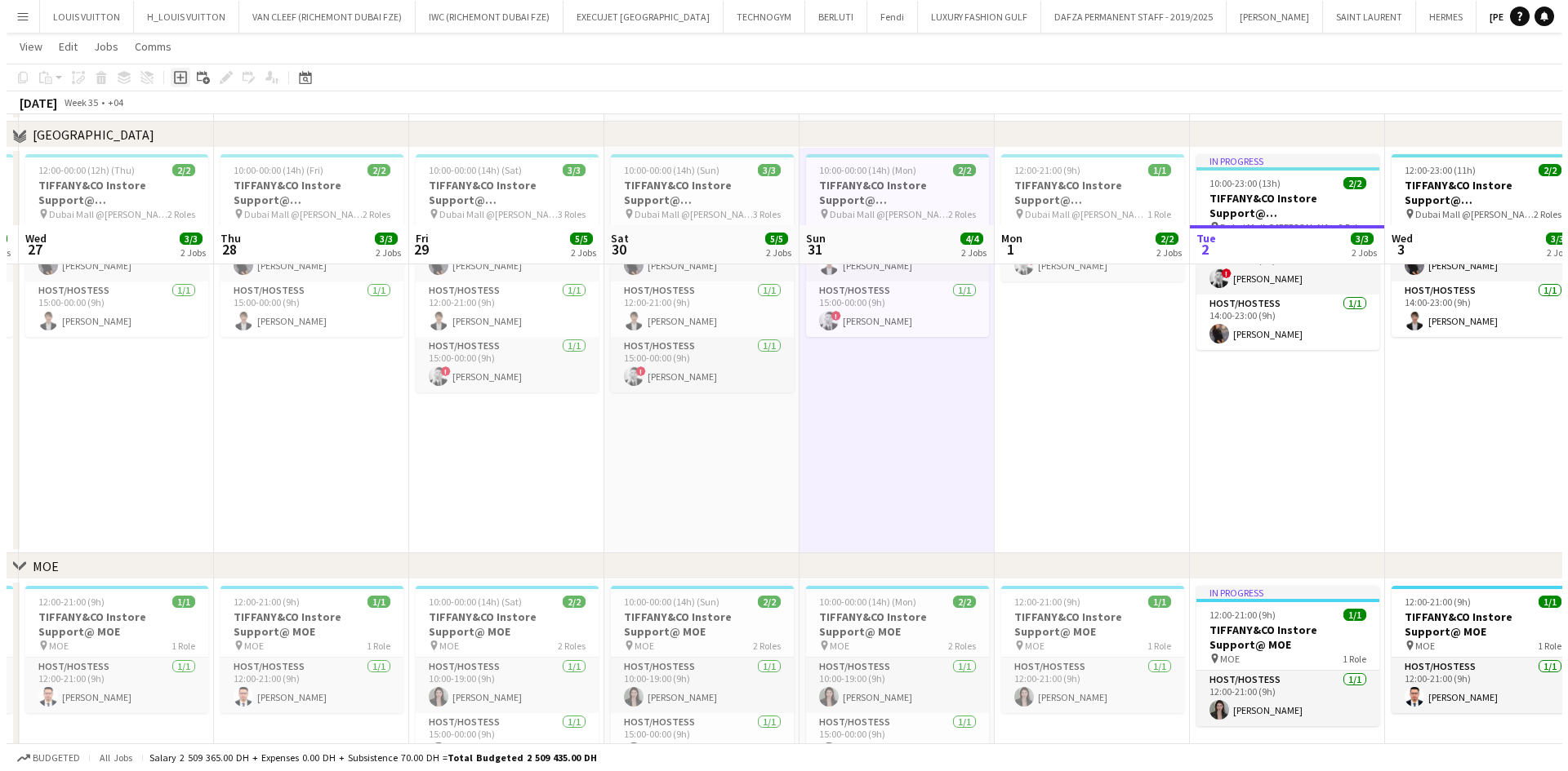
scroll to position [0, 0]
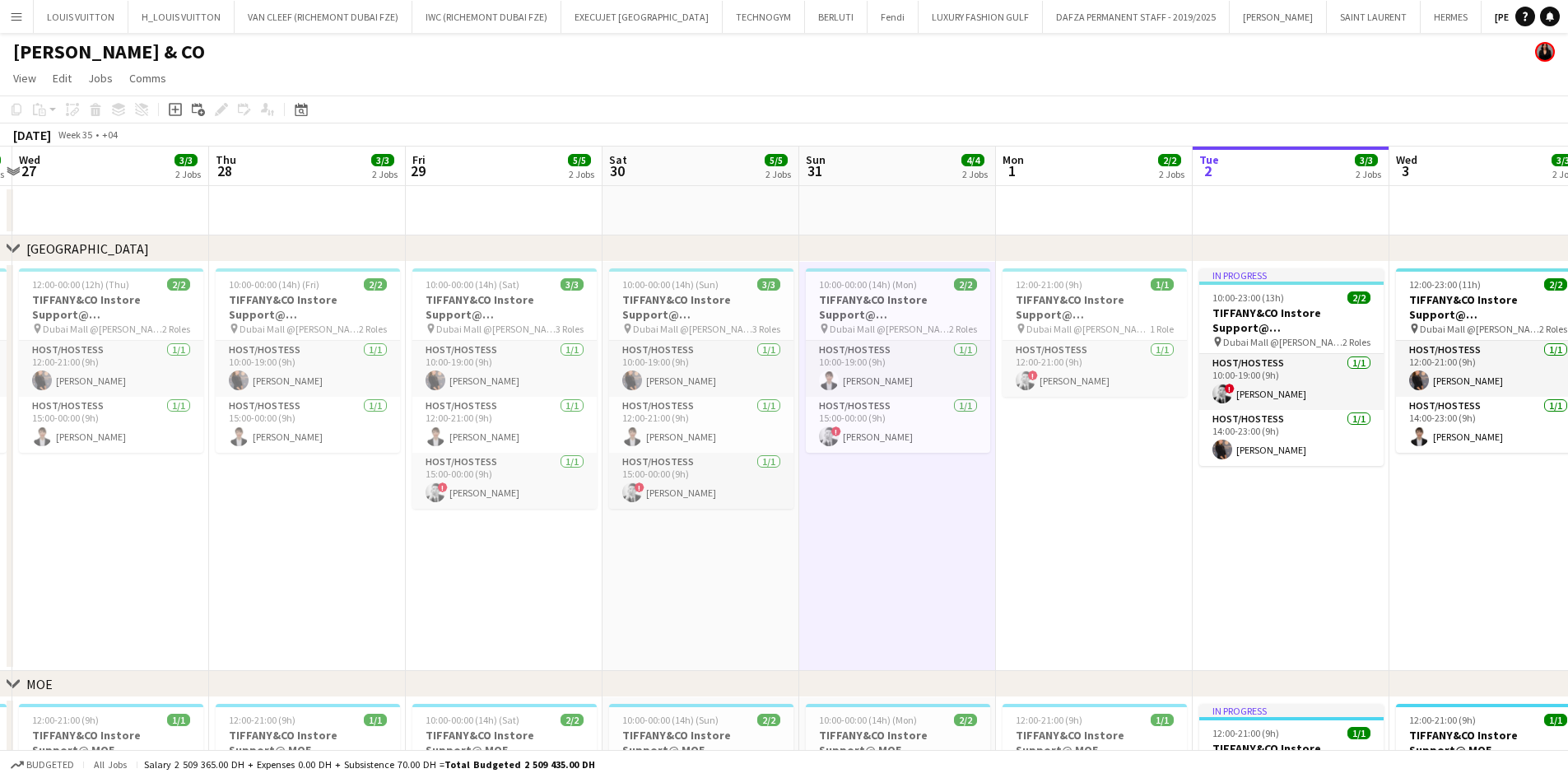
click at [13, 19] on app-icon "Menu" at bounding box center [16, 16] width 14 height 14
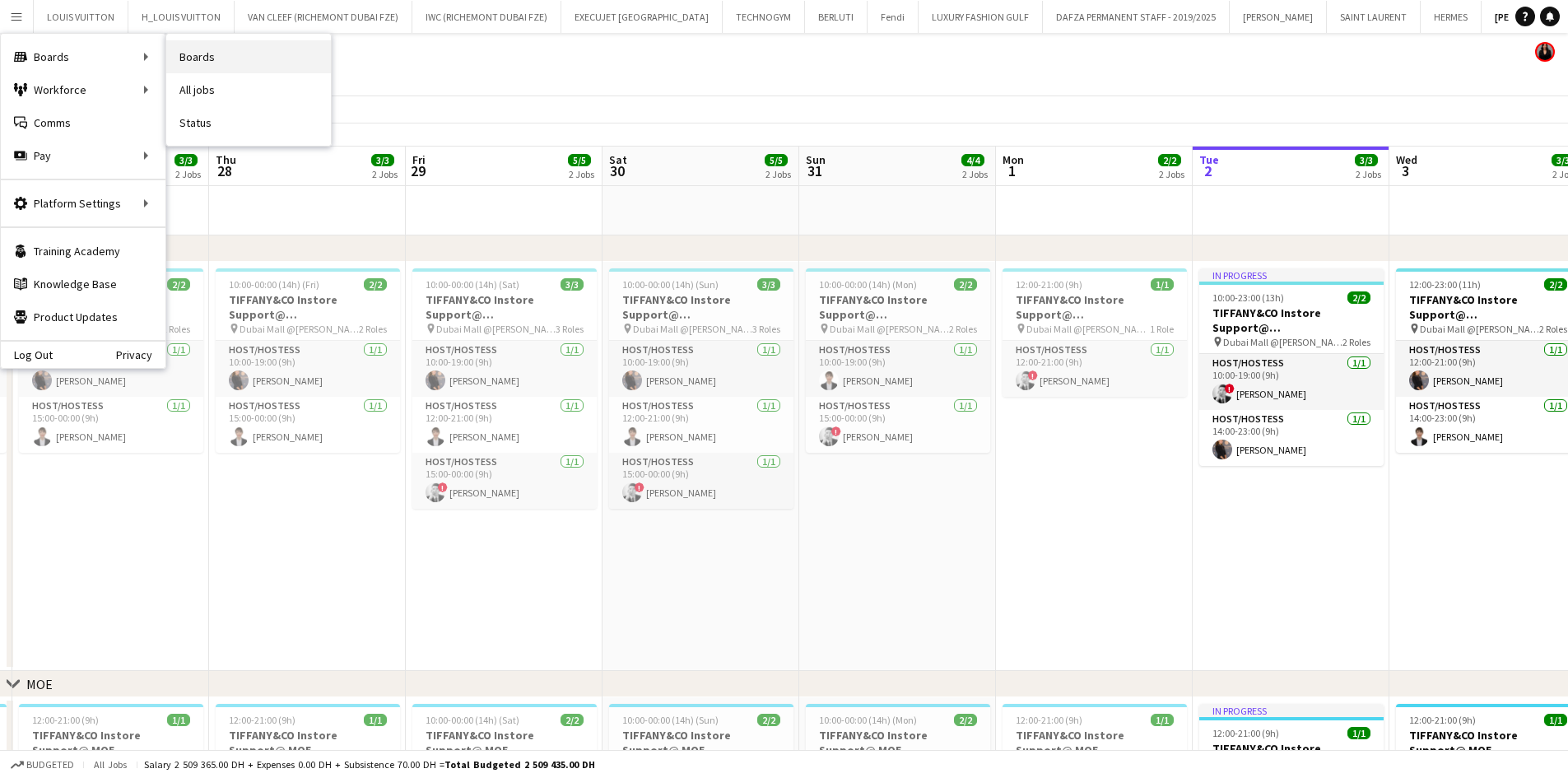
click at [207, 57] on link "Boards" at bounding box center [249, 57] width 165 height 33
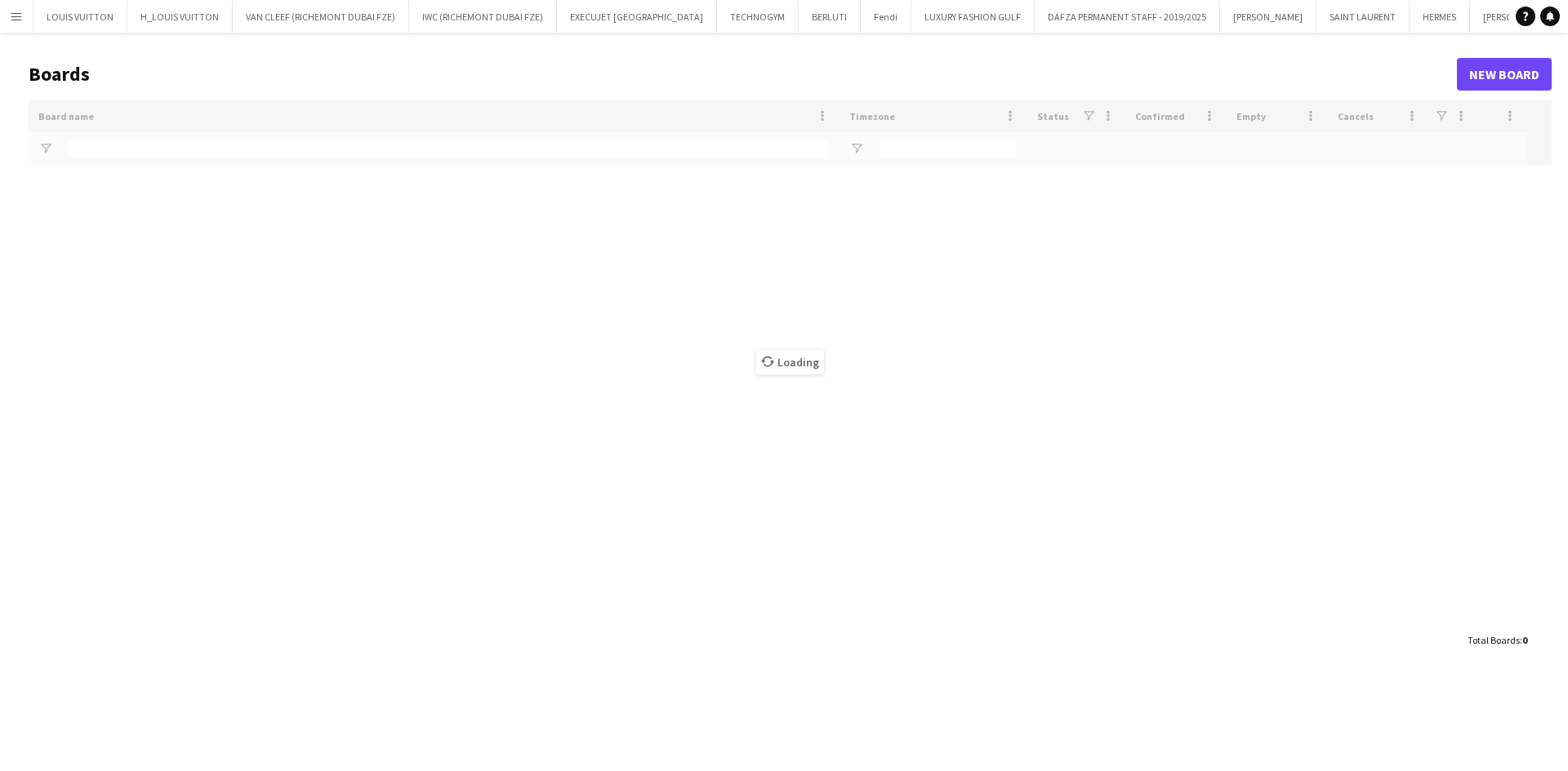
type input "*******"
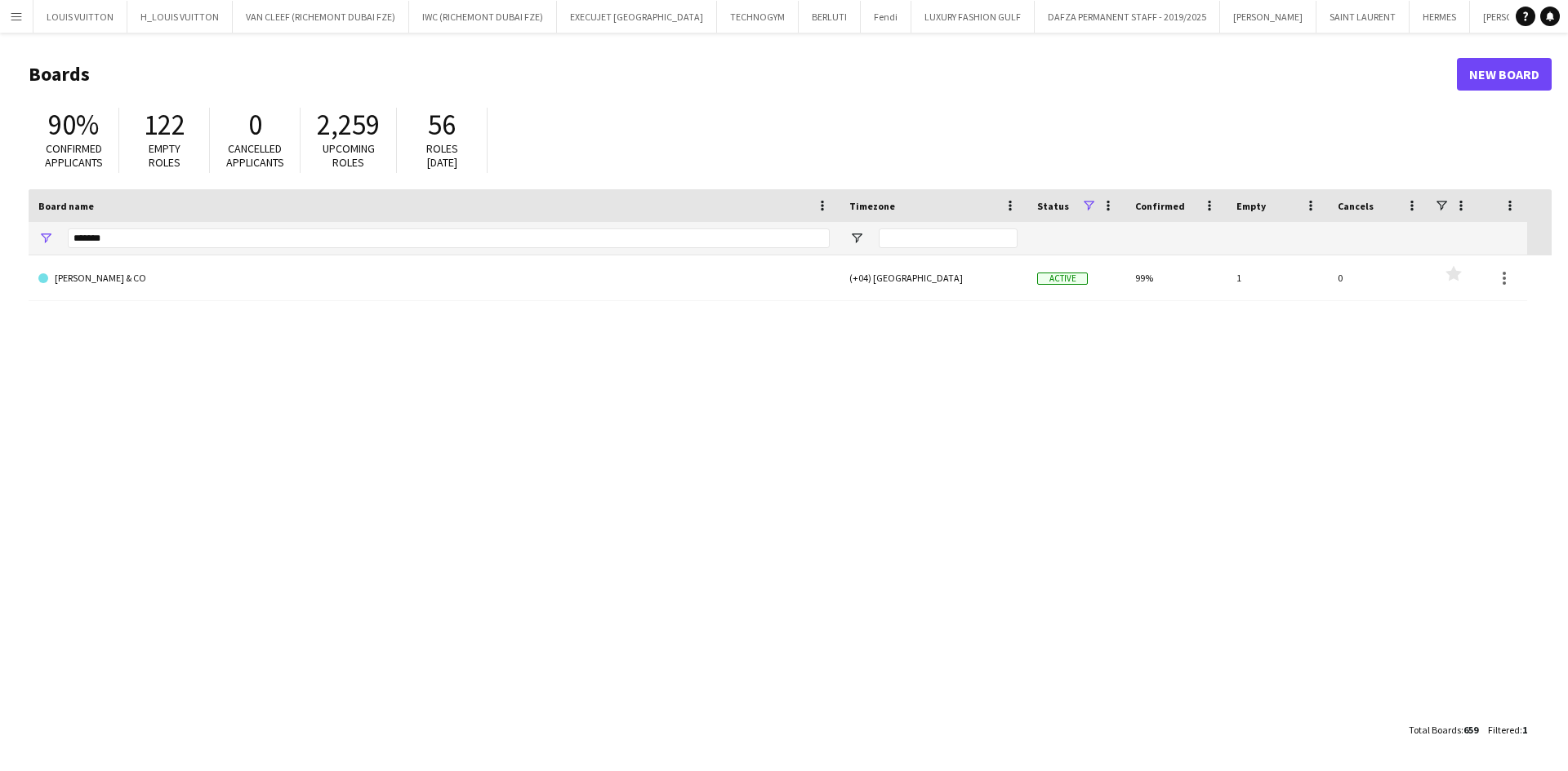
drag, startPoint x: 94, startPoint y: 244, endPoint x: 49, endPoint y: 243, distance: 45.0
click at [44, 243] on div "*******" at bounding box center [434, 238] width 811 height 33
drag, startPoint x: 116, startPoint y: 243, endPoint x: 41, endPoint y: 244, distance: 75.0
click at [42, 244] on div "*******" at bounding box center [434, 238] width 811 height 33
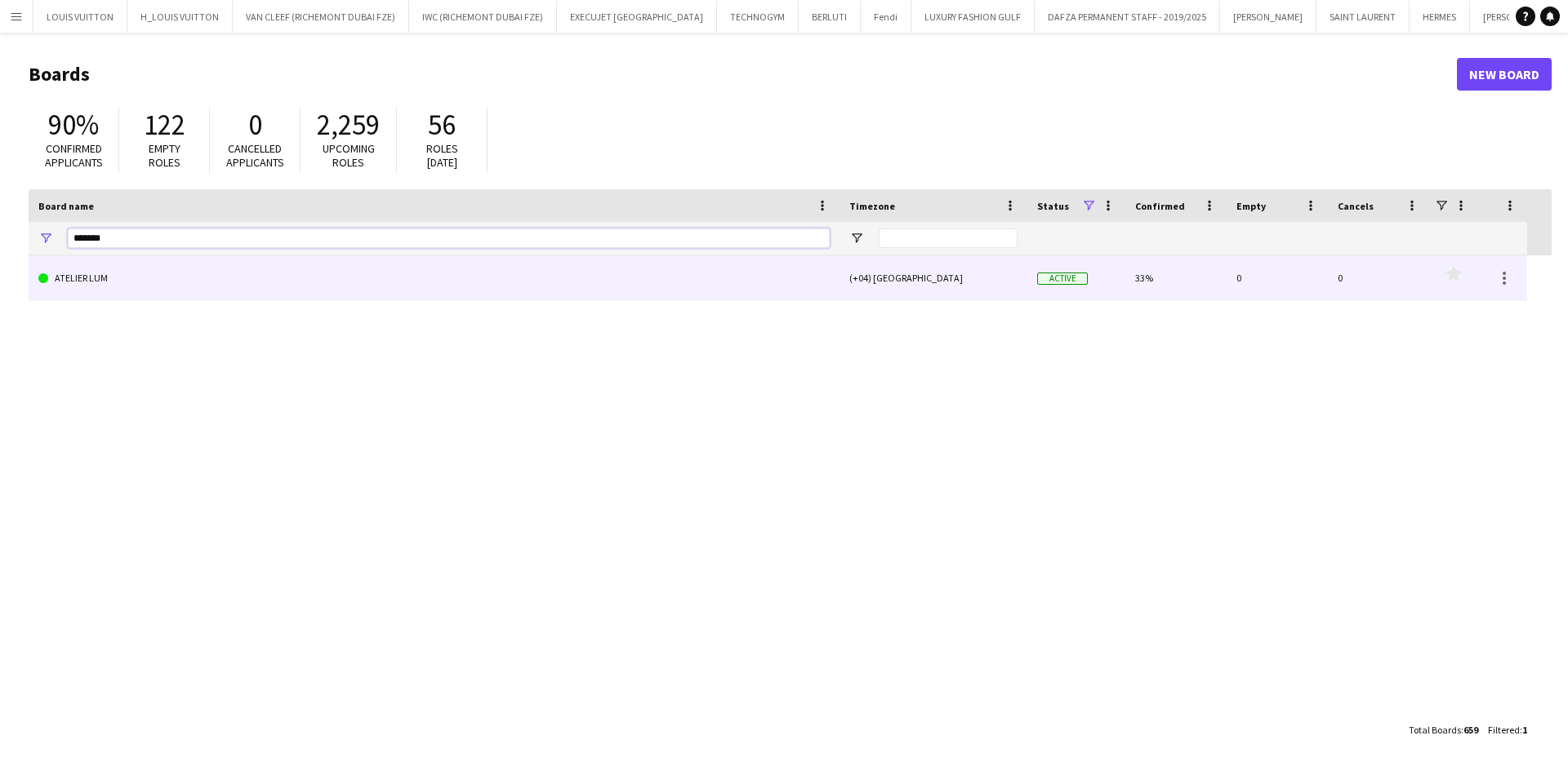
type input "*******"
click at [114, 289] on link "ATELIER LUM" at bounding box center [434, 279] width 792 height 46
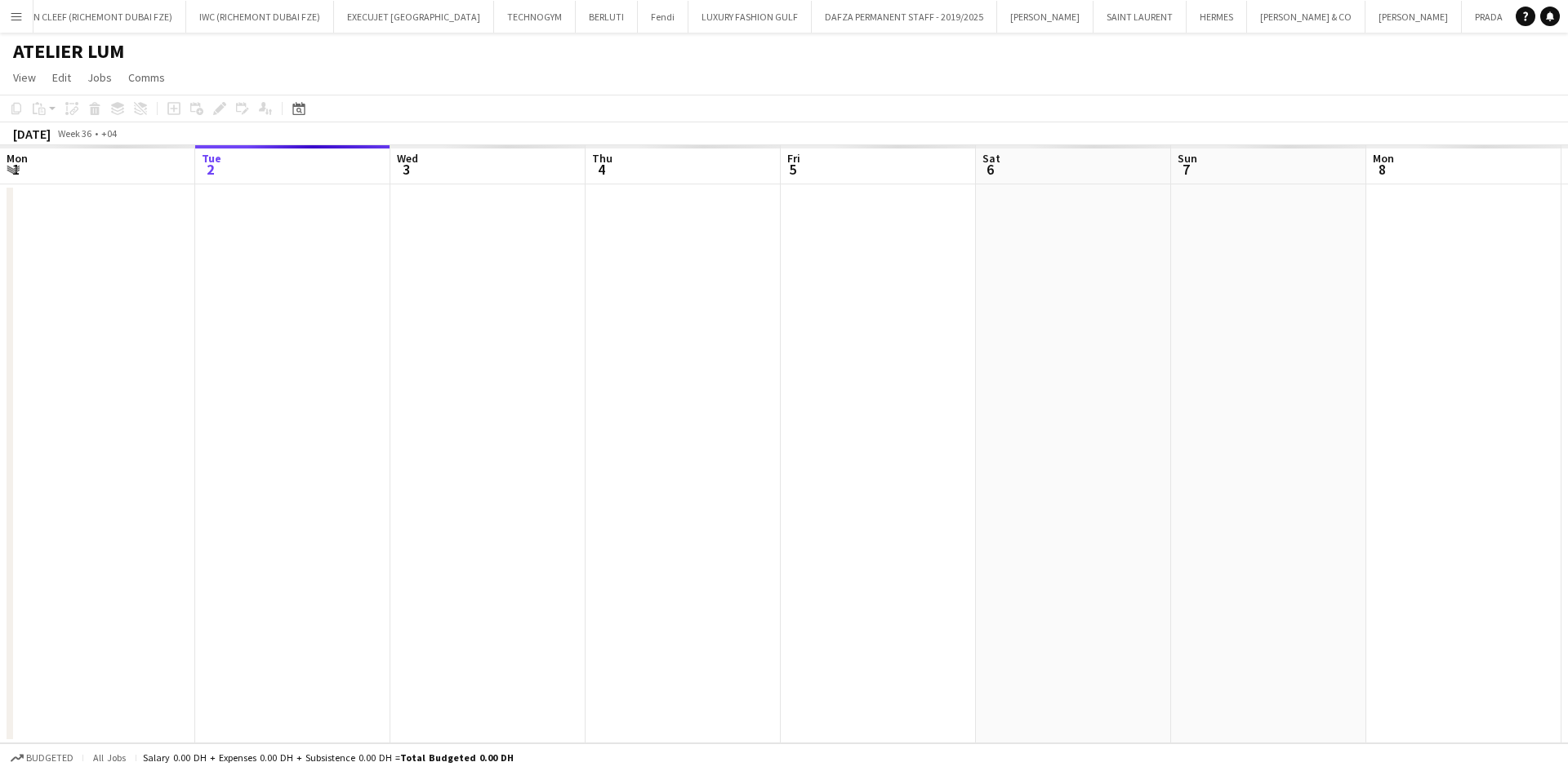
scroll to position [0, 239]
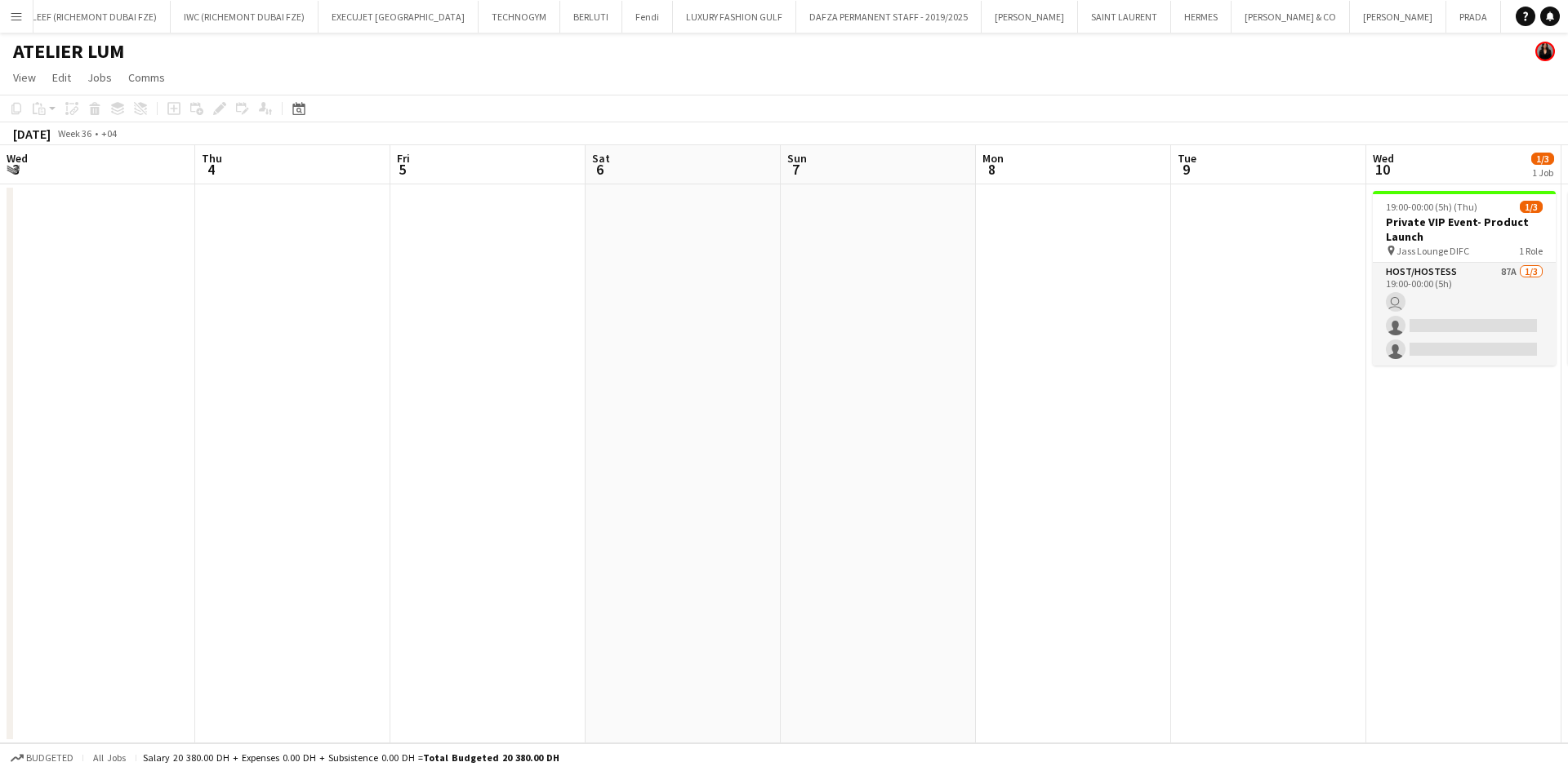
drag, startPoint x: 943, startPoint y: 396, endPoint x: 392, endPoint y: 394, distance: 551.0
click at [417, 392] on app-calendar-viewport "Mon 1 Tue 2 Wed 3 Thu 4 Fri 5 Sat 6 Sun 7 Mon 8 Tue 9 Wed 10 1/3 1 Job Thu 11 1…" at bounding box center [784, 444] width 1568 height 598
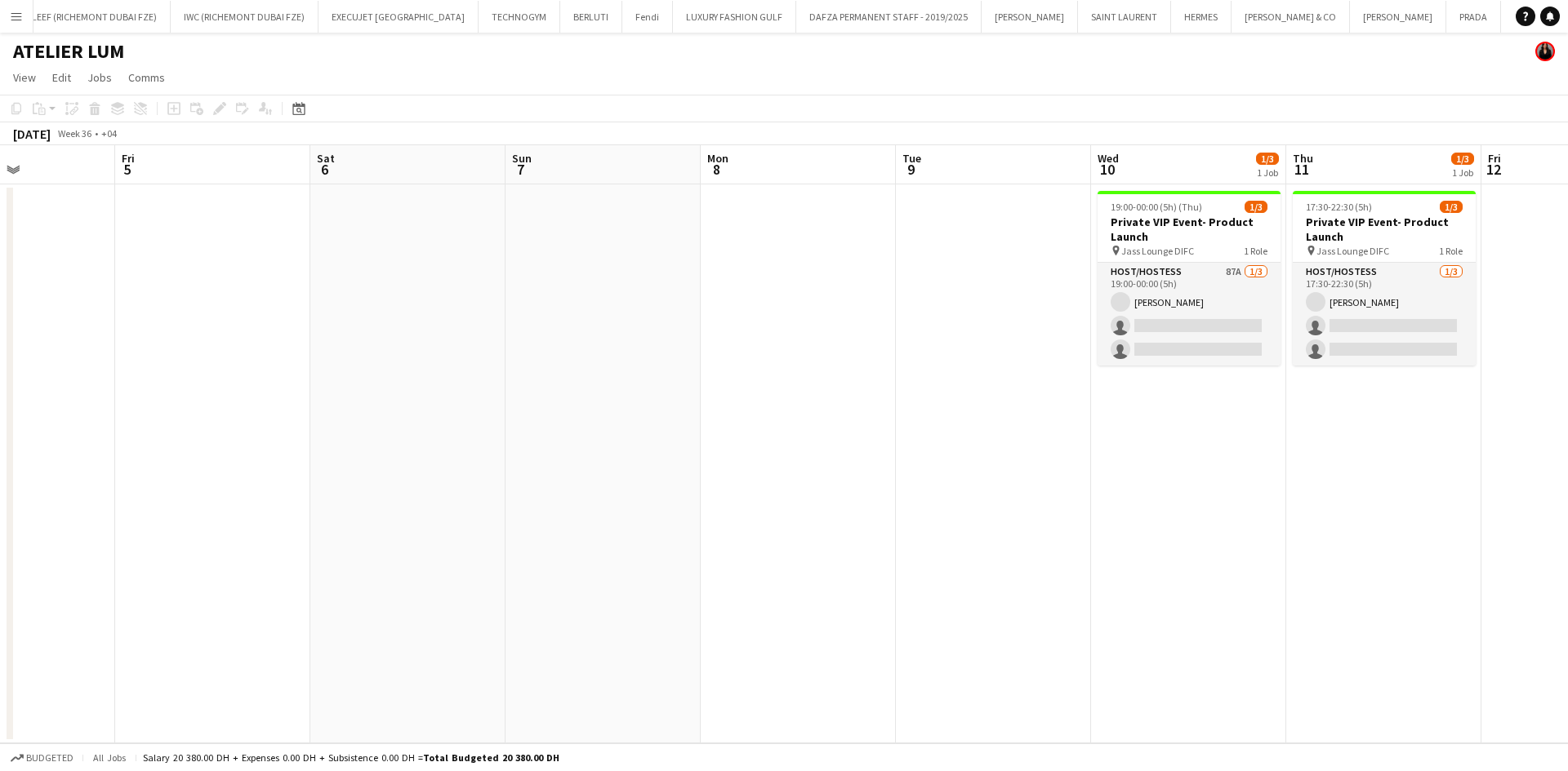
drag, startPoint x: 999, startPoint y: 446, endPoint x: 649, endPoint y: 446, distance: 350.0
click at [651, 446] on app-calendar-viewport "Tue 2 Wed 3 Thu 4 Fri 5 Sat 6 Sun 7 Mon 8 Tue 9 Wed 10 1/3 1 Job Thu 11 1/3 1 J…" at bounding box center [784, 444] width 1568 height 598
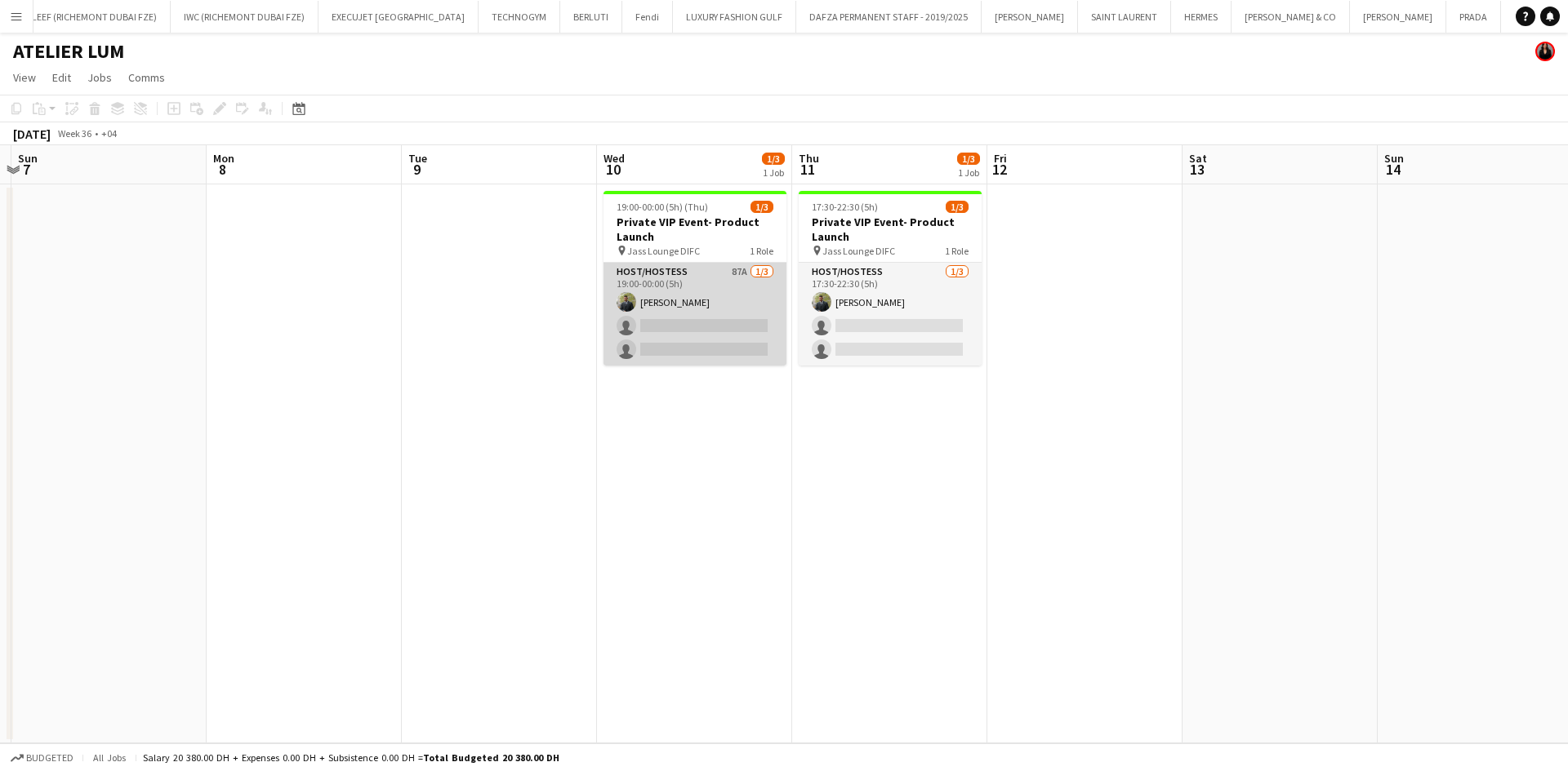
click at [679, 303] on app-card-role "Host/Hostess 87A [DATE] 19:00-00:00 (5h) [PERSON_NAME] single-neutral-actions s…" at bounding box center [695, 313] width 183 height 103
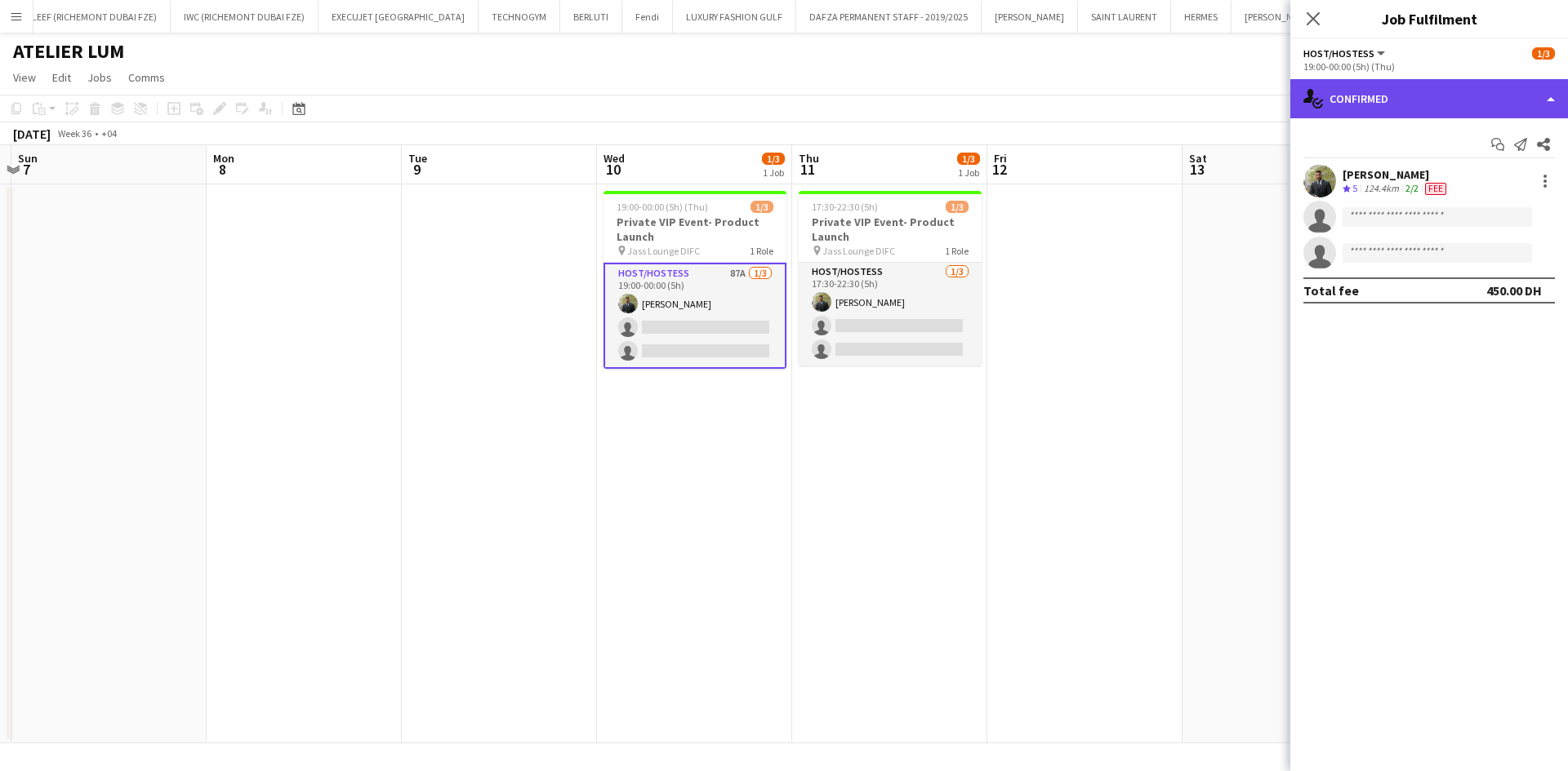
click at [1343, 102] on div "single-neutral-actions-check-2 Confirmed" at bounding box center [1429, 98] width 278 height 39
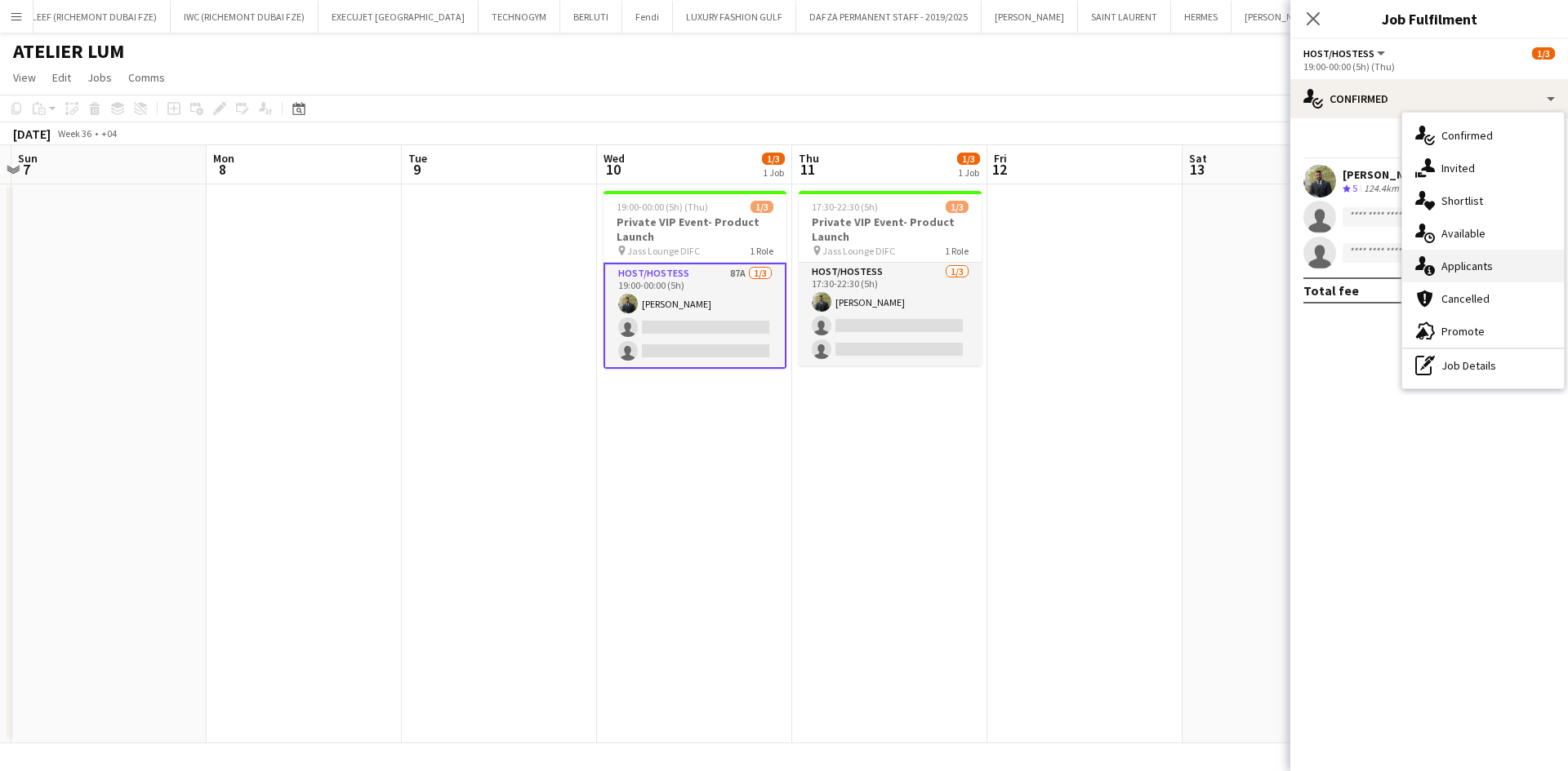
click at [1511, 266] on div "single-neutral-actions-information Applicants" at bounding box center [1483, 266] width 162 height 33
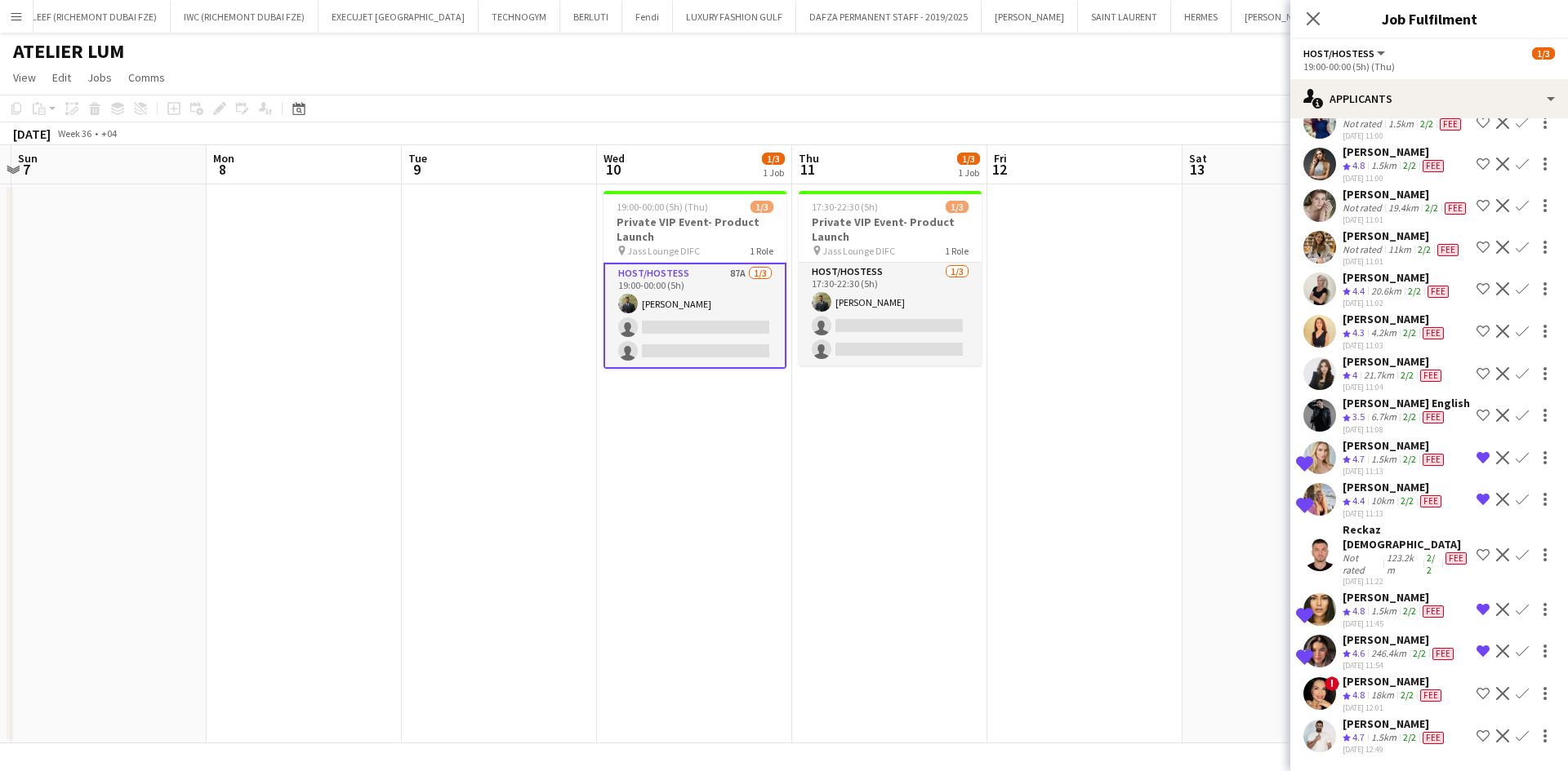
scroll to position [3495, 0]
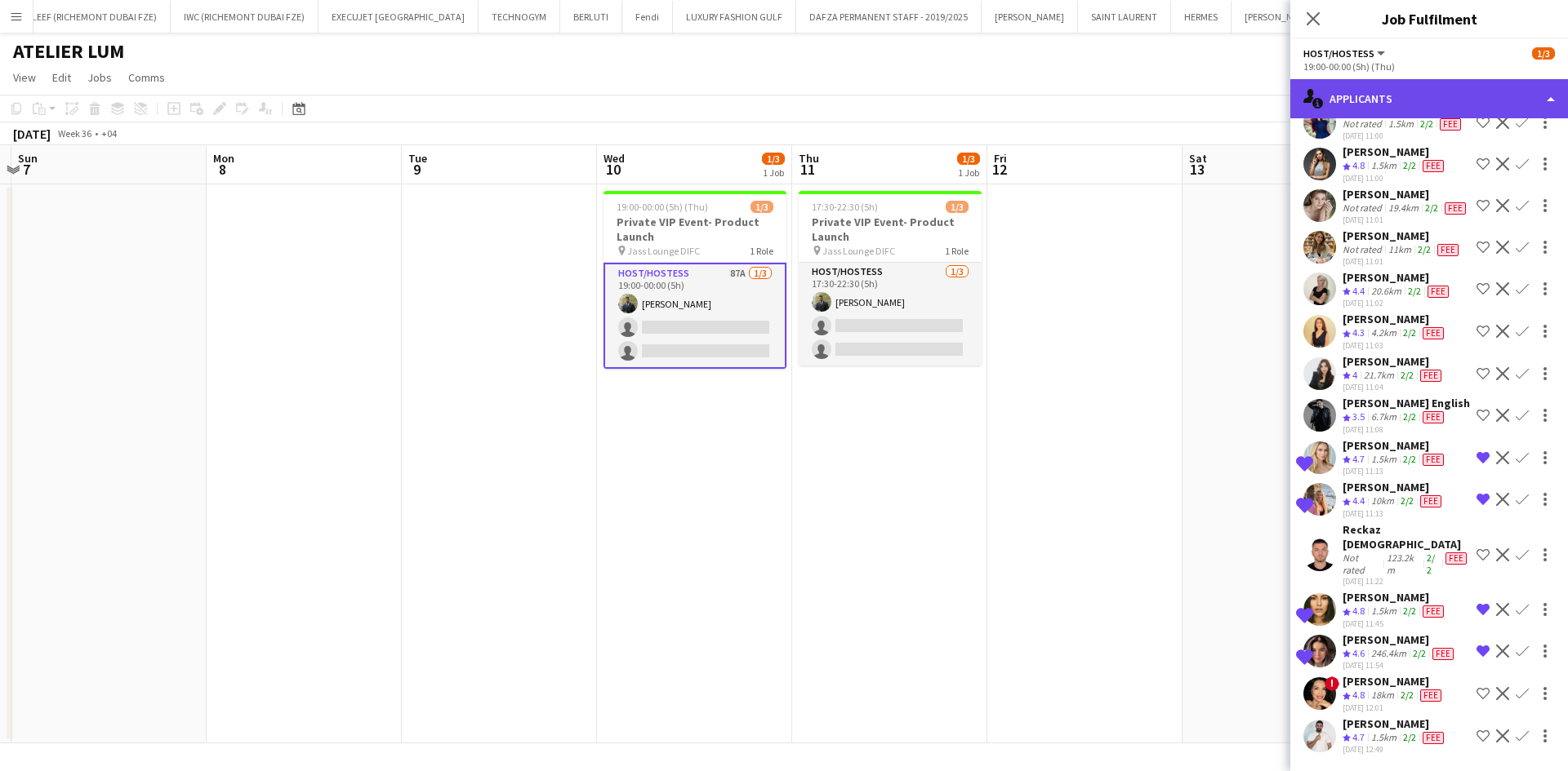
click at [1401, 100] on div "single-neutral-actions-information Applicants" at bounding box center [1429, 98] width 278 height 39
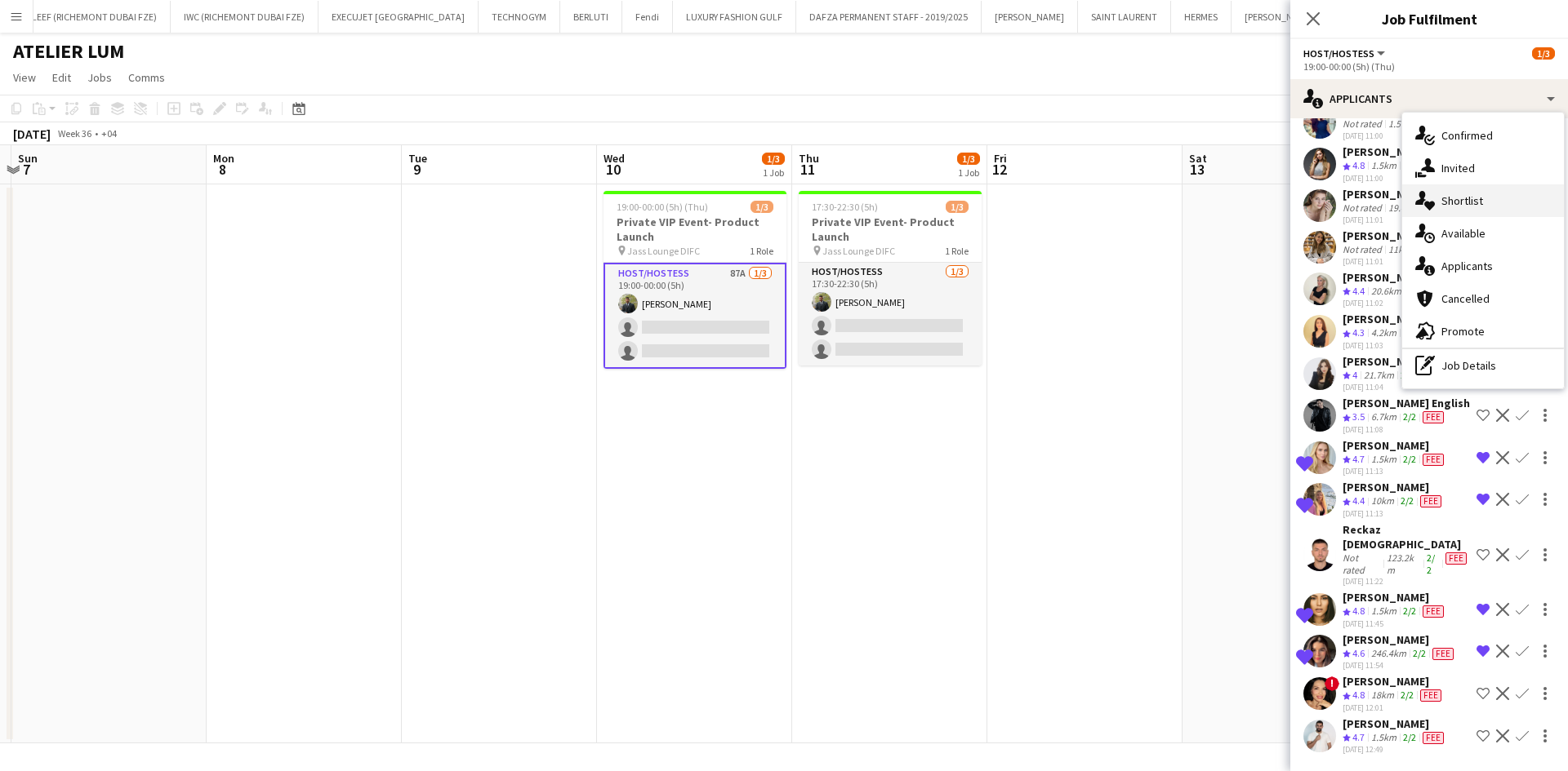
click at [1464, 203] on span "Shortlist" at bounding box center [1462, 200] width 41 height 14
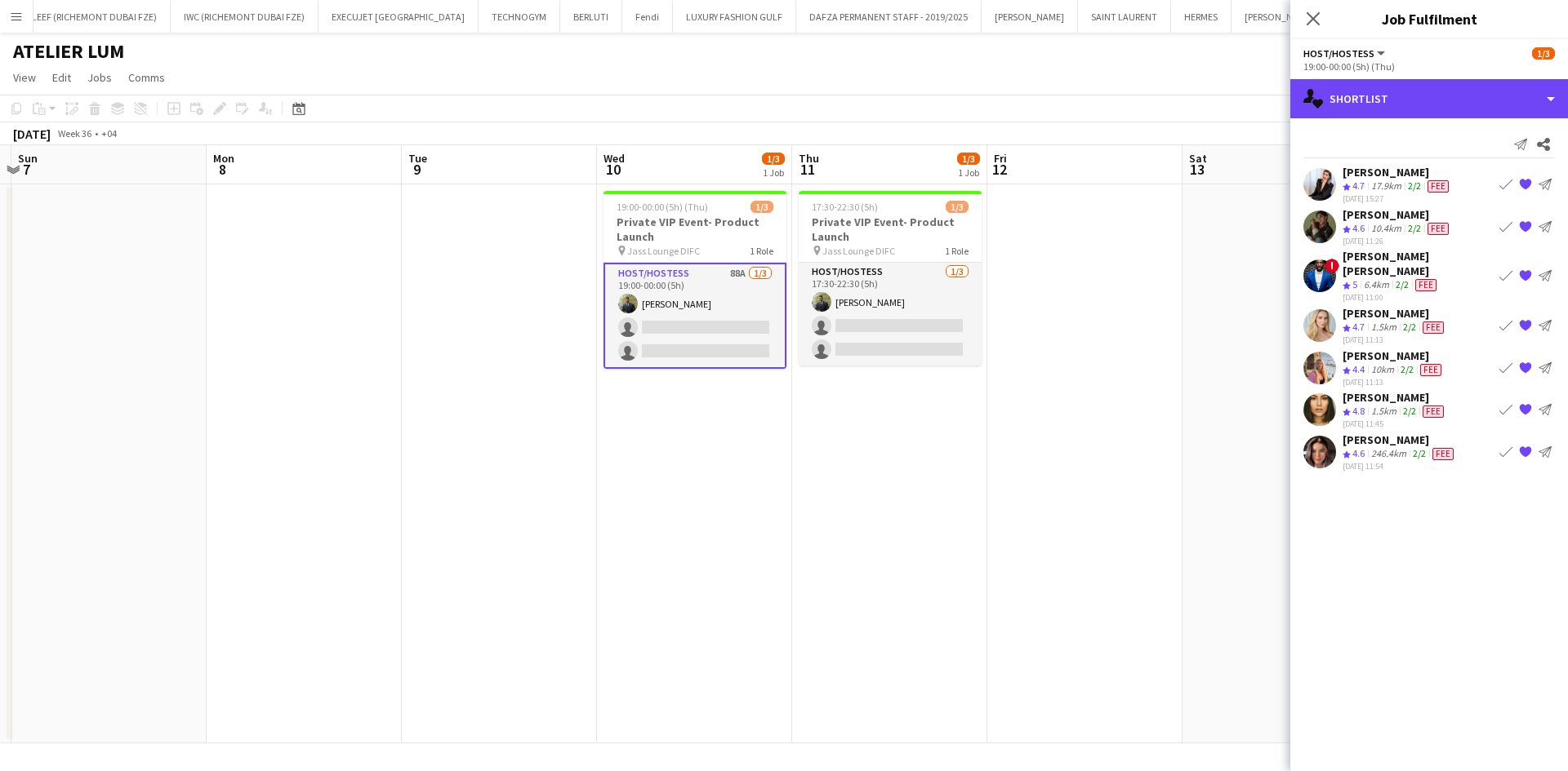
click at [1469, 117] on div "single-neutral-actions-heart Shortlist" at bounding box center [1429, 98] width 278 height 39
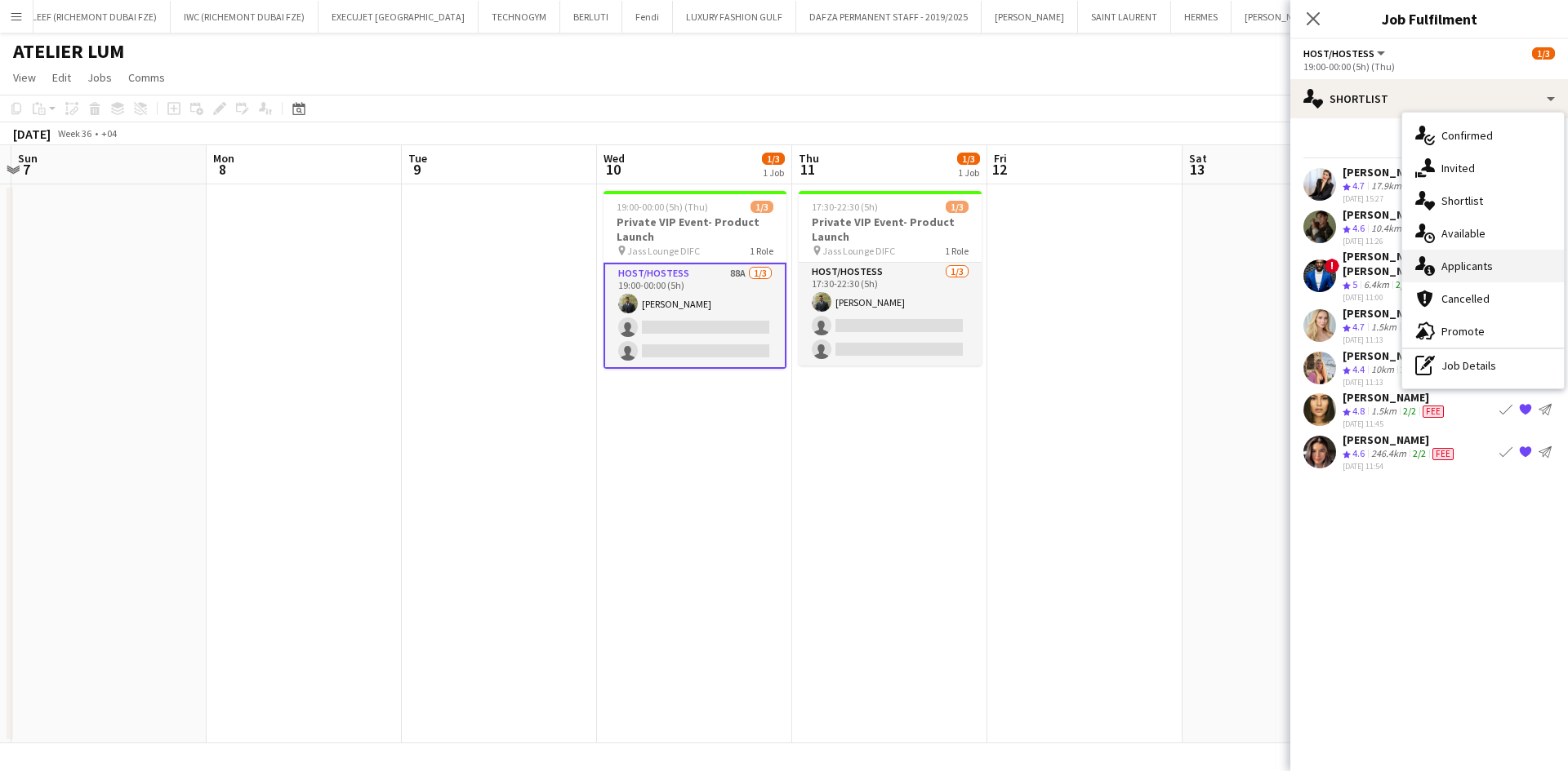
click at [1496, 264] on div "single-neutral-actions-information Applicants" at bounding box center [1483, 266] width 162 height 33
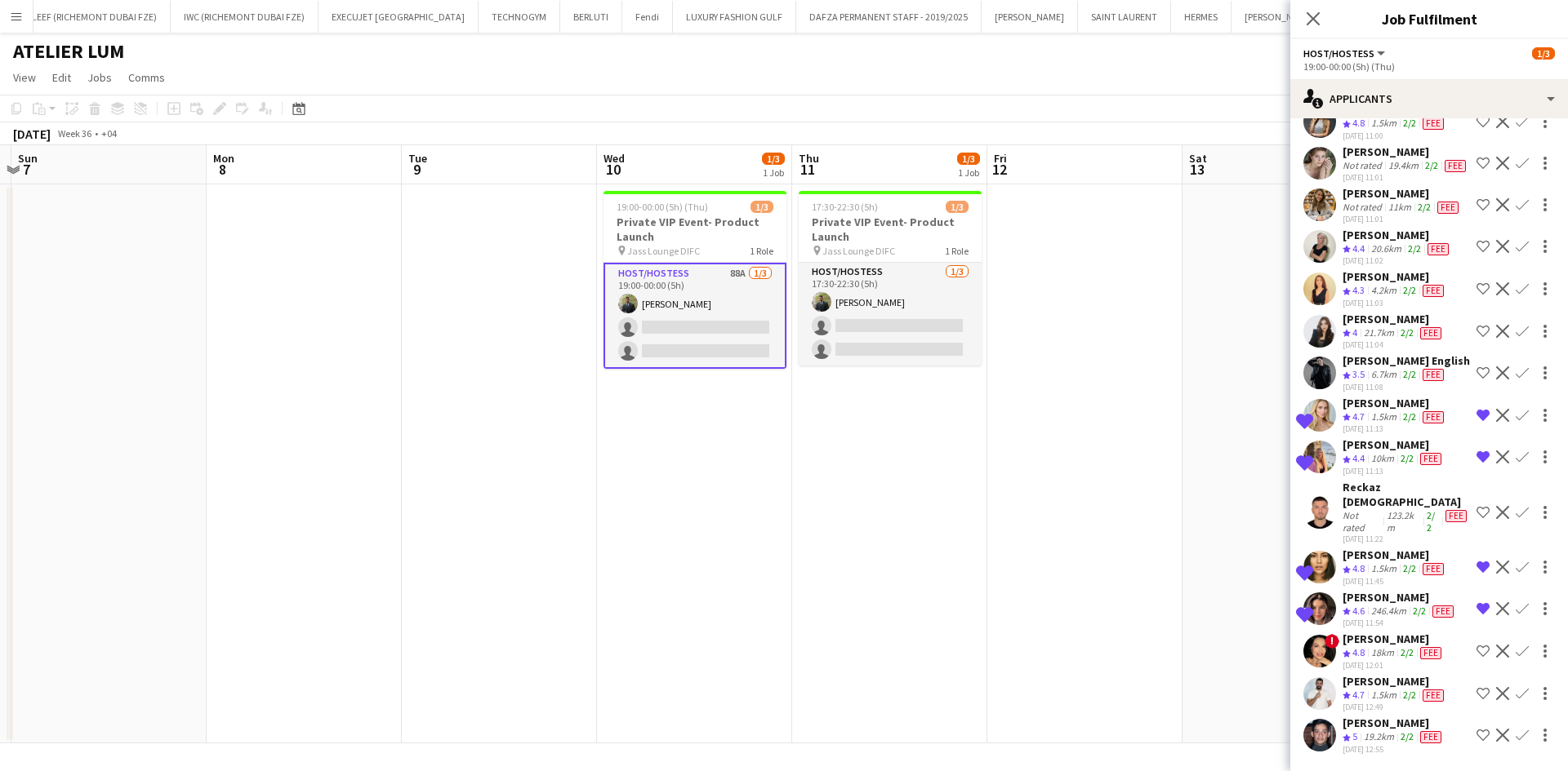
scroll to position [3374, 0]
click at [1477, 170] on app-icon "Shortlist crew" at bounding box center [1483, 163] width 13 height 13
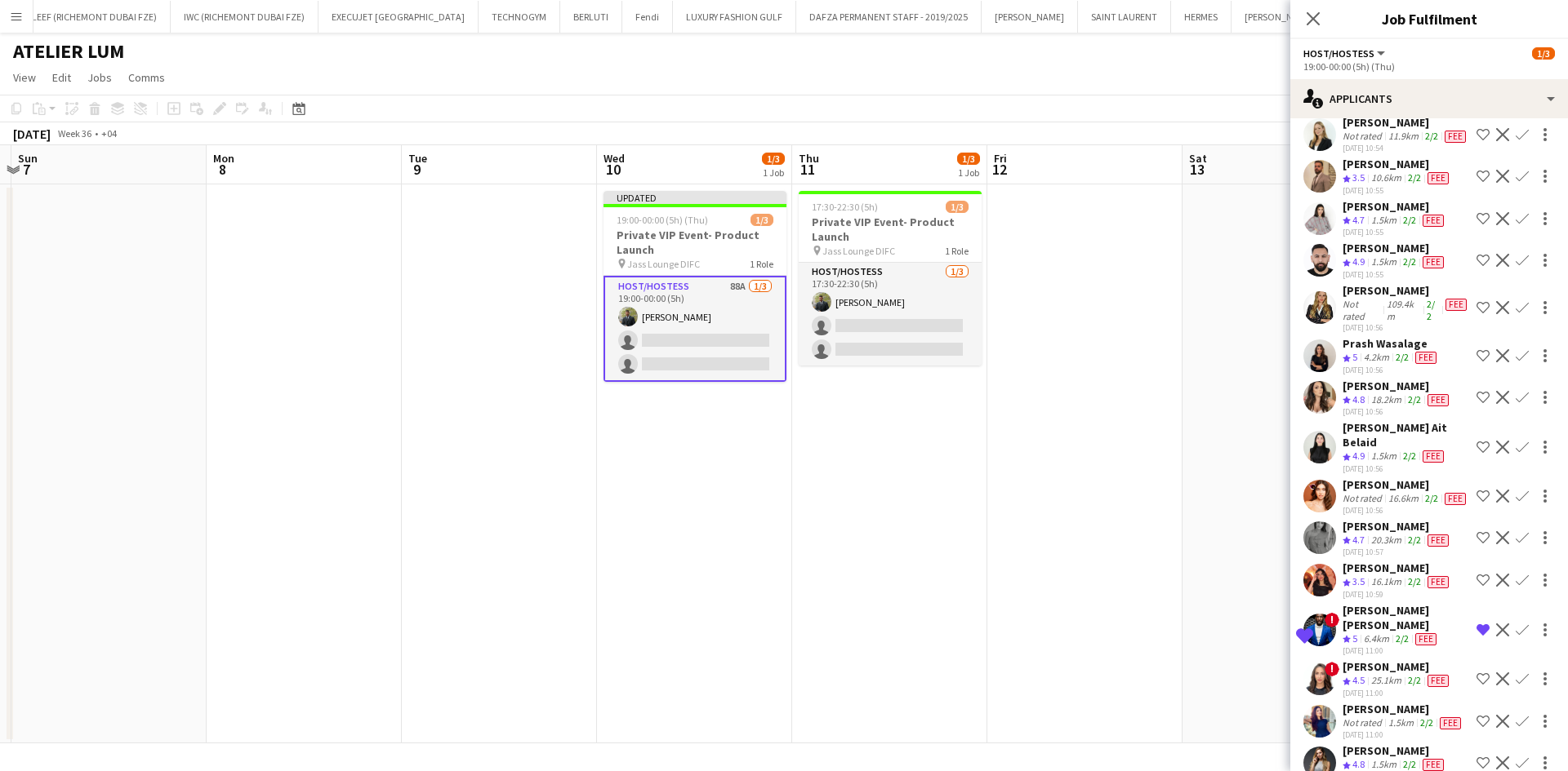
scroll to position [2640, 0]
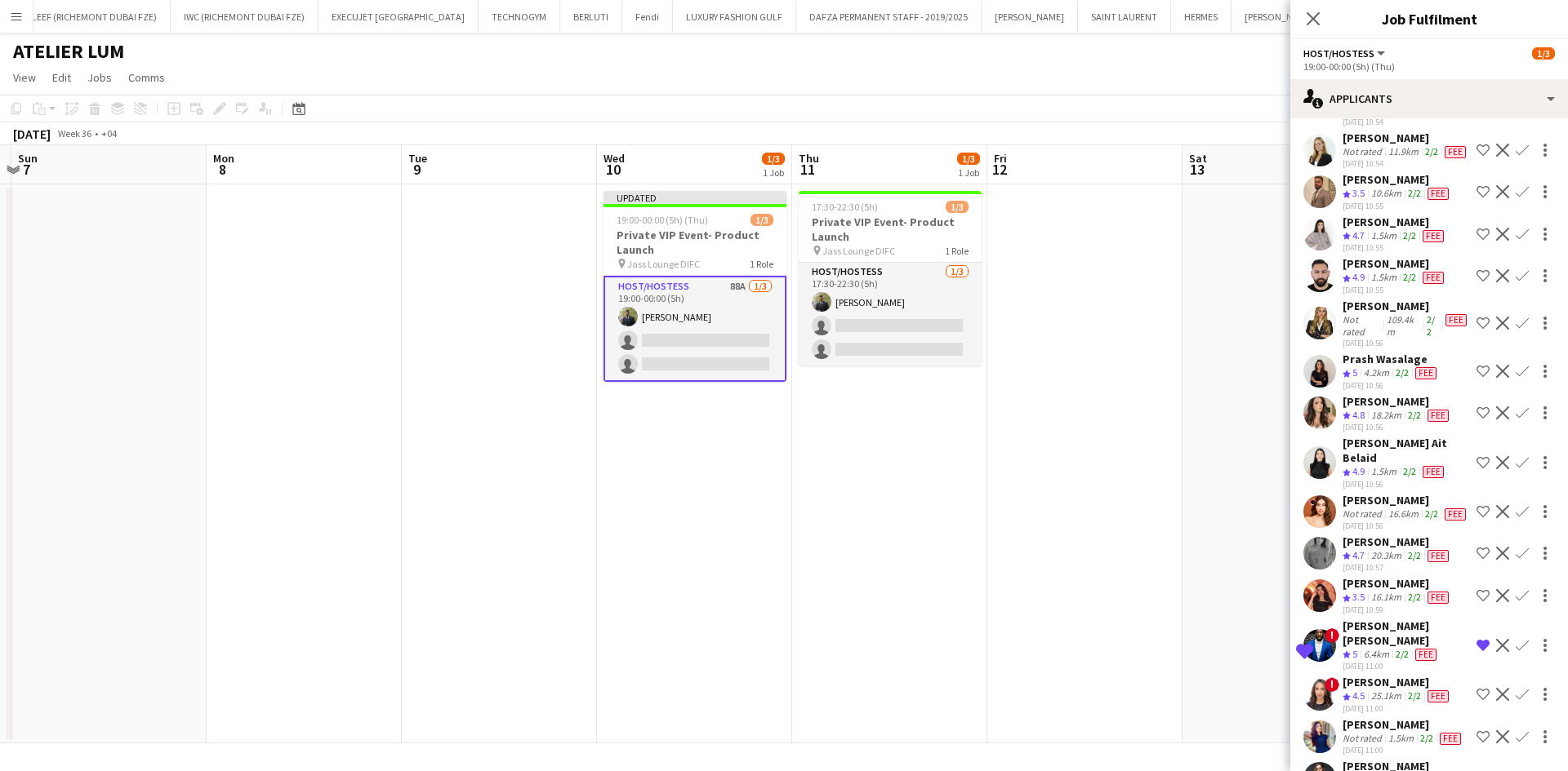
click at [1203, 87] on app-page-menu "View Day view expanded Day view collapsed Month view Date picker Jump to [DATE]…" at bounding box center [784, 79] width 1568 height 31
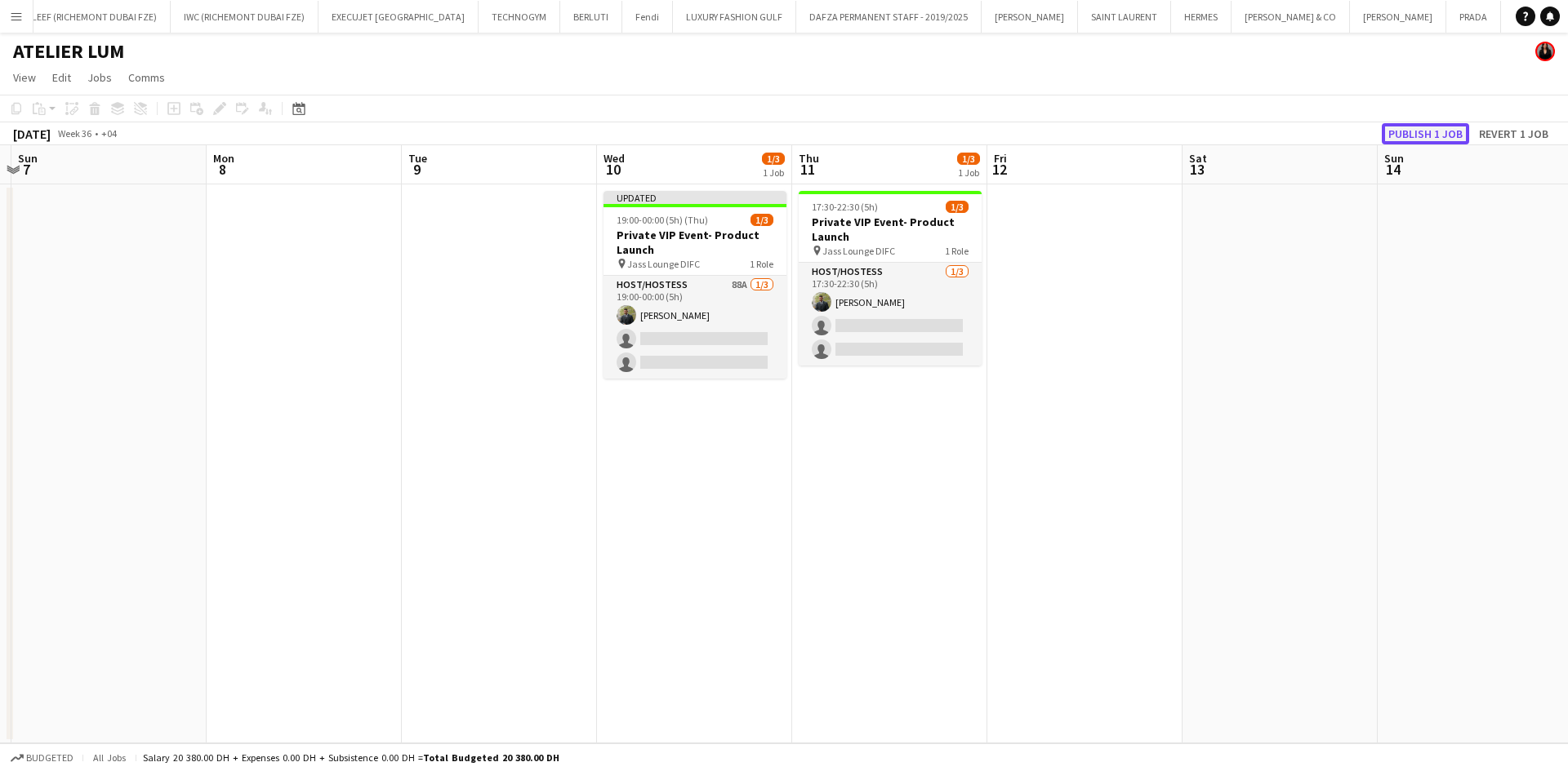
click at [1410, 132] on button "Publish 1 job" at bounding box center [1426, 134] width 88 height 21
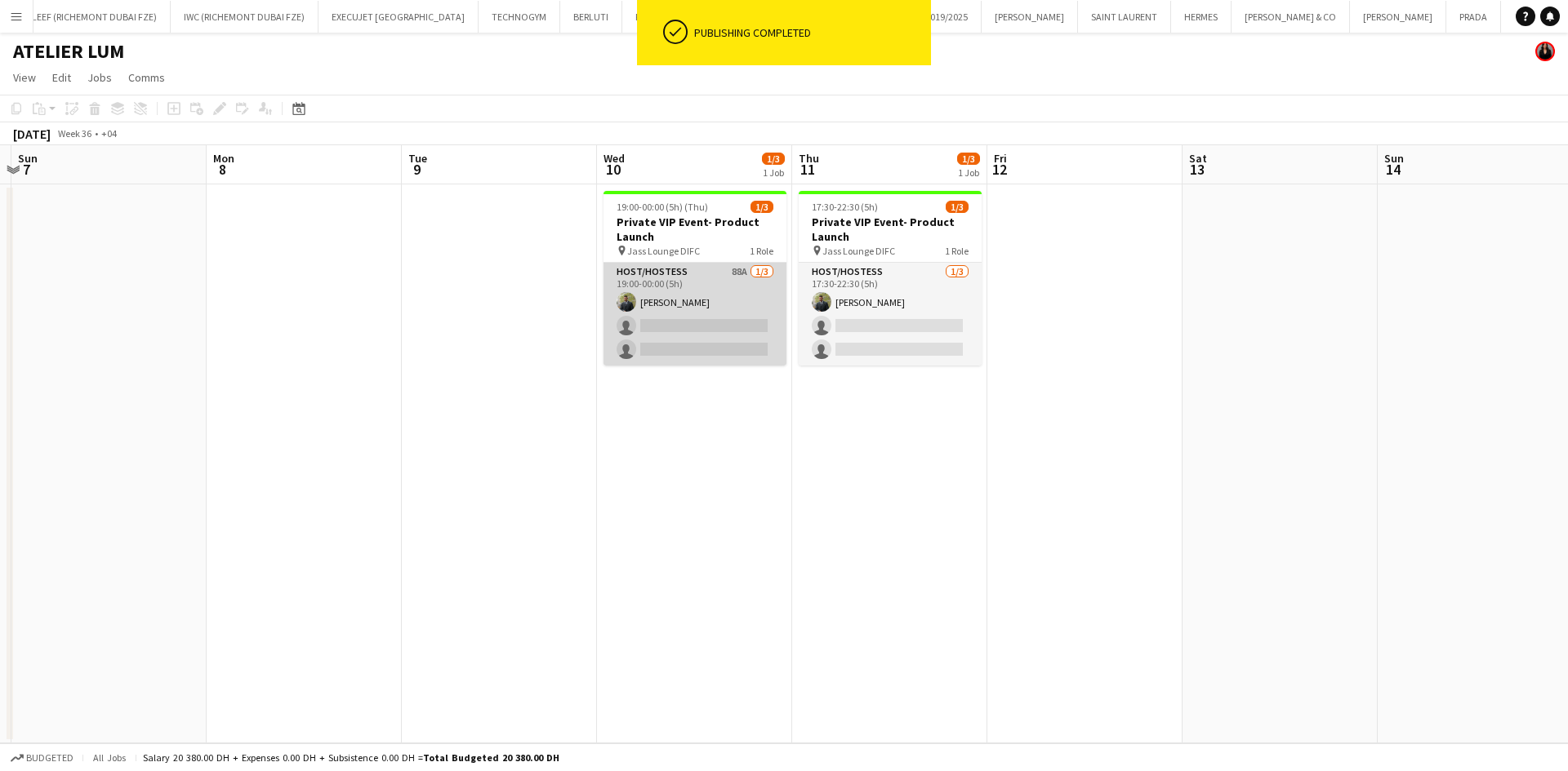
click at [735, 326] on app-card-role "Host/Hostess 88A [DATE] 19:00-00:00 (5h) [PERSON_NAME] single-neutral-actions s…" at bounding box center [695, 313] width 183 height 103
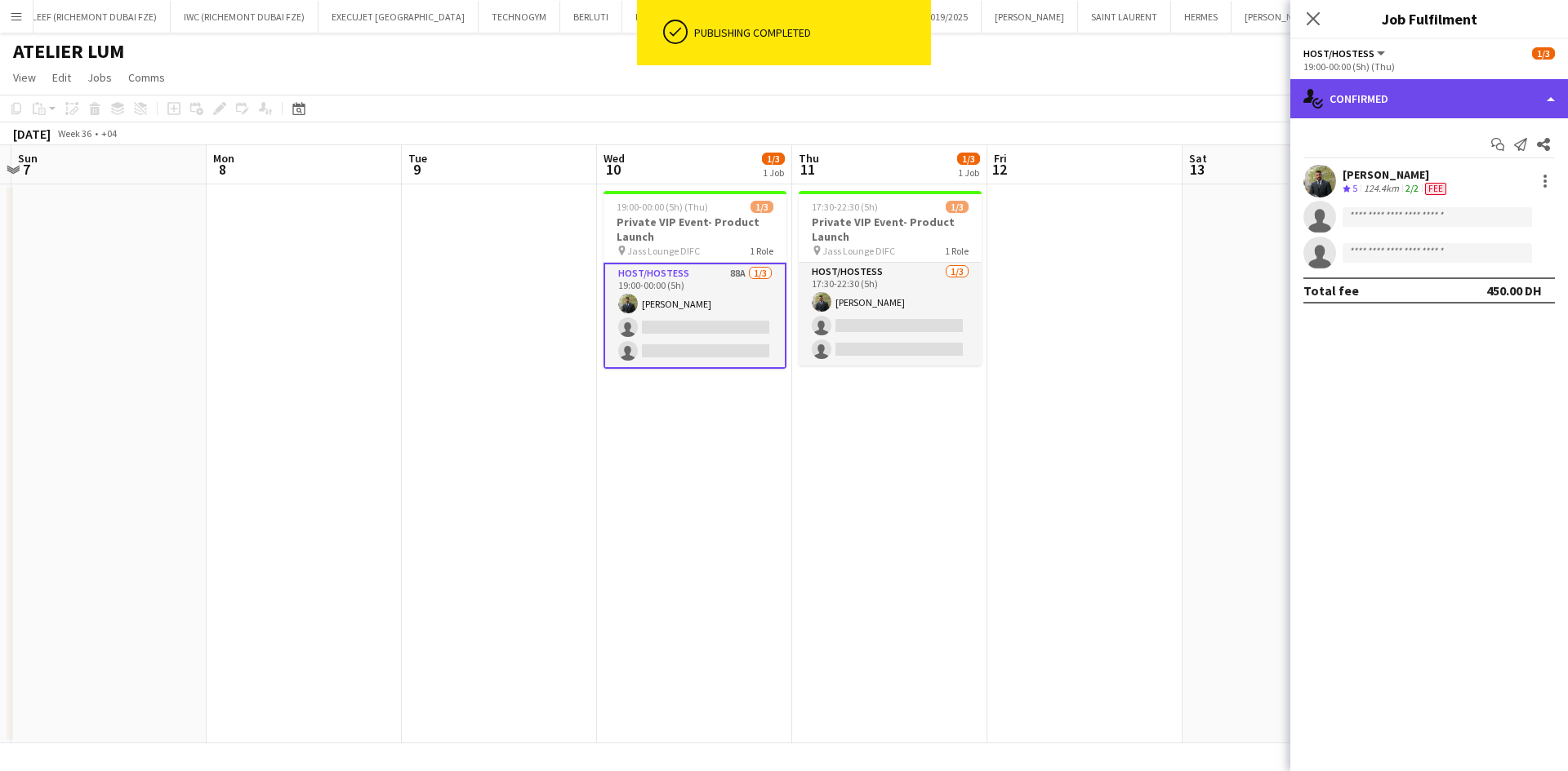
click at [1438, 103] on div "single-neutral-actions-check-2 Confirmed" at bounding box center [1429, 98] width 278 height 39
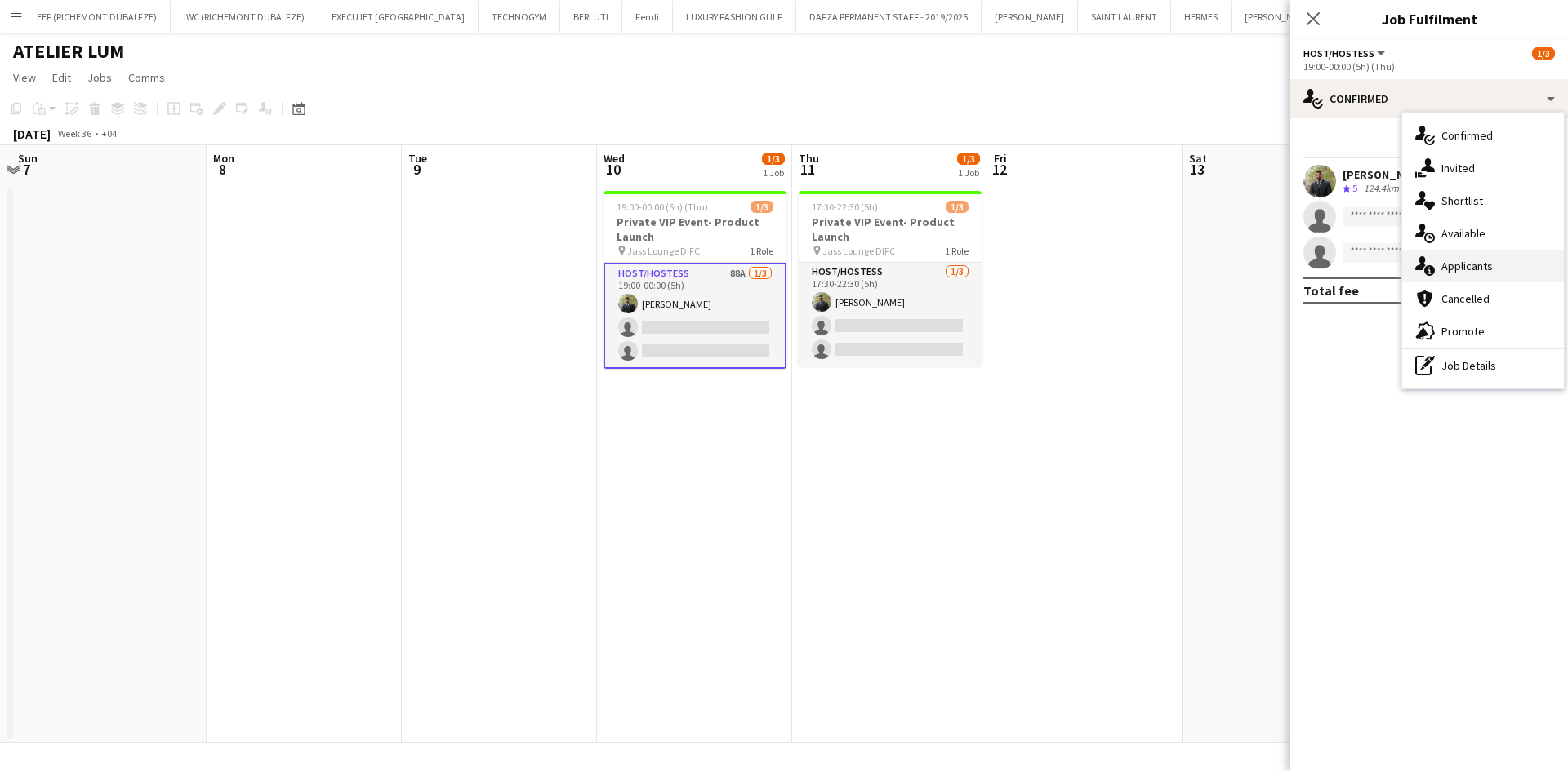
click at [1476, 262] on span "Applicants" at bounding box center [1467, 265] width 51 height 14
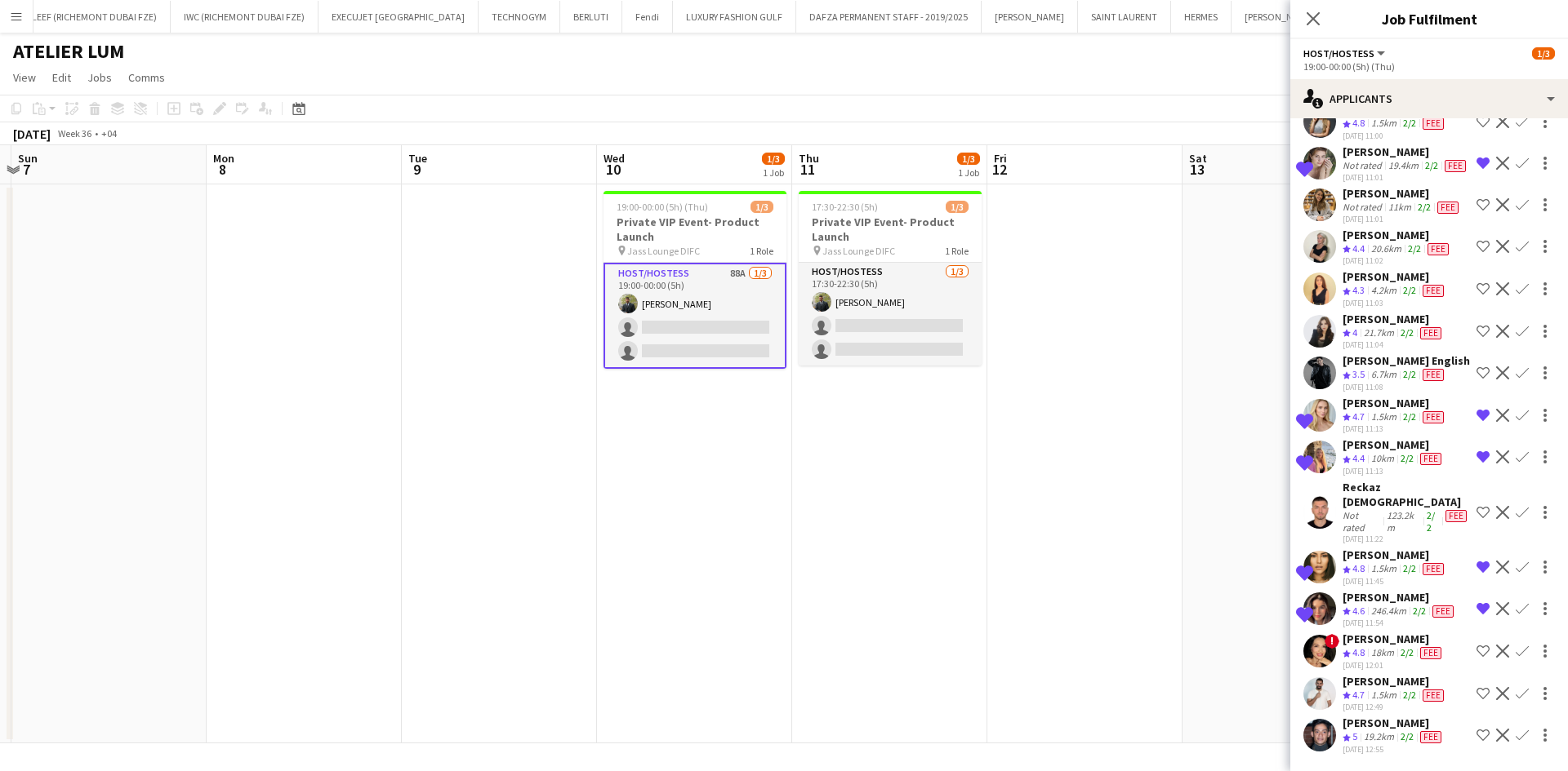
scroll to position [3538, 0]
click at [1353, 590] on div "[PERSON_NAME]" at bounding box center [1400, 597] width 114 height 14
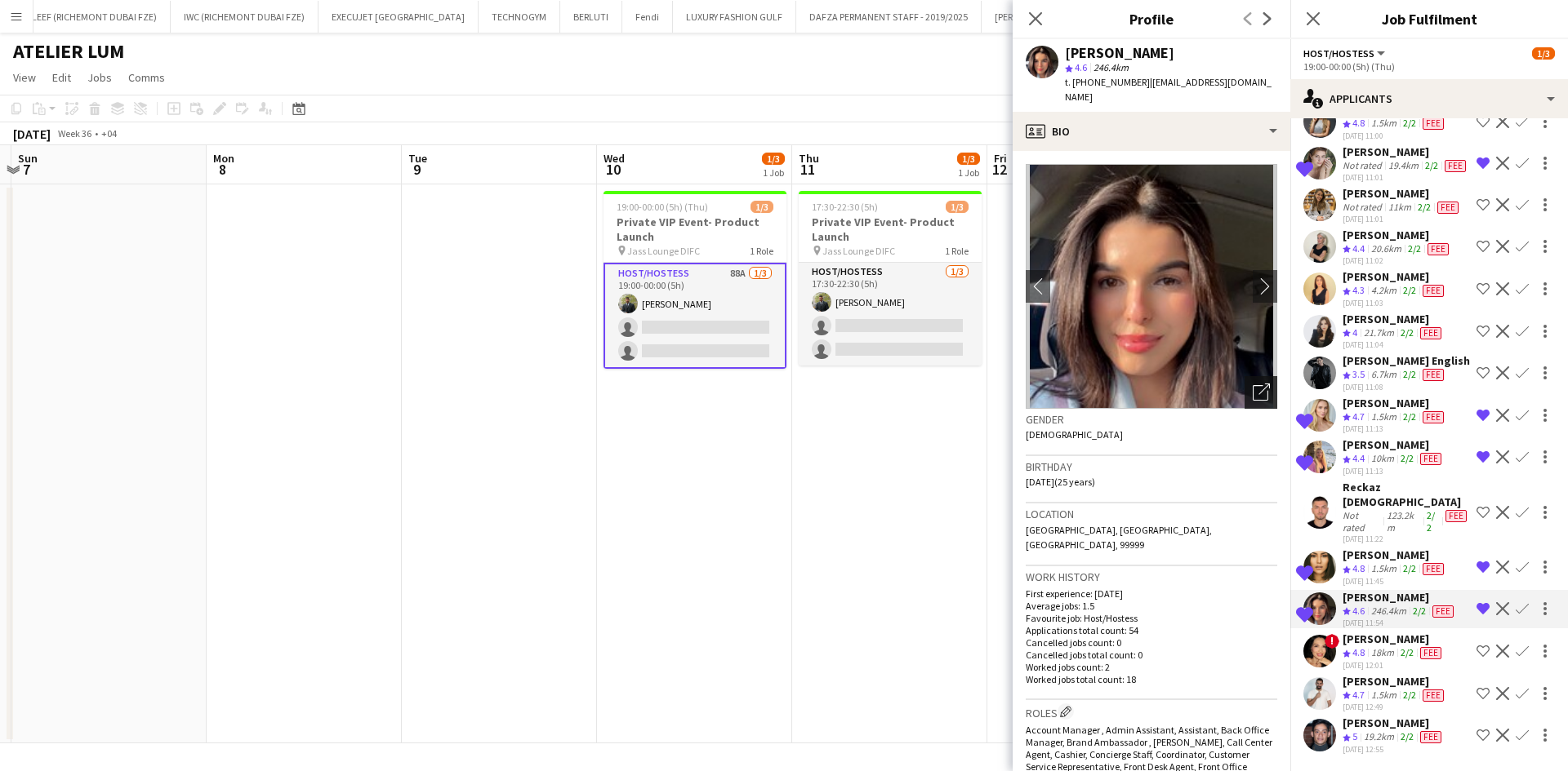
click at [1252, 384] on icon "Open photos pop-in" at bounding box center [1261, 392] width 17 height 17
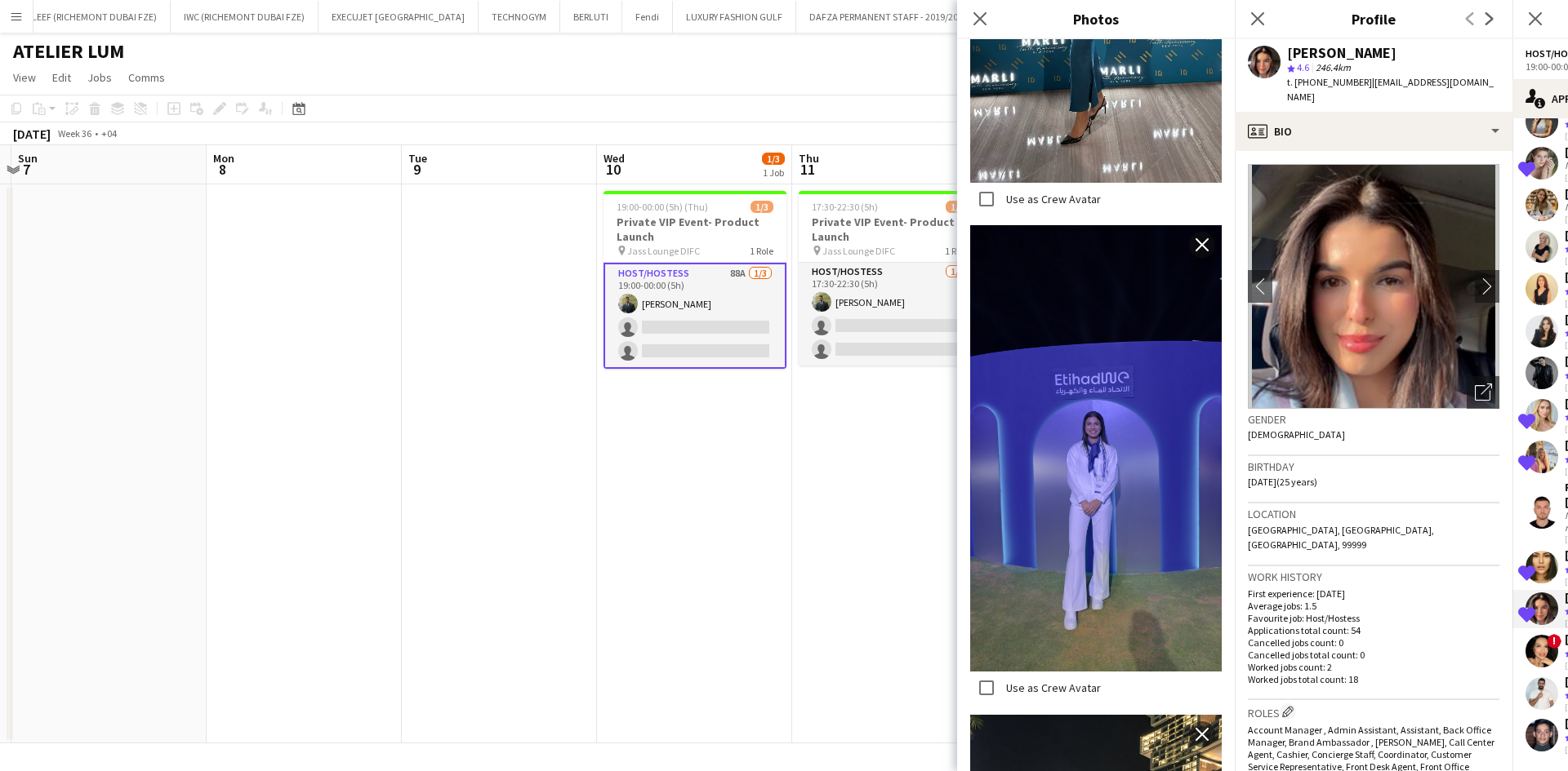
scroll to position [9468, 0]
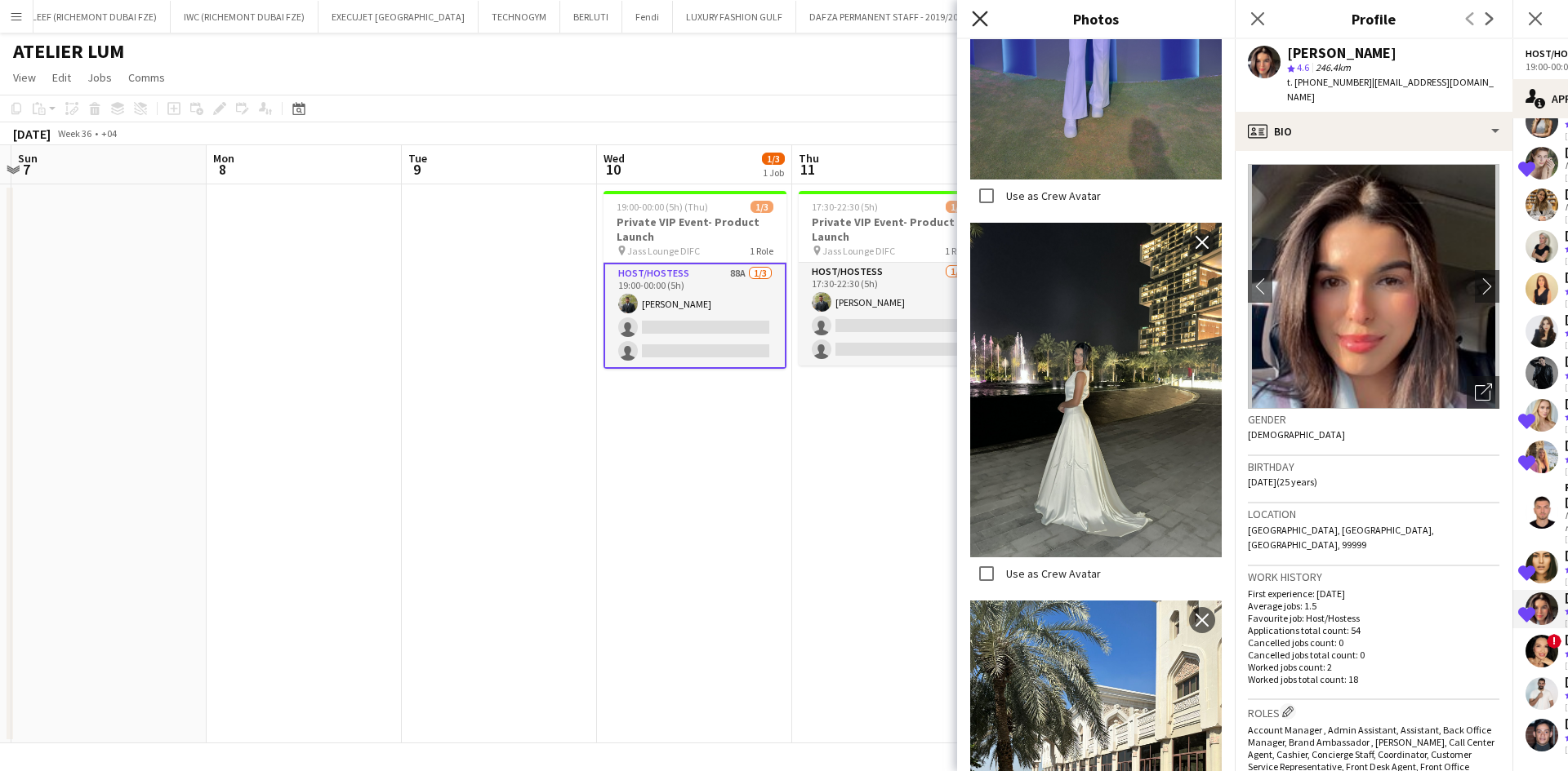
click at [986, 16] on icon "Close pop-in" at bounding box center [979, 18] width 15 height 15
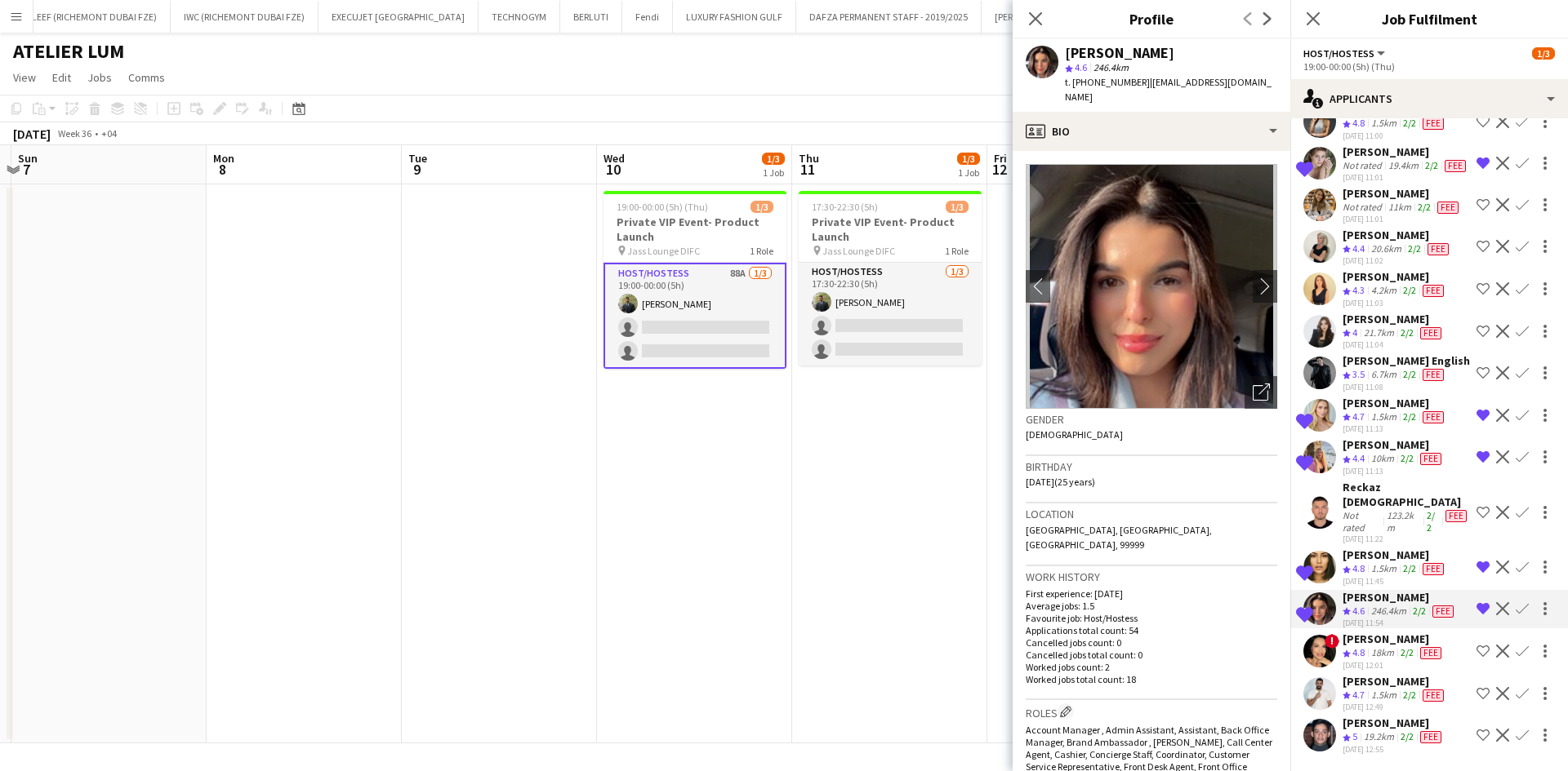
scroll to position [3374, 0]
click at [1362, 160] on div "[PERSON_NAME]" at bounding box center [1406, 151] width 127 height 14
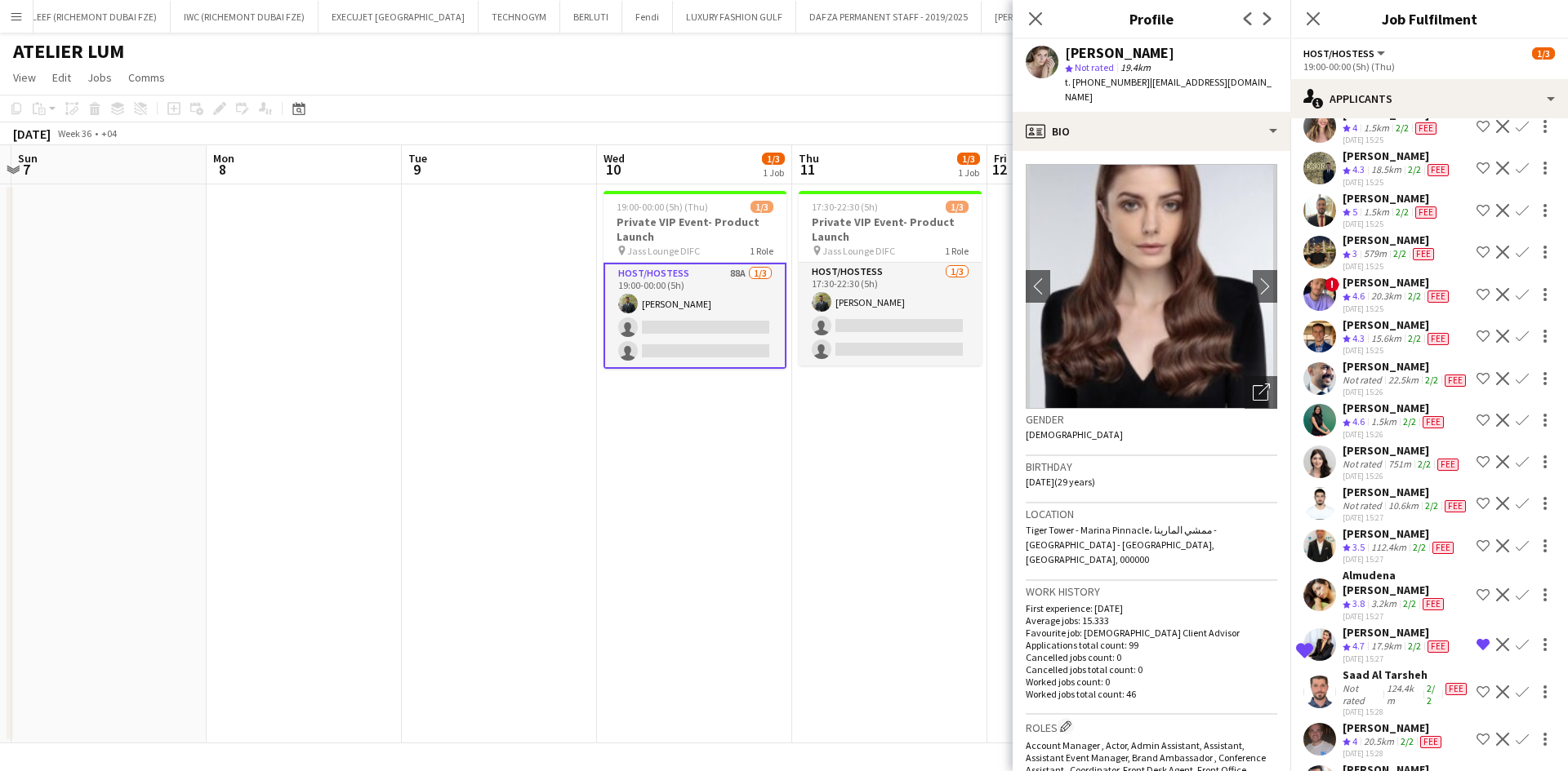
scroll to position [681, 0]
click at [1370, 459] on div "[PERSON_NAME]" at bounding box center [1403, 451] width 119 height 14
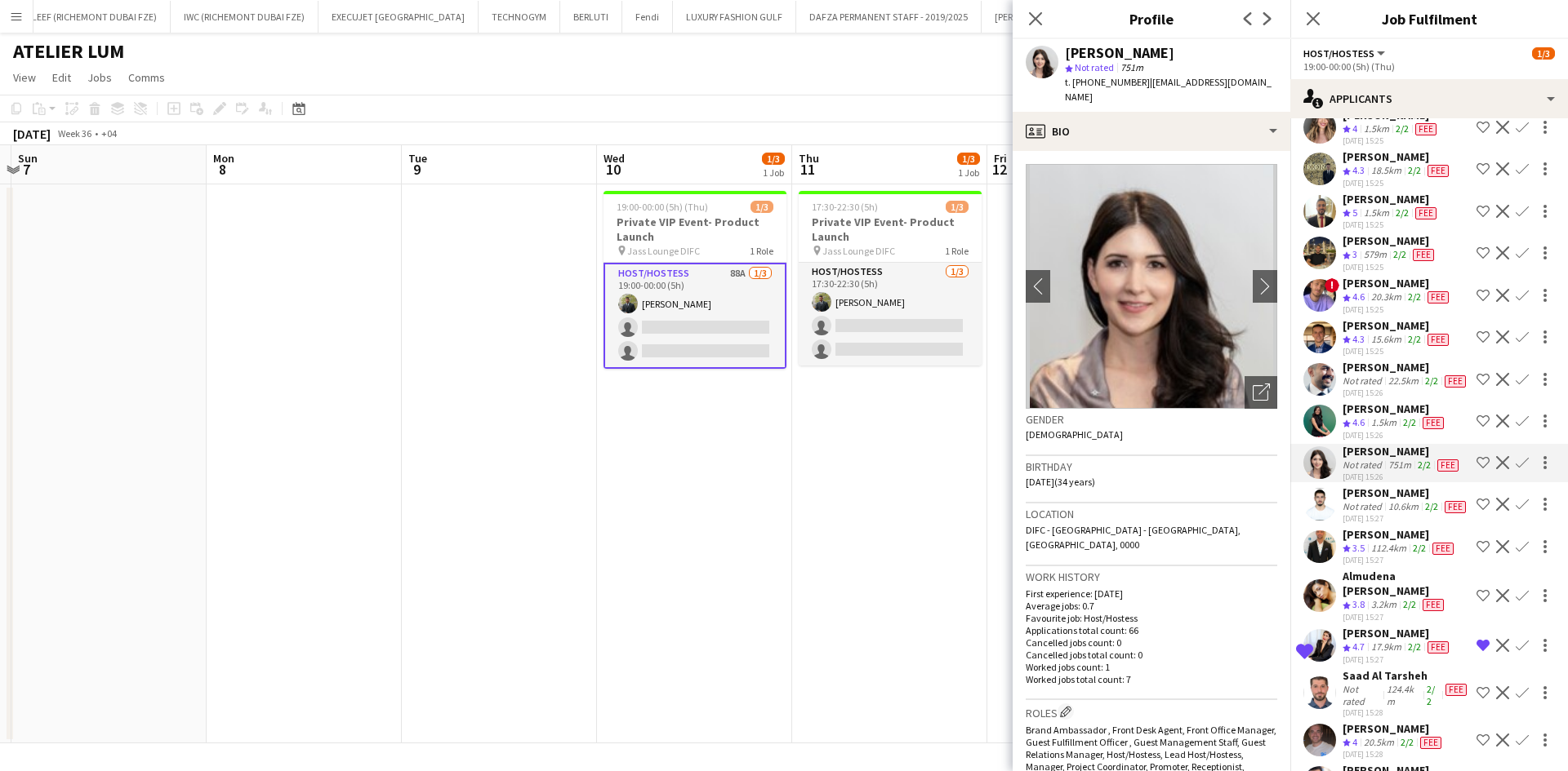
click at [1231, 377] on img at bounding box center [1151, 286] width 252 height 245
click at [1252, 386] on icon at bounding box center [1260, 393] width 15 height 15
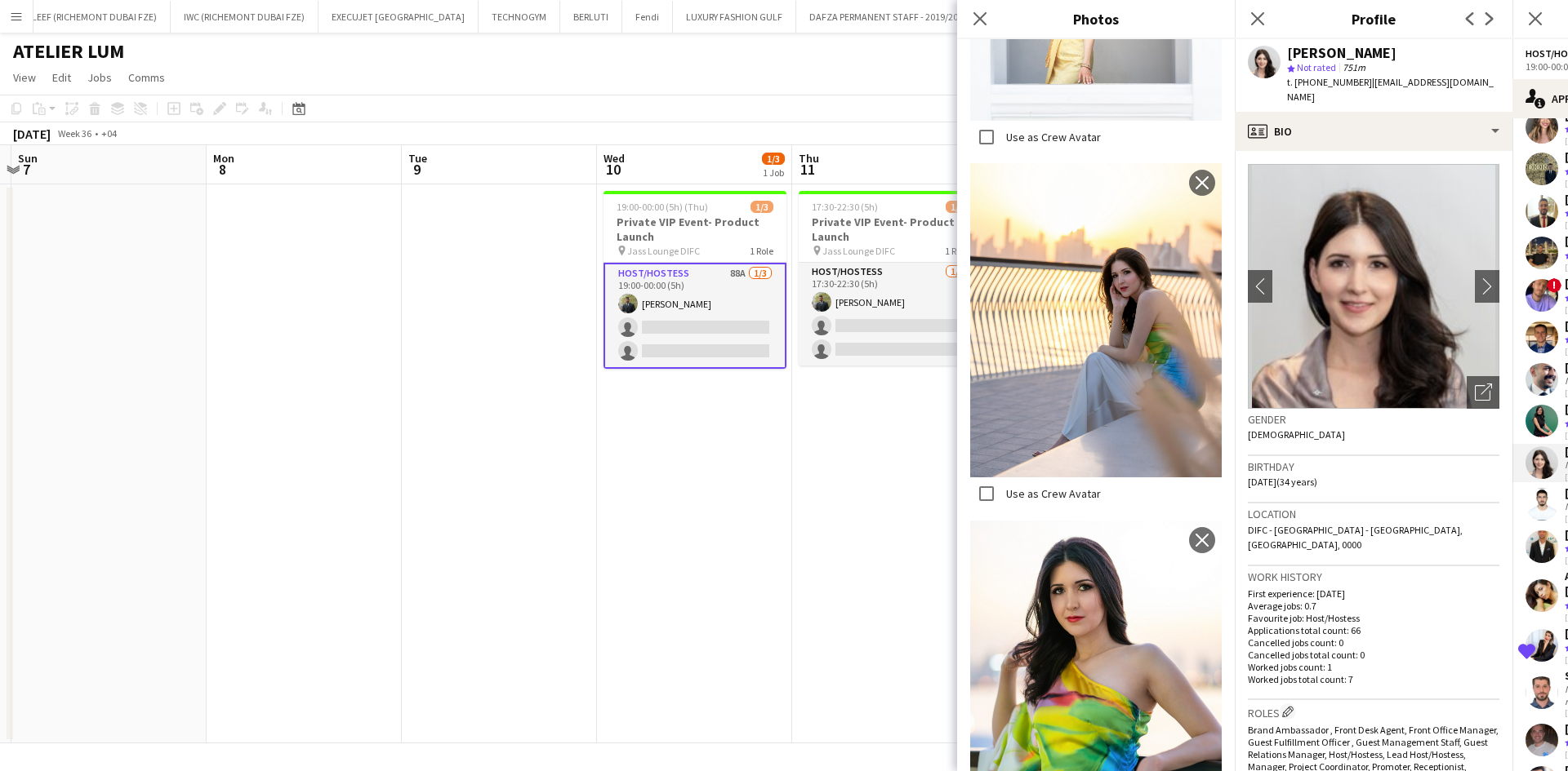
scroll to position [2502, 0]
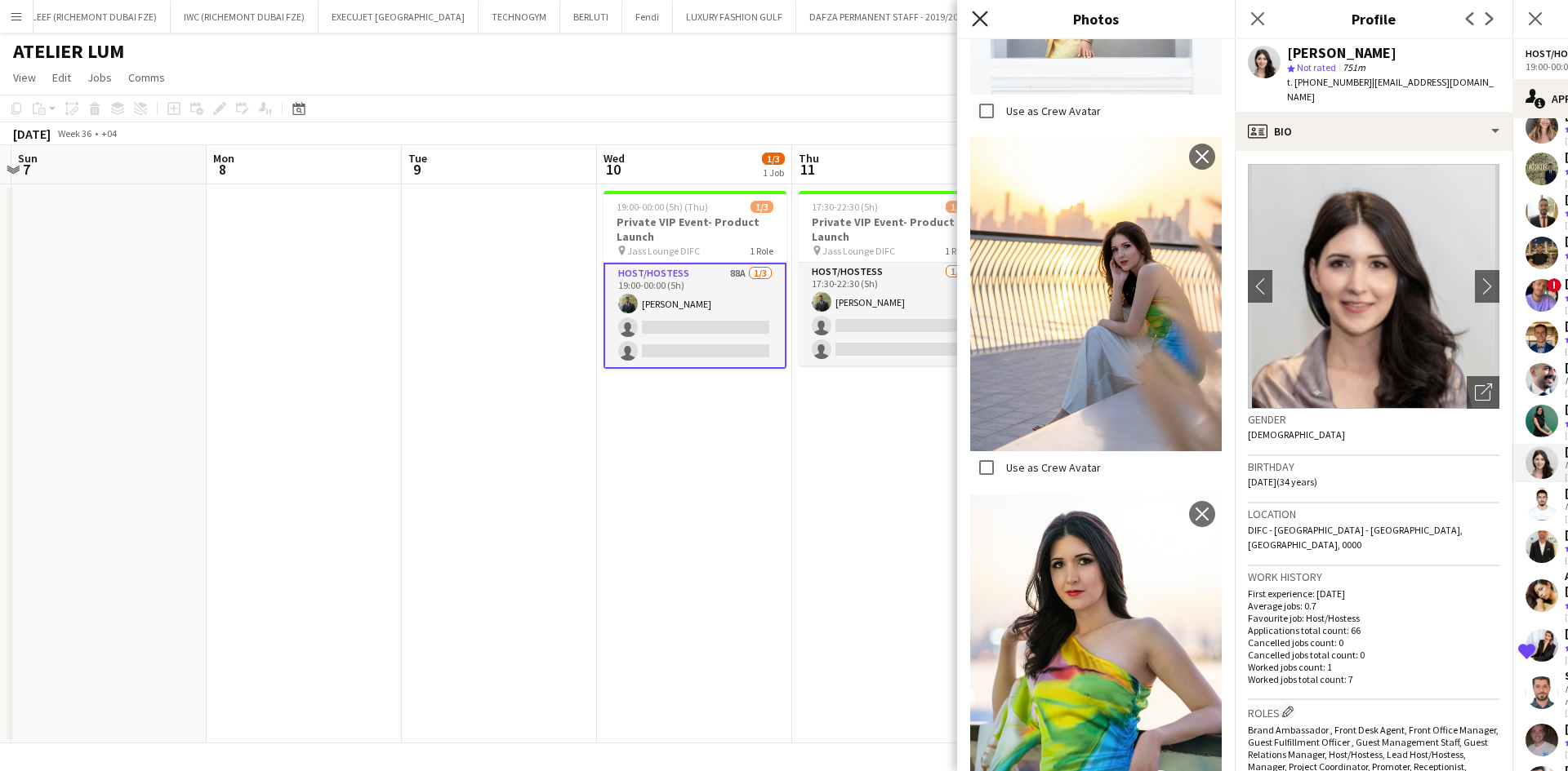
click at [974, 17] on icon "Close pop-in" at bounding box center [979, 18] width 15 height 15
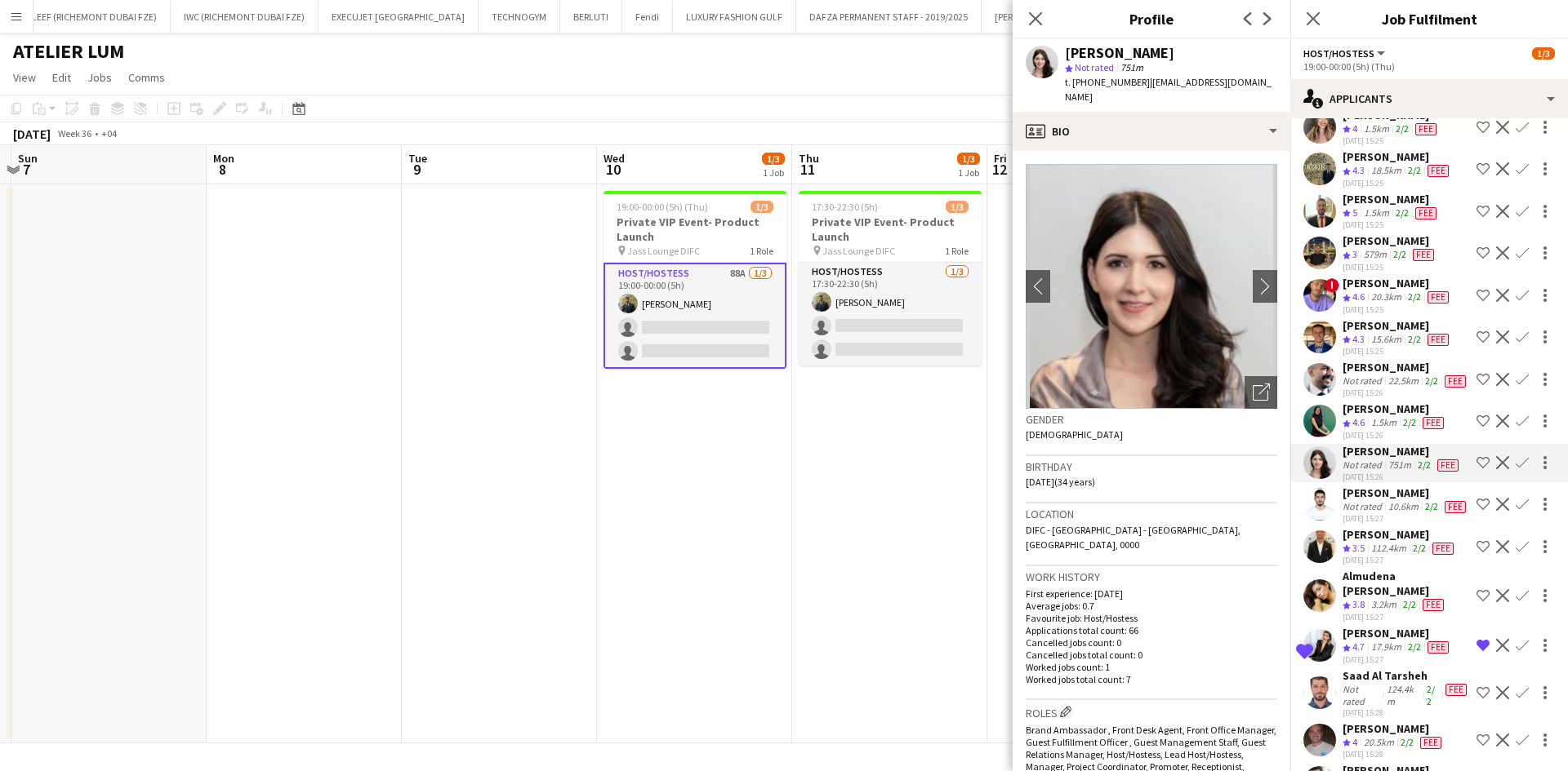
click at [1477, 469] on app-icon "Shortlist crew" at bounding box center [1483, 463] width 13 height 13
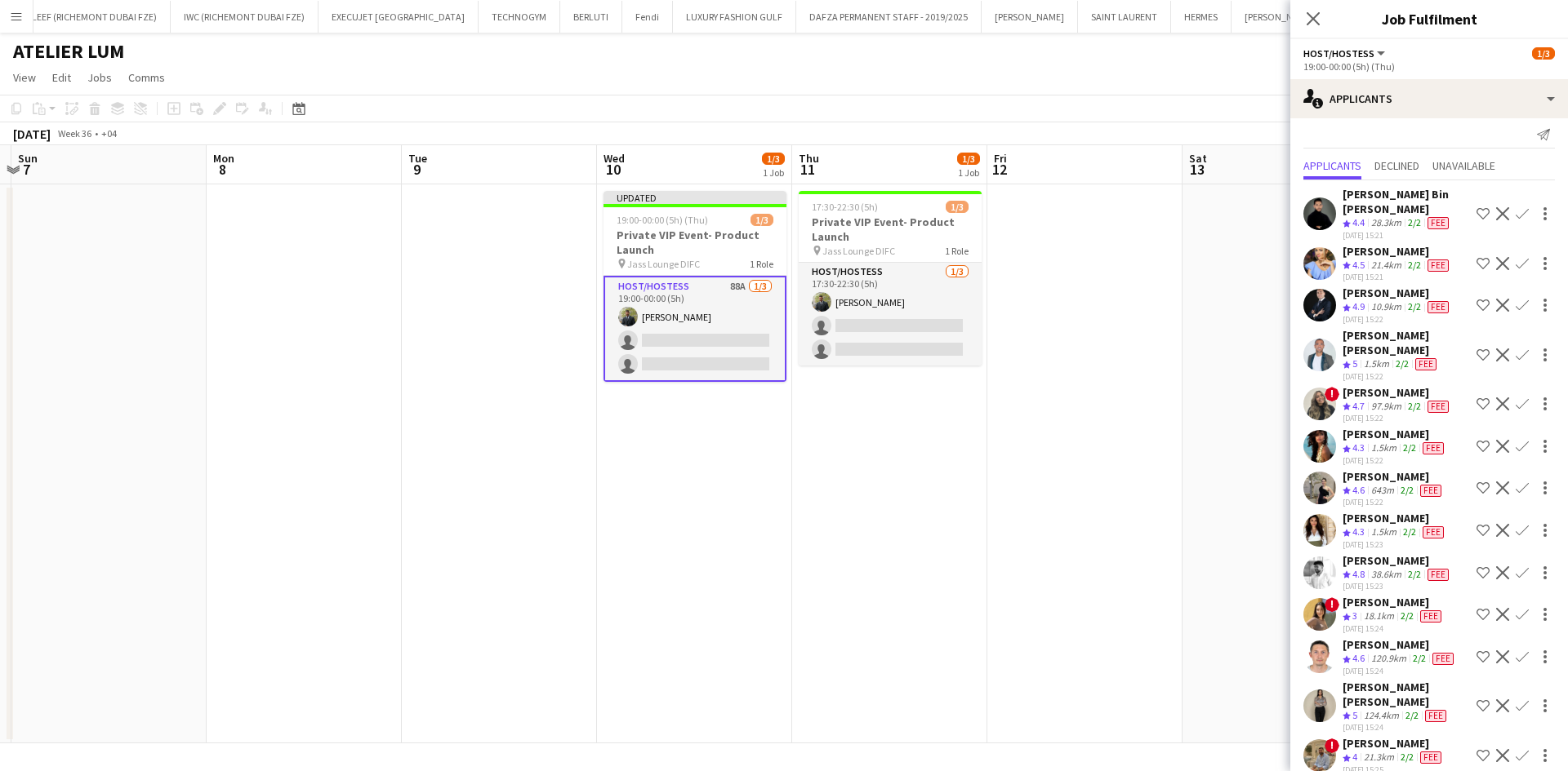
scroll to position [0, 0]
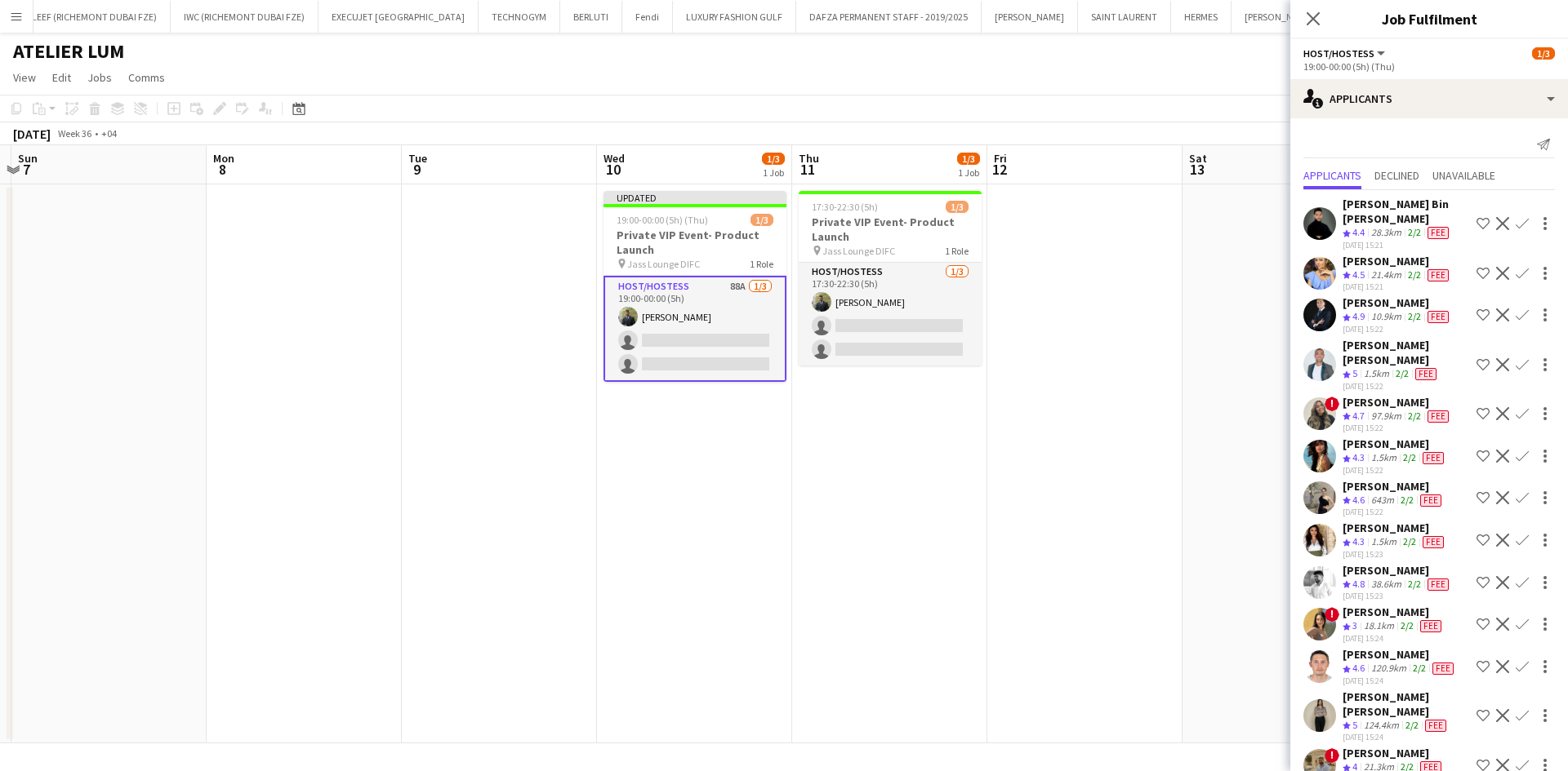
click at [1230, 76] on app-page-menu "View Day view expanded Day view collapsed Month view Date picker Jump to [DATE]…" at bounding box center [784, 79] width 1568 height 31
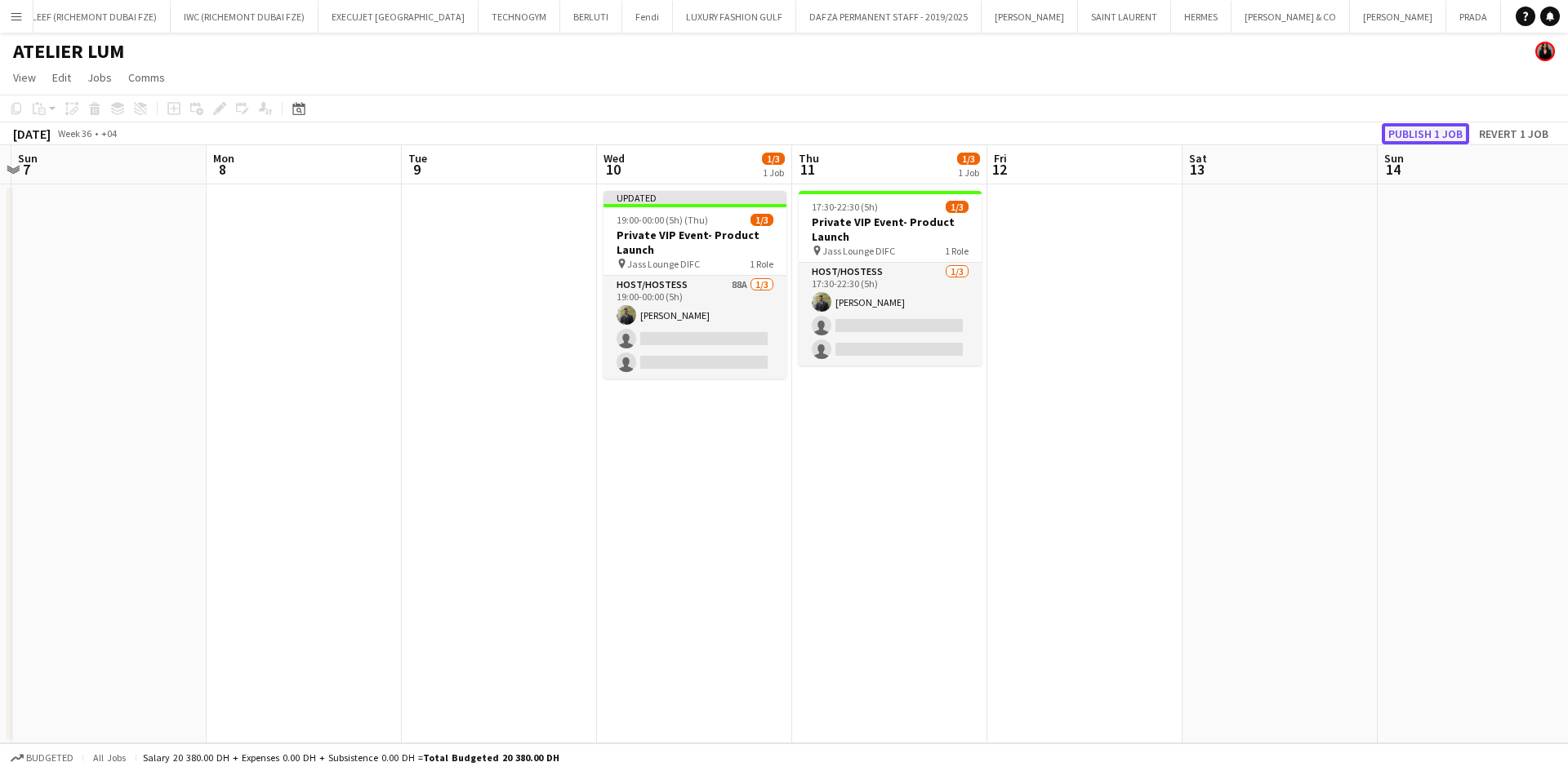
click at [1415, 137] on button "Publish 1 job" at bounding box center [1426, 134] width 88 height 21
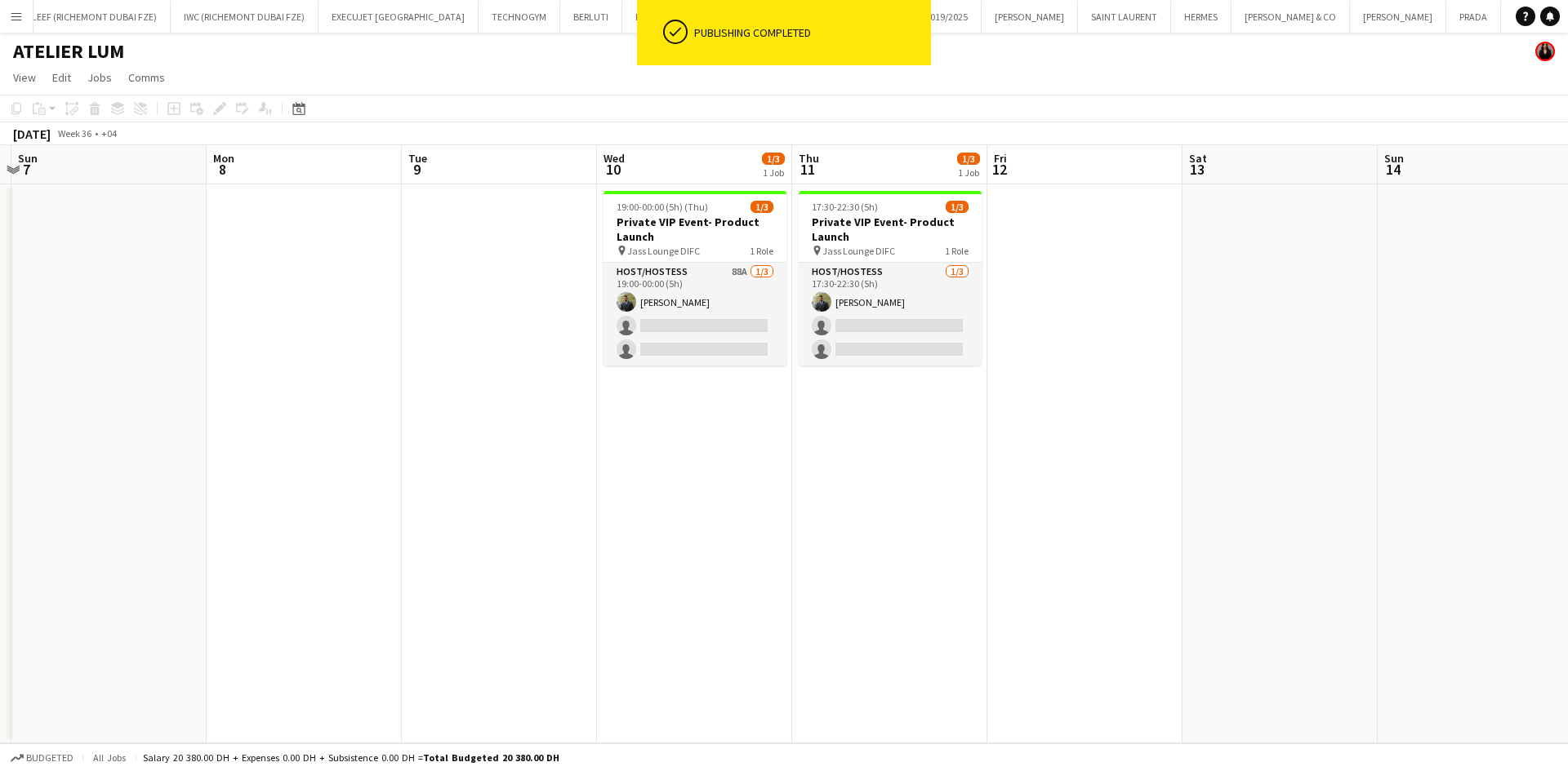
drag, startPoint x: 13, startPoint y: 738, endPoint x: 0, endPoint y: 572, distance: 166.5
click at [0, 586] on app-calendar-viewport "Thu 4 Fri 5 Sat 6 Sun 7 Mon 8 Tue 9 Wed 10 1/3 1 Job Thu 11 1/3 1 Job Fri 12 Sa…" at bounding box center [784, 444] width 1568 height 598
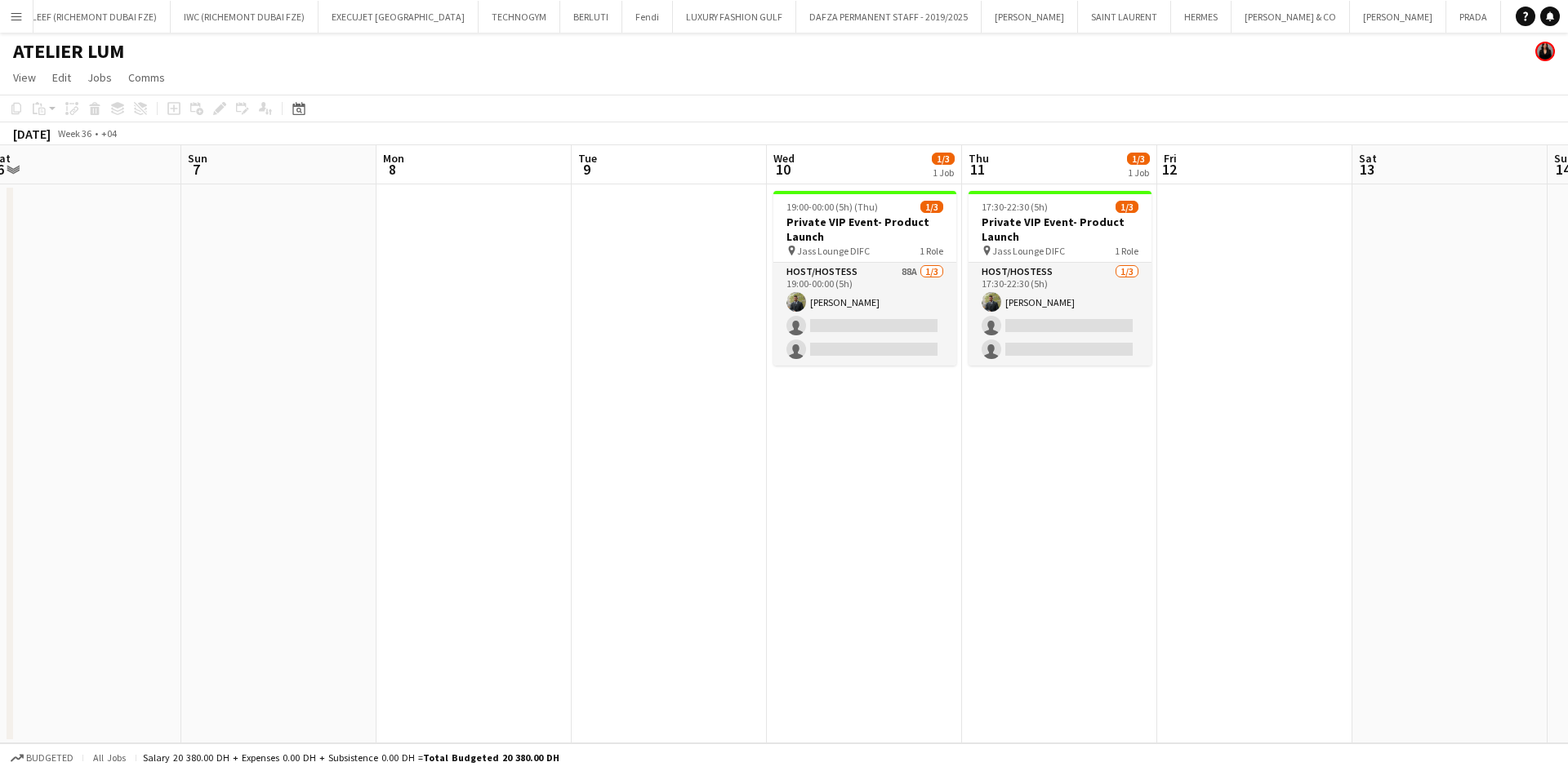
drag, startPoint x: 198, startPoint y: 306, endPoint x: 1074, endPoint y: 306, distance: 876.0
click at [1056, 306] on app-calendar-viewport "Thu 4 Fri 5 Sat 6 Sun 7 Mon 8 Tue 9 Wed 10 1/3 1 Job Thu 11 1/3 1 Job Fri 12 Sa…" at bounding box center [784, 444] width 1568 height 598
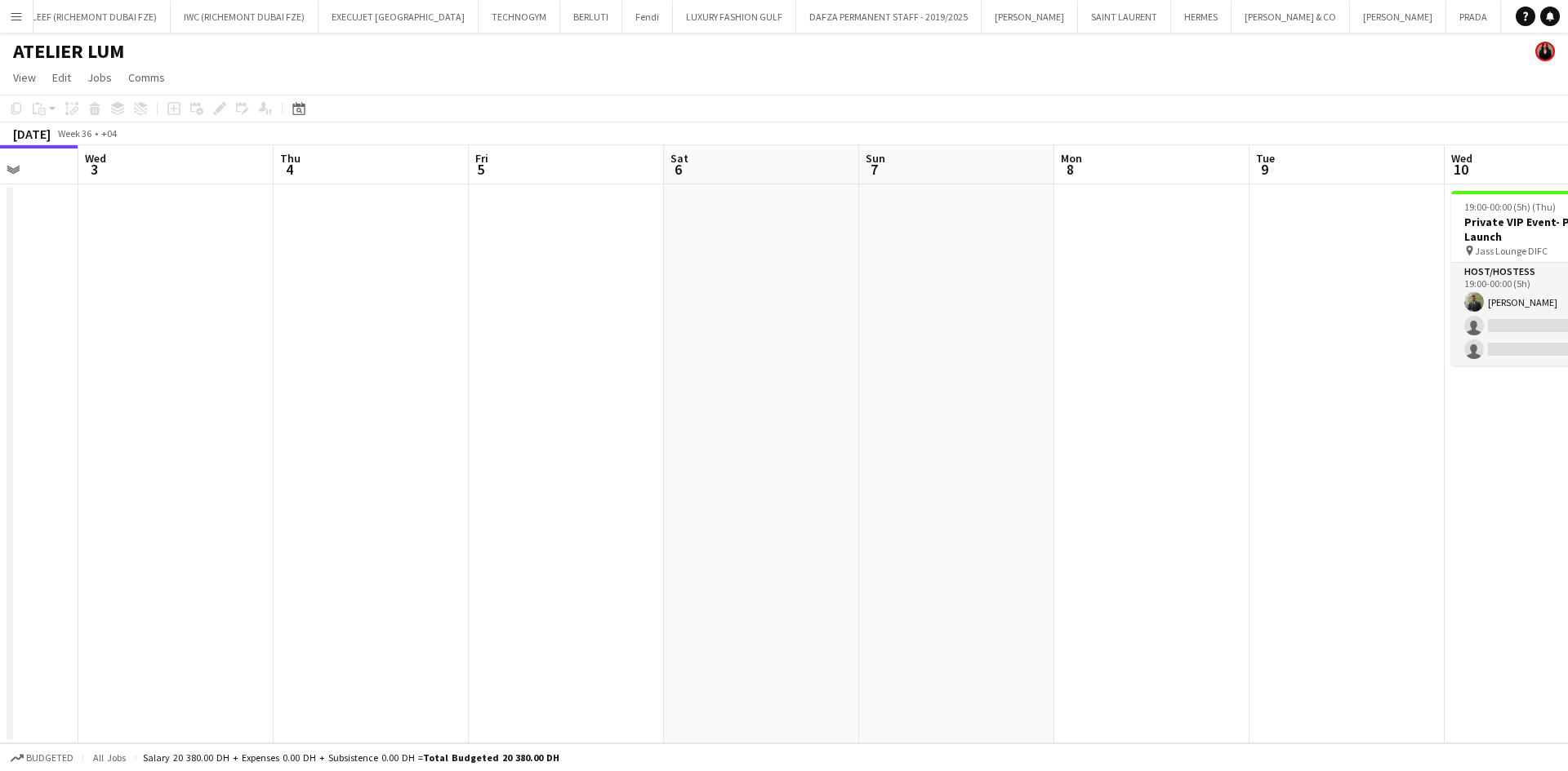
drag, startPoint x: 232, startPoint y: 253, endPoint x: 950, endPoint y: 258, distance: 718.0
click at [940, 258] on app-calendar-viewport "Sun 31 Mon 1 Tue 2 Wed 3 Thu 4 Fri 5 Sat 6 Sun 7 Mon 8 Tue 9 Wed 10 1/3 1 Job T…" at bounding box center [784, 444] width 1568 height 598
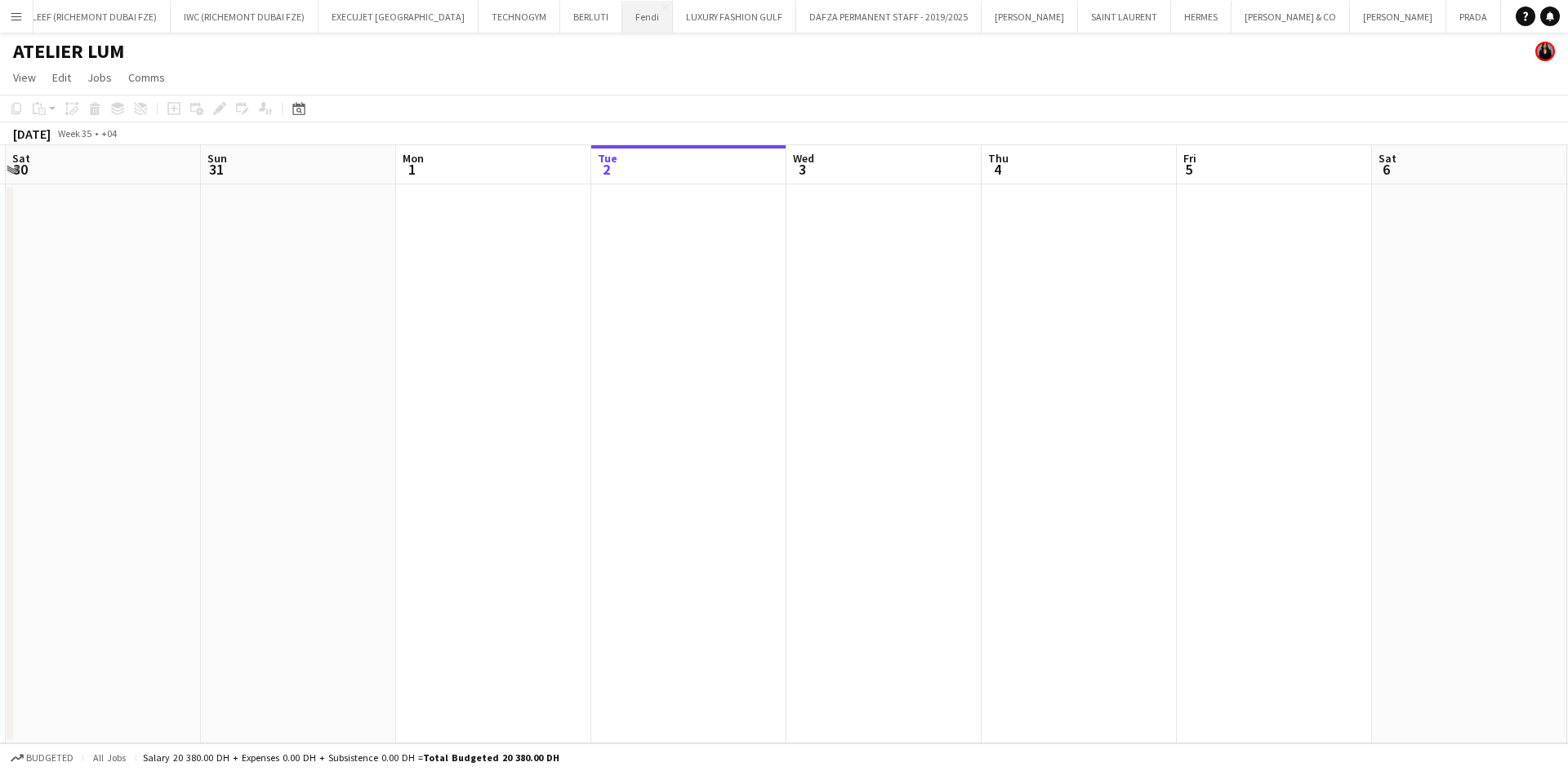
click at [622, 22] on button "Fendi Close" at bounding box center [647, 16] width 51 height 32
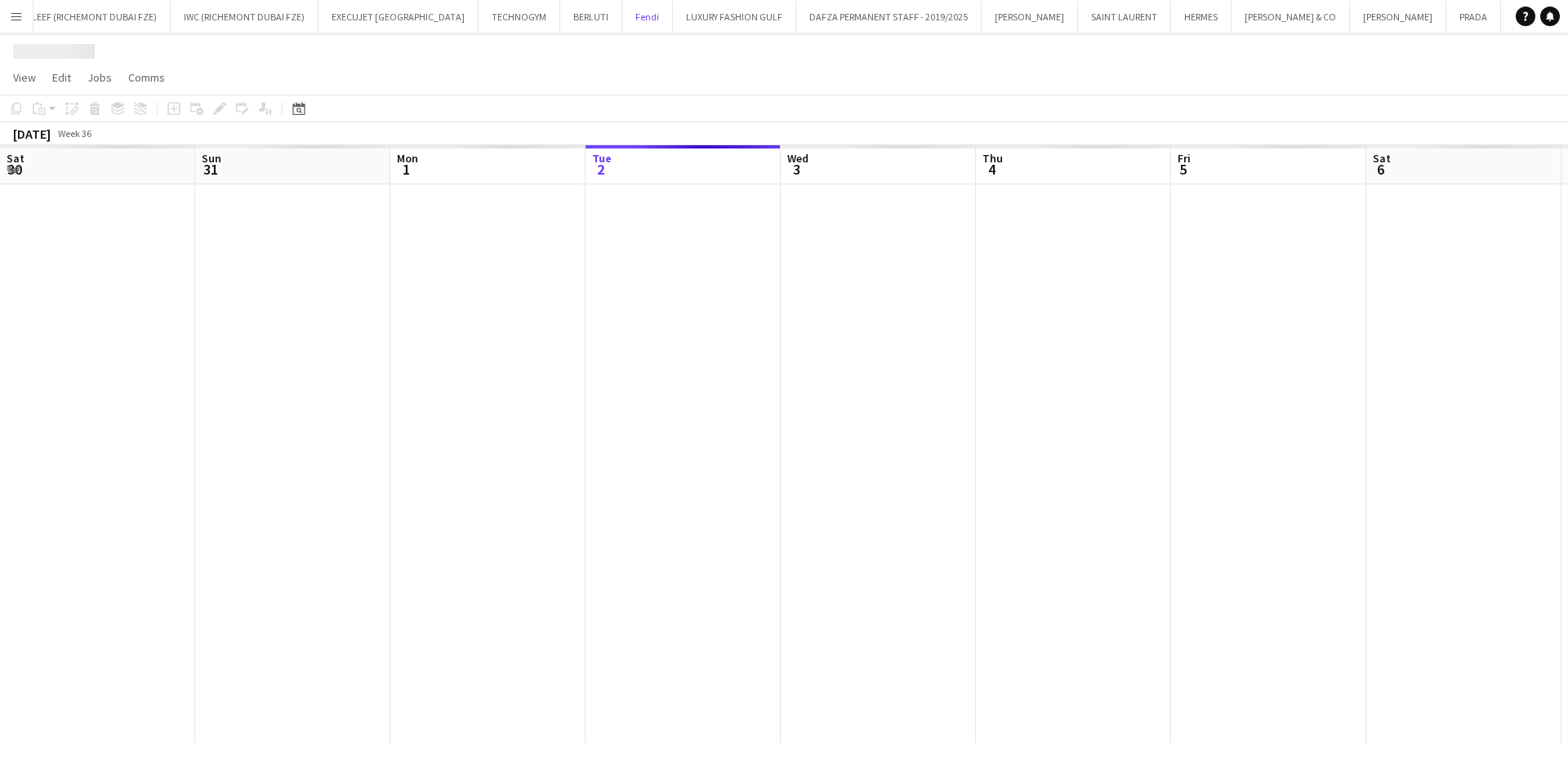
scroll to position [0, 391]
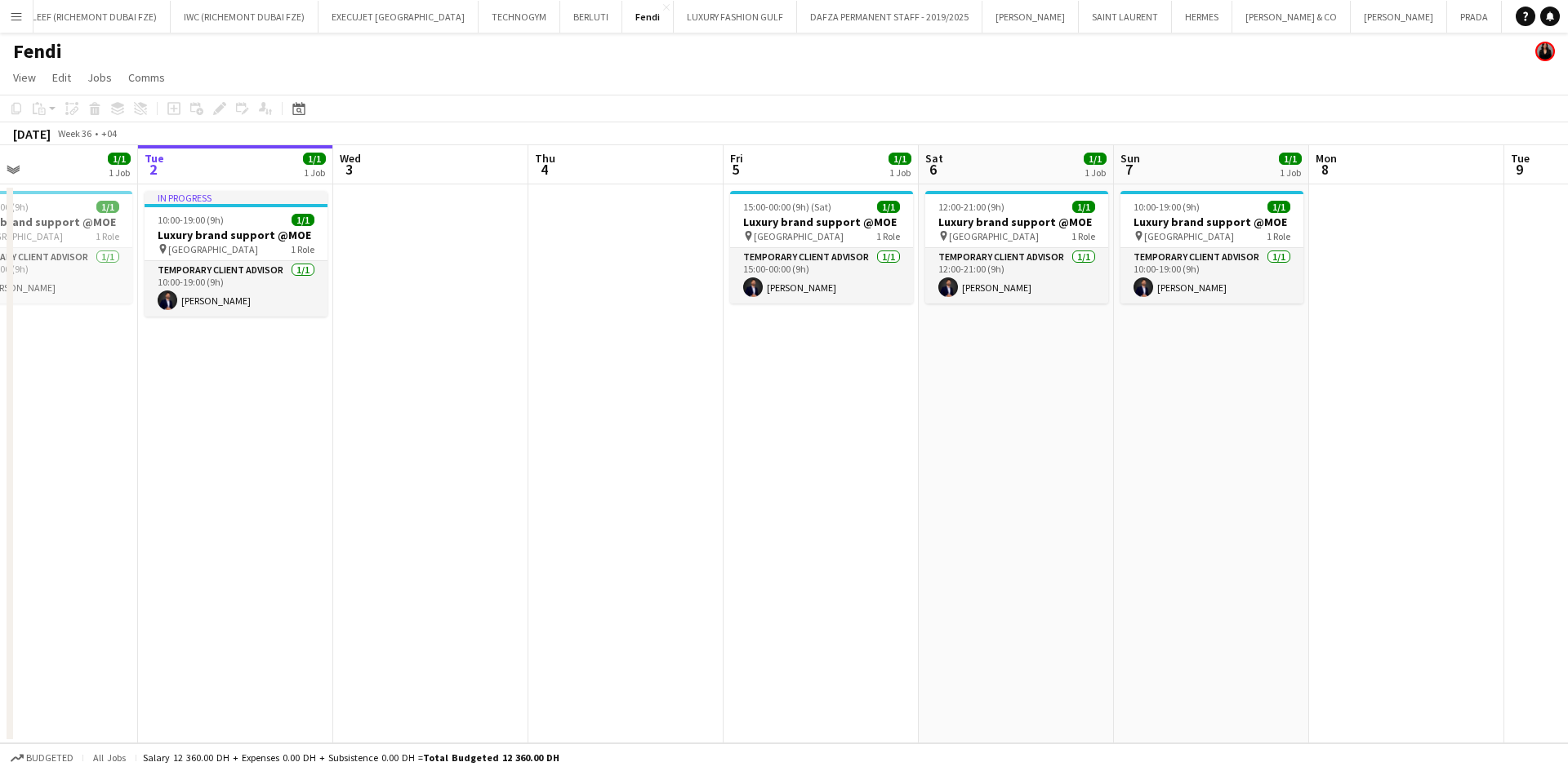
drag, startPoint x: 217, startPoint y: 284, endPoint x: 711, endPoint y: 295, distance: 494.1
click at [702, 299] on app-calendar-viewport "Sat 30 1/1 1 Job Sun 31 Mon 1 1/1 1 Job Tue 2 1/1 1 Job Wed 3 Thu 4 Fri 5 1/1 1…" at bounding box center [784, 444] width 1568 height 598
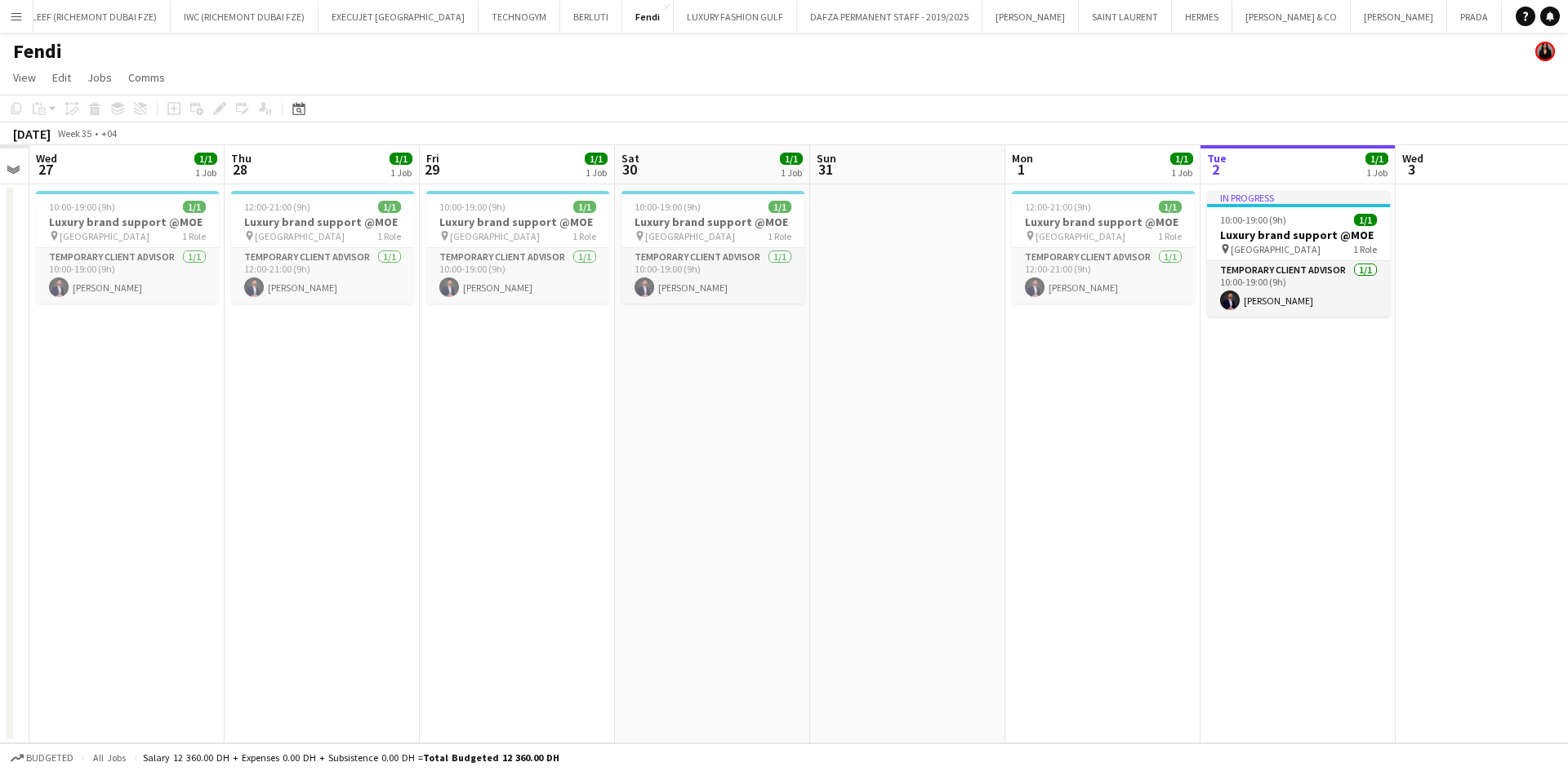
drag, startPoint x: 604, startPoint y: 270, endPoint x: 682, endPoint y: 250, distance: 80.5
click at [761, 261] on app-calendar-viewport "Mon 25 Tue 26 Wed 27 1/1 1 Job Thu 28 1/1 1 Job Fri 29 1/1 1 Job Sat 30 1/1 1 J…" at bounding box center [784, 444] width 1568 height 598
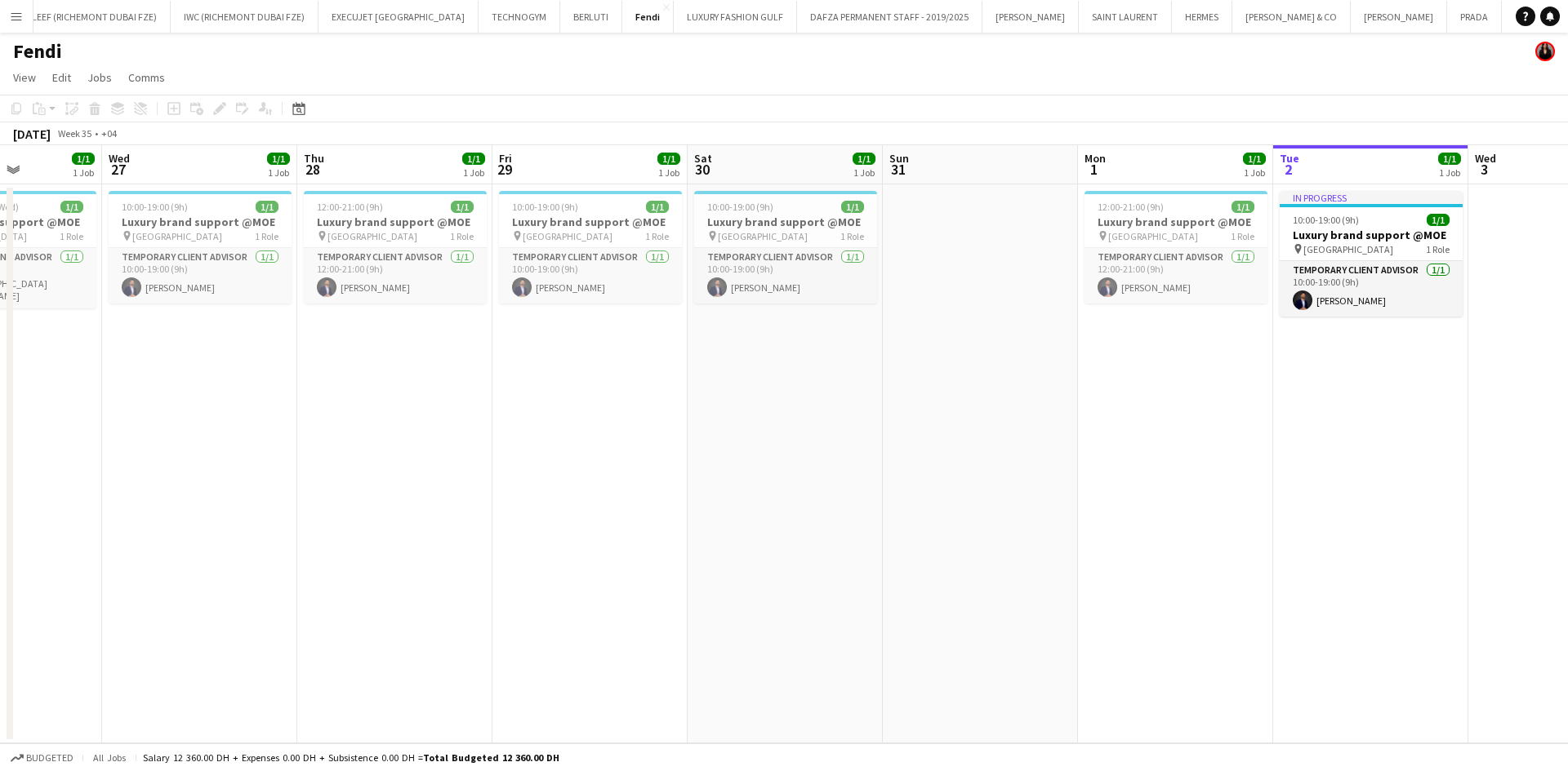
drag, startPoint x: 249, startPoint y: 242, endPoint x: 940, endPoint y: 245, distance: 691.0
click at [922, 245] on app-calendar-viewport "Sun 24 Mon 25 Tue 26 1/1 1 Job Wed 27 1/1 1 Job Thu 28 1/1 1 Job Fri 29 1/1 1 J…" at bounding box center [784, 444] width 1568 height 598
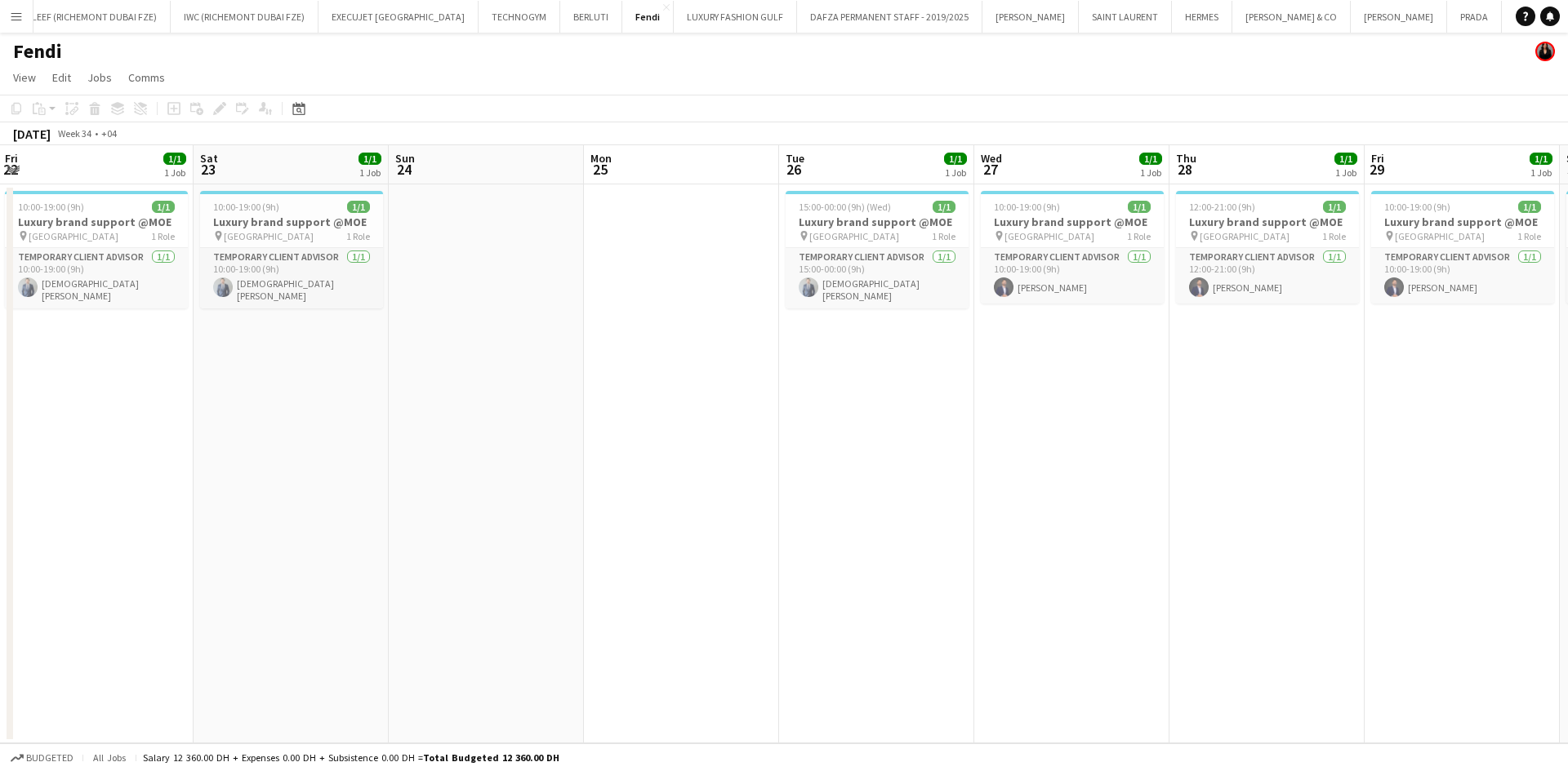
drag, startPoint x: 344, startPoint y: 252, endPoint x: 951, endPoint y: 246, distance: 607.0
click at [951, 246] on app-calendar-viewport "Wed 20 Thu 21 1/1 1 Job Fri 22 1/1 1 Job Sat 23 1/1 1 Job Sun 24 Mon 25 Tue 26 …" at bounding box center [784, 444] width 1568 height 598
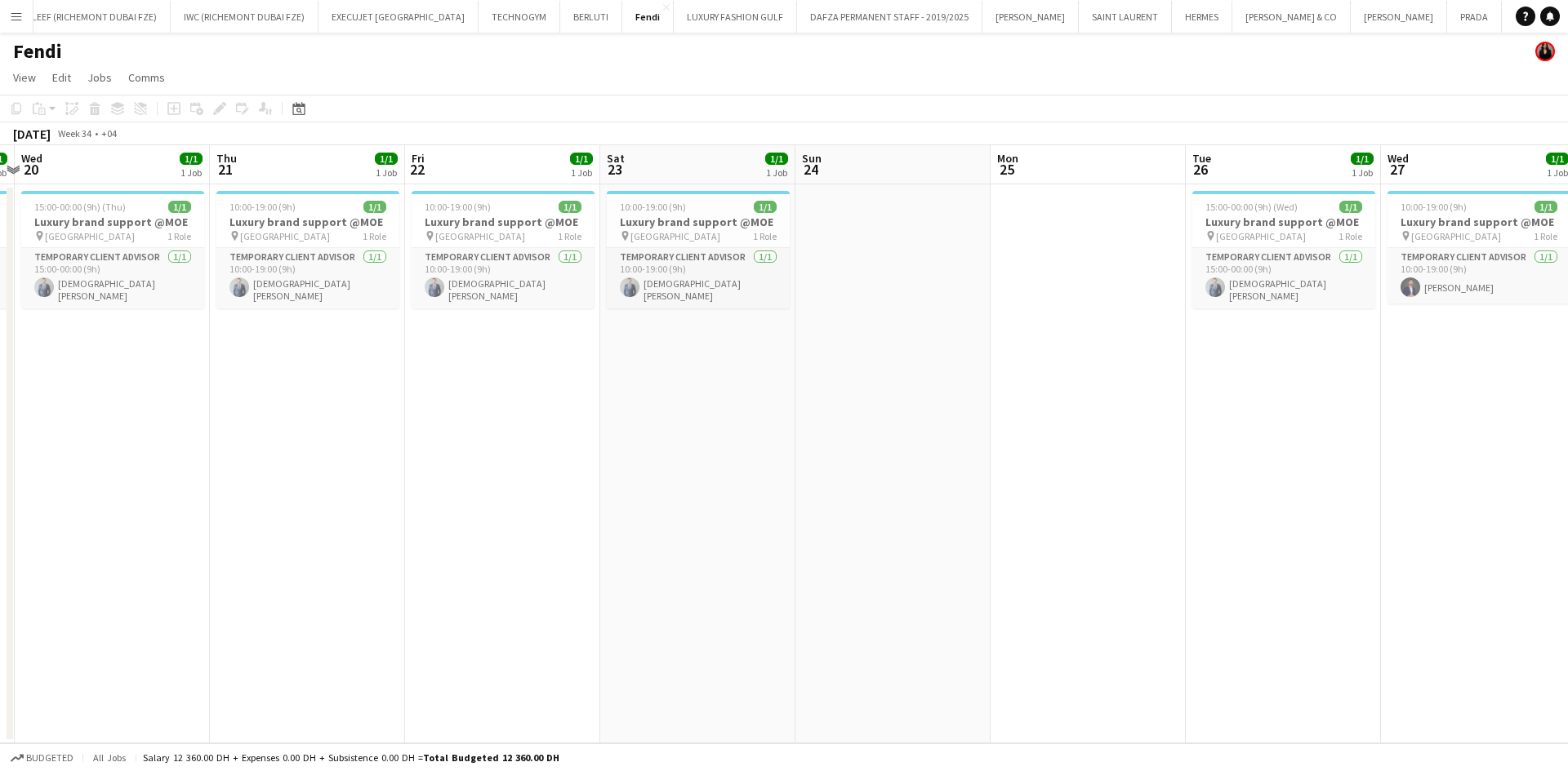
drag, startPoint x: 377, startPoint y: 258, endPoint x: 1075, endPoint y: 262, distance: 698.0
click at [1075, 262] on app-calendar-viewport "Mon 18 Tue 19 1/1 1 Job Wed 20 1/1 1 Job Thu 21 1/1 1 Job Fri 22 1/1 1 Job Sat …" at bounding box center [784, 444] width 1568 height 598
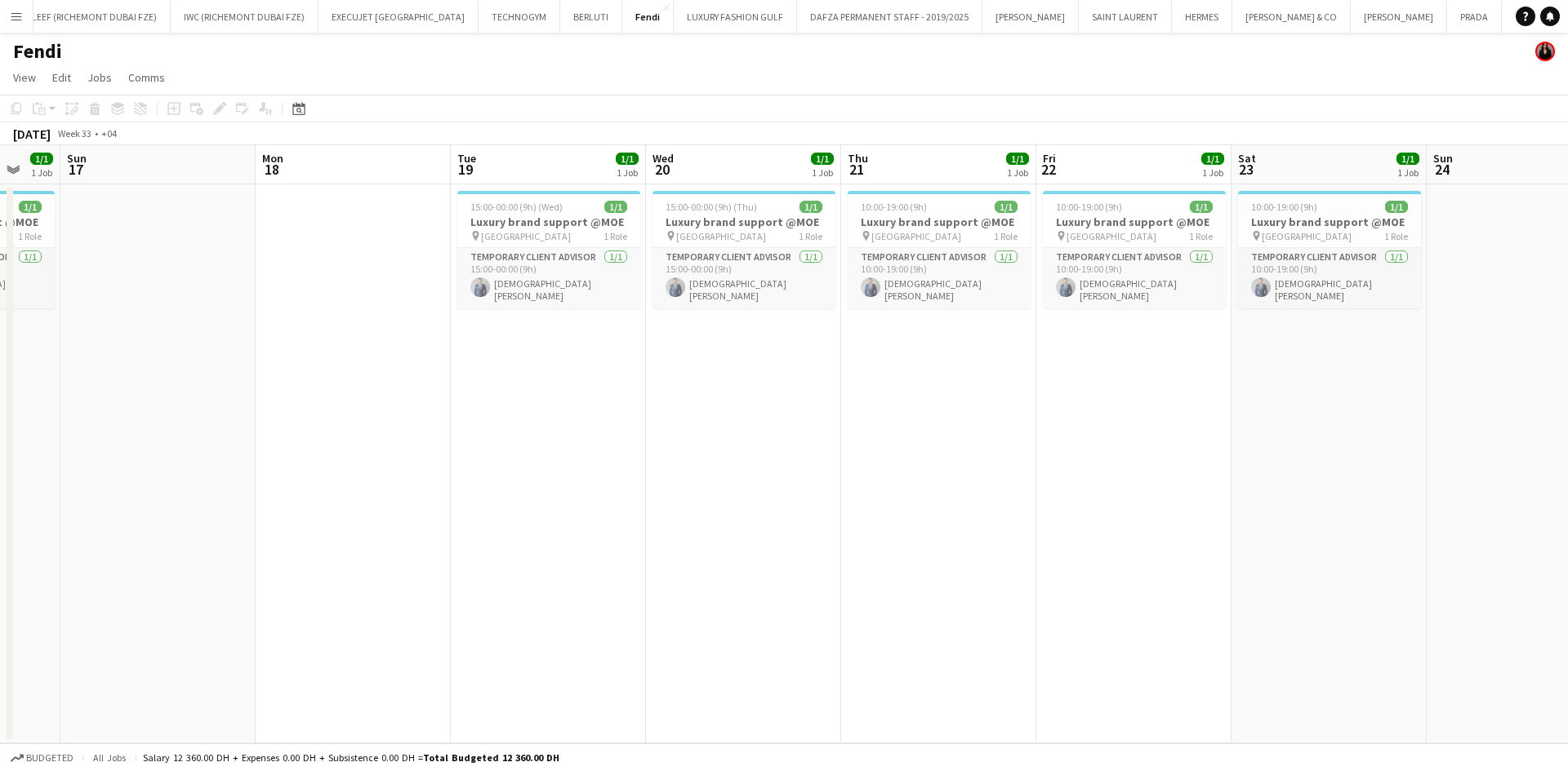
click at [1204, 299] on app-calendar-viewport "Thu 14 1/1 1 Job Fri 15 1/1 1 Job Sat 16 1/1 1 Job Sun 17 Mon 18 Tue 19 1/1 1 J…" at bounding box center [784, 444] width 1568 height 598
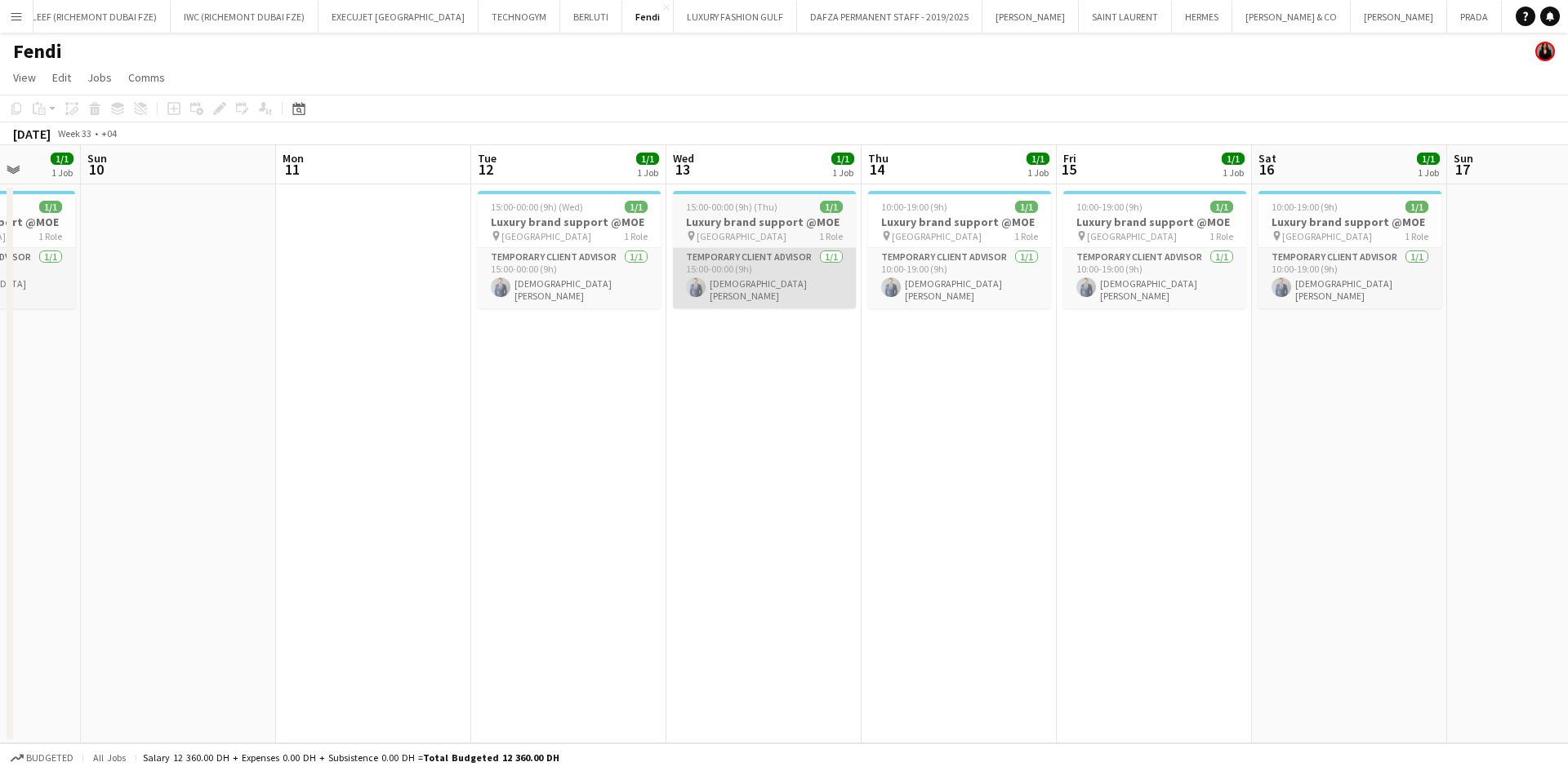
drag, startPoint x: 670, startPoint y: 289, endPoint x: 913, endPoint y: 282, distance: 243.1
click at [1055, 280] on app-calendar-viewport "Thu 7 Fri 8 Sat 9 1/1 1 Job Sun 10 Mon 11 Tue 12 1/1 1 Job Wed 13 1/1 1 Job Thu…" at bounding box center [784, 444] width 1568 height 598
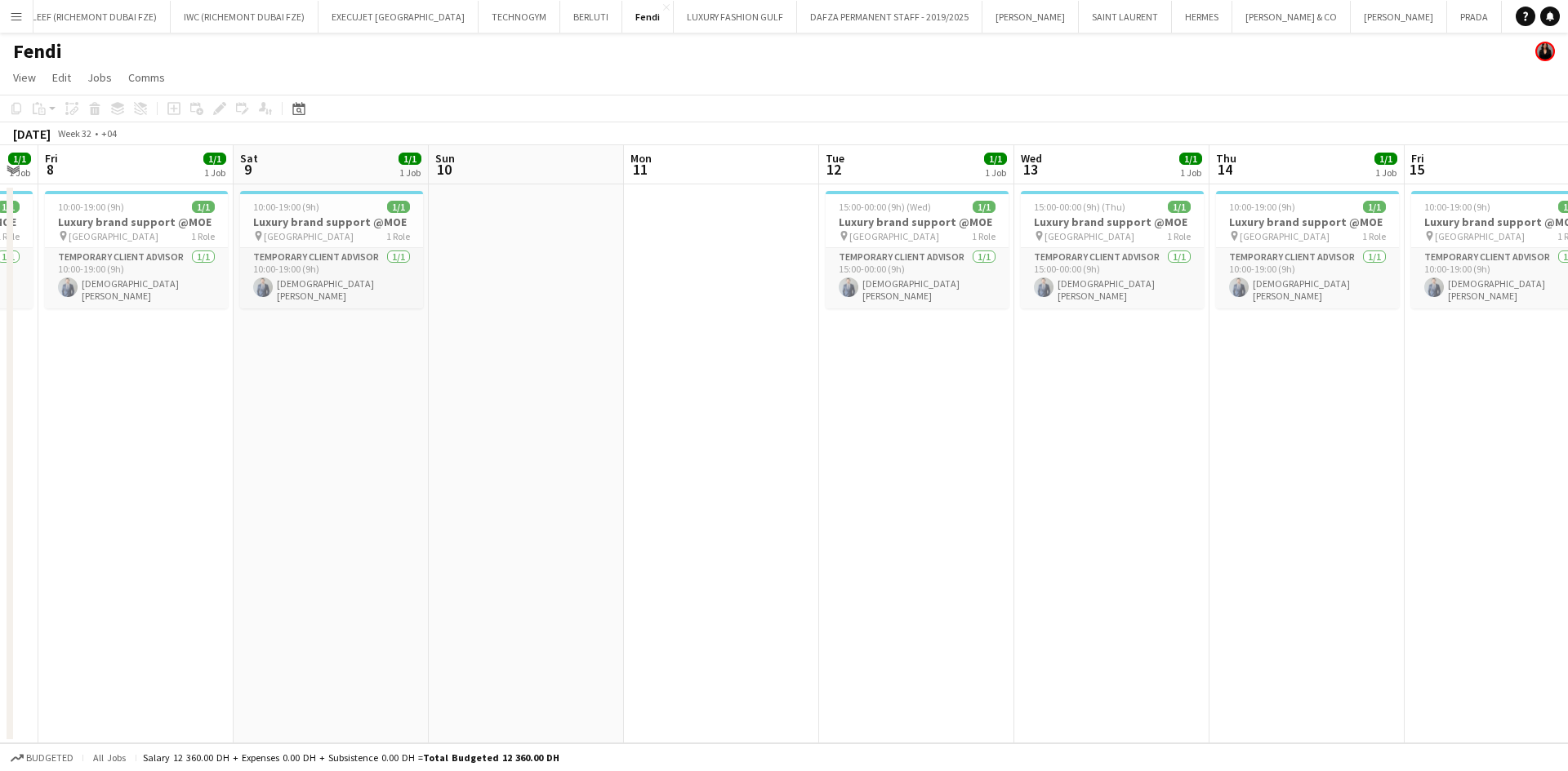
drag, startPoint x: 245, startPoint y: 247, endPoint x: 537, endPoint y: 243, distance: 292.0
click at [533, 243] on app-calendar-viewport "Wed 6 Thu 7 1/1 1 Job Fri 8 1/1 1 Job Sat 9 1/1 1 Job Sun 10 Mon 11 Tue 12 1/1 …" at bounding box center [784, 444] width 1568 height 598
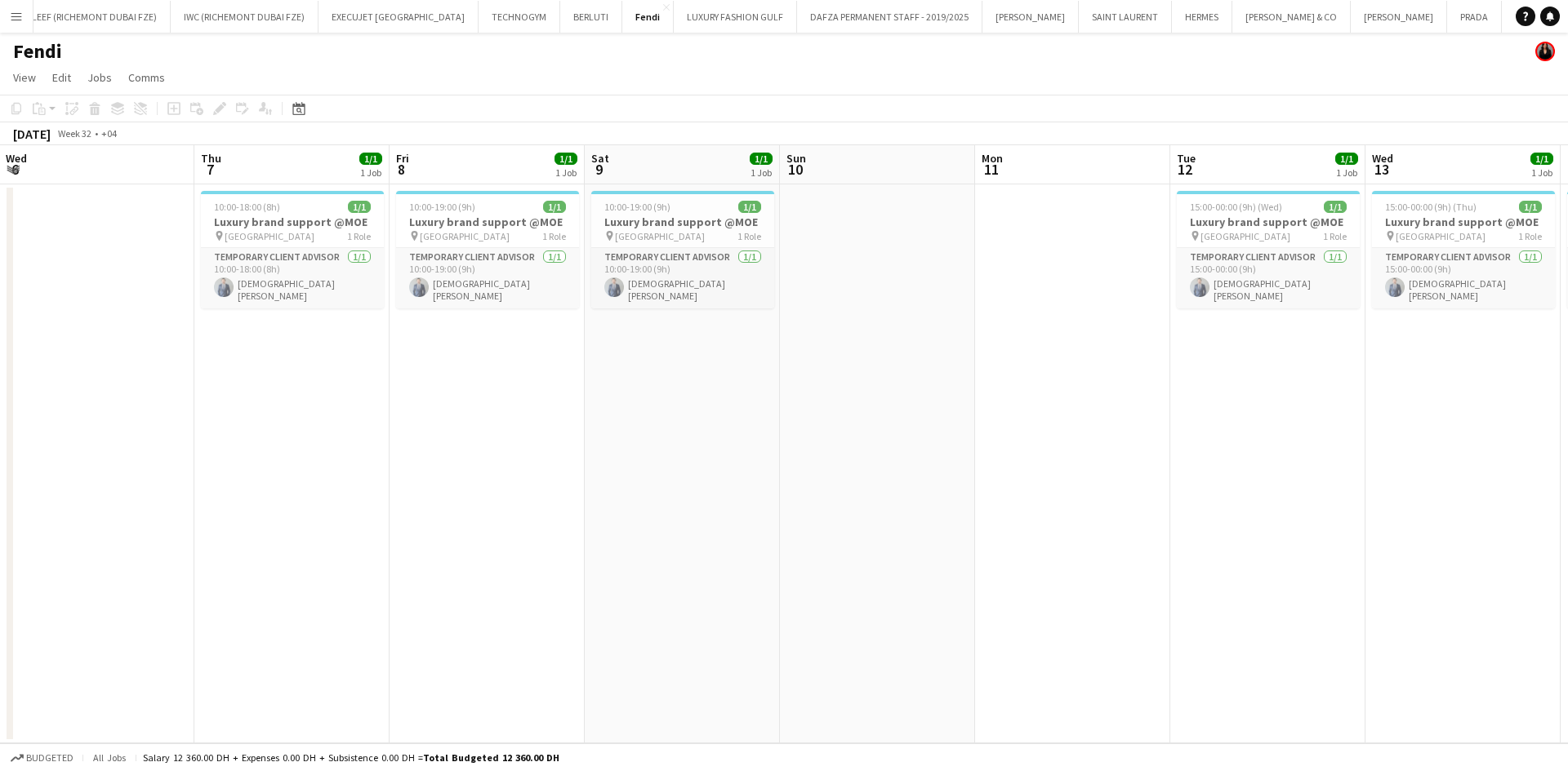
drag, startPoint x: 97, startPoint y: 219, endPoint x: 578, endPoint y: 226, distance: 481.1
click at [578, 226] on app-calendar-viewport "Mon 4 Tue 5 Wed 6 Thu 7 1/1 1 Job Fri 8 1/1 1 Job Sat 9 1/1 1 Job Sun 10 Mon 11…" at bounding box center [784, 444] width 1568 height 598
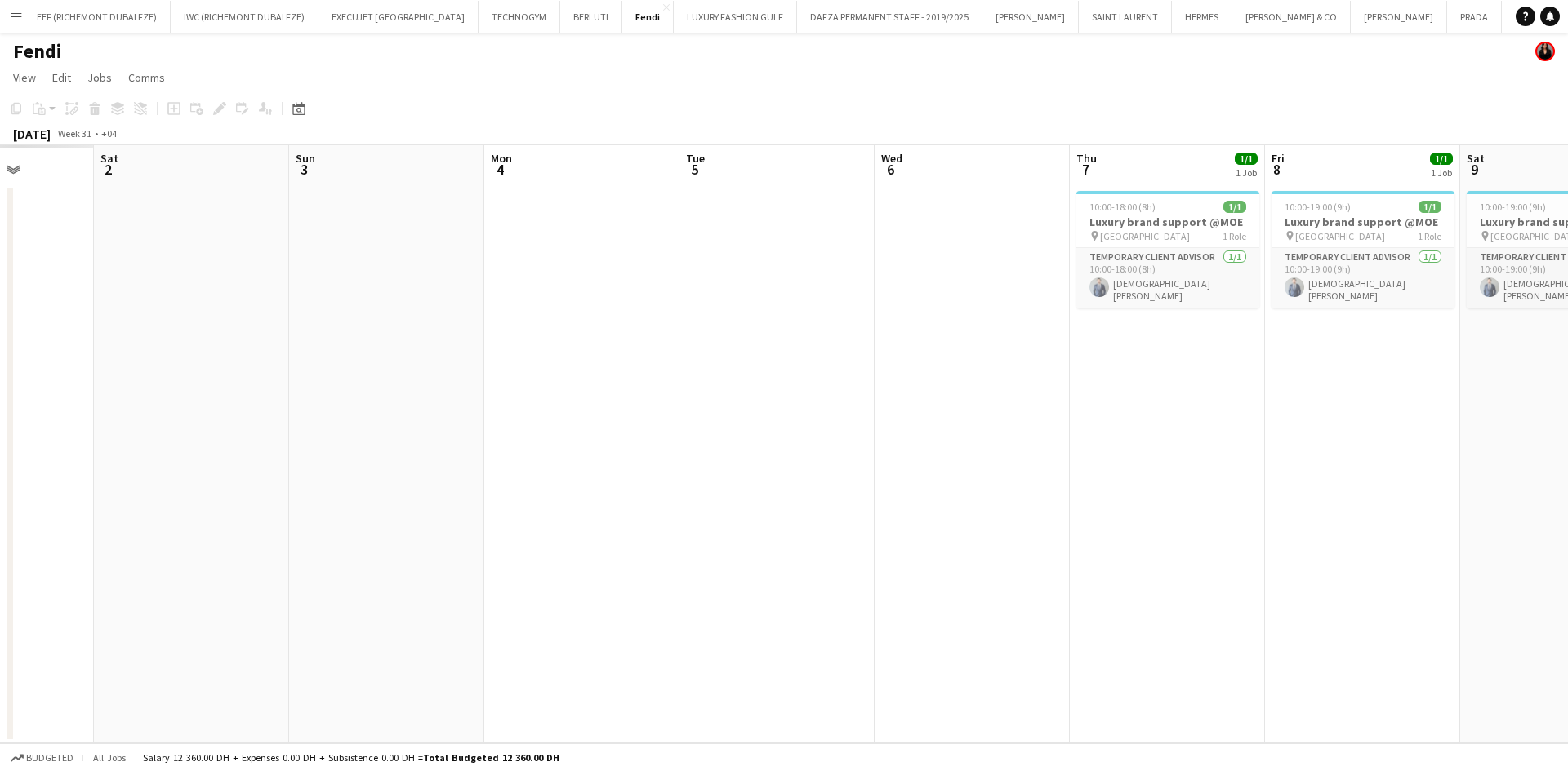
drag, startPoint x: 141, startPoint y: 240, endPoint x: 625, endPoint y: 238, distance: 484.0
click at [625, 238] on app-calendar-viewport "Wed 30 Thu 31 Fri 1 Sat 2 Sun 3 Mon 4 Tue 5 Wed 6 Thu 7 1/1 1 Job Fri 8 1/1 1 J…" at bounding box center [784, 444] width 1568 height 598
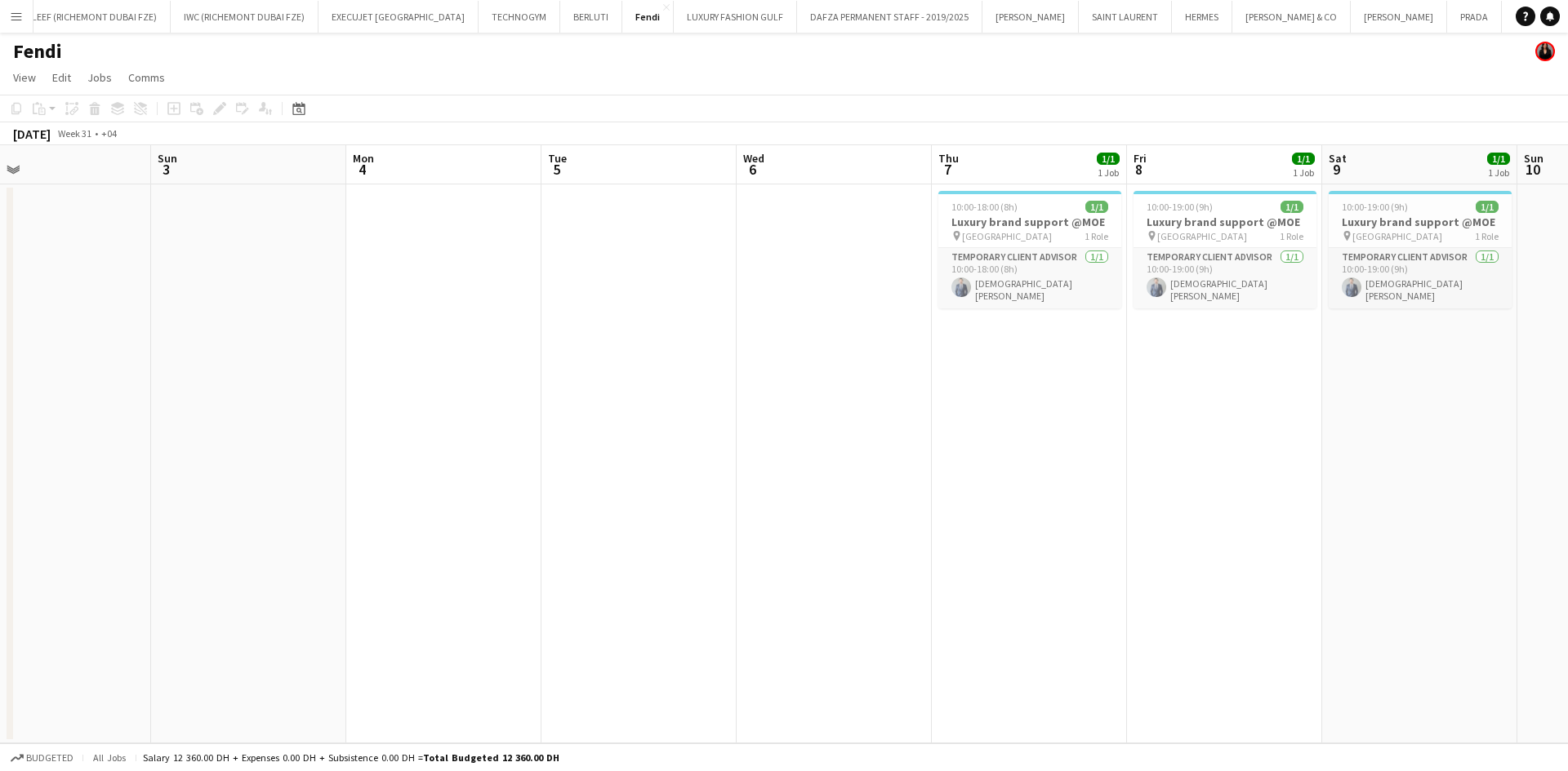
drag, startPoint x: 499, startPoint y: 241, endPoint x: 170, endPoint y: 243, distance: 329.0
click at [172, 243] on app-calendar-viewport "Wed 30 Thu 31 Fri 1 Sat 2 Sun 3 Mon 4 Tue 5 Wed 6 Thu 7 1/1 1 Job Fri 8 1/1 1 J…" at bounding box center [784, 444] width 1568 height 598
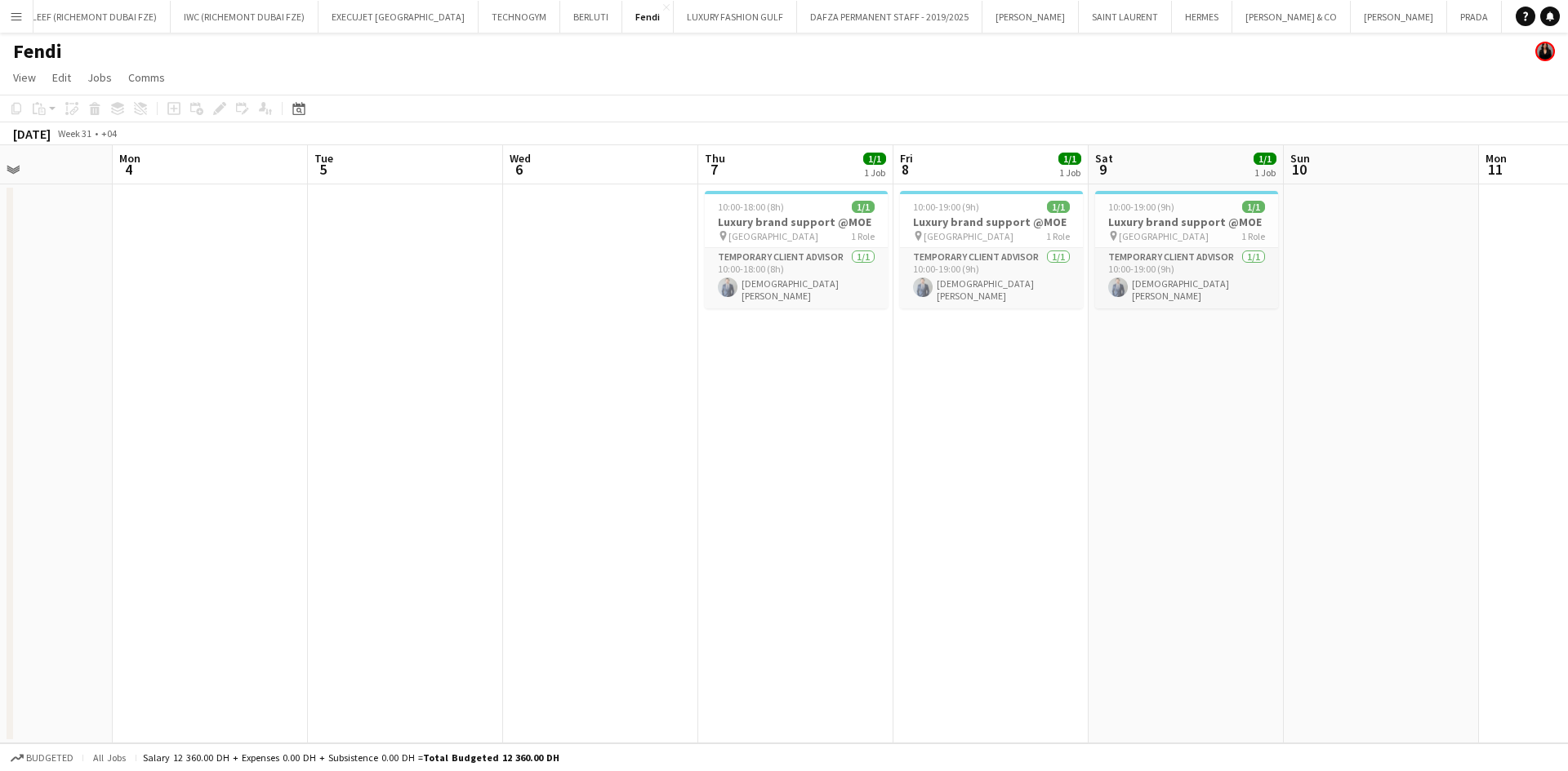
drag, startPoint x: 616, startPoint y: 252, endPoint x: 209, endPoint y: 257, distance: 407.0
click at [209, 257] on app-calendar-viewport "Fri 1 Sat 2 Sun 3 Mon 4 Tue 5 Wed 6 Thu 7 1/1 1 Job Fri 8 1/1 1 Job Sat 9 1/1 1…" at bounding box center [784, 444] width 1568 height 598
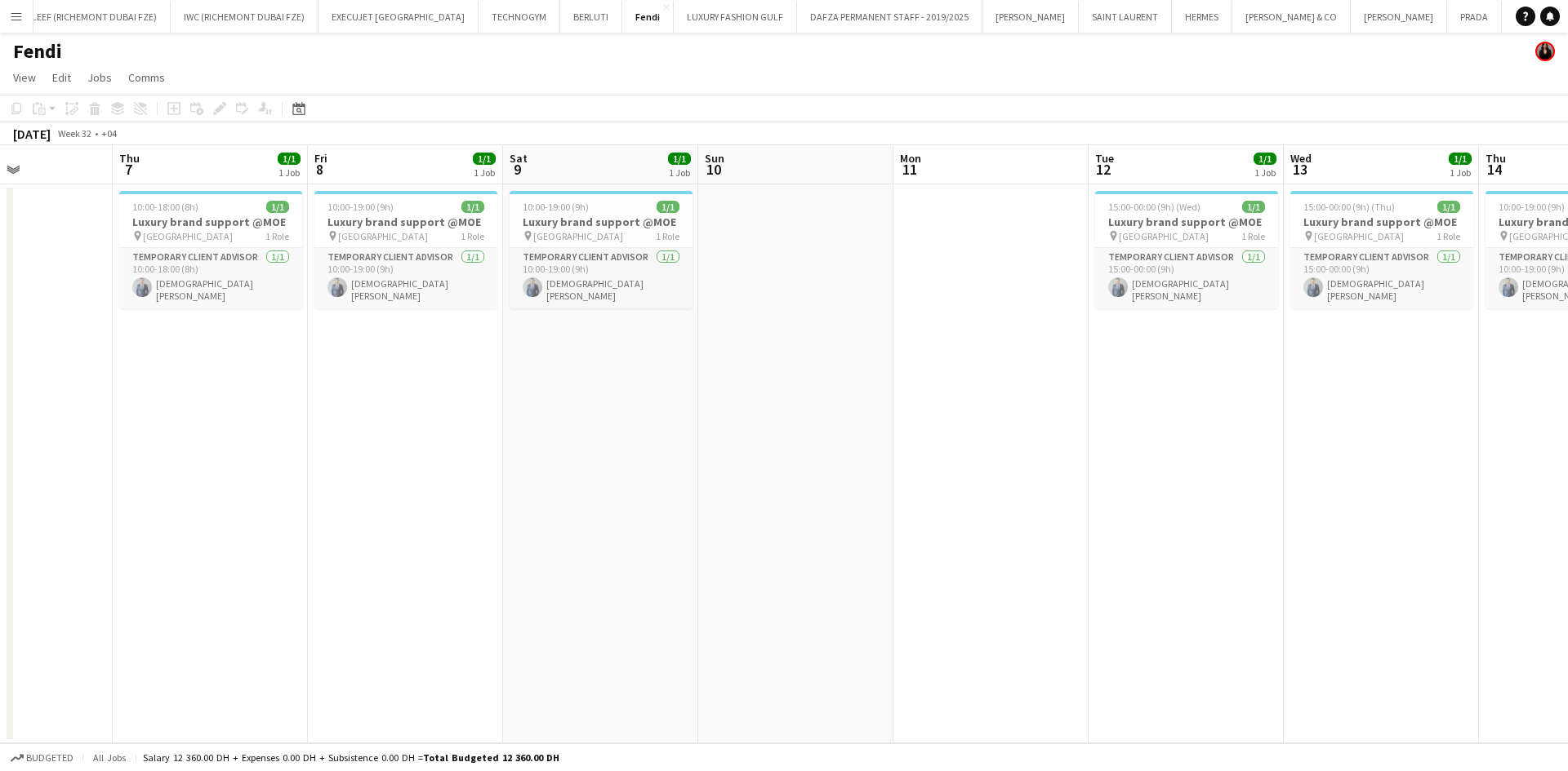
scroll to position [0, 479]
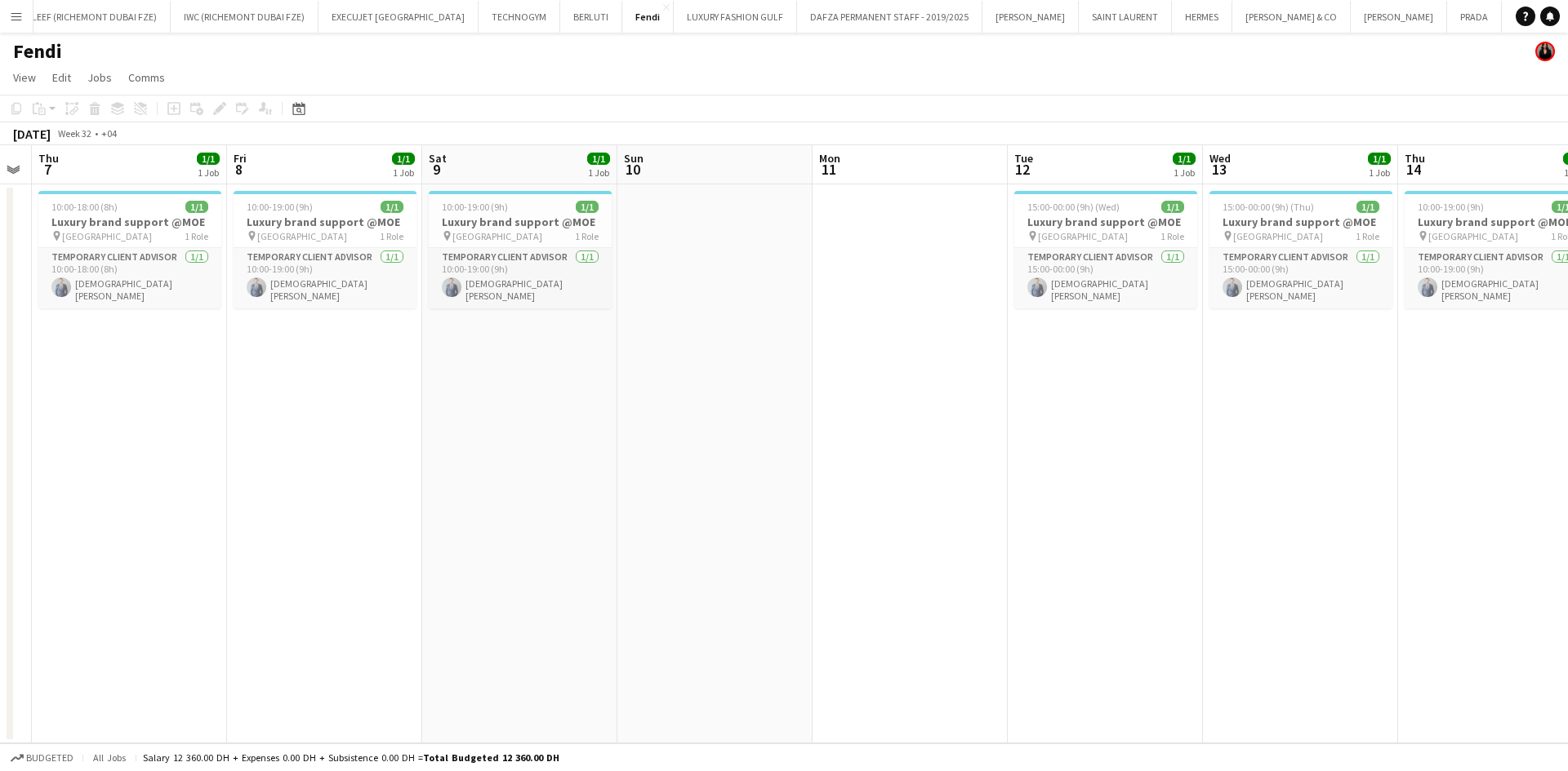
drag, startPoint x: 1216, startPoint y: 265, endPoint x: 927, endPoint y: 298, distance: 290.9
click at [927, 298] on app-calendar-viewport "Mon 4 Tue 5 Wed 6 Thu 7 1/1 1 Job Fri 8 1/1 1 Job Sat 9 1/1 1 Job Sun 10 Mon 11…" at bounding box center [784, 444] width 1568 height 598
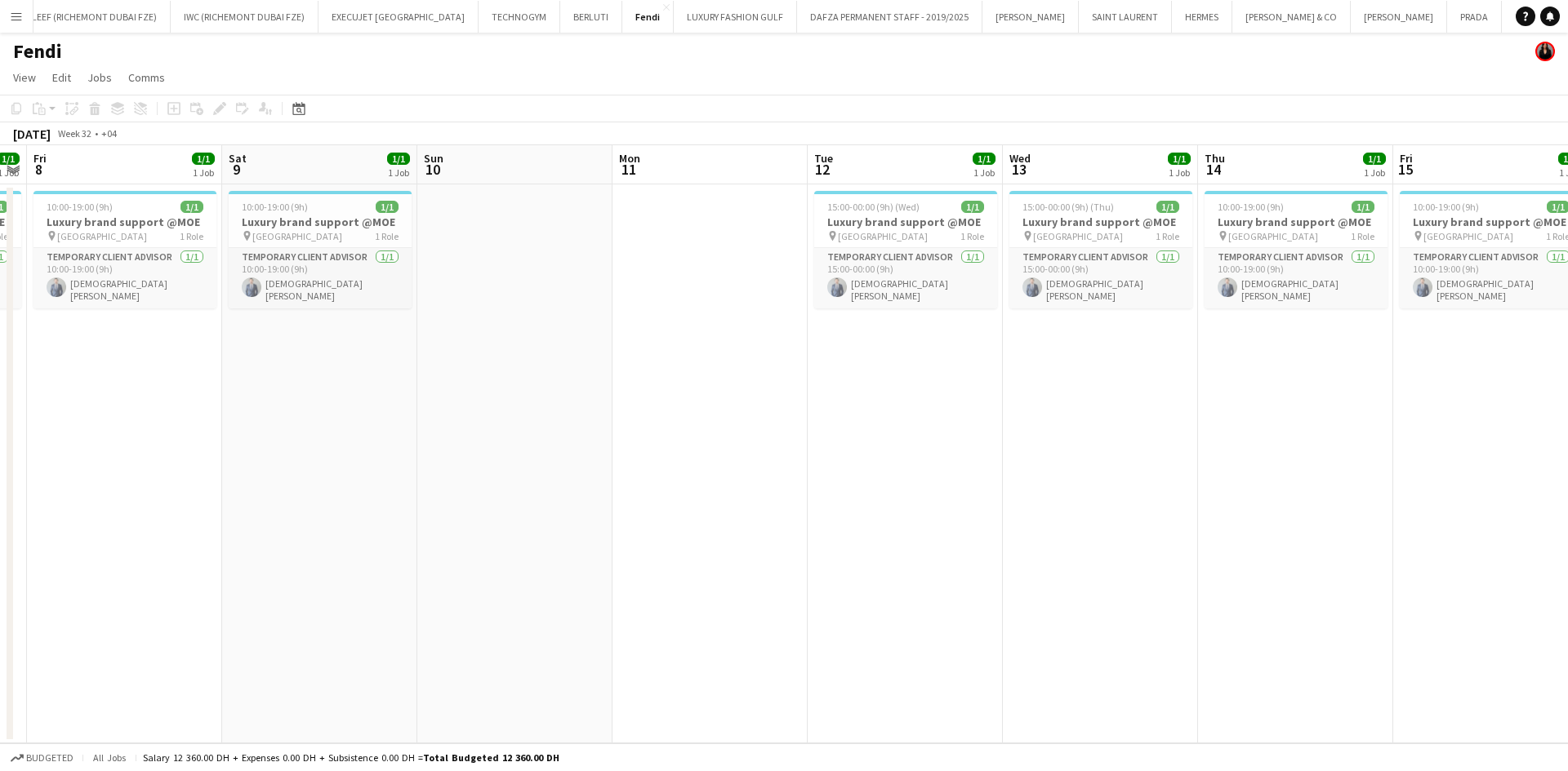
drag, startPoint x: 1063, startPoint y: 262, endPoint x: 784, endPoint y: 289, distance: 280.3
click at [786, 289] on app-calendar-viewport "Tue 5 Wed 6 Thu 7 1/1 1 Job Fri 8 1/1 1 Job Sat 9 1/1 1 Job Sun 10 Mon 11 Tue 1…" at bounding box center [784, 444] width 1568 height 598
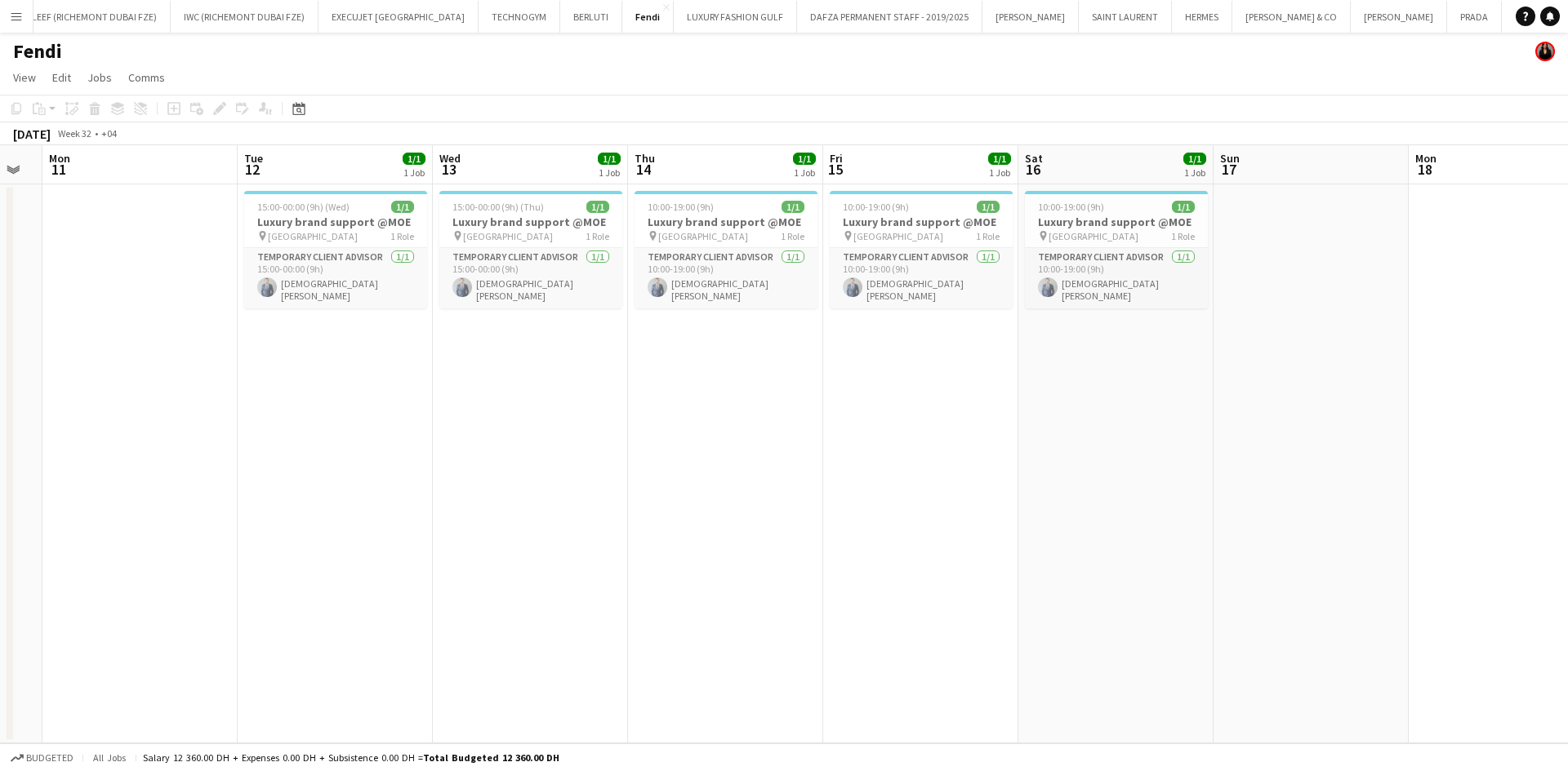
drag, startPoint x: 1005, startPoint y: 279, endPoint x: 731, endPoint y: 286, distance: 274.1
click at [731, 286] on app-calendar-viewport "Fri 8 1/1 1 Job Sat 9 1/1 1 Job Sun 10 Mon 11 Tue 12 1/1 1 Job Wed 13 1/1 1 Job…" at bounding box center [784, 444] width 1568 height 598
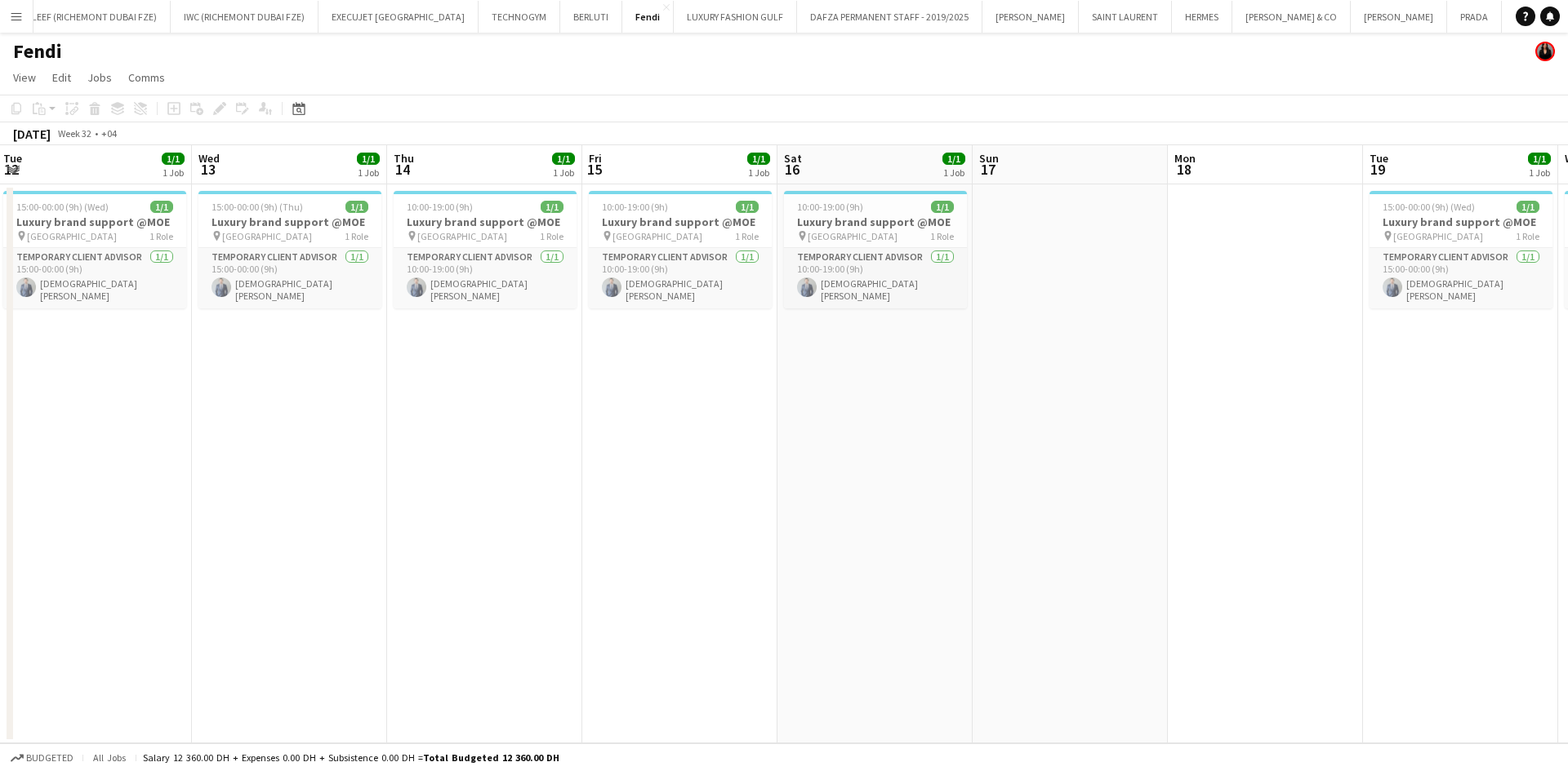
drag, startPoint x: 949, startPoint y: 252, endPoint x: 692, endPoint y: 298, distance: 261.1
click at [692, 298] on app-calendar-viewport "Sat 9 1/1 1 Job Sun 10 Mon 11 Tue 12 1/1 1 Job Wed 13 1/1 1 Job Thu 14 1/1 1 Jo…" at bounding box center [784, 444] width 1568 height 598
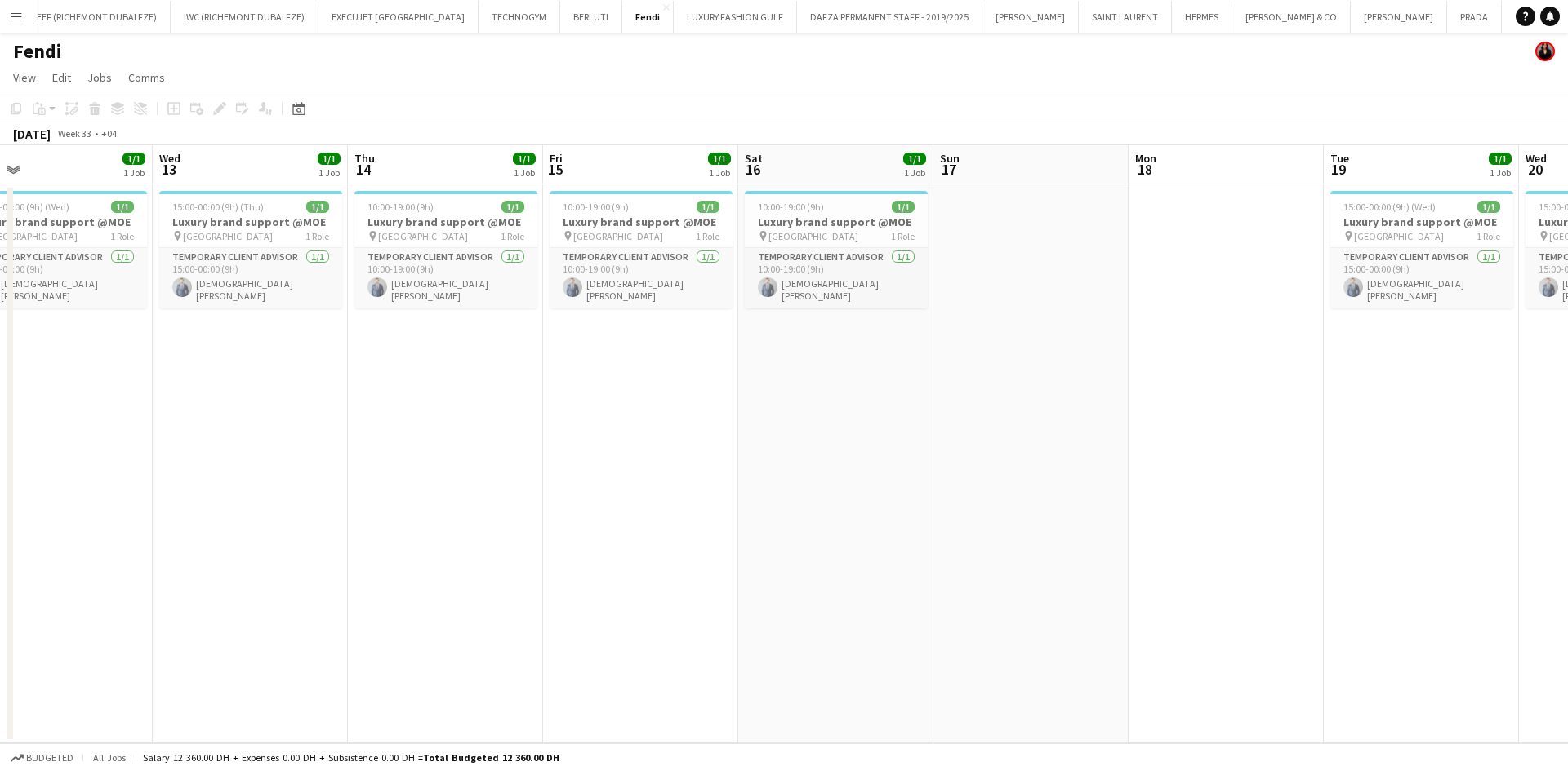
drag, startPoint x: 761, startPoint y: 306, endPoint x: 595, endPoint y: 314, distance: 166.2
click at [630, 314] on app-calendar-viewport "Sat 9 1/1 1 Job Sun 10 Mon 11 Tue 12 1/1 1 Job Wed 13 1/1 1 Job Thu 14 1/1 1 Jo…" at bounding box center [784, 444] width 1568 height 598
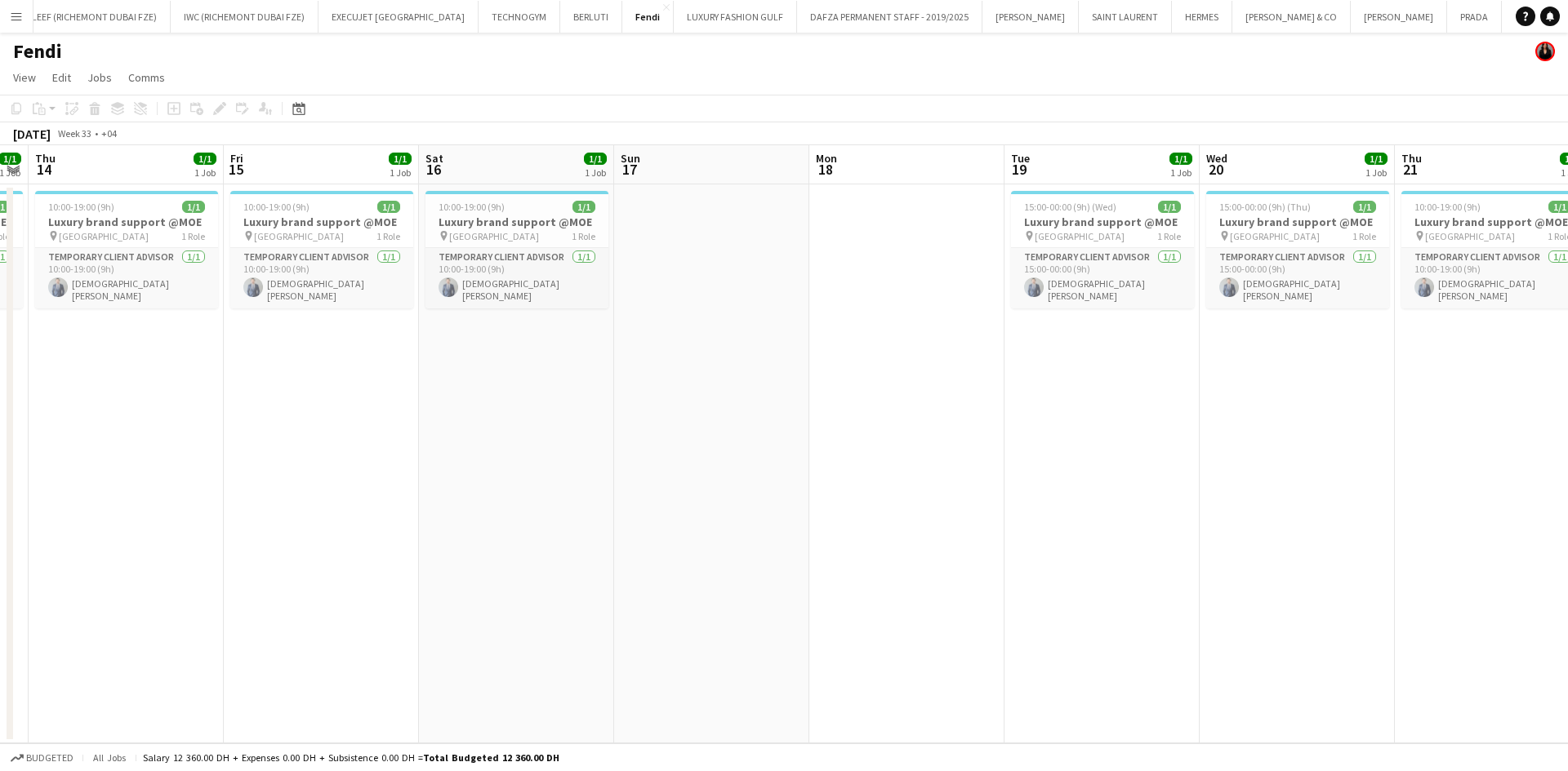
drag, startPoint x: 1117, startPoint y: 277, endPoint x: 732, endPoint y: 305, distance: 386.0
click at [732, 305] on app-calendar-viewport "Mon 11 Tue 12 1/1 1 Job Wed 13 1/1 1 Job Thu 14 1/1 1 Job Fri 15 1/1 1 Job Sat …" at bounding box center [784, 444] width 1568 height 598
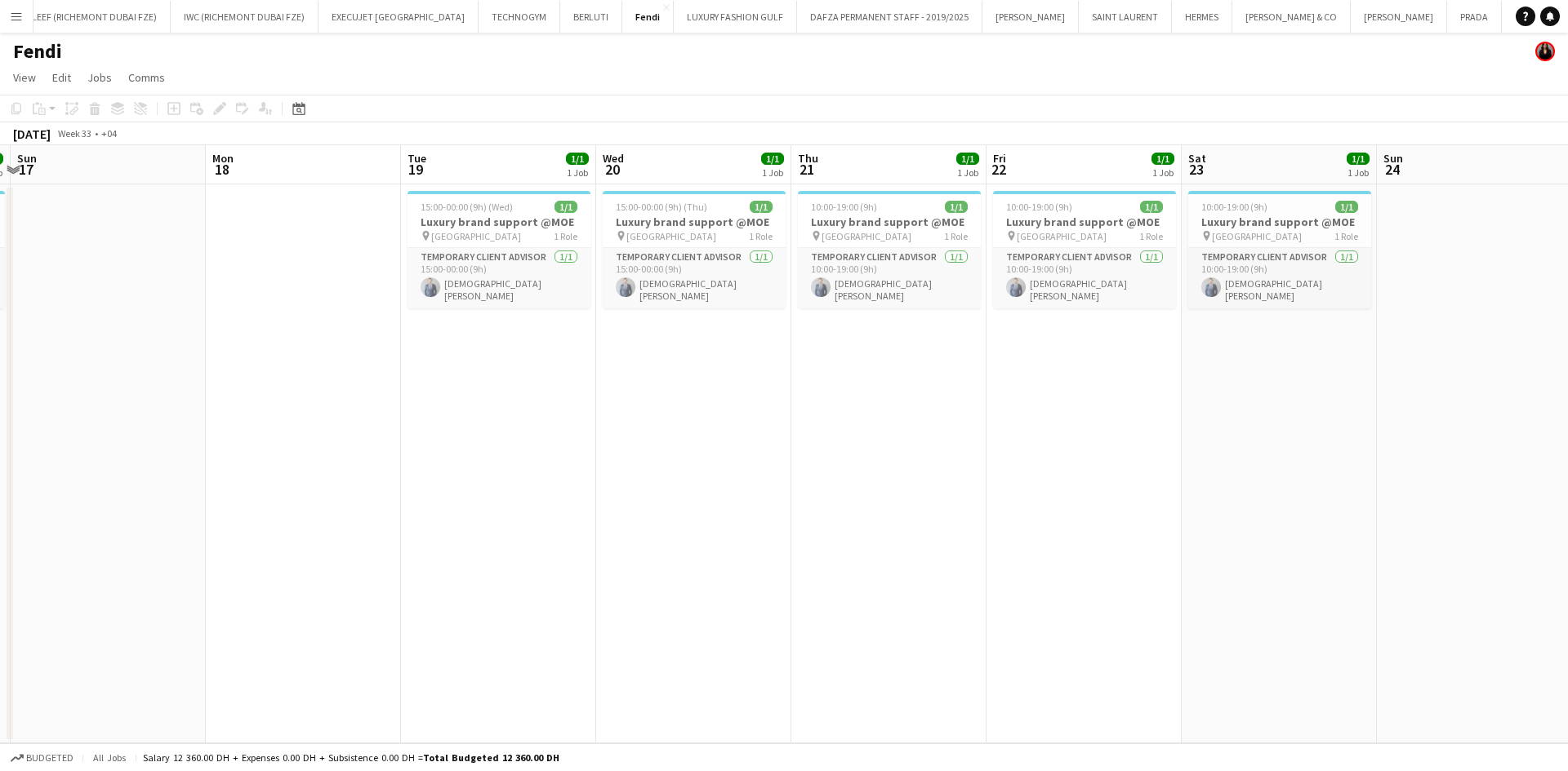
drag, startPoint x: 915, startPoint y: 271, endPoint x: 696, endPoint y: 299, distance: 220.8
click at [696, 299] on app-calendar-viewport "Thu 14 1/1 1 Job Fri 15 1/1 1 Job Sat 16 1/1 1 Job Sun 17 Mon 18 Tue 19 1/1 1 J…" at bounding box center [784, 444] width 1568 height 598
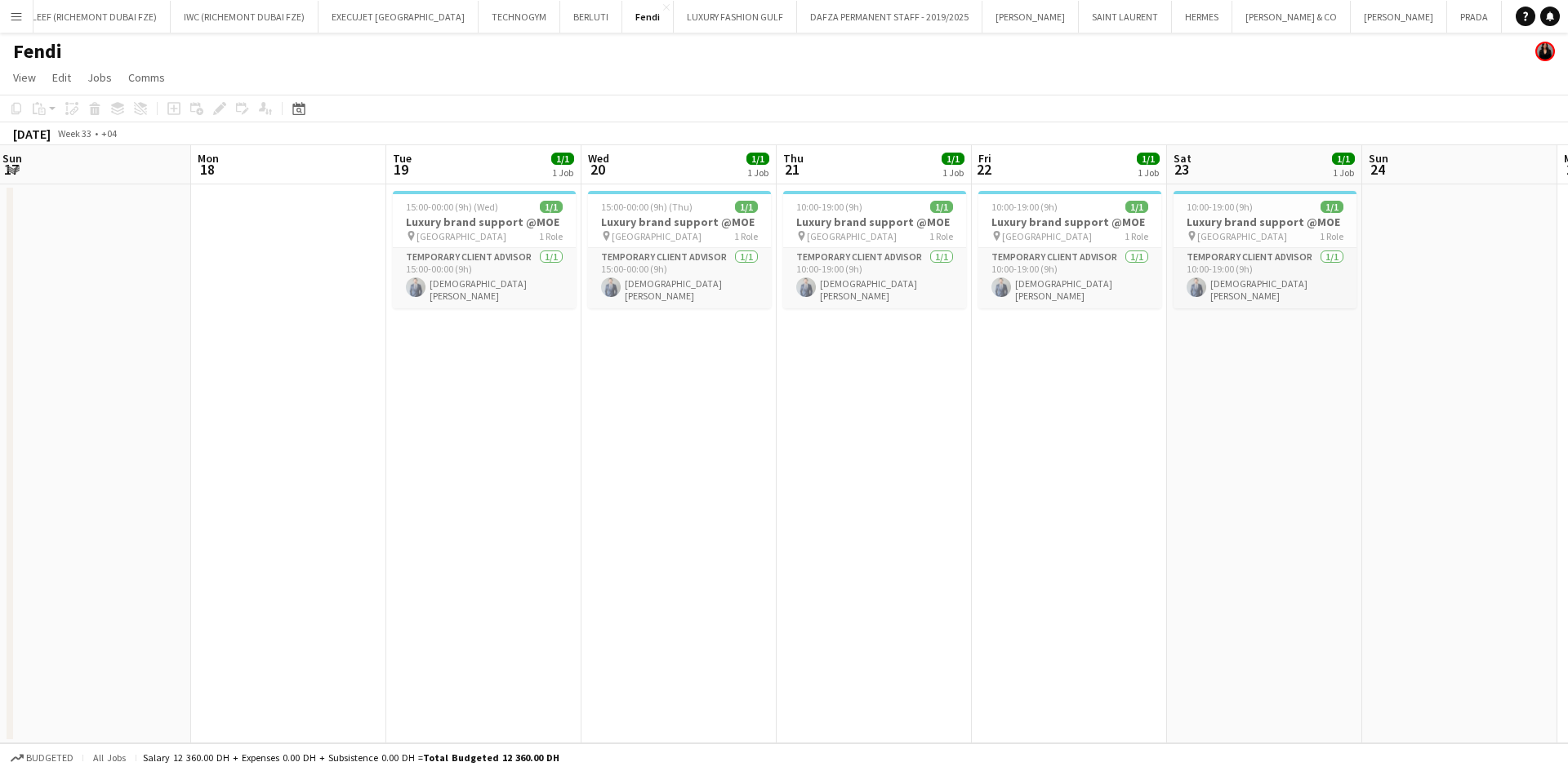
drag, startPoint x: 885, startPoint y: 275, endPoint x: 675, endPoint y: 300, distance: 211.5
click at [679, 300] on app-calendar-viewport "Thu 14 1/1 1 Job Fri 15 1/1 1 Job Sat 16 1/1 1 Job Sun 17 Mon 18 Tue 19 1/1 1 J…" at bounding box center [784, 444] width 1568 height 598
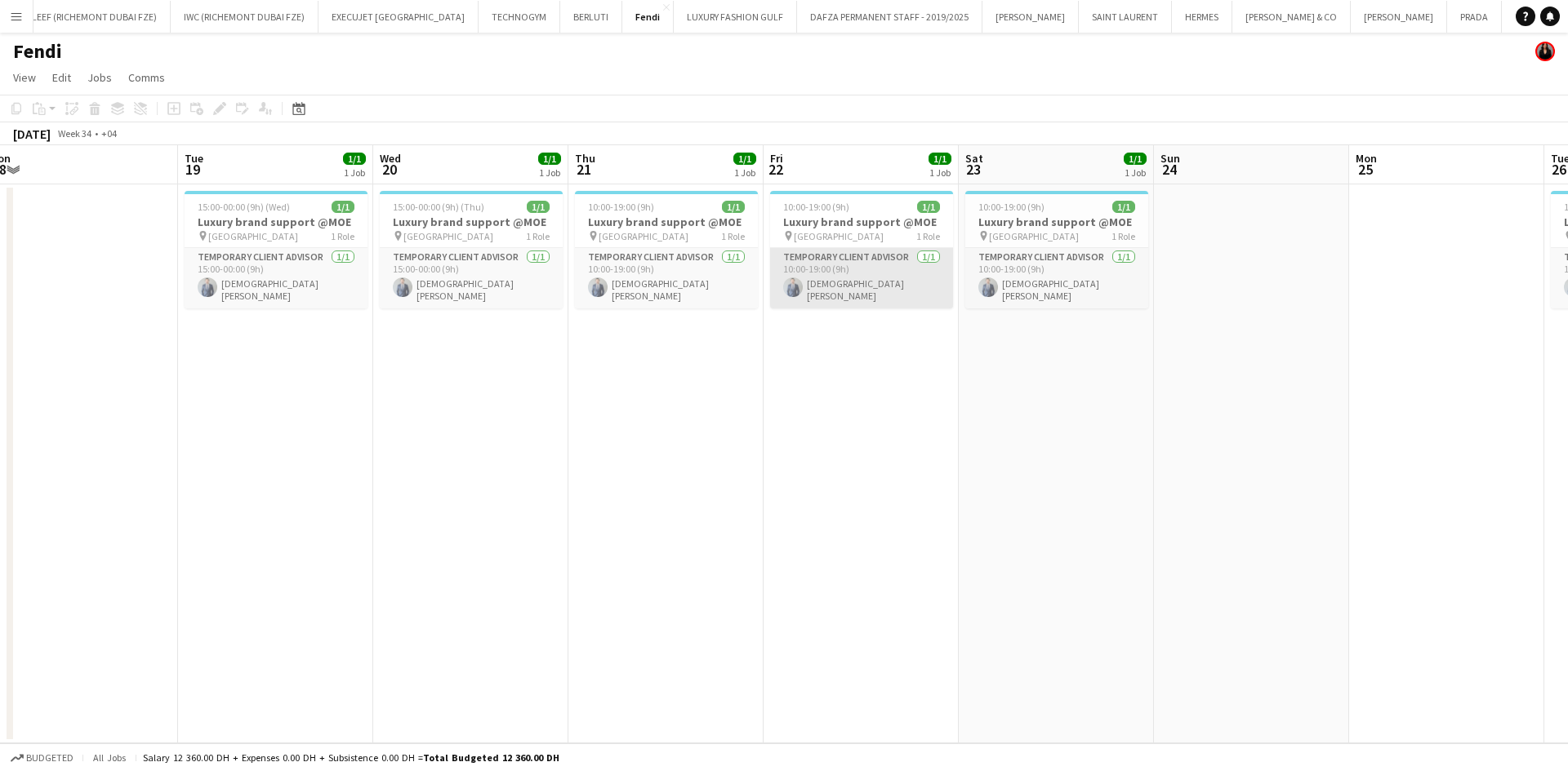
drag, startPoint x: 694, startPoint y: 300, endPoint x: 706, endPoint y: 297, distance: 12.4
click at [669, 300] on app-calendar-viewport "Fri 15 1/1 1 Job Sat 16 1/1 1 Job Sun 17 Mon 18 Tue 19 1/1 1 Job Wed 20 1/1 1 J…" at bounding box center [784, 444] width 1568 height 598
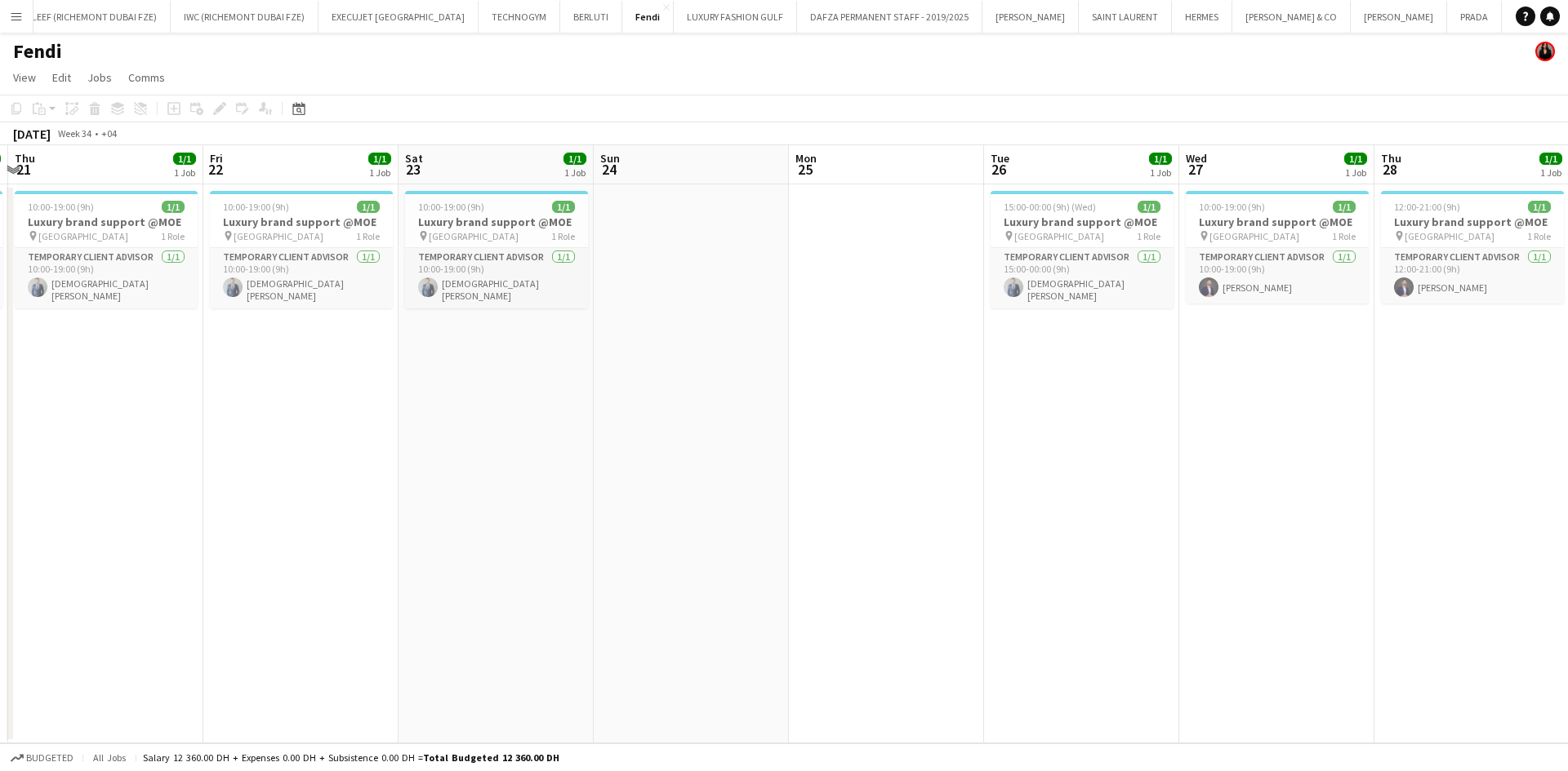
drag, startPoint x: 853, startPoint y: 275, endPoint x: 518, endPoint y: 301, distance: 336.0
click at [518, 301] on app-calendar-viewport "Mon 18 Tue 19 1/1 1 Job Wed 20 1/1 1 Job Thu 21 1/1 1 Job Fri 22 1/1 1 Job Sat …" at bounding box center [784, 444] width 1568 height 598
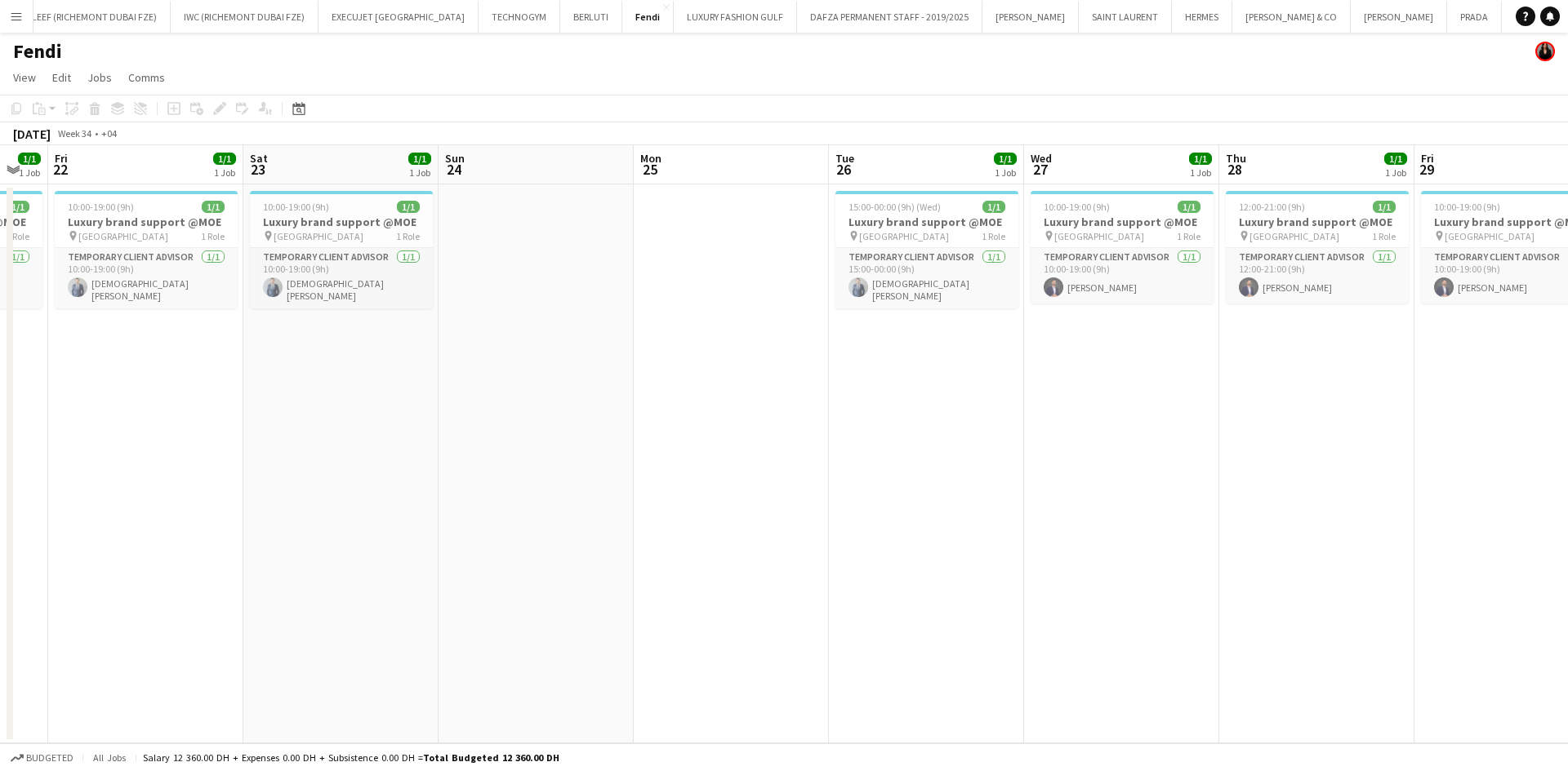
drag, startPoint x: 986, startPoint y: 283, endPoint x: 581, endPoint y: 336, distance: 408.5
click at [583, 335] on app-calendar-viewport "Tue 19 1/1 1 Job Wed 20 1/1 1 Job Thu 21 1/1 1 Job Fri 22 1/1 1 Job Sat 23 1/1 …" at bounding box center [784, 444] width 1568 height 598
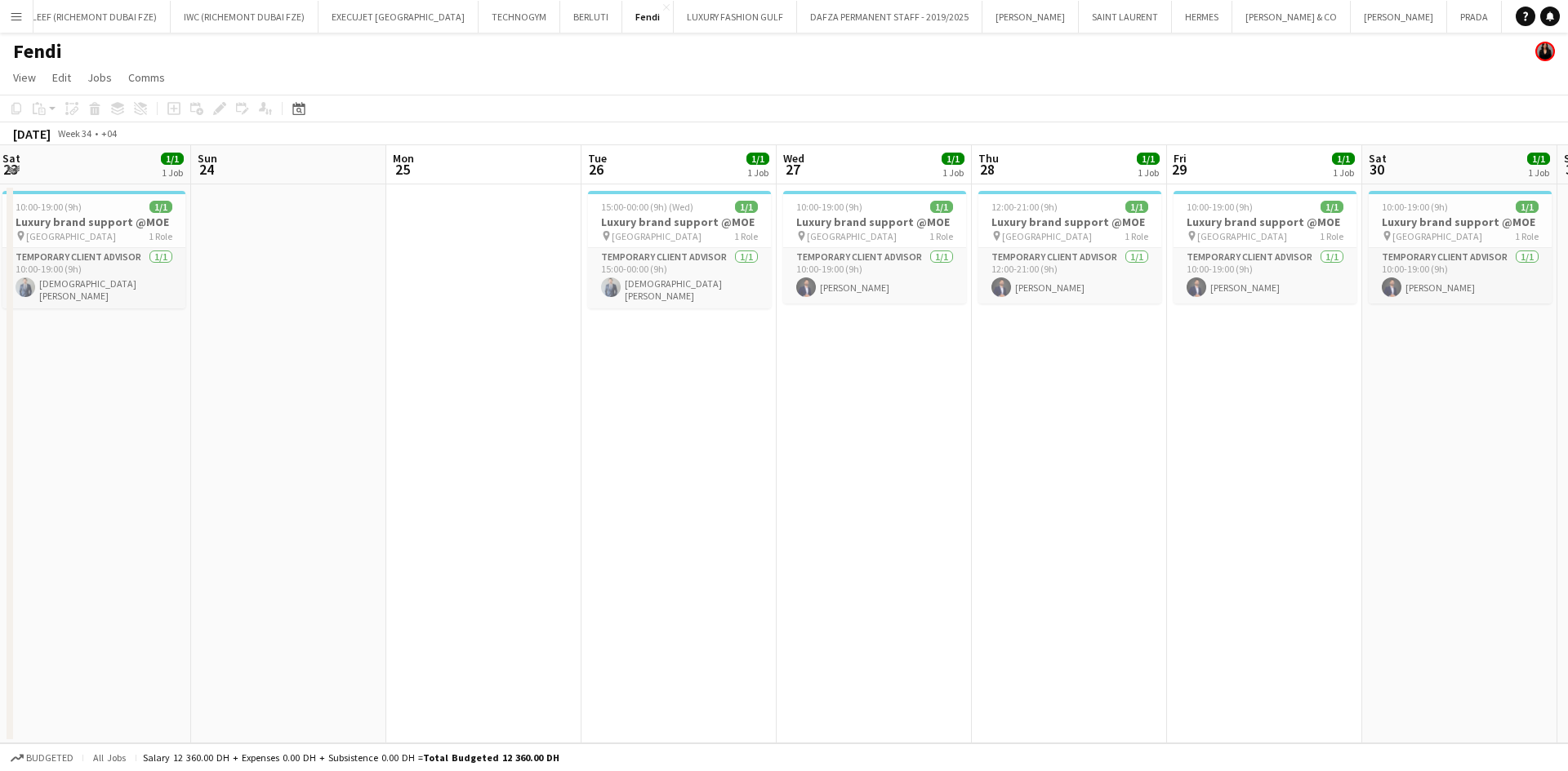
drag, startPoint x: 681, startPoint y: 279, endPoint x: 499, endPoint y: 310, distance: 184.6
click at [507, 308] on app-calendar-viewport "Wed 20 1/1 1 Job Thu 21 1/1 1 Job Fri 22 1/1 1 Job Sat 23 1/1 1 Job Sun 24 Mon …" at bounding box center [784, 444] width 1568 height 598
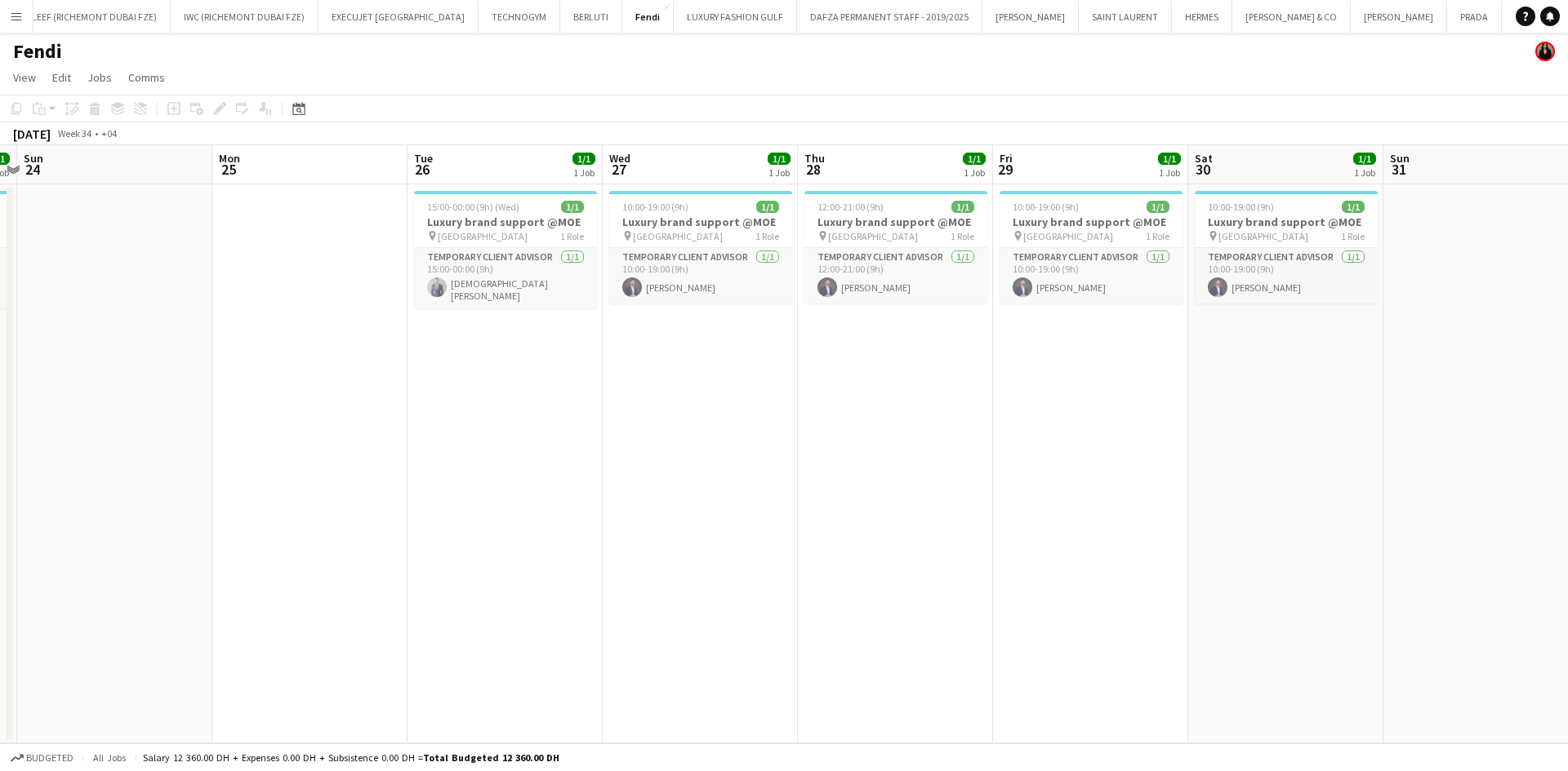
drag, startPoint x: 696, startPoint y: 280, endPoint x: 531, endPoint y: 311, distance: 167.9
click at [557, 306] on app-calendar-viewport "Thu 21 1/1 1 Job Fri 22 1/1 1 Job Sat 23 1/1 1 Job Sun 24 Mon 25 Tue 26 1/1 1 J…" at bounding box center [784, 444] width 1568 height 598
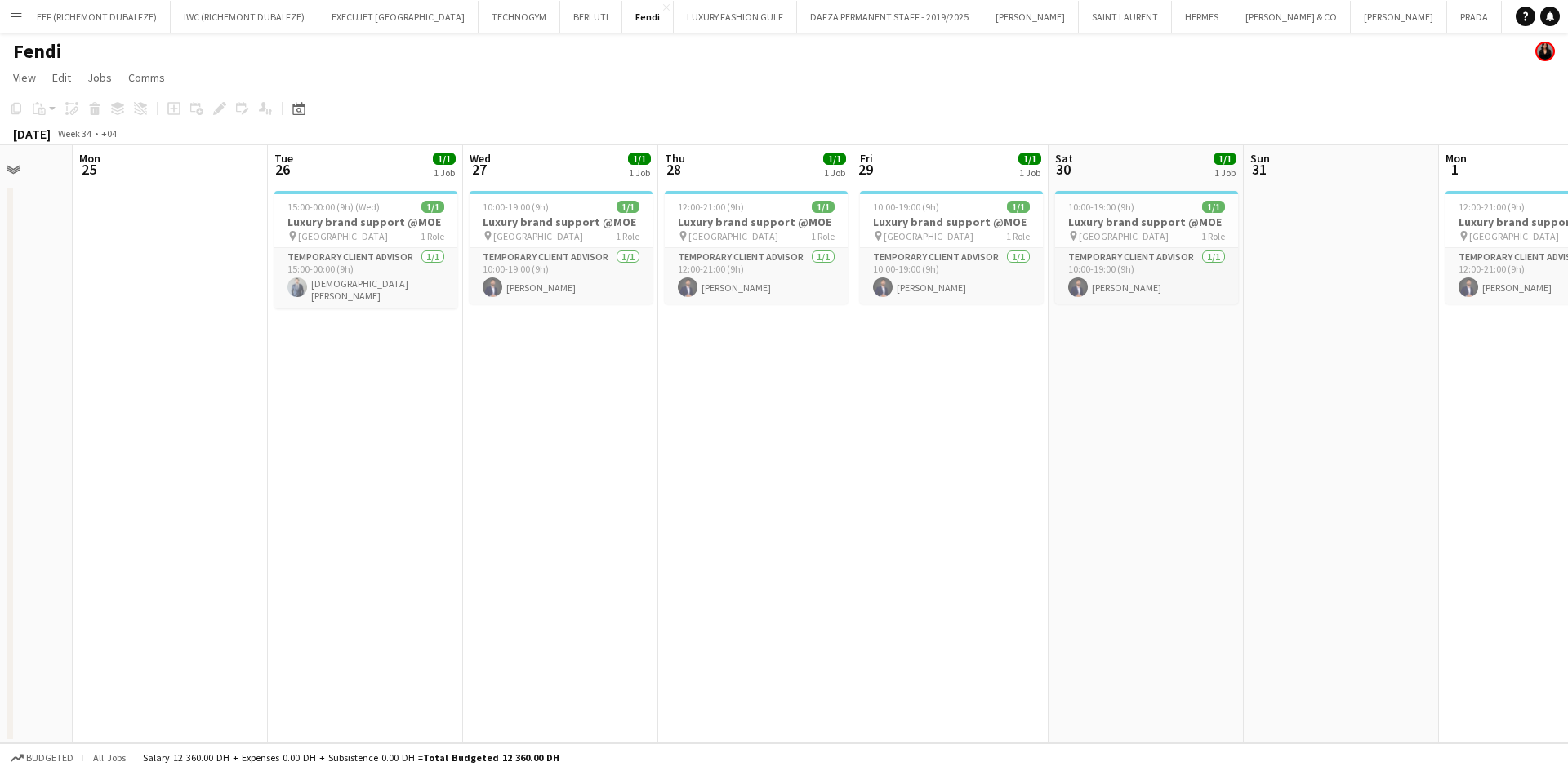
drag, startPoint x: 727, startPoint y: 274, endPoint x: 532, endPoint y: 308, distance: 197.9
click at [538, 308] on app-calendar-viewport "Fri 22 1/1 1 Job Sat 23 1/1 1 Job Sun 24 Mon 25 Tue 26 1/1 1 Job Wed 27 1/1 1 J…" at bounding box center [784, 444] width 1568 height 598
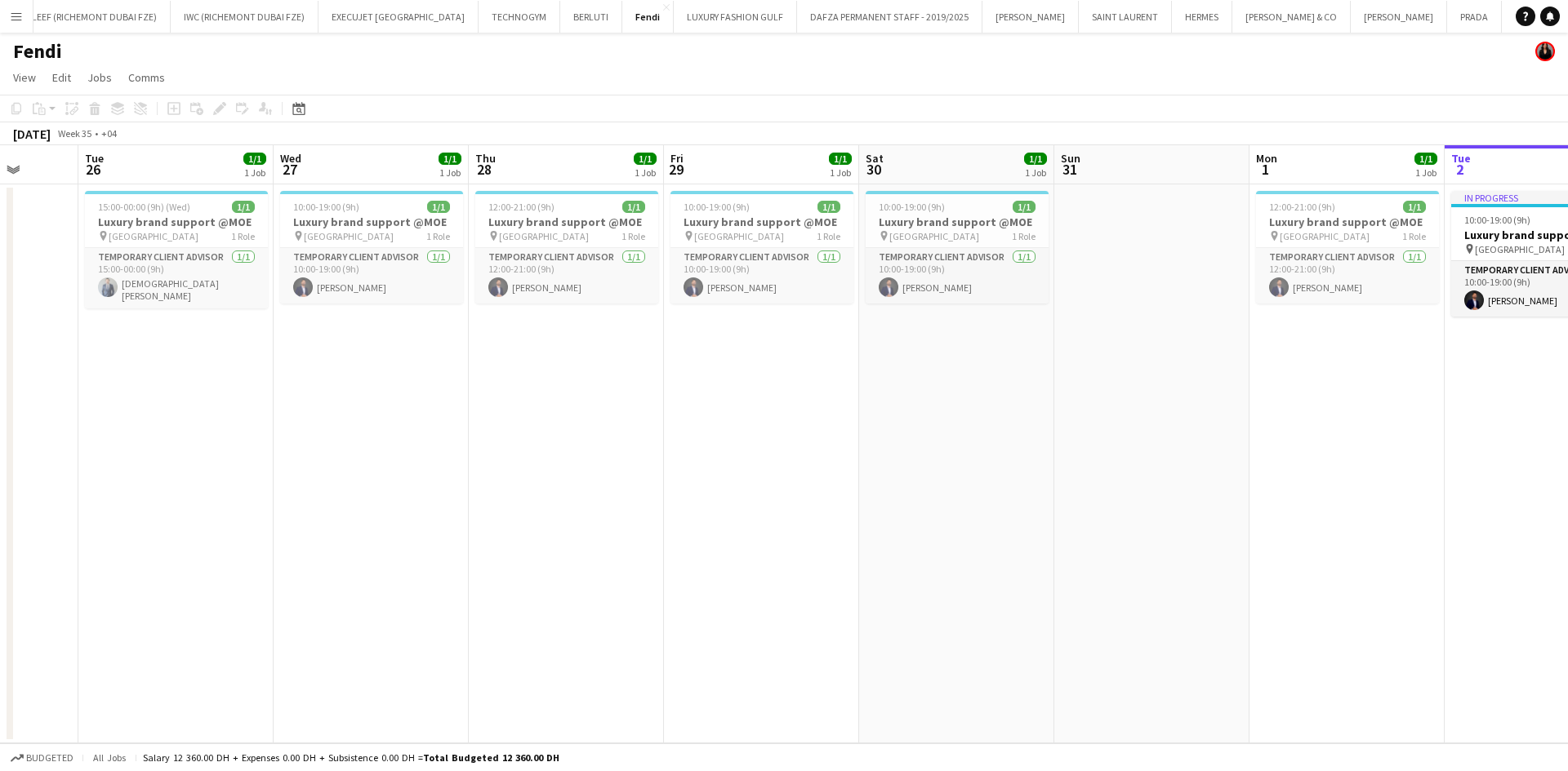
drag, startPoint x: 731, startPoint y: 273, endPoint x: 534, endPoint y: 310, distance: 200.4
click at [535, 310] on app-calendar-viewport "Sat 23 1/1 1 Job Sun 24 Mon 25 Tue 26 1/1 1 Job Wed 27 1/1 1 Job Thu 28 1/1 1 J…" at bounding box center [784, 444] width 1568 height 598
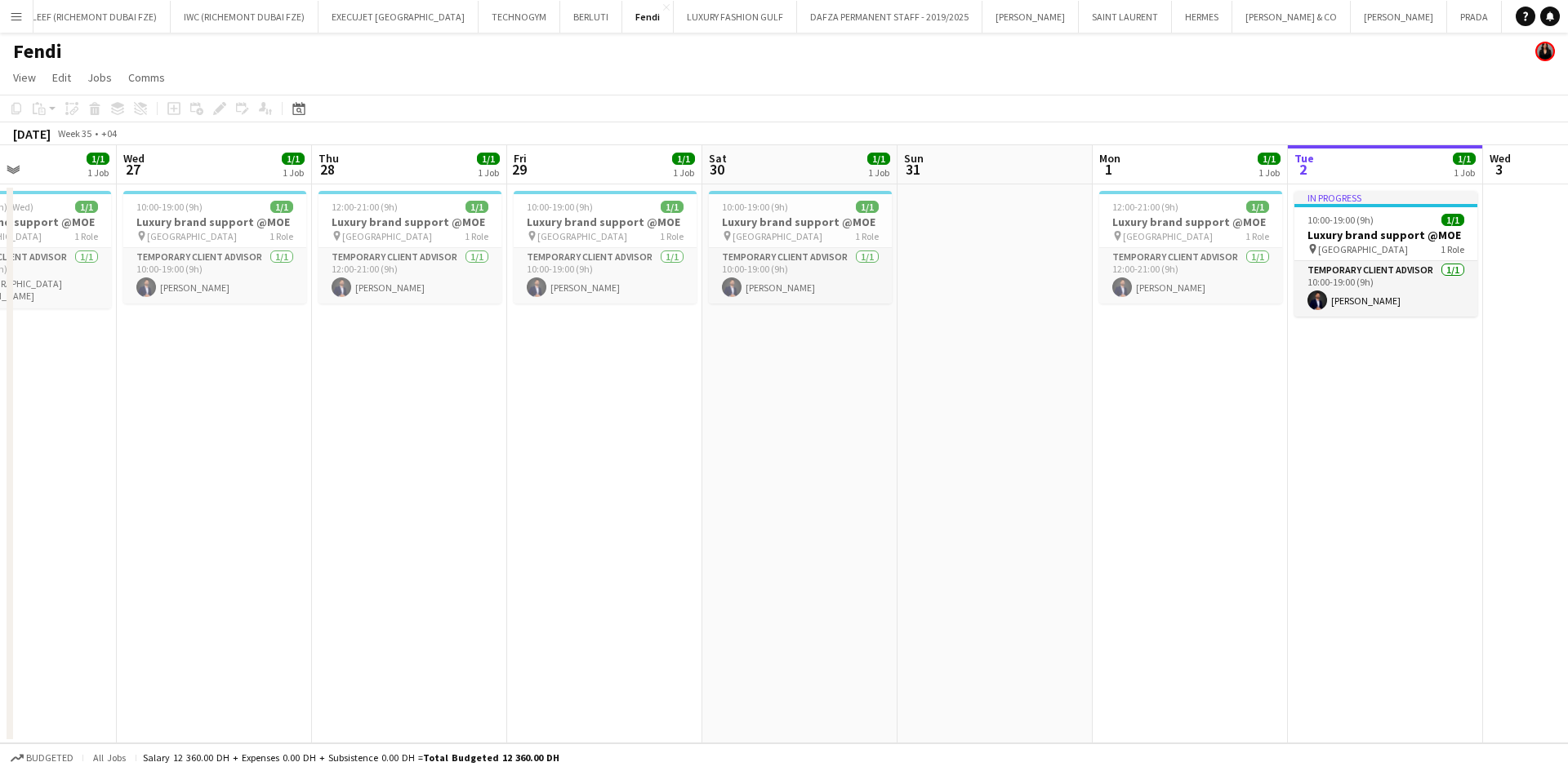
scroll to position [0, 482]
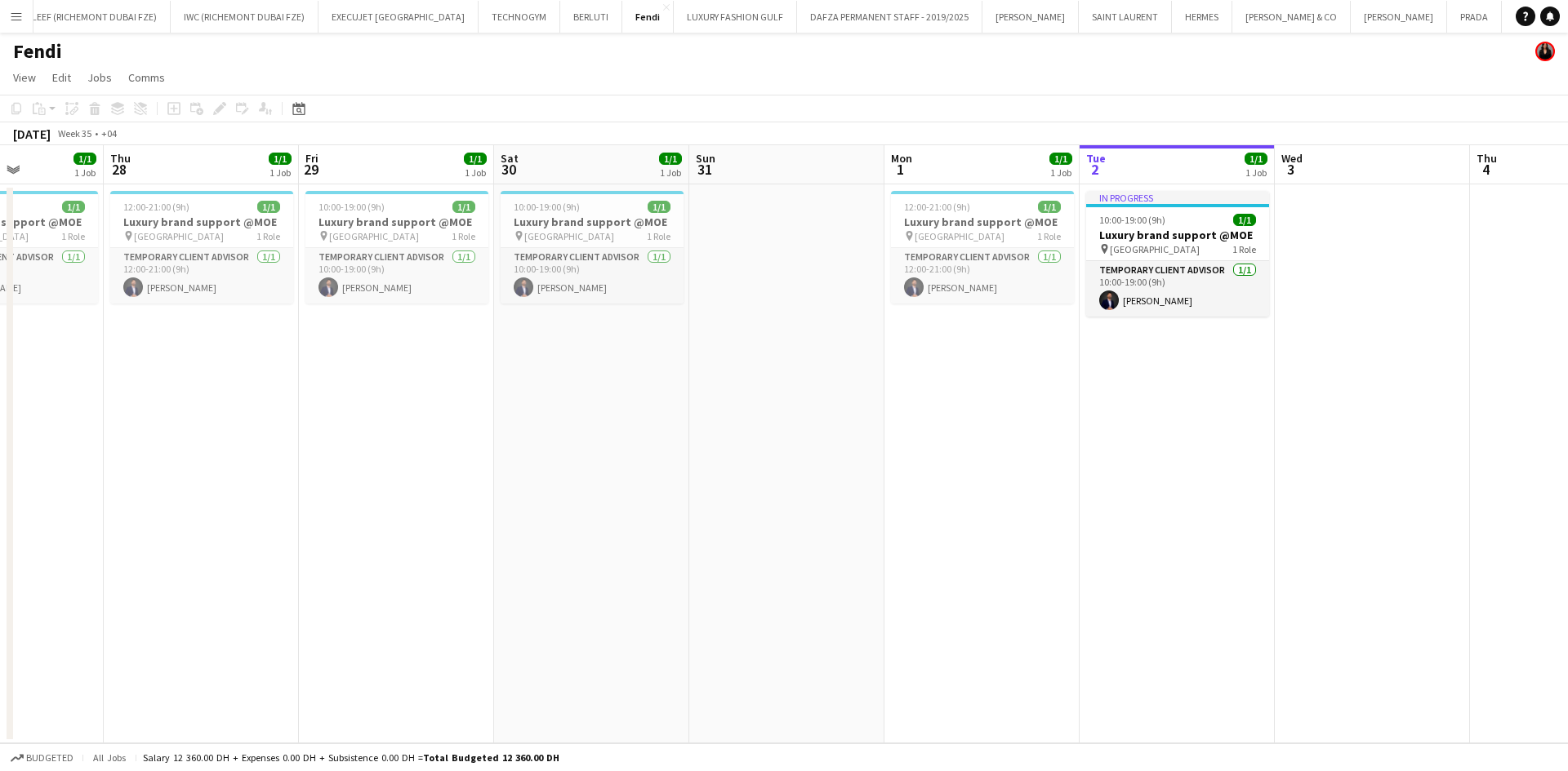
drag, startPoint x: 716, startPoint y: 284, endPoint x: 592, endPoint y: 302, distance: 125.3
click at [592, 302] on app-calendar-viewport "Mon 25 Tue 26 1/1 1 Job Wed 27 1/1 1 Job Thu 28 1/1 1 Job Fri 29 1/1 1 Job Sat …" at bounding box center [784, 444] width 1568 height 598
click at [530, 222] on h3 "Luxury brand support @MOE" at bounding box center [592, 221] width 183 height 14
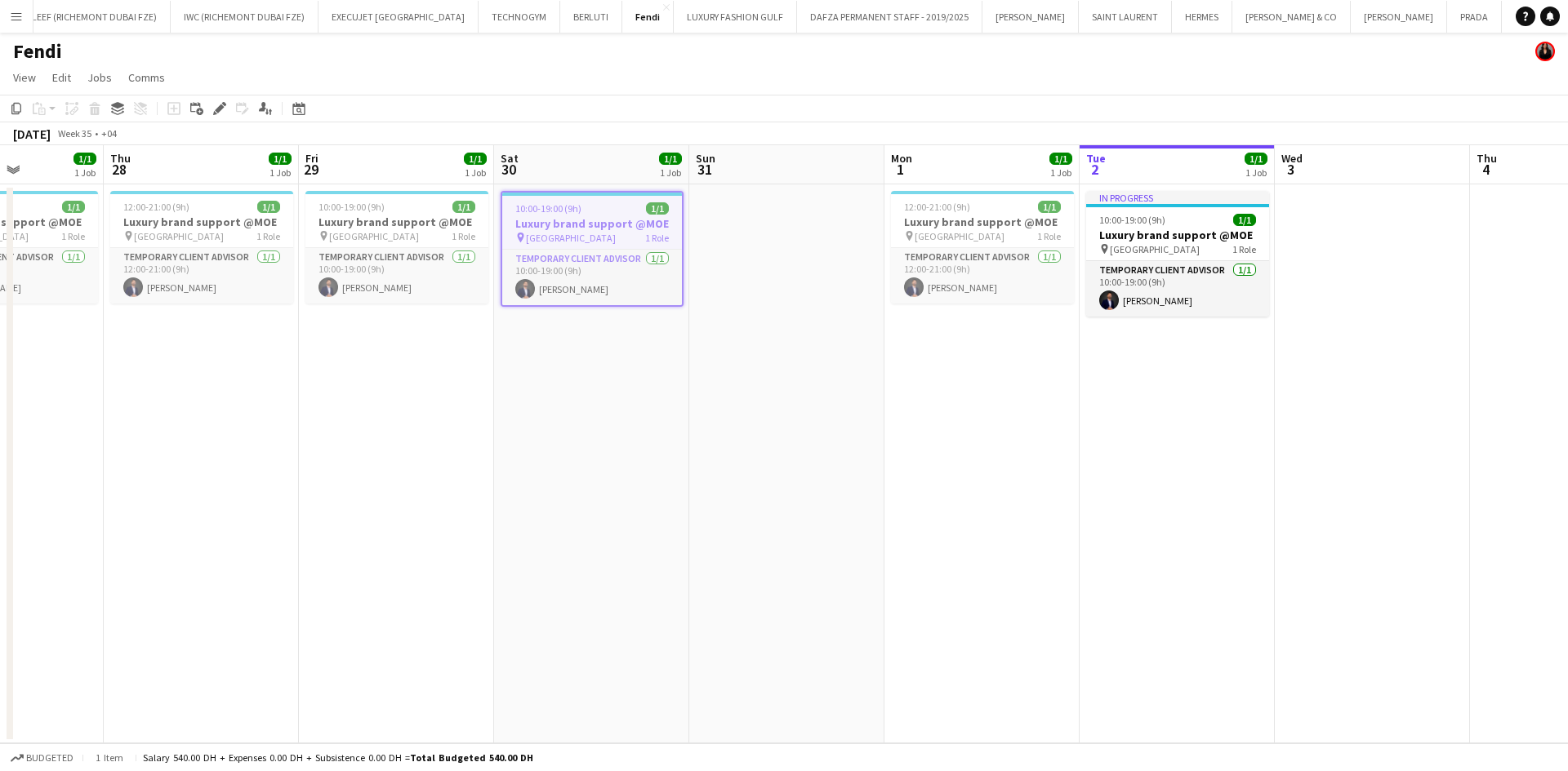
scroll to position [0, 480]
click at [217, 106] on icon "Edit" at bounding box center [220, 109] width 13 height 13
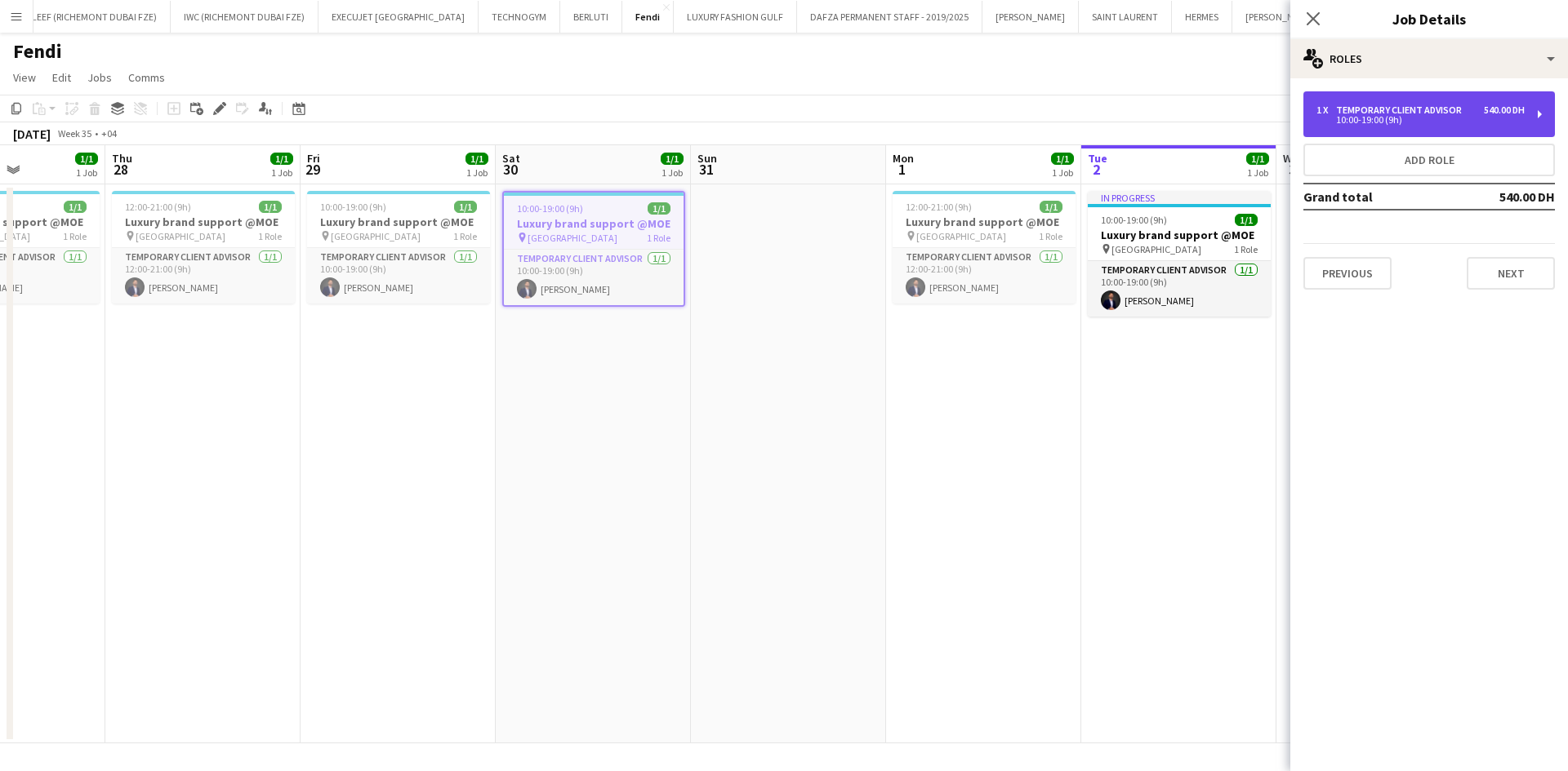
click at [1449, 109] on div "Temporary Client Advisor" at bounding box center [1403, 111] width 133 height 12
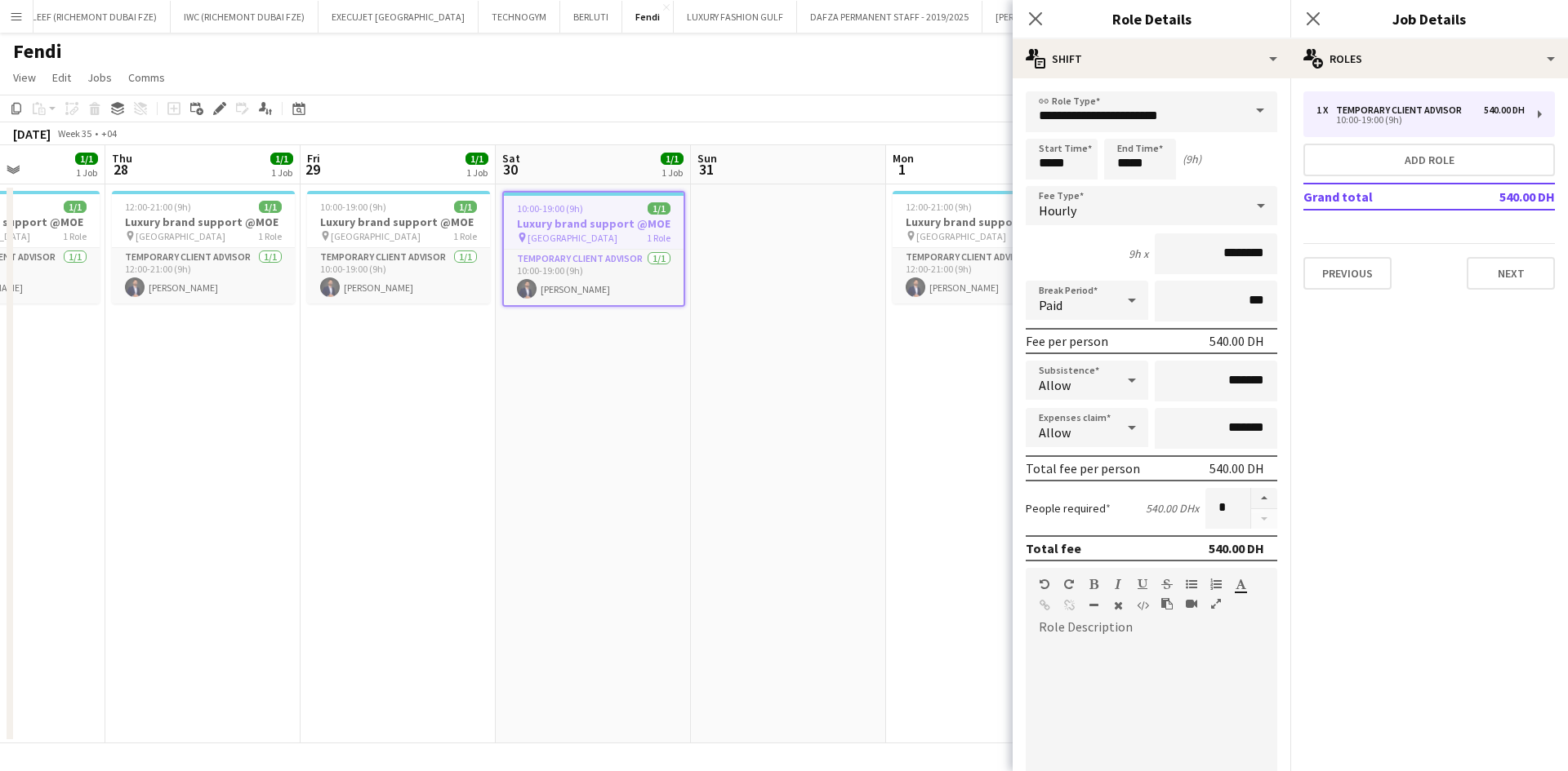
click at [410, 62] on div "Fendi" at bounding box center [784, 48] width 1568 height 31
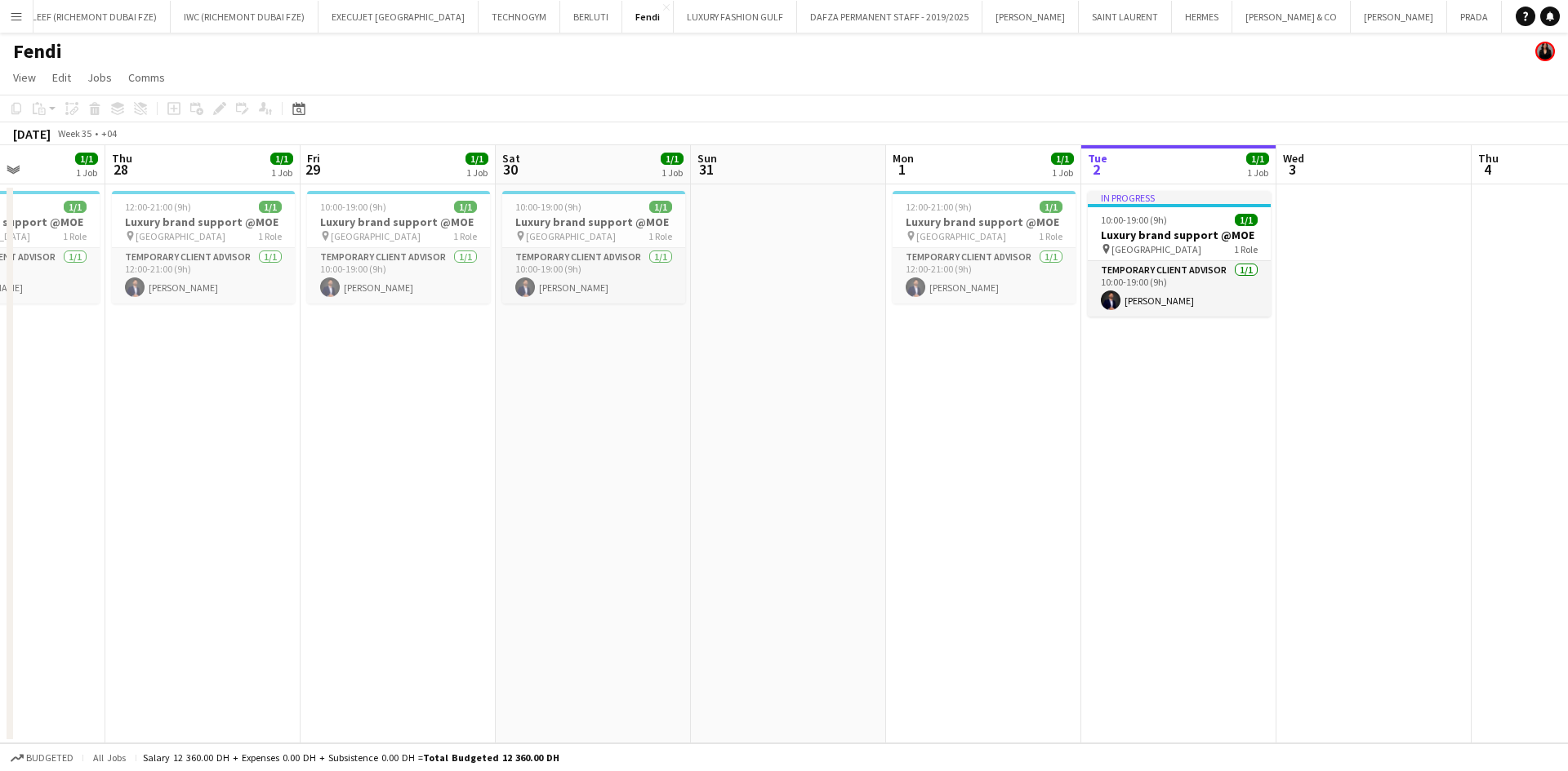
click at [19, 13] on app-icon "Menu" at bounding box center [16, 16] width 13 height 13
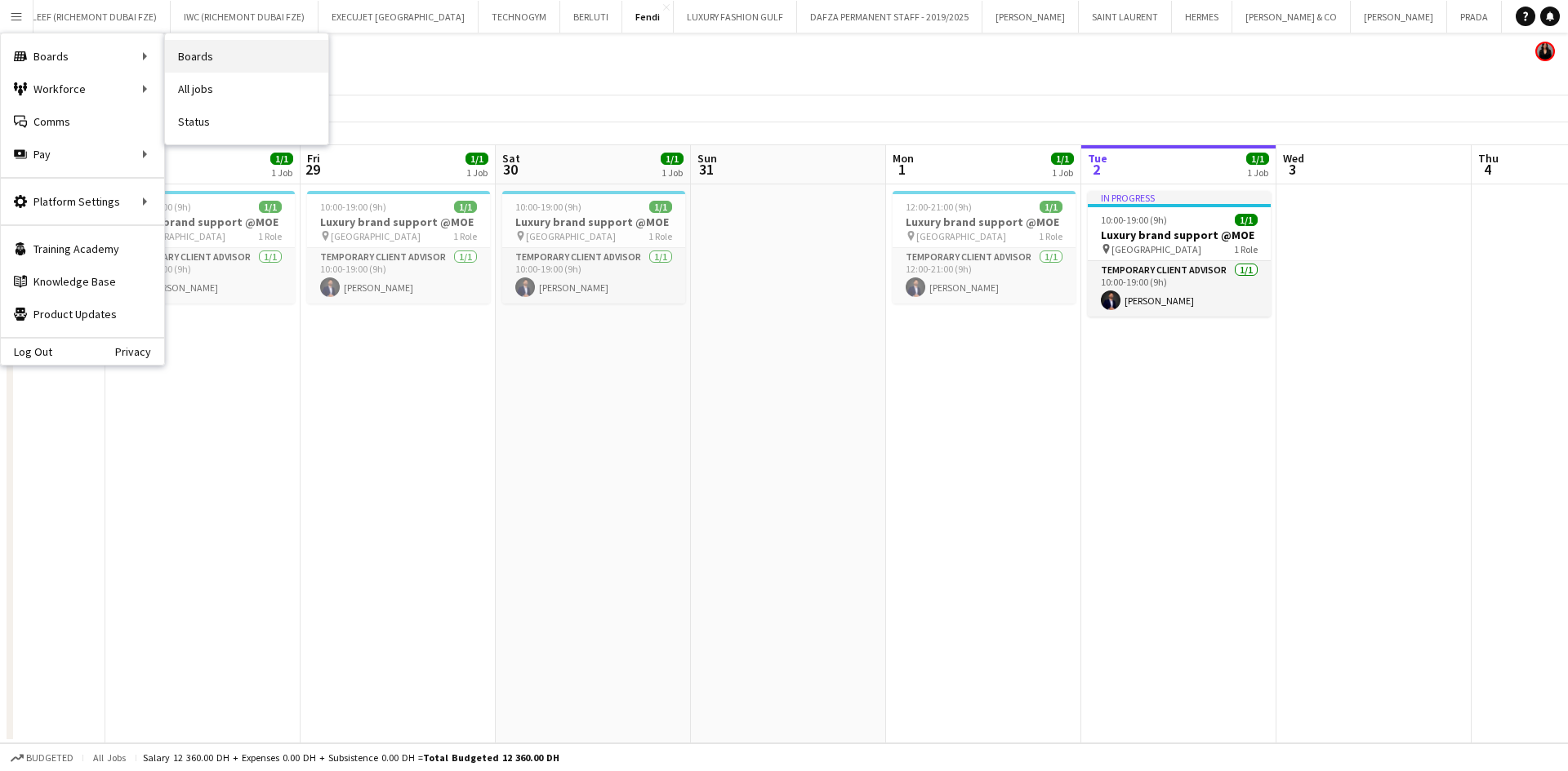
click at [244, 66] on link "Boards" at bounding box center [247, 57] width 164 height 33
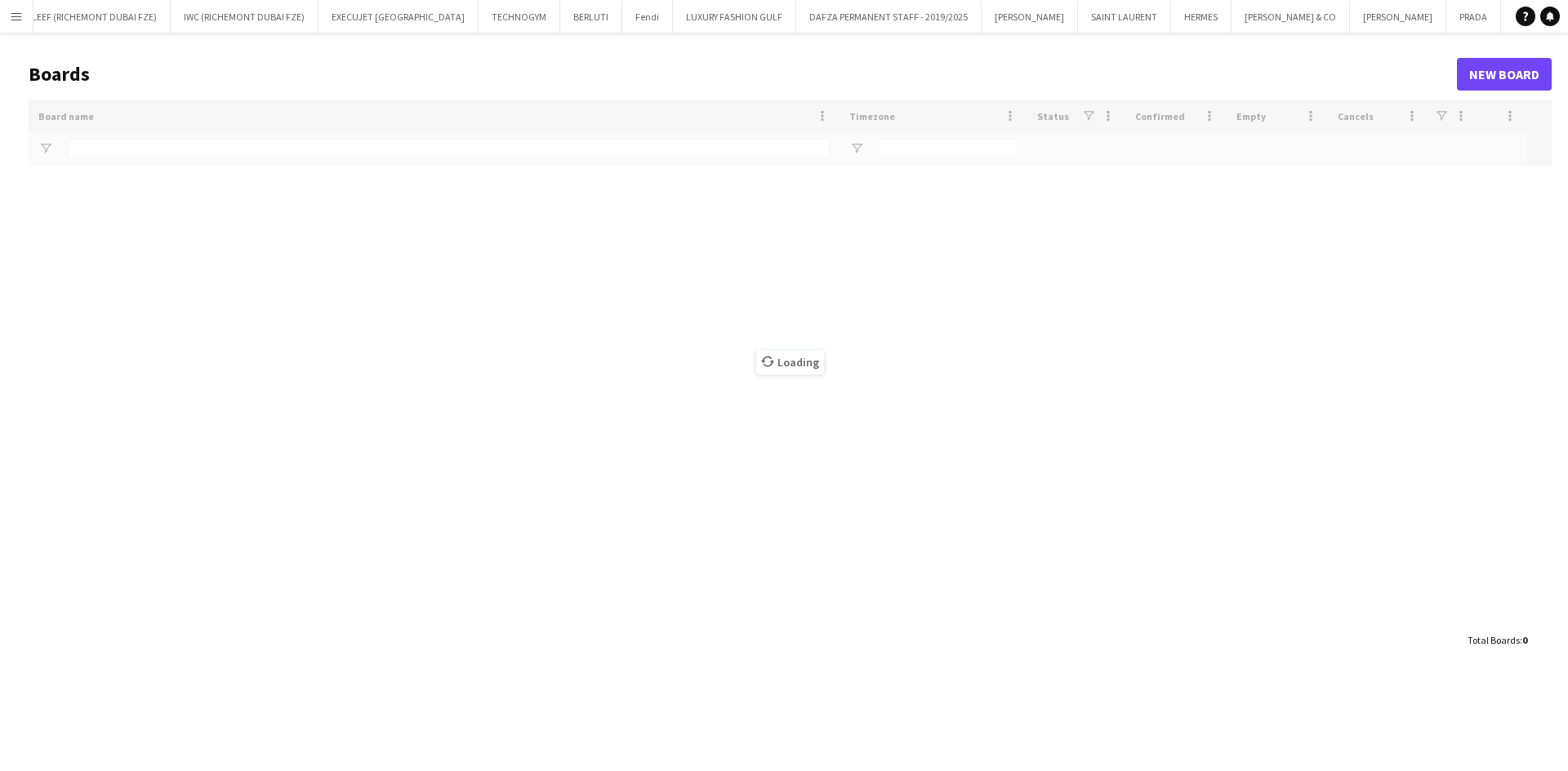
type input "*******"
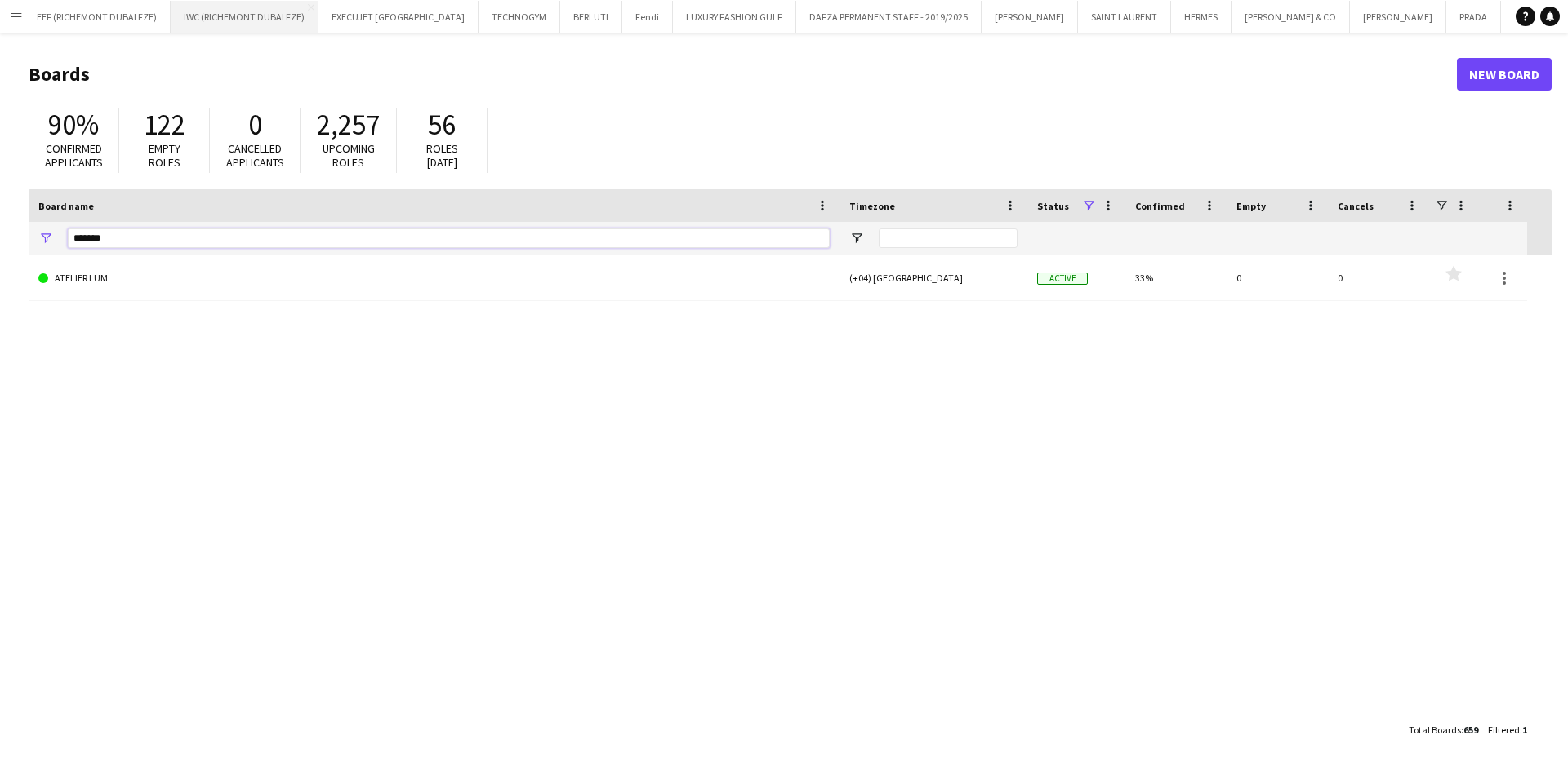
drag, startPoint x: 127, startPoint y: 240, endPoint x: 253, endPoint y: 7, distance: 264.9
click at [0, 241] on main "Boards New Board 90% Confirmed applicants 122 Empty roles 0 Cancelled applicant…" at bounding box center [784, 402] width 1568 height 738
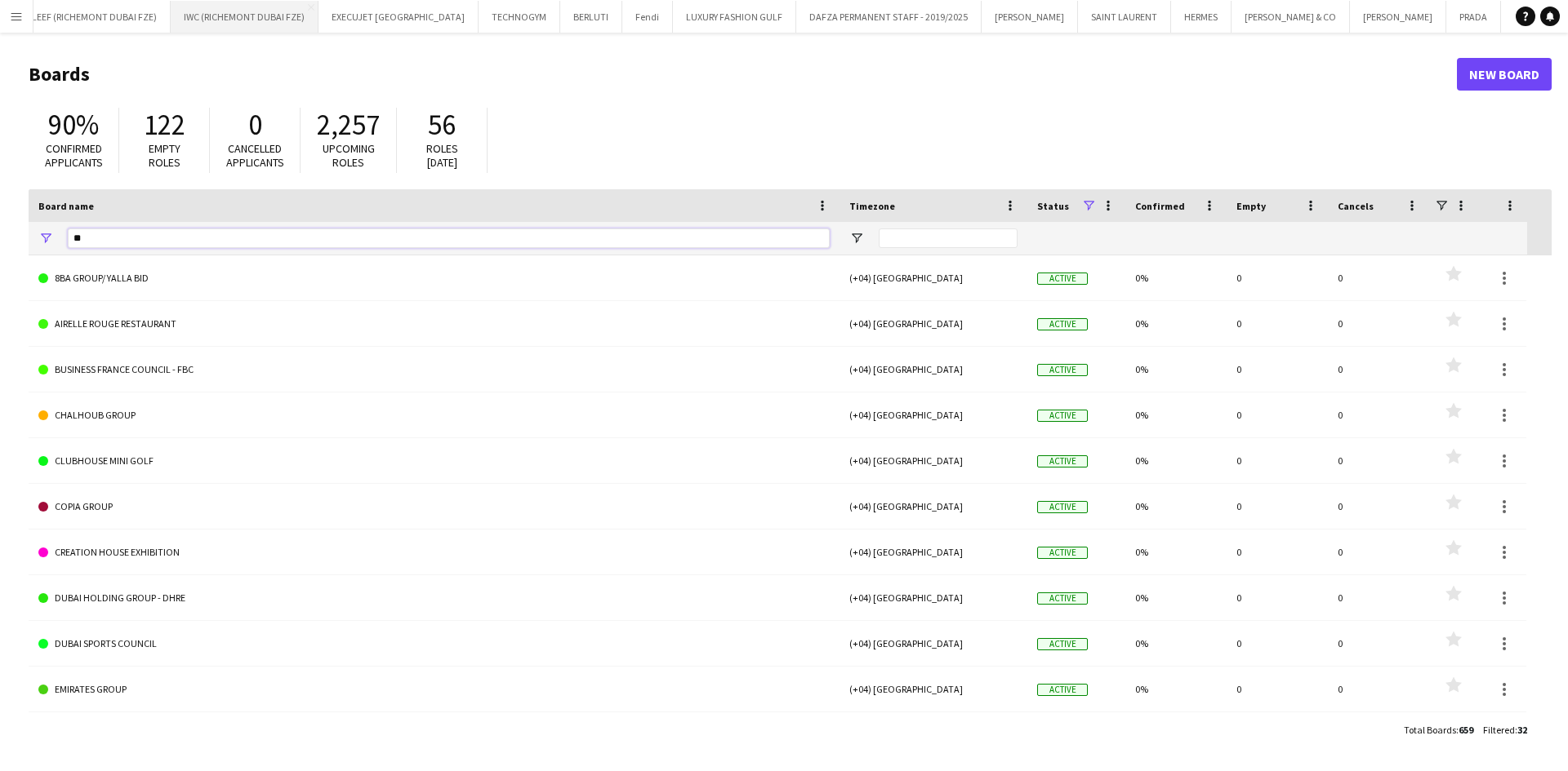
type input "*"
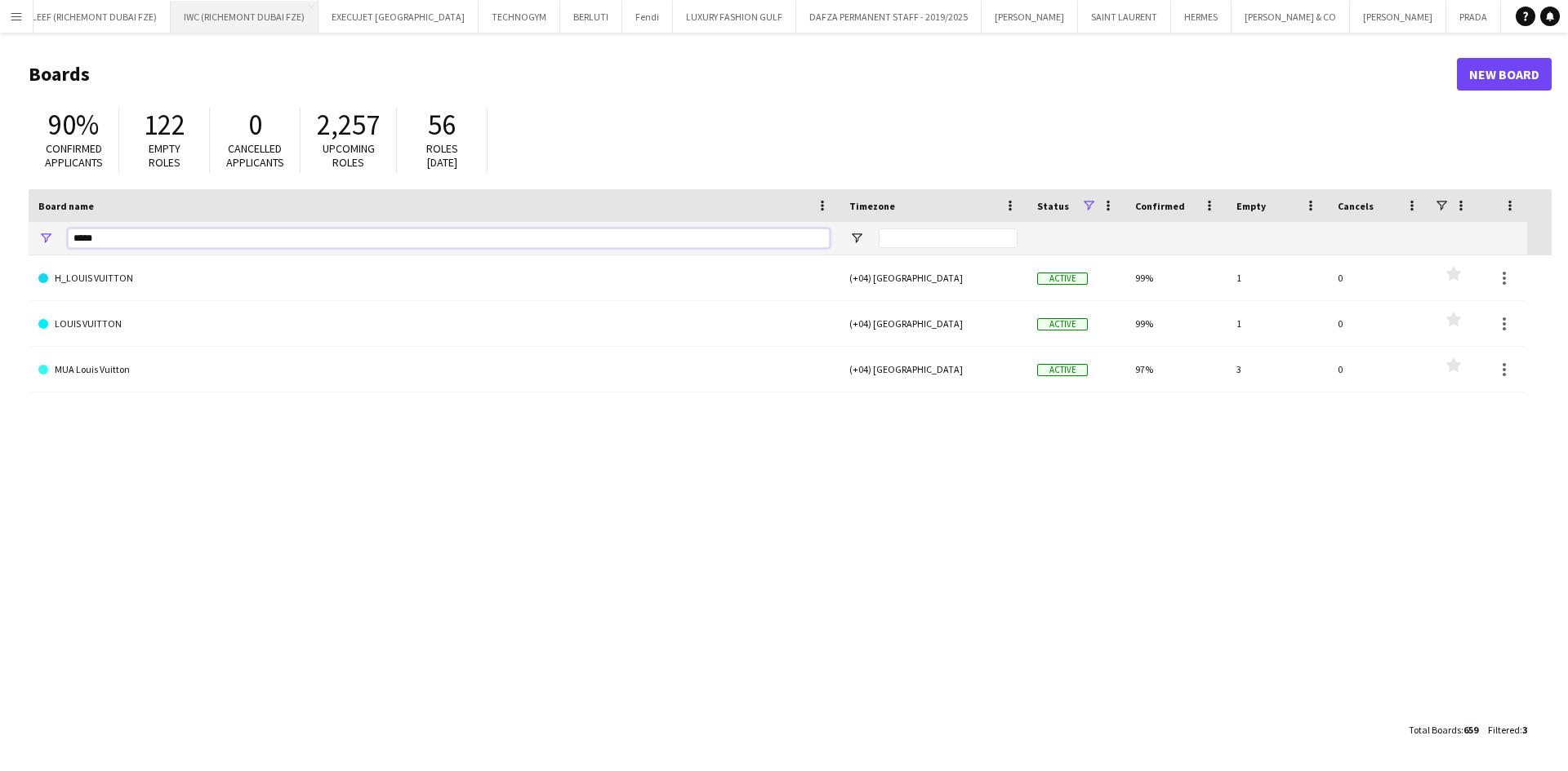
type input "*****"
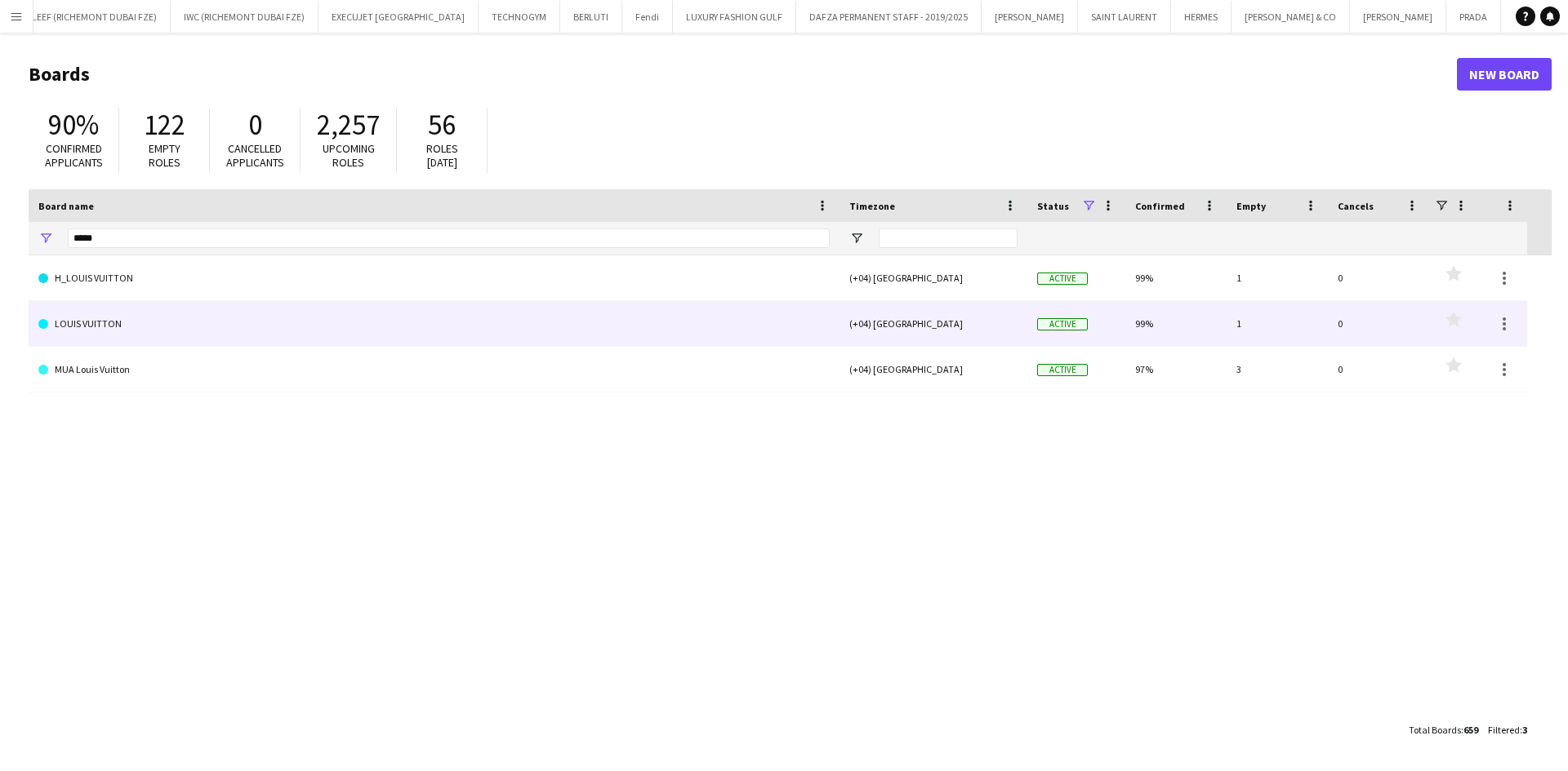
click at [107, 322] on link "LOUIS VUITTON" at bounding box center [434, 324] width 792 height 46
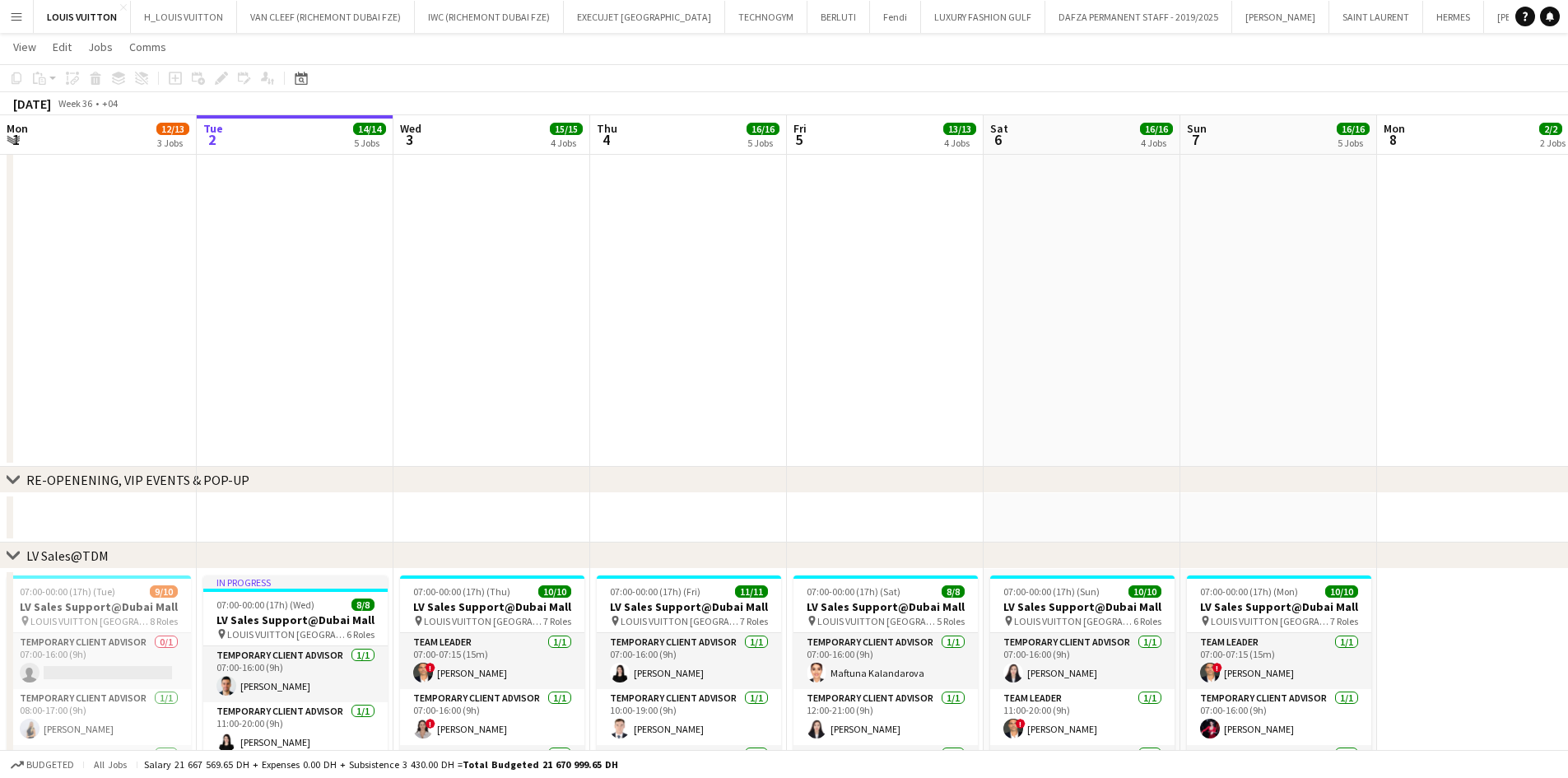
scroll to position [82, 0]
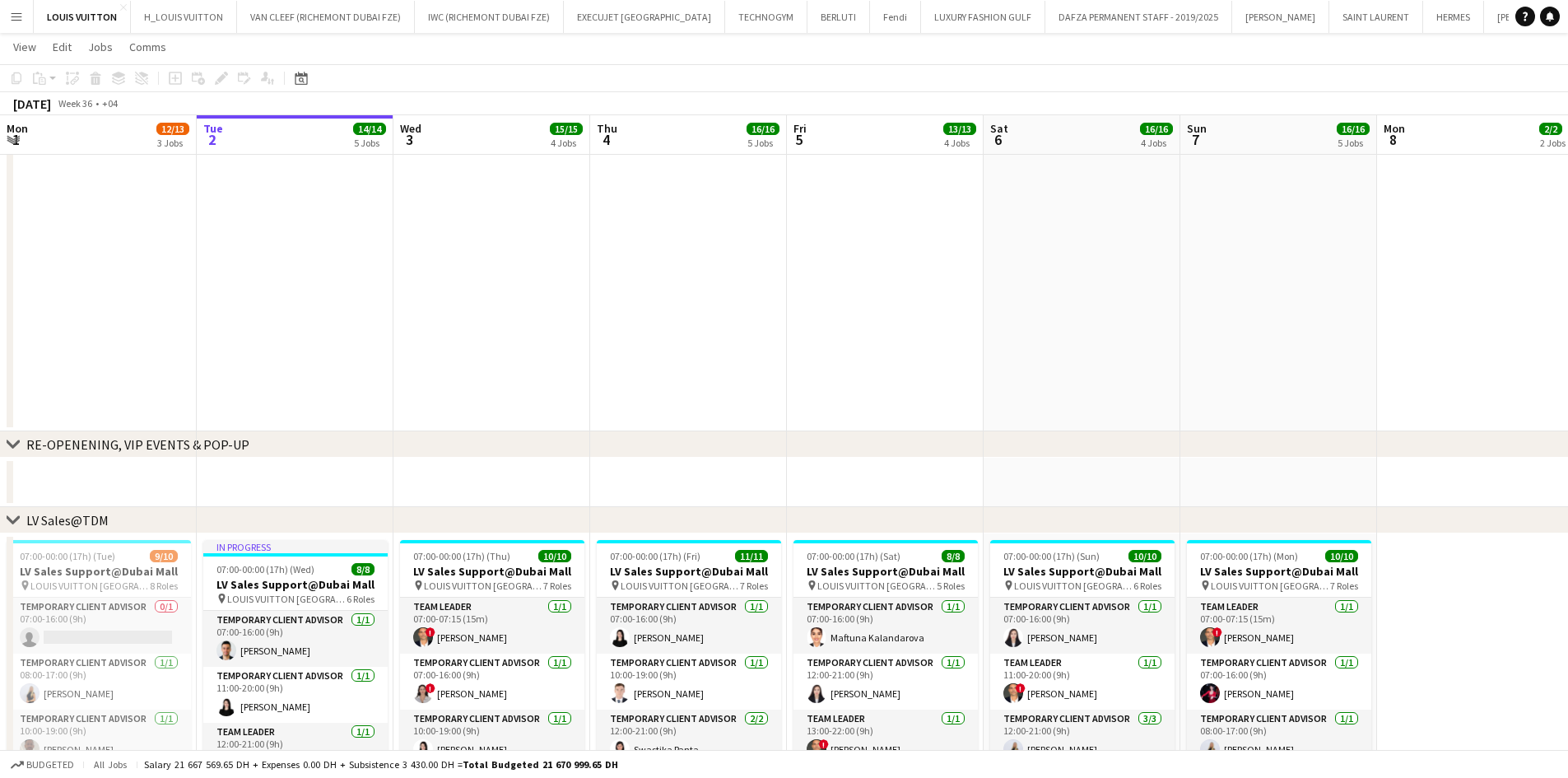
drag, startPoint x: 447, startPoint y: 472, endPoint x: 947, endPoint y: 463, distance: 500.1
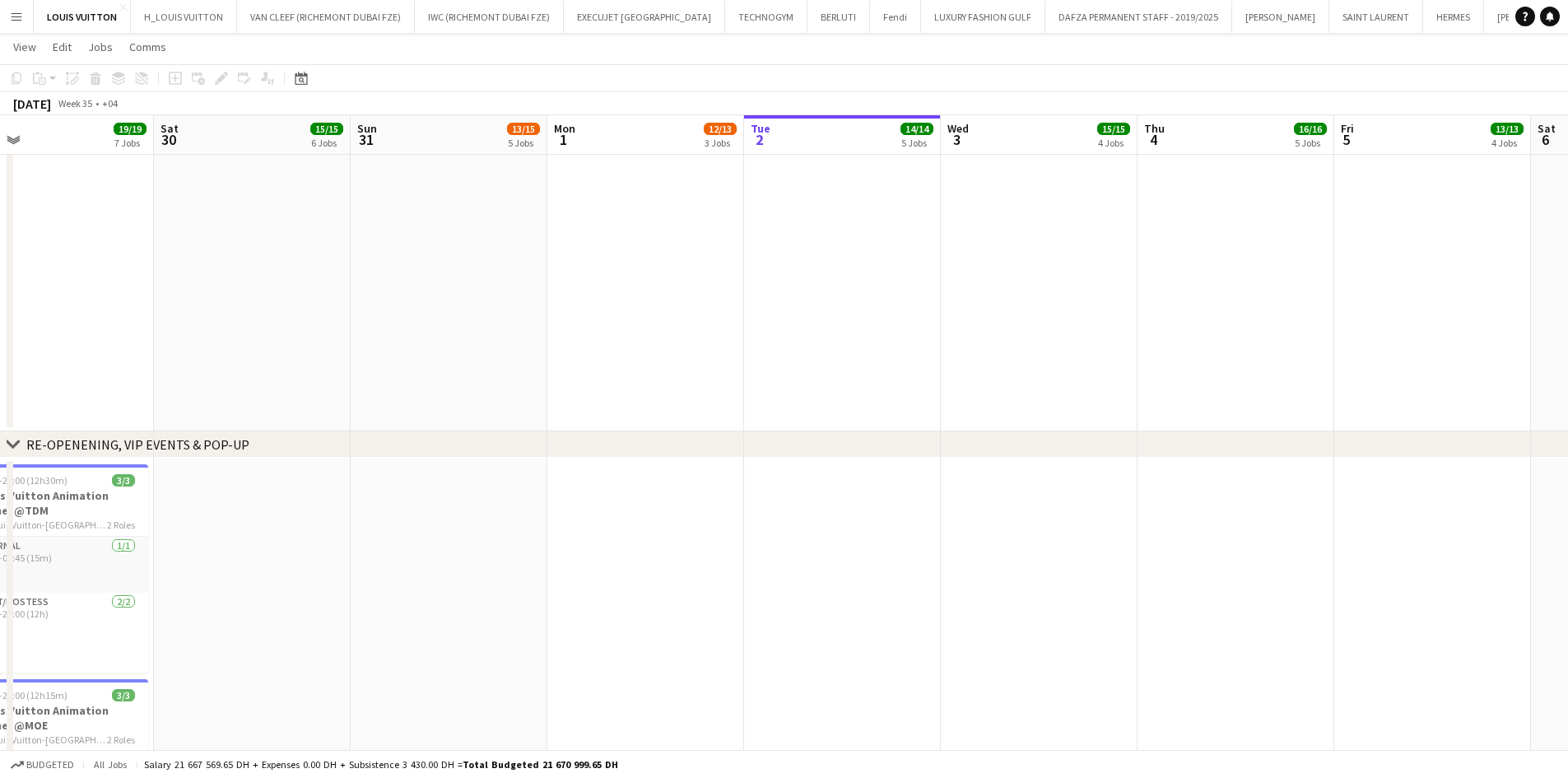
drag, startPoint x: 676, startPoint y: 363, endPoint x: 1181, endPoint y: 320, distance: 506.8
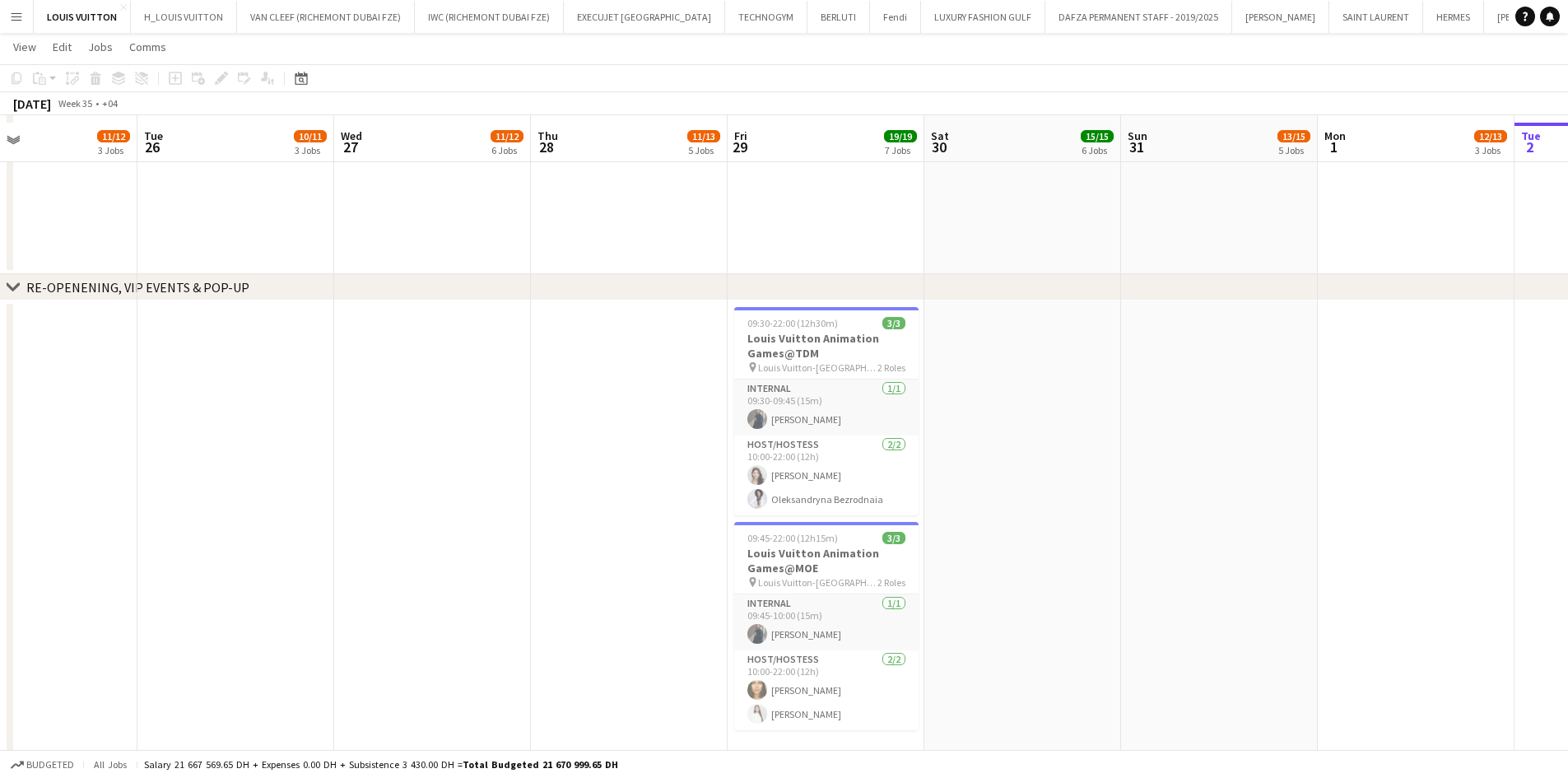
scroll to position [247, 0]
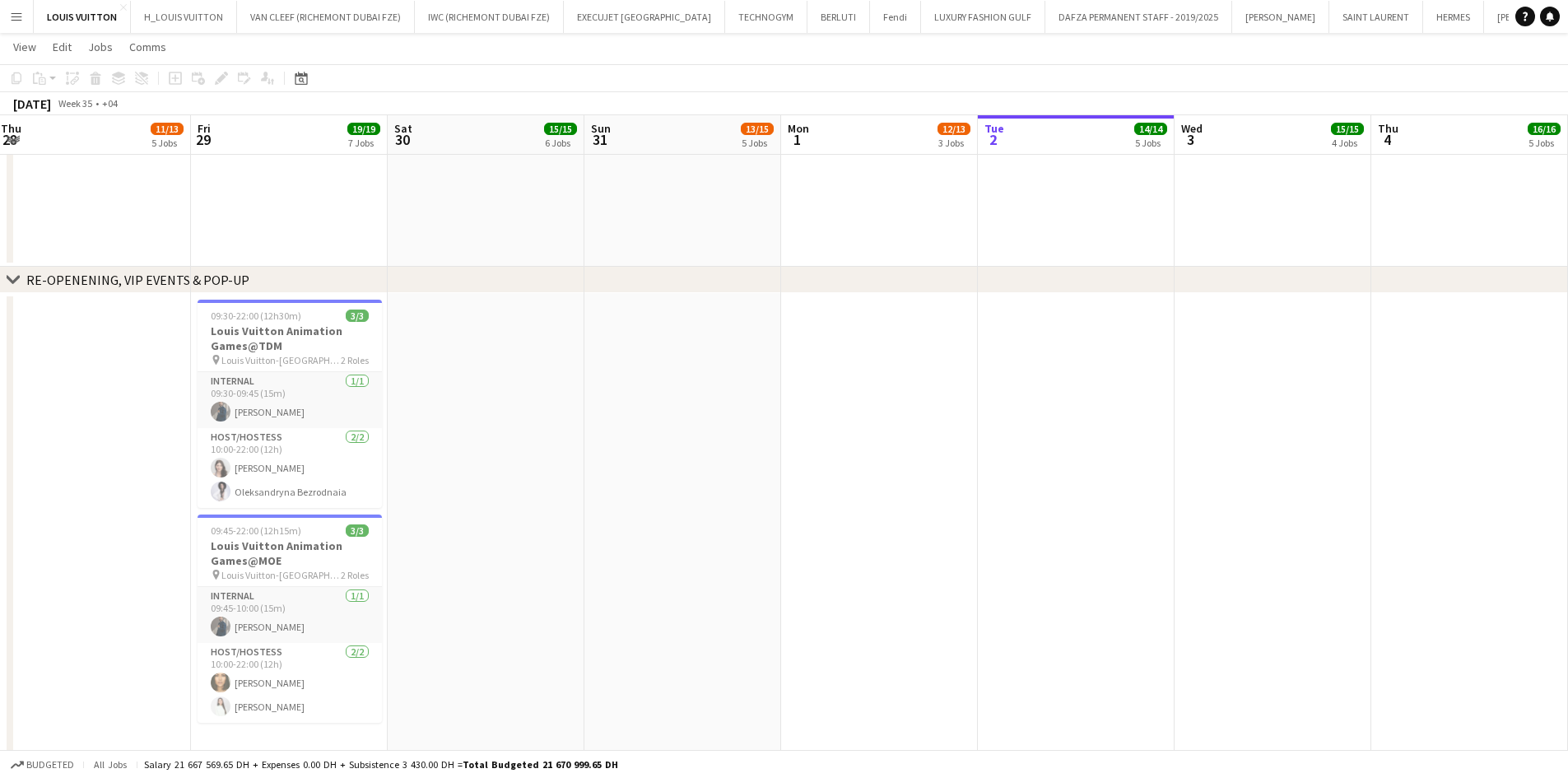
drag, startPoint x: 1083, startPoint y: 394, endPoint x: 298, endPoint y: 401, distance: 785.0
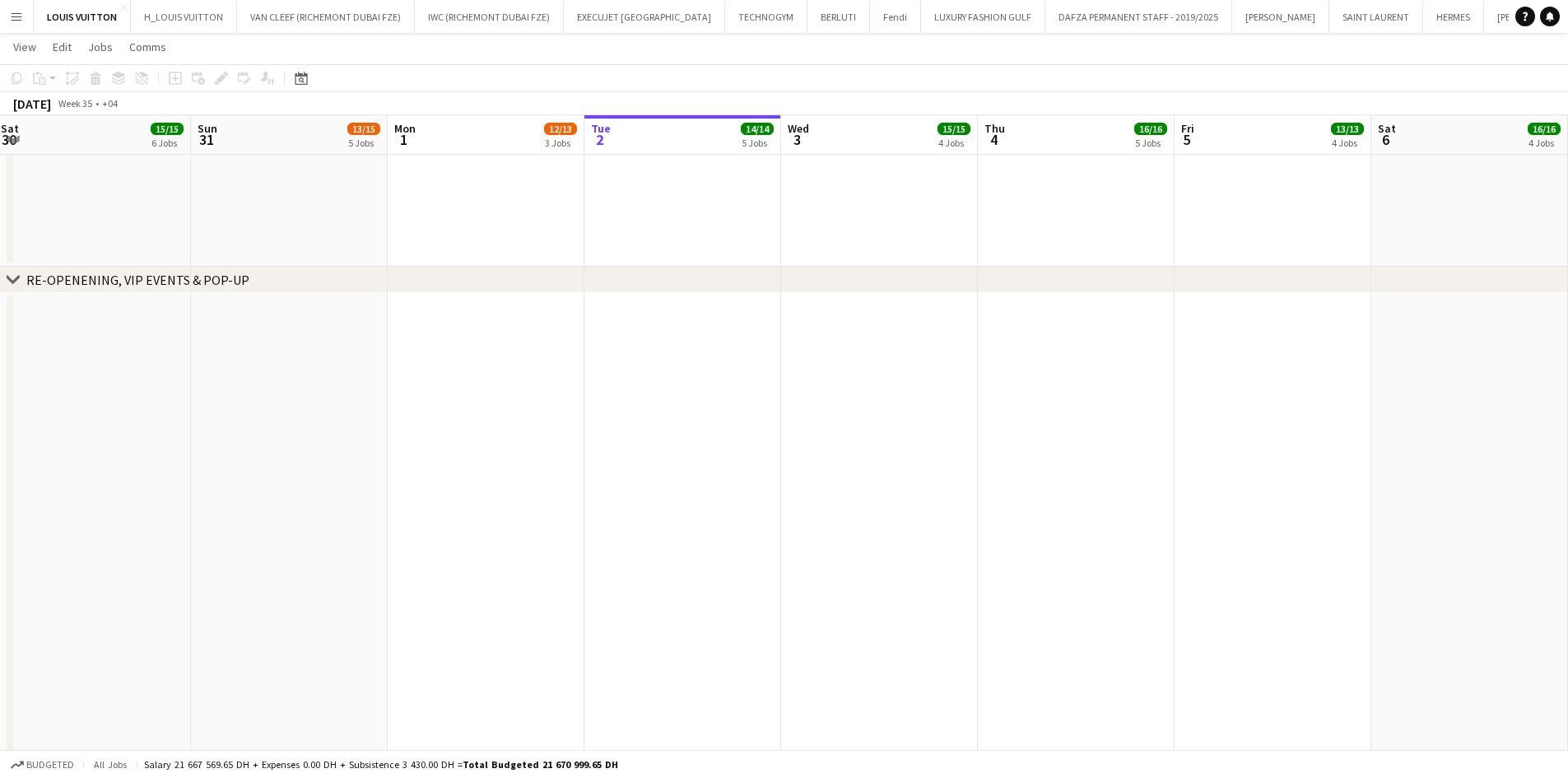
drag, startPoint x: 1014, startPoint y: 428, endPoint x: 194, endPoint y: 408, distance: 820.2
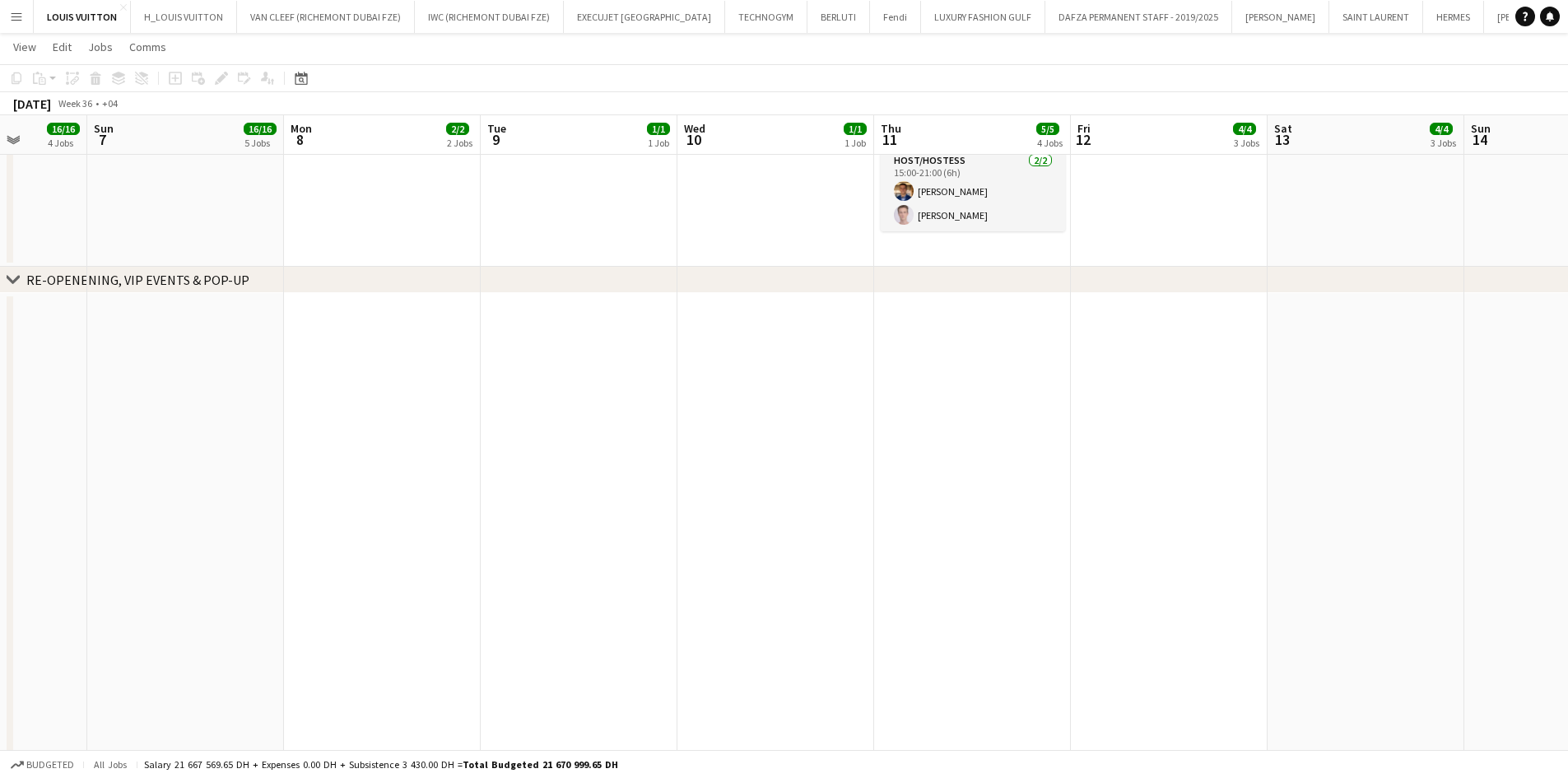
scroll to position [0, 540]
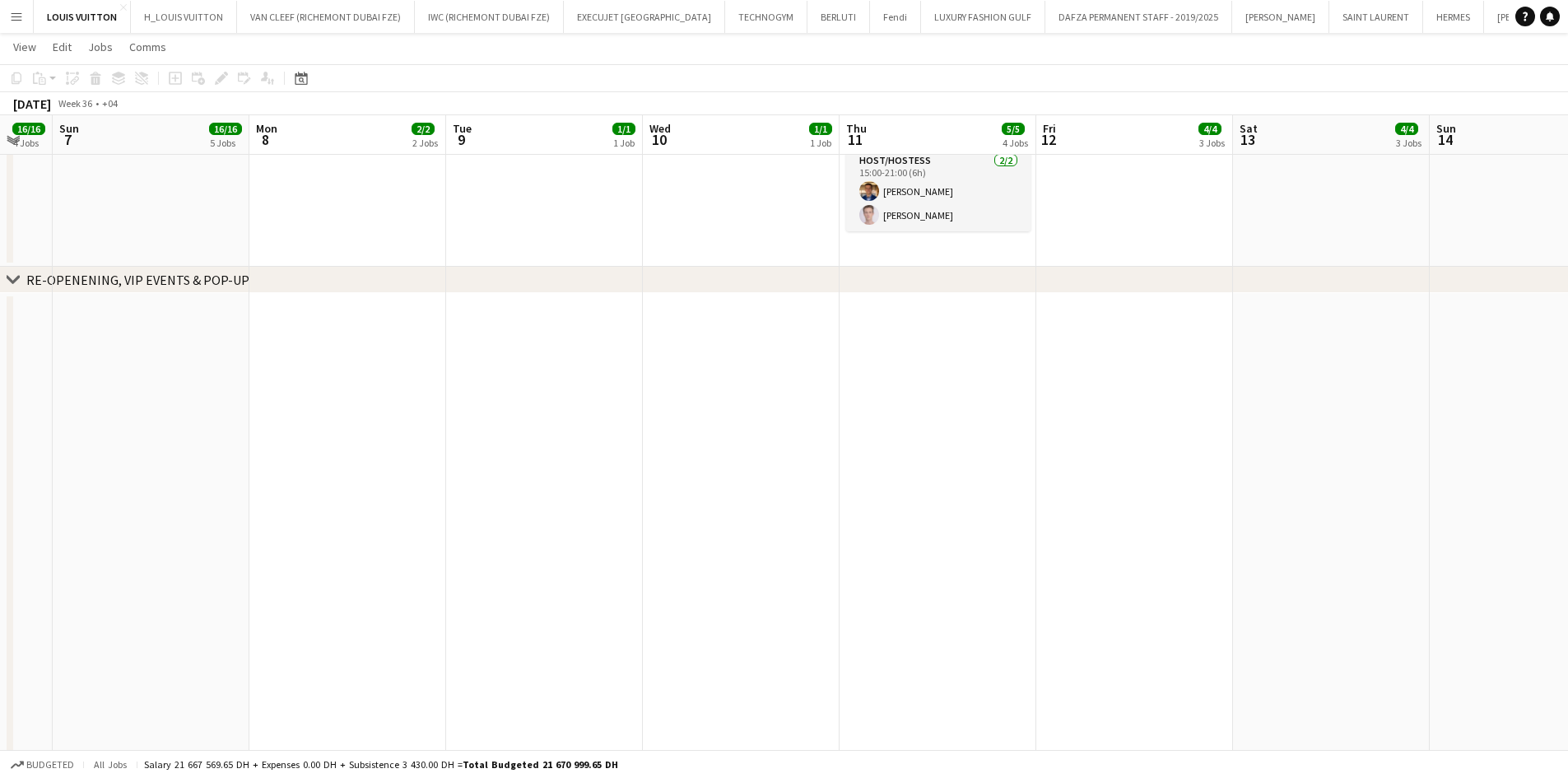
drag, startPoint x: 819, startPoint y: 391, endPoint x: 452, endPoint y: 396, distance: 367.0
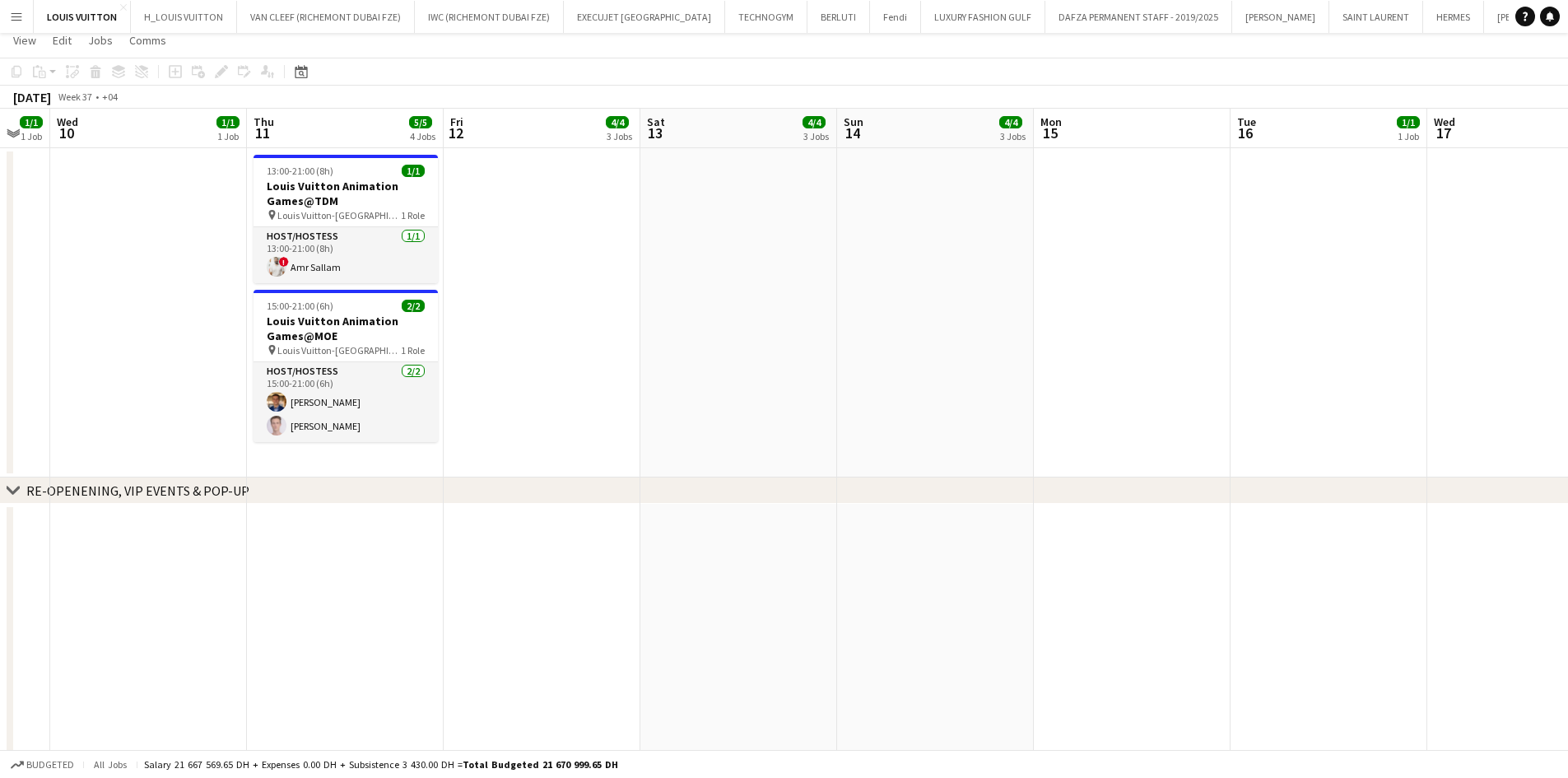
scroll to position [0, 0]
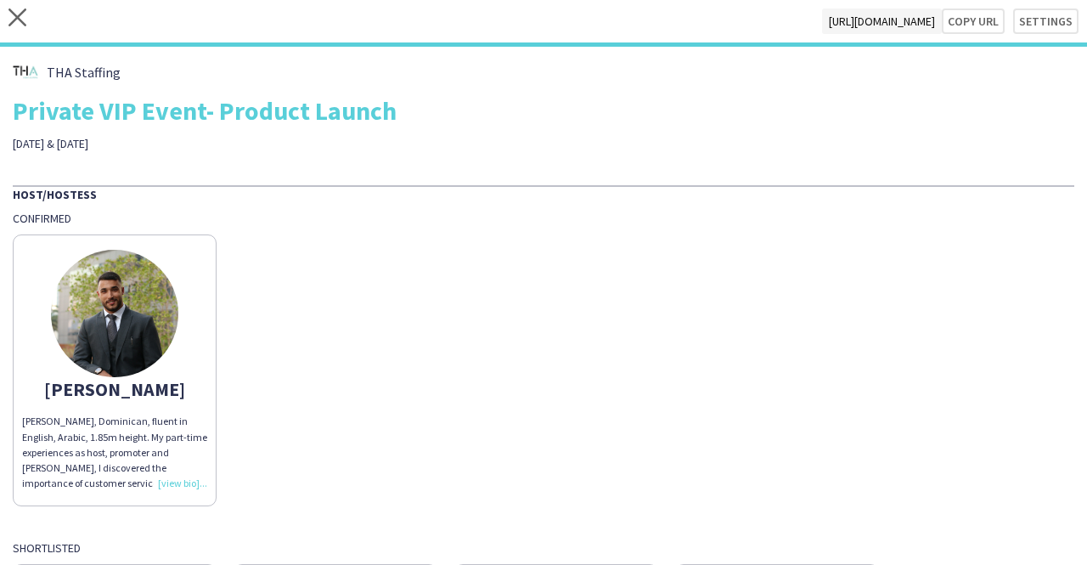
click at [312, 362] on div "[PERSON_NAME], Dominican, fluent in English, Arabic, 1.85m height. My part-time…" at bounding box center [543, 366] width 1061 height 280
